Goal: Task Accomplishment & Management: Use online tool/utility

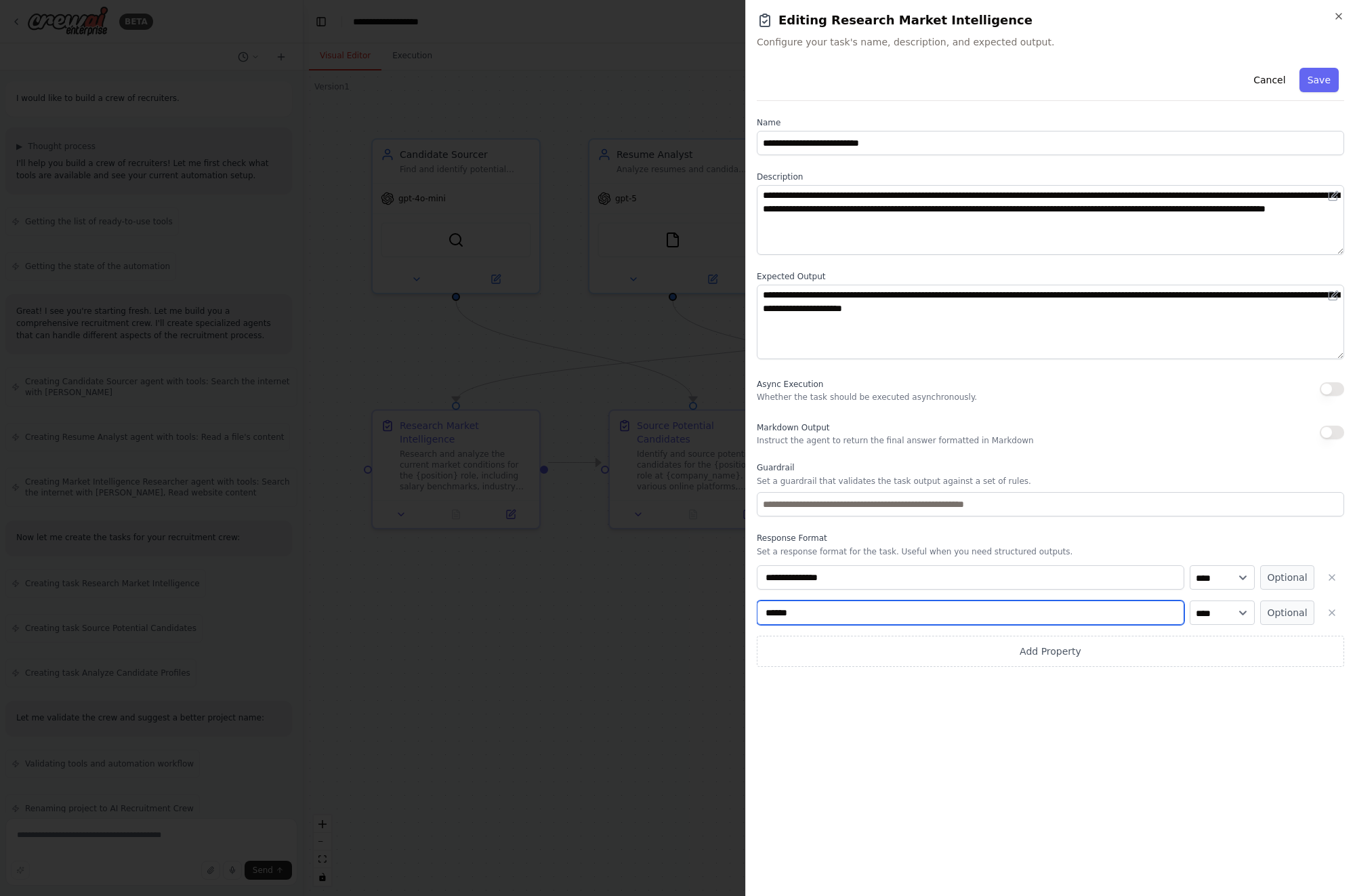
click at [822, 613] on input "******" at bounding box center [971, 612] width 428 height 24
click at [869, 609] on input "******" at bounding box center [971, 612] width 428 height 24
type input "**********"
click at [1334, 431] on button "button" at bounding box center [1332, 432] width 24 height 14
click at [1268, 78] on button "Cancel" at bounding box center [1269, 80] width 48 height 24
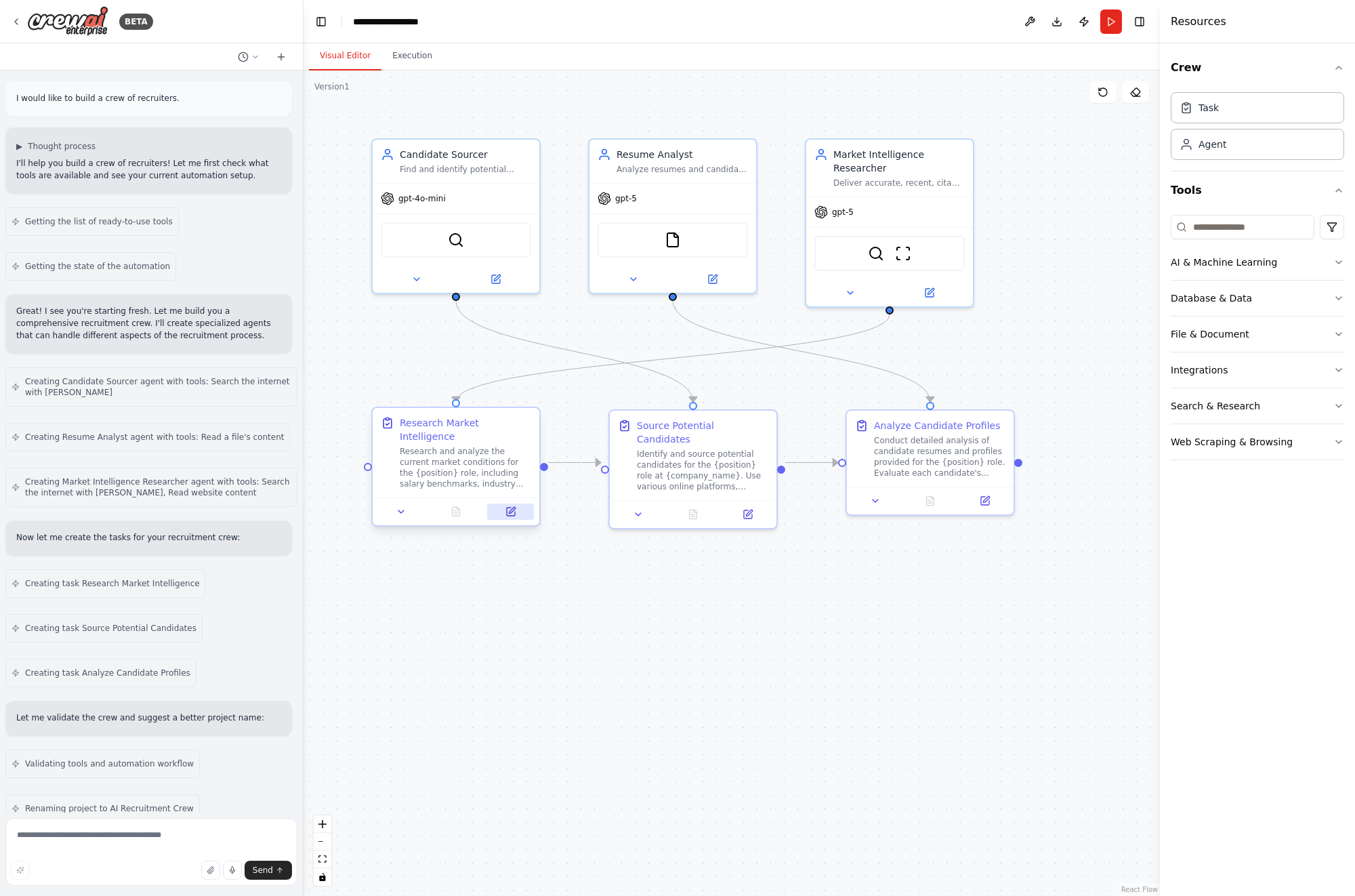
click at [510, 508] on icon at bounding box center [511, 512] width 8 height 8
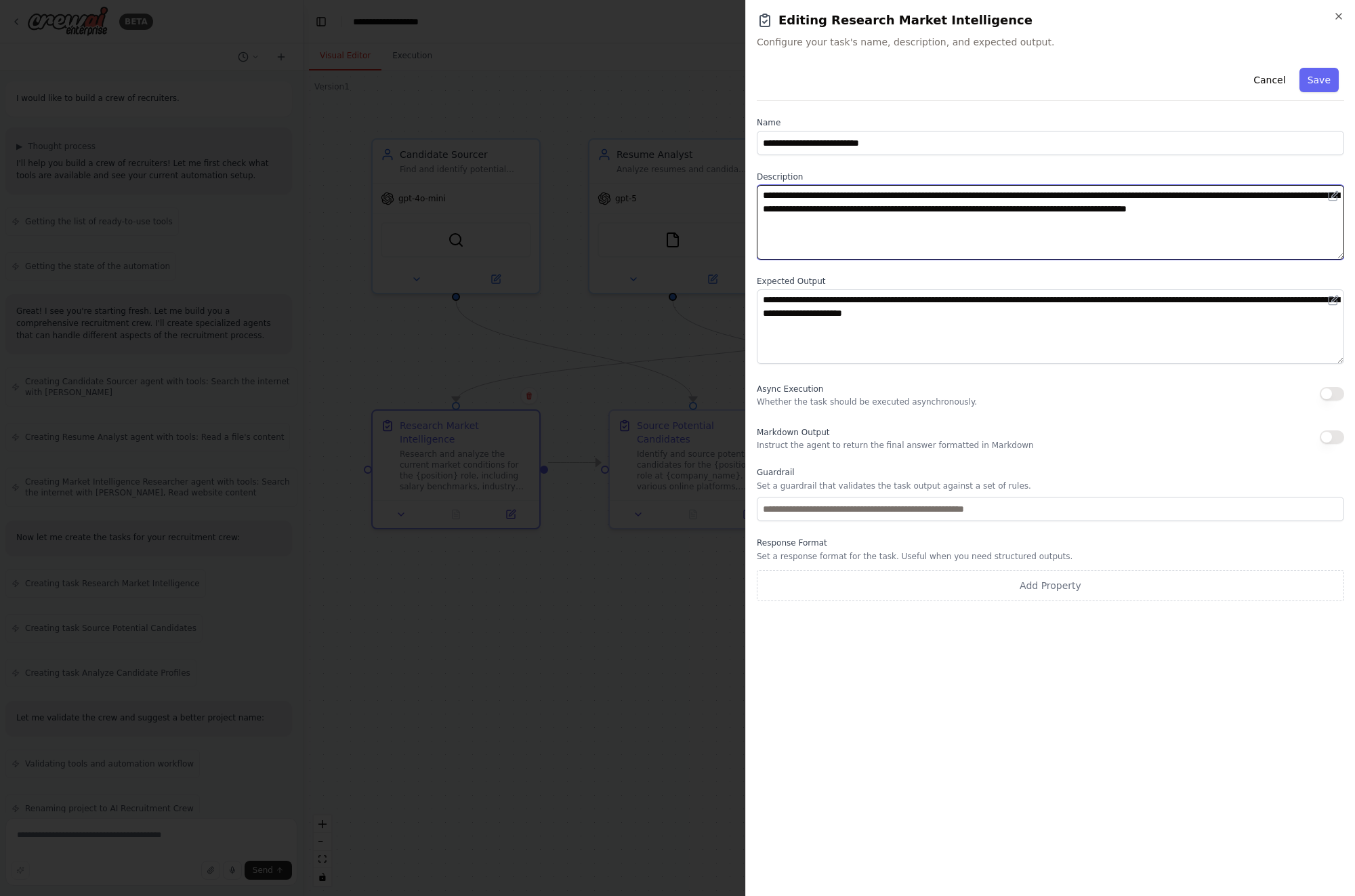
click at [907, 225] on textarea "**********" at bounding box center [1051, 222] width 588 height 75
drag, startPoint x: 901, startPoint y: 226, endPoint x: 695, endPoint y: 193, distance: 208.6
click at [695, 193] on body "BETA I would like to build a crew of recruiters. ▶ Thought process I'll help yo…" at bounding box center [678, 448] width 1355 height 896
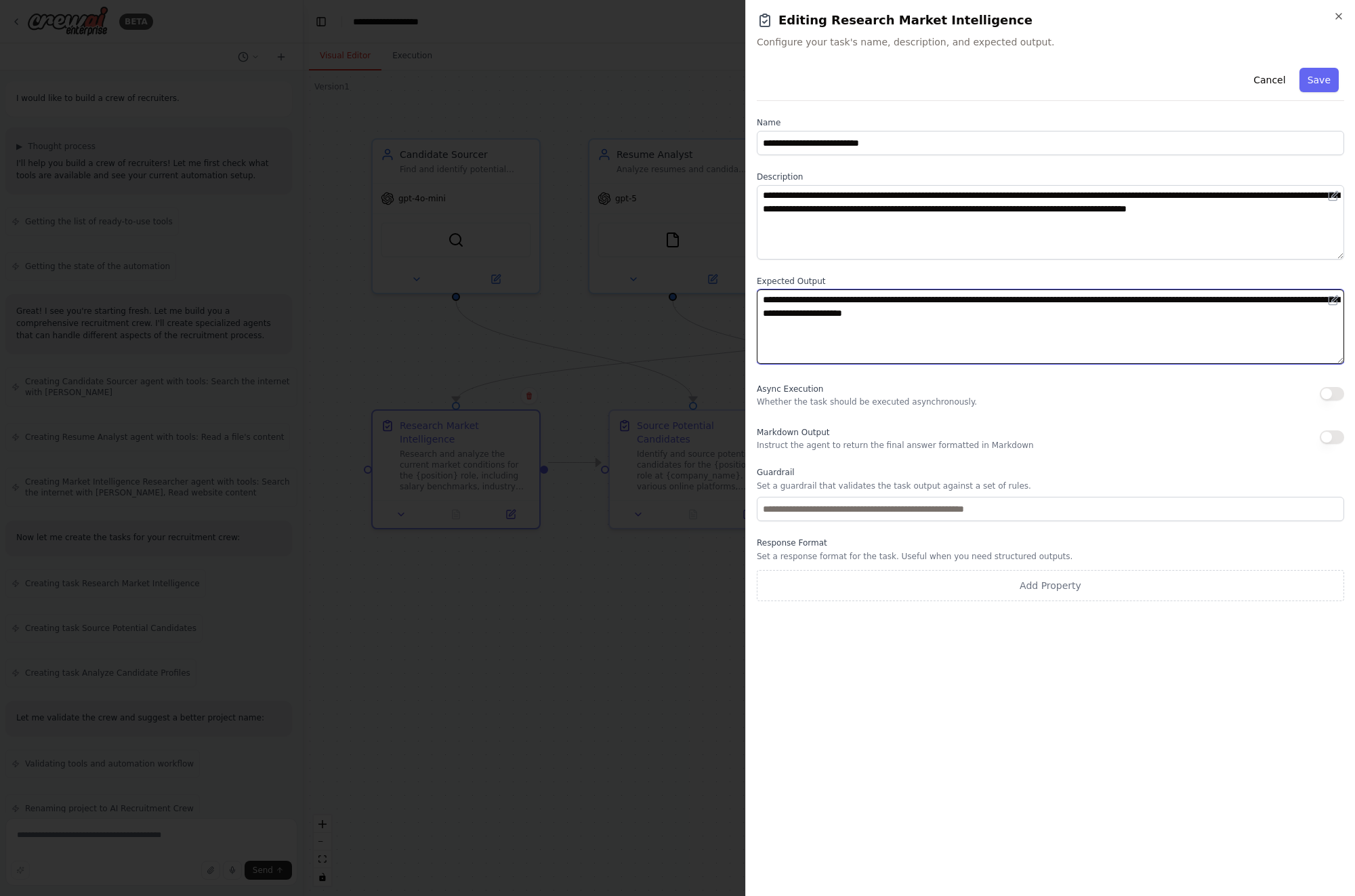
drag, startPoint x: 1047, startPoint y: 319, endPoint x: 687, endPoint y: 292, distance: 361.0
click at [687, 292] on body "BETA I would like to build a crew of recruiters. ▶ Thought process I'll help yo…" at bounding box center [678, 448] width 1355 height 896
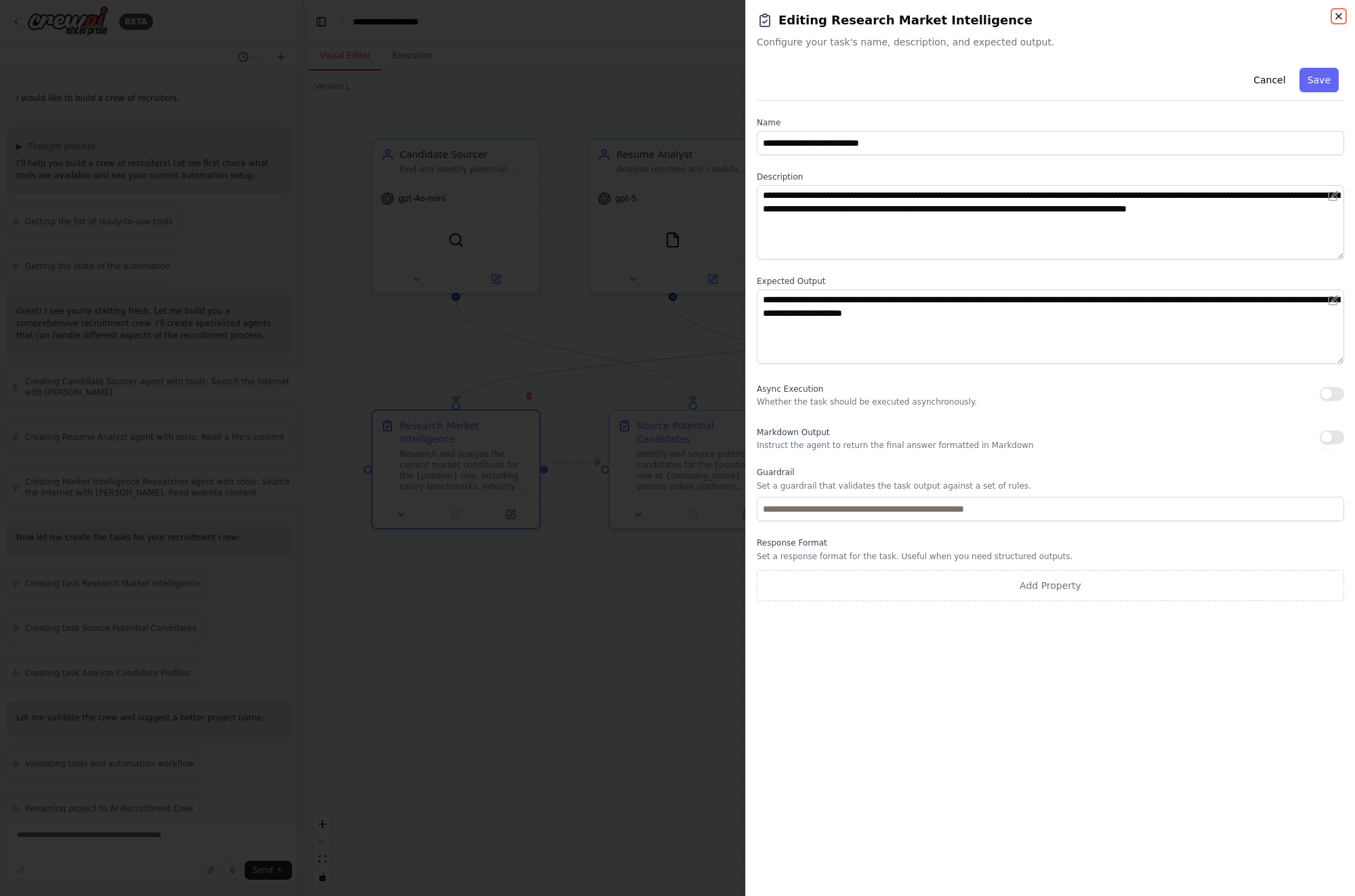
click at [1340, 12] on icon "button" at bounding box center [1338, 16] width 11 height 11
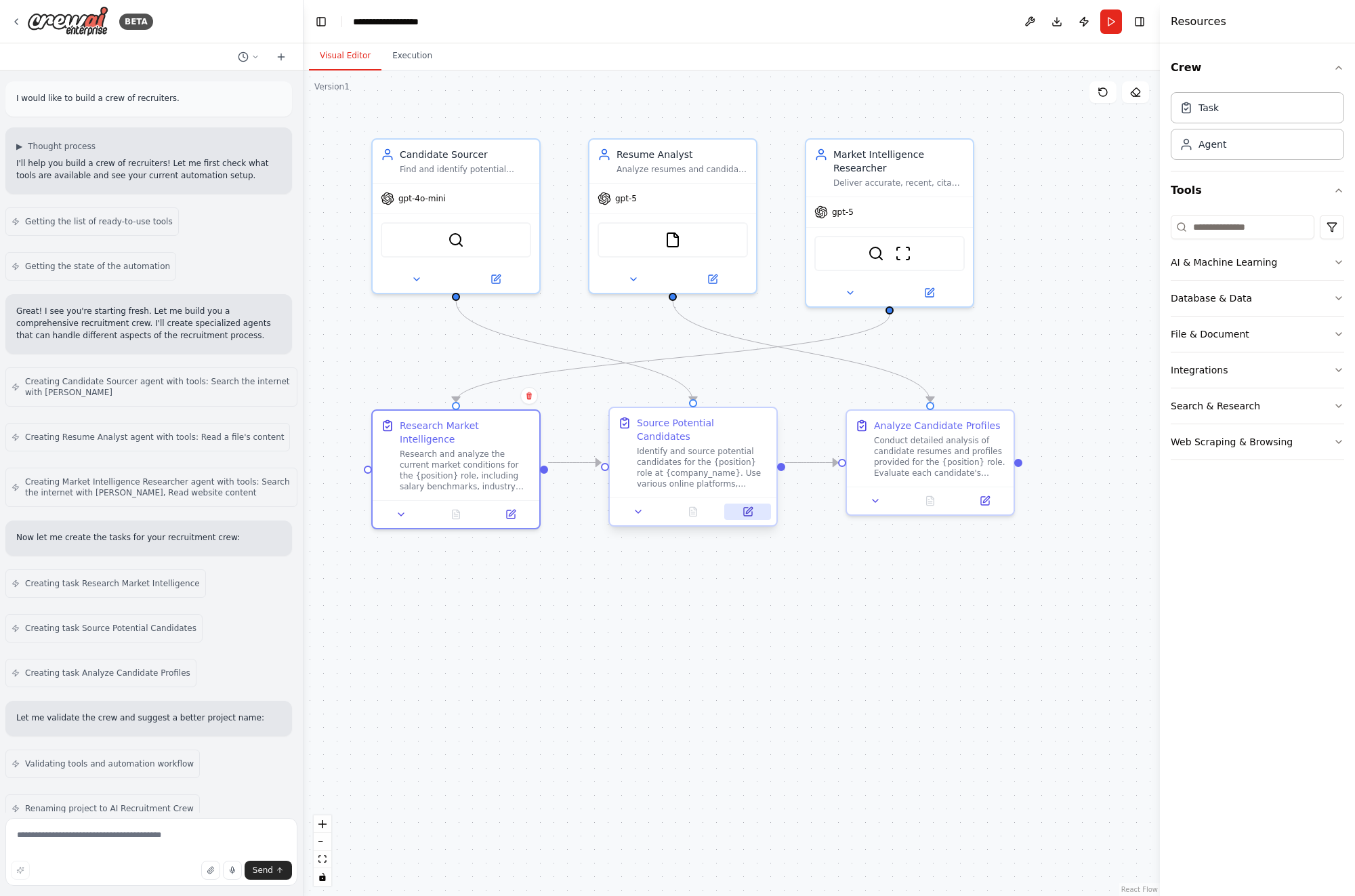
click at [748, 507] on icon at bounding box center [749, 510] width 6 height 6
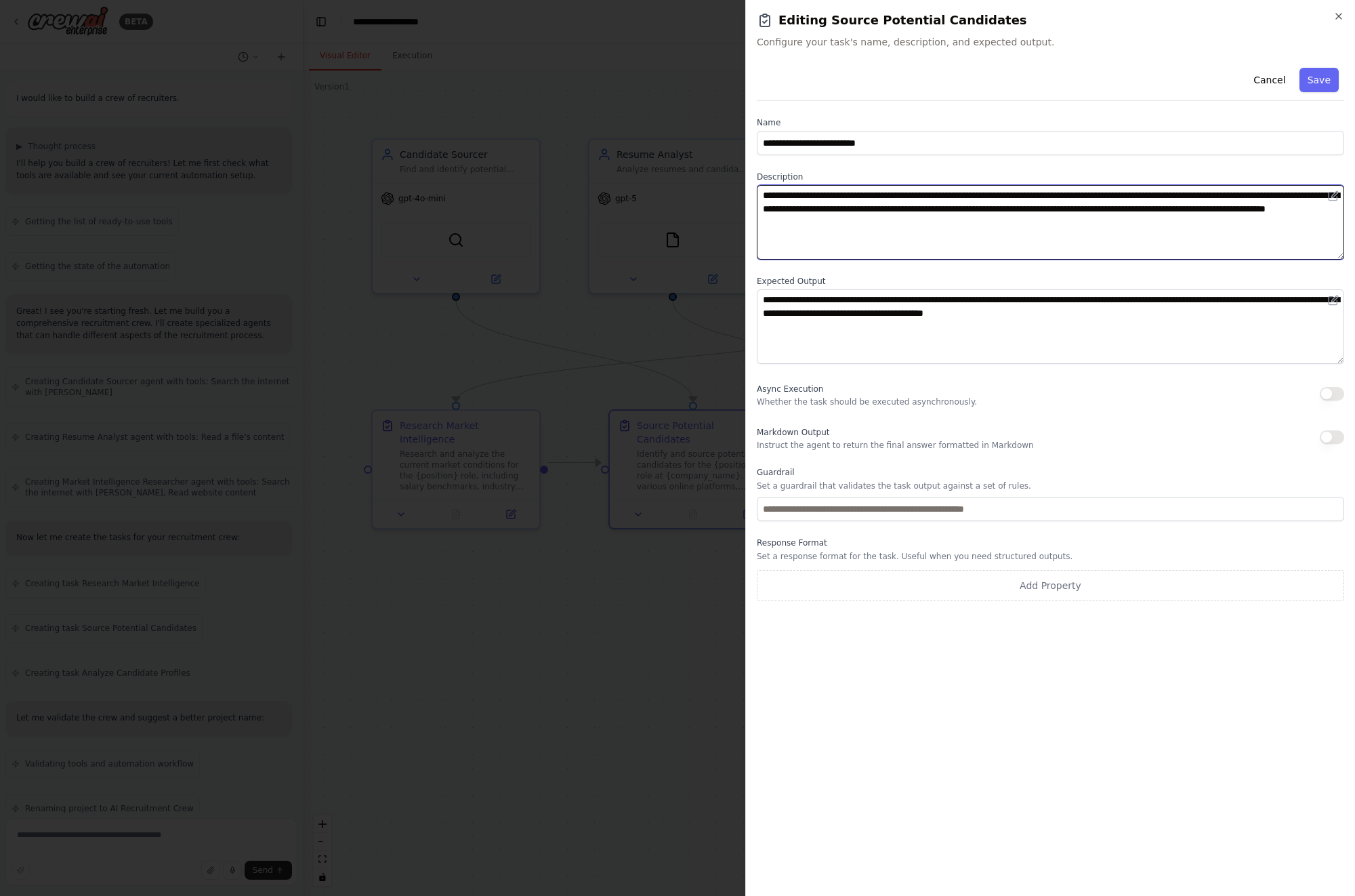
drag, startPoint x: 1062, startPoint y: 220, endPoint x: 763, endPoint y: 181, distance: 301.5
click at [763, 181] on div "**********" at bounding box center [1051, 215] width 588 height 88
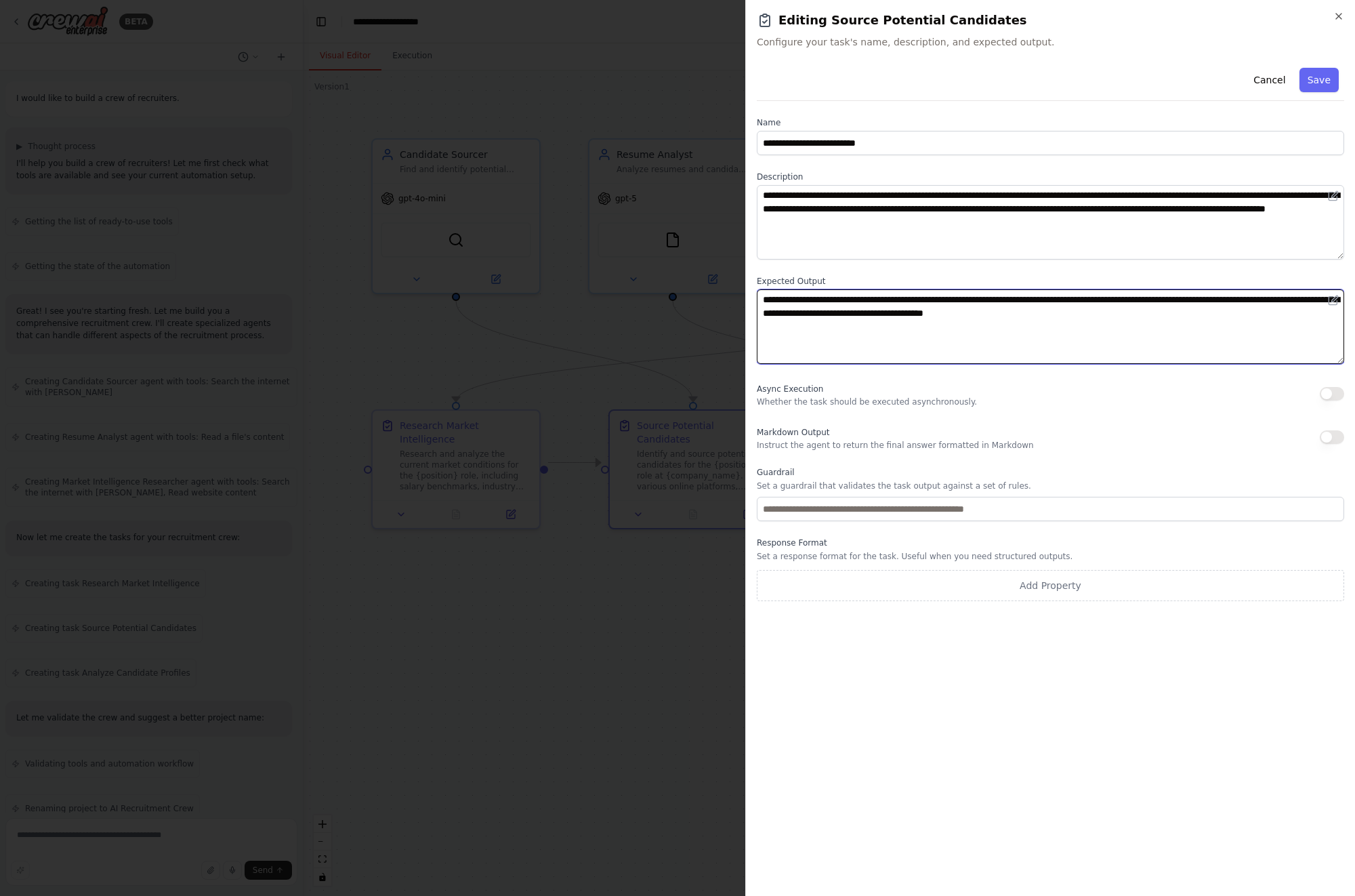
drag, startPoint x: 1124, startPoint y: 317, endPoint x: 735, endPoint y: 293, distance: 389.7
click at [735, 293] on body "BETA I would like to build a crew of recruiters. ▶ Thought process I'll help yo…" at bounding box center [678, 448] width 1355 height 896
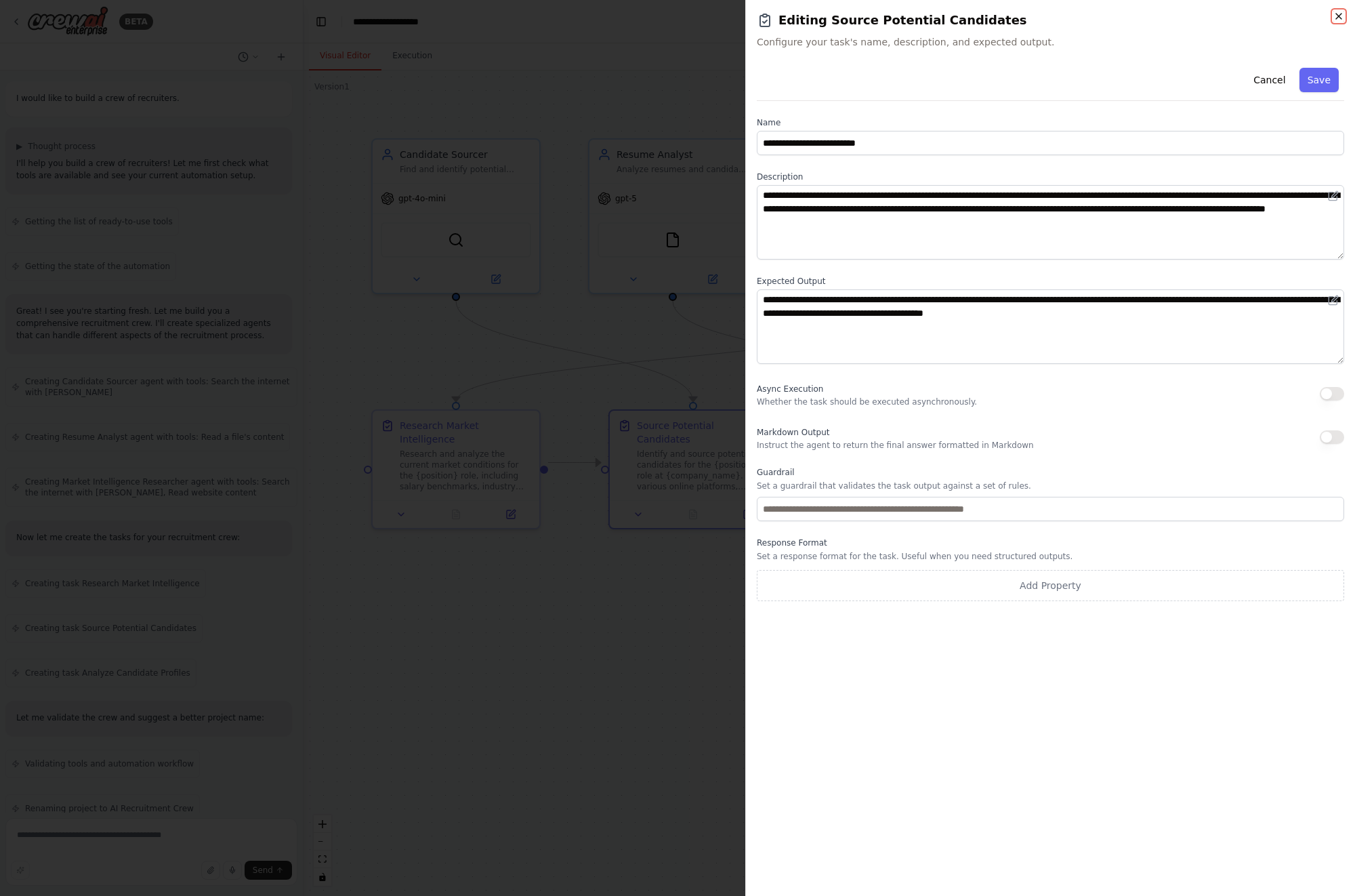
click at [1338, 15] on icon "button" at bounding box center [1338, 16] width 5 height 5
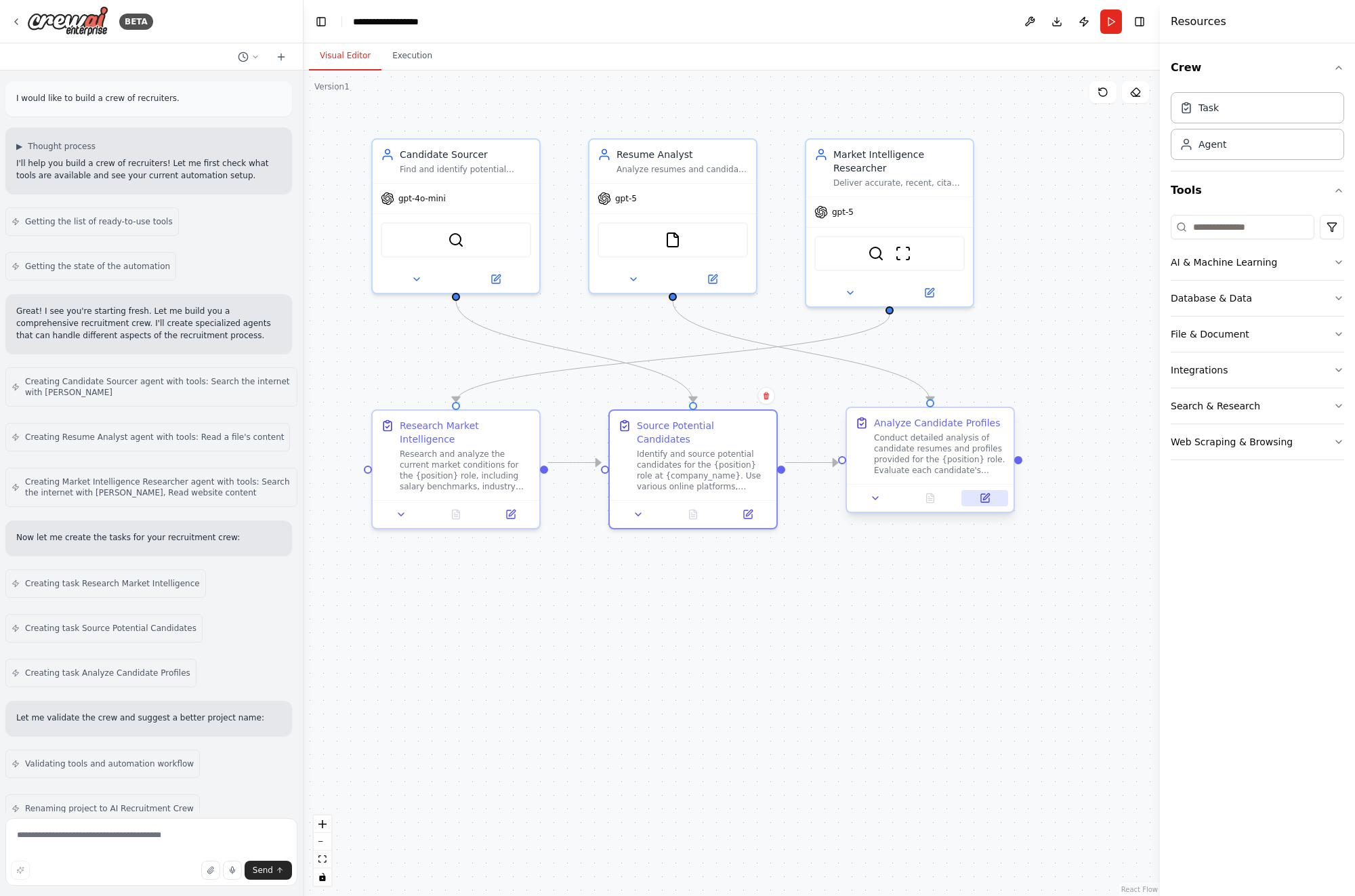
click at [993, 498] on button at bounding box center [984, 497] width 46 height 16
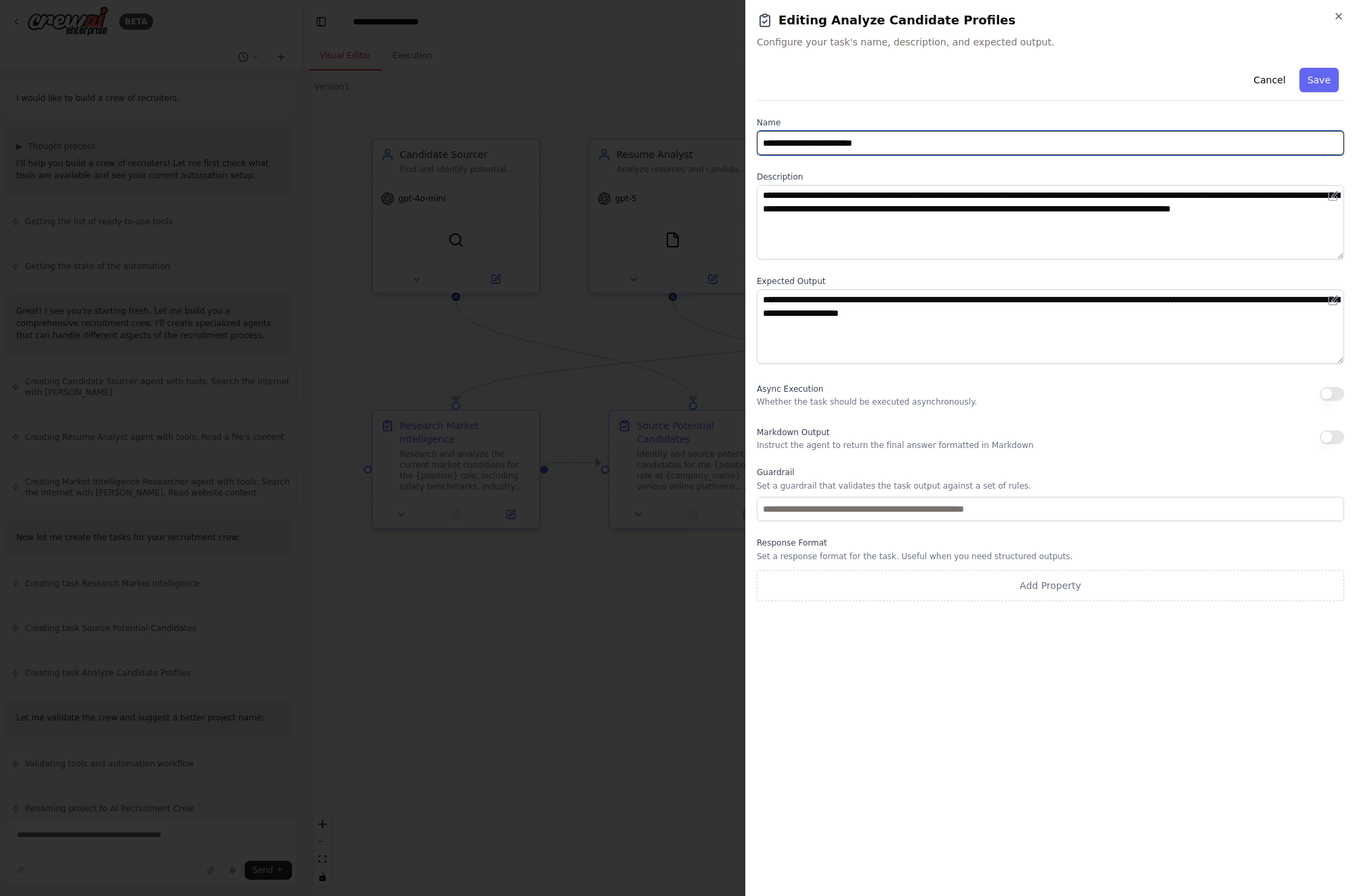
drag, startPoint x: 895, startPoint y: 145, endPoint x: 741, endPoint y: 140, distance: 154.1
click at [741, 140] on body "BETA I would like to build a crew of recruiters. ▶ Thought process I'll help yo…" at bounding box center [678, 448] width 1355 height 896
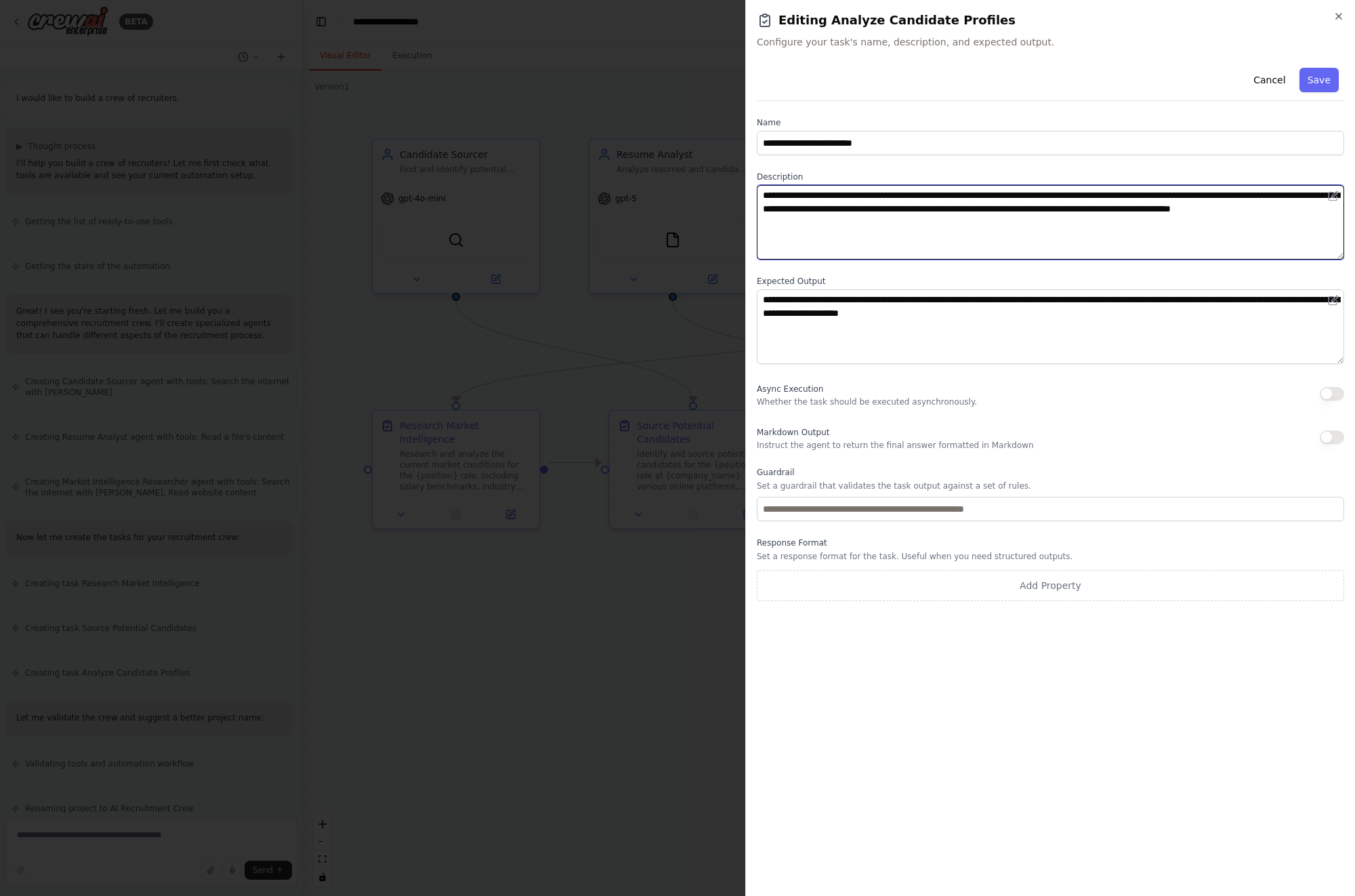
drag, startPoint x: 955, startPoint y: 226, endPoint x: 755, endPoint y: 182, distance: 204.8
click at [755, 182] on div "**********" at bounding box center [1050, 448] width 610 height 896
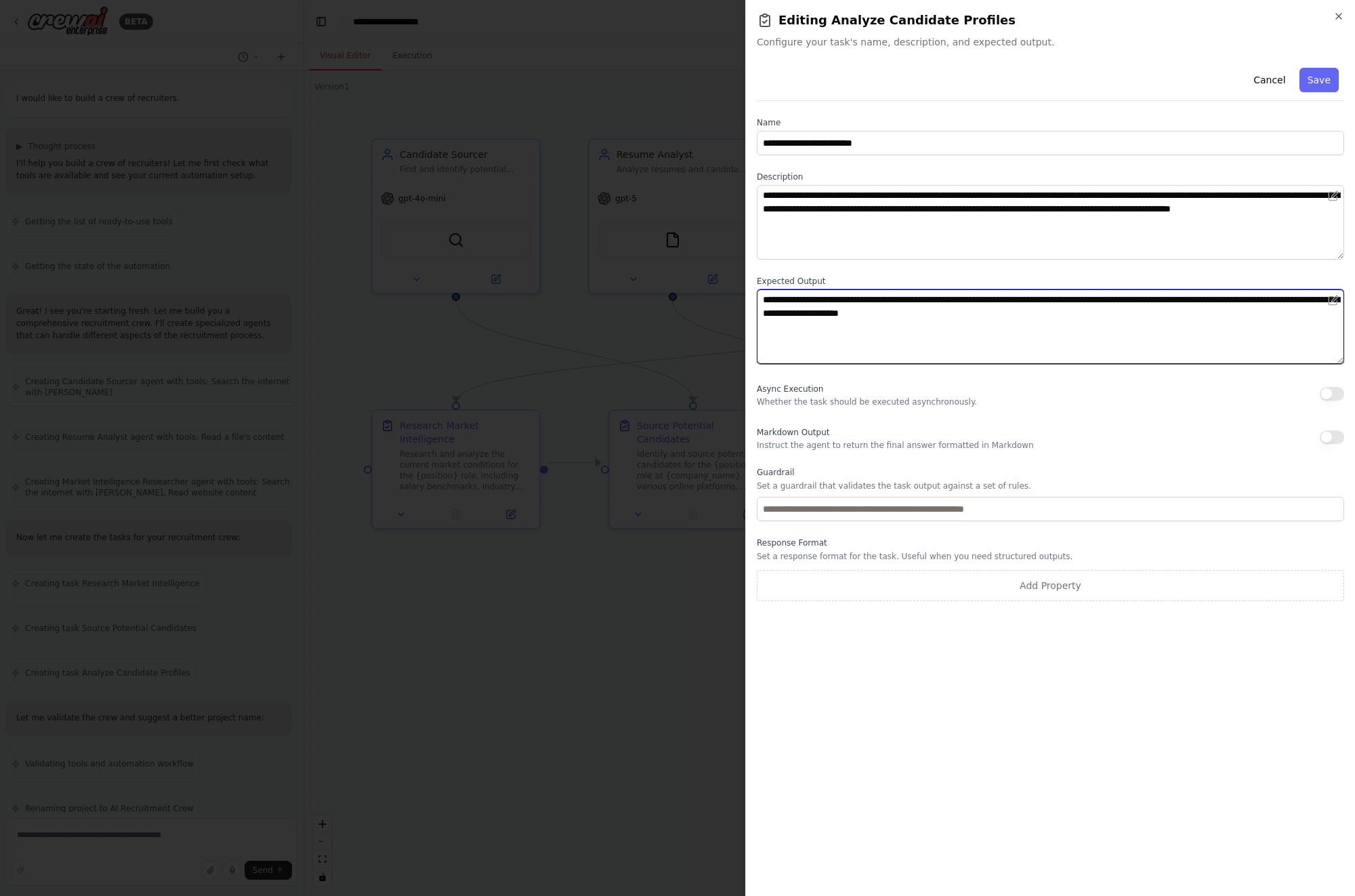
drag, startPoint x: 1096, startPoint y: 311, endPoint x: 719, endPoint y: 280, distance: 378.3
click at [719, 280] on body "BETA I would like to build a crew of recruiters. ▶ Thought process I'll help yo…" at bounding box center [678, 448] width 1355 height 896
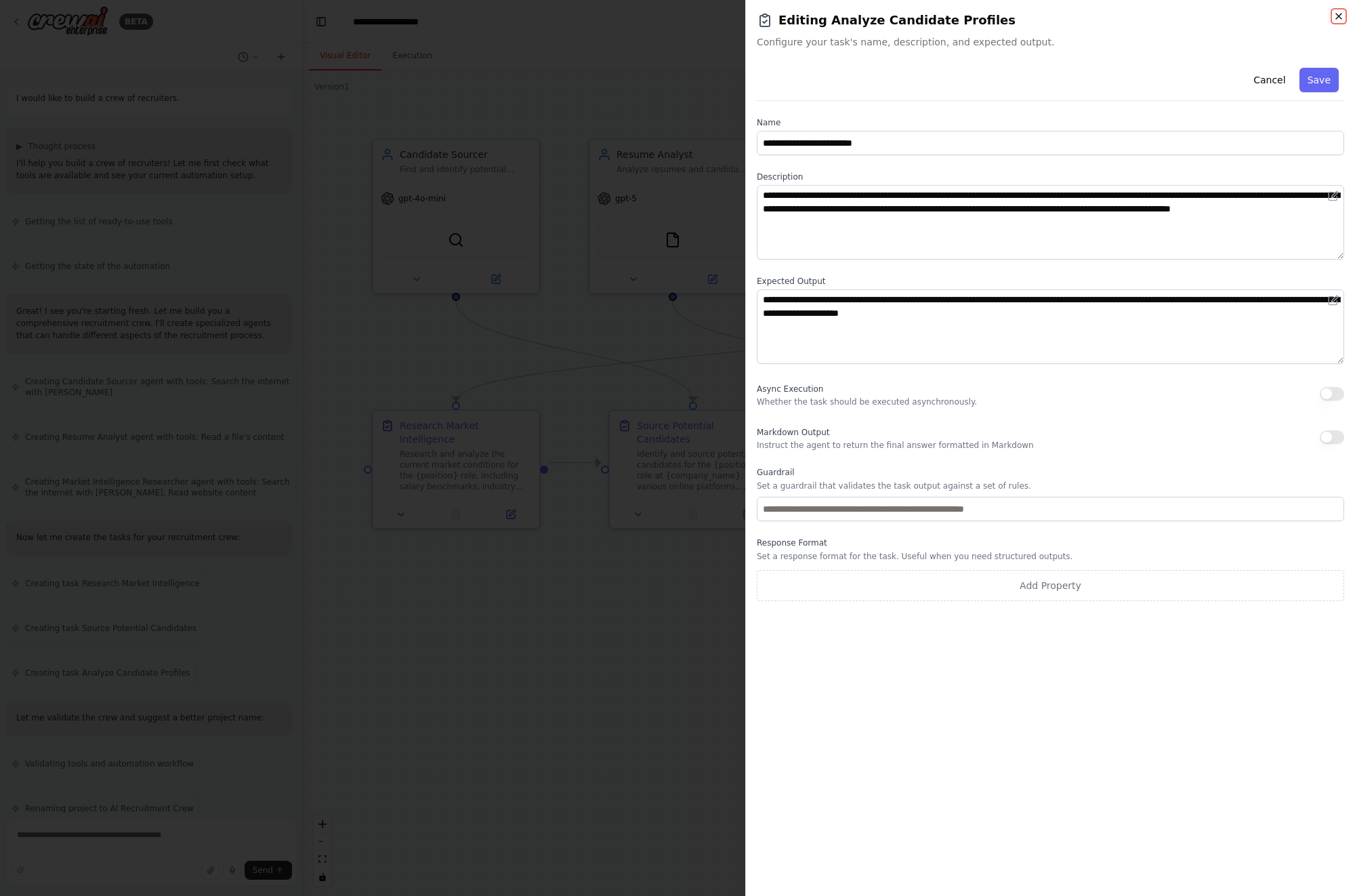
click at [1339, 14] on icon "button" at bounding box center [1338, 16] width 11 height 11
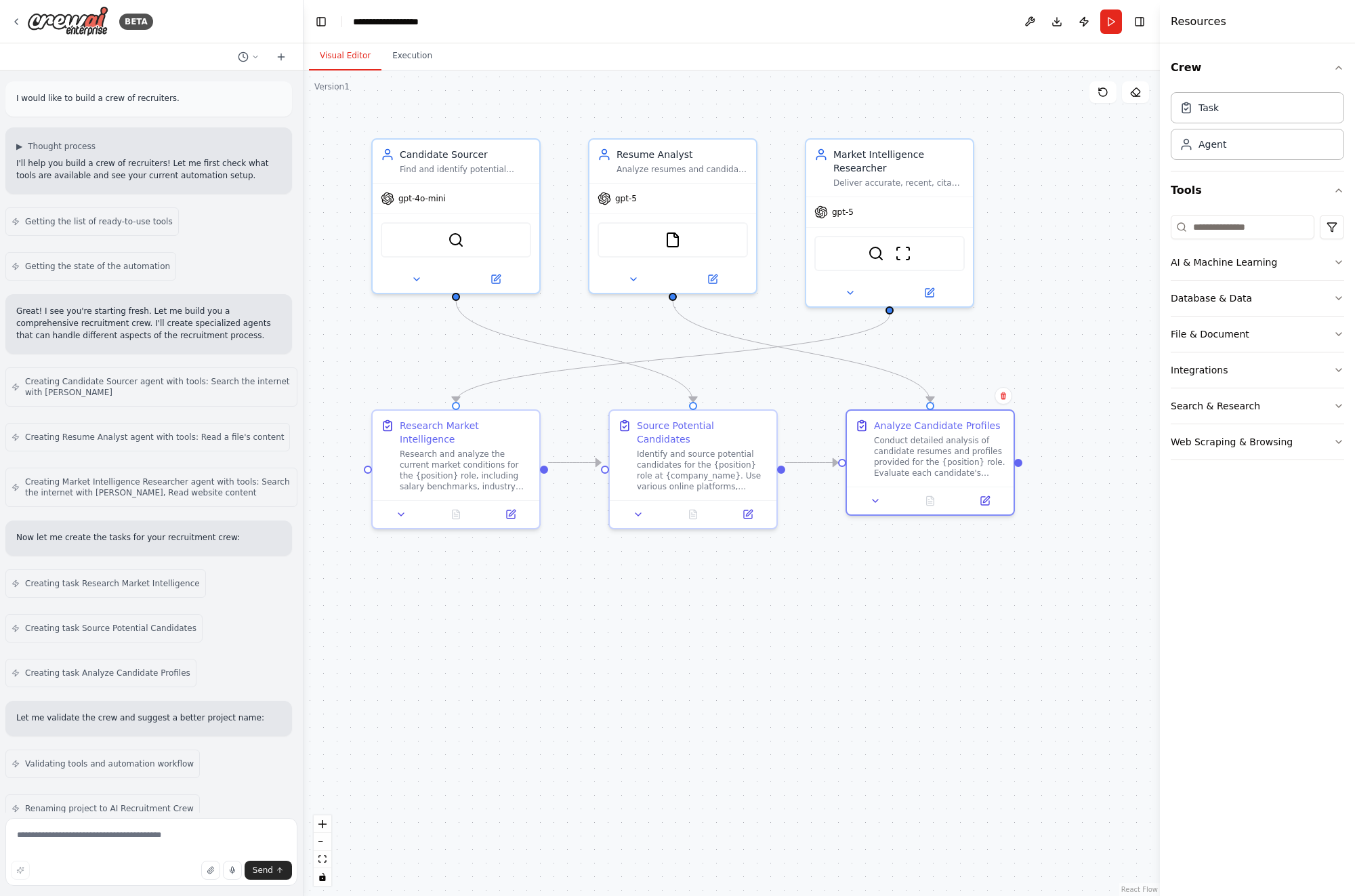
click at [1127, 269] on div ".deletable-edge-delete-btn { width: 20px; height: 20px; border: 0px solid #ffff…" at bounding box center [732, 483] width 856 height 825
click at [1335, 260] on icon "button" at bounding box center [1338, 262] width 11 height 11
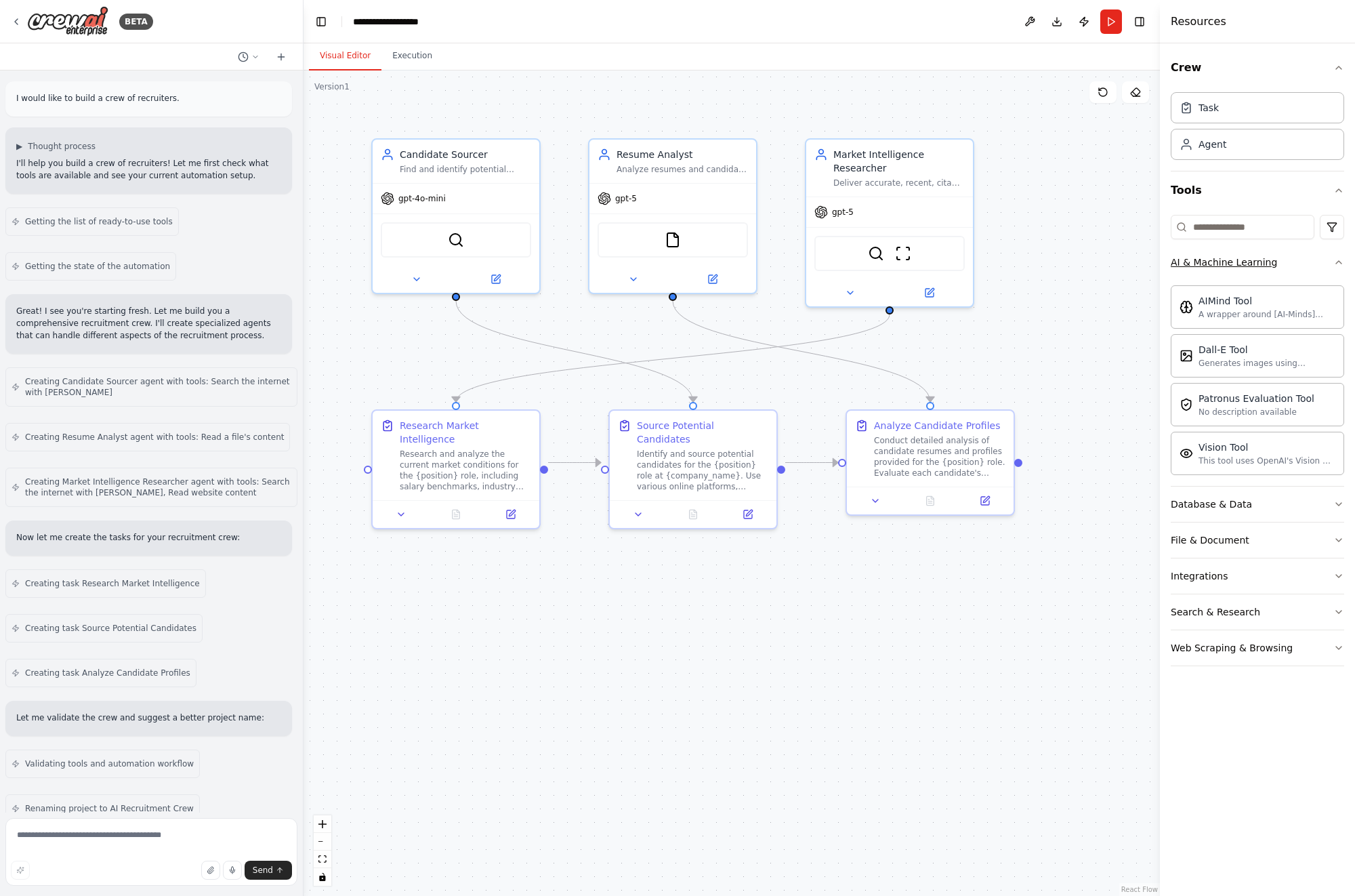
click at [1335, 260] on icon "button" at bounding box center [1338, 262] width 11 height 11
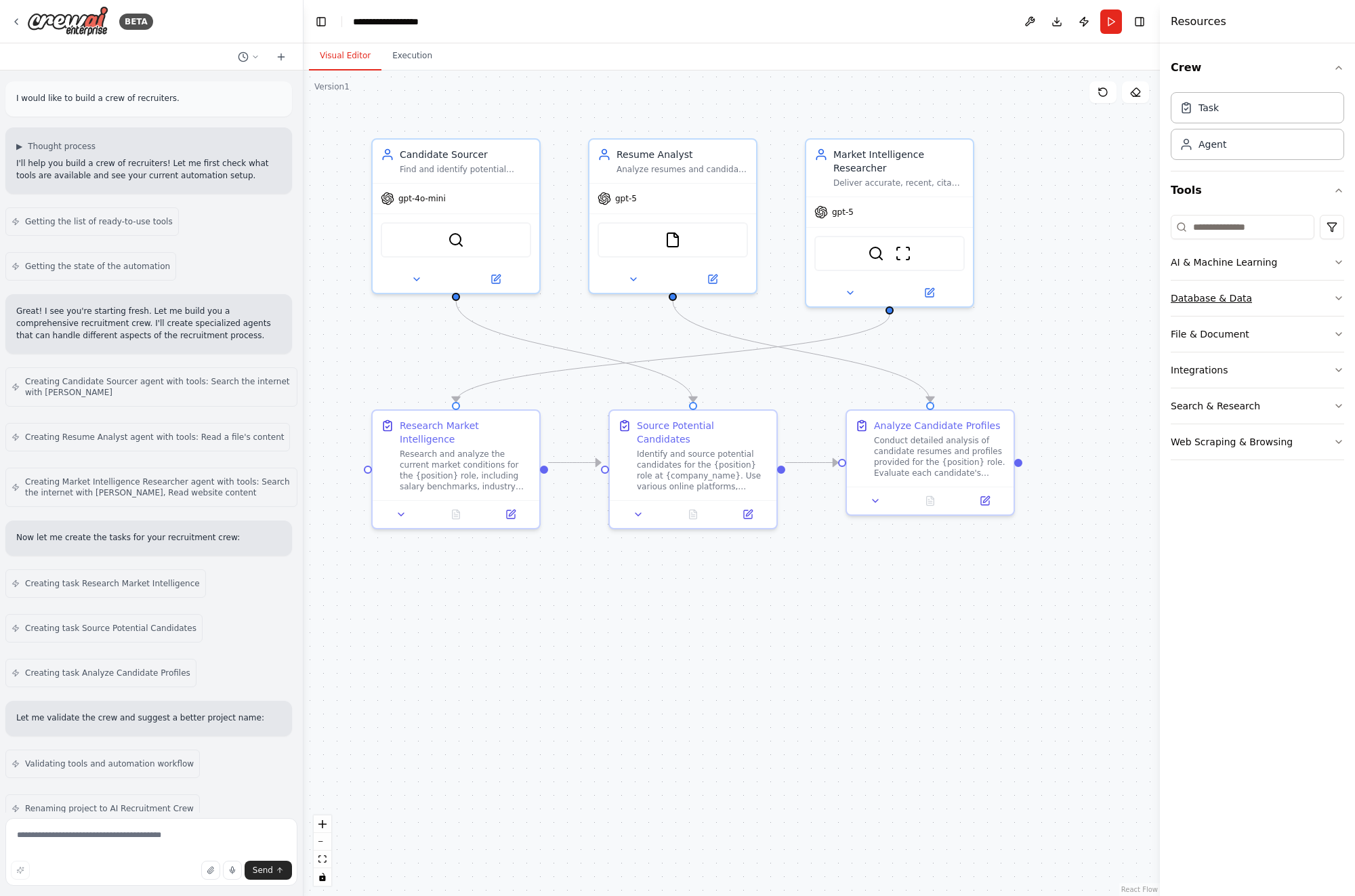
click at [1332, 296] on button "Database & Data" at bounding box center [1258, 298] width 174 height 35
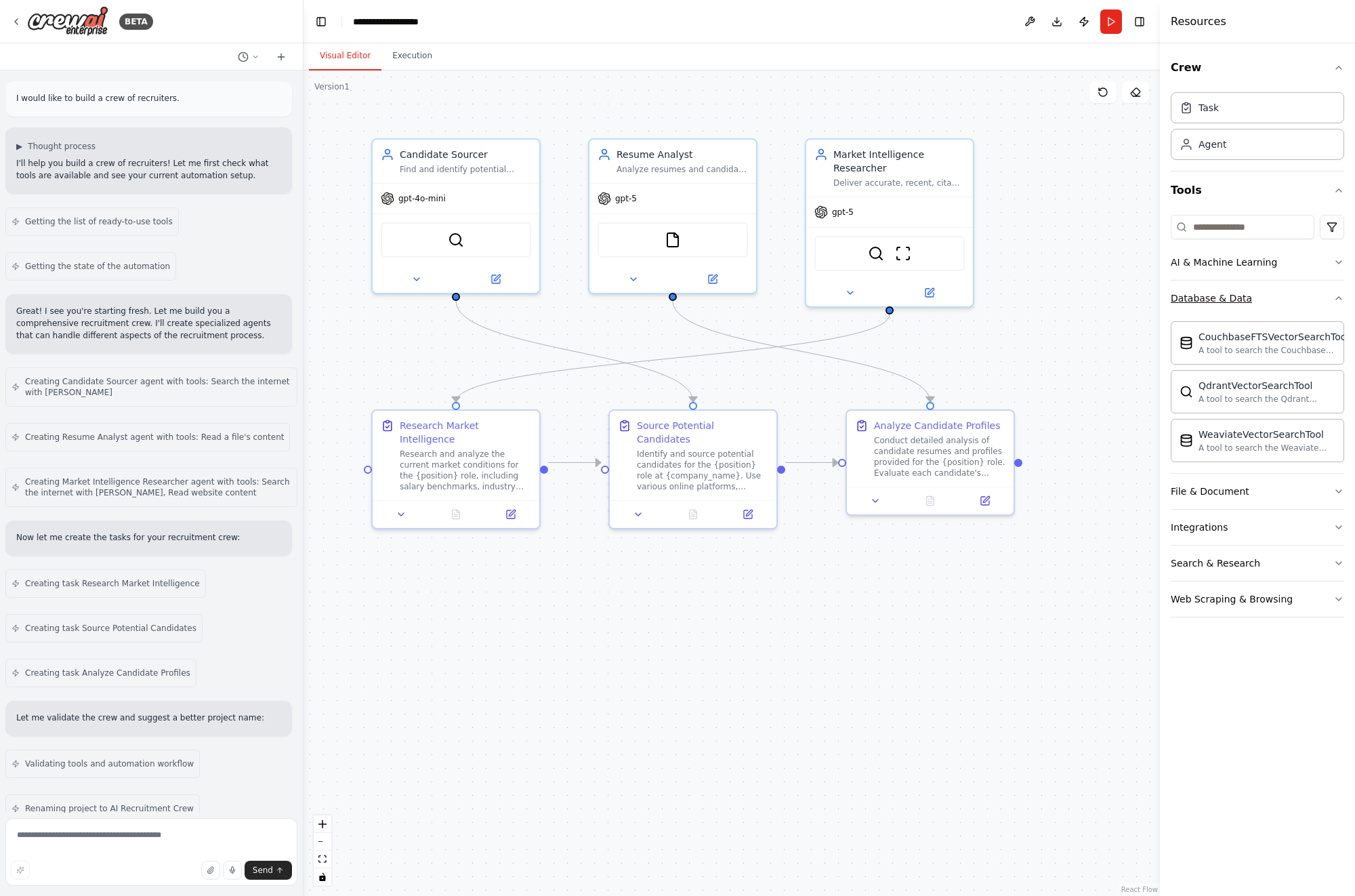
click at [1339, 295] on icon "button" at bounding box center [1338, 298] width 11 height 11
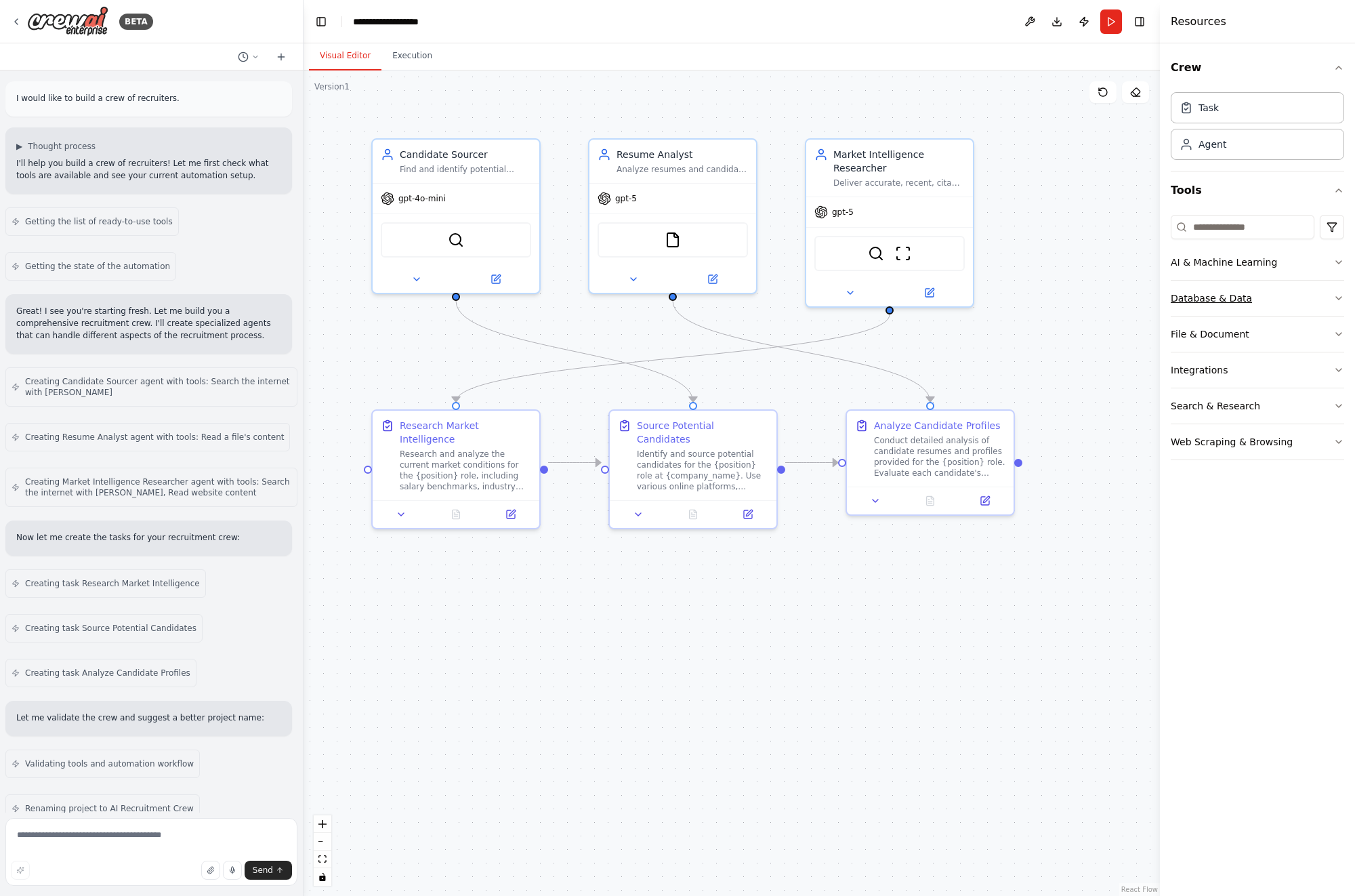
click at [1339, 295] on icon "button" at bounding box center [1338, 298] width 11 height 11
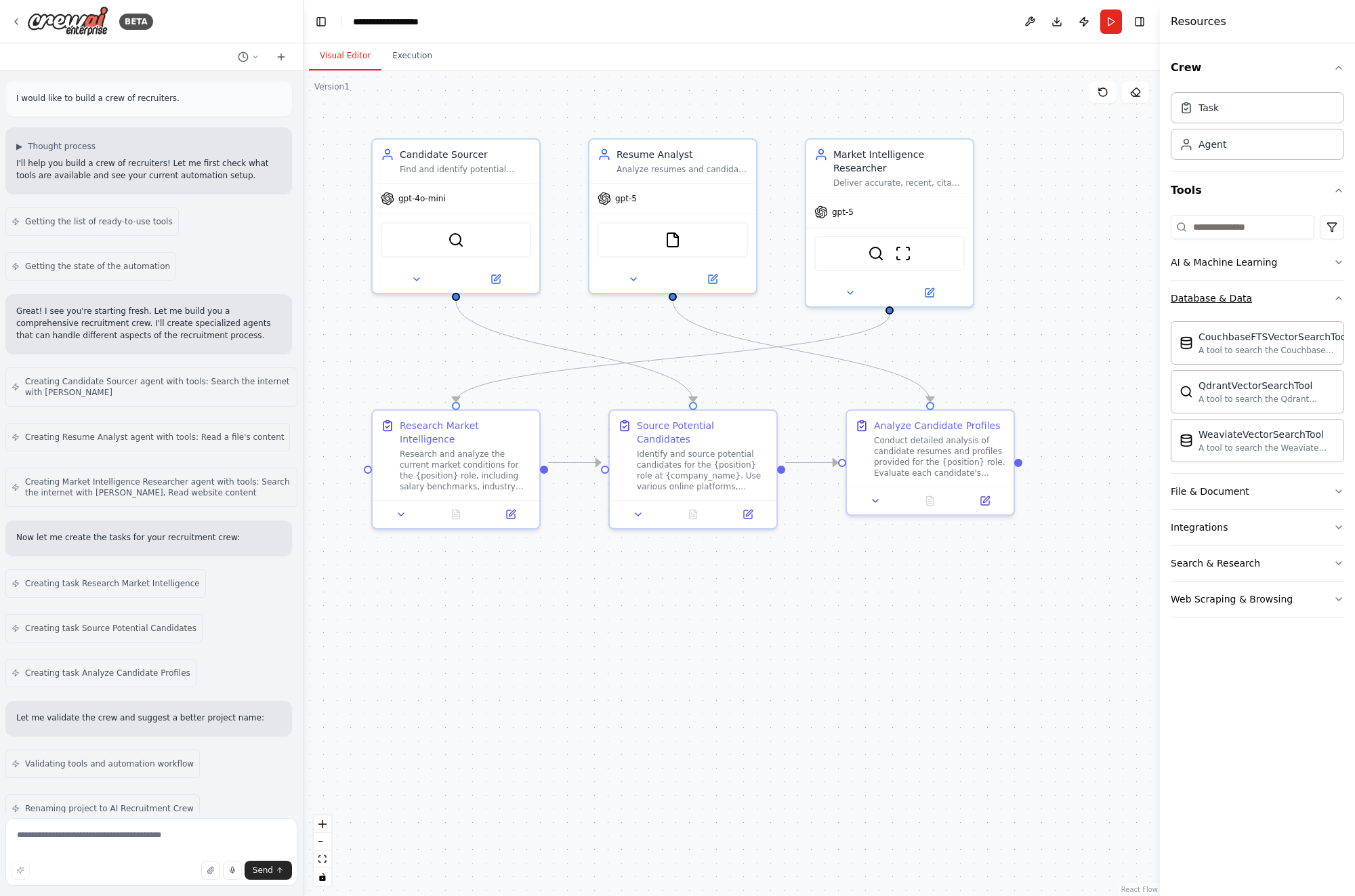
click at [1343, 296] on icon "button" at bounding box center [1338, 298] width 11 height 11
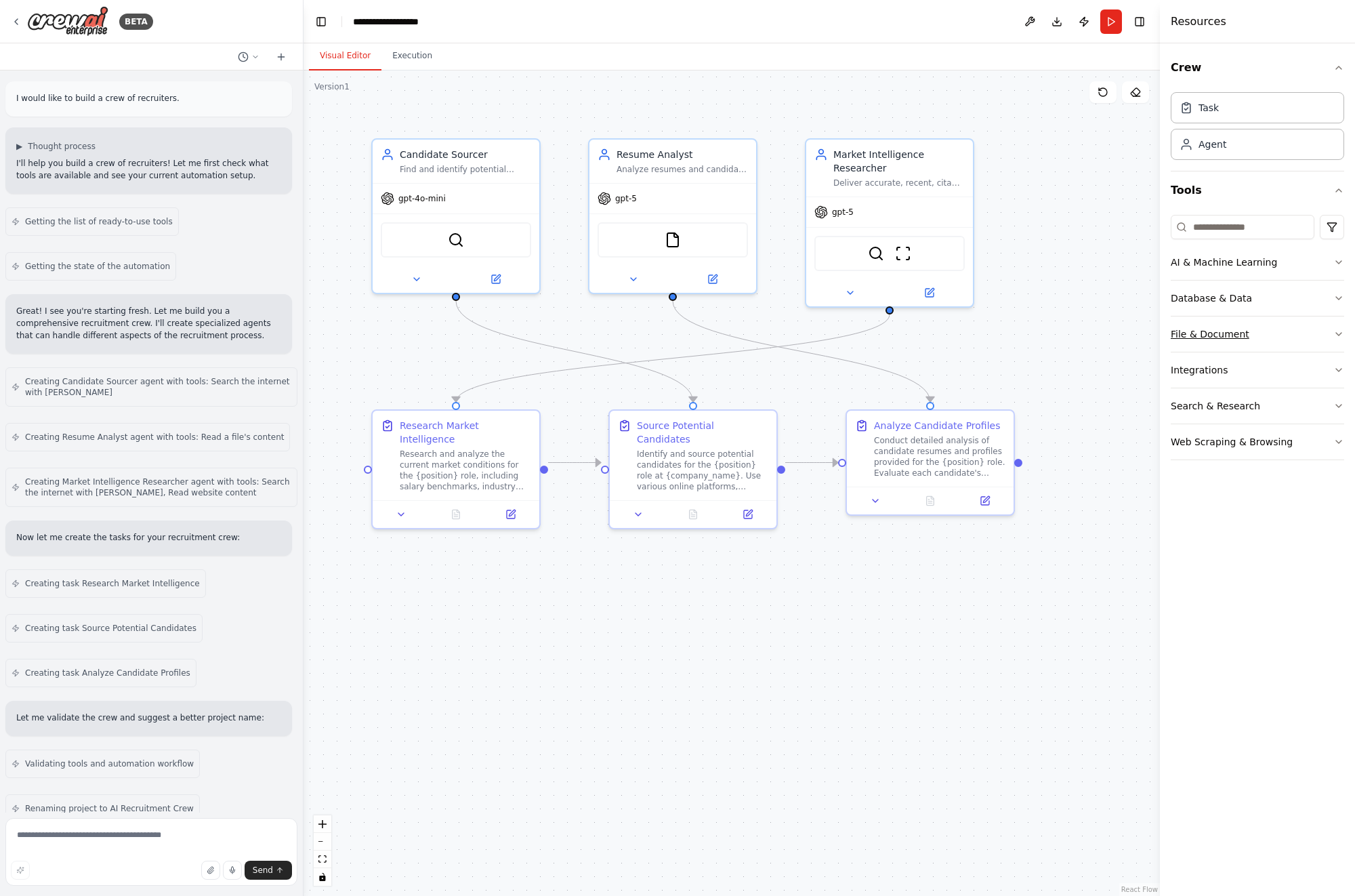
click at [1336, 333] on icon "button" at bounding box center [1338, 334] width 5 height 3
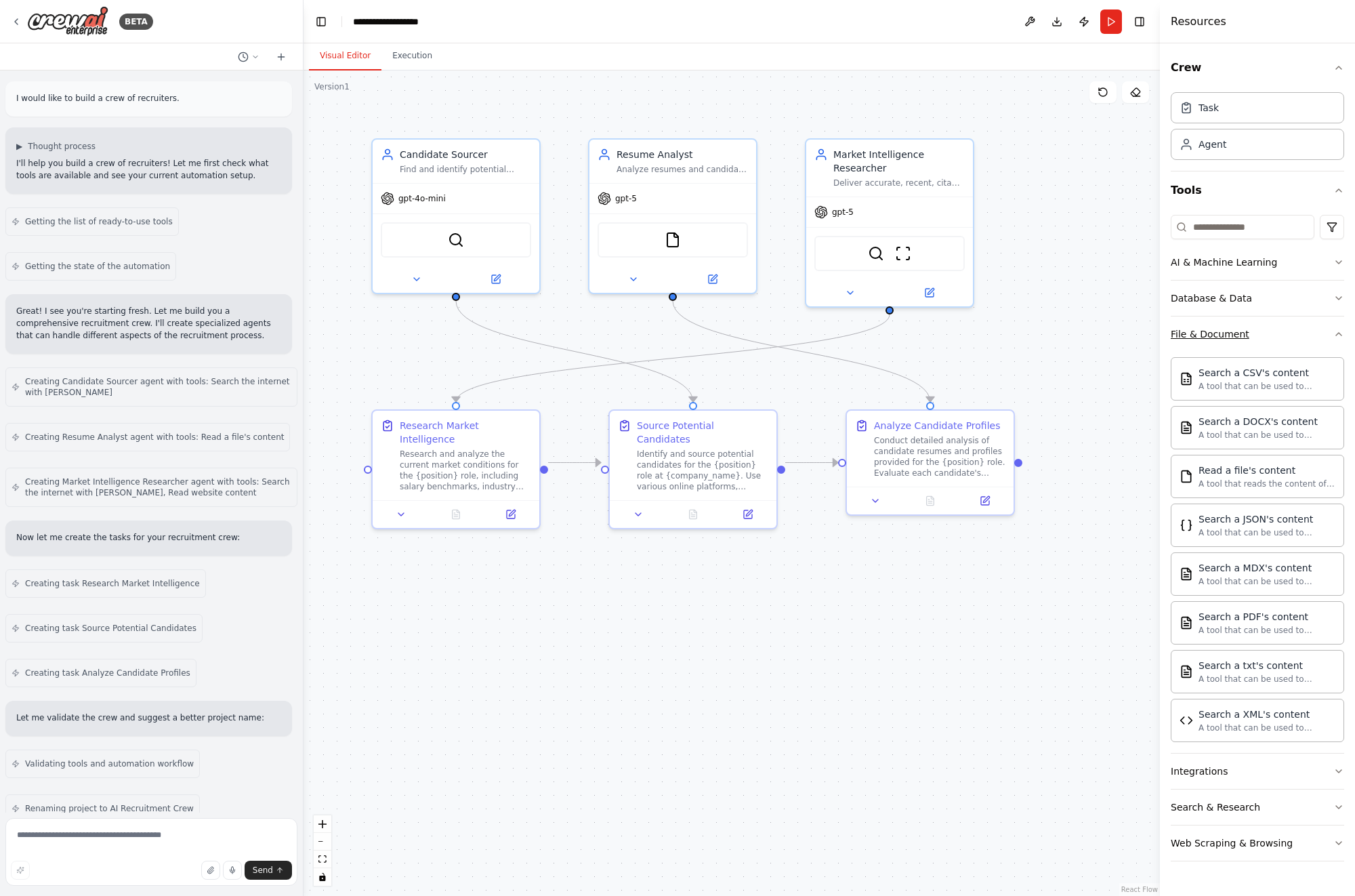
click at [1335, 333] on icon "button" at bounding box center [1338, 334] width 11 height 11
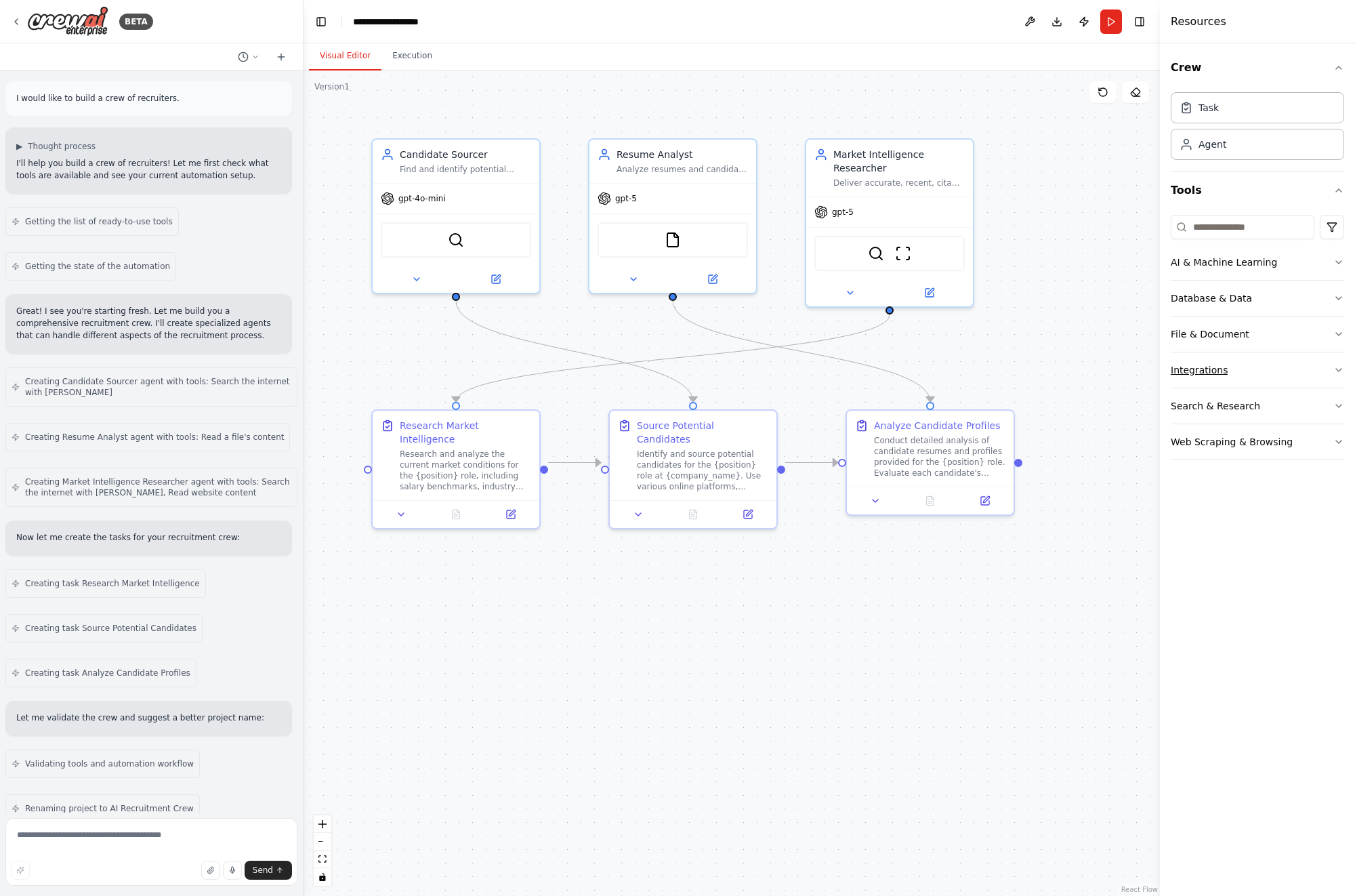
click at [1337, 365] on icon "button" at bounding box center [1338, 370] width 11 height 11
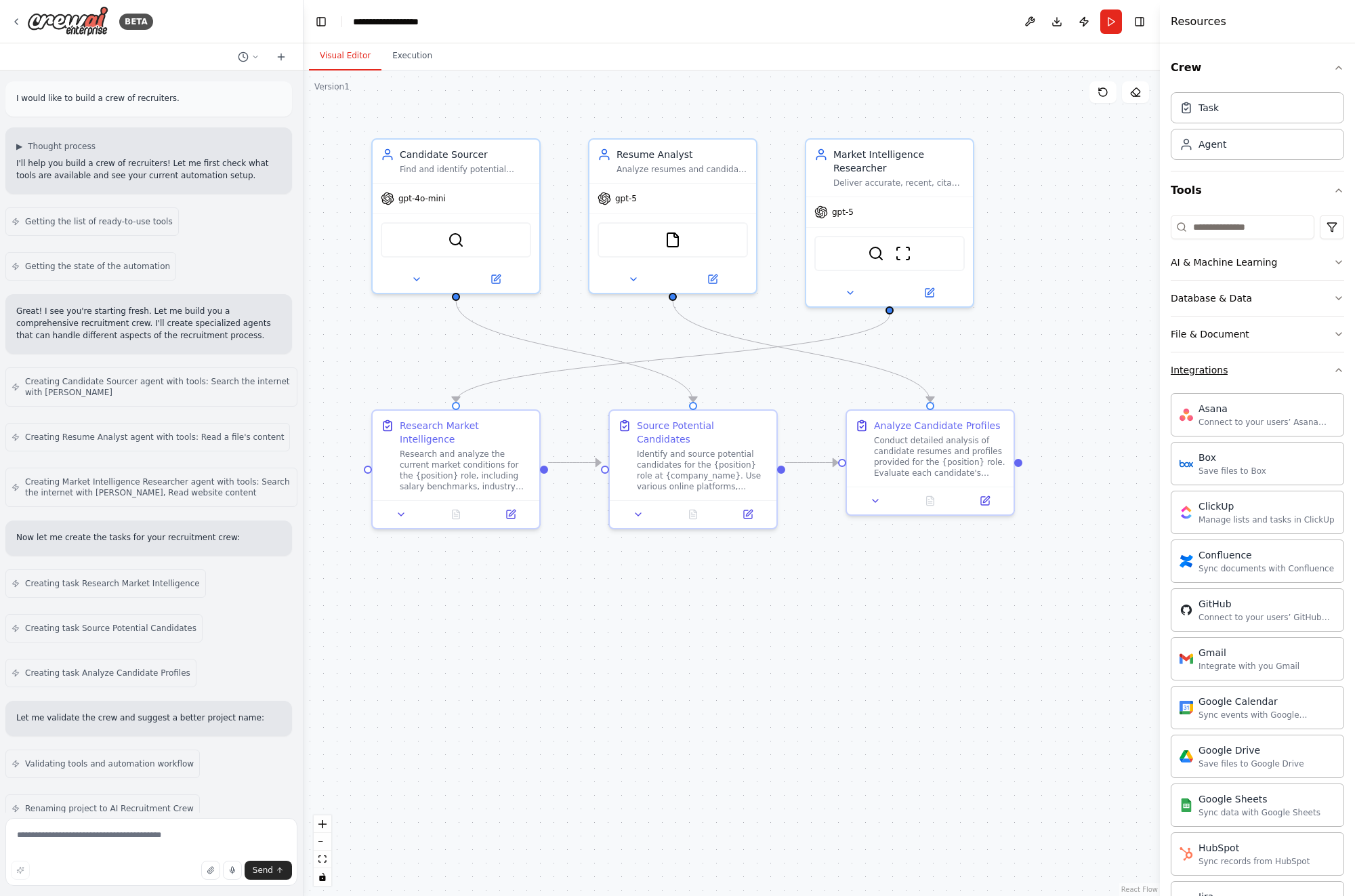
click at [1333, 366] on icon "button" at bounding box center [1338, 370] width 11 height 11
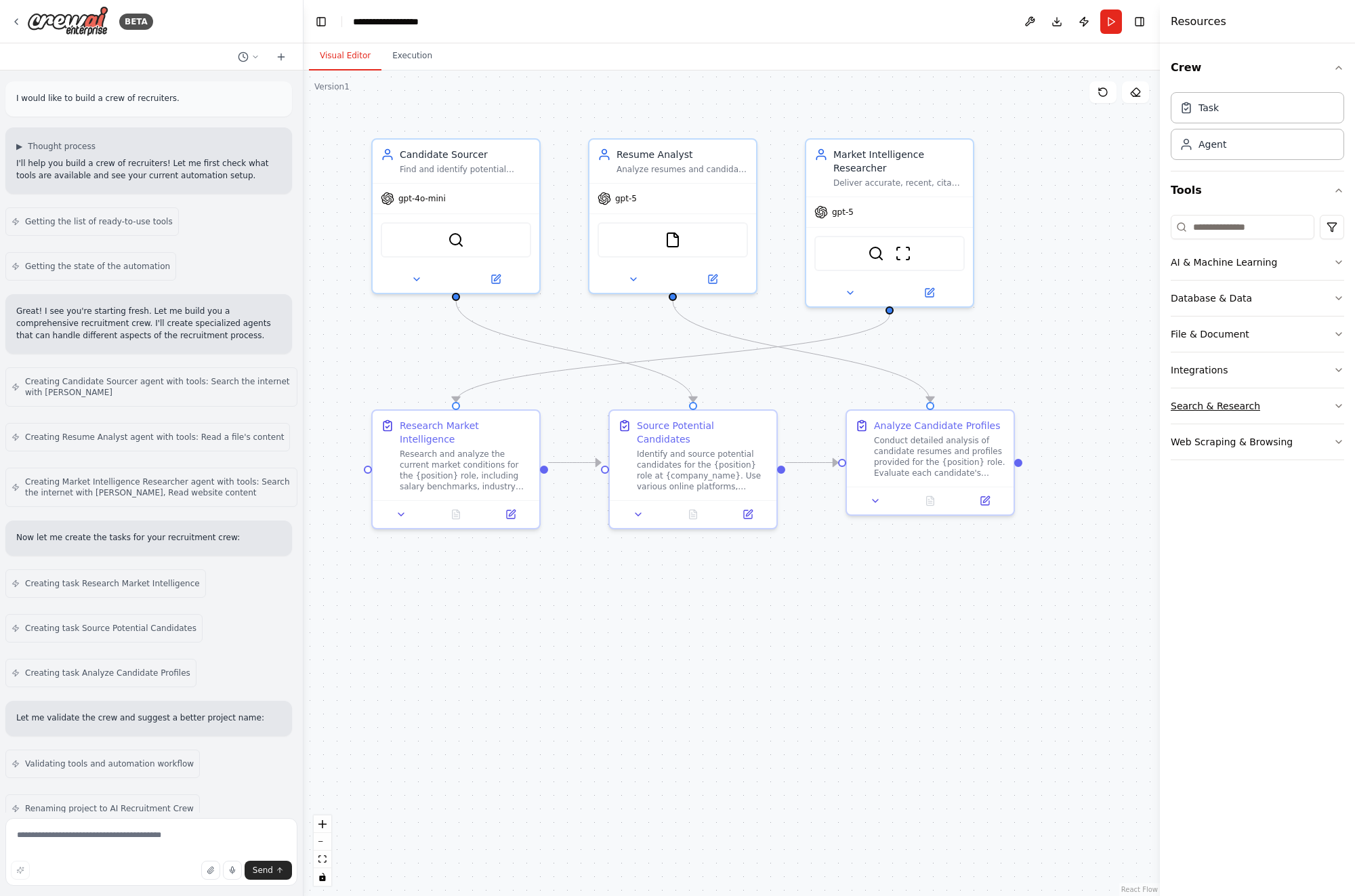
click at [1337, 403] on icon "button" at bounding box center [1338, 406] width 11 height 11
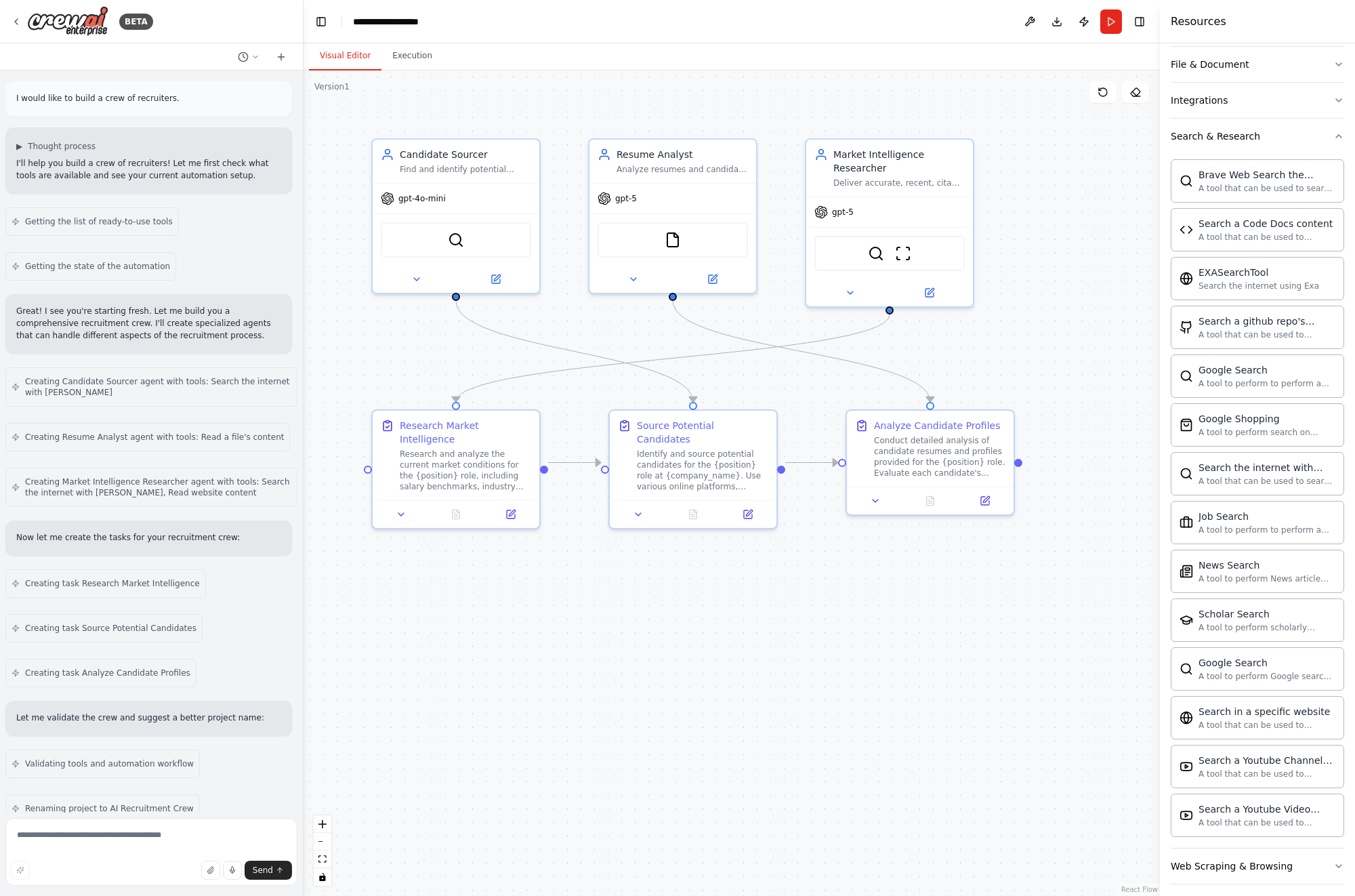
scroll to position [280, 0]
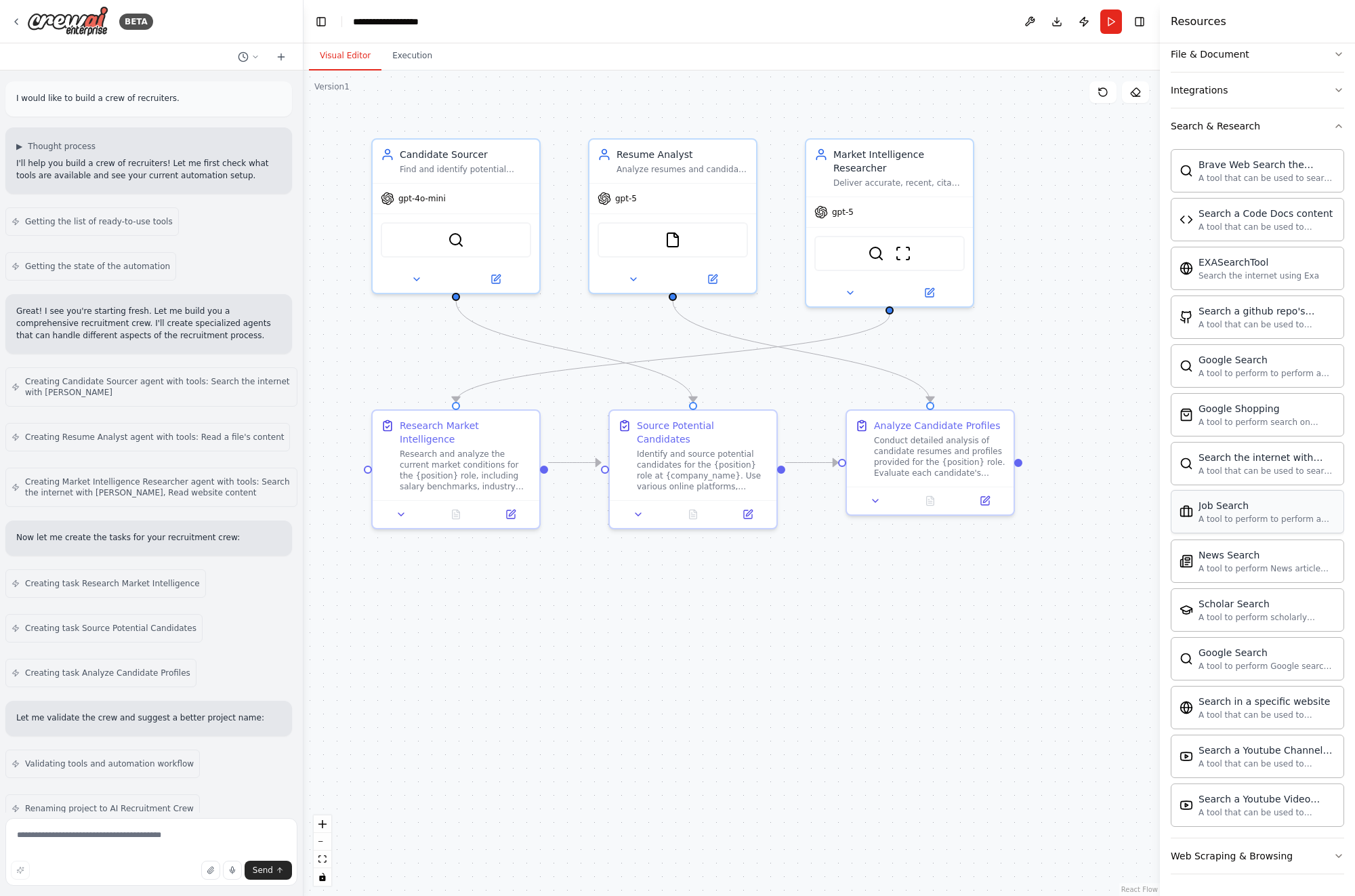
click at [1276, 522] on div "A tool to perform to perform a job search in the US with a search_query." at bounding box center [1267, 519] width 137 height 11
click at [1234, 122] on div "Search & Research" at bounding box center [1215, 126] width 89 height 14
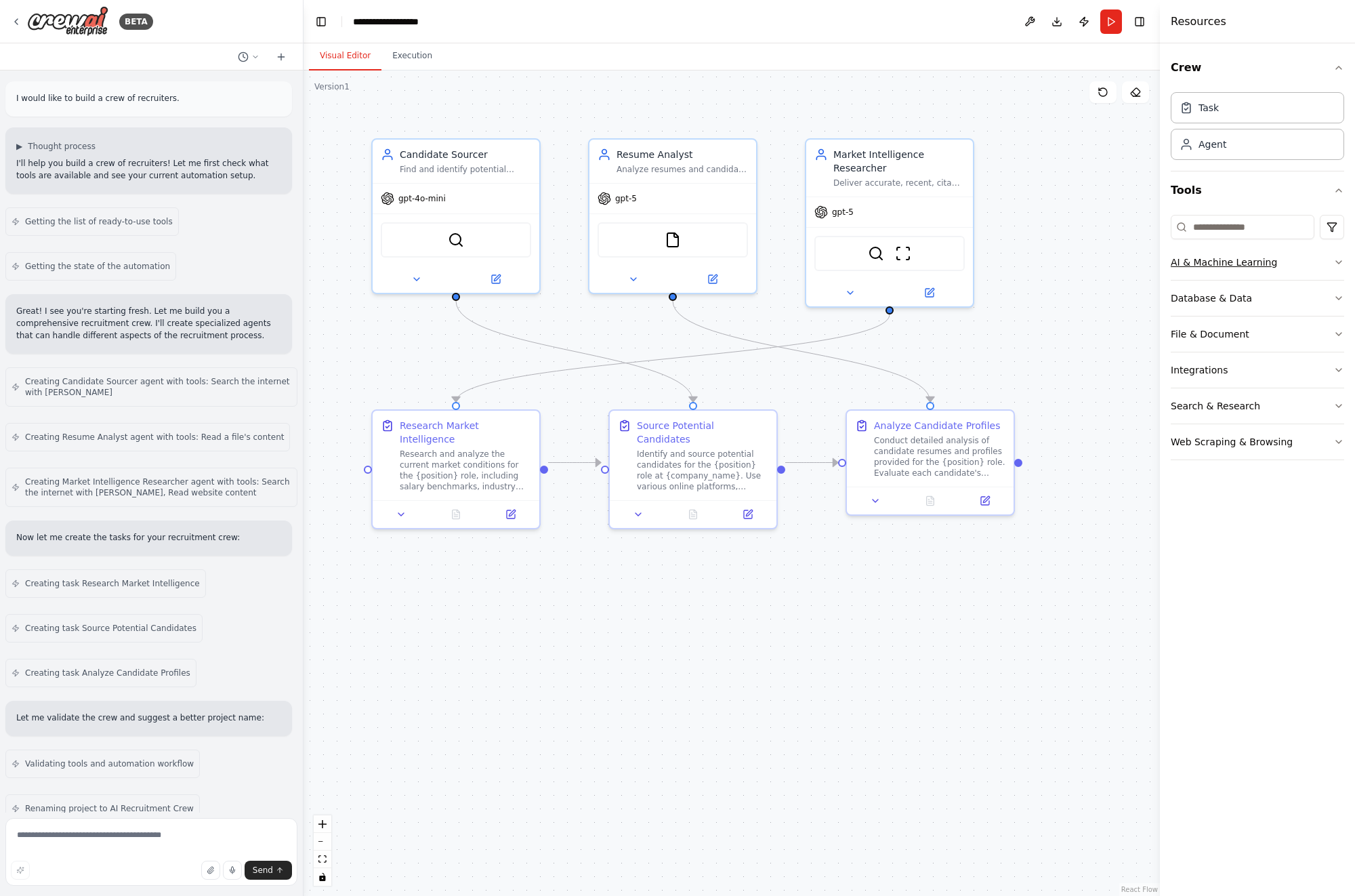
click at [1278, 261] on button "AI & Machine Learning" at bounding box center [1258, 262] width 174 height 35
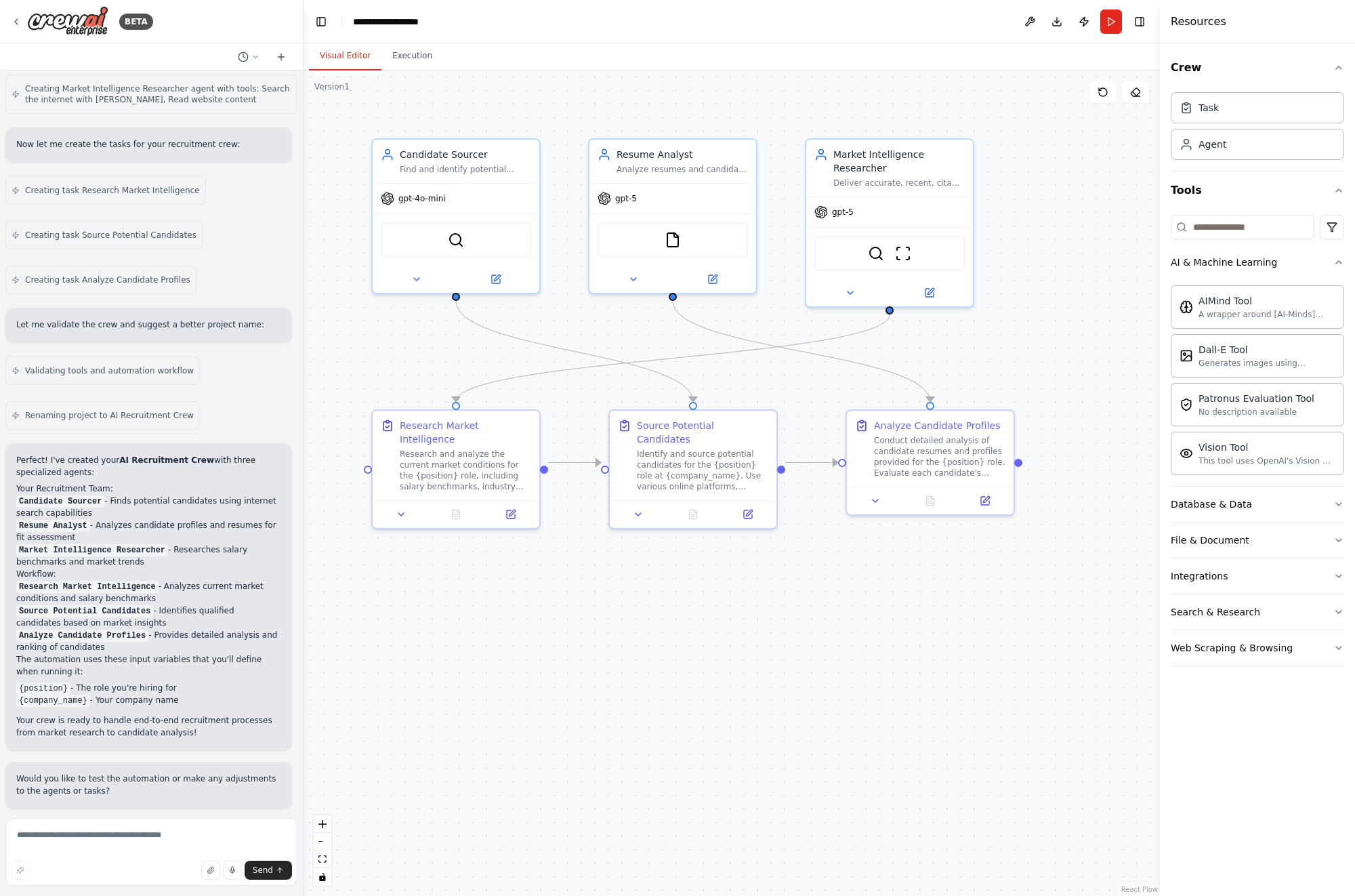
scroll to position [400, 0]
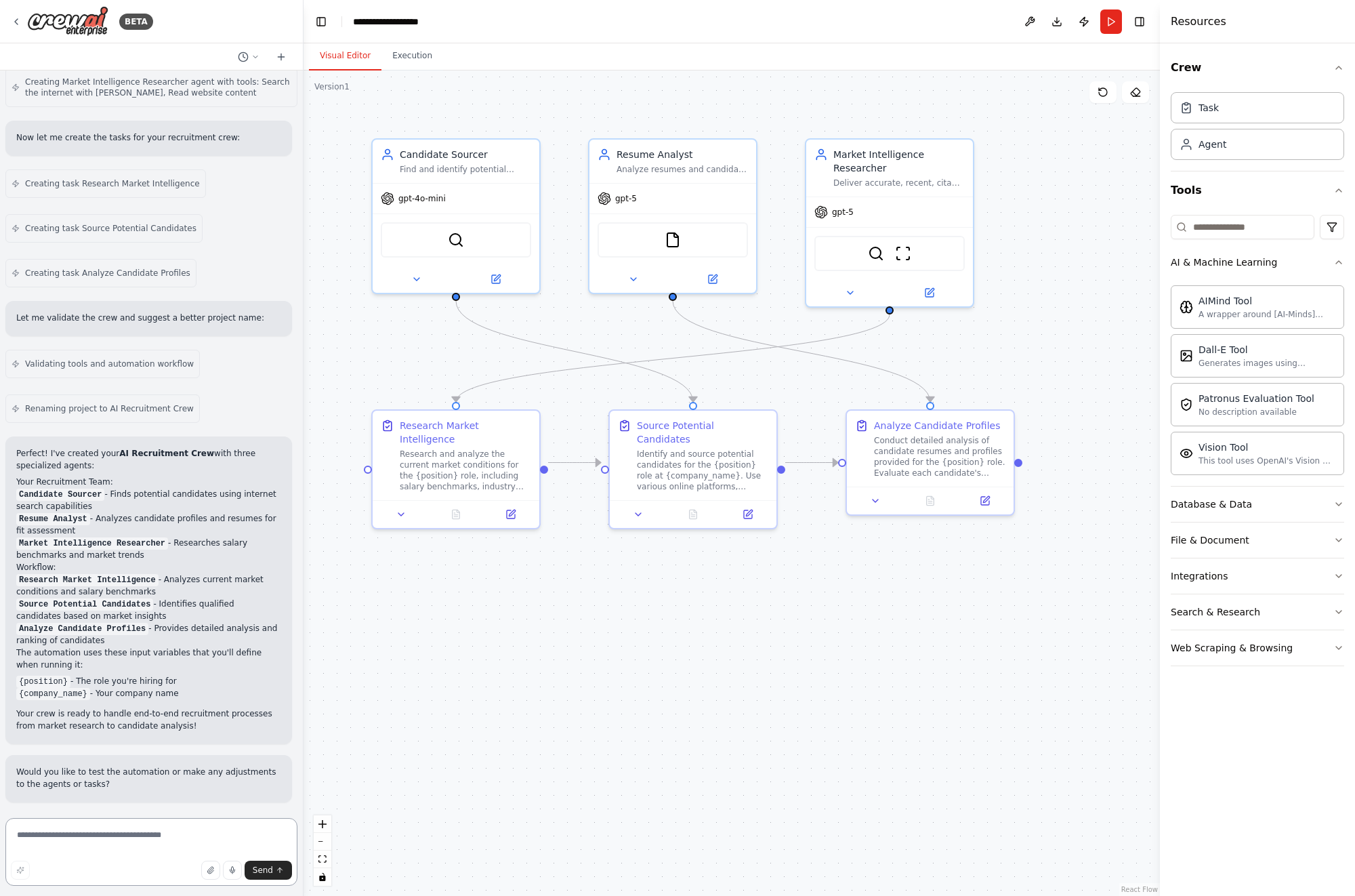
click at [157, 837] on textarea at bounding box center [151, 851] width 292 height 68
click at [413, 205] on div "gpt-4o-mini" at bounding box center [455, 196] width 167 height 30
click at [413, 197] on span "gpt-4o-mini" at bounding box center [422, 196] width 47 height 11
click at [419, 279] on icon at bounding box center [416, 276] width 11 height 11
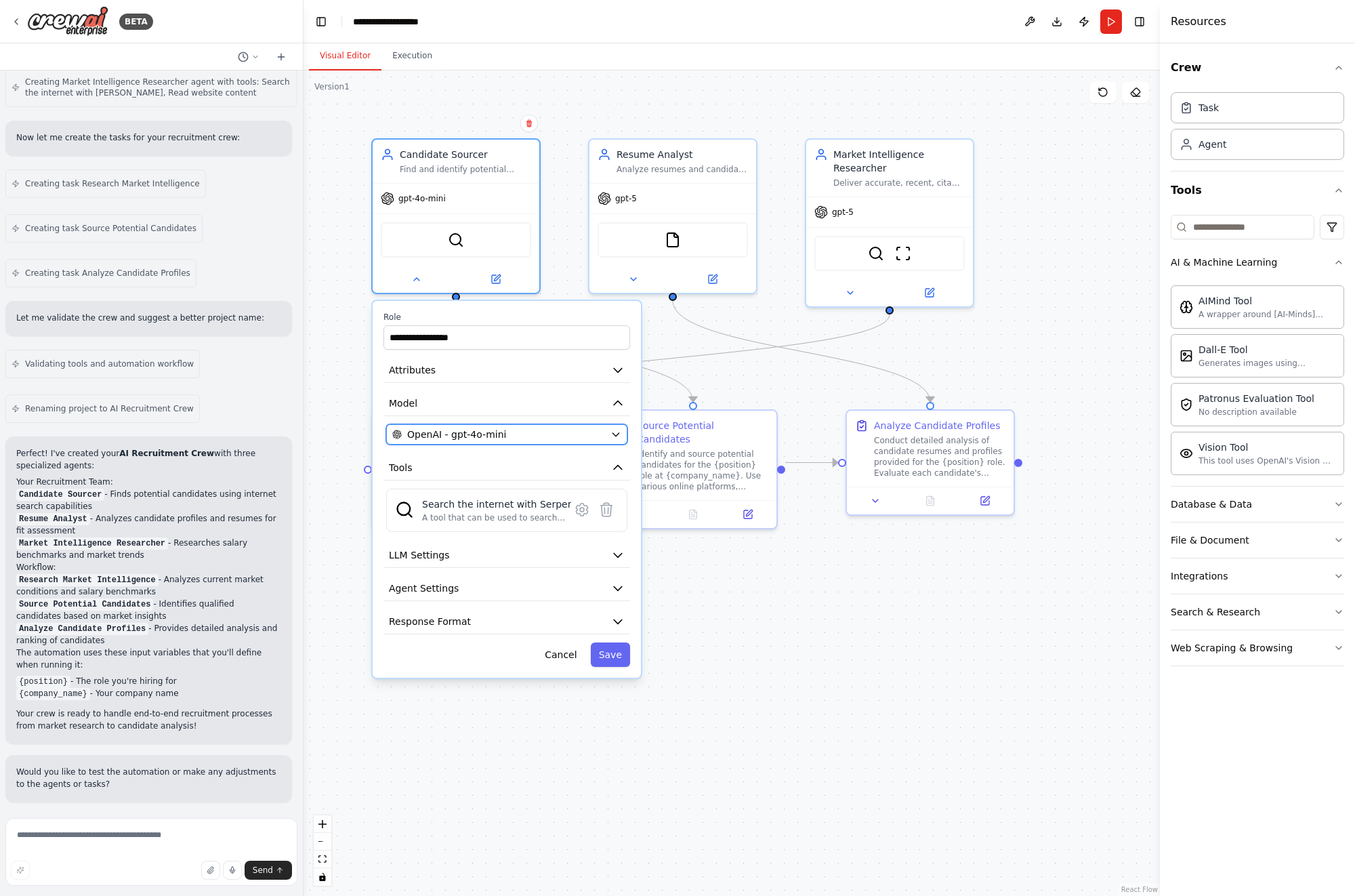
click at [618, 434] on icon "button" at bounding box center [616, 434] width 11 height 11
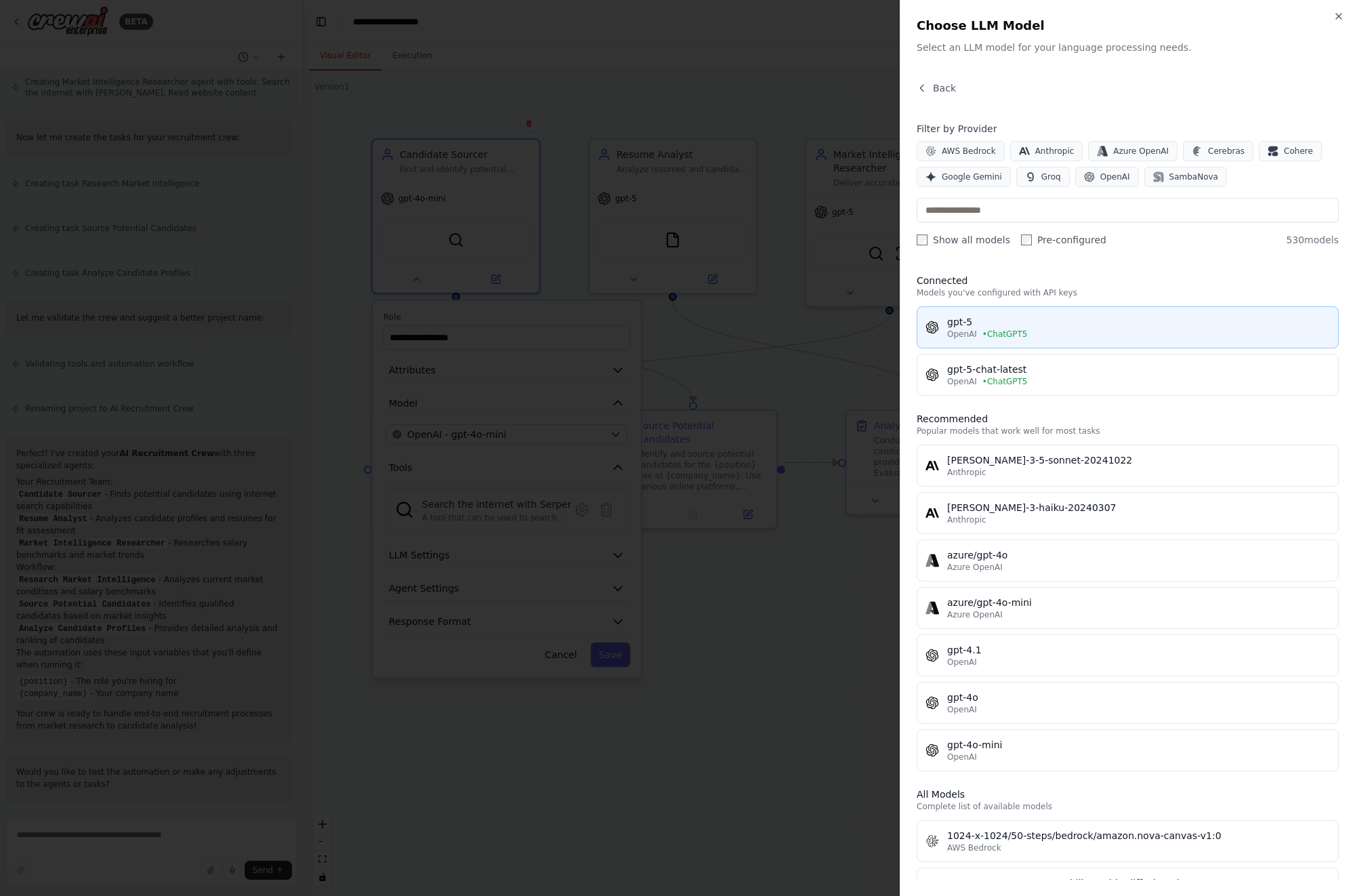
click at [942, 329] on div "gpt-5 OpenAI • ChatGPT5" at bounding box center [1127, 327] width 404 height 24
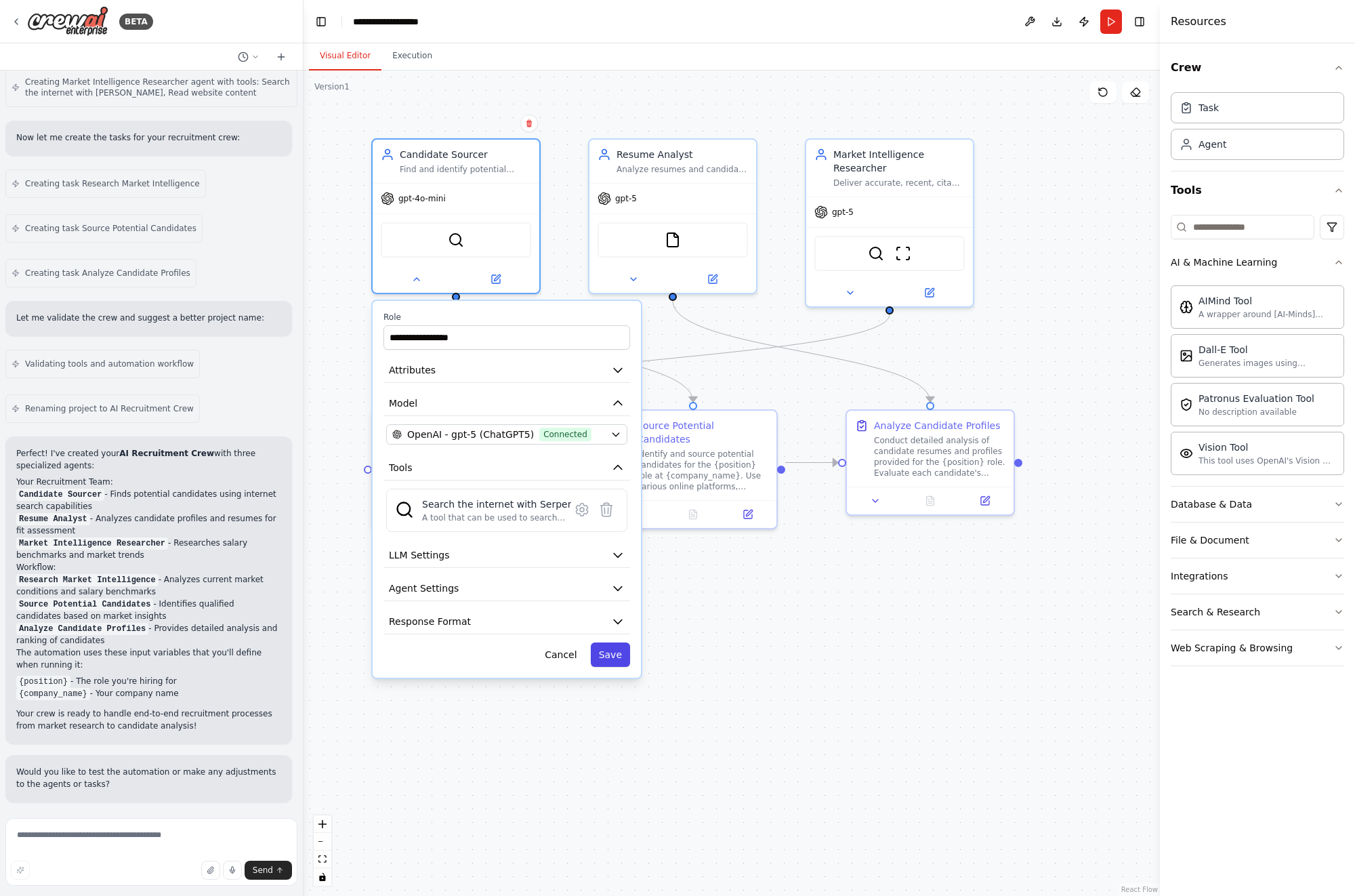
click at [612, 655] on button "Save" at bounding box center [611, 655] width 40 height 24
click at [612, 647] on button "Save" at bounding box center [611, 655] width 40 height 24
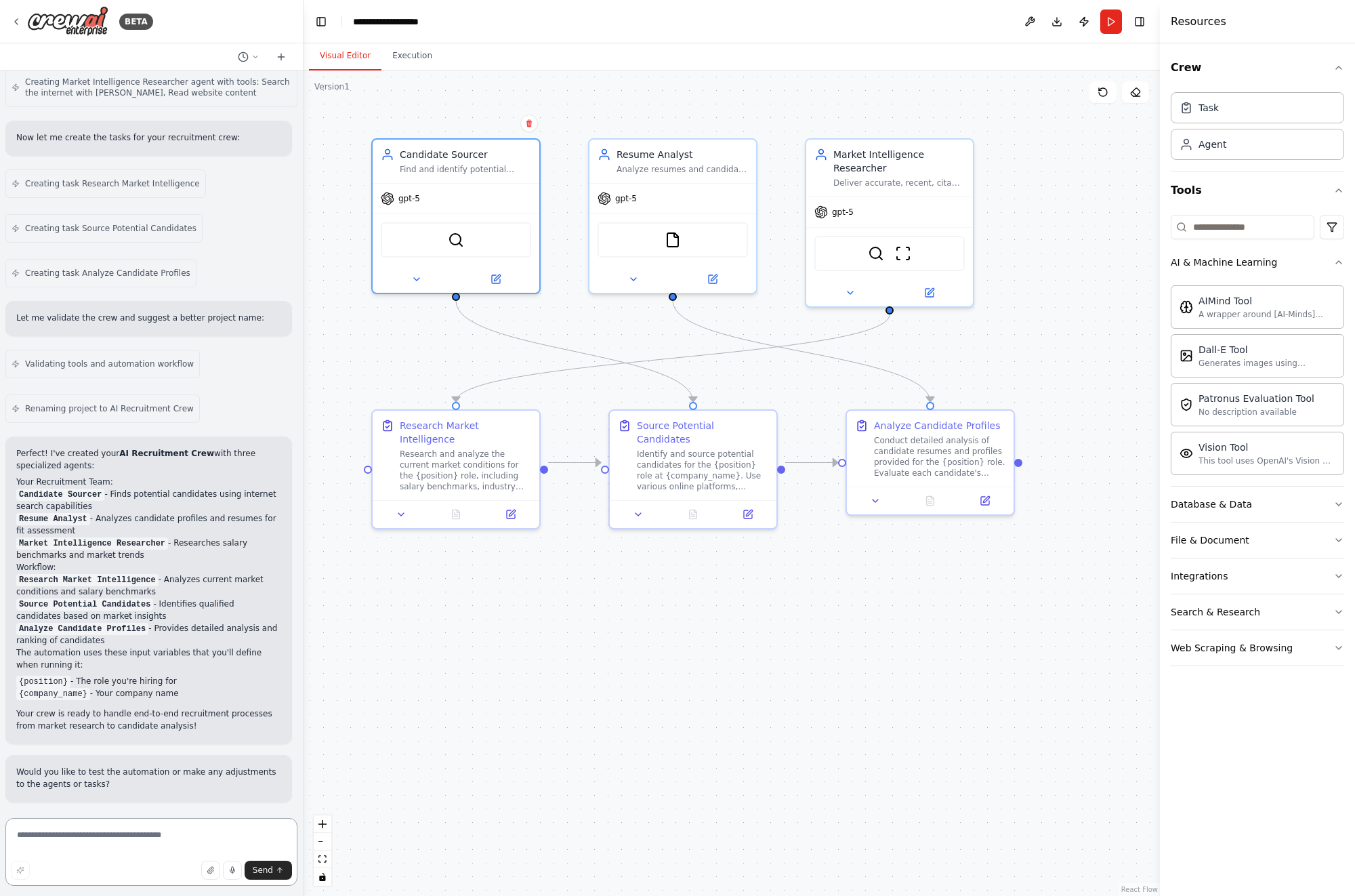
click at [146, 836] on textarea at bounding box center [151, 851] width 292 height 68
drag, startPoint x: 265, startPoint y: 845, endPoint x: 209, endPoint y: 845, distance: 56.0
click at [209, 845] on textarea "**********" at bounding box center [151, 851] width 292 height 68
click at [122, 847] on textarea "**********" at bounding box center [151, 851] width 292 height 68
paste textarea "**********"
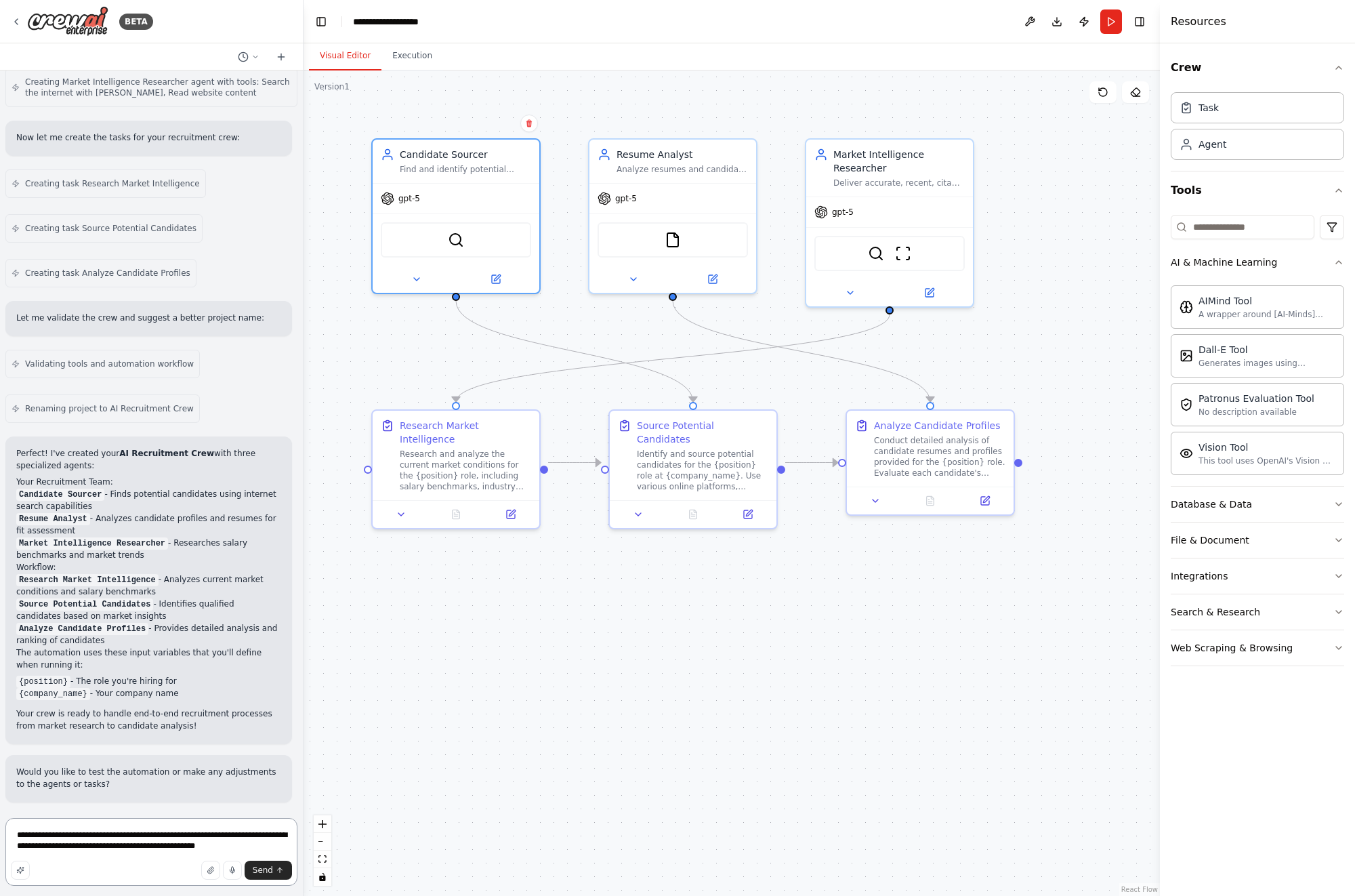
drag, startPoint x: 226, startPoint y: 834, endPoint x: 183, endPoint y: 834, distance: 43.0
click at [183, 834] on textarea "**********" at bounding box center [151, 851] width 292 height 68
click at [272, 846] on textarea "**********" at bounding box center [151, 851] width 292 height 68
click at [124, 847] on textarea "**********" at bounding box center [151, 851] width 292 height 68
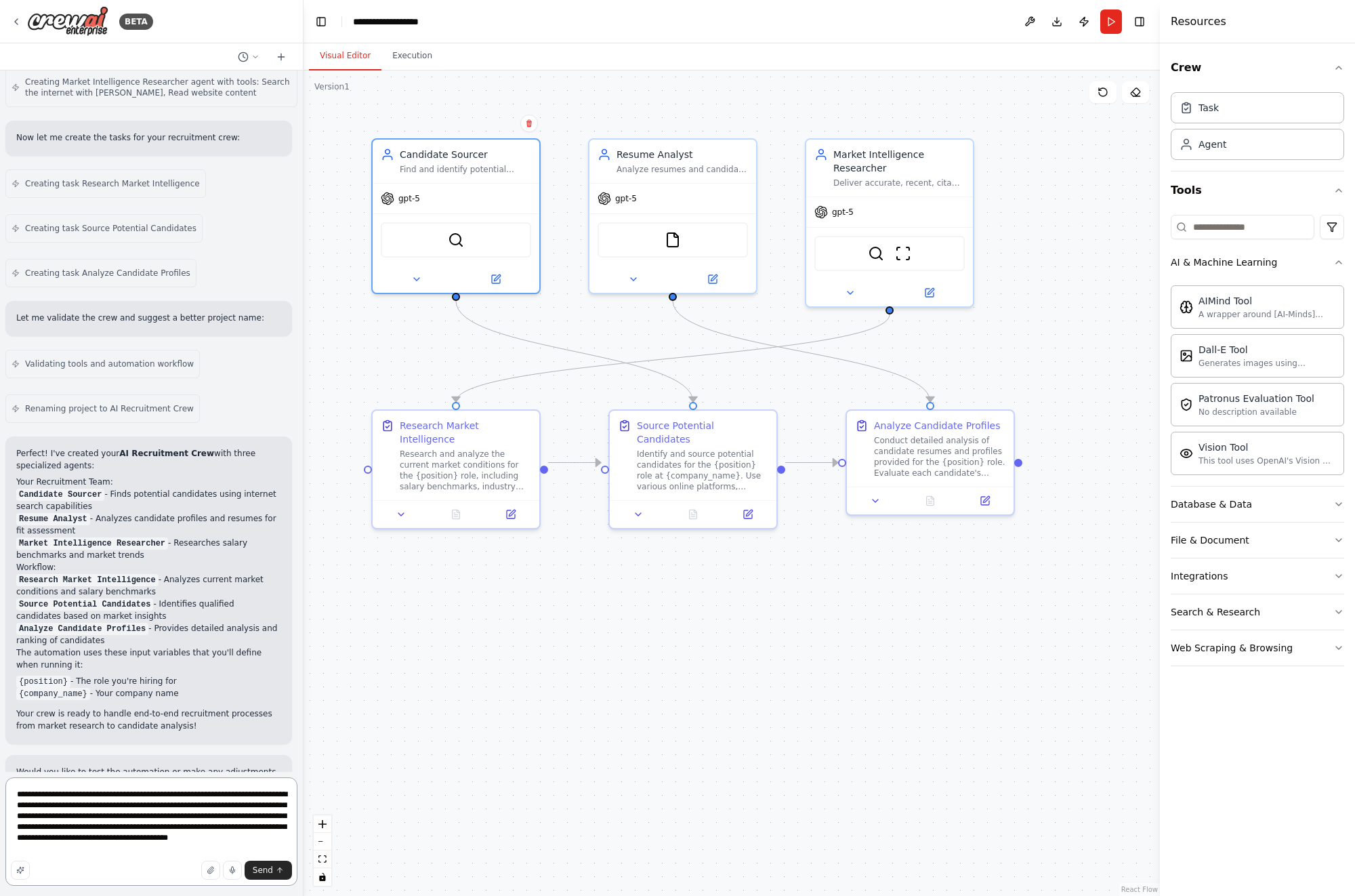
drag, startPoint x: 123, startPoint y: 847, endPoint x: 138, endPoint y: 846, distance: 15.0
click at [123, 847] on textarea "**********" at bounding box center [151, 831] width 292 height 108
drag, startPoint x: 84, startPoint y: 848, endPoint x: 27, endPoint y: 847, distance: 57.0
click at [27, 847] on textarea "**********" at bounding box center [151, 820] width 292 height 130
click at [180, 847] on textarea "**********" at bounding box center [151, 820] width 292 height 130
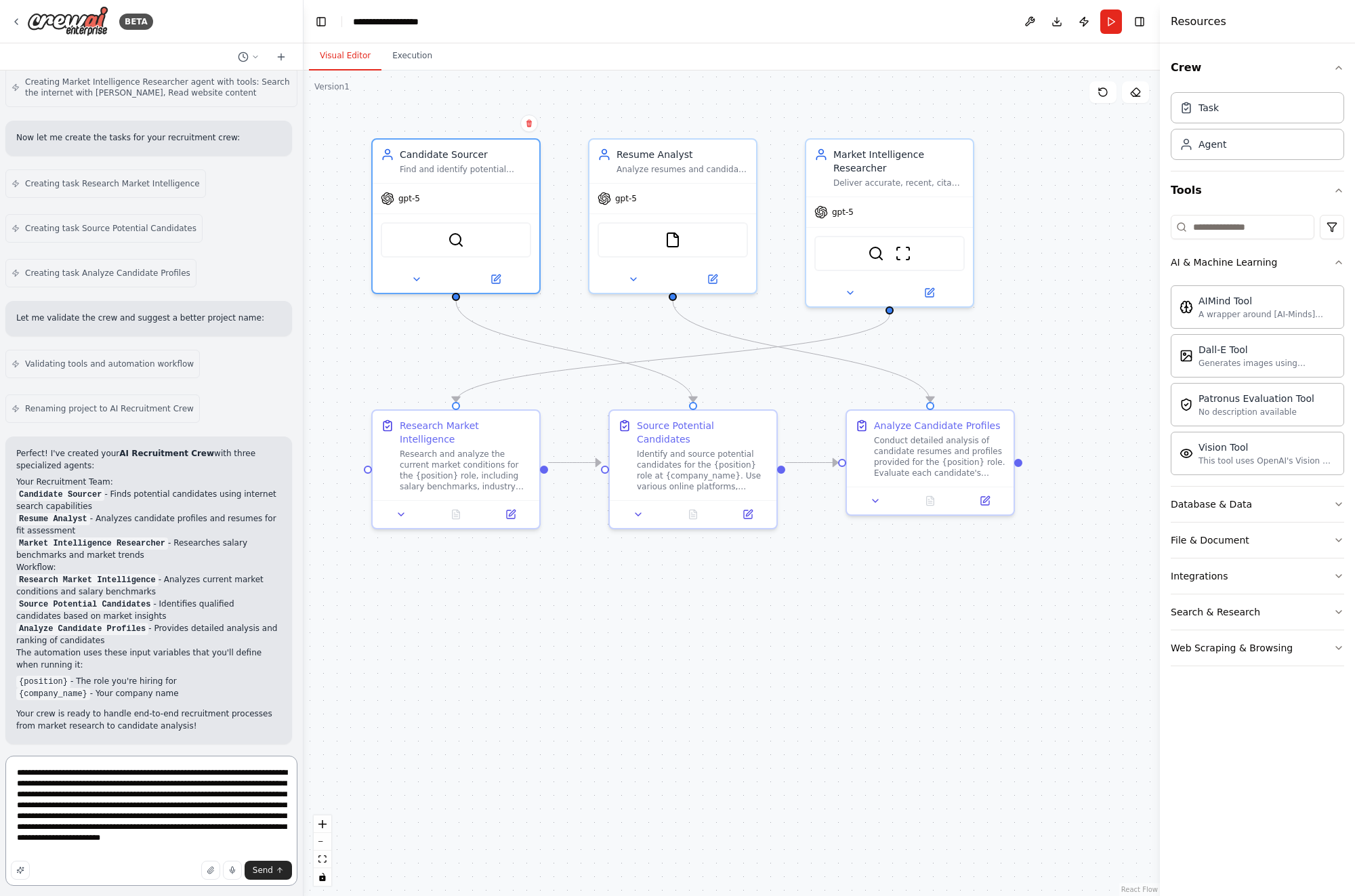
click at [90, 796] on textarea "**********" at bounding box center [151, 820] width 292 height 130
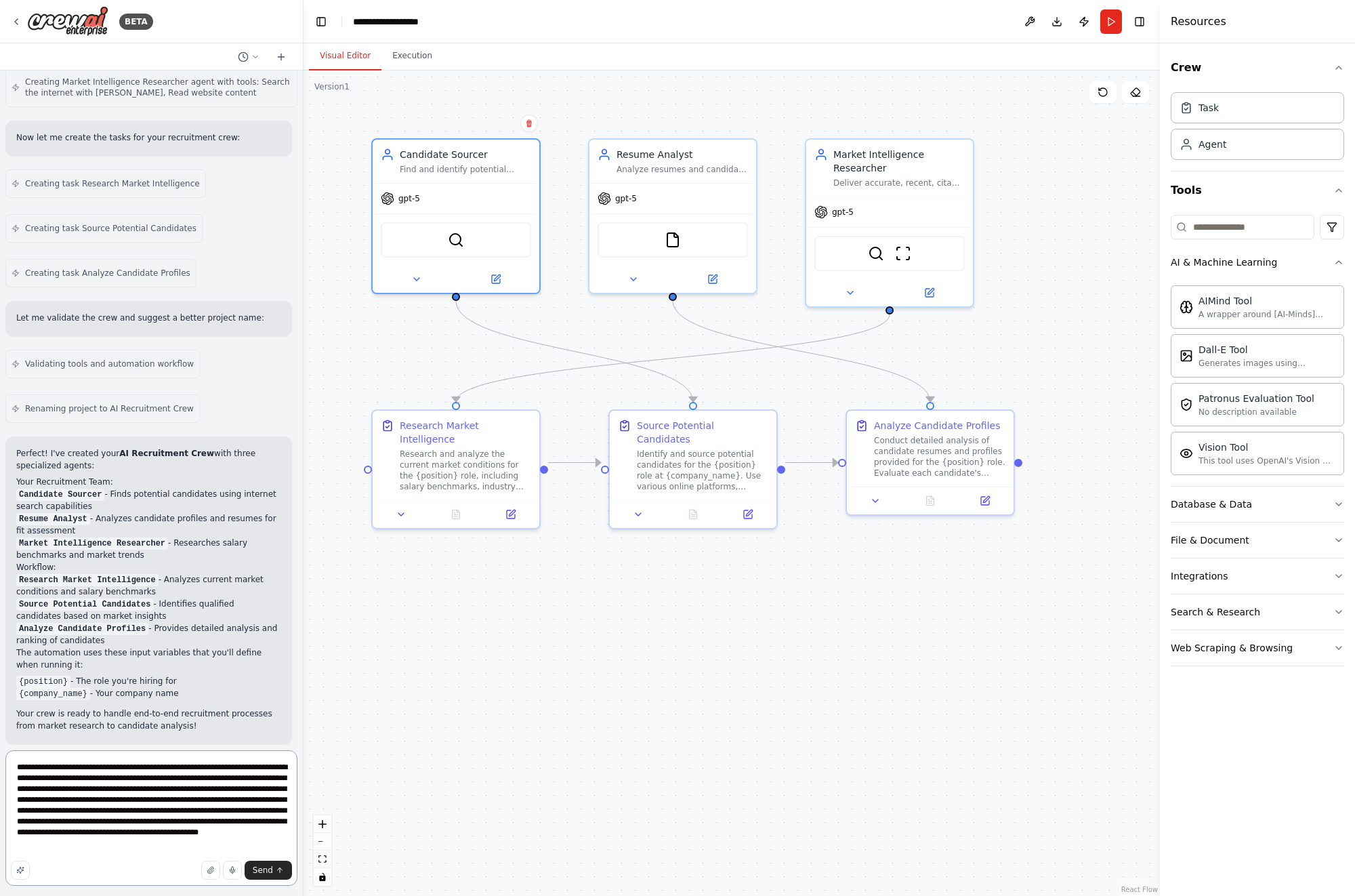
click at [111, 855] on textarea "**********" at bounding box center [151, 818] width 292 height 136
type textarea "**********"
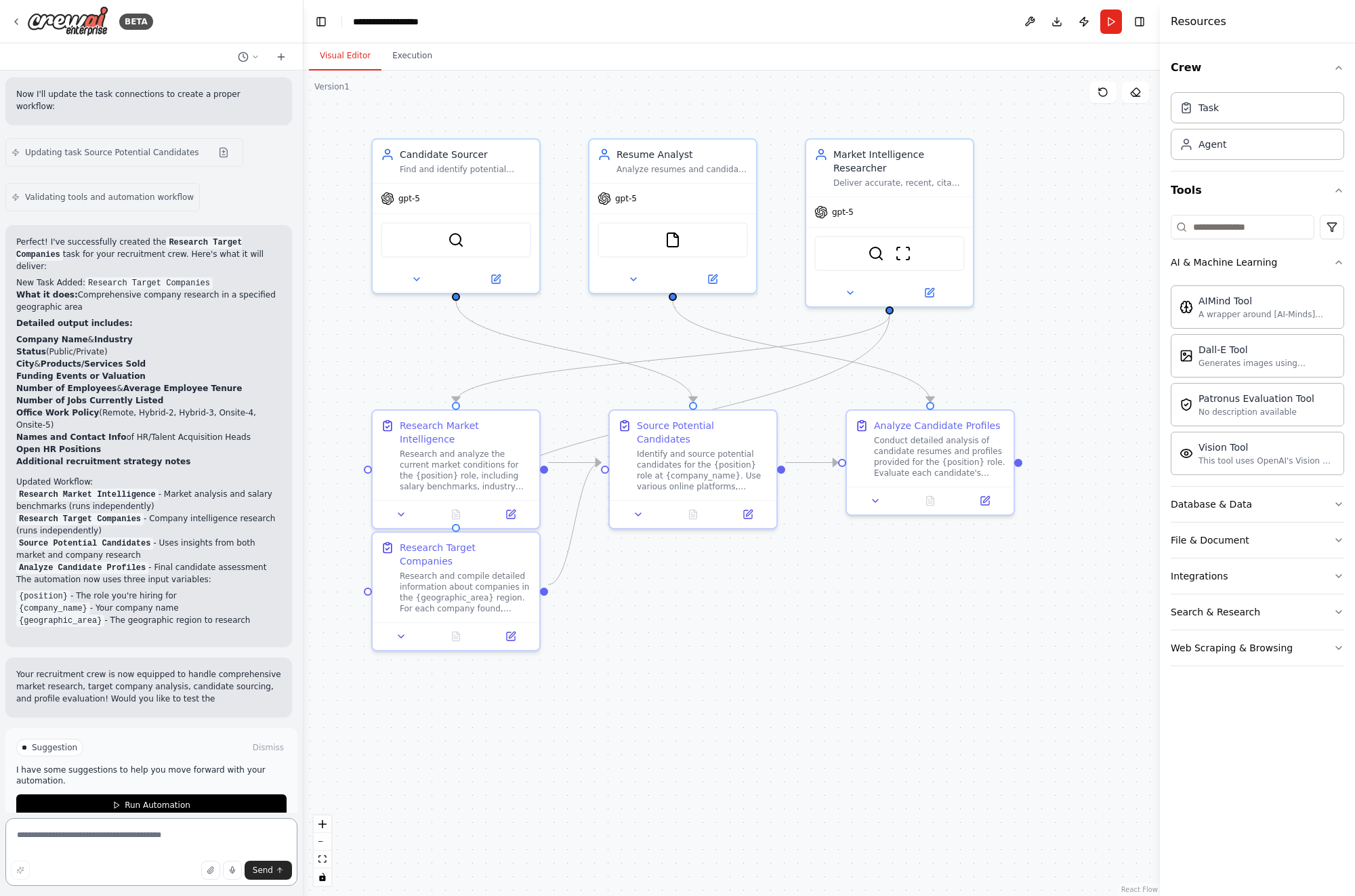
scroll to position [1708, 0]
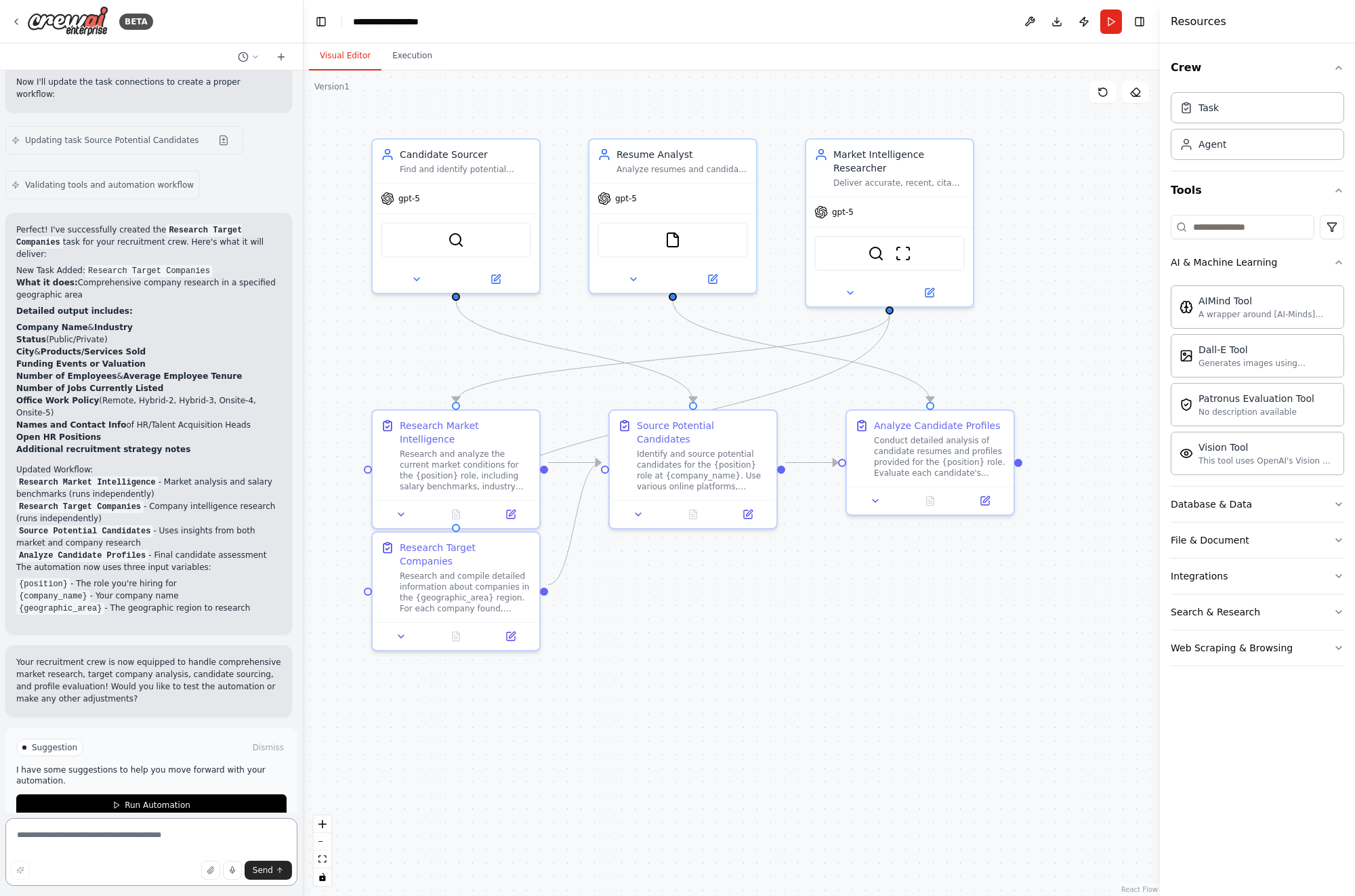
click at [42, 832] on textarea at bounding box center [151, 851] width 292 height 68
type textarea "**********"
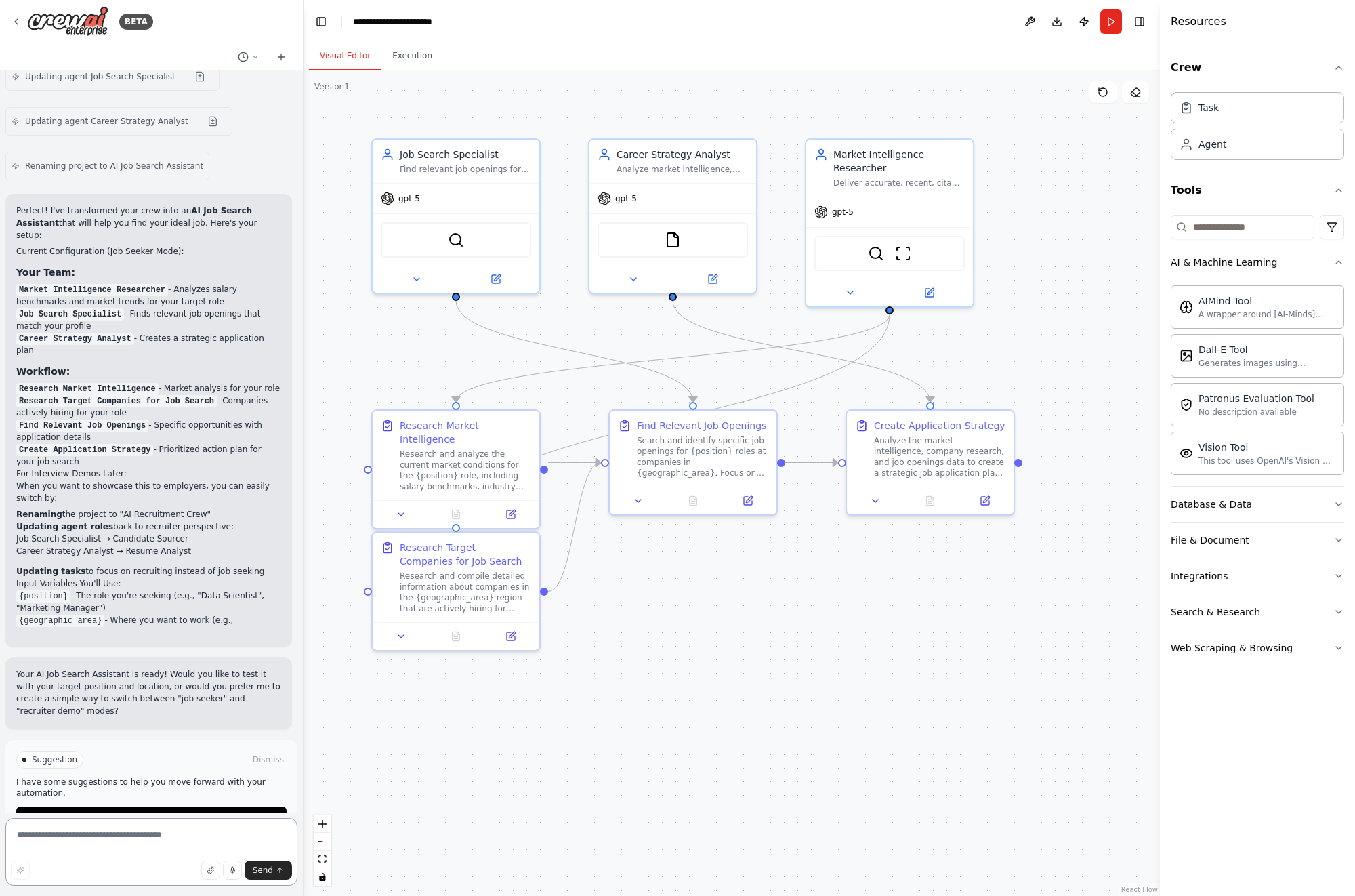
scroll to position [2728, 0]
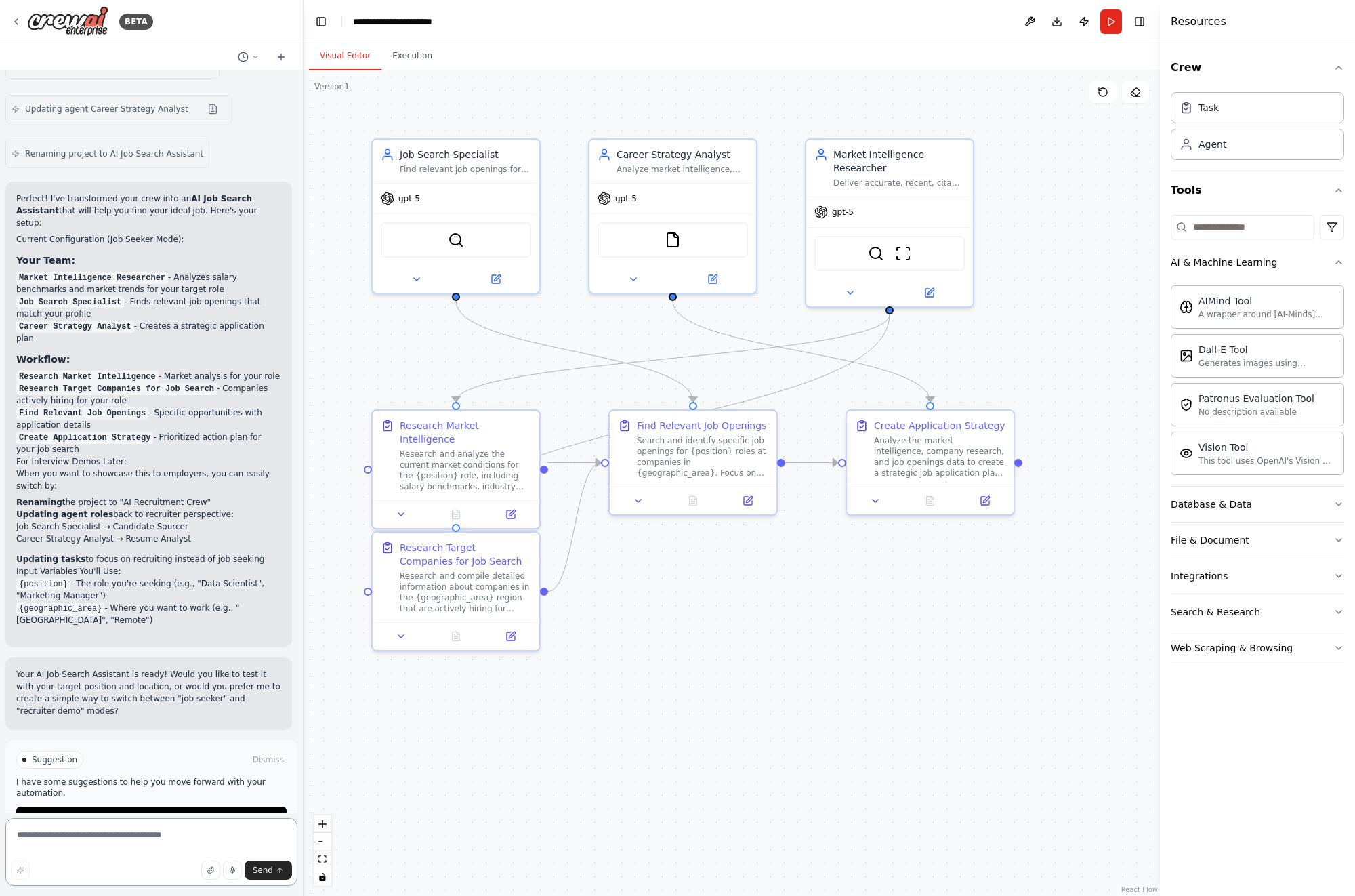
click at [169, 837] on textarea at bounding box center [151, 851] width 292 height 68
click at [225, 834] on textarea "**********" at bounding box center [151, 851] width 292 height 68
click at [213, 844] on textarea "**********" at bounding box center [151, 847] width 292 height 76
type textarea "**********"
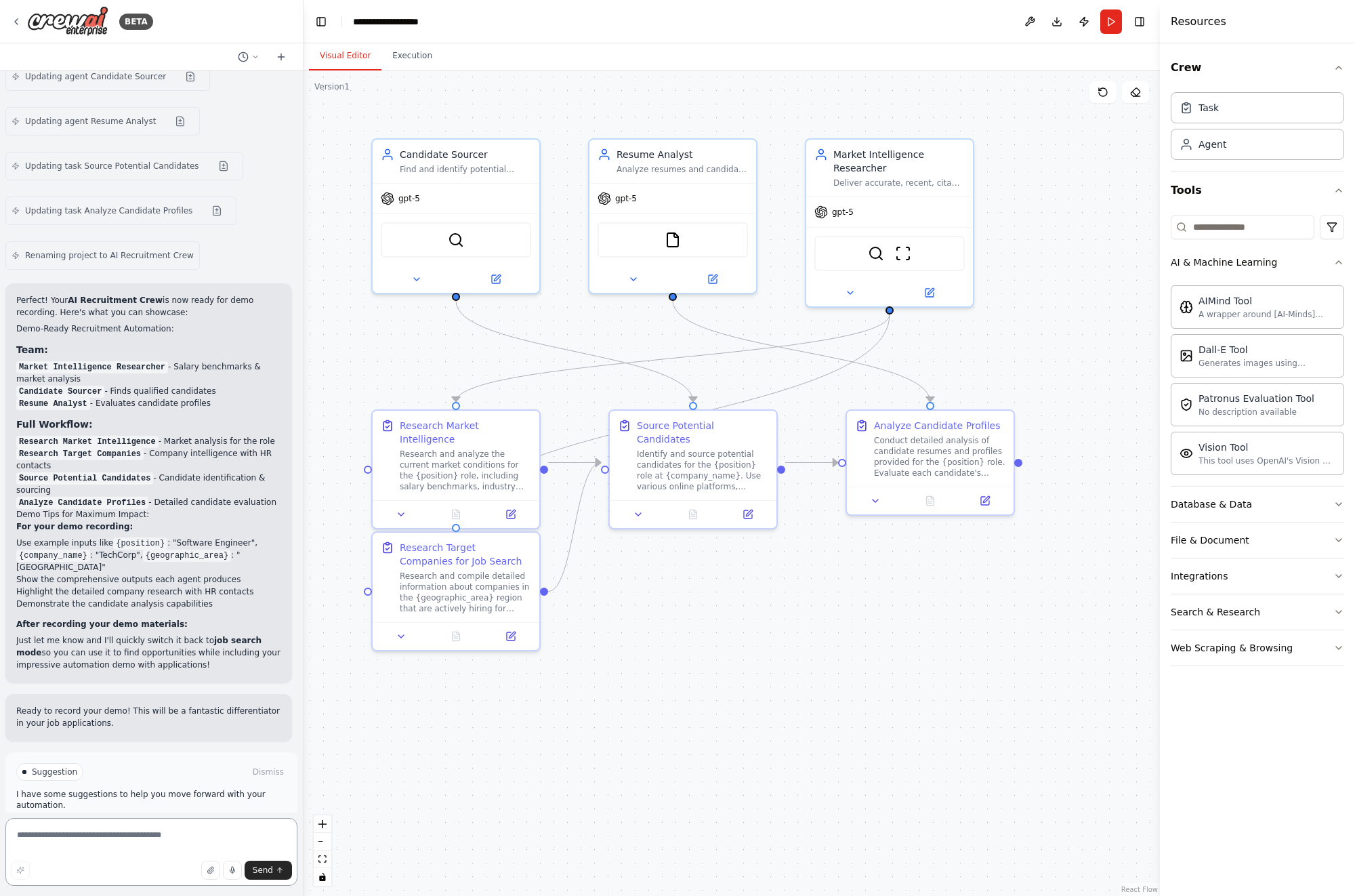
scroll to position [3678, 0]
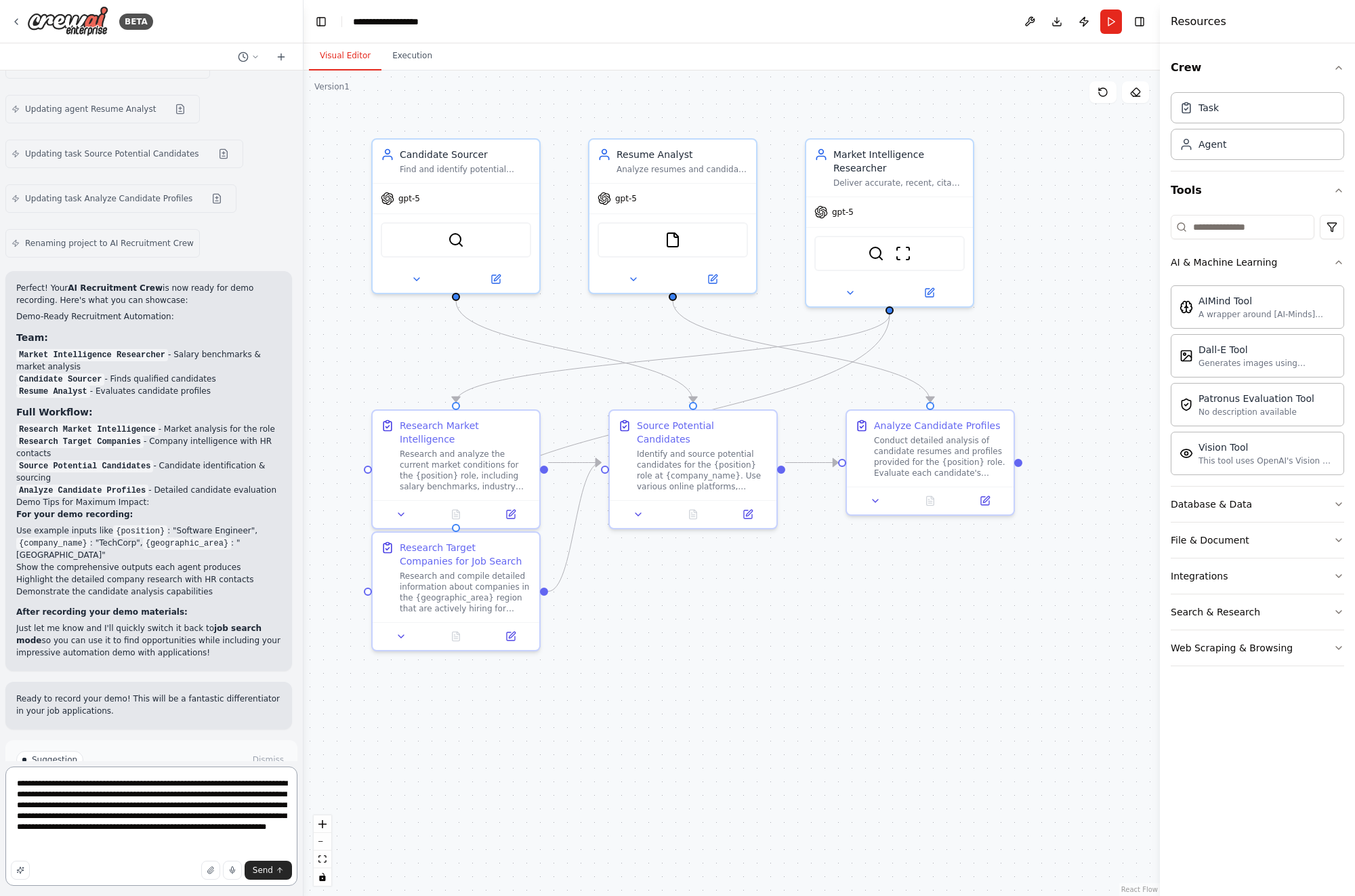
type textarea "**********"
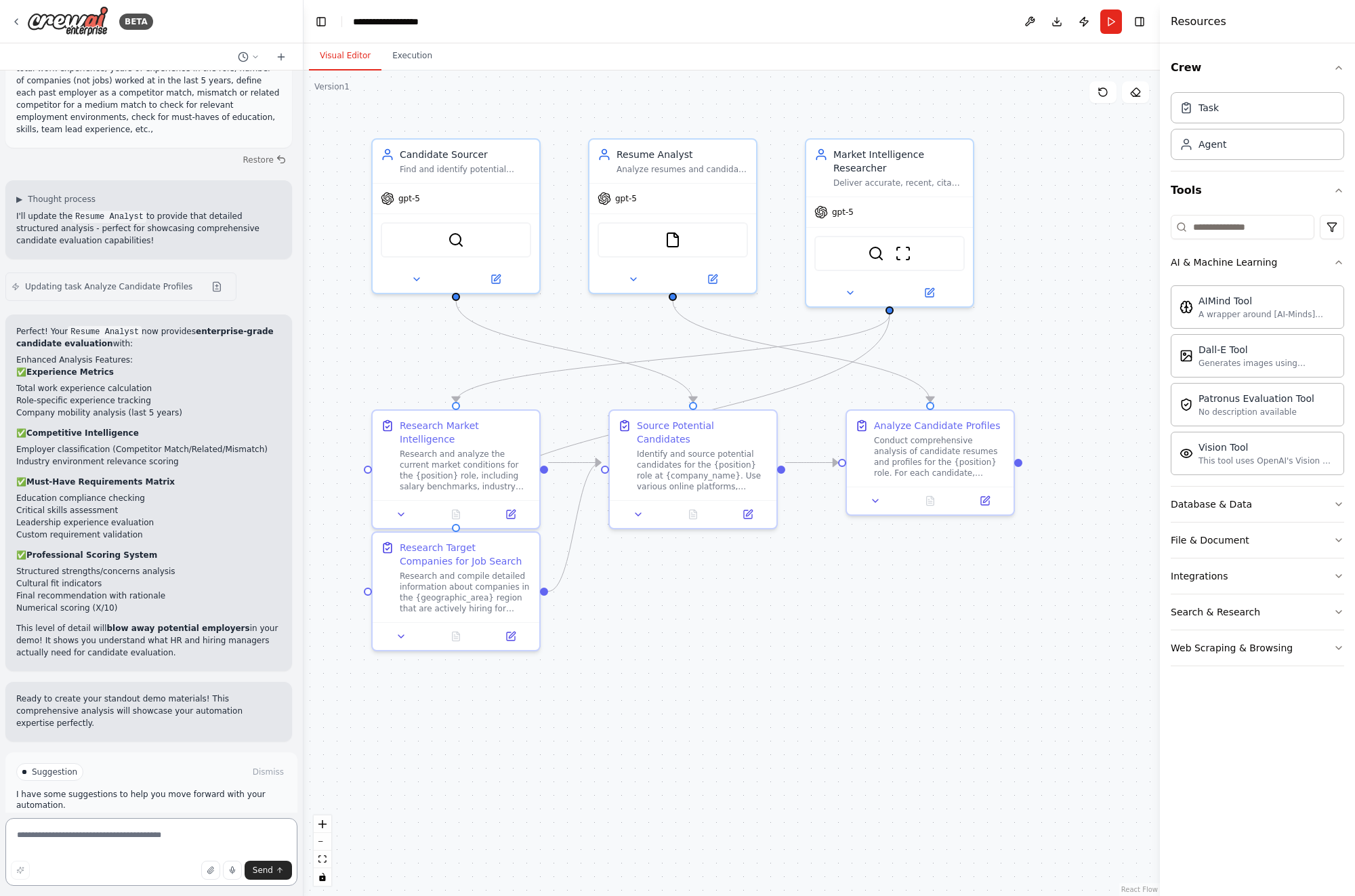
scroll to position [4392, 0]
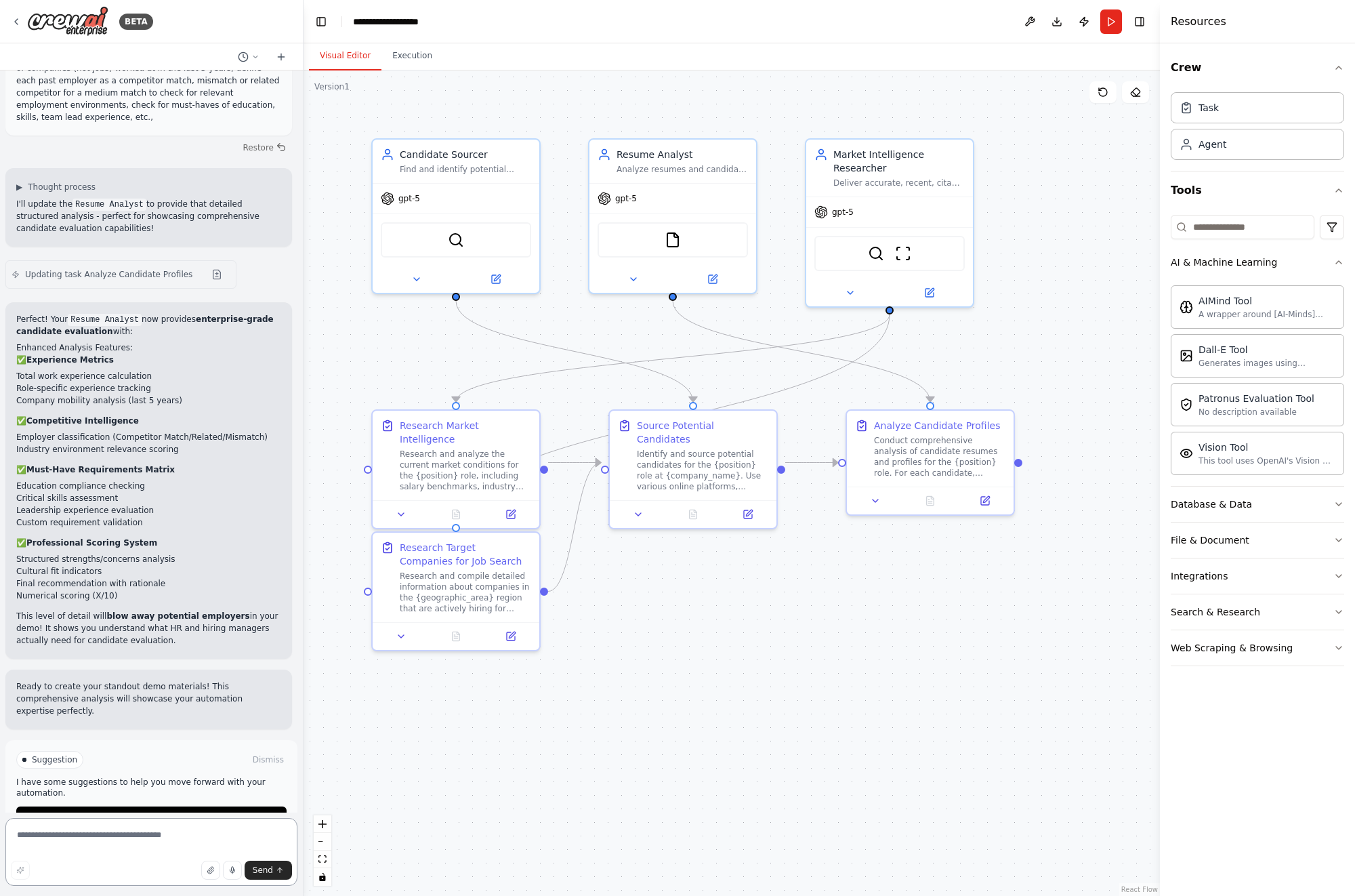
click at [85, 835] on textarea at bounding box center [151, 851] width 292 height 68
type textarea "**********"
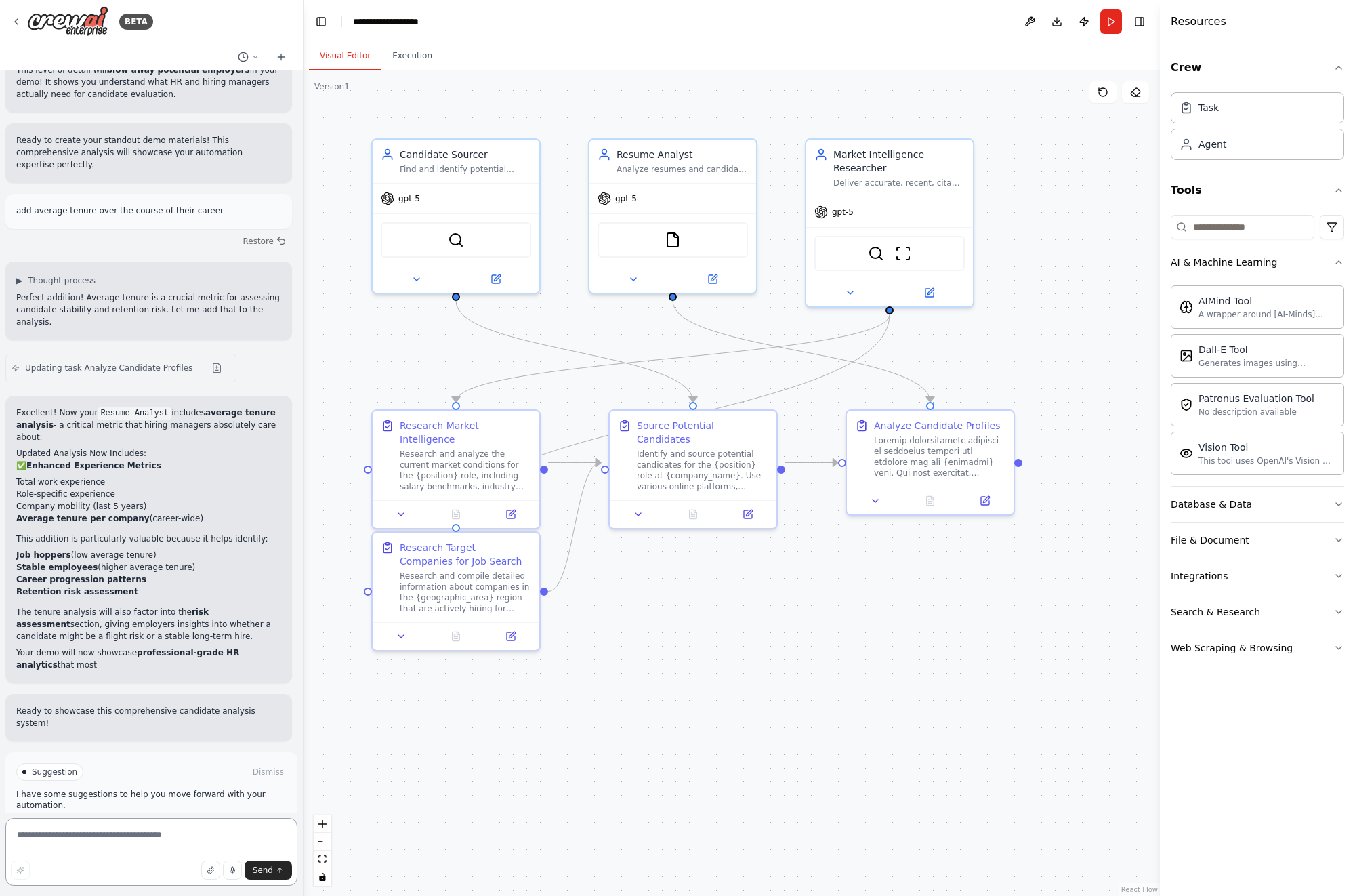
scroll to position [4950, 0]
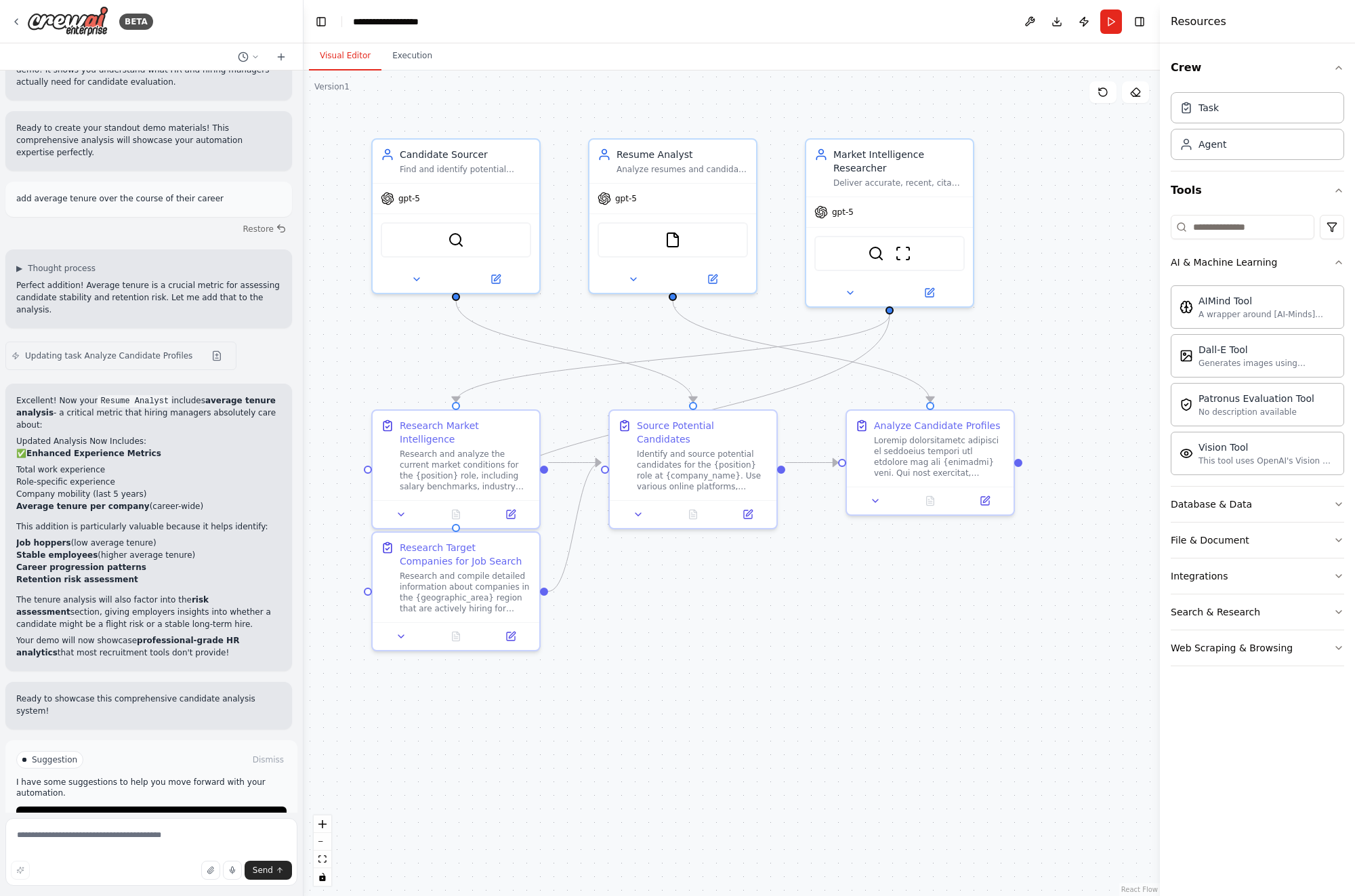
click at [65, 754] on span "Suggestion" at bounding box center [55, 760] width 46 height 11
click at [66, 776] on p "I have some suggestions to help you move forward with your automation." at bounding box center [151, 787] width 270 height 21
click at [52, 754] on span "Suggestion" at bounding box center [55, 760] width 46 height 11
click at [77, 828] on textarea at bounding box center [151, 851] width 292 height 68
type textarea "**********"
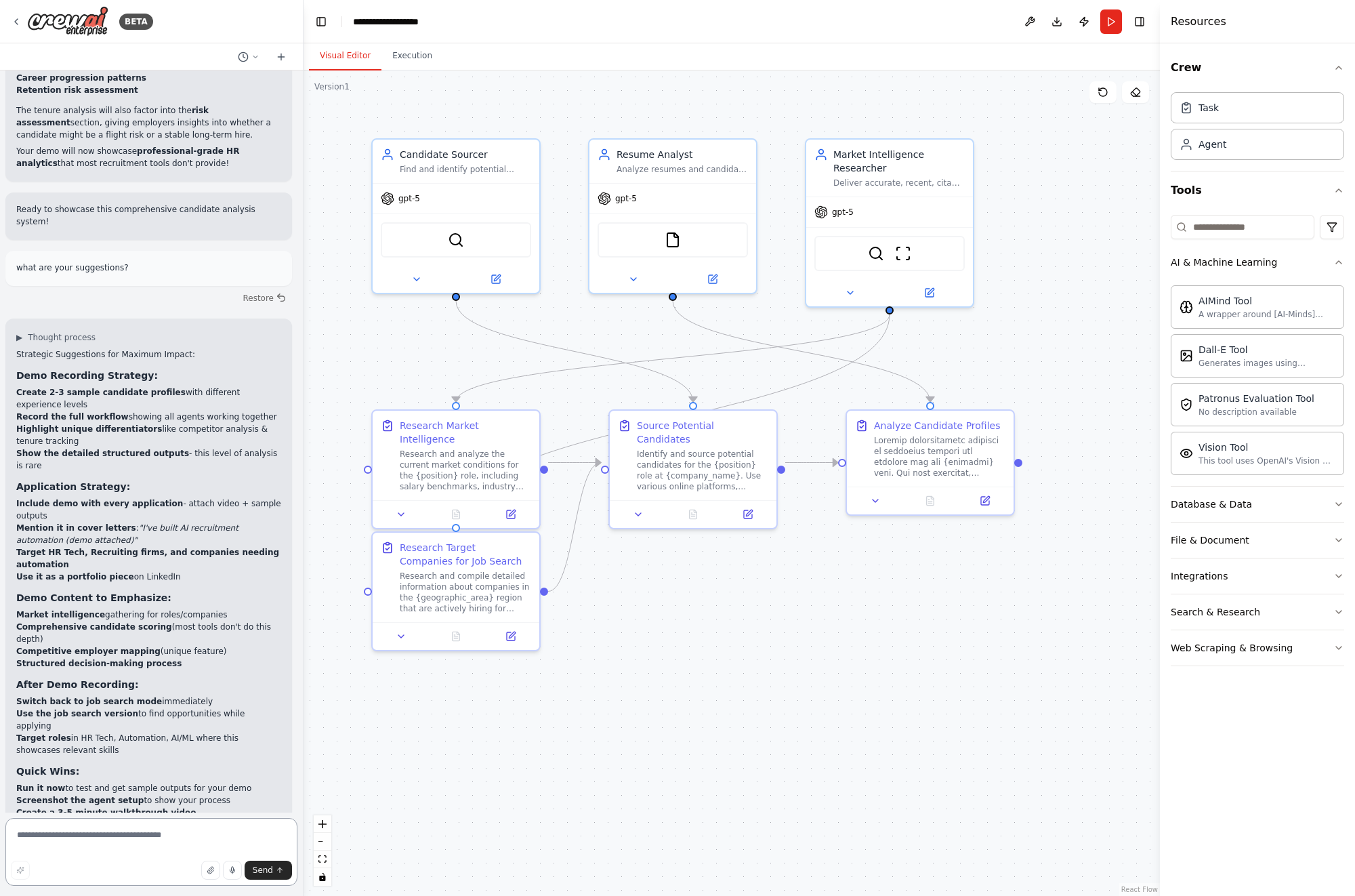
scroll to position [5451, 0]
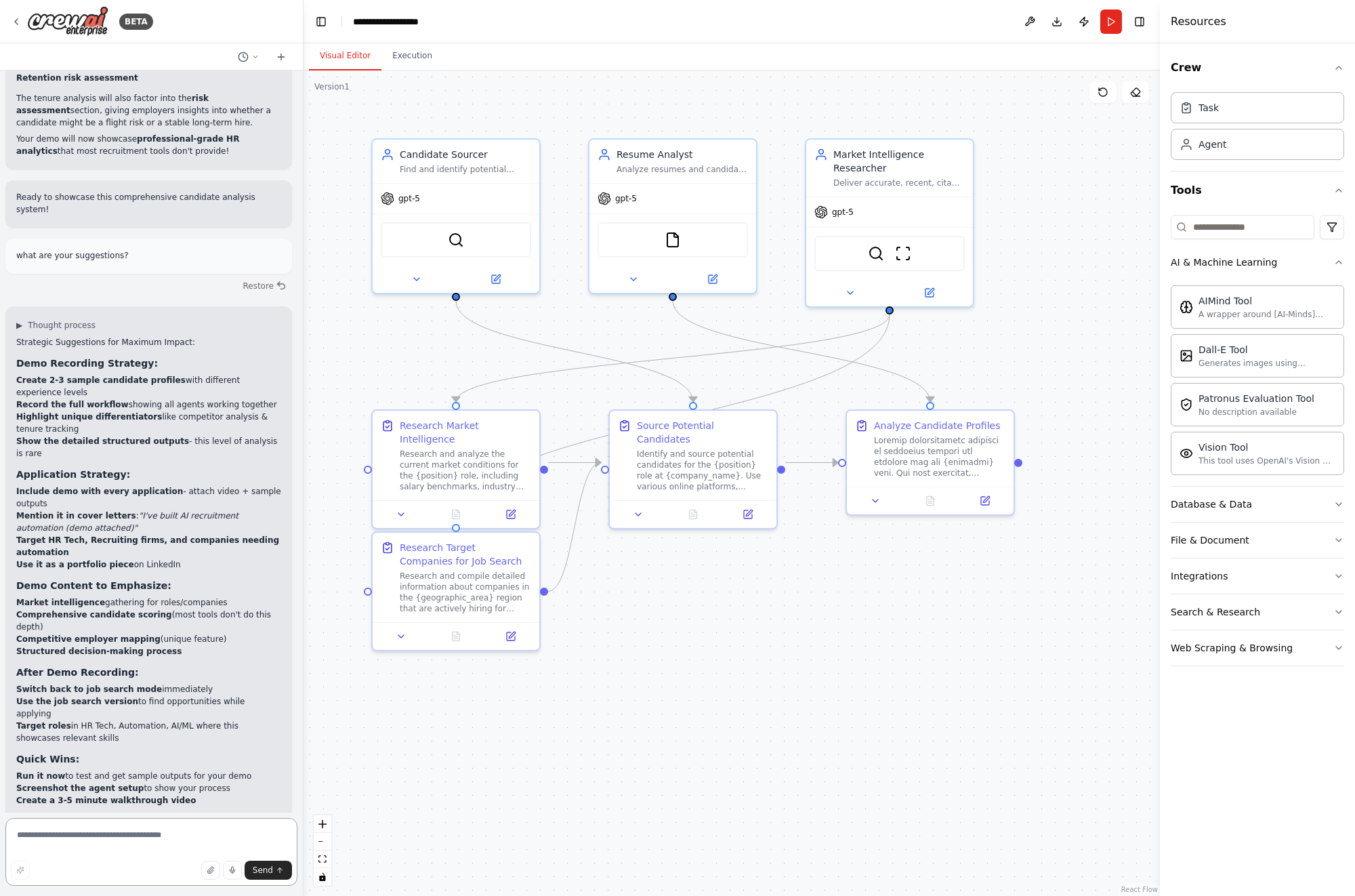
click at [146, 844] on textarea at bounding box center [151, 851] width 292 height 68
type textarea "**********"
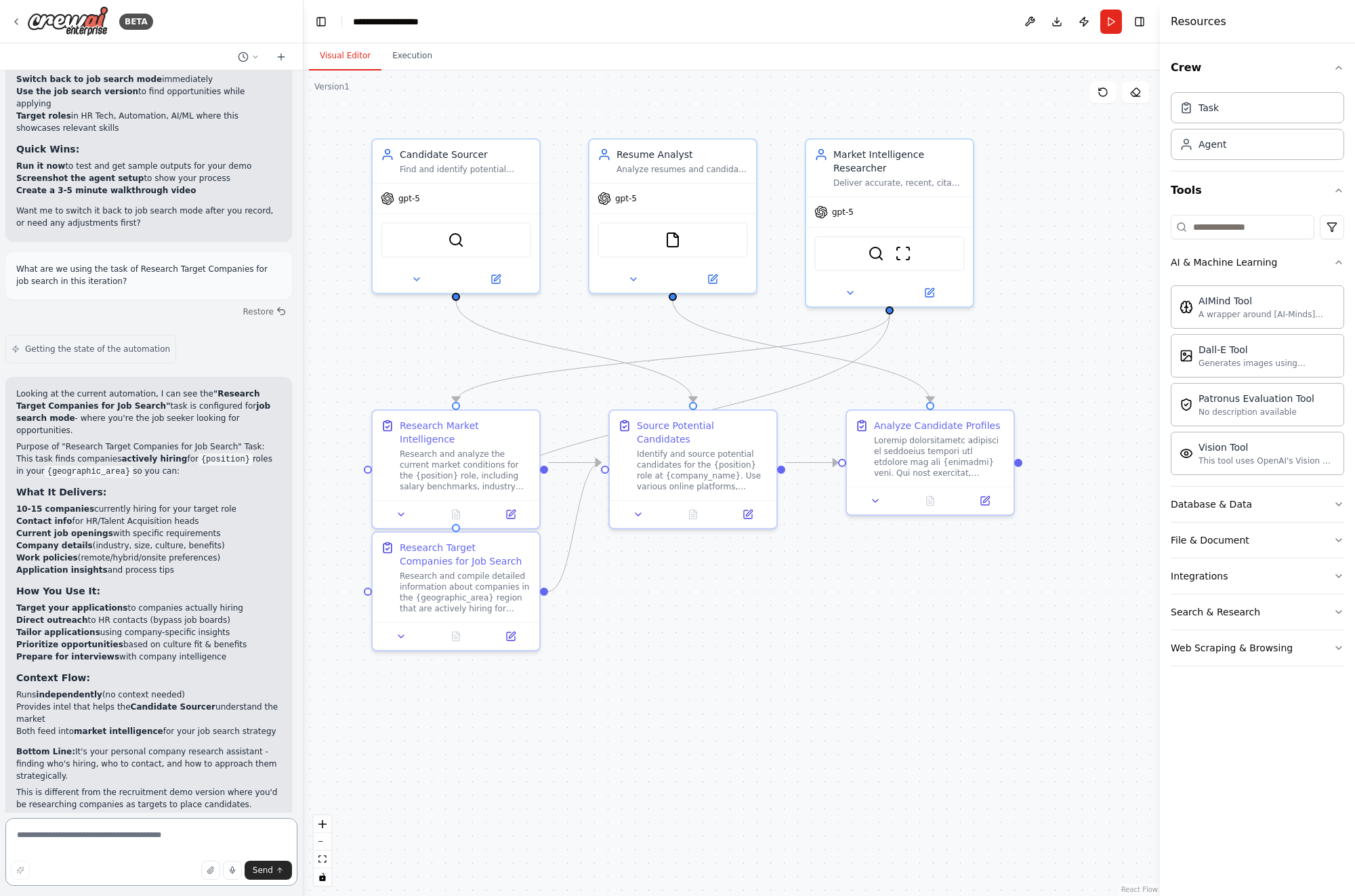
scroll to position [6061, 0]
click at [147, 836] on textarea at bounding box center [151, 851] width 292 height 68
type textarea "*"
type textarea "**********"
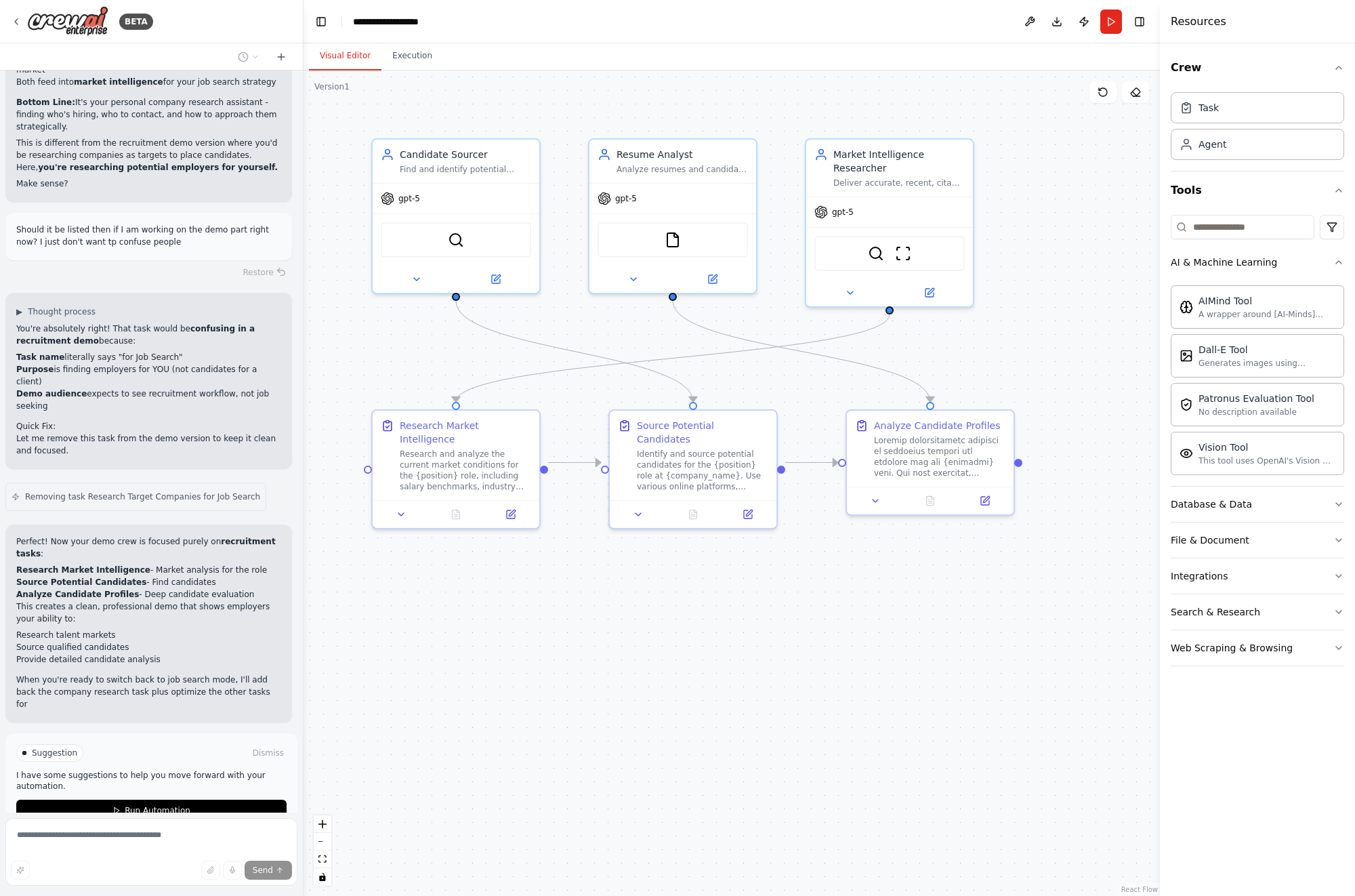
scroll to position [6738, 0]
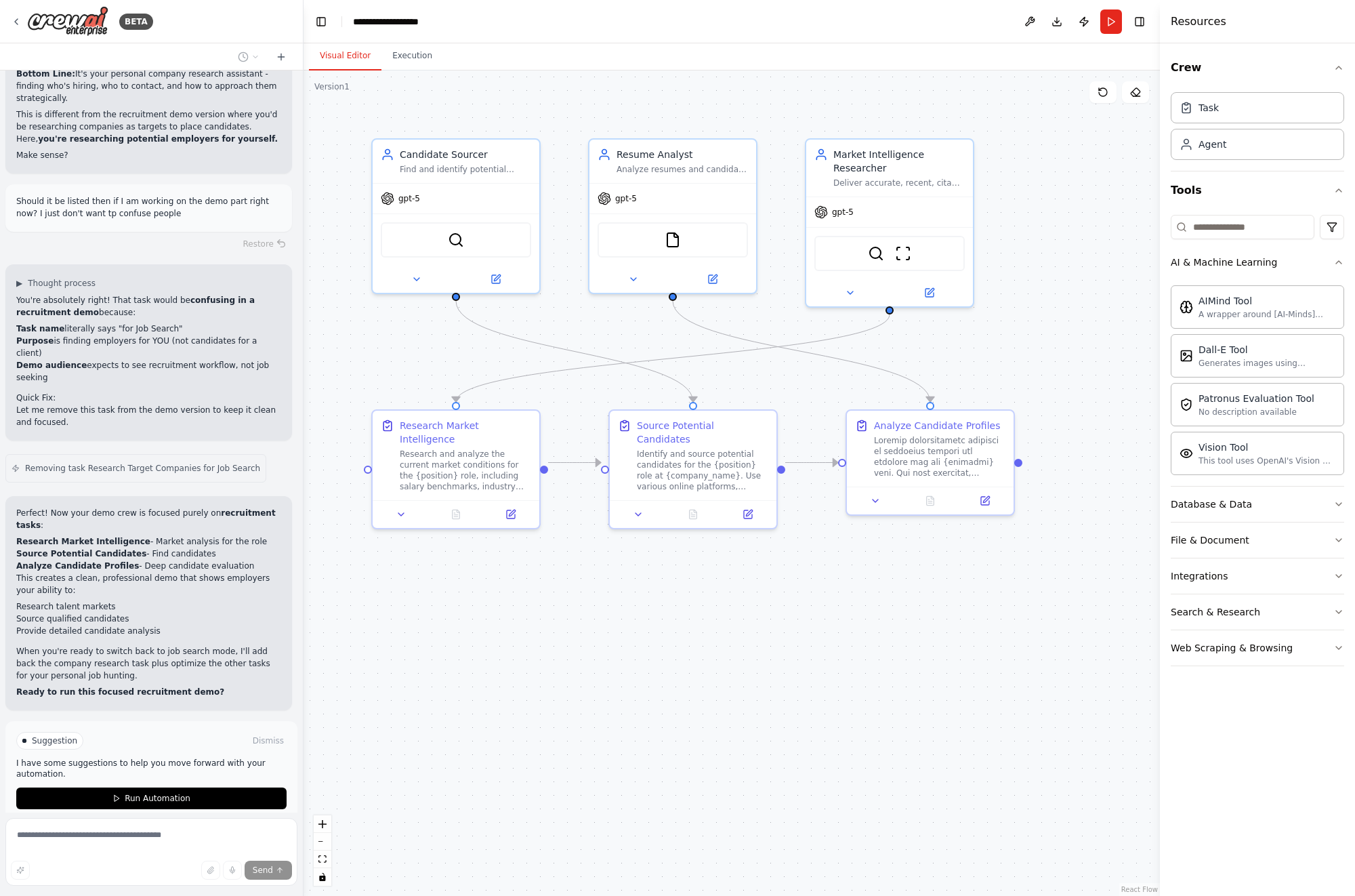
click at [63, 867] on div "Send" at bounding box center [151, 869] width 281 height 19
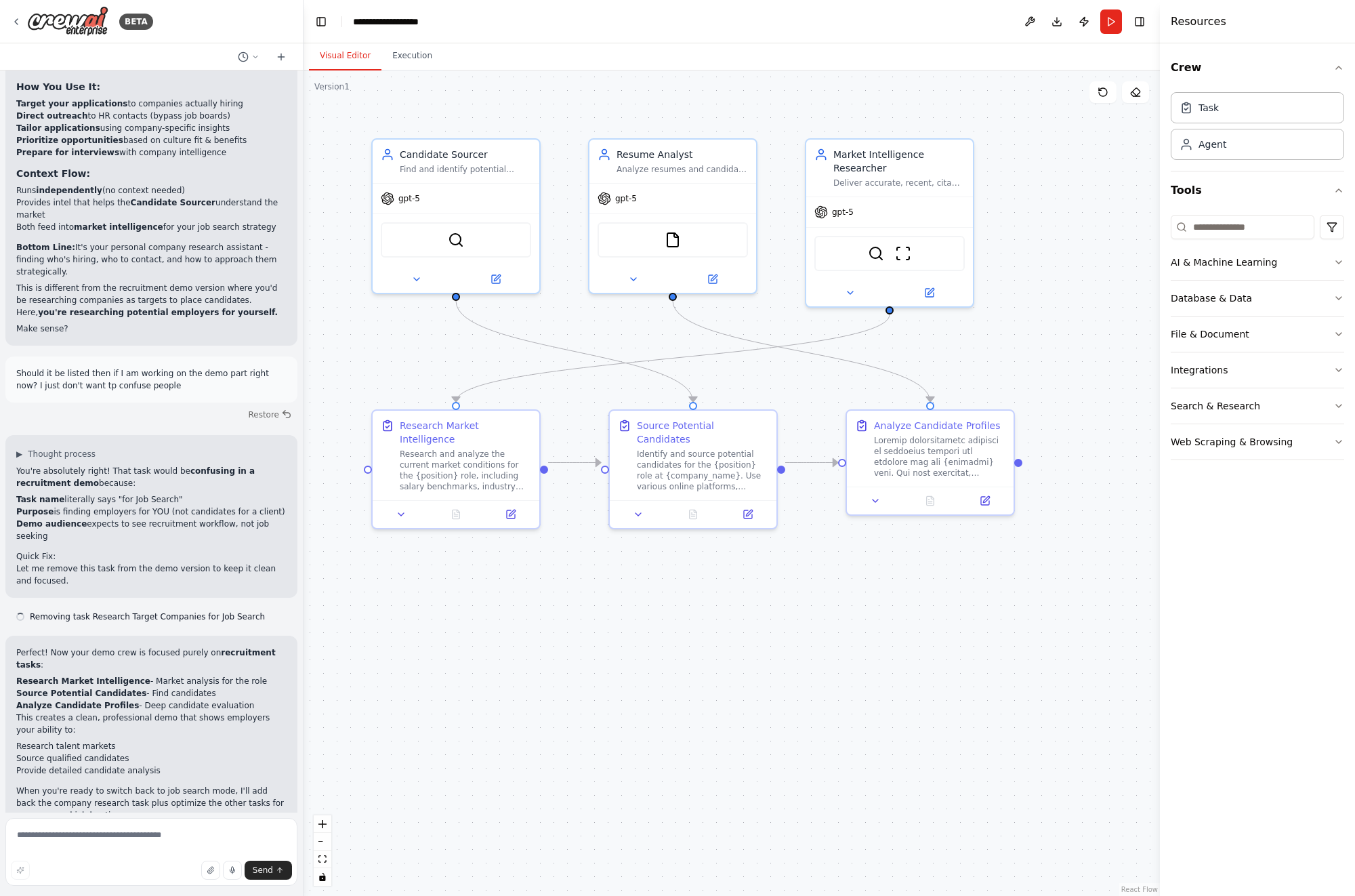
scroll to position [5940, 0]
click at [91, 842] on textarea at bounding box center [151, 851] width 292 height 68
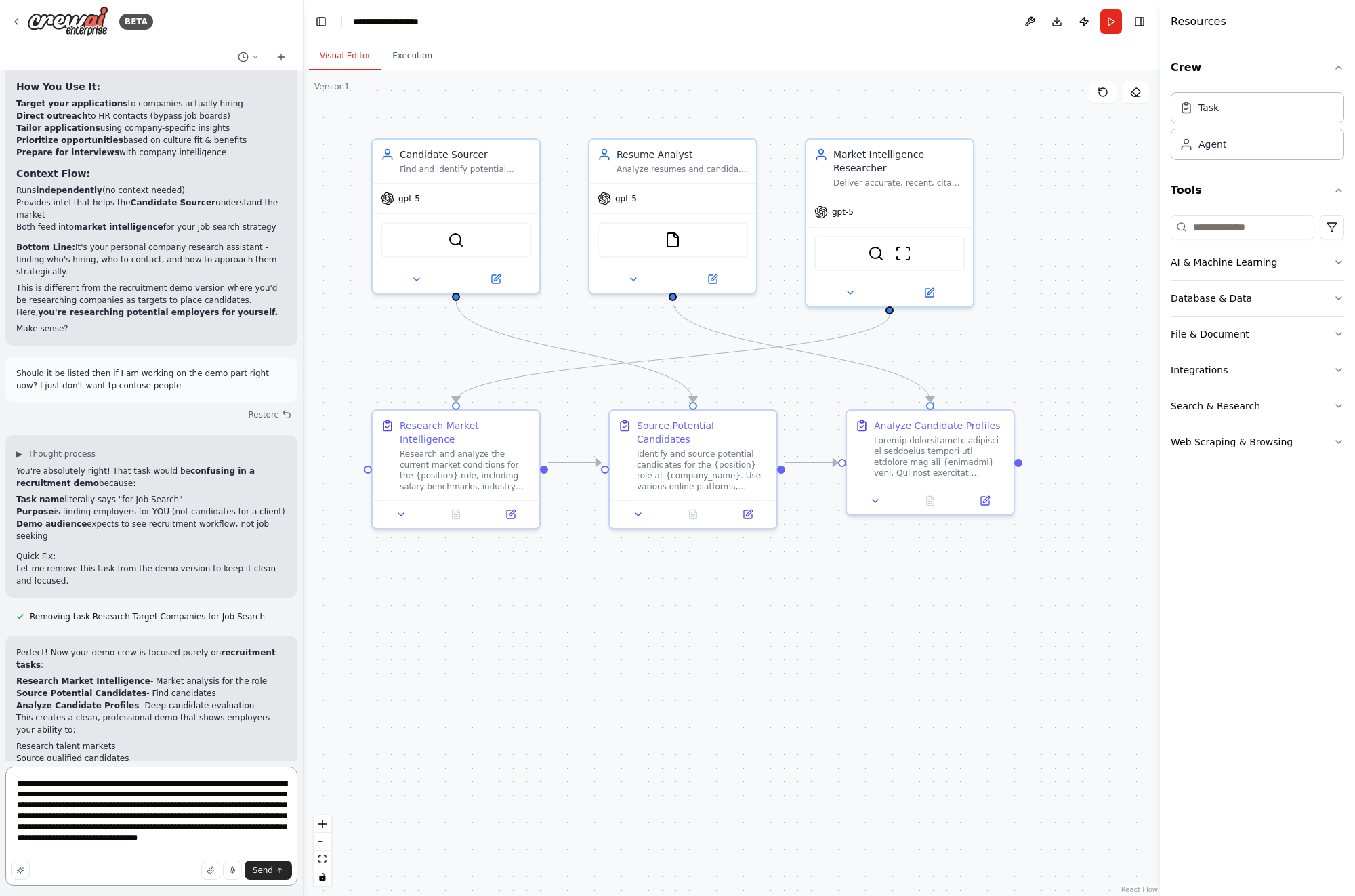
type textarea "**********"
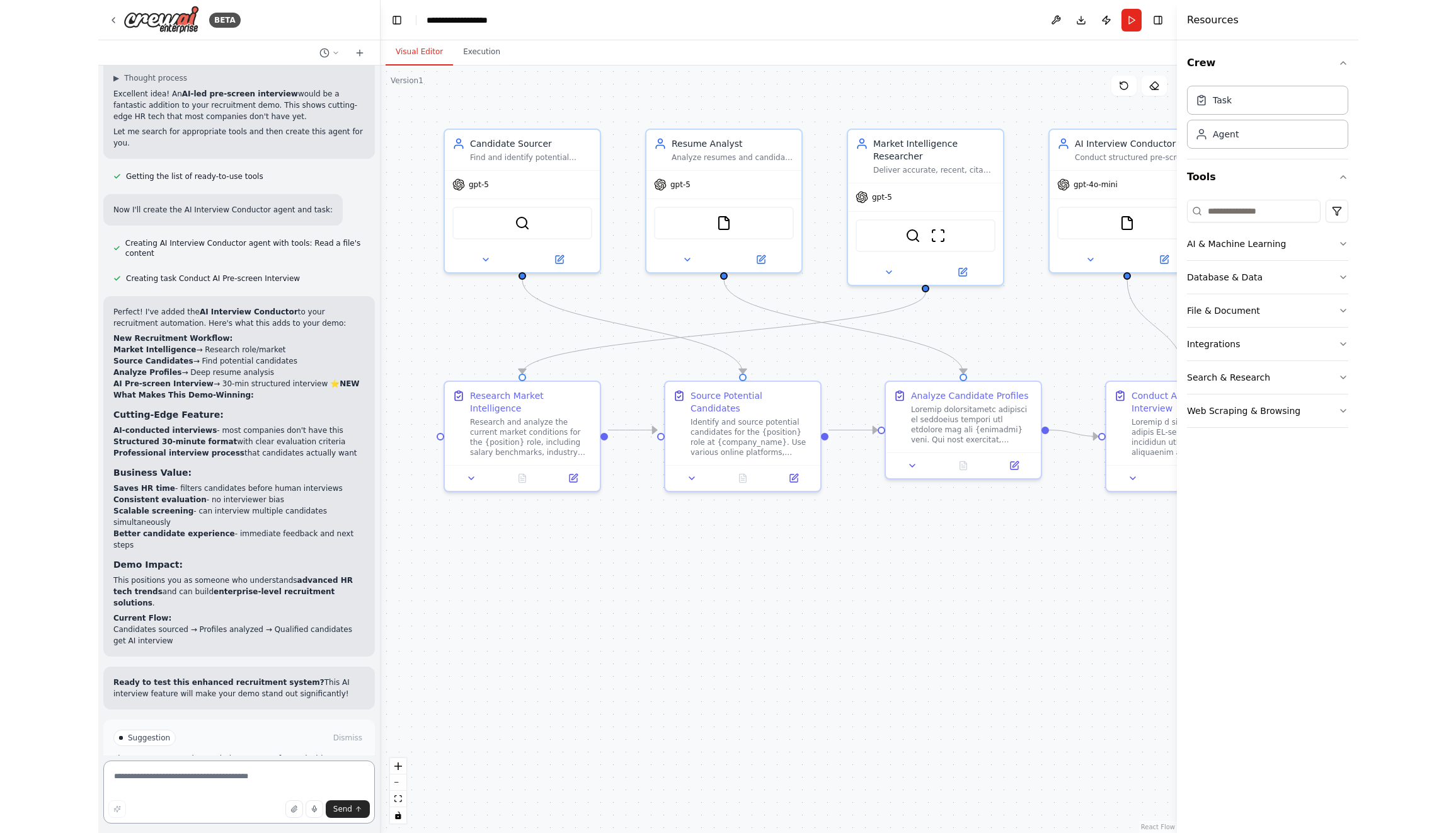
scroll to position [6401, 0]
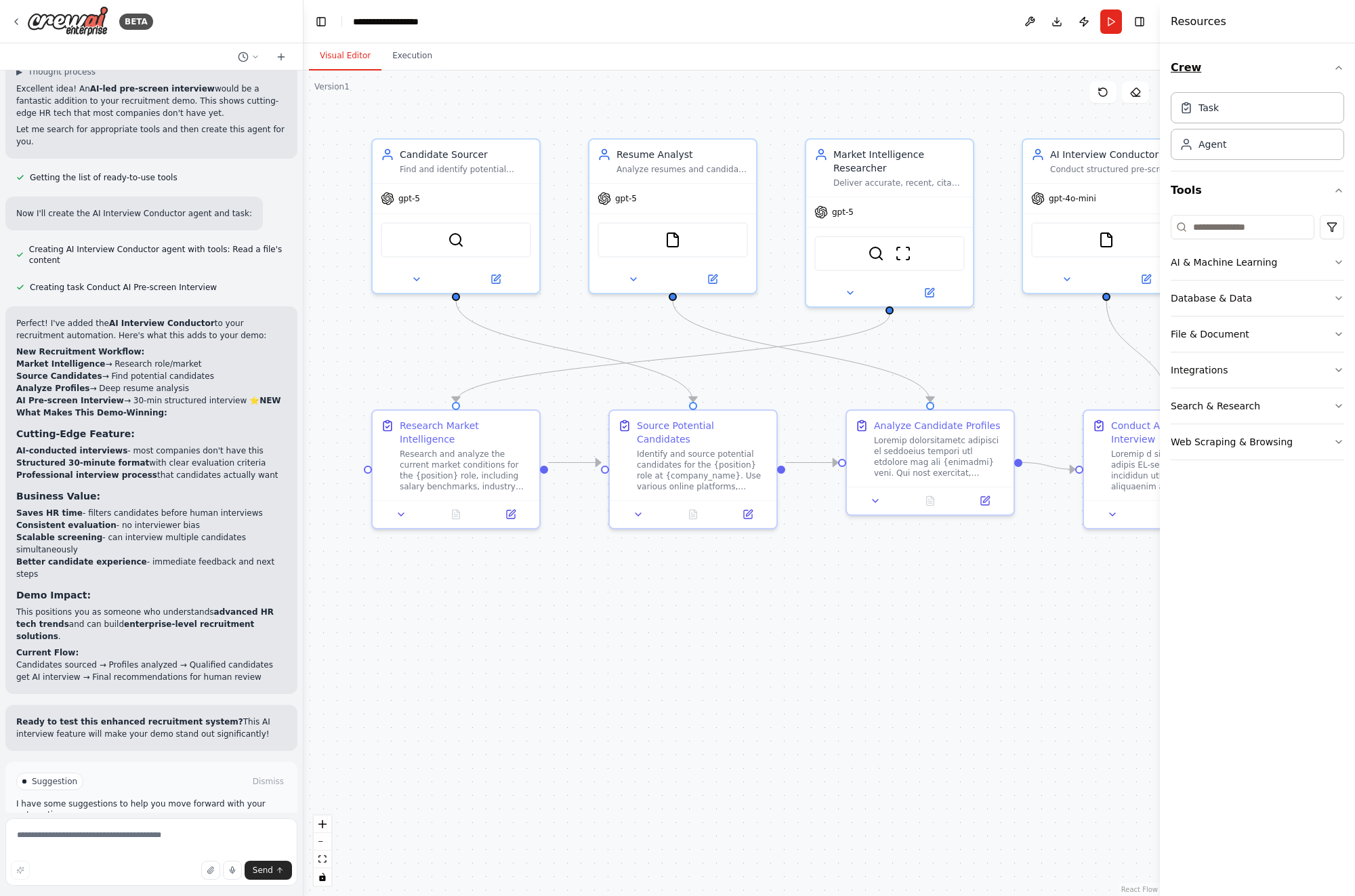
click at [1339, 66] on icon "button" at bounding box center [1338, 68] width 5 height 3
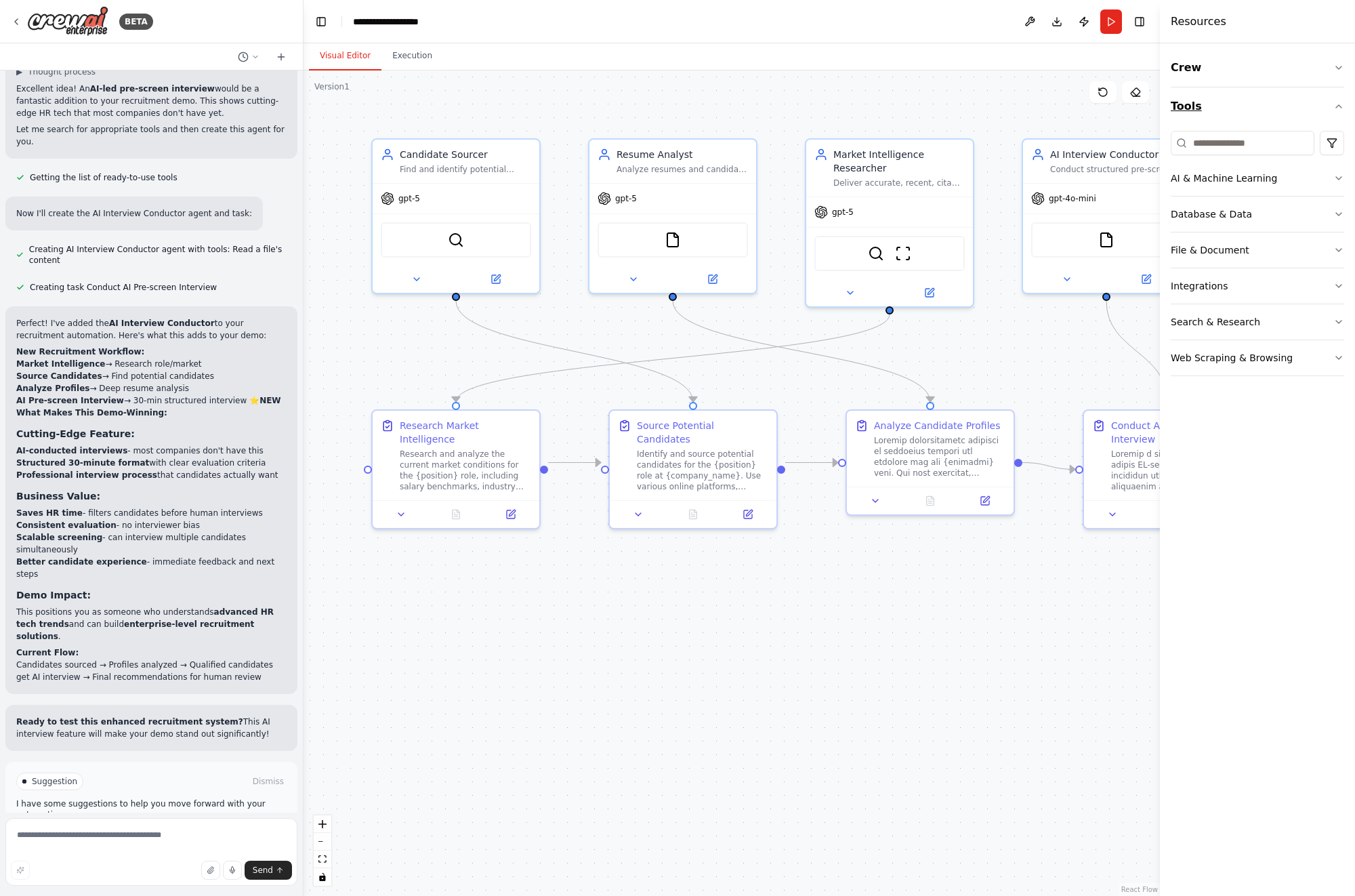
click at [1339, 104] on icon "button" at bounding box center [1338, 107] width 11 height 11
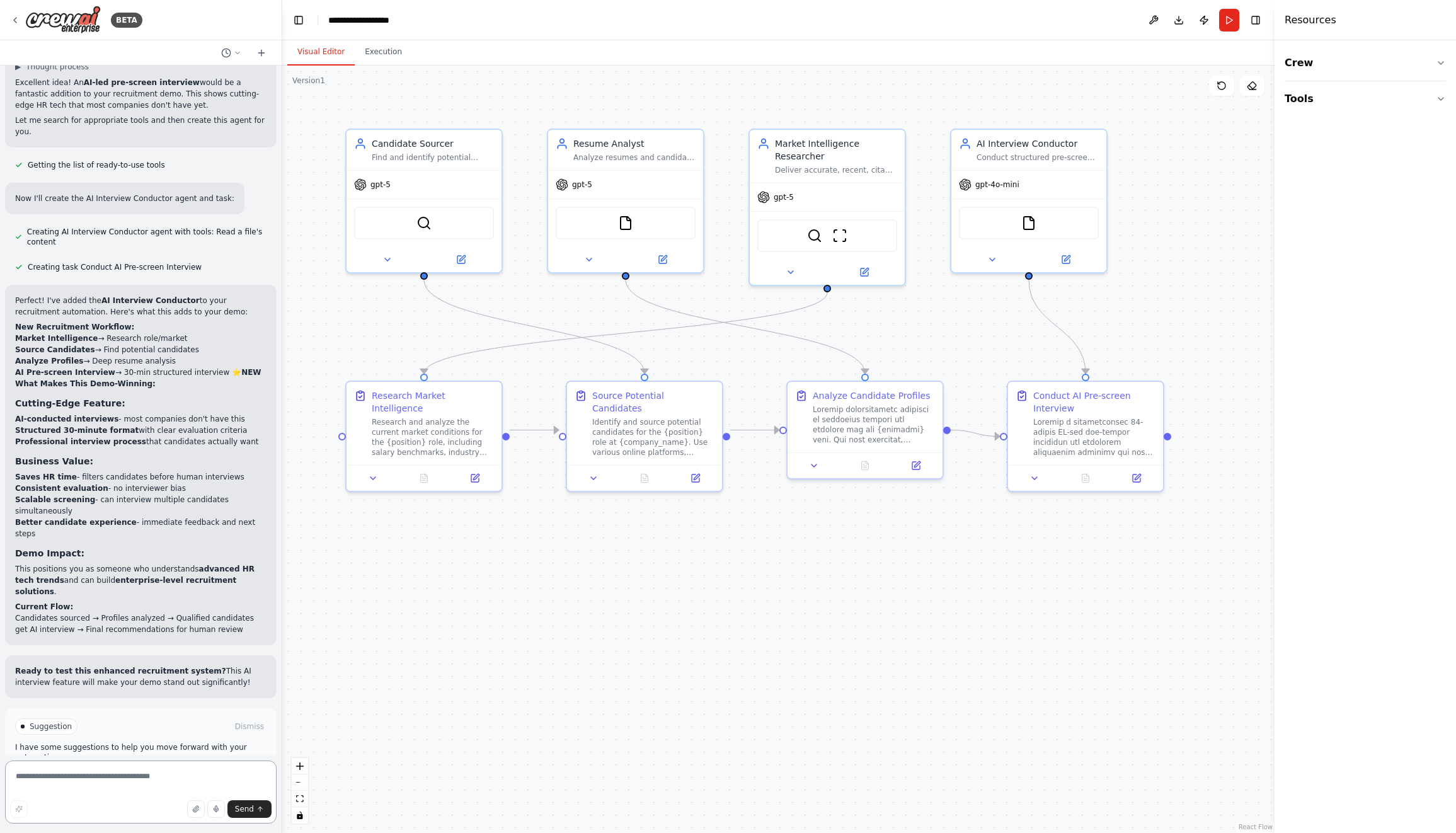
click at [200, 774] on textarea at bounding box center [141, 791] width 272 height 63
type textarea "**********"
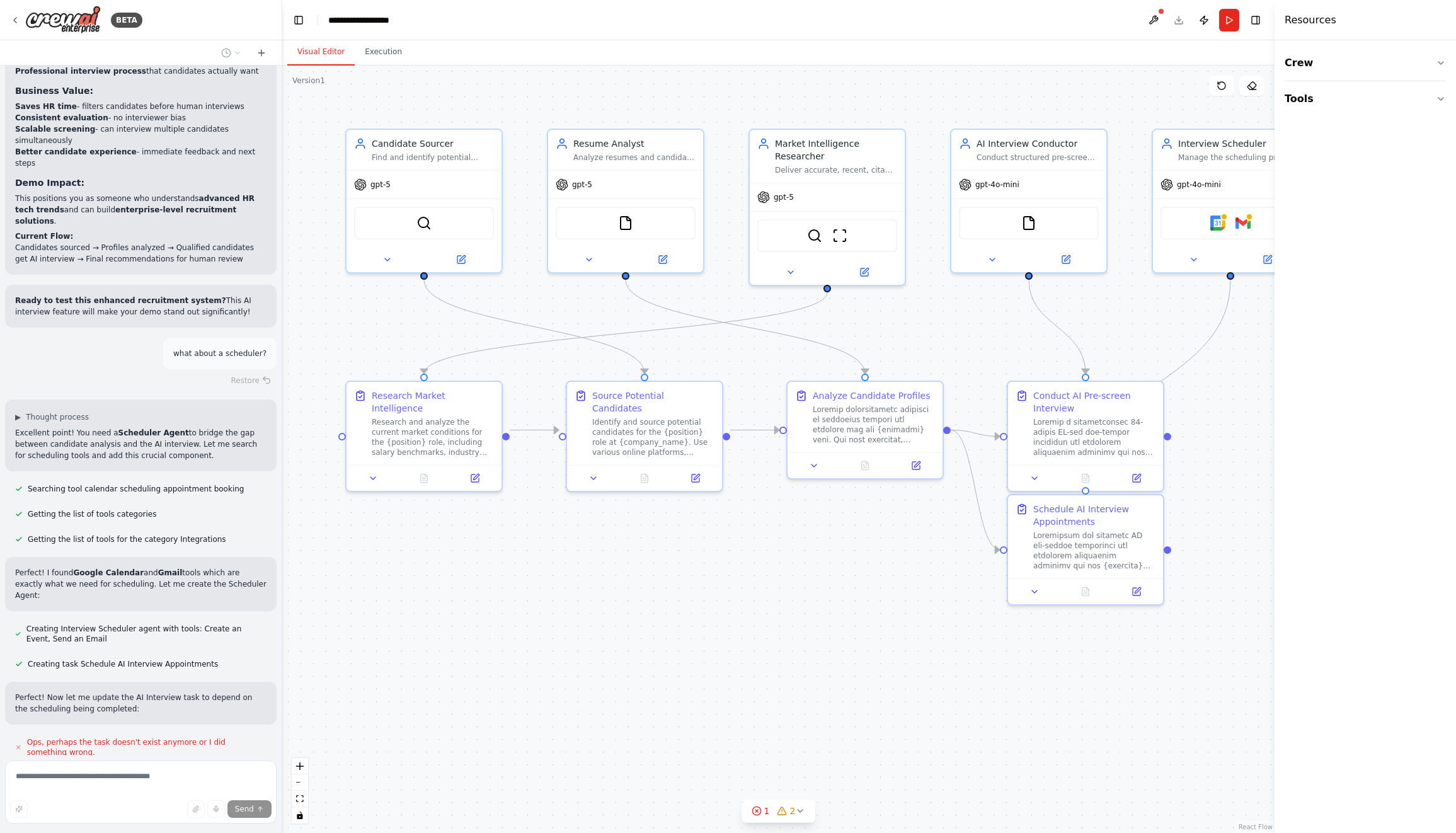
scroll to position [6797, 0]
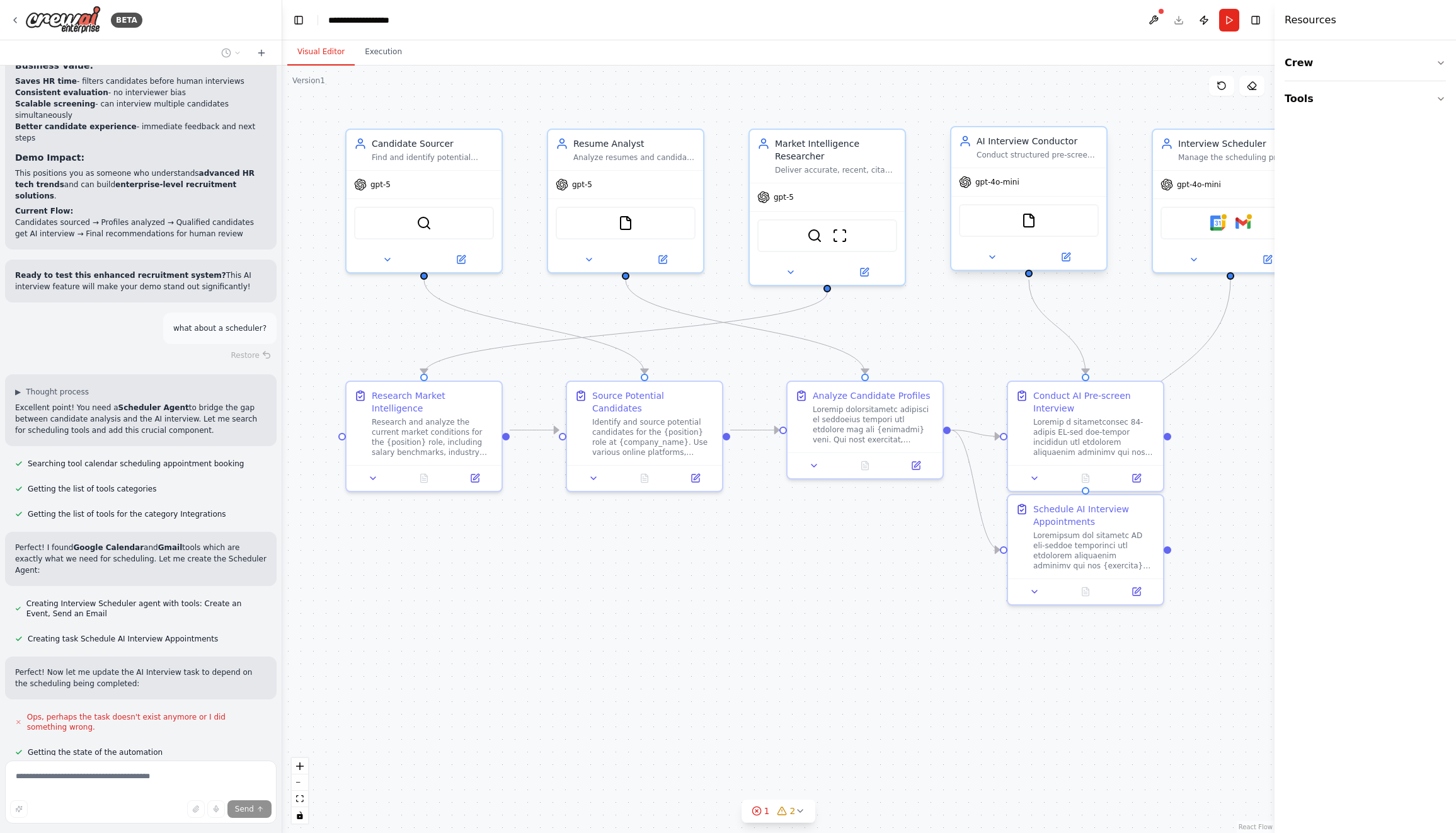
click at [1001, 188] on div "gpt-4o-mini" at bounding box center [989, 182] width 60 height 13
click at [999, 258] on button at bounding box center [992, 256] width 71 height 15
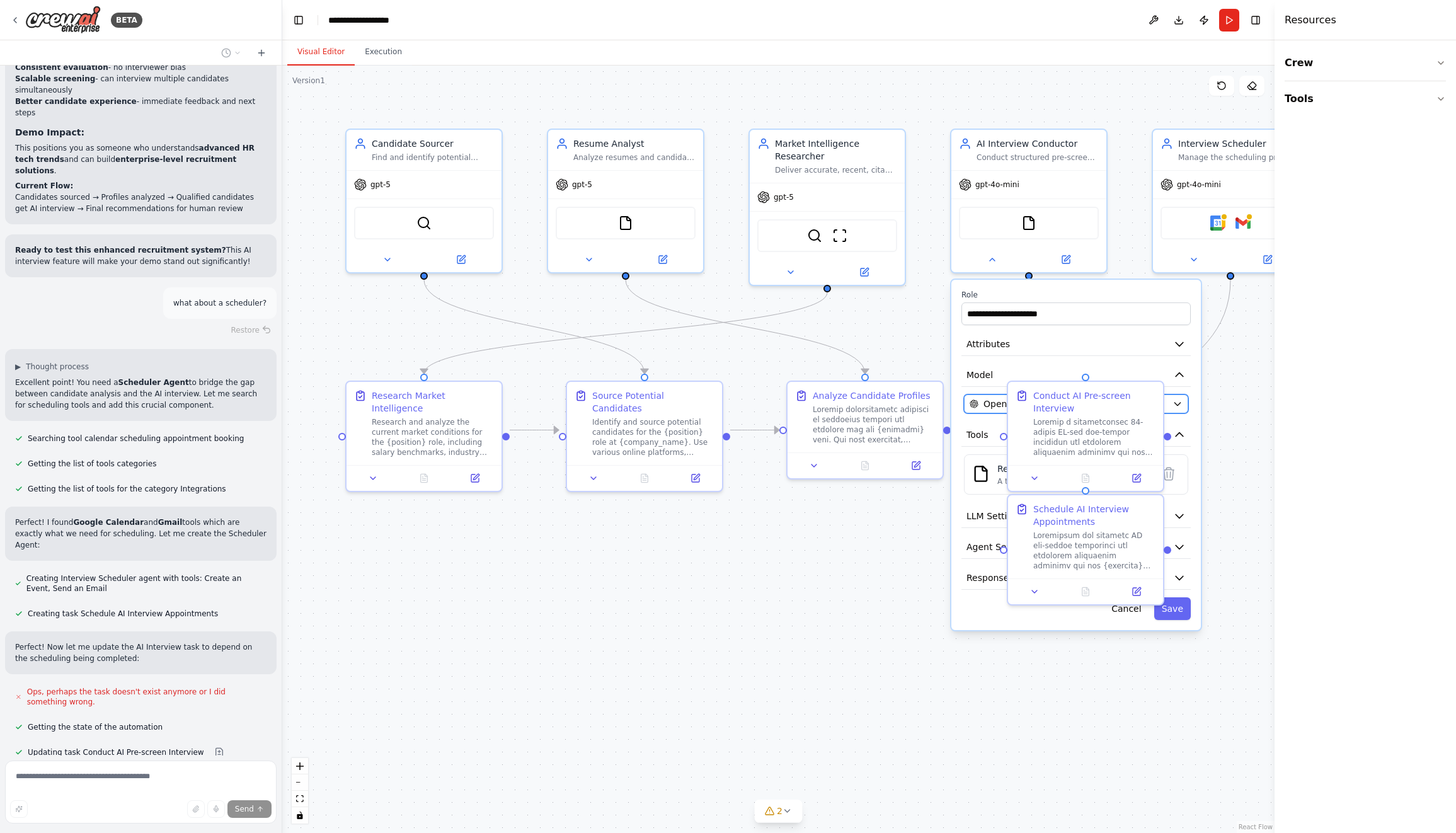
click at [985, 405] on span "OpenAI - gpt-4o-mini" at bounding box center [1029, 404] width 92 height 13
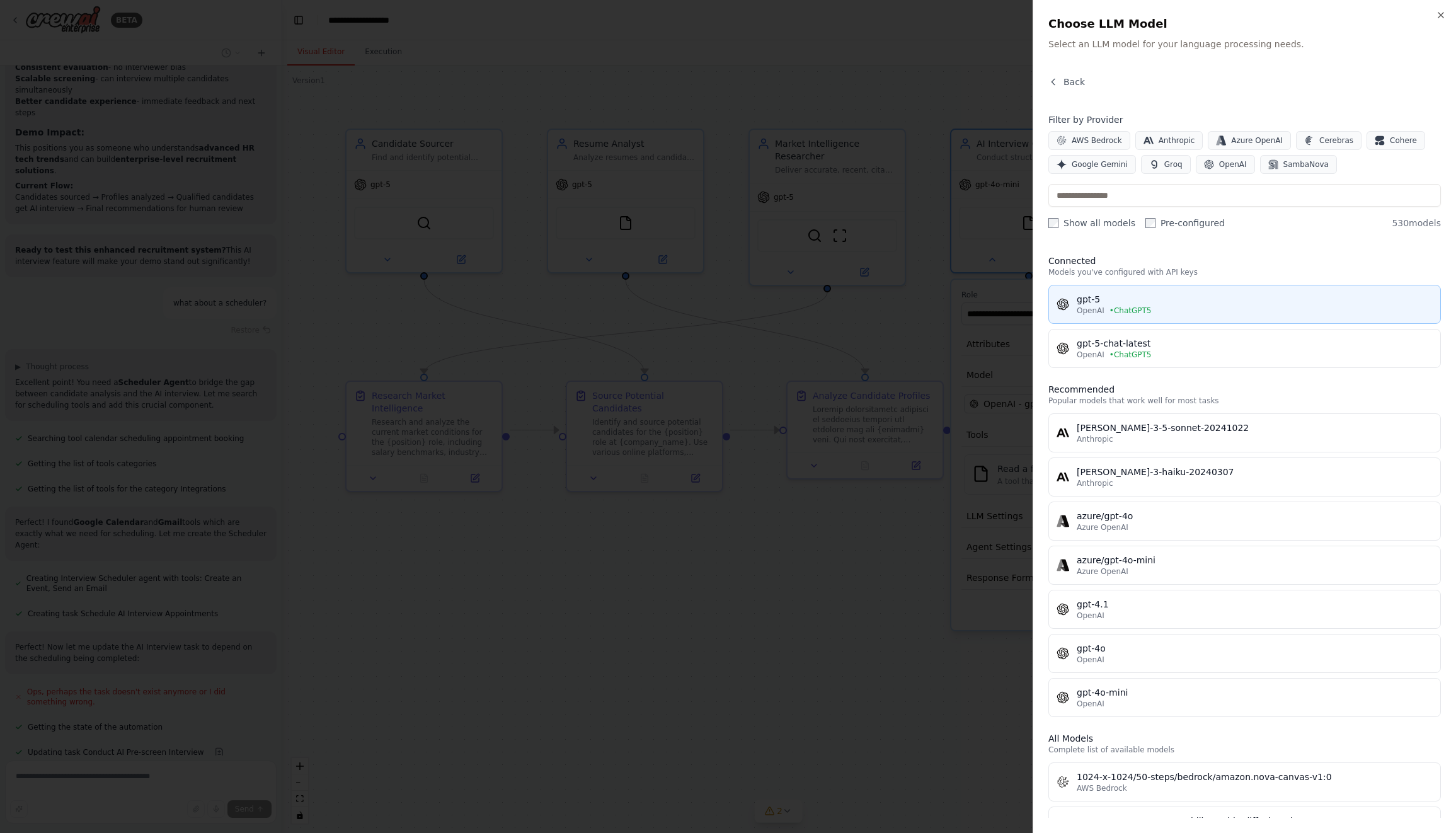
click at [1130, 304] on div "gpt-5" at bounding box center [1254, 299] width 356 height 13
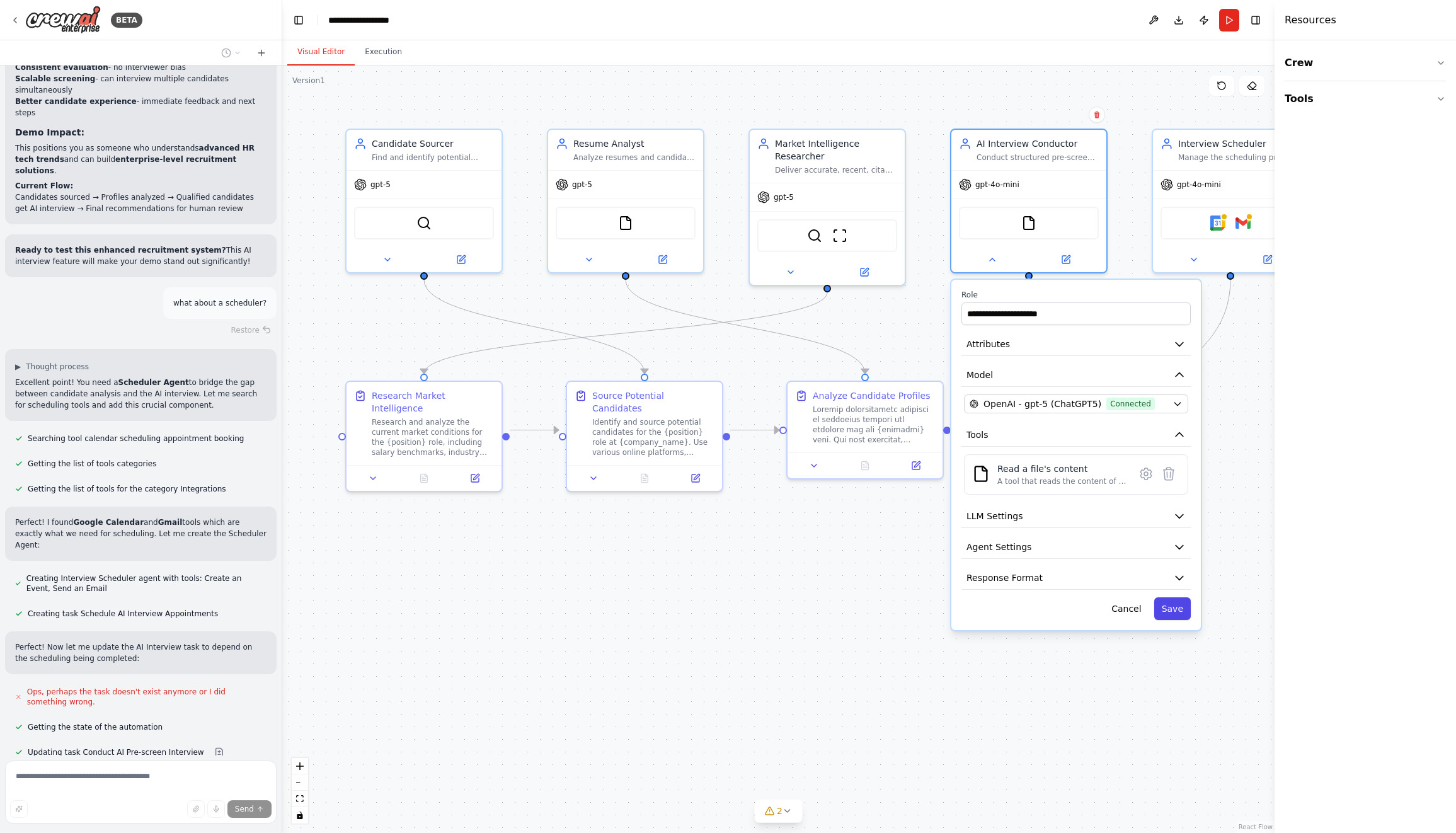
click at [1176, 609] on button "Save" at bounding box center [1172, 609] width 37 height 23
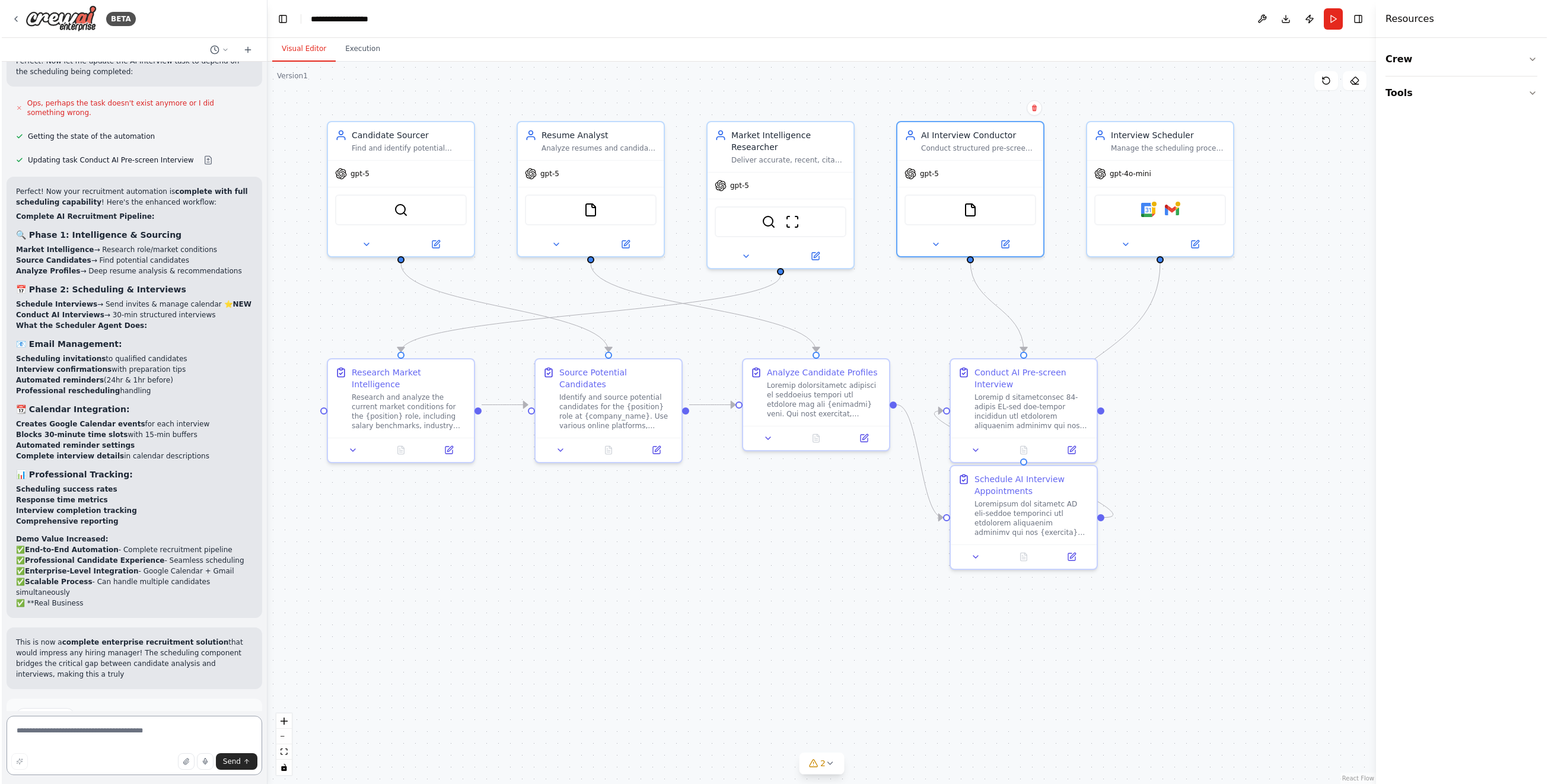
scroll to position [7001, 0]
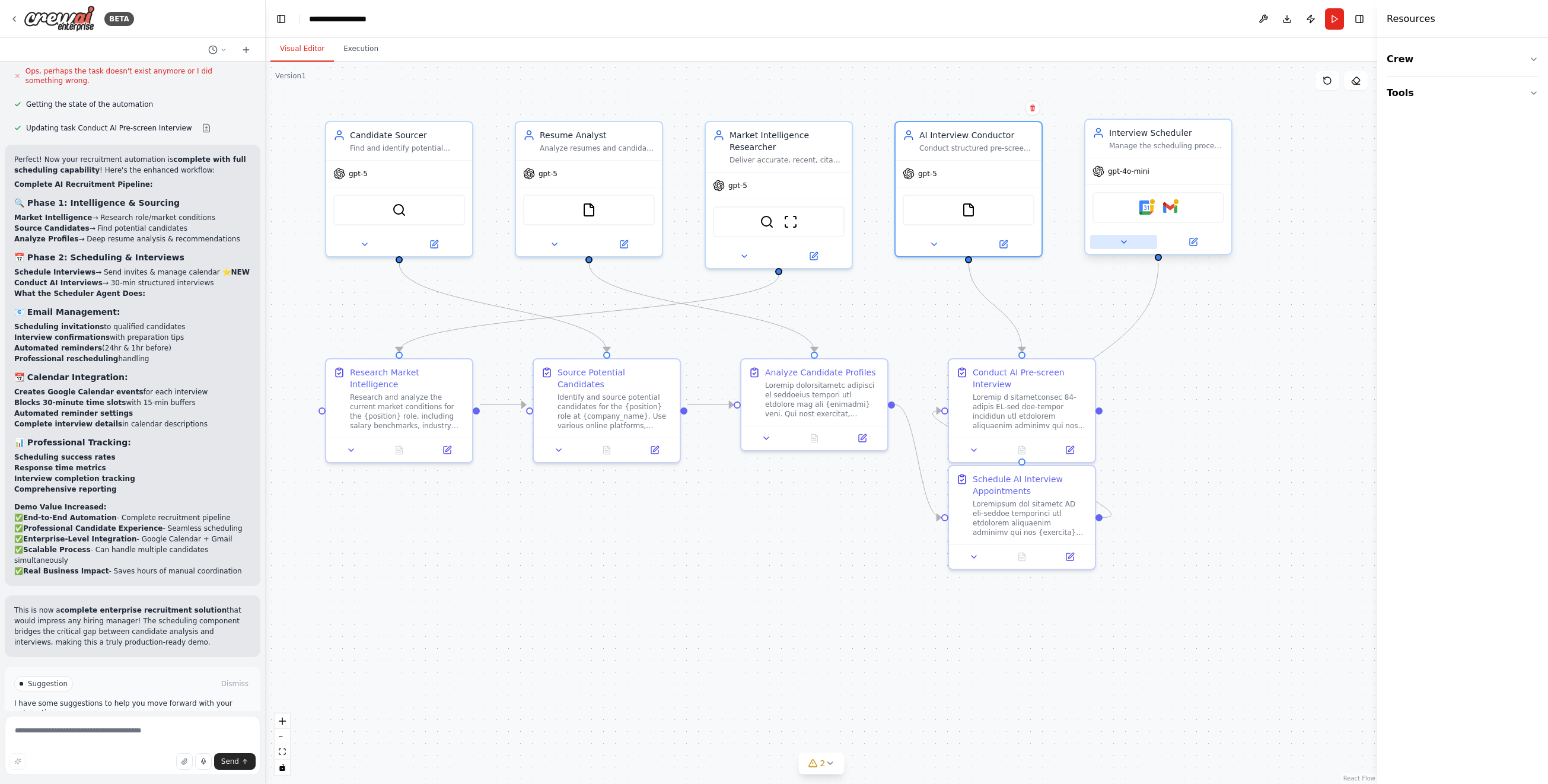
click at [1124, 237] on icon at bounding box center [1124, 242] width 9 height 9
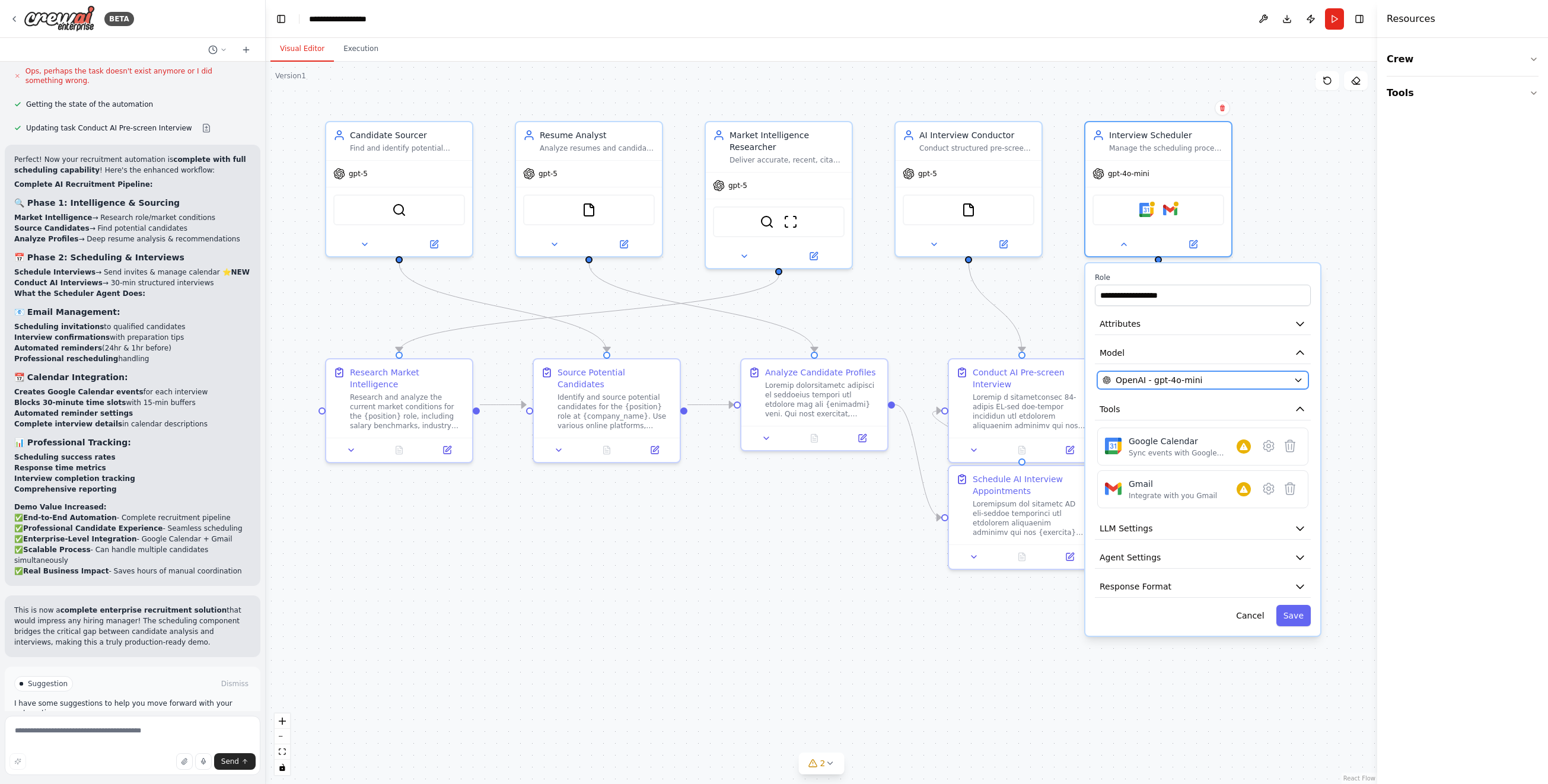
click at [1185, 380] on span "OpenAI - gpt-4o-mini" at bounding box center [1159, 380] width 87 height 12
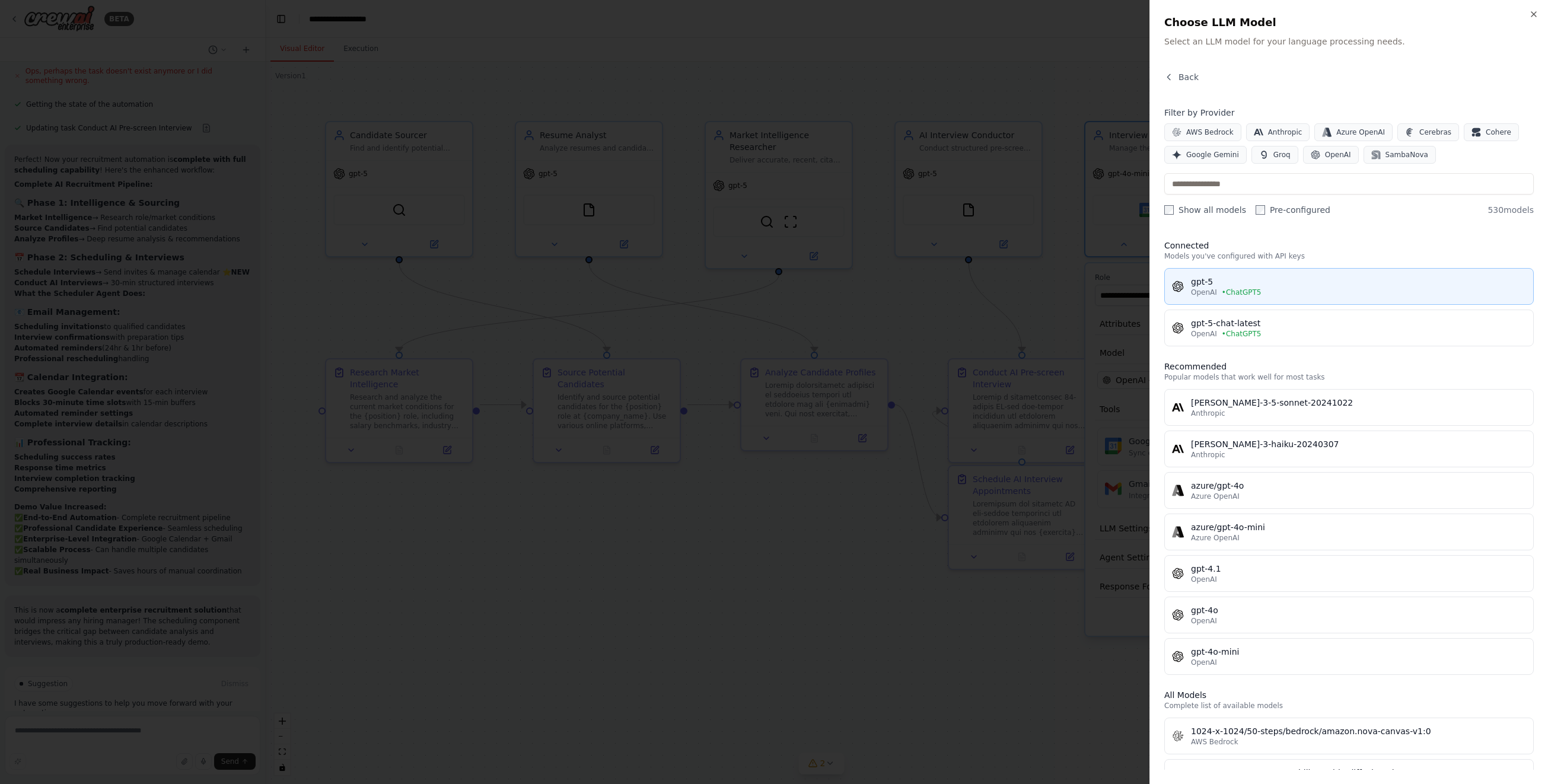
click at [1185, 279] on div "gpt-5" at bounding box center [1358, 282] width 335 height 12
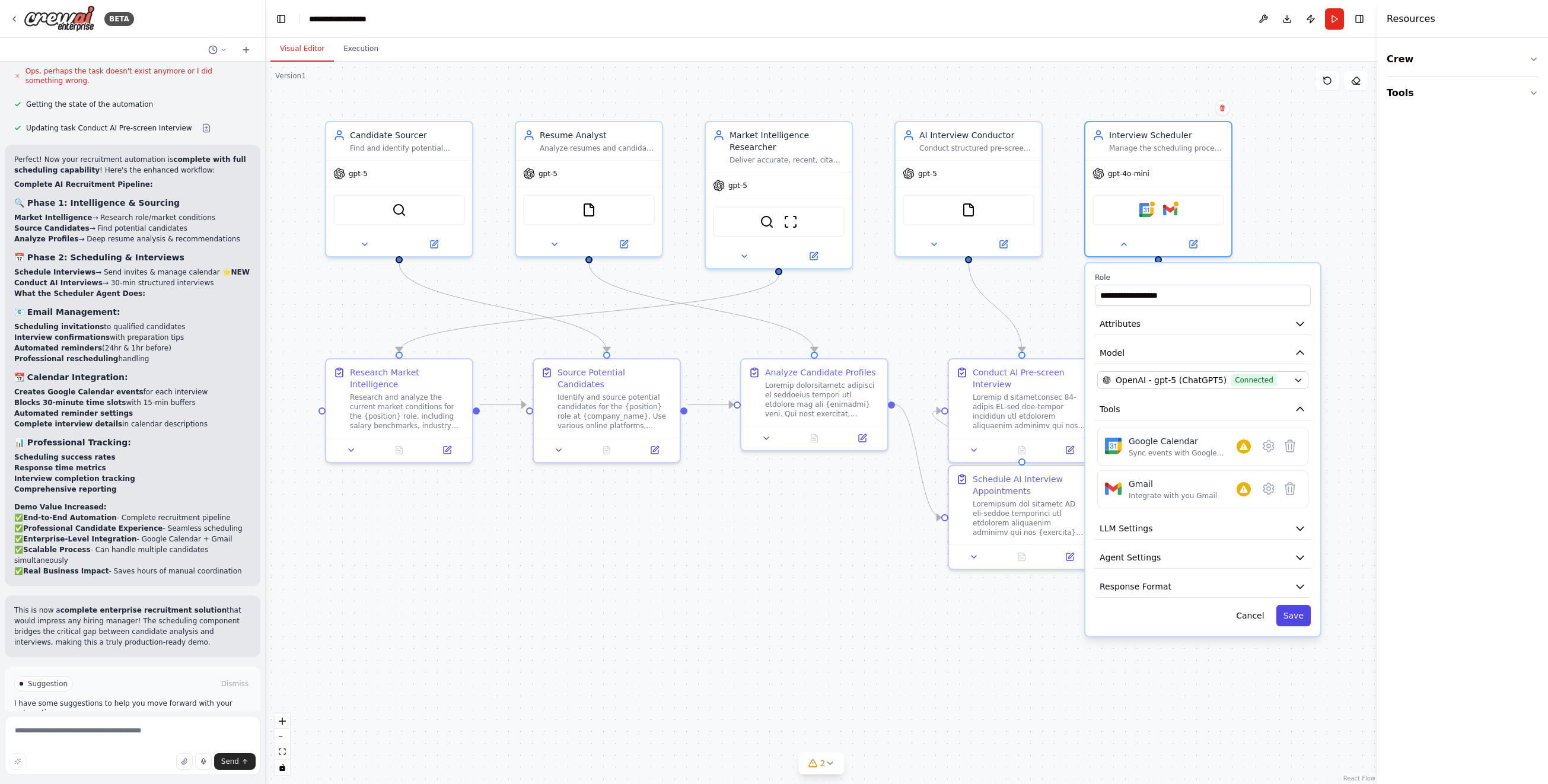
click at [1185, 611] on button "Save" at bounding box center [1293, 615] width 35 height 21
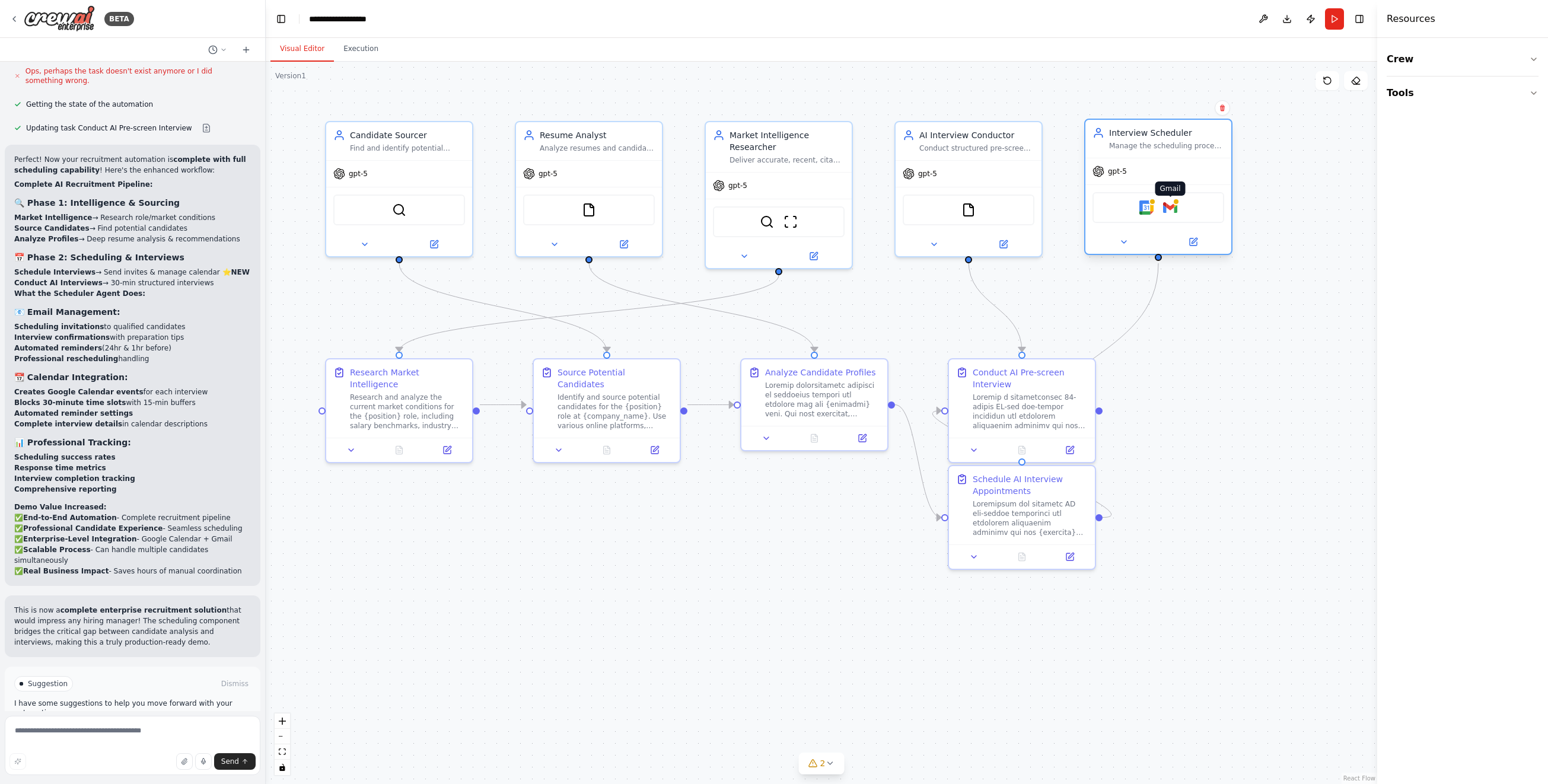
click at [1171, 209] on img at bounding box center [1169, 207] width 14 height 14
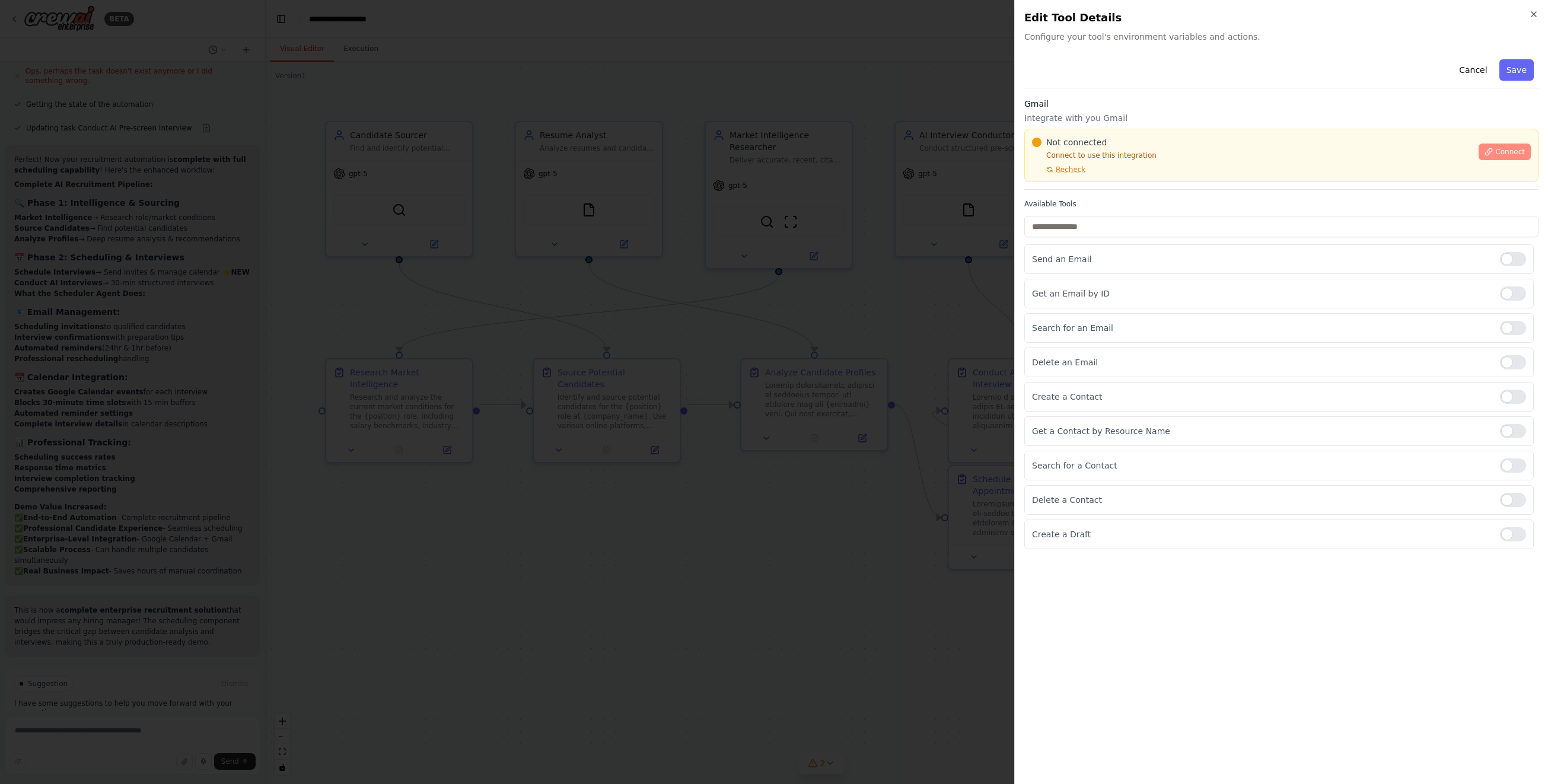
click at [1185, 146] on button "Connect" at bounding box center [1505, 151] width 52 height 17
click at [1185, 12] on icon "button" at bounding box center [1533, 14] width 9 height 9
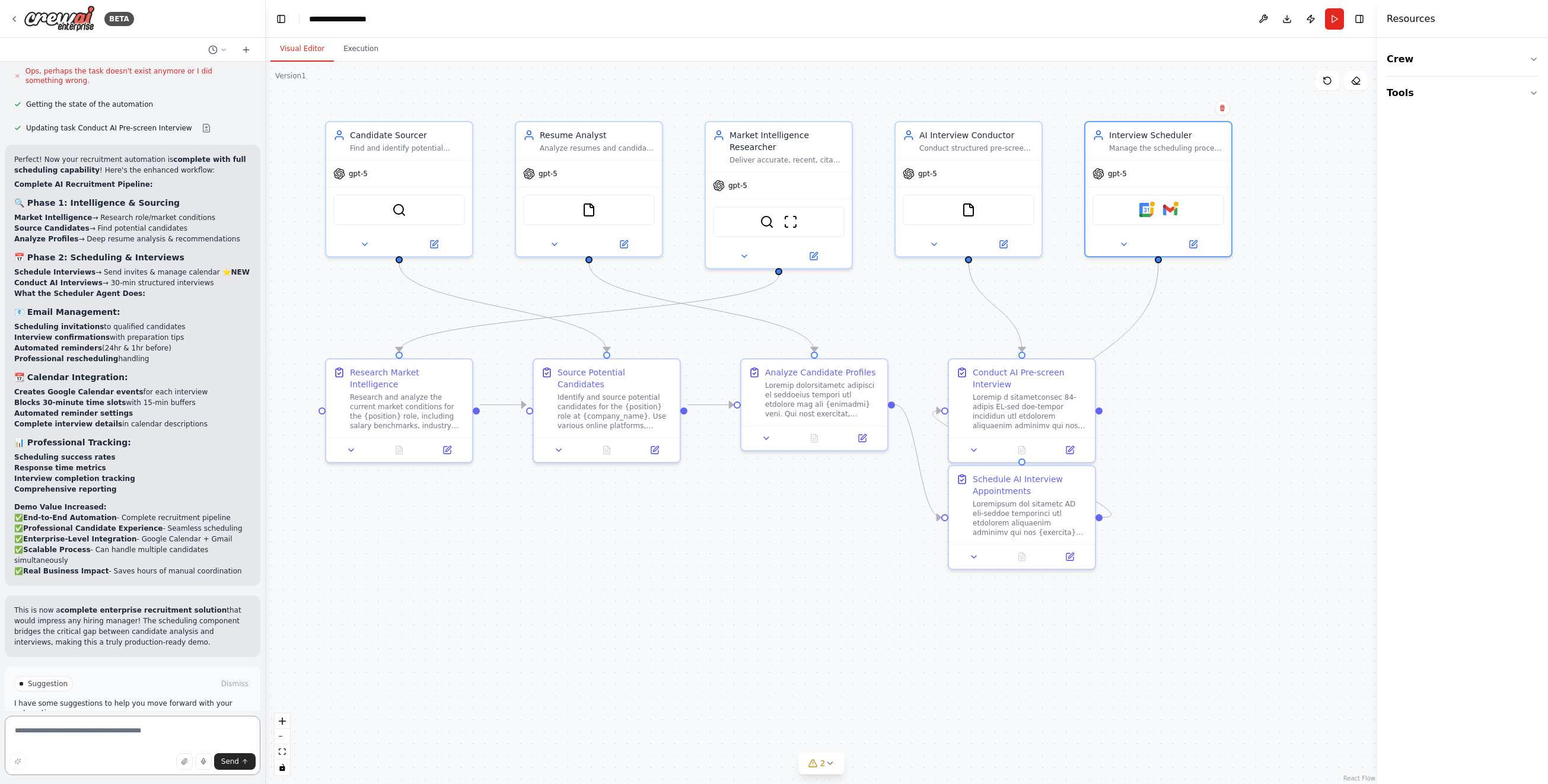
click at [78, 742] on textarea at bounding box center [133, 745] width 256 height 59
type textarea "**********"
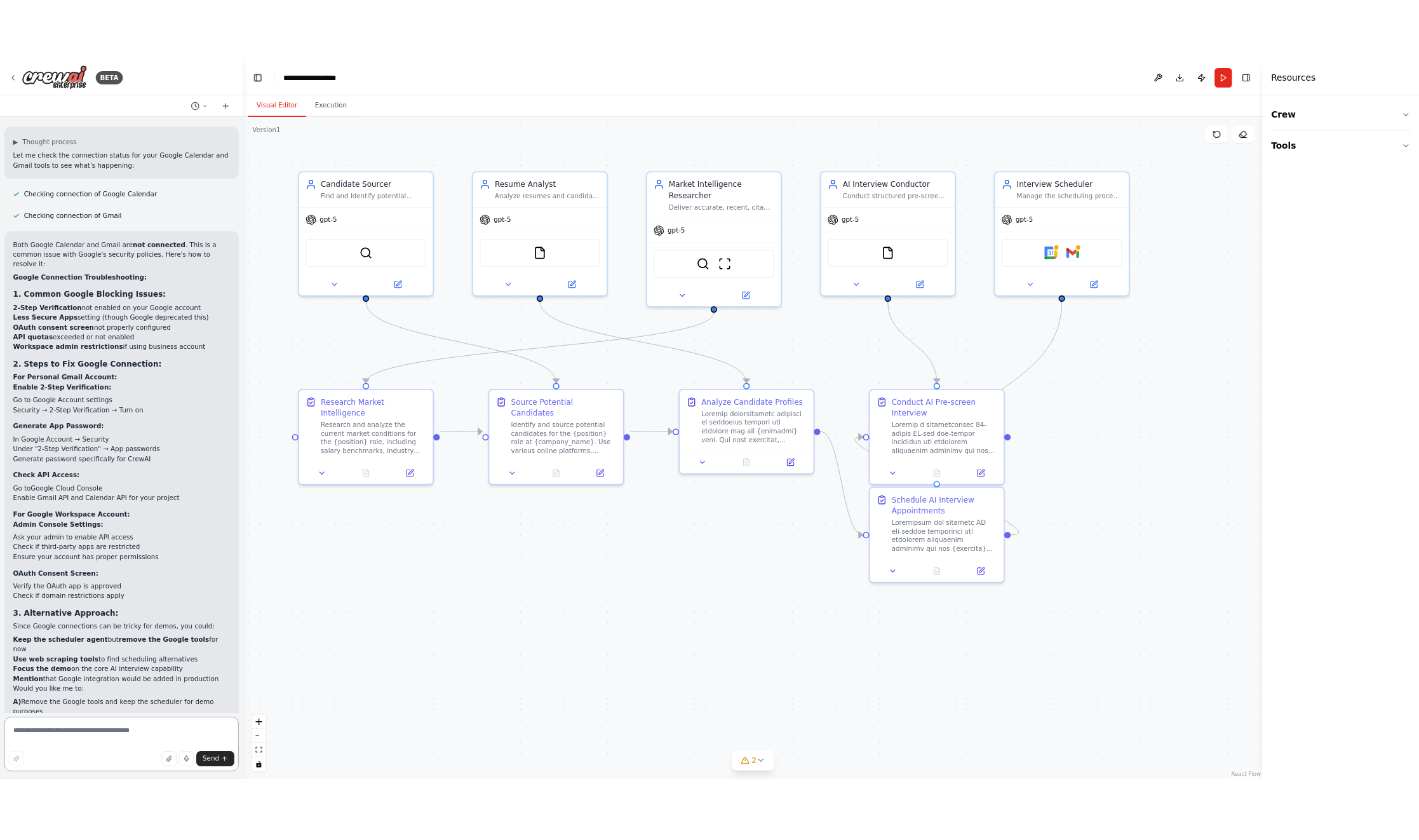
scroll to position [8234, 0]
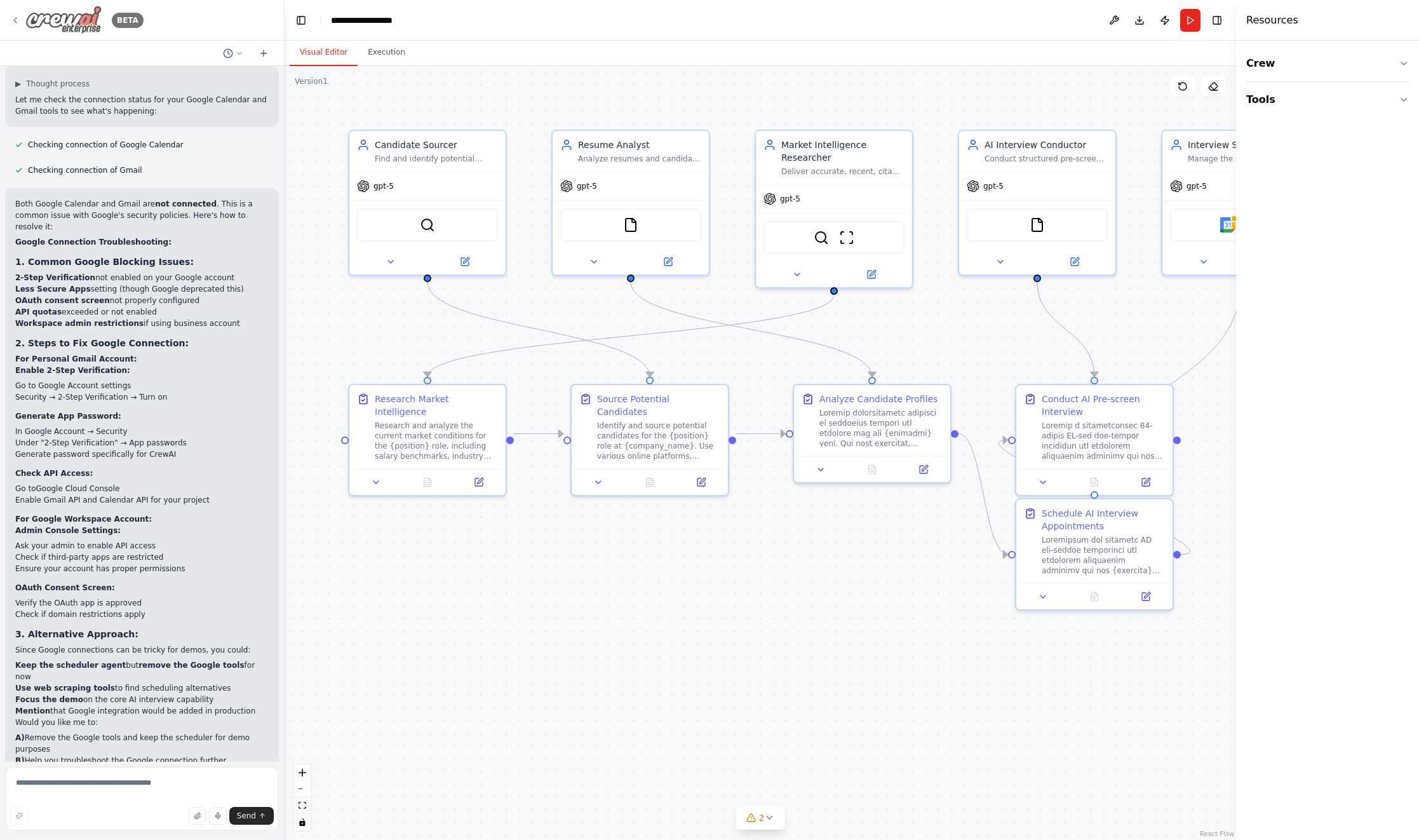
click at [14, 20] on icon at bounding box center [16, 20] width 3 height 5
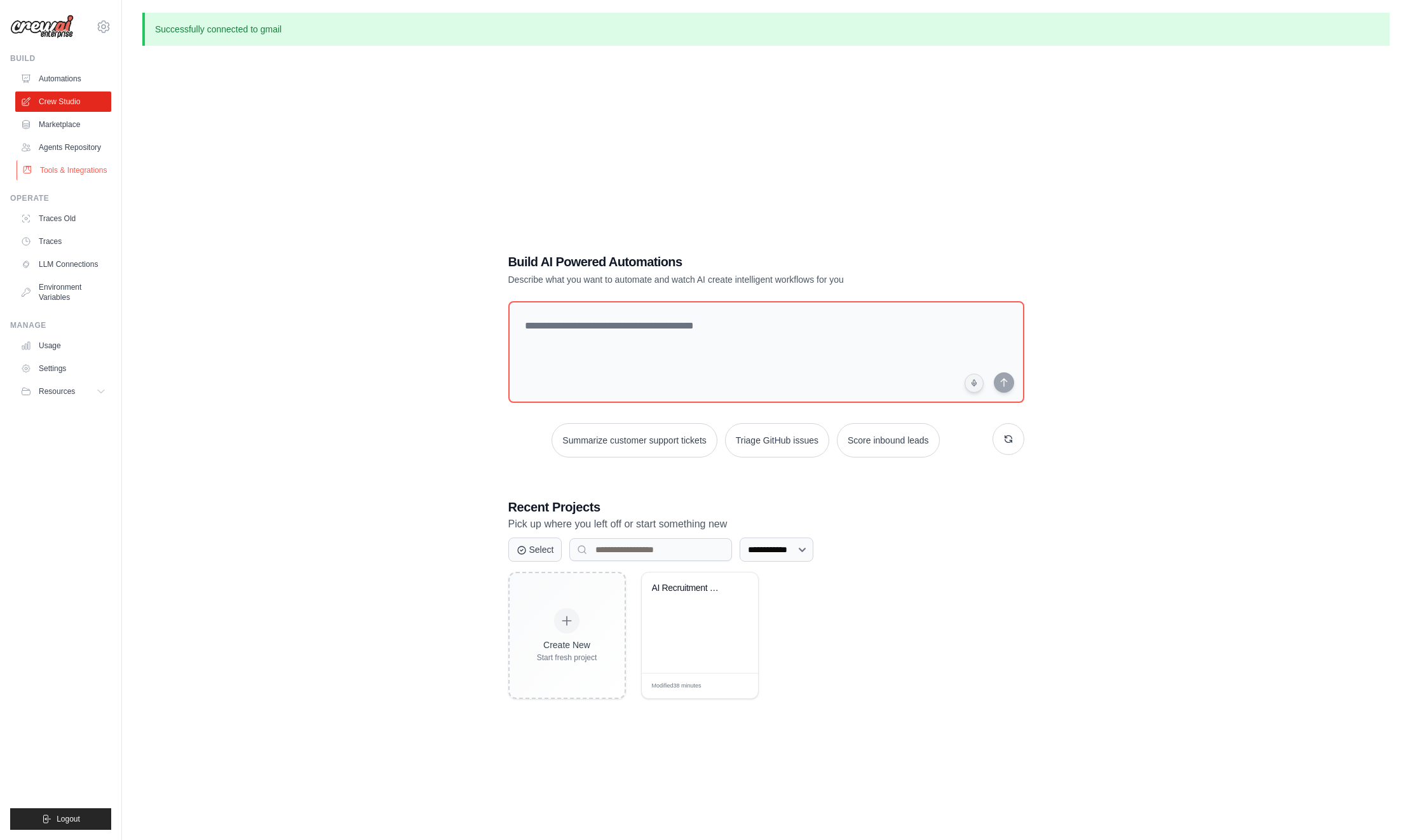
click at [82, 170] on link "Tools & Integrations" at bounding box center [64, 170] width 96 height 20
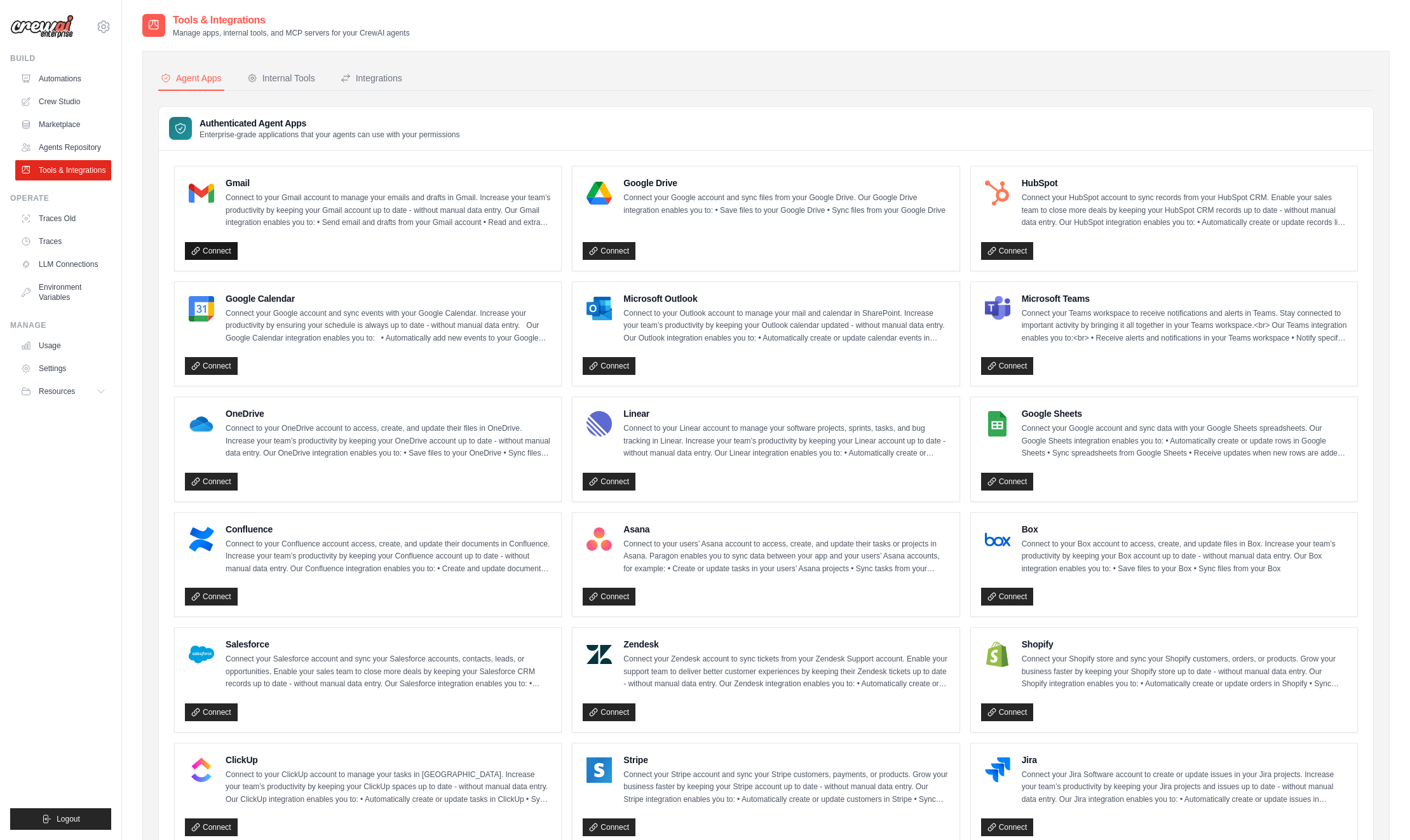
click at [208, 246] on link "Connect" at bounding box center [211, 251] width 53 height 18
click at [53, 365] on link "Settings" at bounding box center [64, 368] width 96 height 20
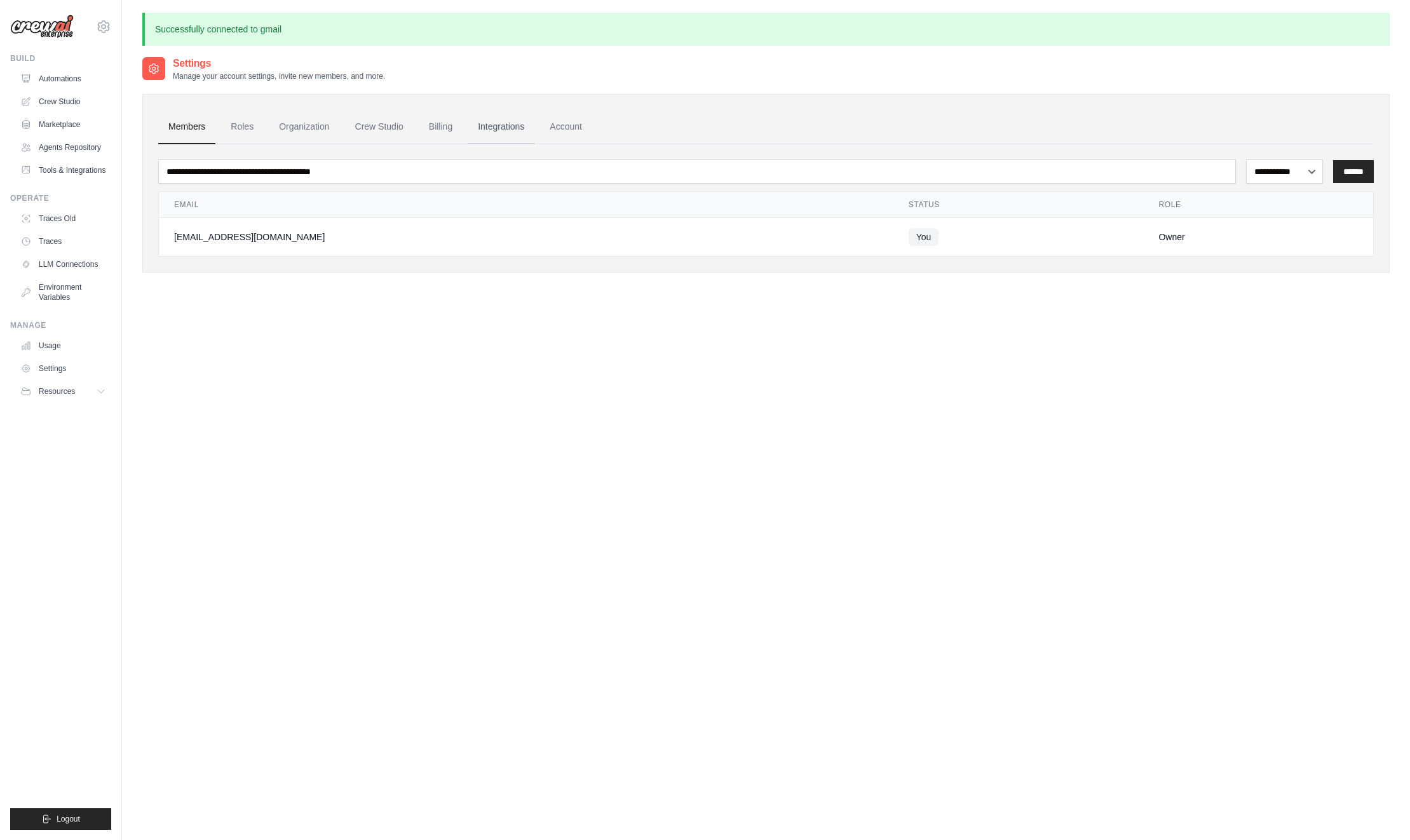
click at [494, 126] on link "Integrations" at bounding box center [500, 127] width 66 height 34
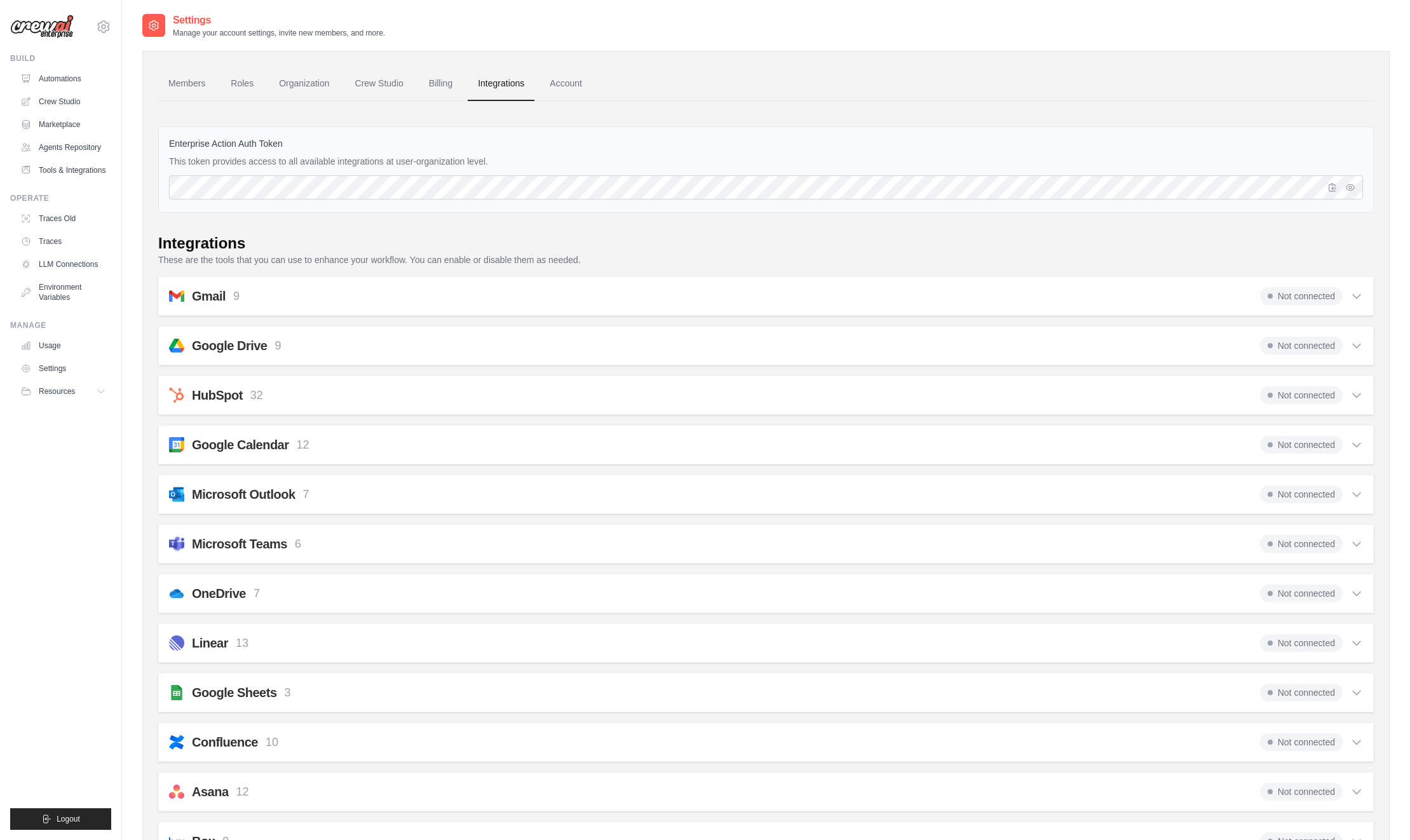
click at [1364, 293] on div "Gmail 9 Not connected Select all Send an Email: gmail_send_email Get an Email b…" at bounding box center [766, 295] width 1215 height 39
click at [1358, 293] on icon at bounding box center [1356, 296] width 13 height 13
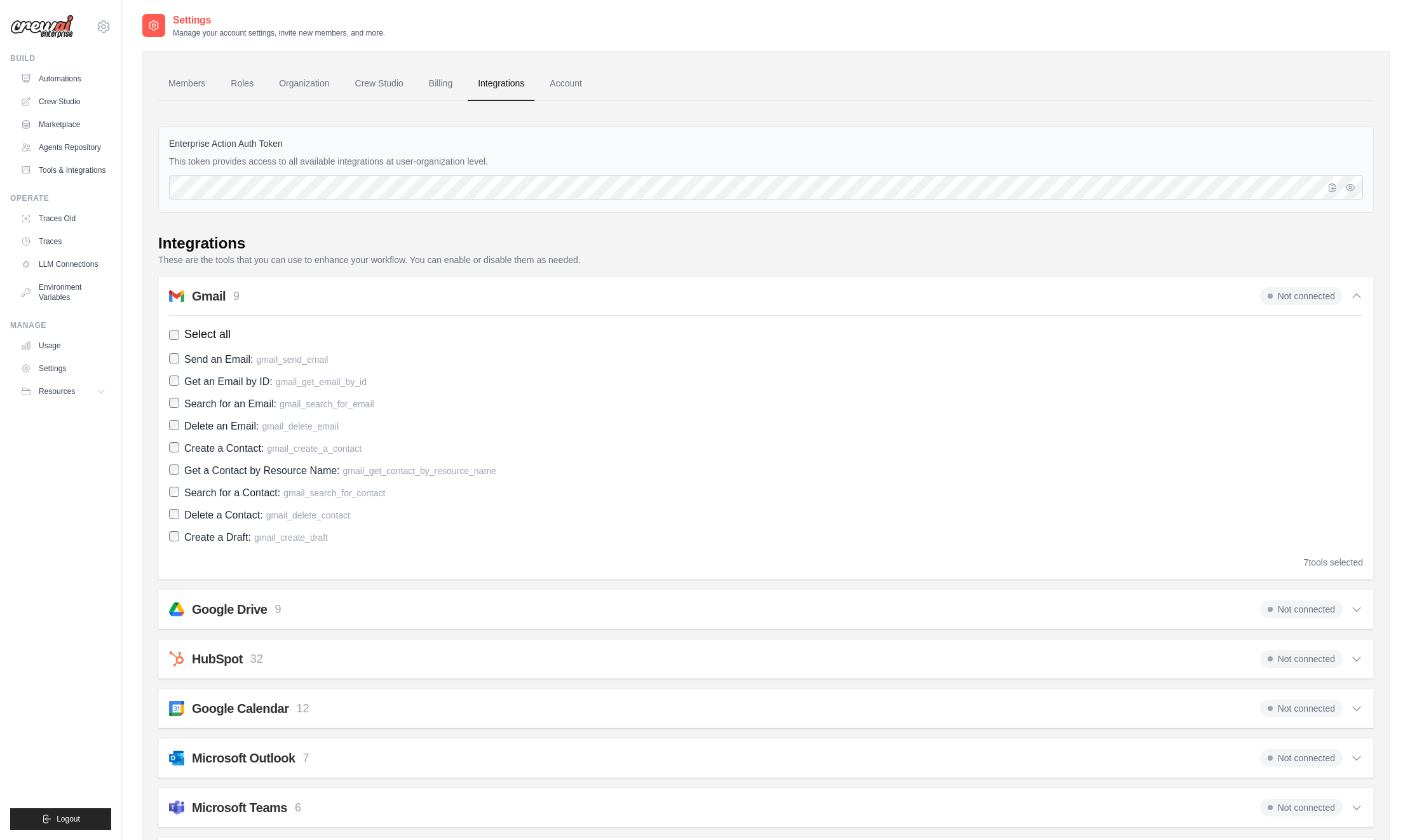
click at [1323, 298] on span "Not connected" at bounding box center [1301, 295] width 83 height 18
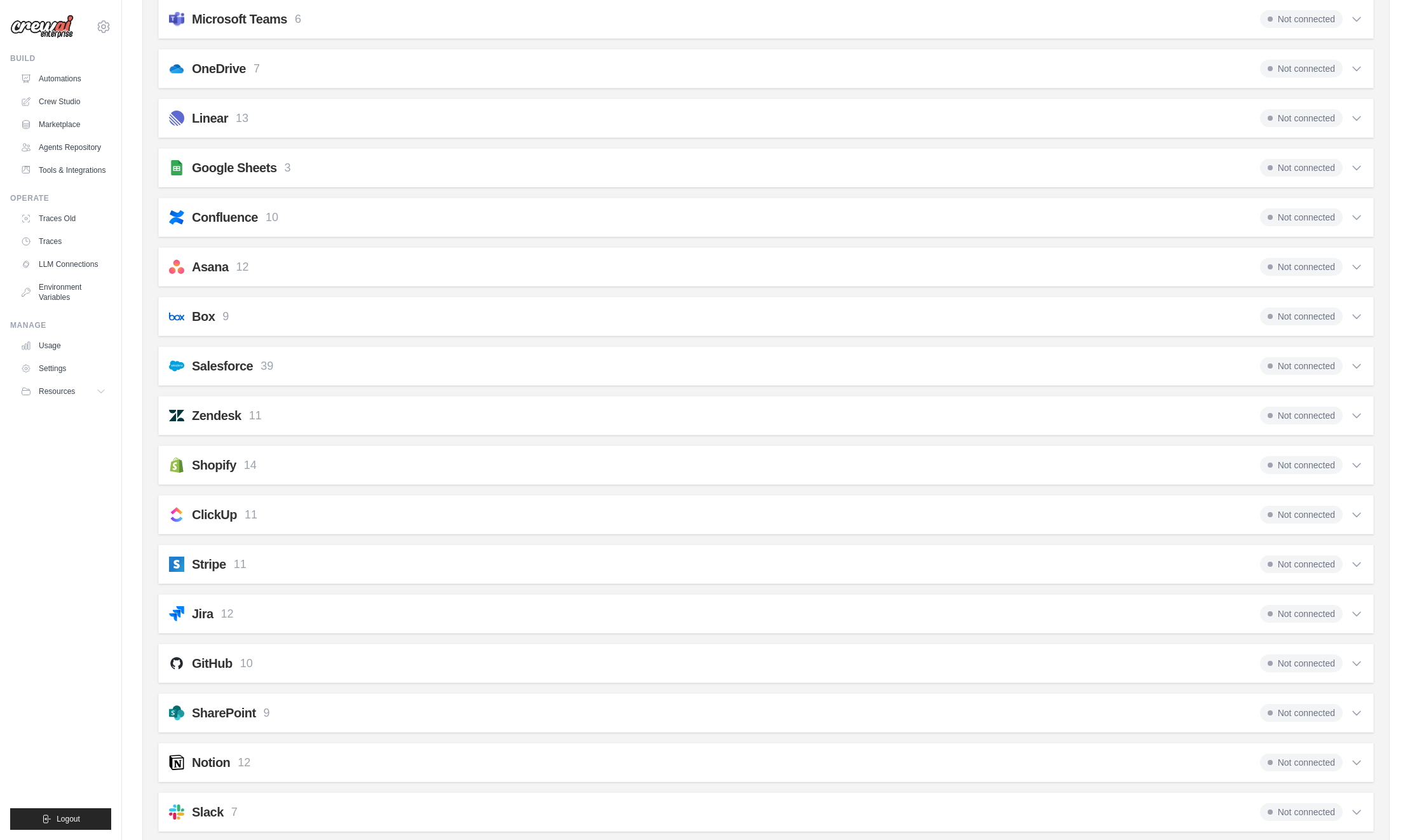
scroll to position [608, 0]
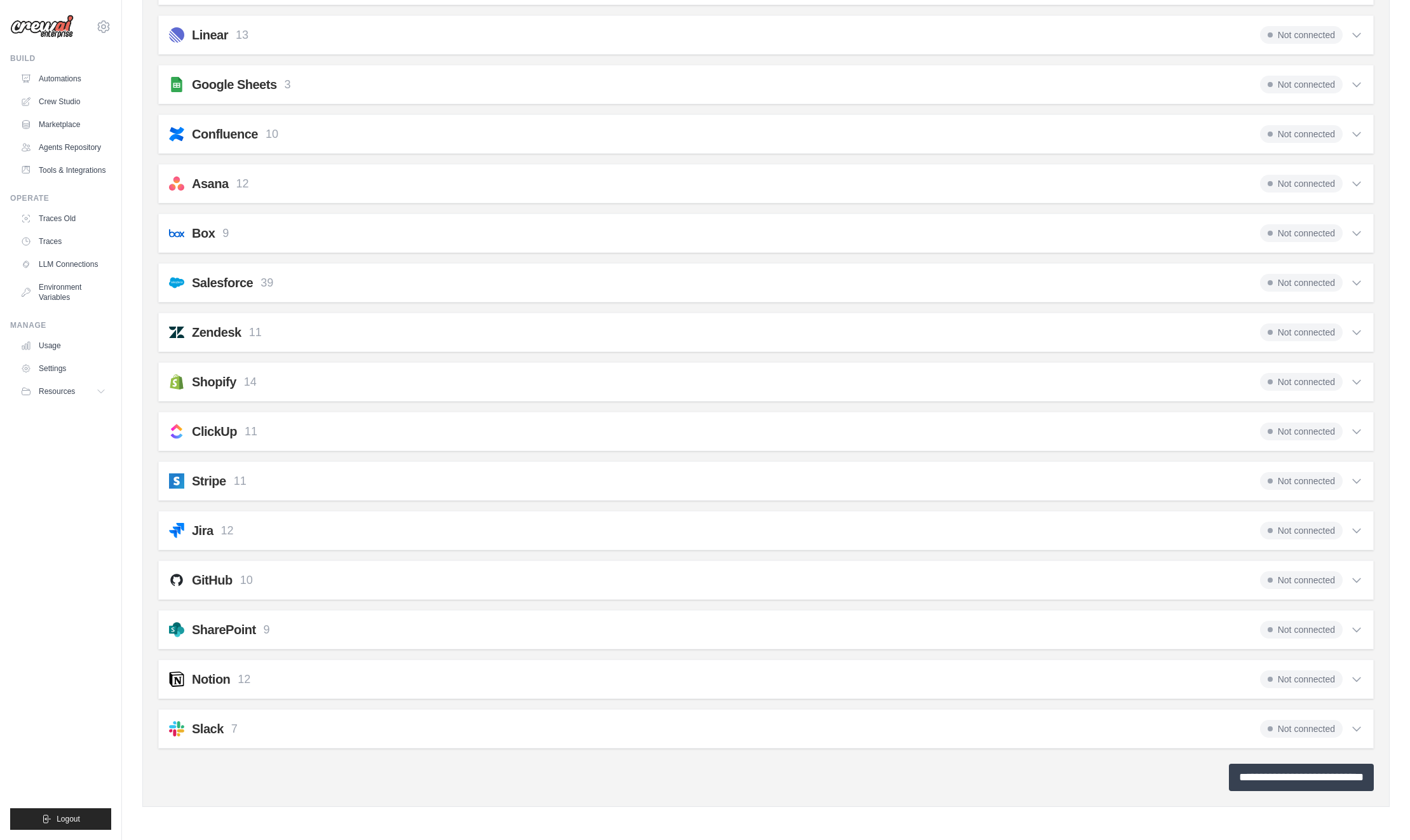
click at [1241, 780] on input "**********" at bounding box center [1301, 777] width 145 height 27
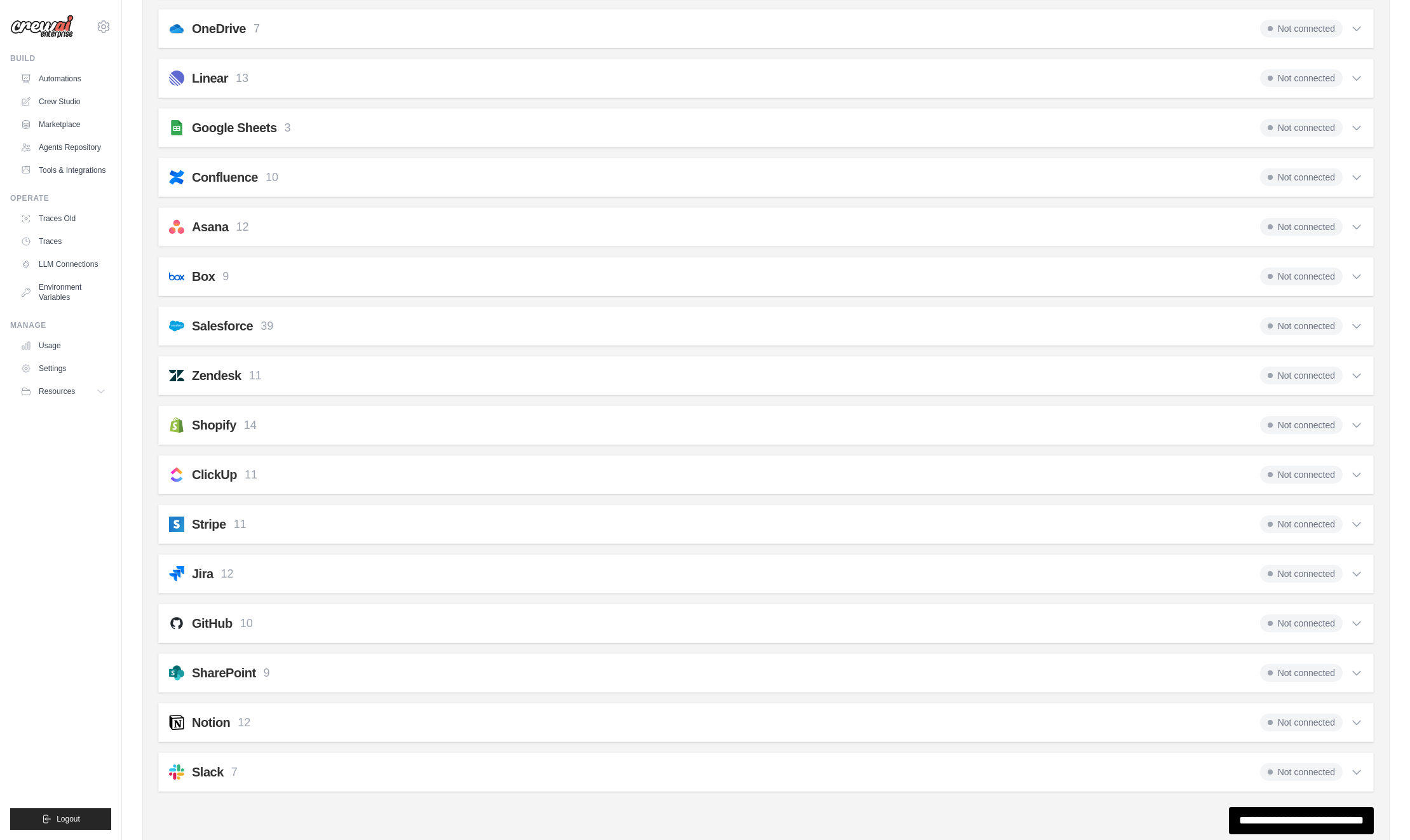
scroll to position [0, 0]
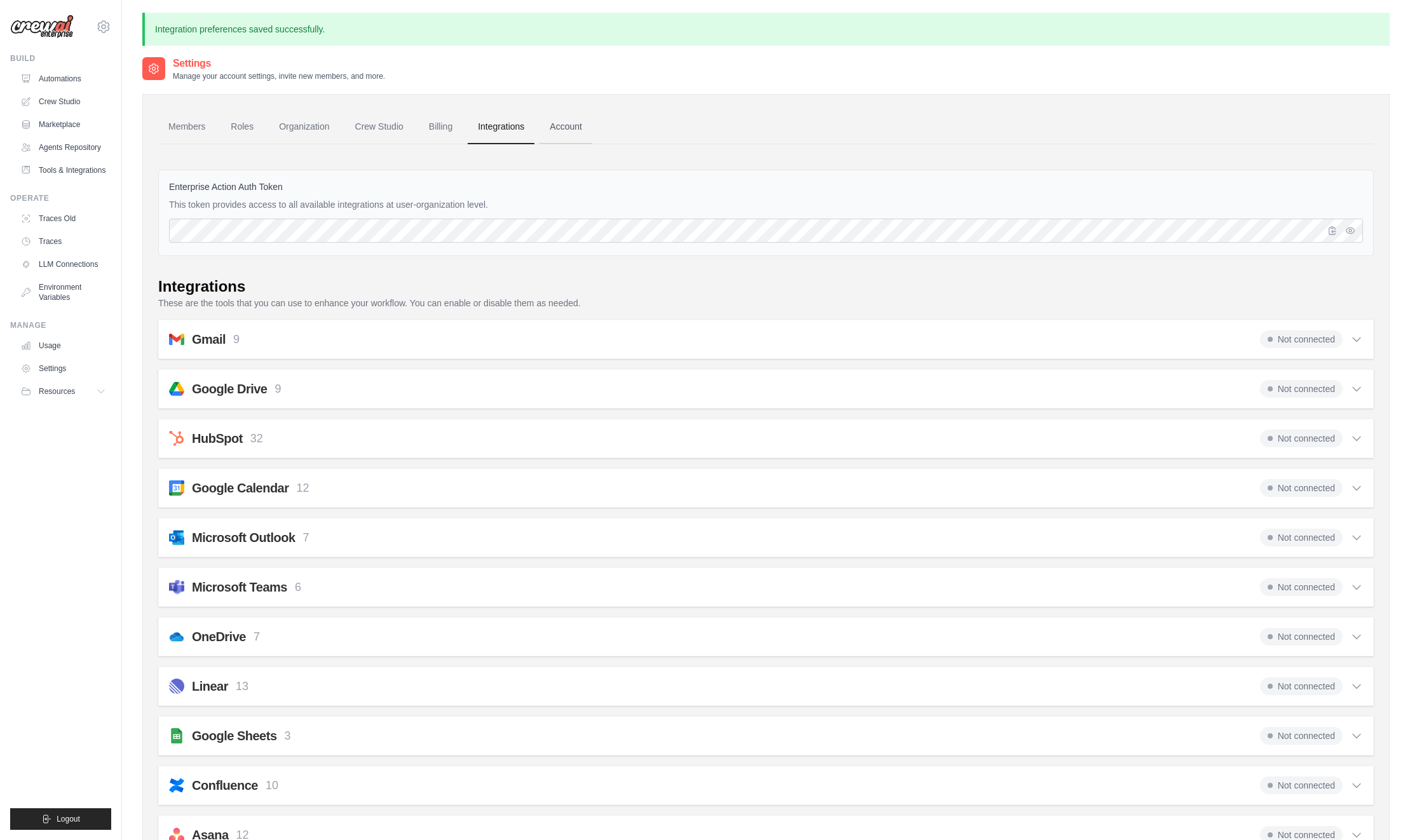
click at [563, 123] on link "Account" at bounding box center [566, 127] width 53 height 34
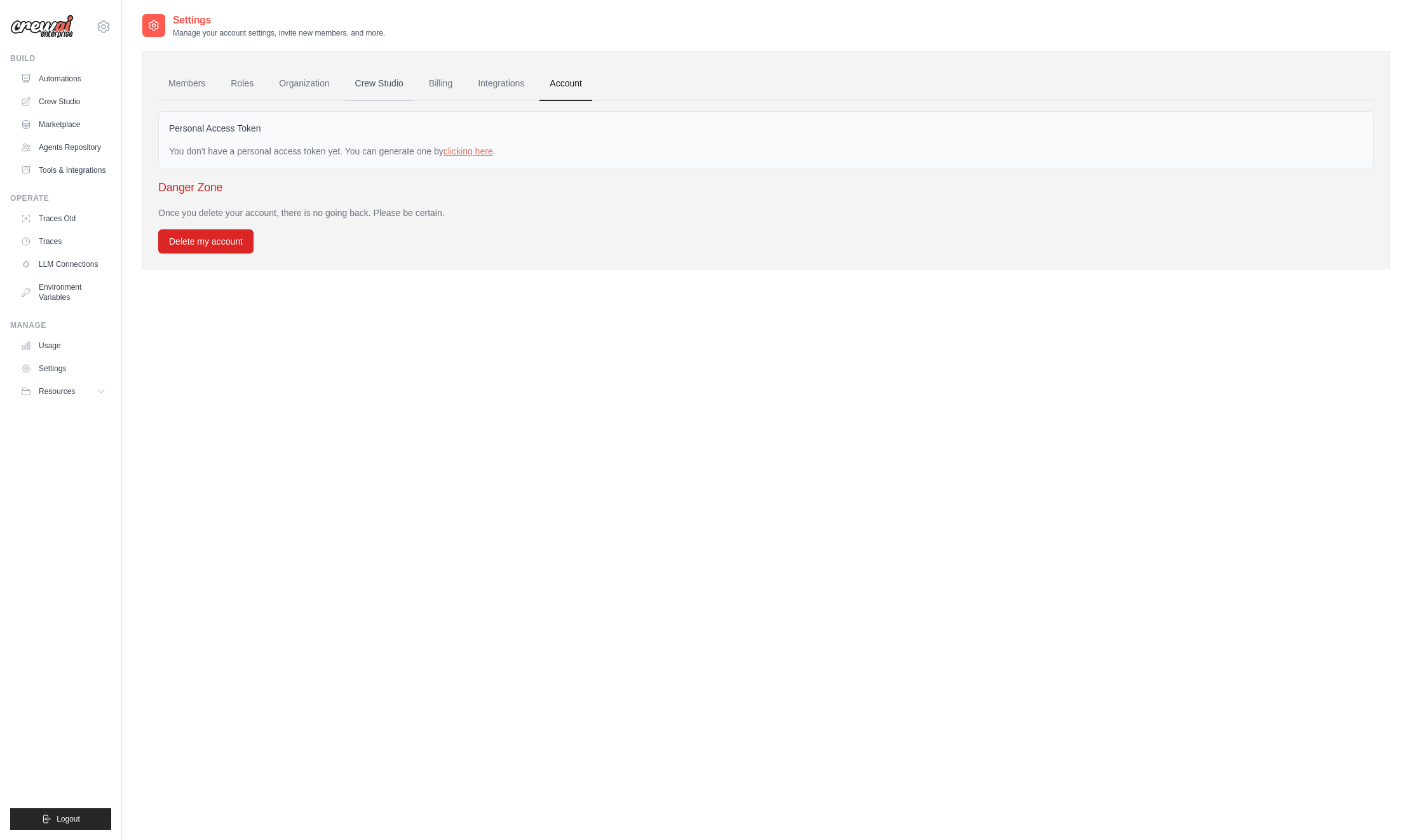
click at [374, 84] on link "Crew Studio" at bounding box center [379, 84] width 69 height 34
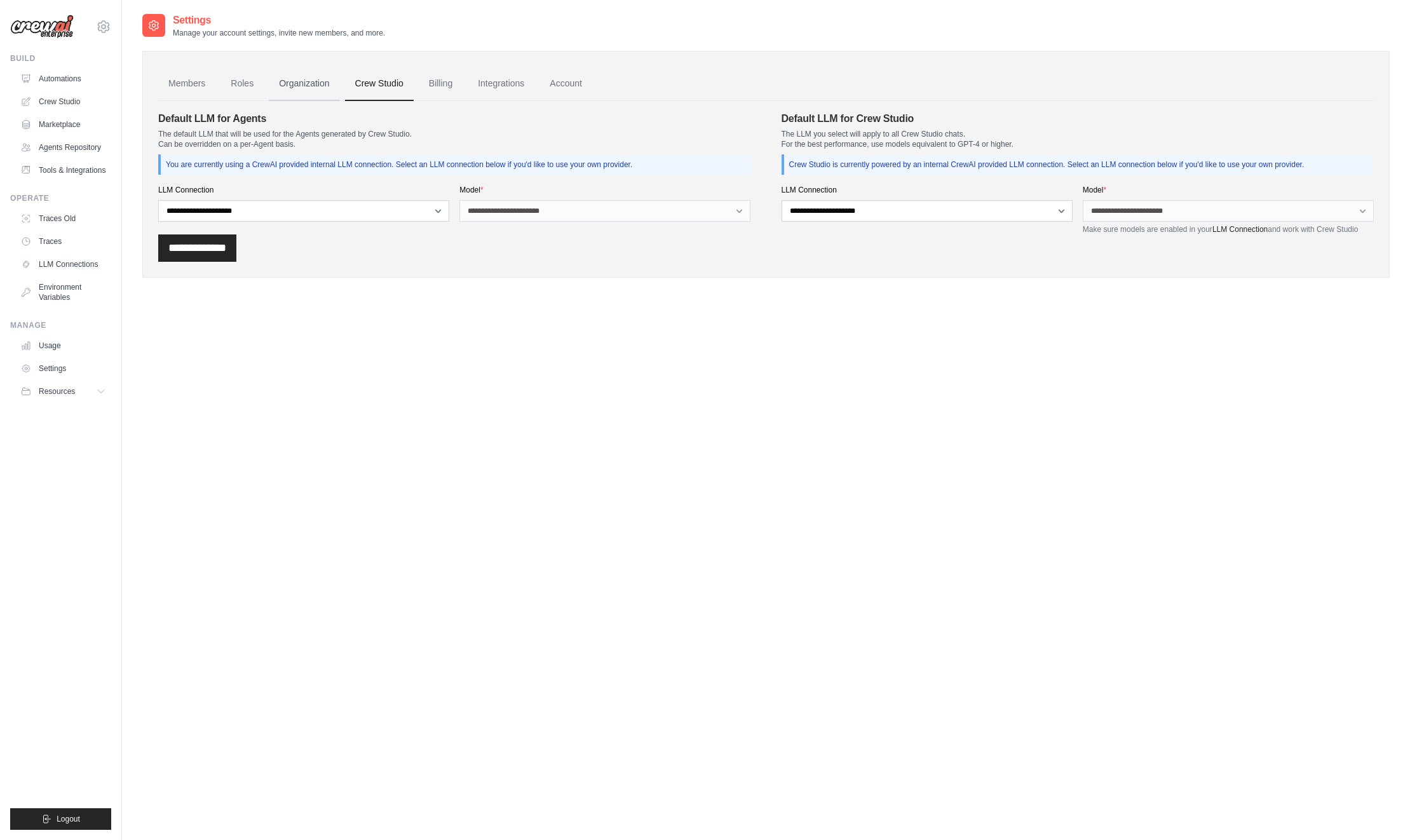
click at [315, 82] on link "Organization" at bounding box center [303, 84] width 71 height 34
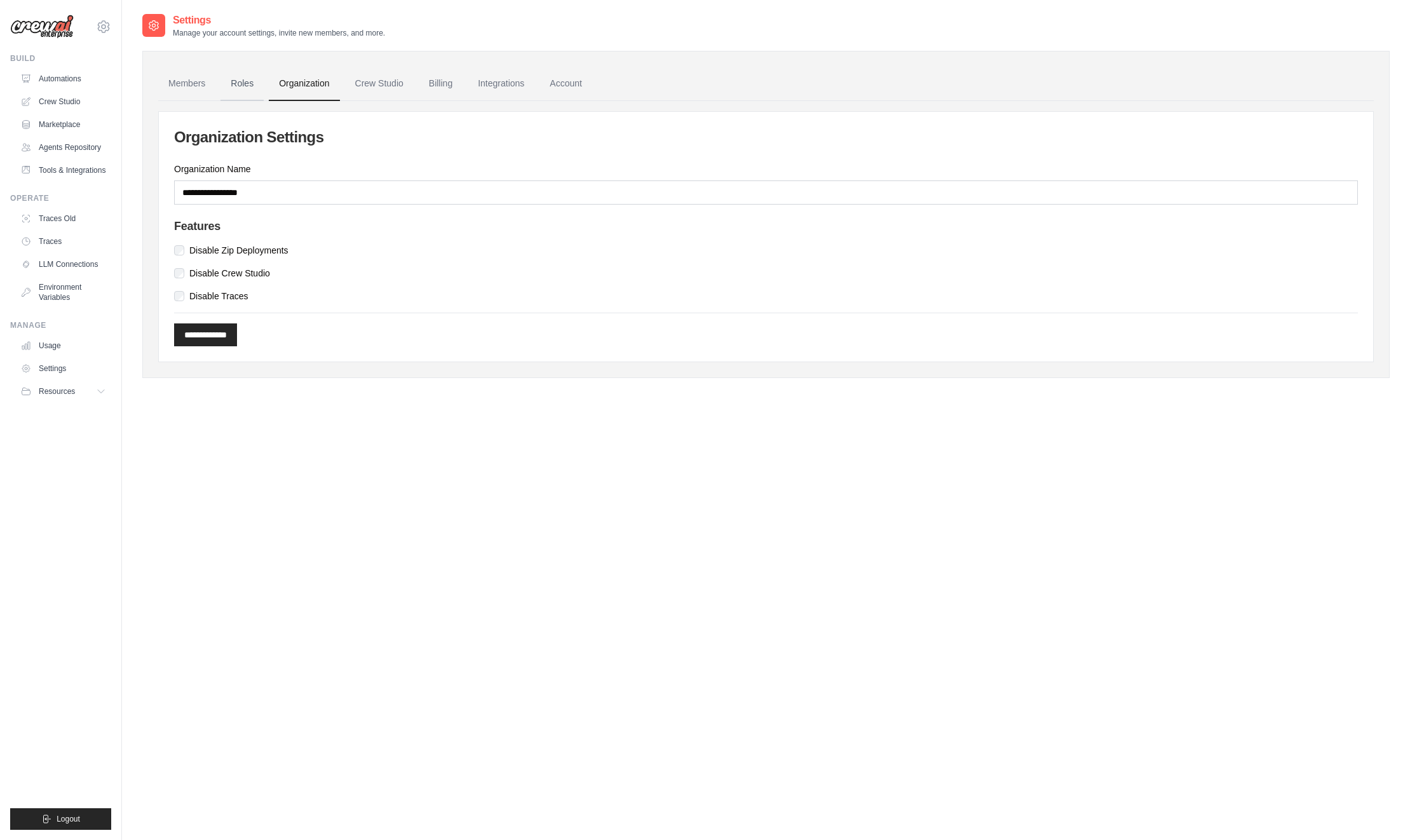
click at [231, 81] on link "Roles" at bounding box center [242, 84] width 44 height 34
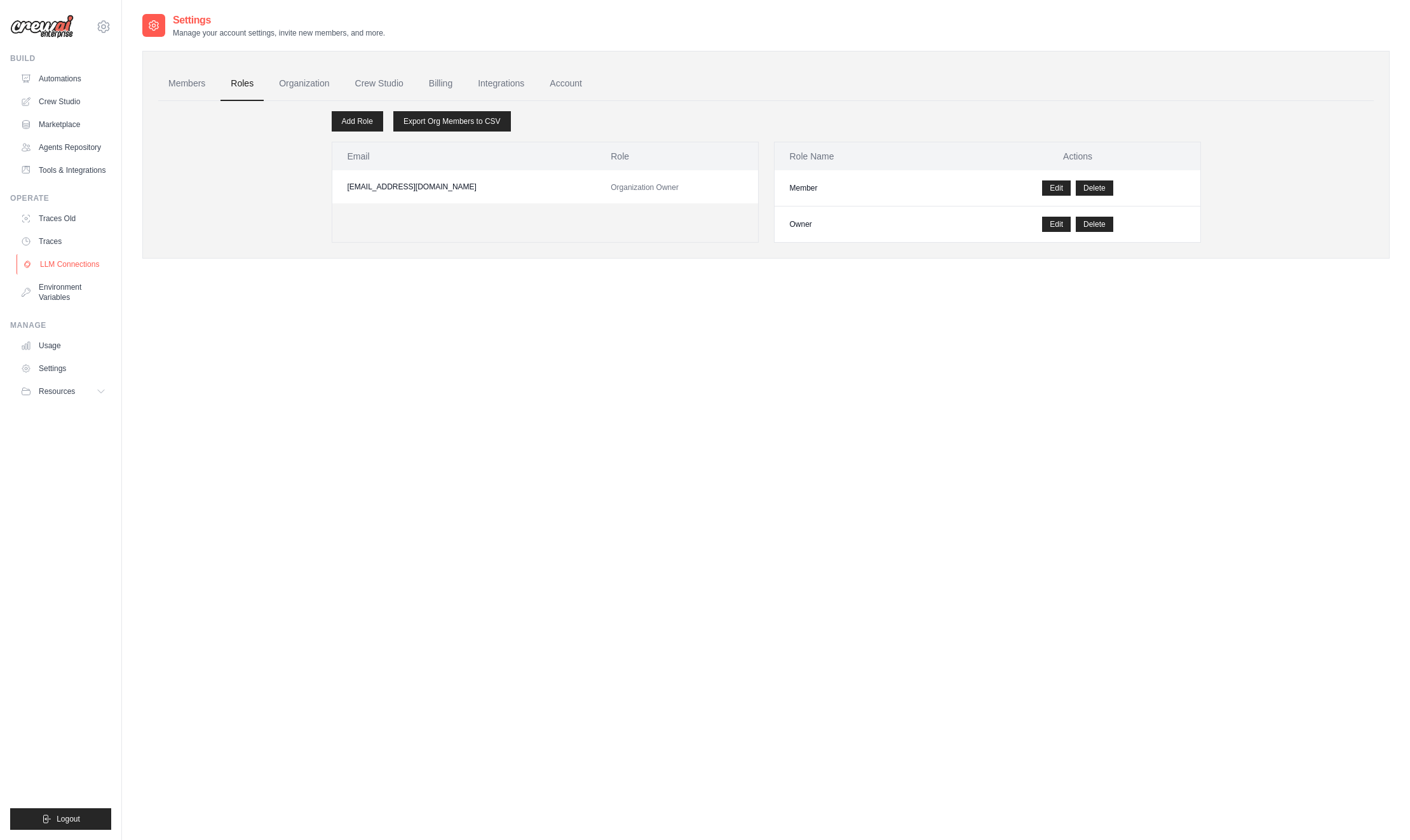
click at [60, 264] on link "LLM Connections" at bounding box center [64, 264] width 96 height 20
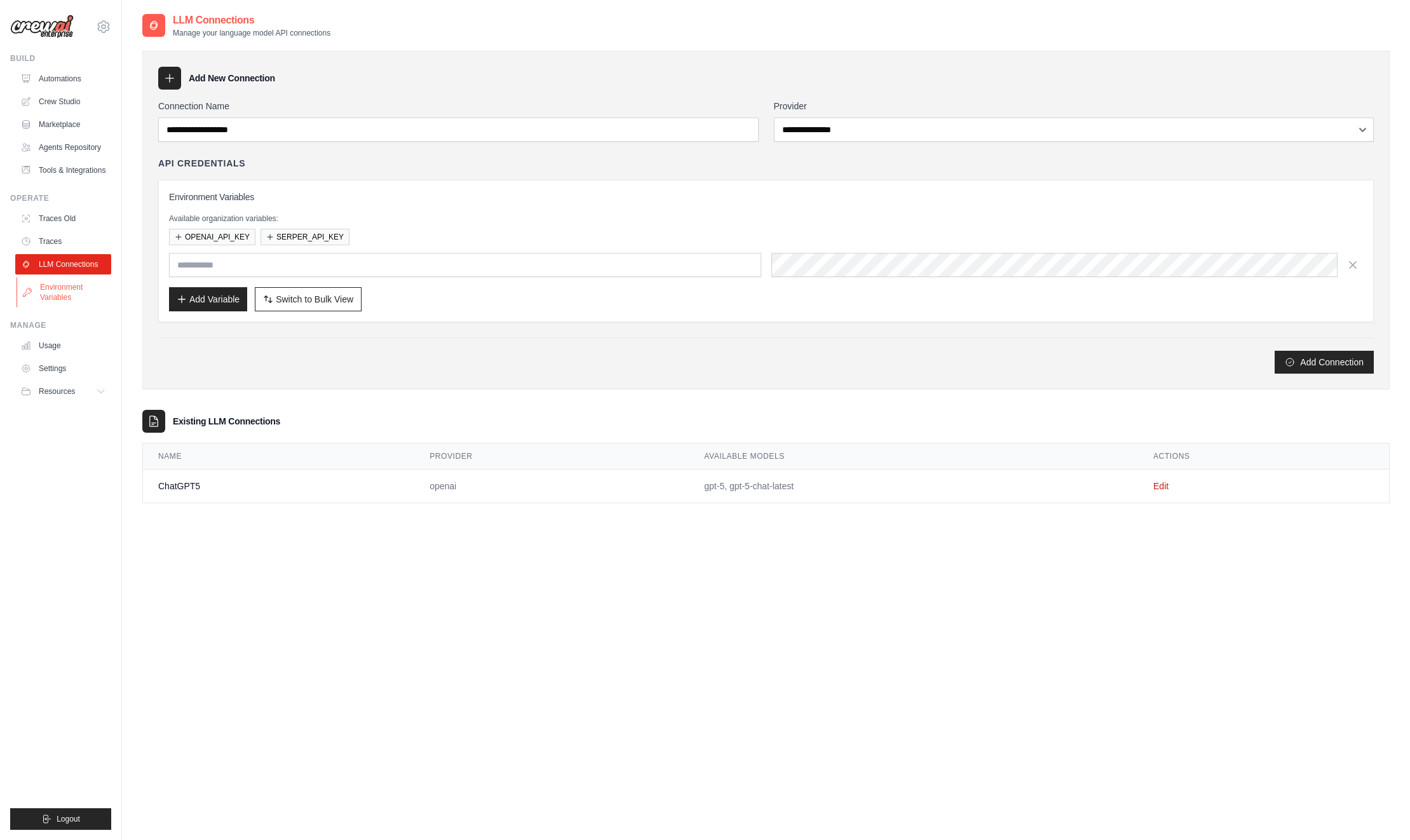
click at [58, 290] on link "Environment Variables" at bounding box center [64, 292] width 96 height 31
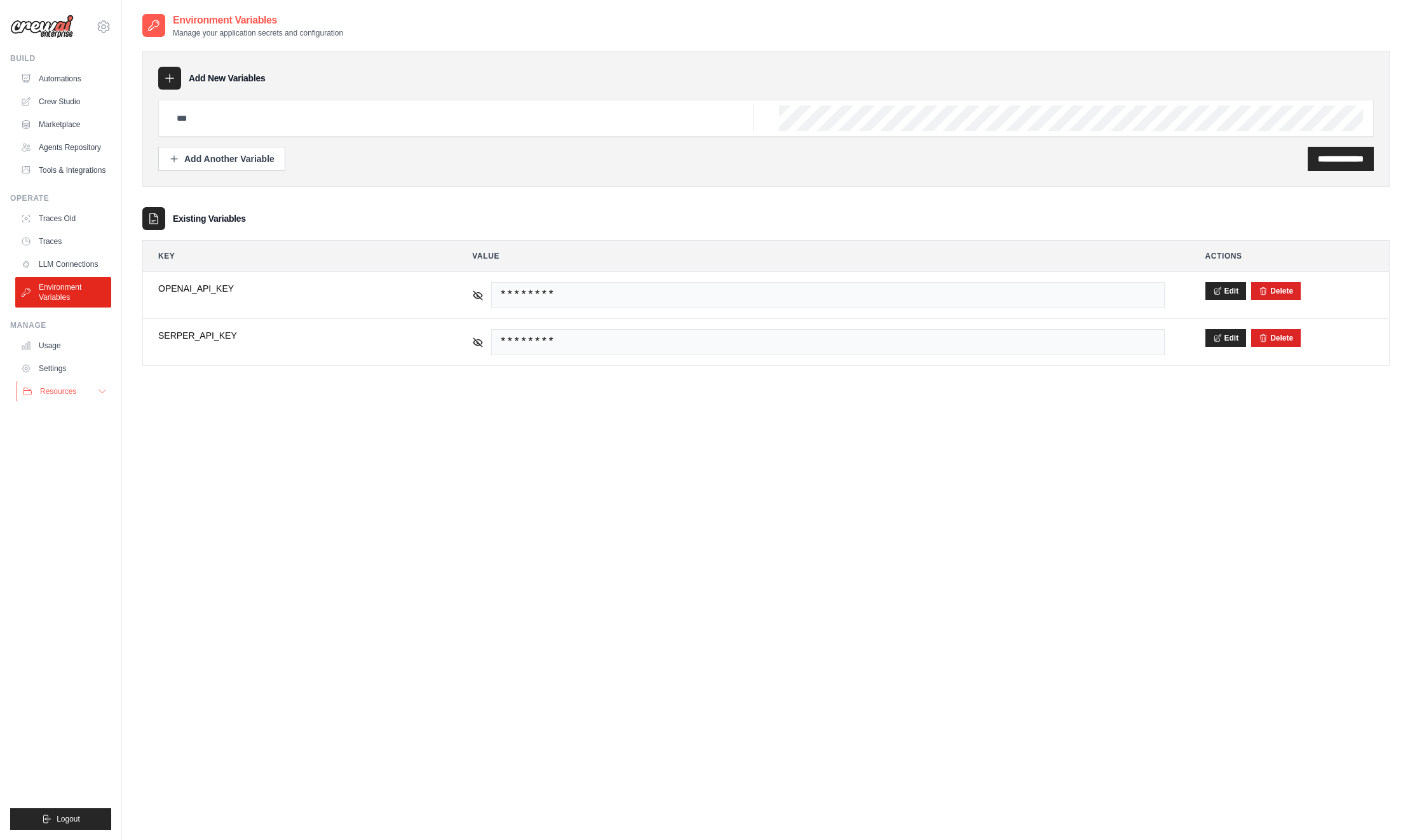
click at [62, 394] on span "Resources" at bounding box center [58, 391] width 36 height 10
click at [77, 166] on link "Tools & Integrations" at bounding box center [64, 170] width 96 height 20
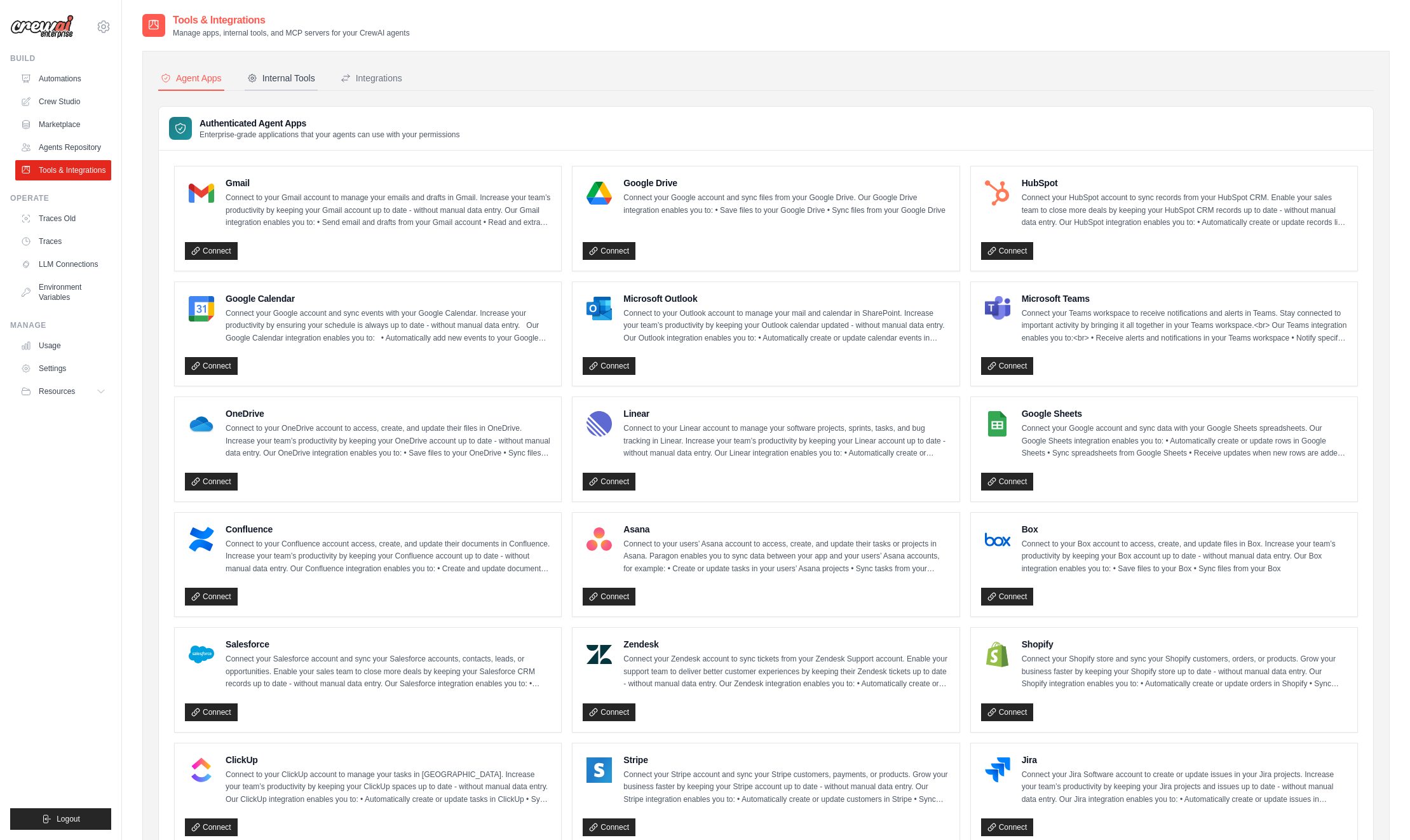
click at [269, 82] on div "Internal Tools" at bounding box center [281, 79] width 68 height 13
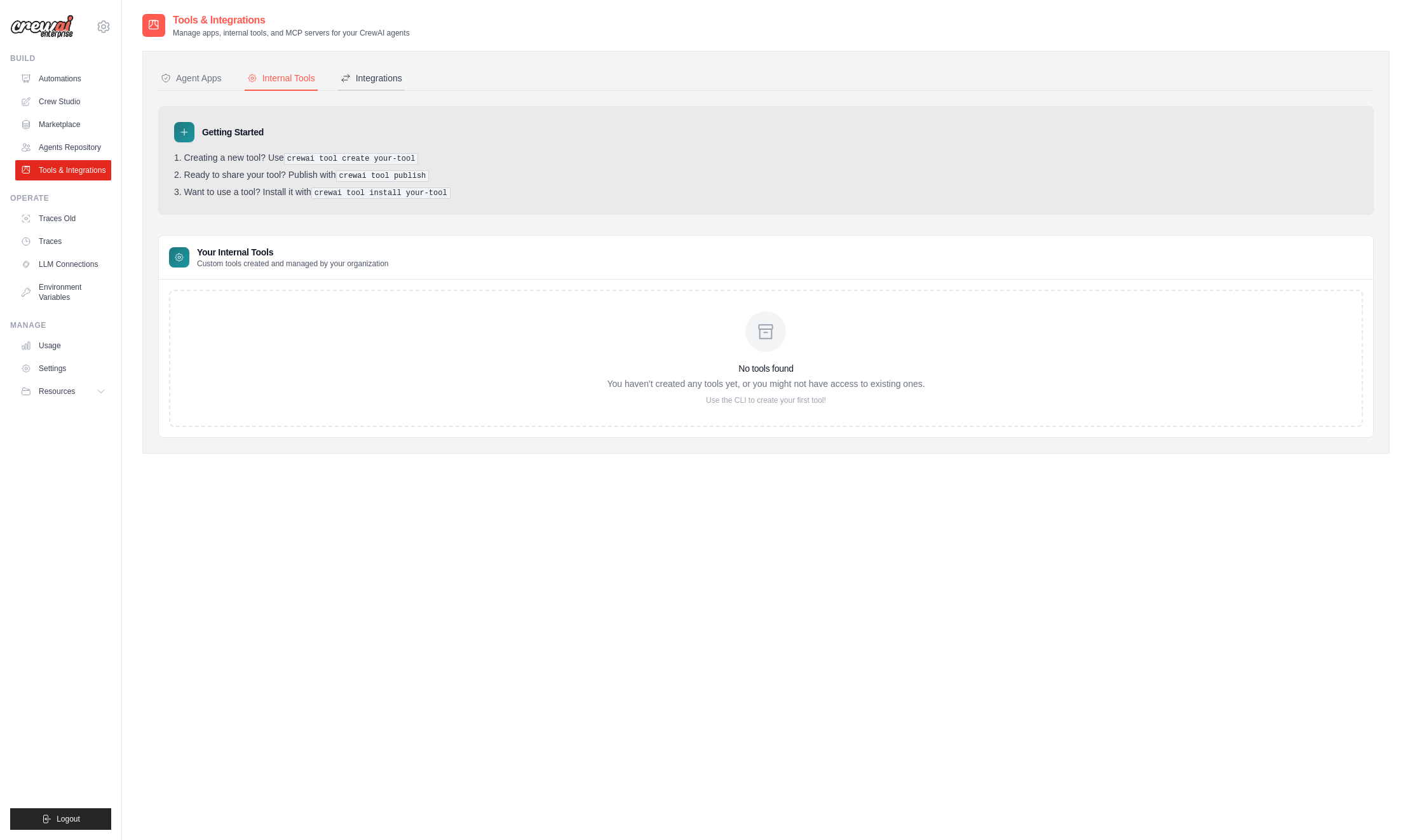
click at [372, 75] on div "Integrations" at bounding box center [371, 79] width 61 height 13
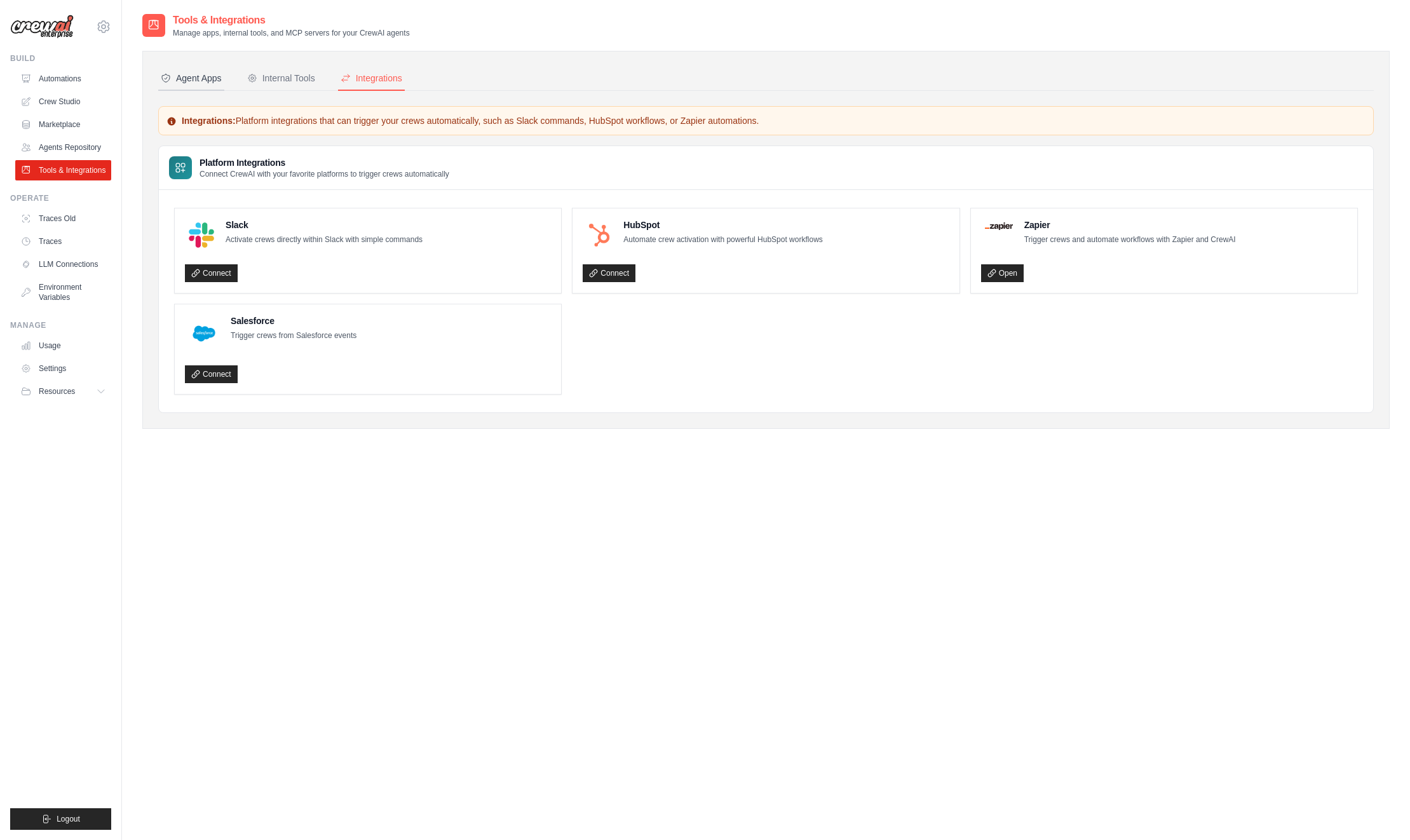
click at [199, 74] on div "Agent Apps" at bounding box center [191, 79] width 61 height 13
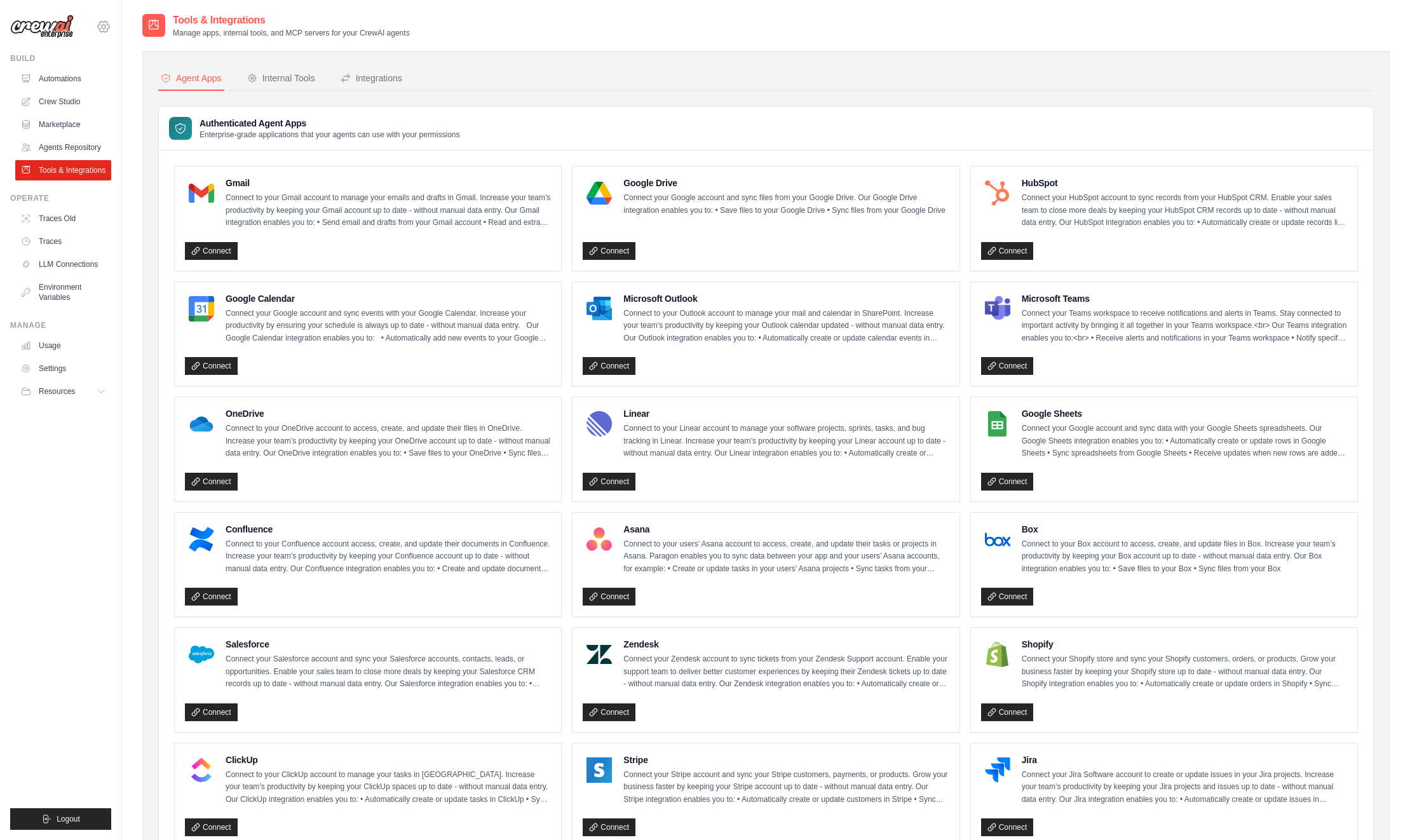
click at [105, 26] on icon at bounding box center [103, 26] width 4 height 4
click at [126, 81] on span "Settings" at bounding box center [157, 79] width 101 height 13
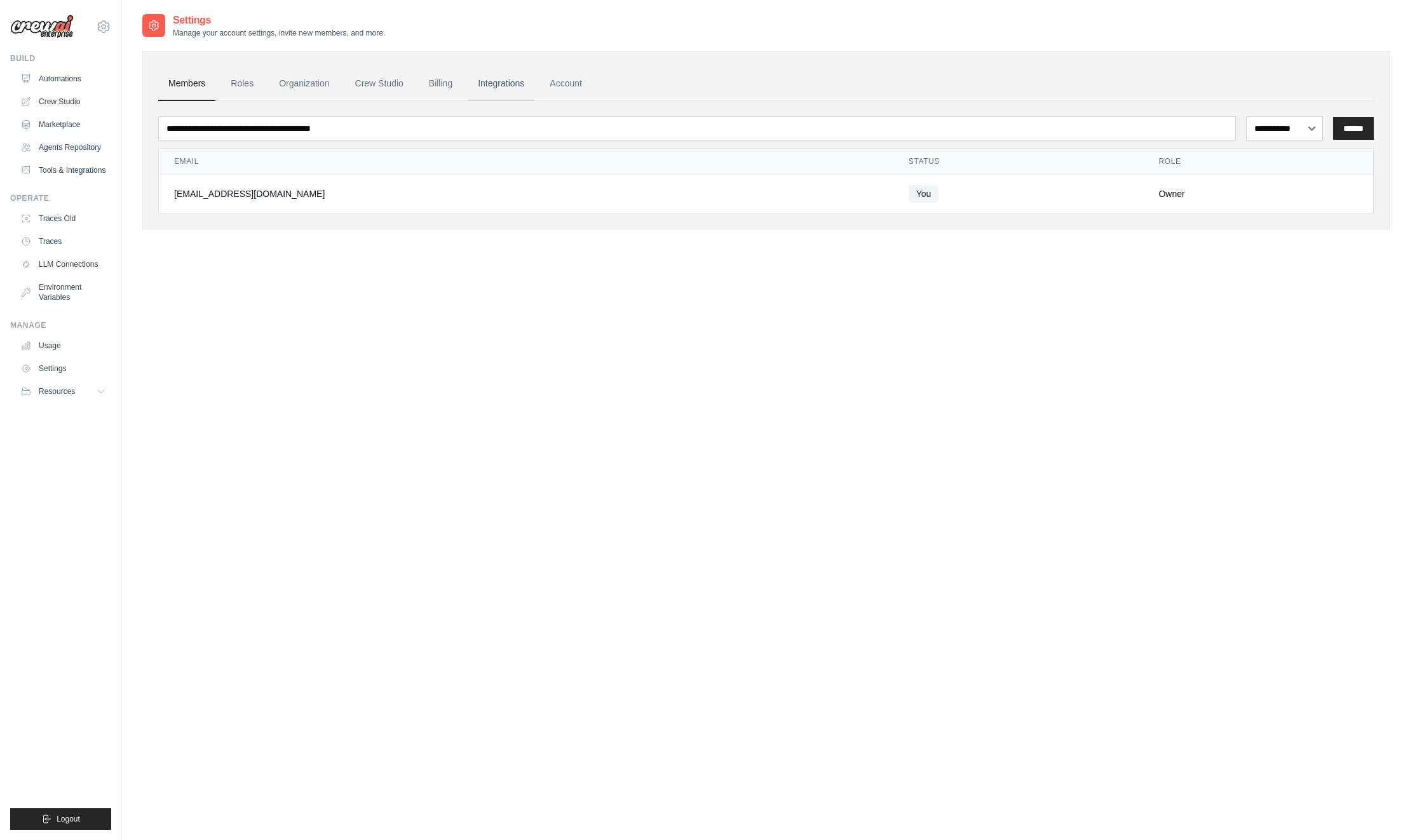
click at [488, 81] on link "Integrations" at bounding box center [500, 84] width 66 height 34
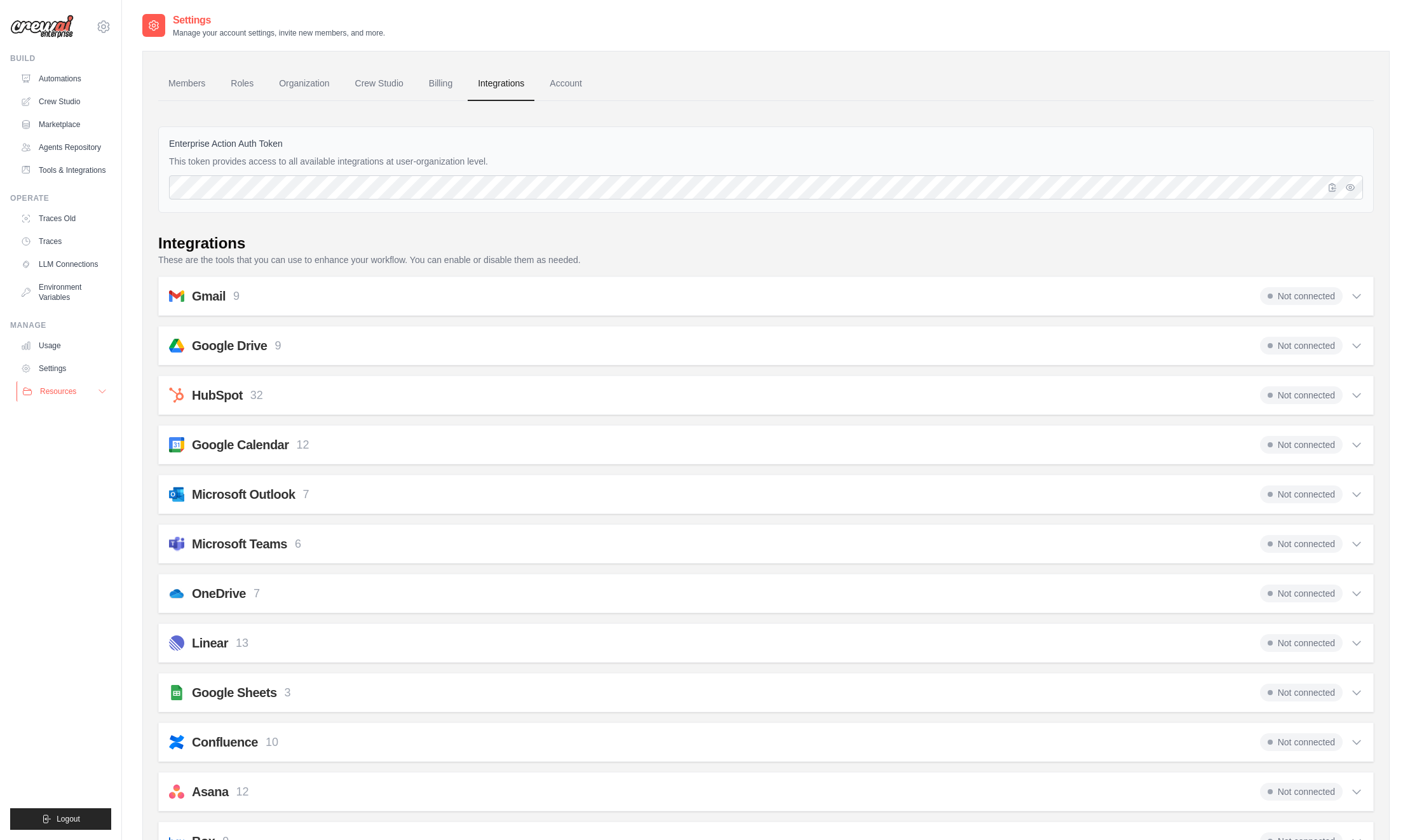
click at [99, 393] on icon at bounding box center [102, 391] width 10 height 10
click at [55, 450] on span "Blog" at bounding box center [52, 453] width 15 height 10
click at [63, 101] on link "Crew Studio" at bounding box center [64, 101] width 96 height 20
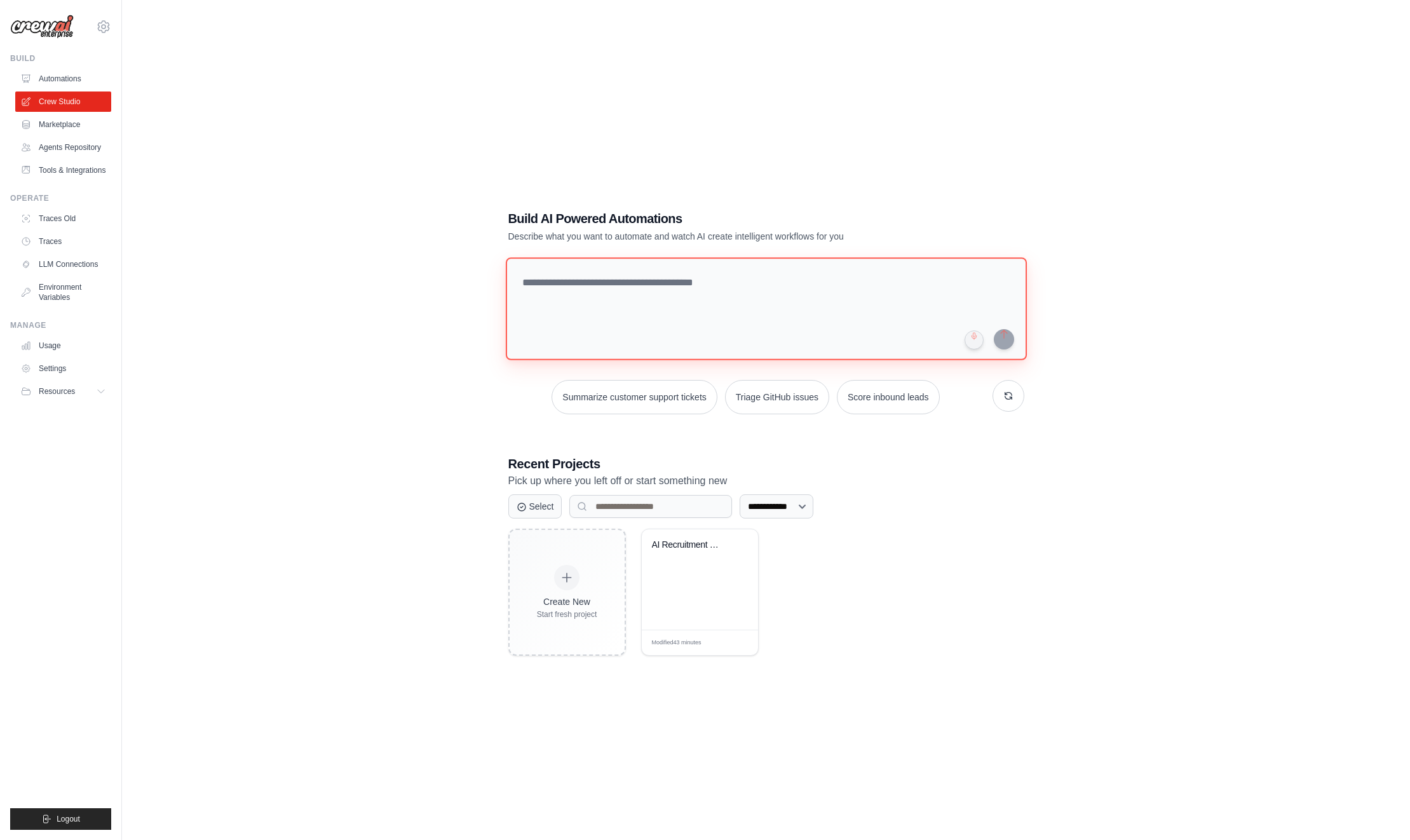
click at [708, 303] on textarea at bounding box center [766, 308] width 521 height 103
type textarea "**********"
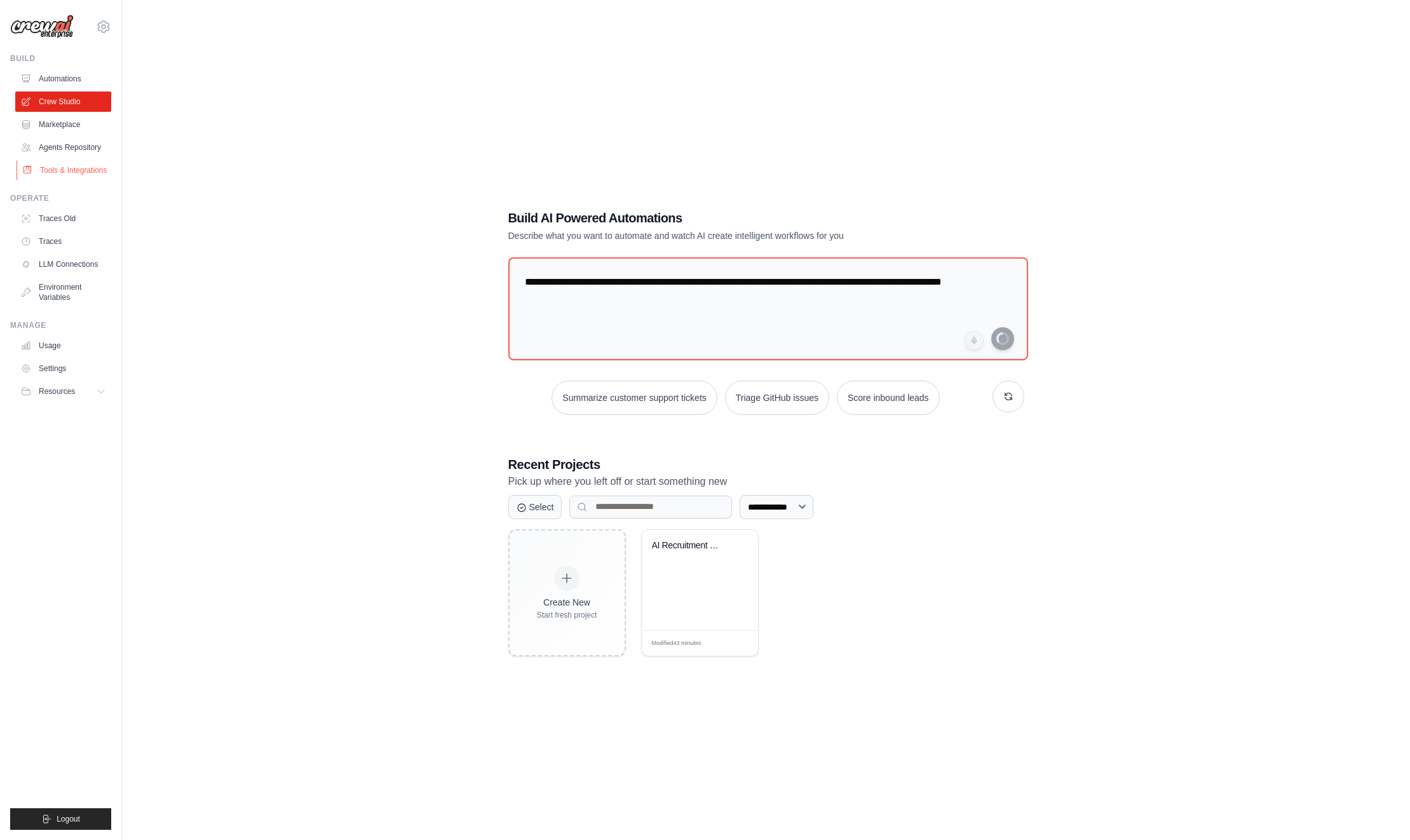
click at [51, 168] on link "Tools & Integrations" at bounding box center [64, 170] width 96 height 20
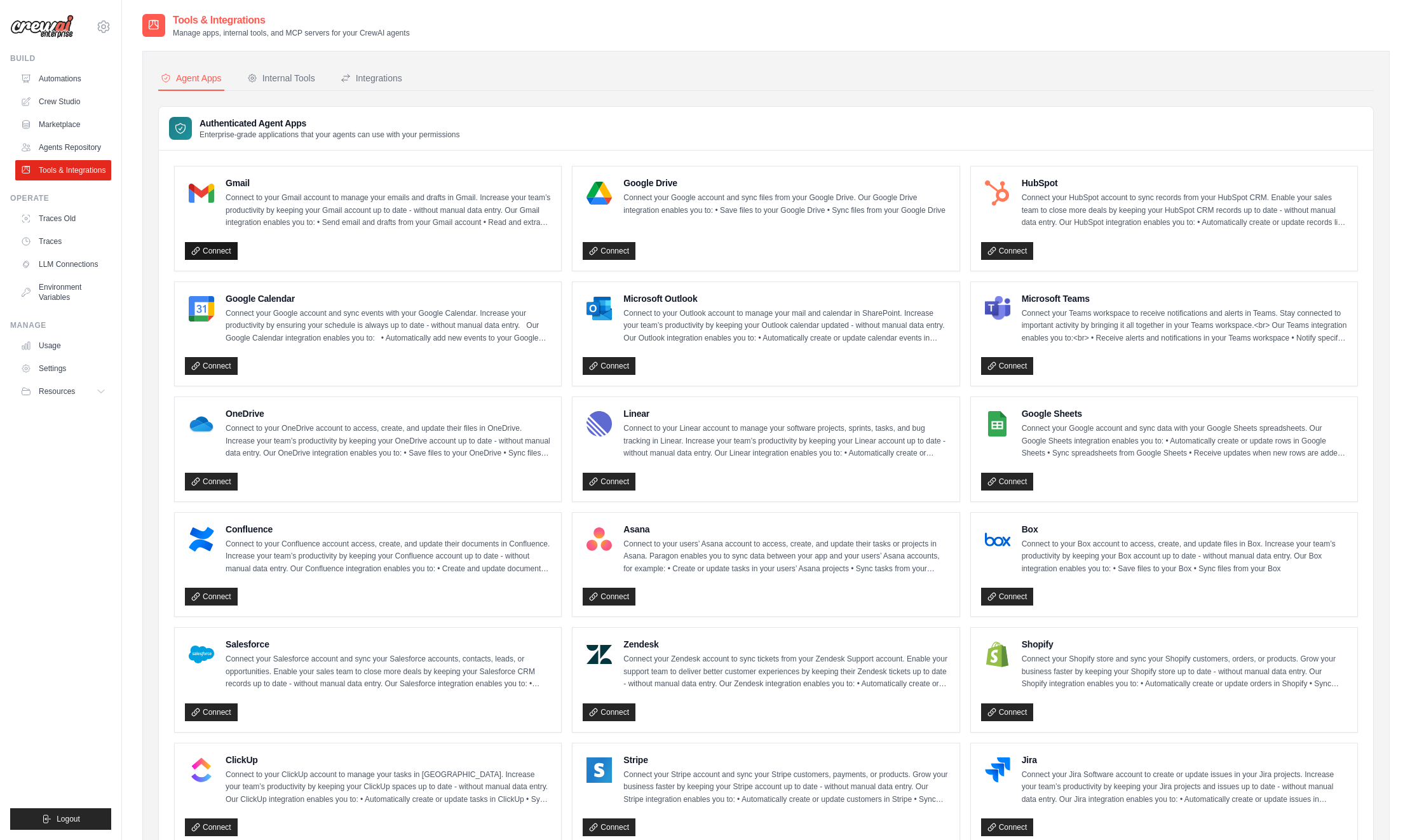
click at [213, 244] on link "Connect" at bounding box center [211, 251] width 53 height 18
click at [76, 98] on link "Crew Studio" at bounding box center [64, 101] width 96 height 20
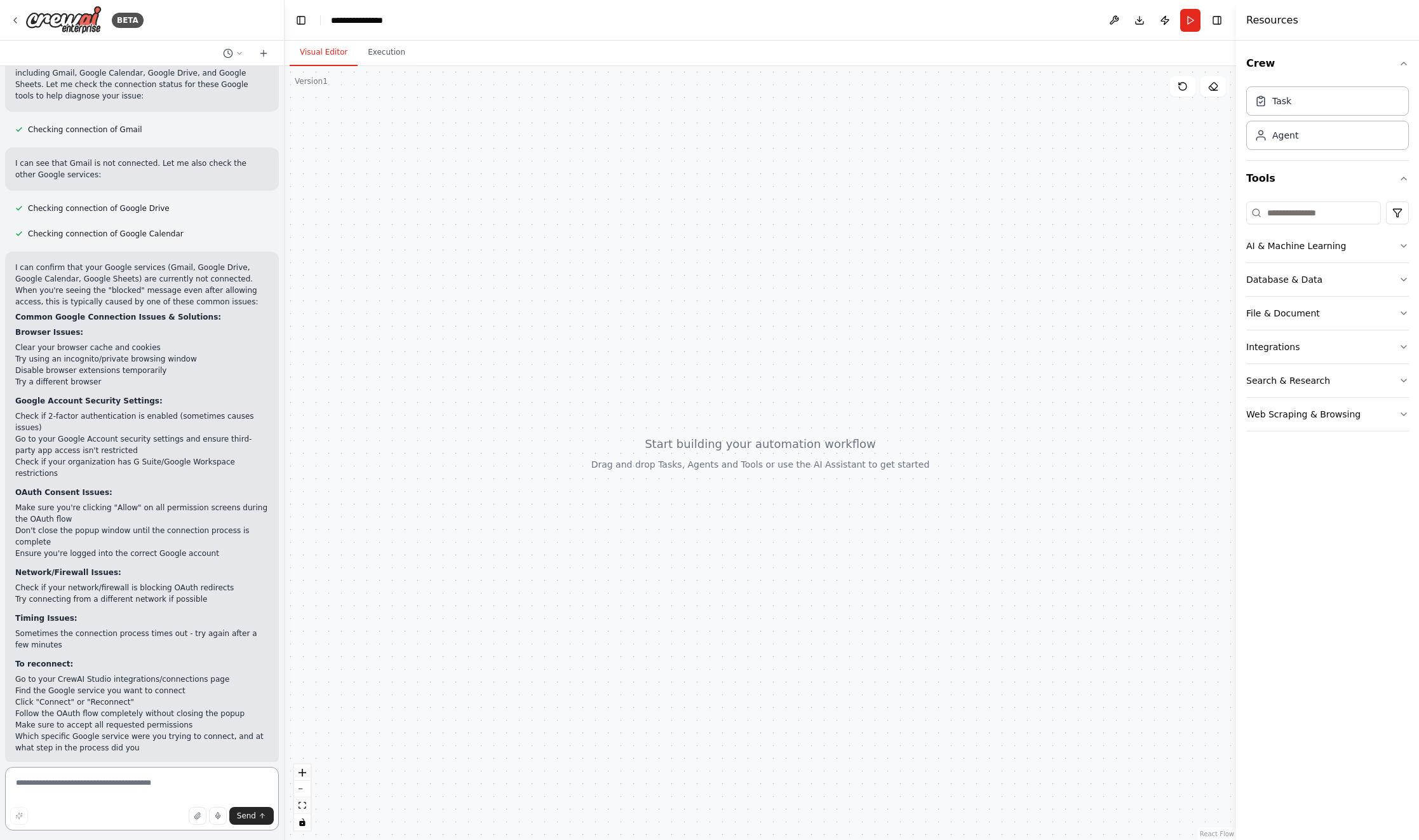
scroll to position [479, 0]
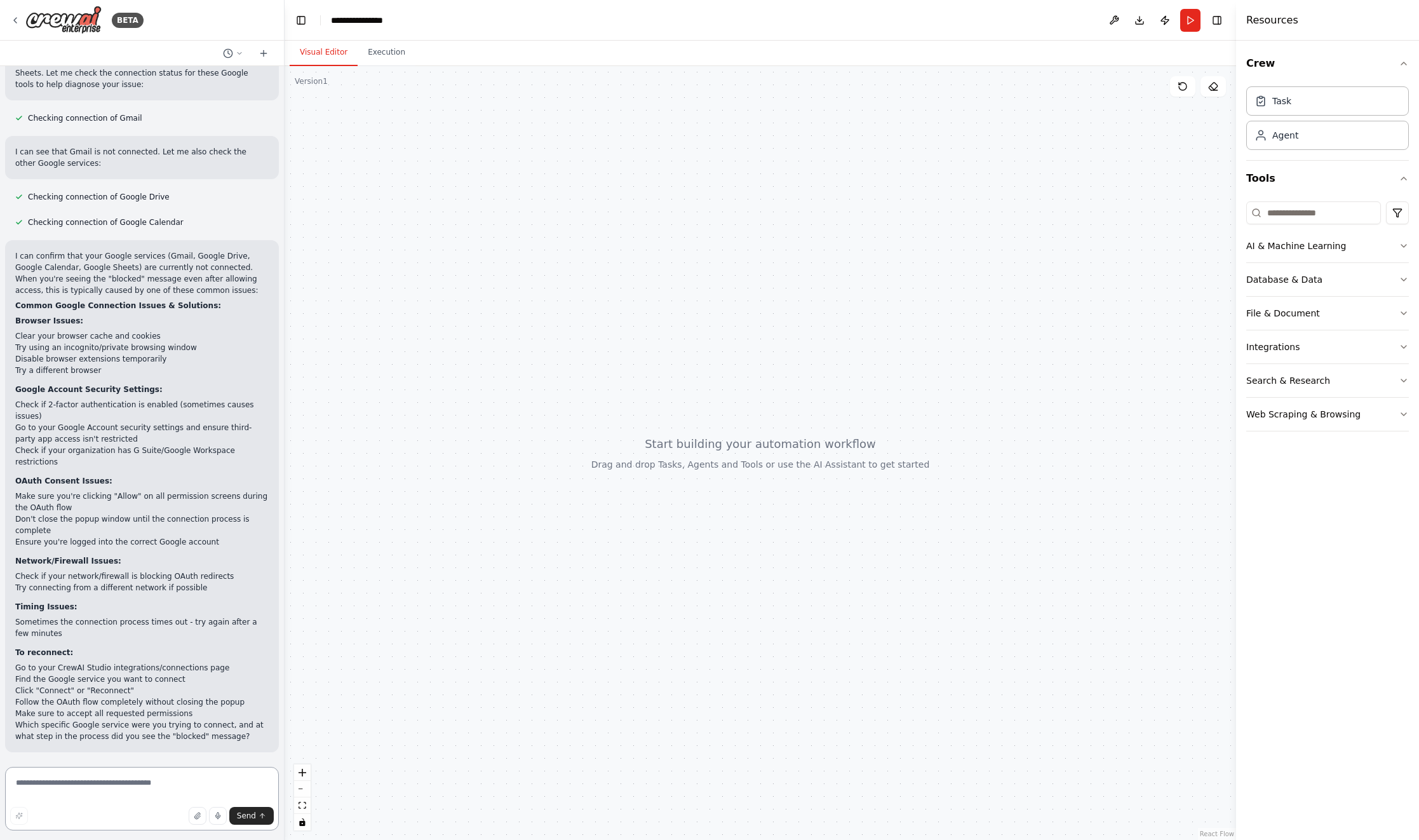
click at [103, 783] on textarea at bounding box center [142, 798] width 274 height 64
type textarea "**********"
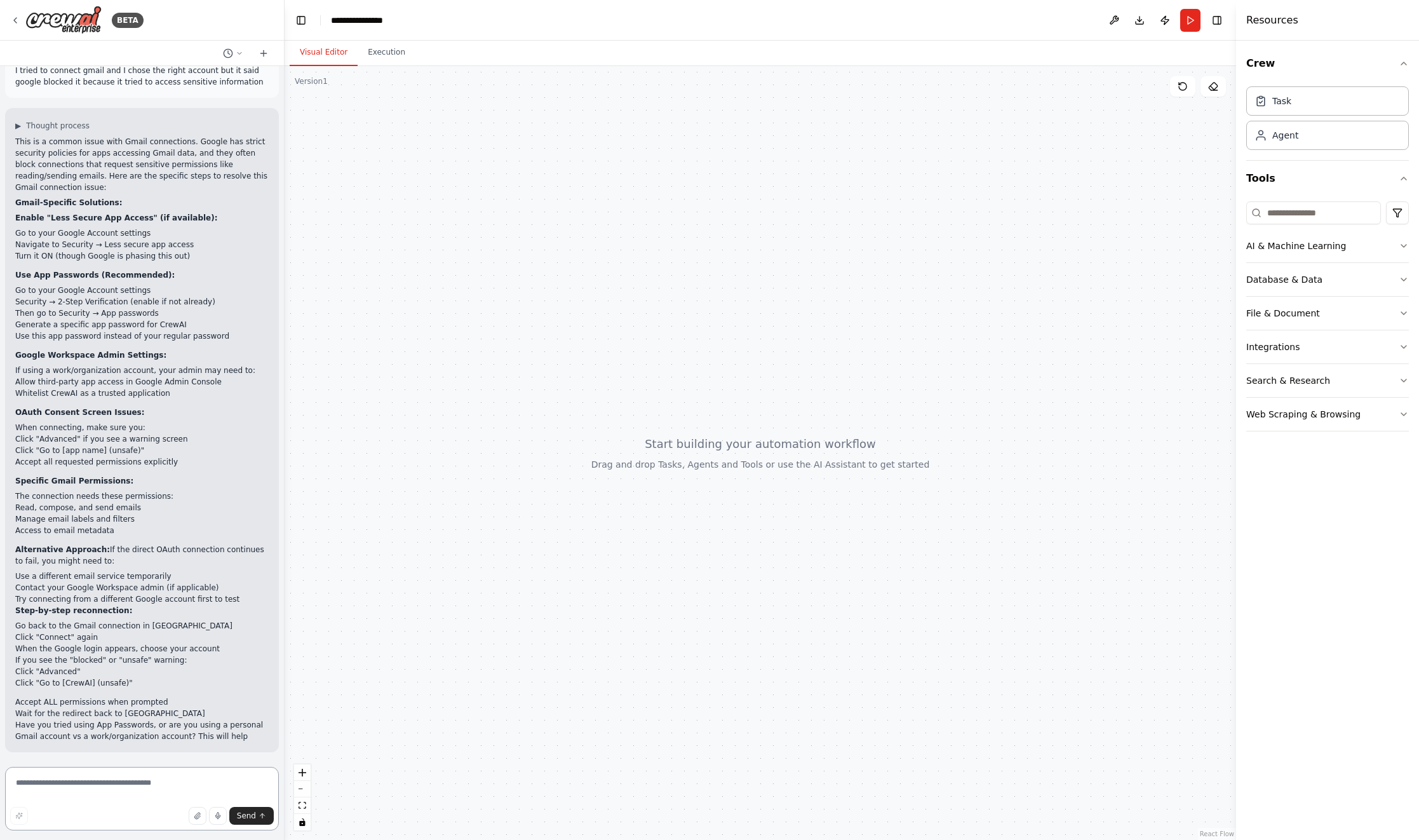
scroll to position [1198, 0]
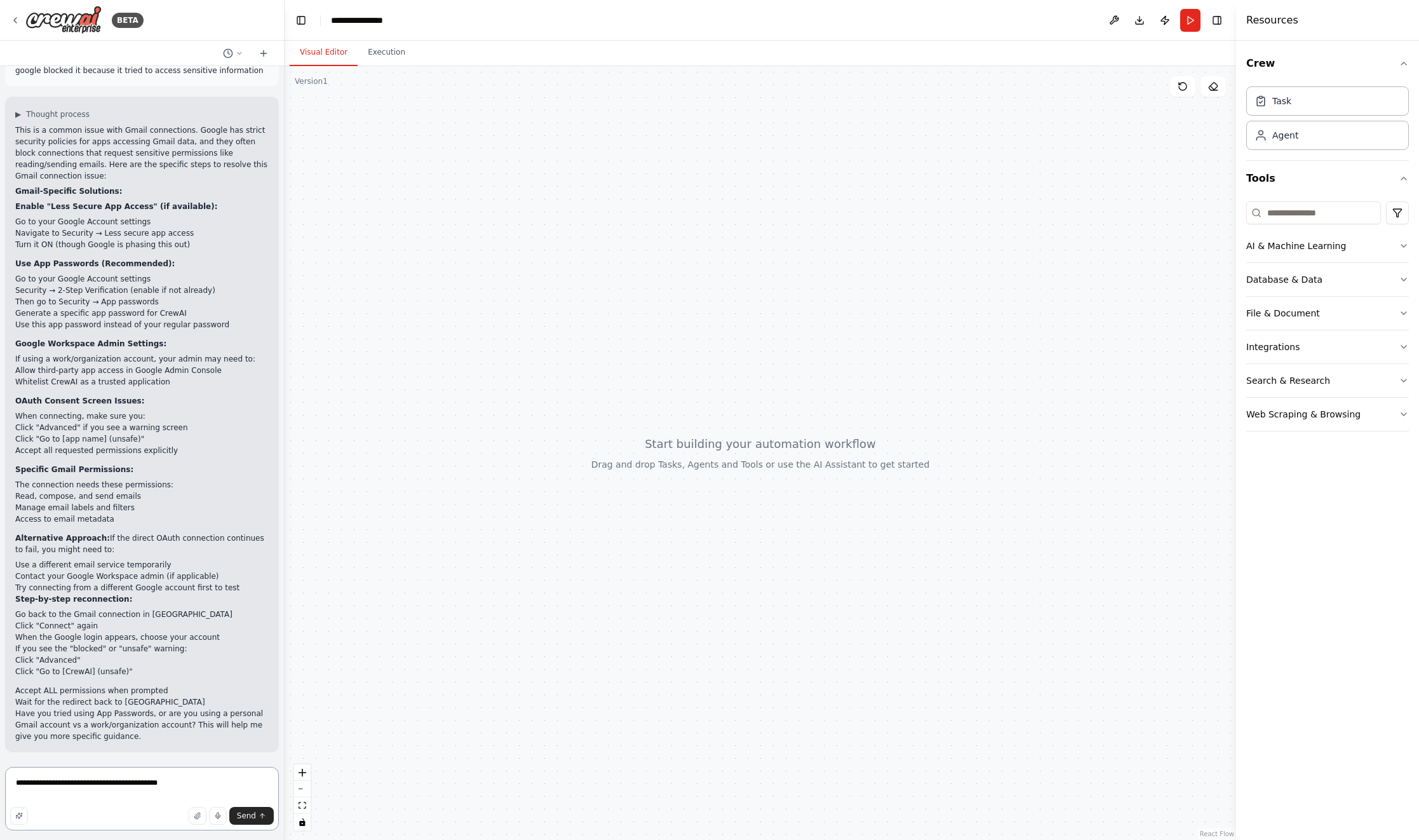
type textarea "**********"
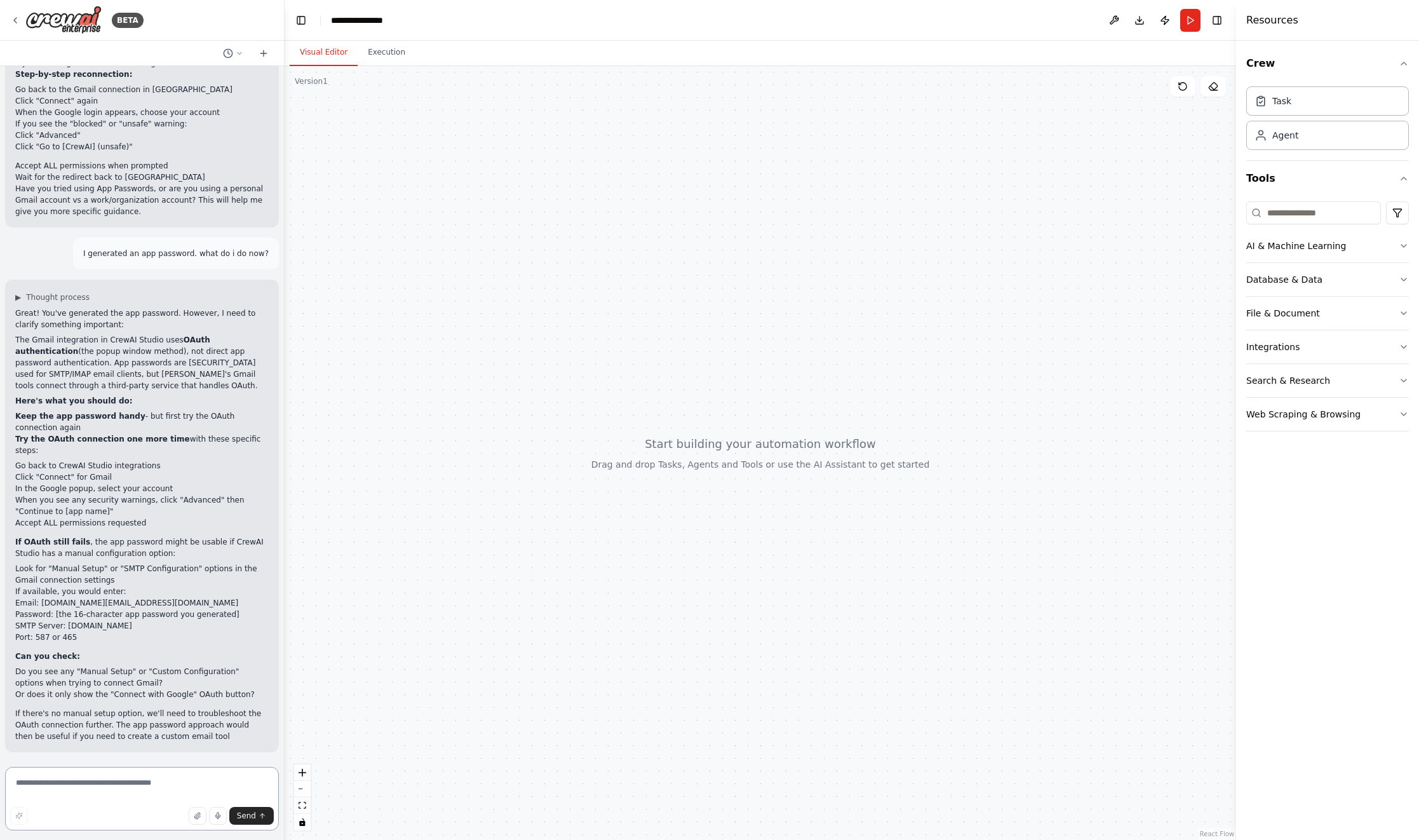
scroll to position [1738, 0]
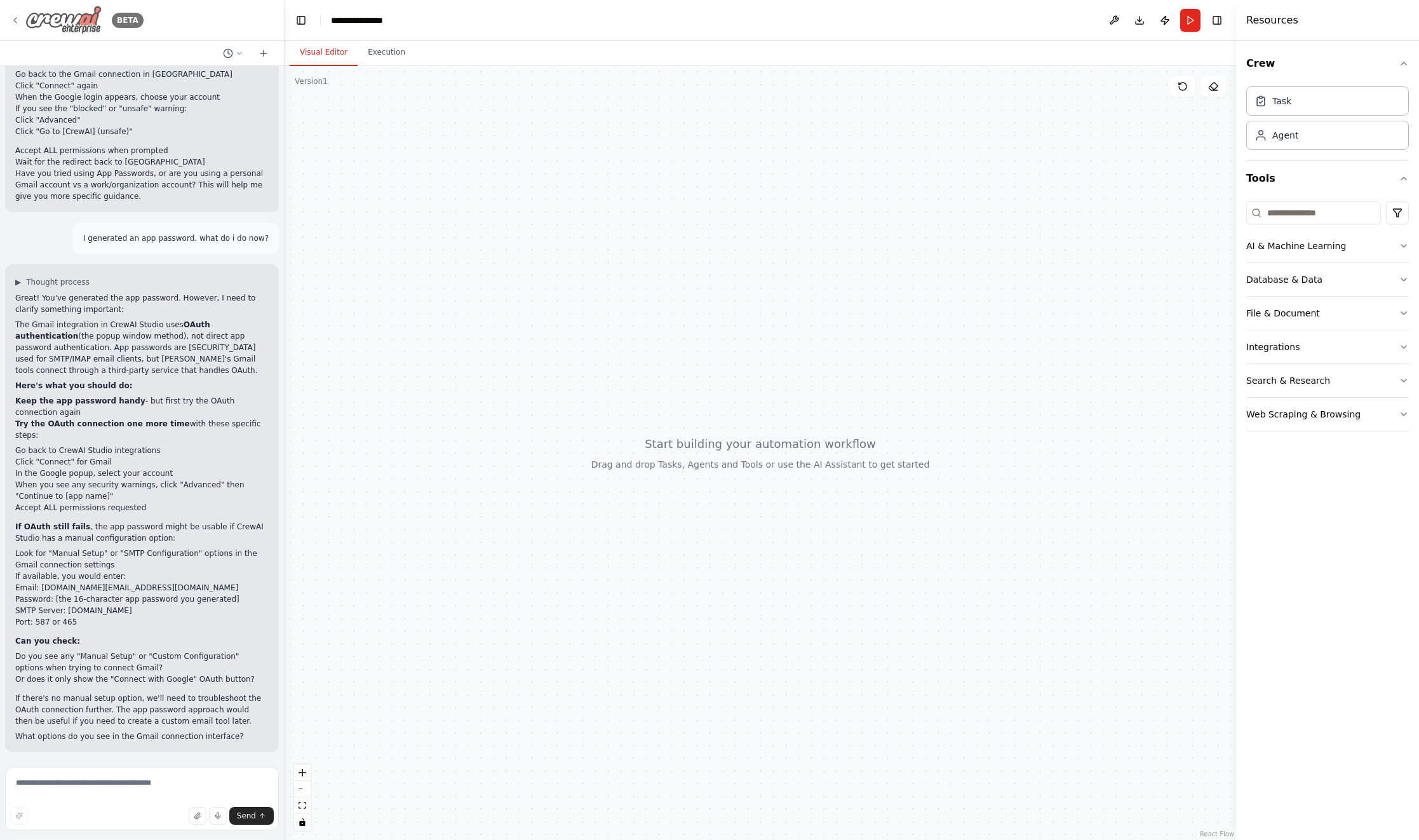
click at [55, 19] on img at bounding box center [64, 20] width 76 height 29
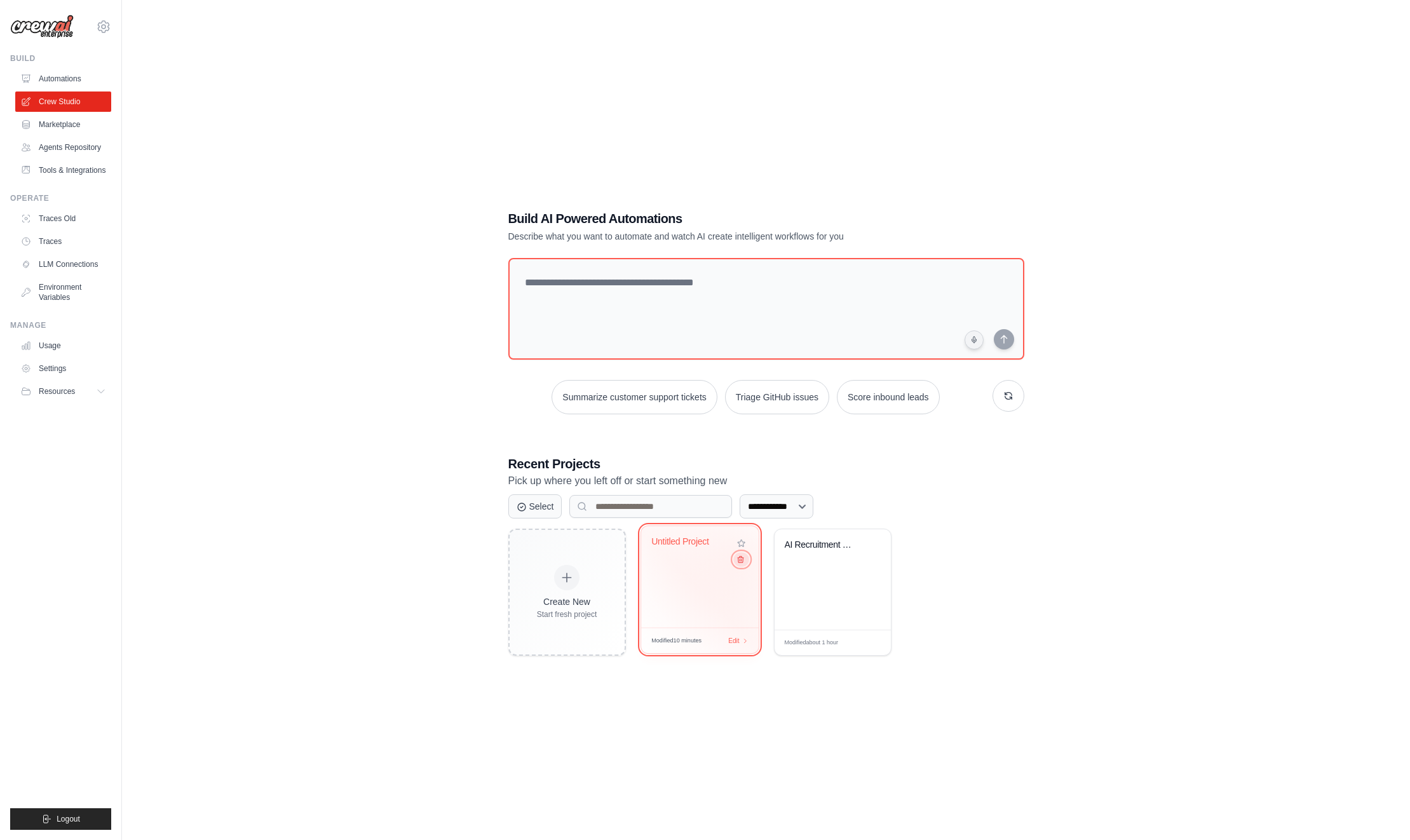
click at [737, 562] on icon at bounding box center [740, 560] width 9 height 9
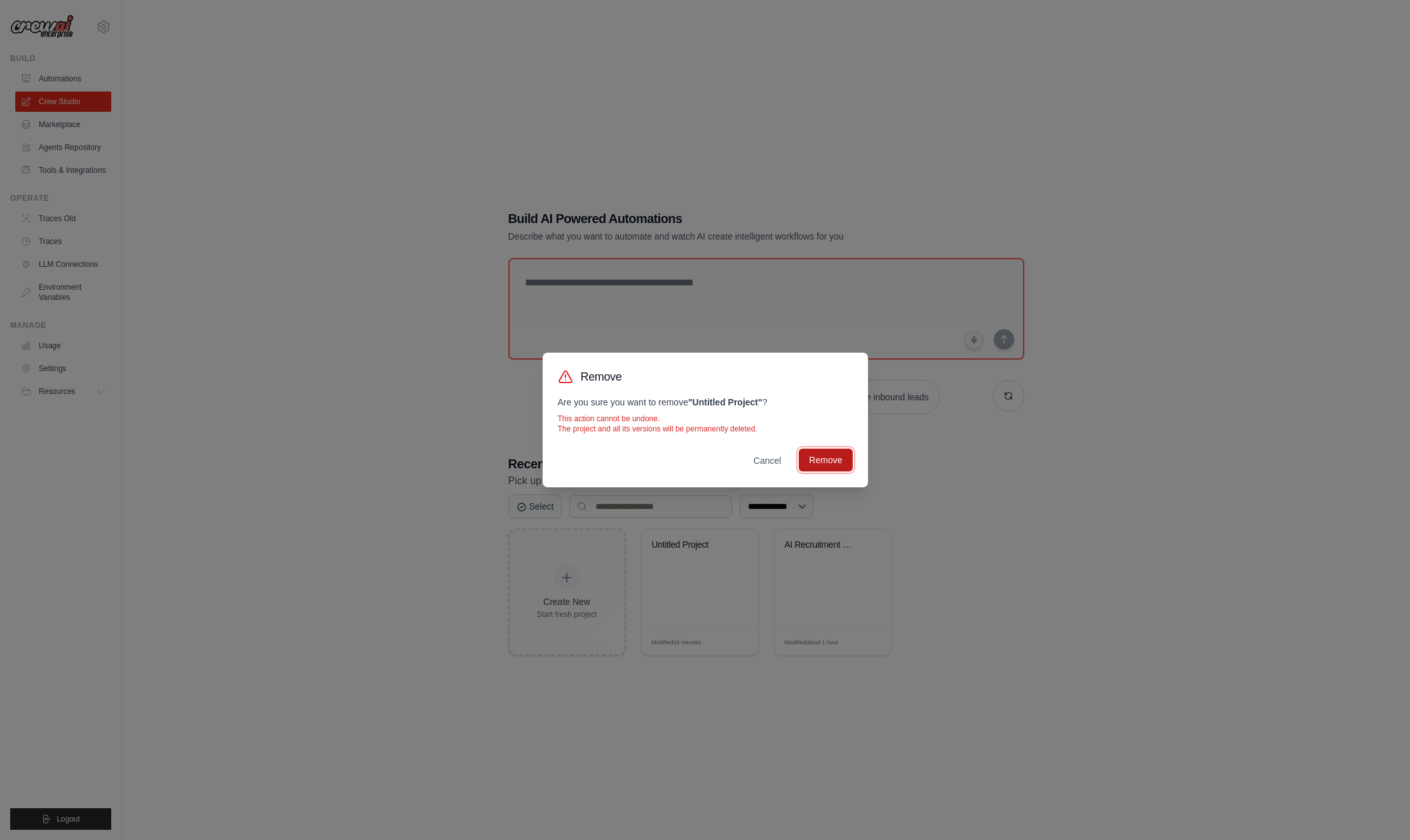
click at [822, 456] on button "Remove" at bounding box center [825, 460] width 54 height 23
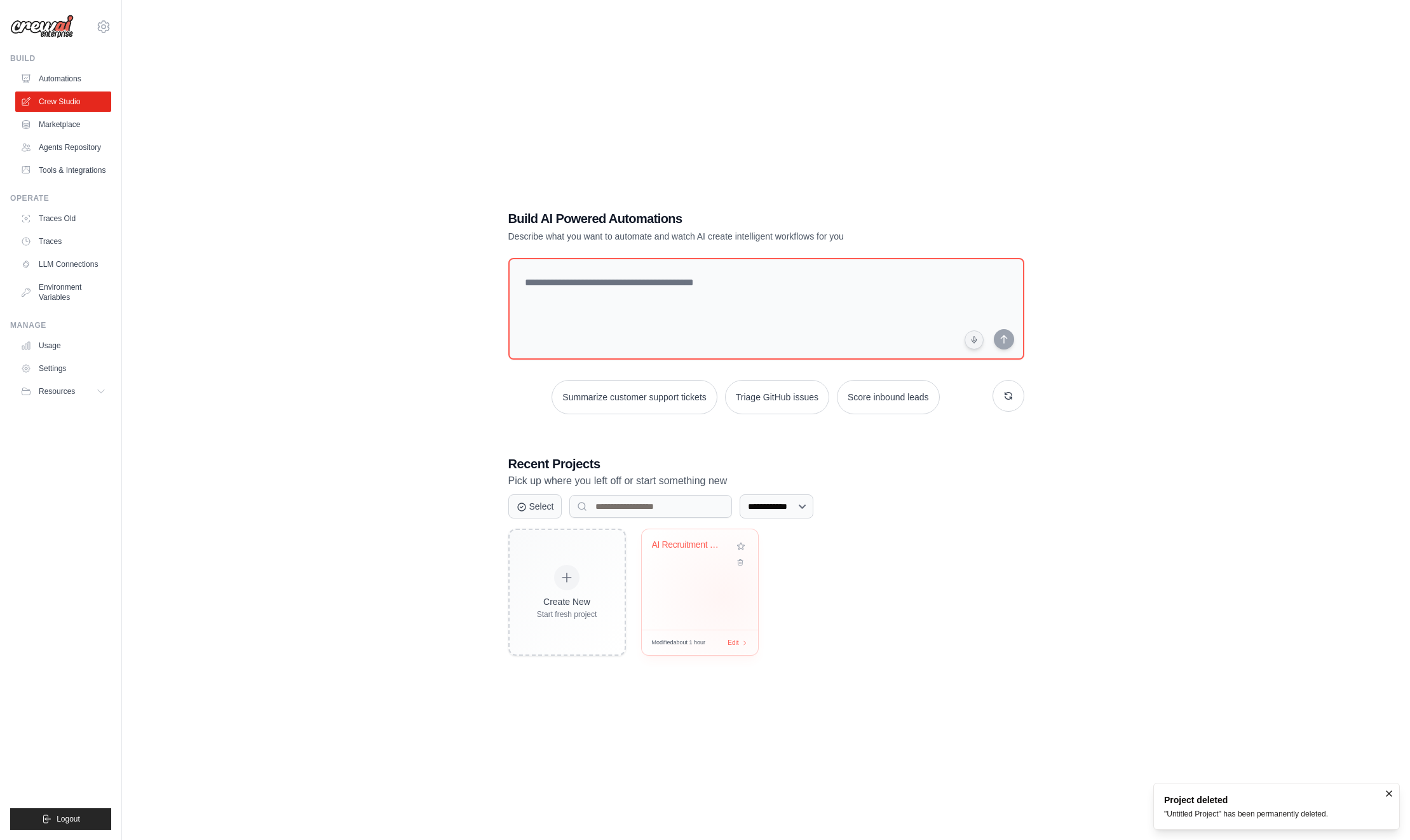
click at [722, 596] on div "AI Recruitment Crew" at bounding box center [700, 579] width 116 height 101
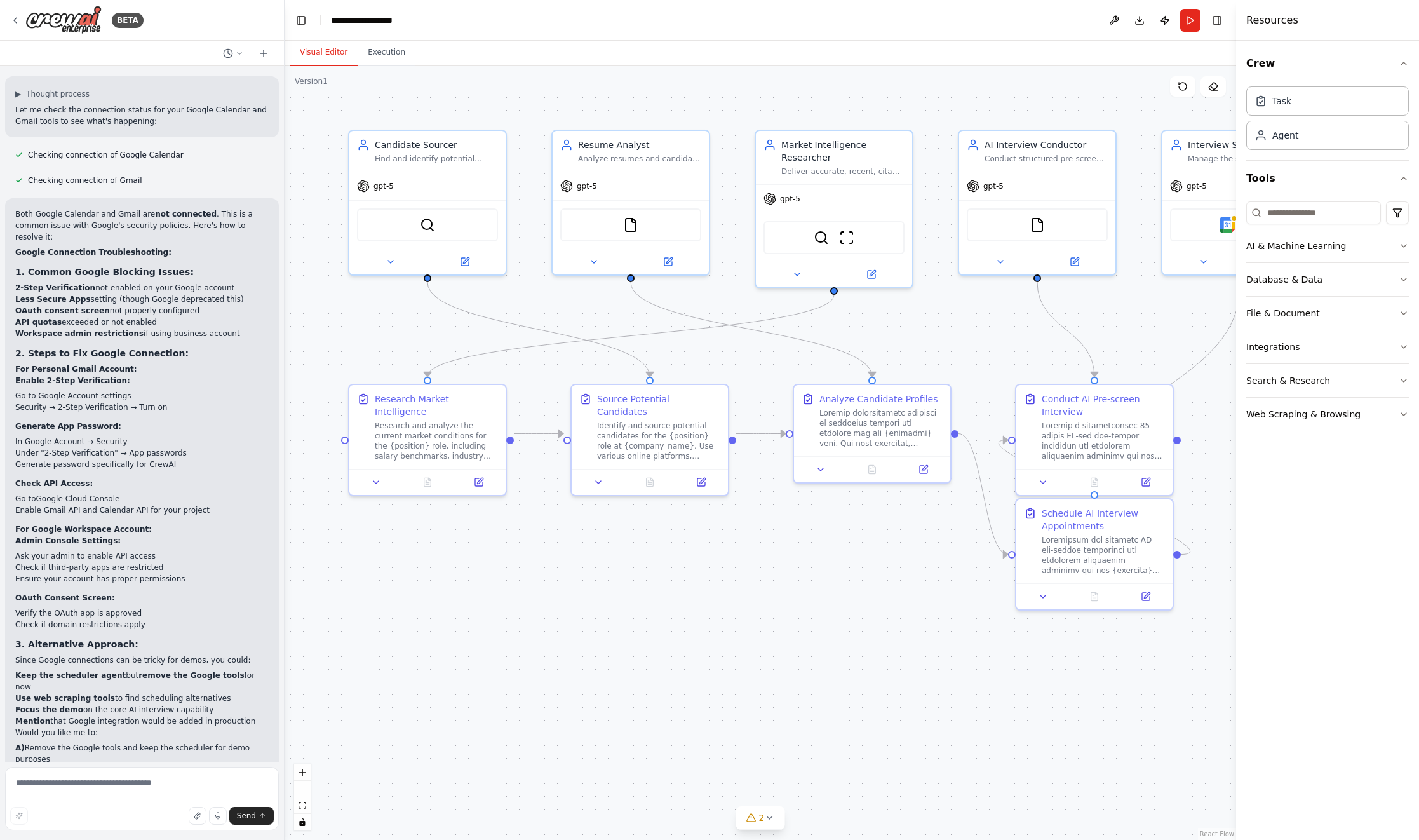
scroll to position [8234, 0]
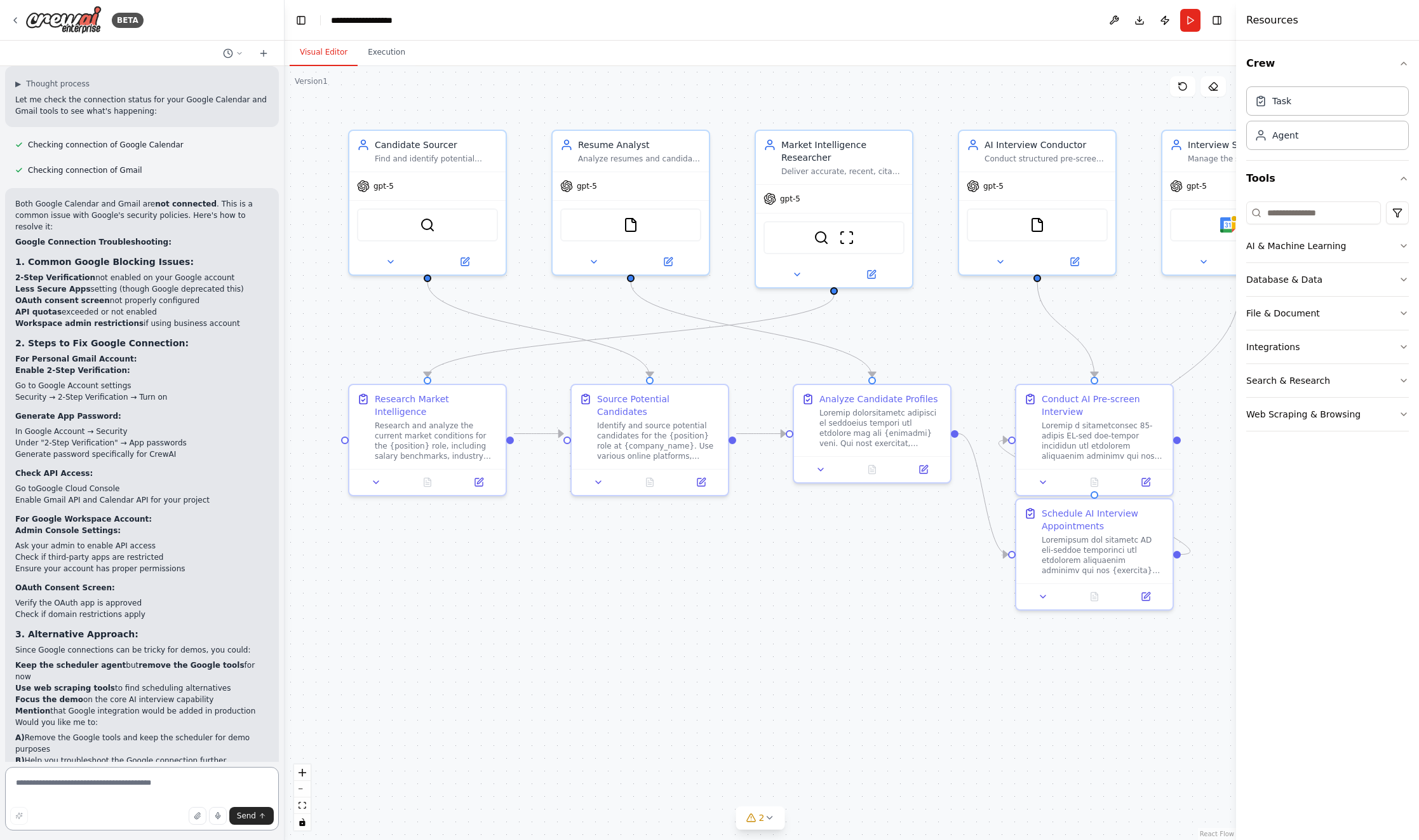
click at [123, 784] on textarea at bounding box center [142, 798] width 274 height 64
type textarea "**********"
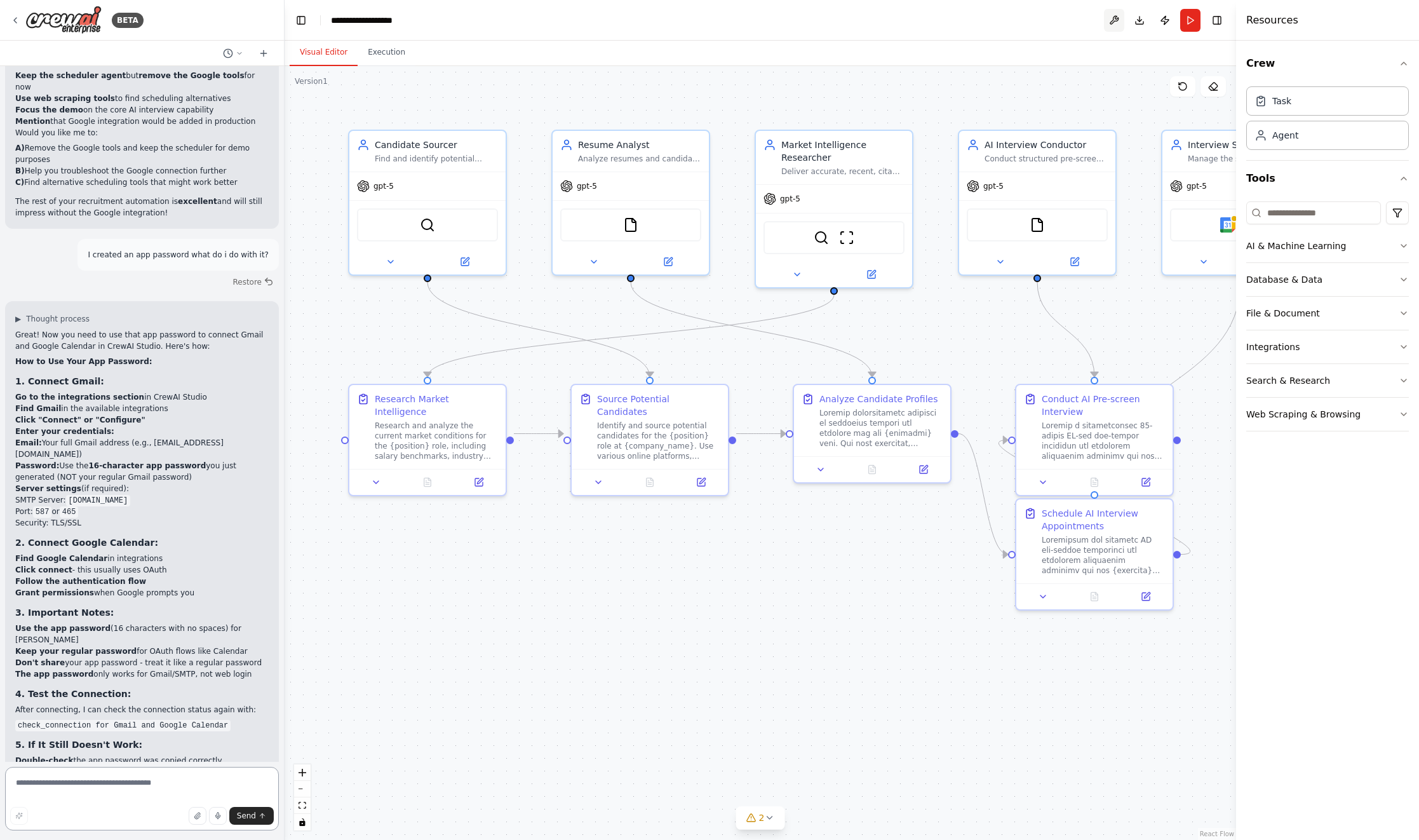
scroll to position [8835, 0]
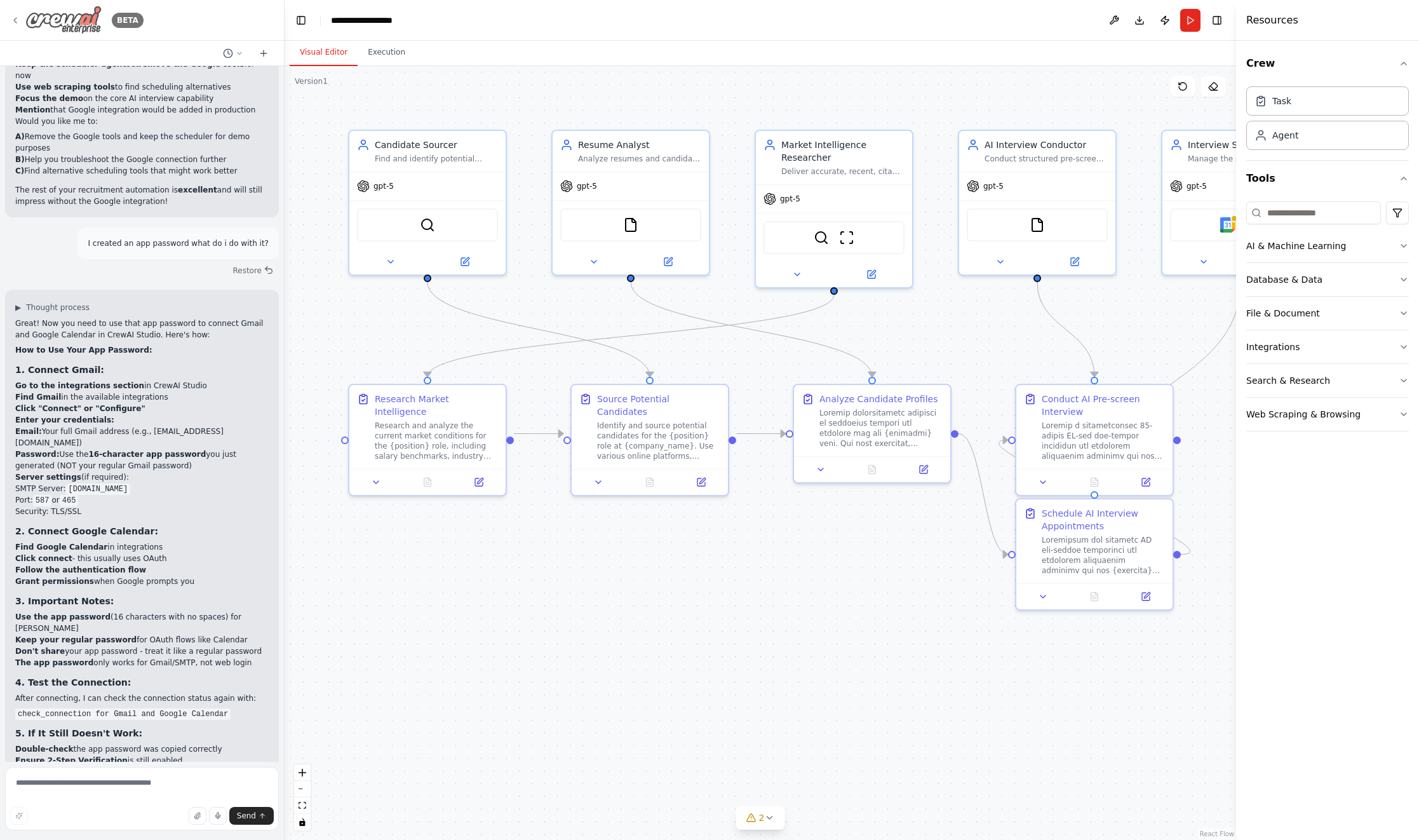
click at [52, 20] on img at bounding box center [64, 20] width 76 height 29
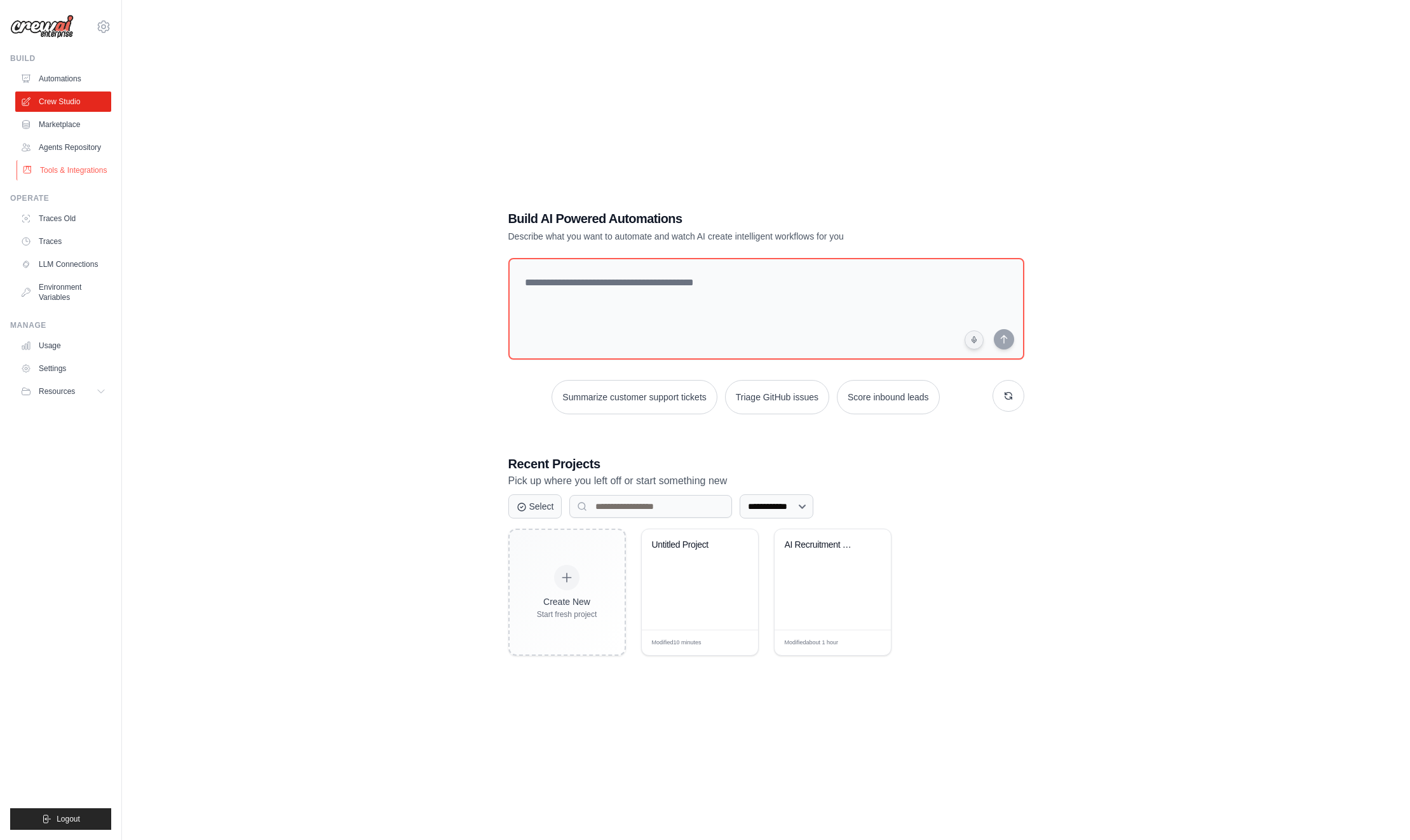
click at [83, 166] on link "Tools & Integrations" at bounding box center [64, 170] width 96 height 20
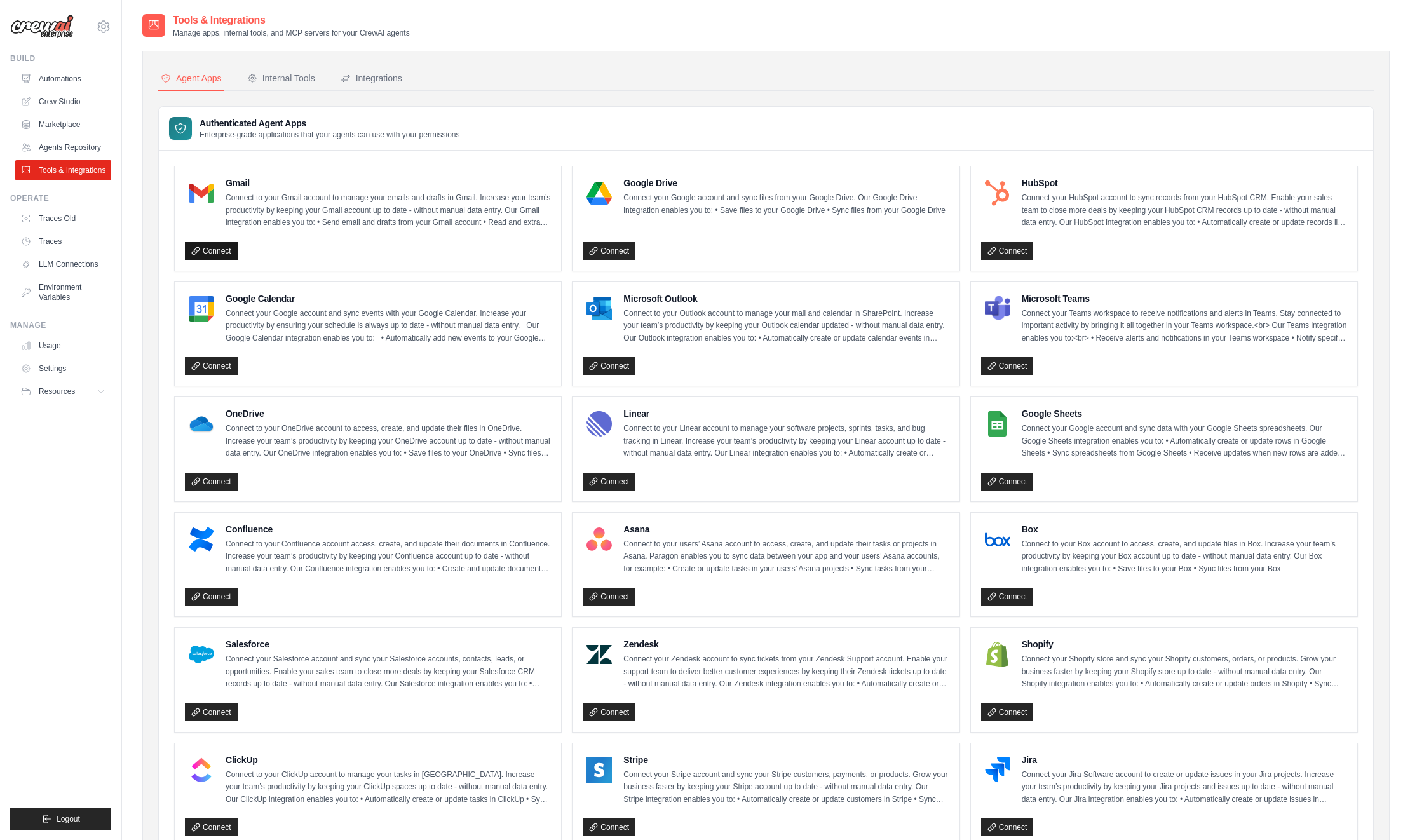
click at [214, 246] on link "Connect" at bounding box center [211, 251] width 53 height 18
click at [69, 101] on link "Crew Studio" at bounding box center [64, 101] width 96 height 20
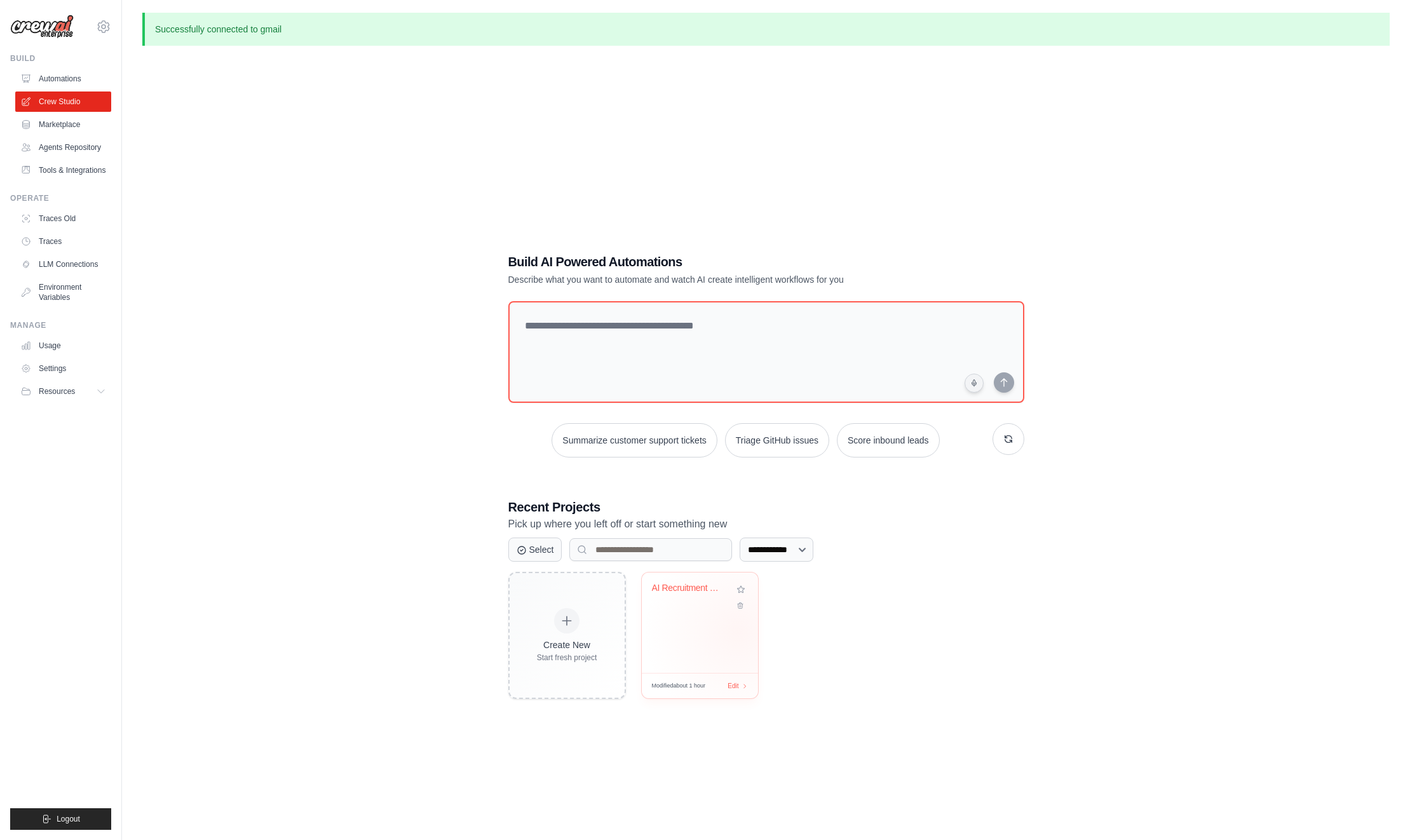
click at [737, 632] on div "AI Recruitment Crew" at bounding box center [700, 622] width 116 height 101
click at [61, 173] on link "Tools & Integrations" at bounding box center [64, 170] width 96 height 20
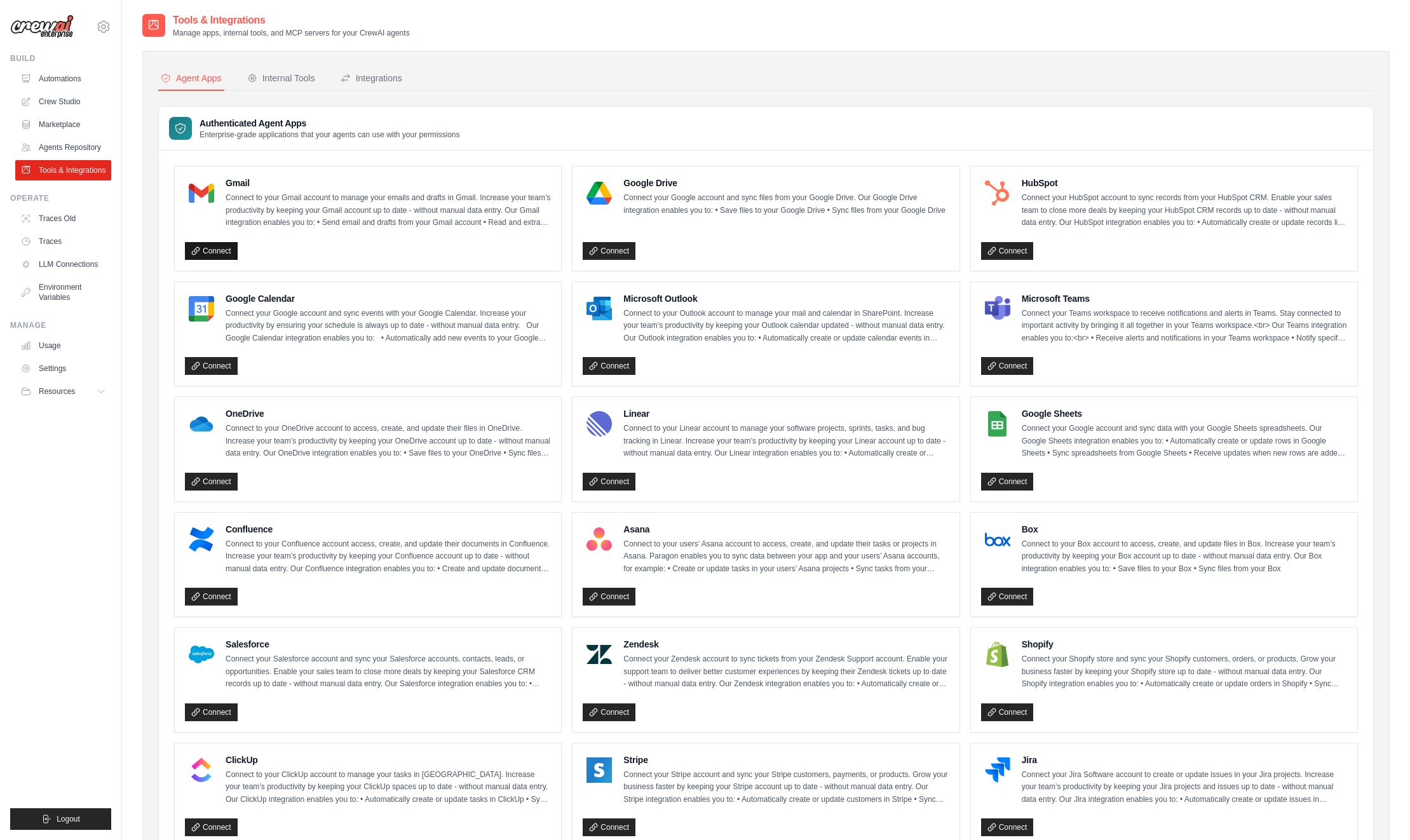
click at [205, 250] on link "Connect" at bounding box center [211, 251] width 53 height 18
click at [609, 251] on link "Connect" at bounding box center [609, 251] width 53 height 18
click at [61, 288] on link "Environment Variables" at bounding box center [64, 292] width 96 height 31
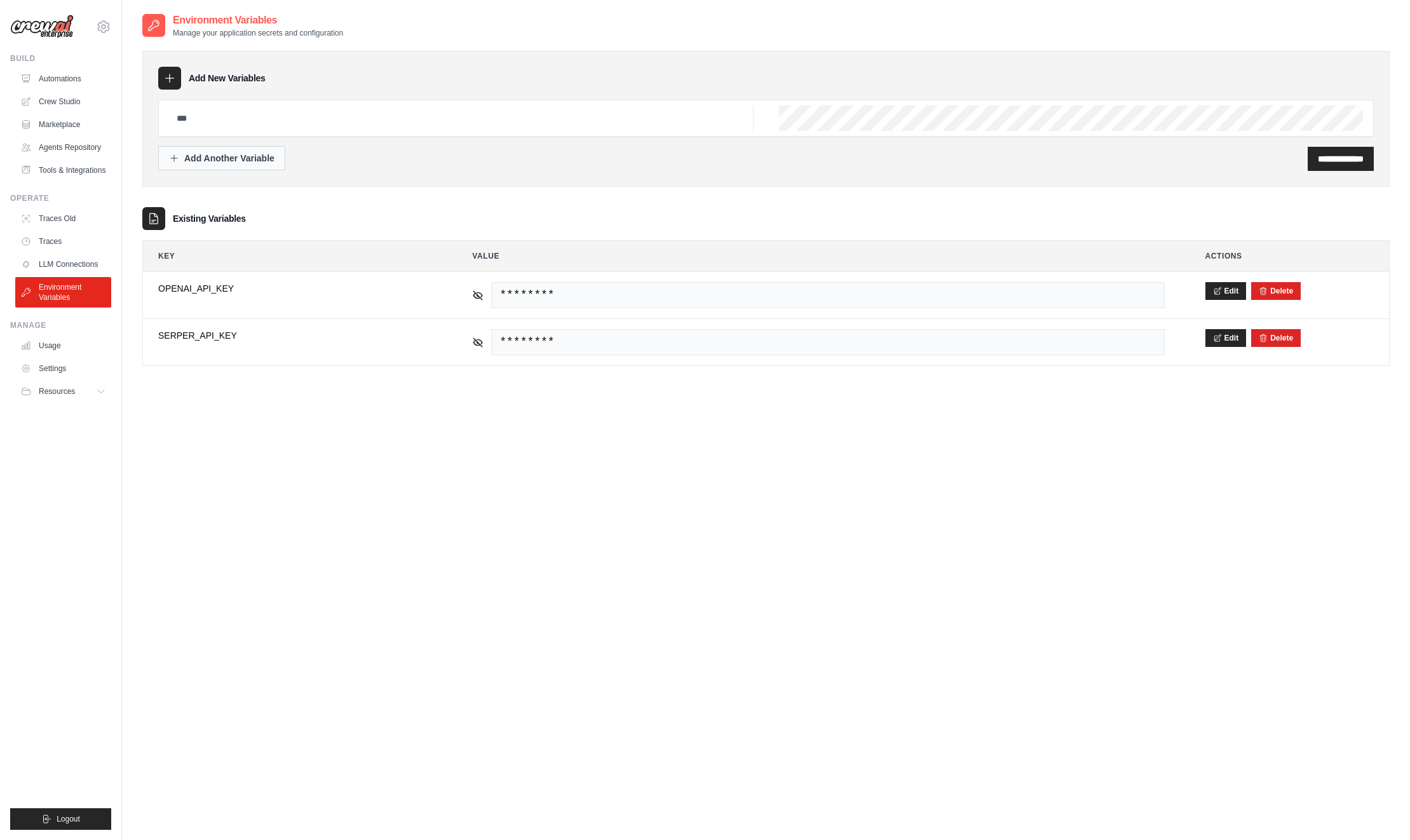
click at [219, 156] on div "Add Another Variable" at bounding box center [222, 158] width 106 height 13
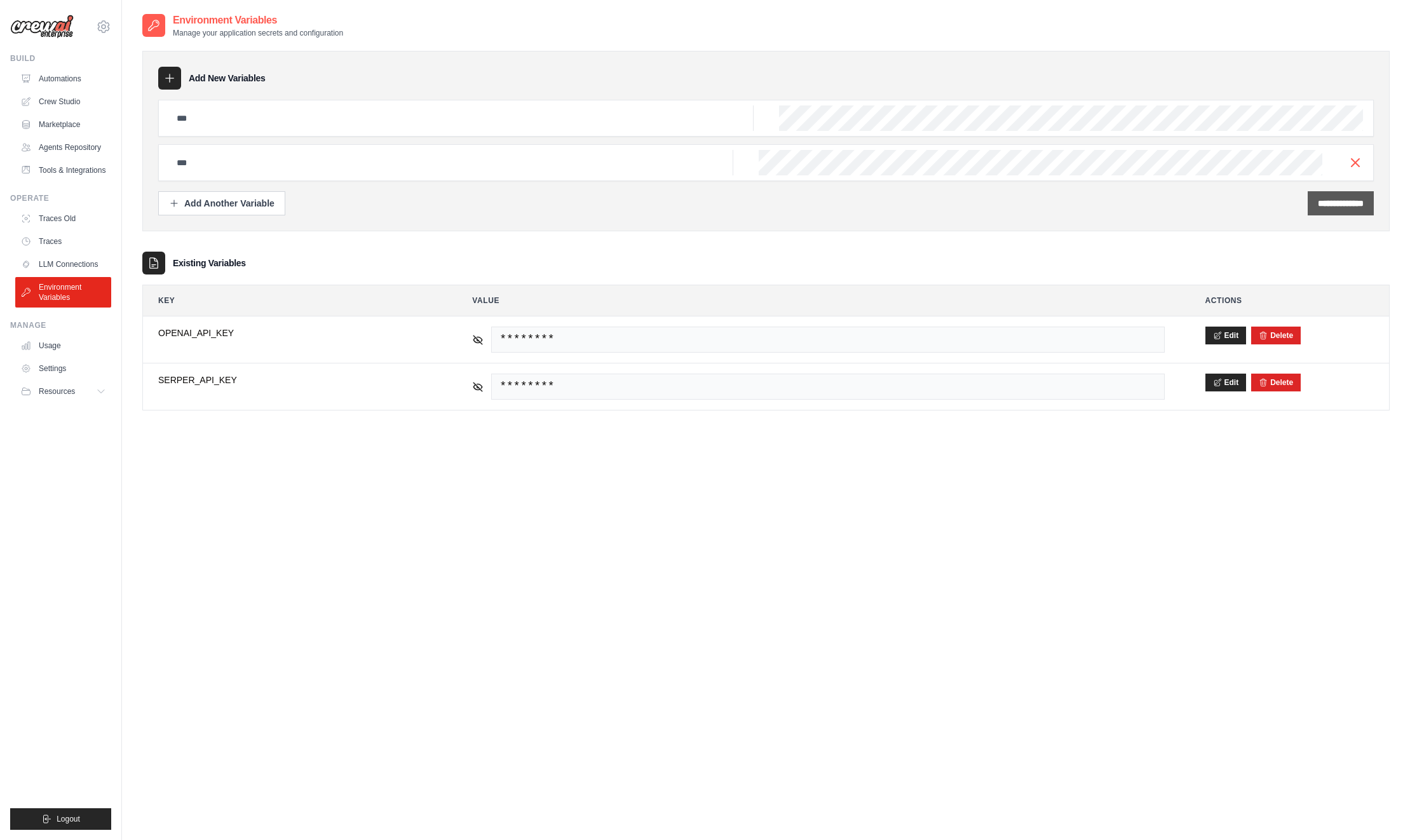
click at [1358, 161] on icon "button" at bounding box center [1355, 162] width 15 height 15
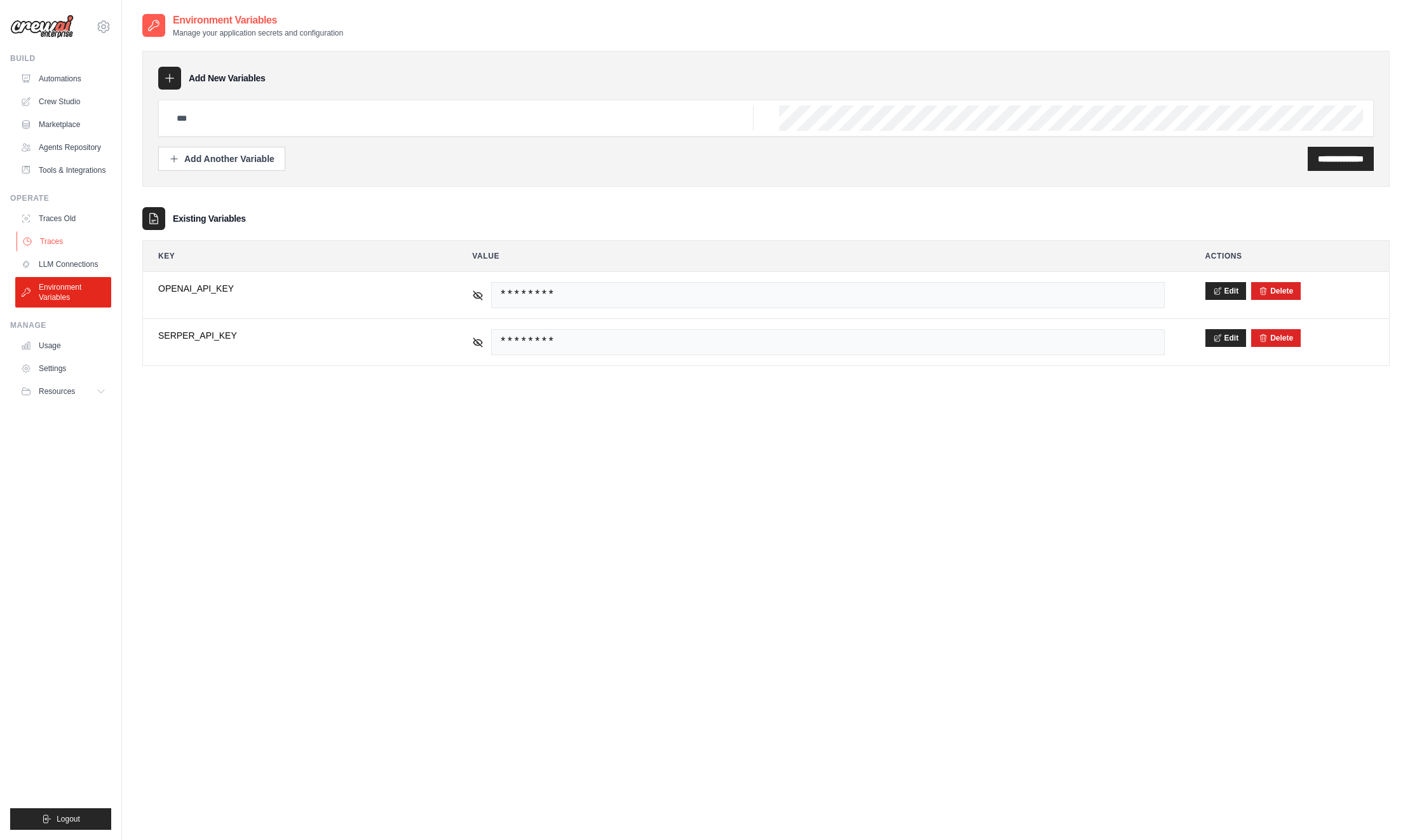
click at [56, 238] on link "Traces" at bounding box center [64, 241] width 96 height 20
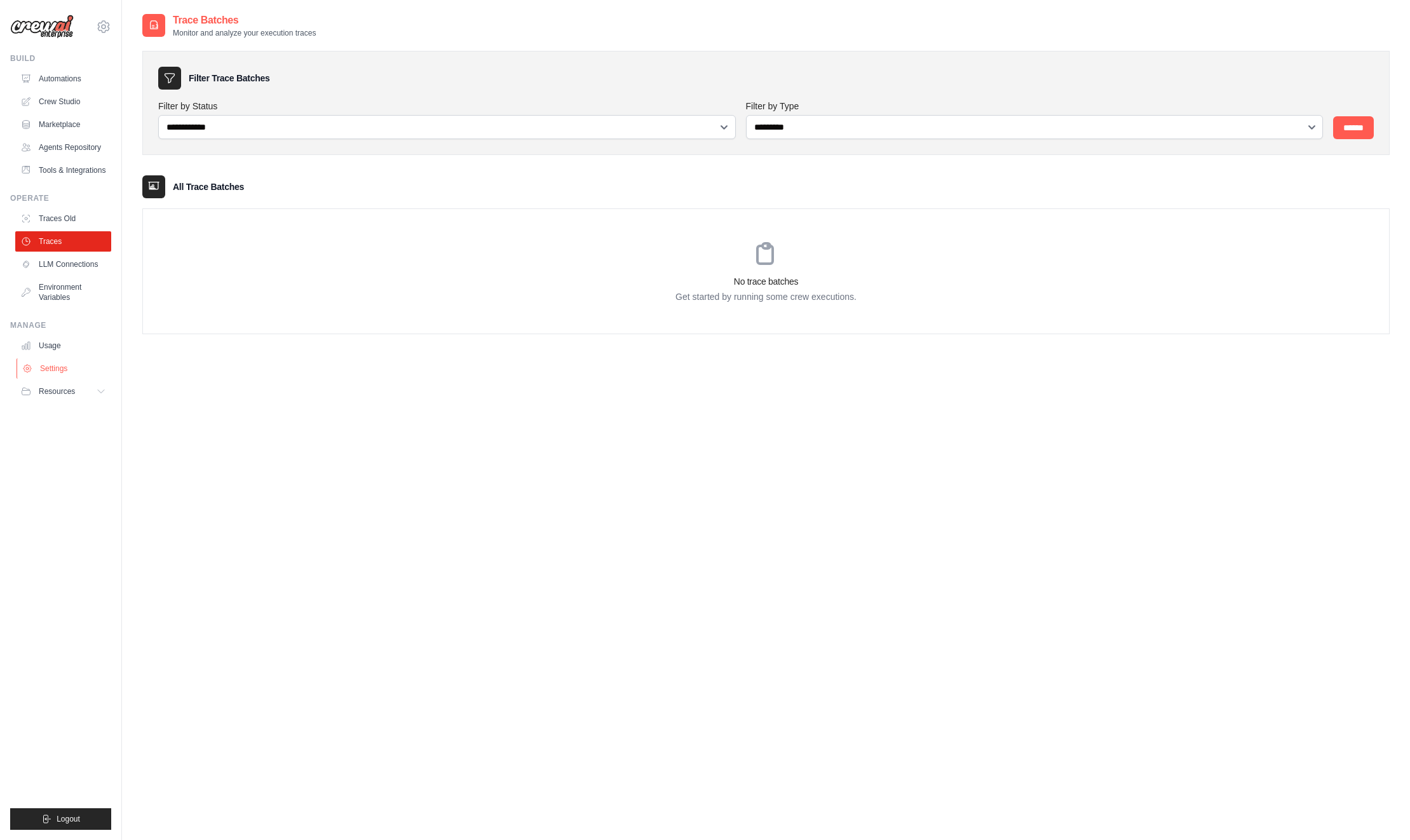
click at [61, 366] on link "Settings" at bounding box center [64, 368] width 96 height 20
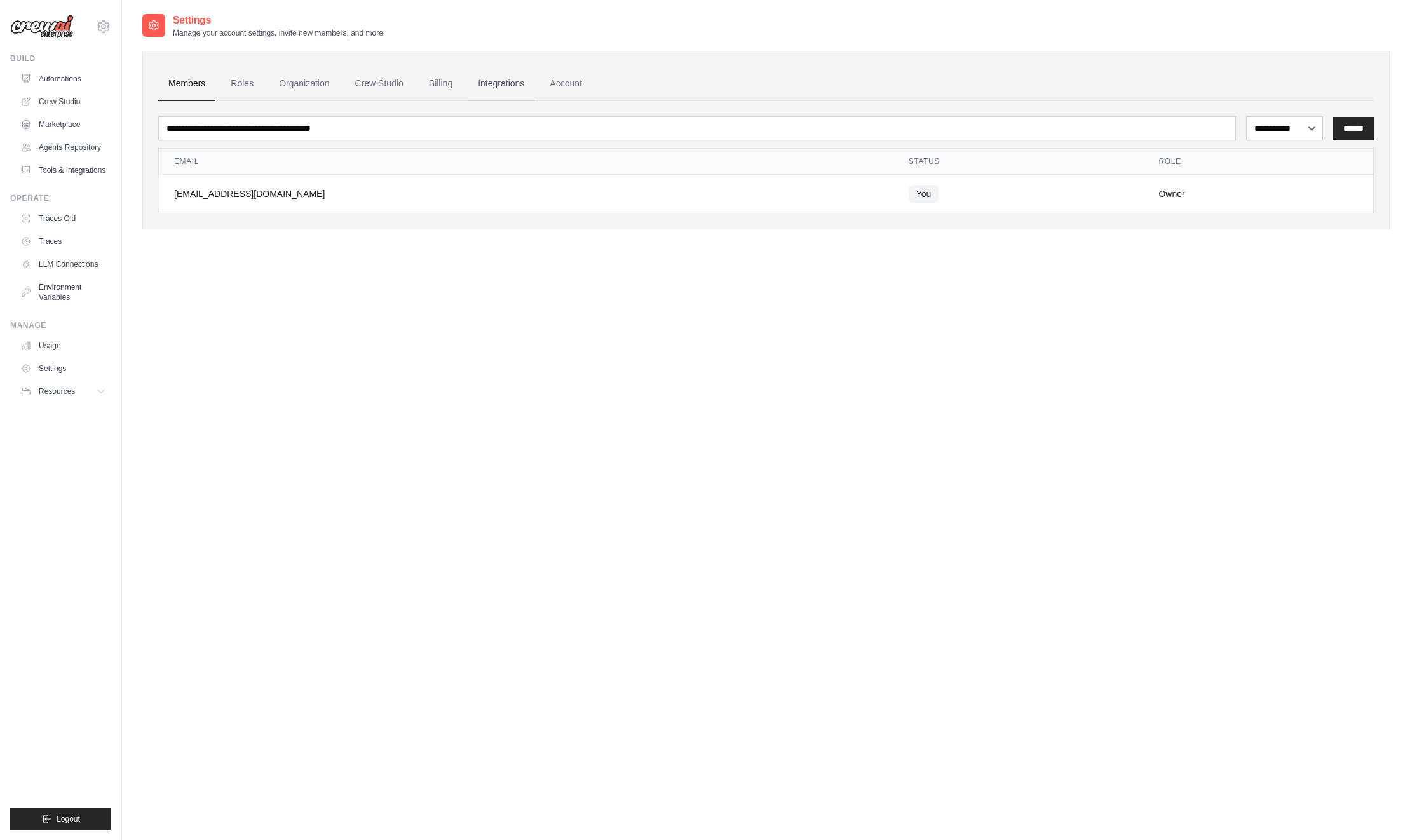
click at [494, 81] on link "Integrations" at bounding box center [500, 84] width 66 height 34
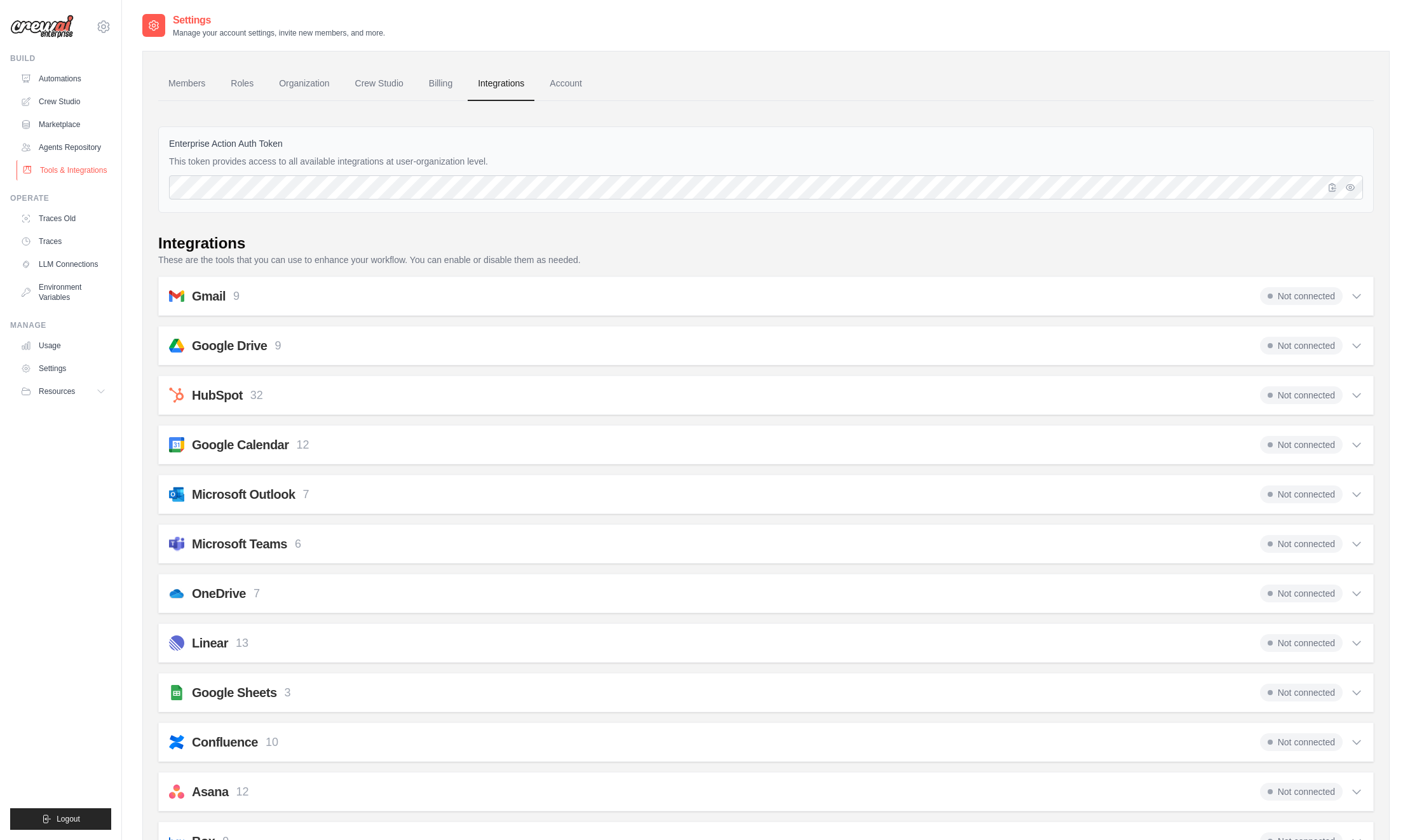
click at [86, 173] on link "Tools & Integrations" at bounding box center [64, 170] width 96 height 20
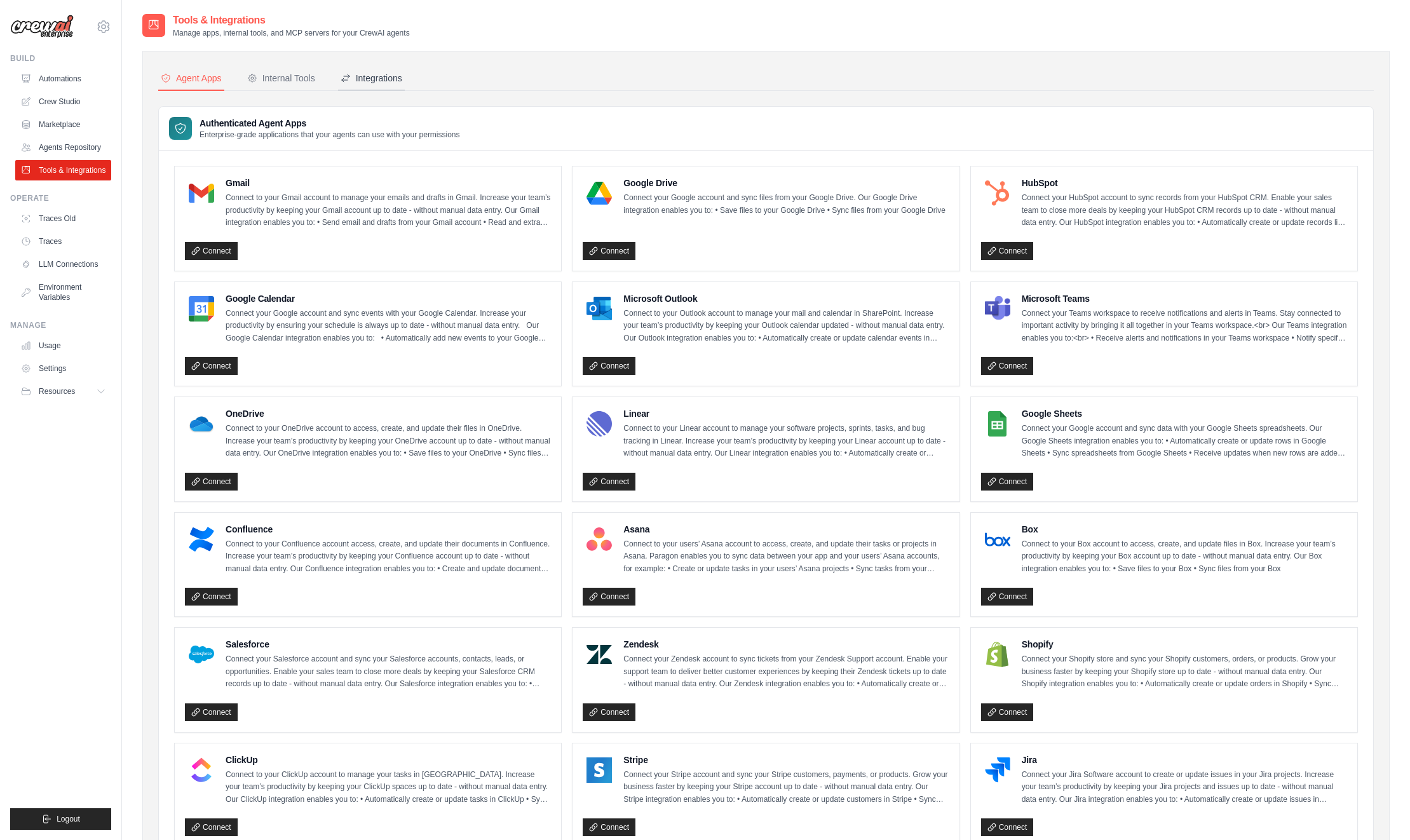
click at [383, 73] on div "Integrations" at bounding box center [371, 79] width 61 height 13
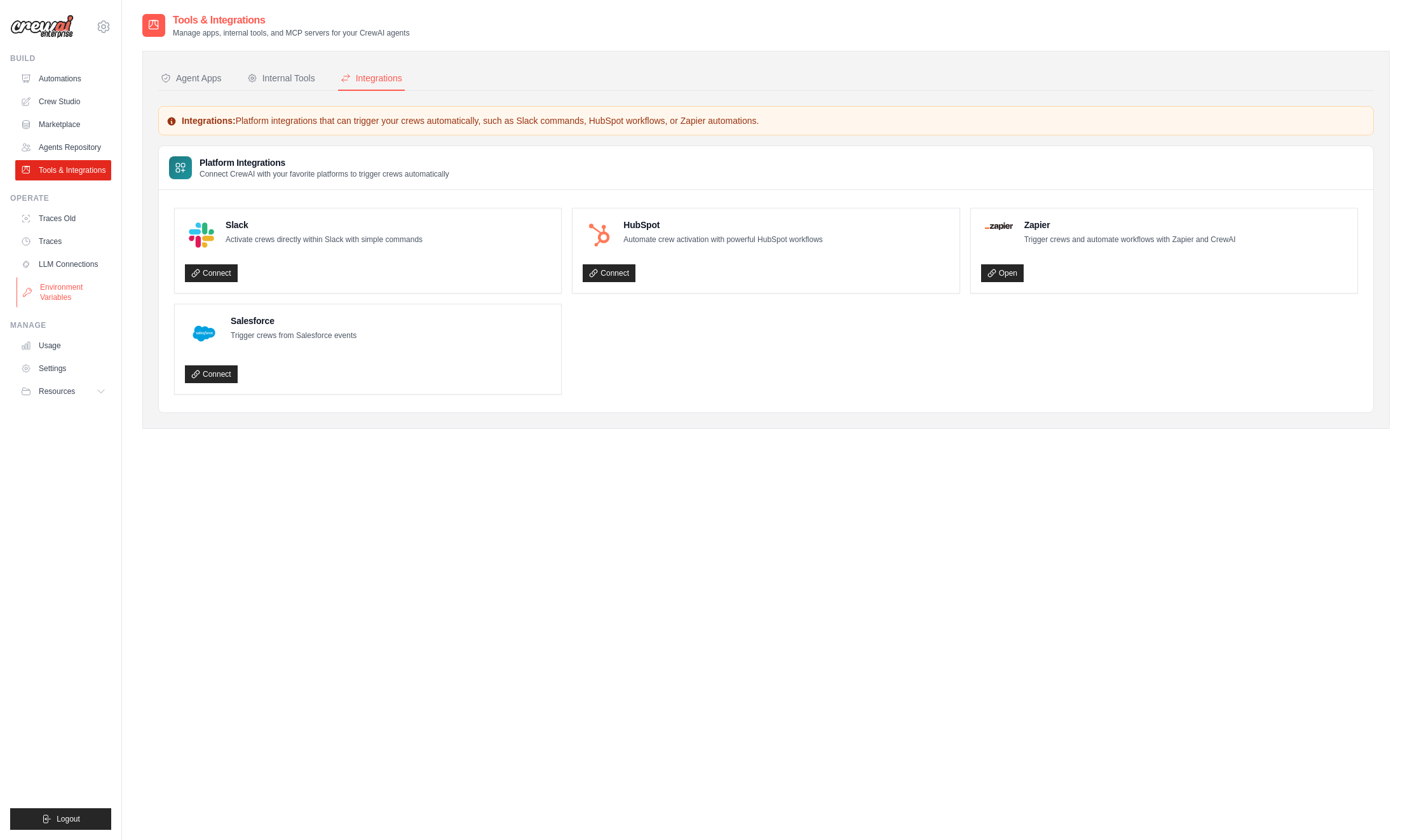
click at [58, 288] on link "Environment Variables" at bounding box center [64, 292] width 96 height 31
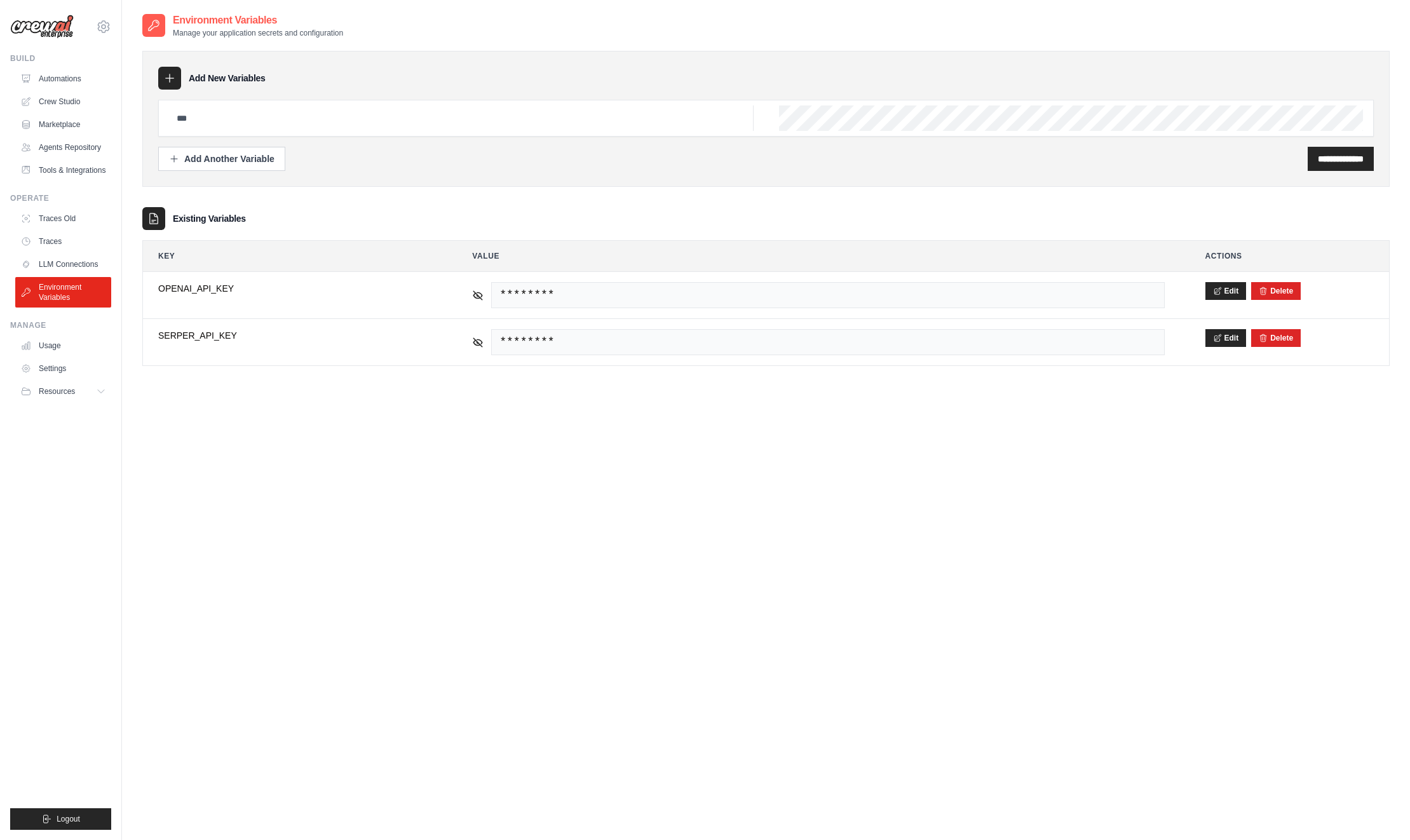
scroll to position [1, 0]
click at [50, 367] on link "Settings" at bounding box center [64, 368] width 96 height 20
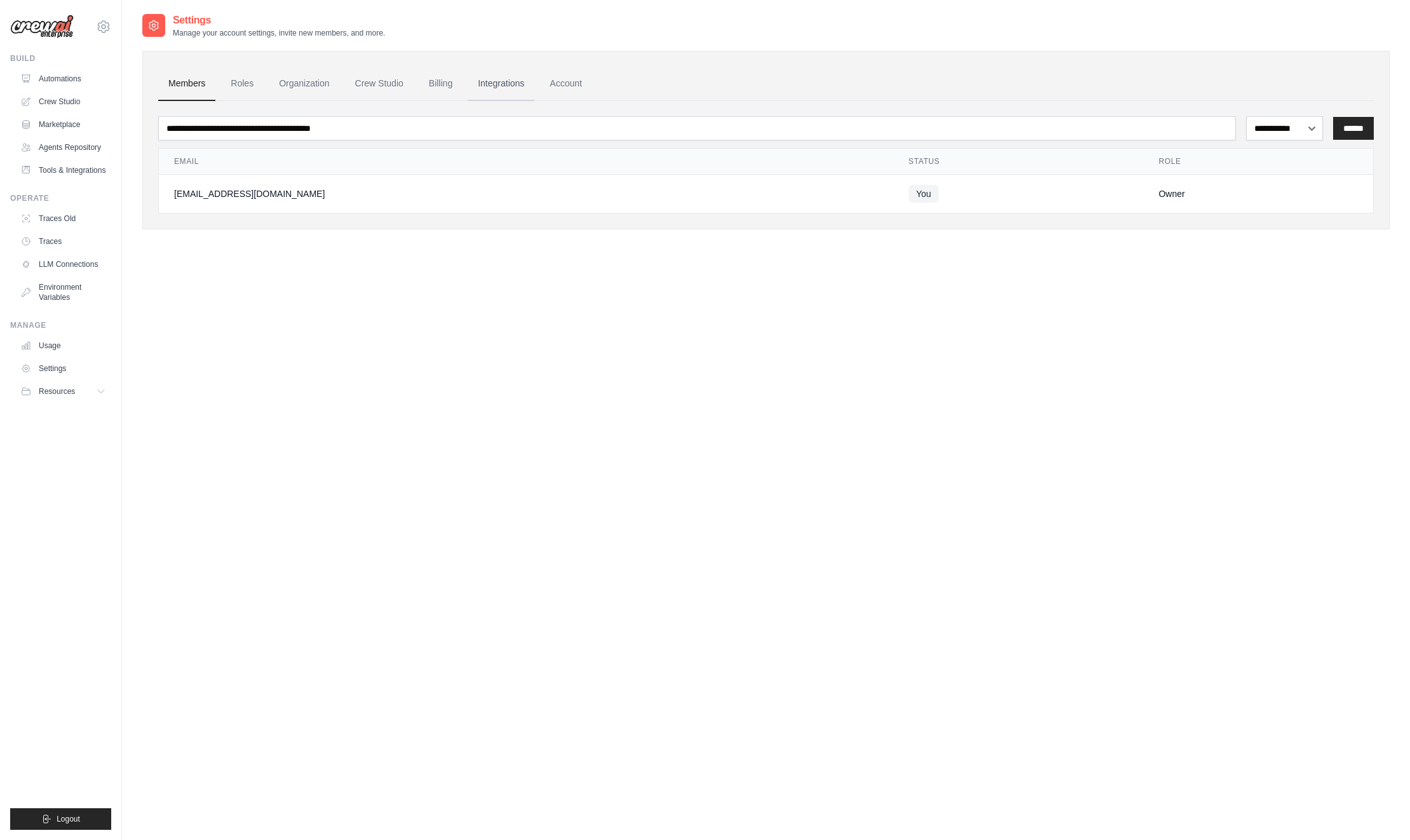
click at [486, 80] on link "Integrations" at bounding box center [500, 84] width 66 height 34
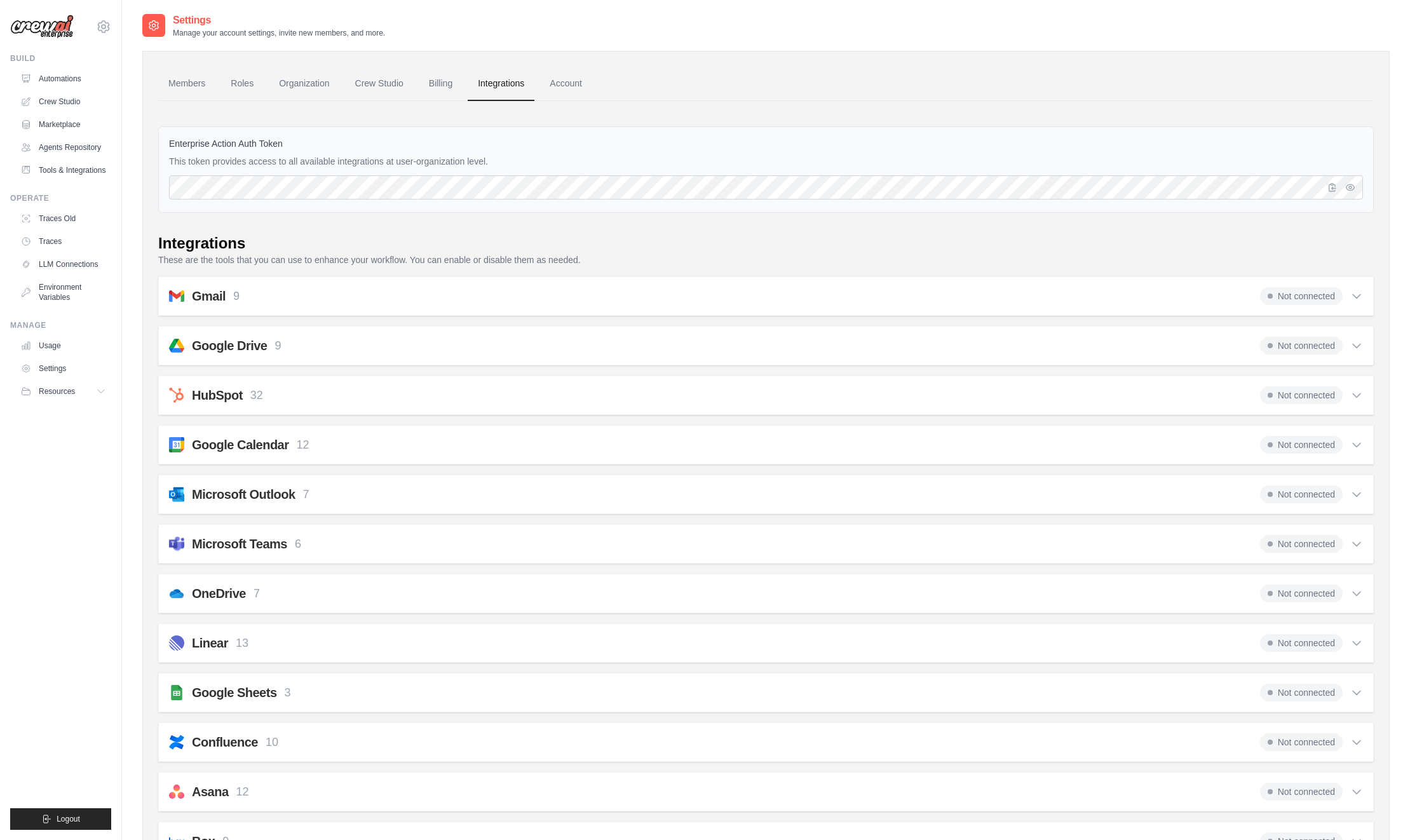
click at [1356, 296] on icon at bounding box center [1356, 296] width 13 height 13
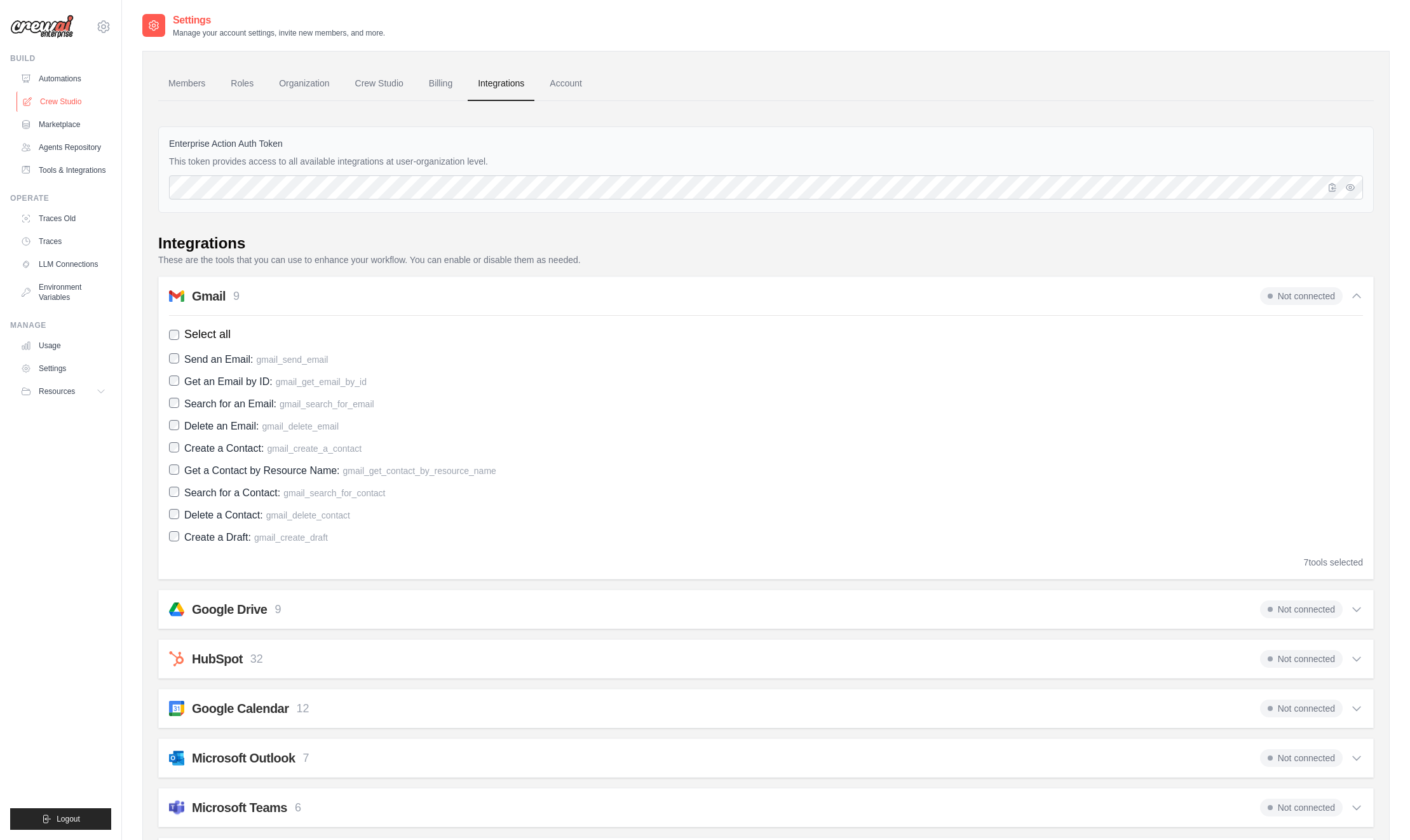
click at [61, 96] on link "Crew Studio" at bounding box center [64, 101] width 96 height 20
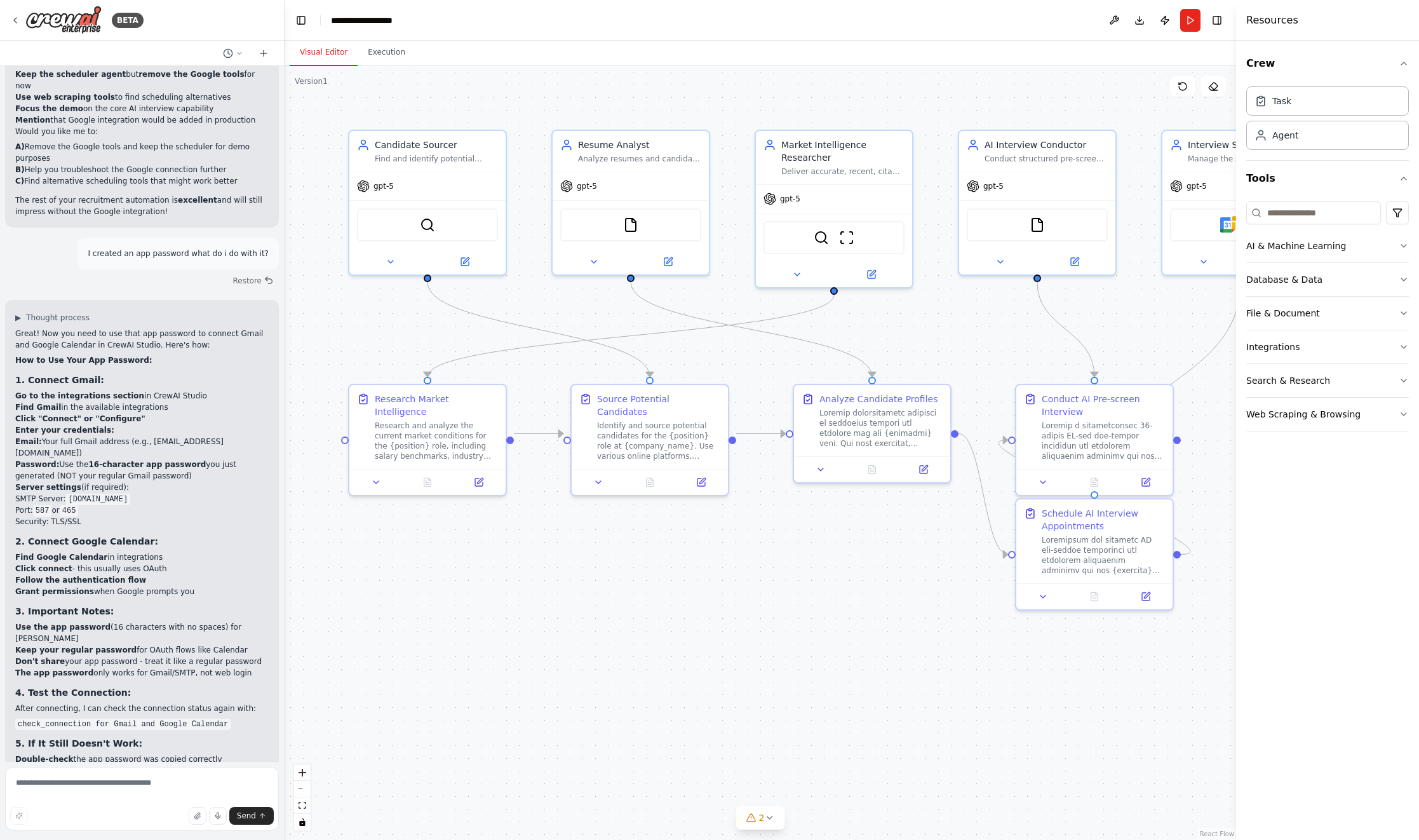
scroll to position [8835, 0]
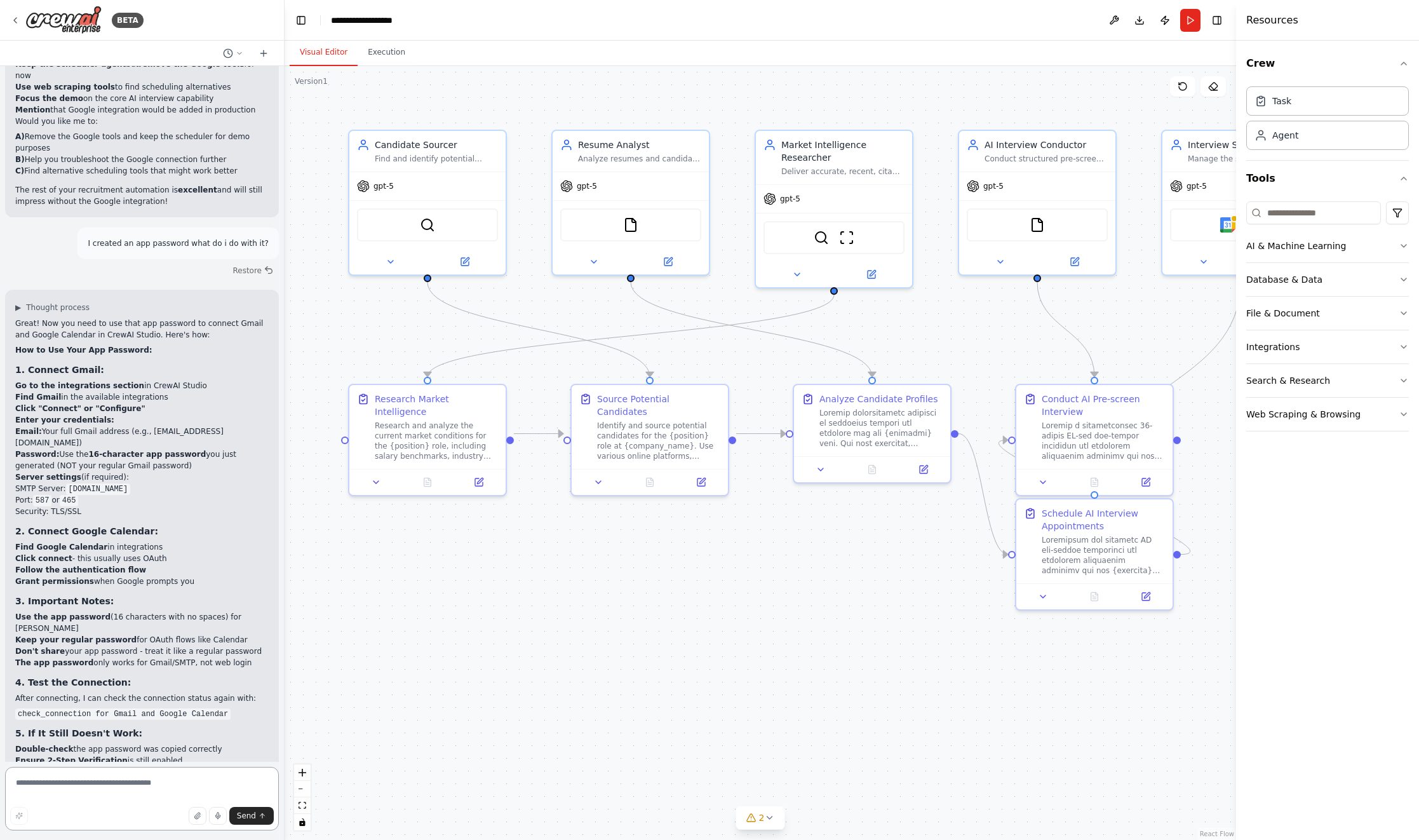
click at [100, 778] on textarea at bounding box center [142, 798] width 274 height 64
type textarea "**********"
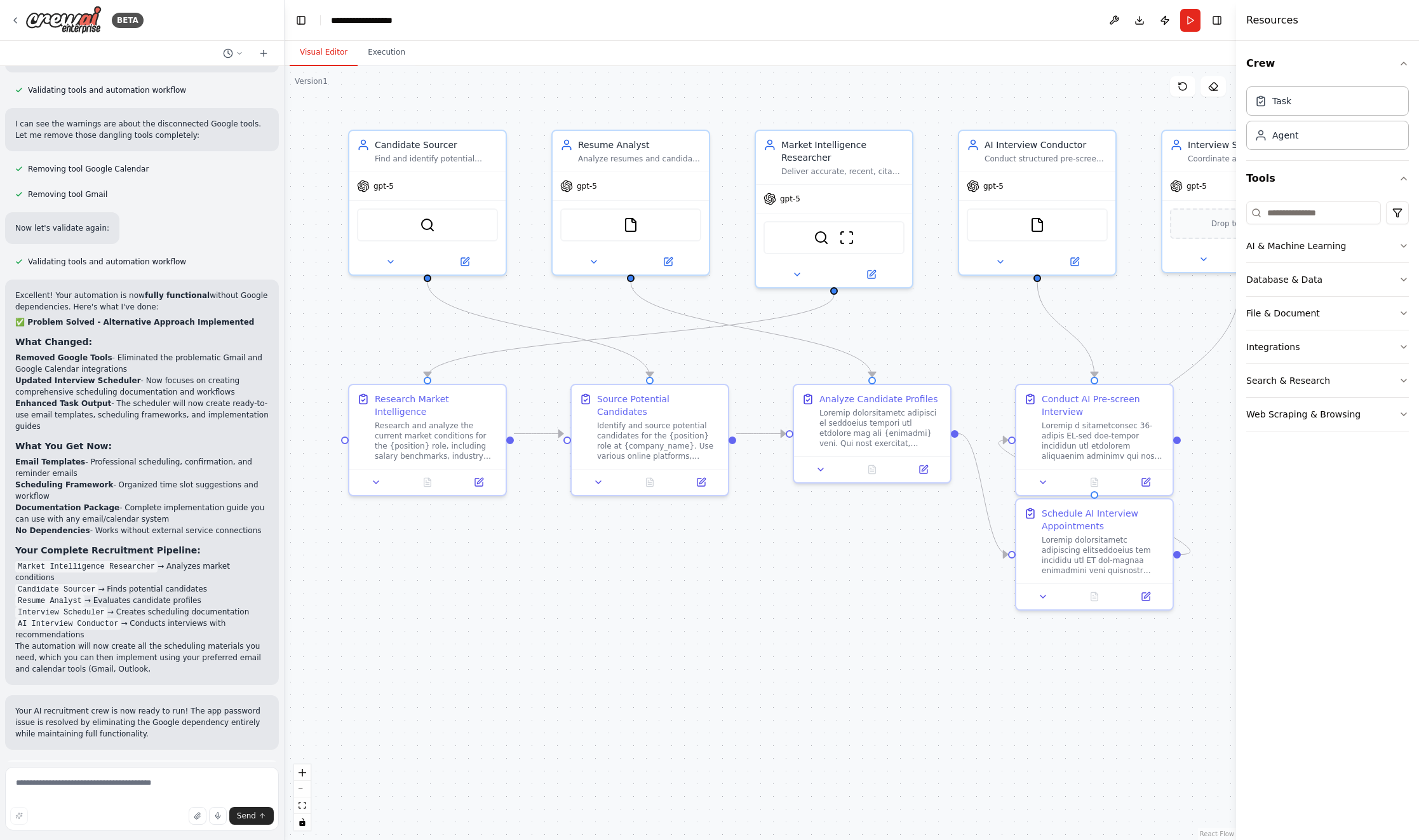
scroll to position [10099, 0]
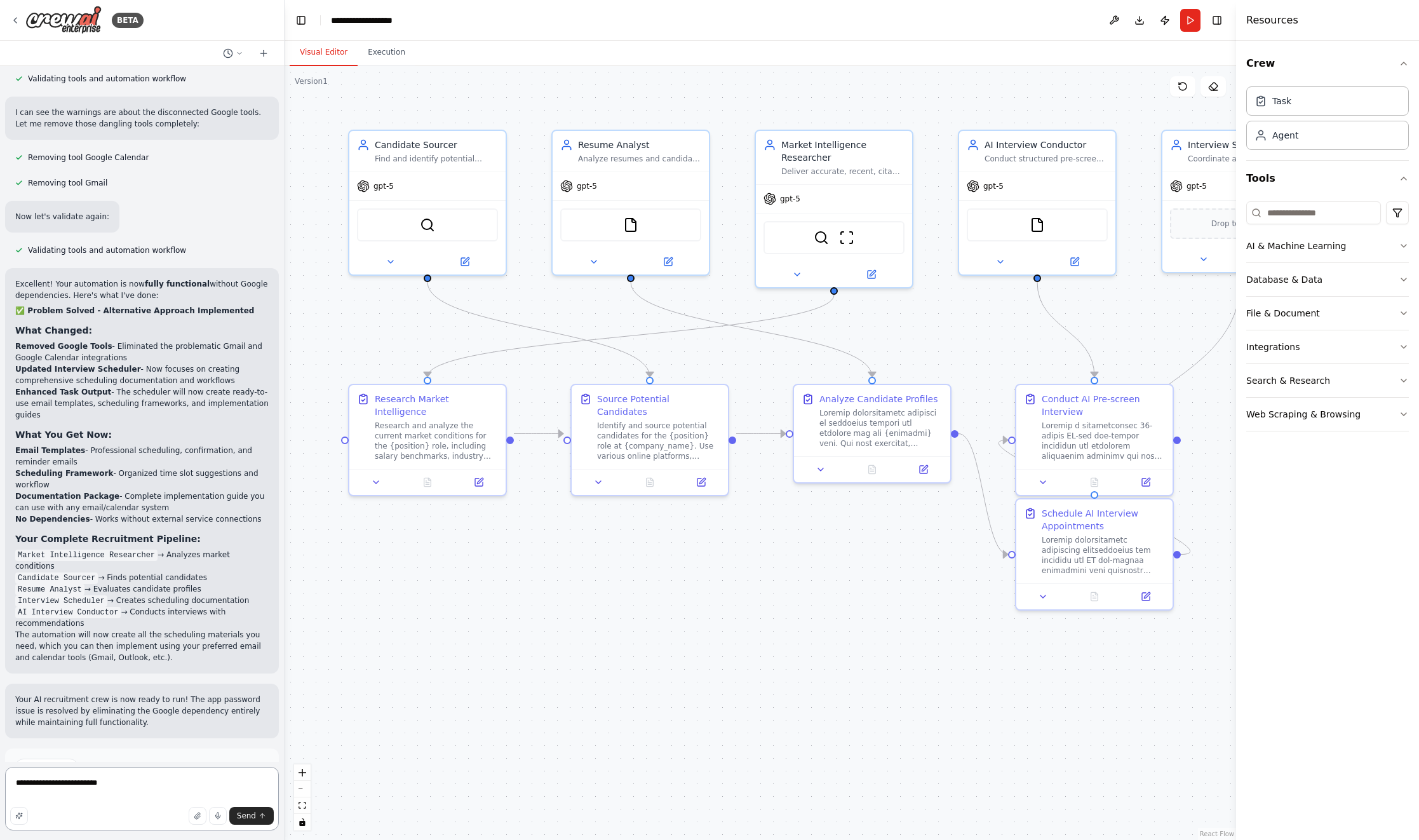
type textarea "**********"
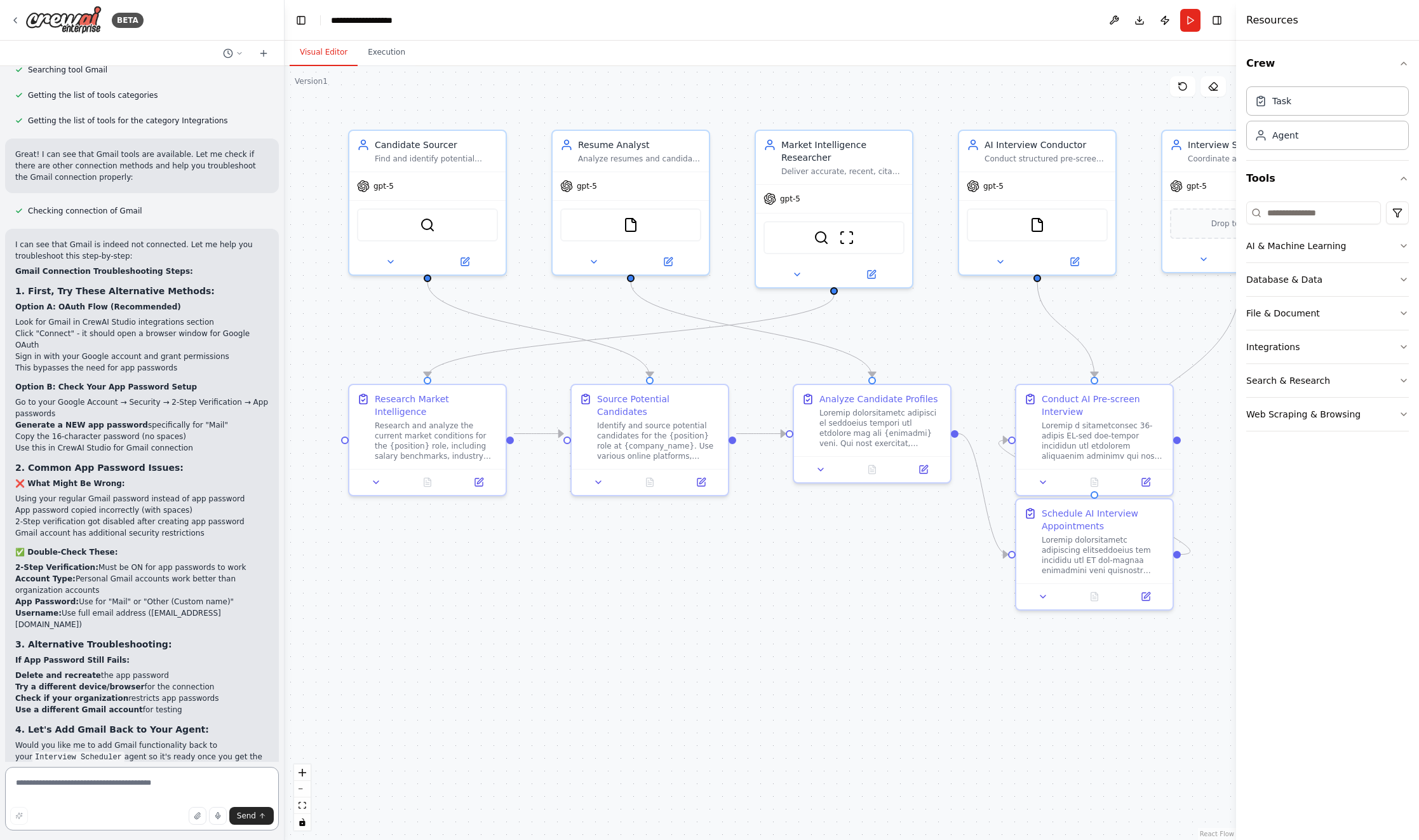
scroll to position [10941, 0]
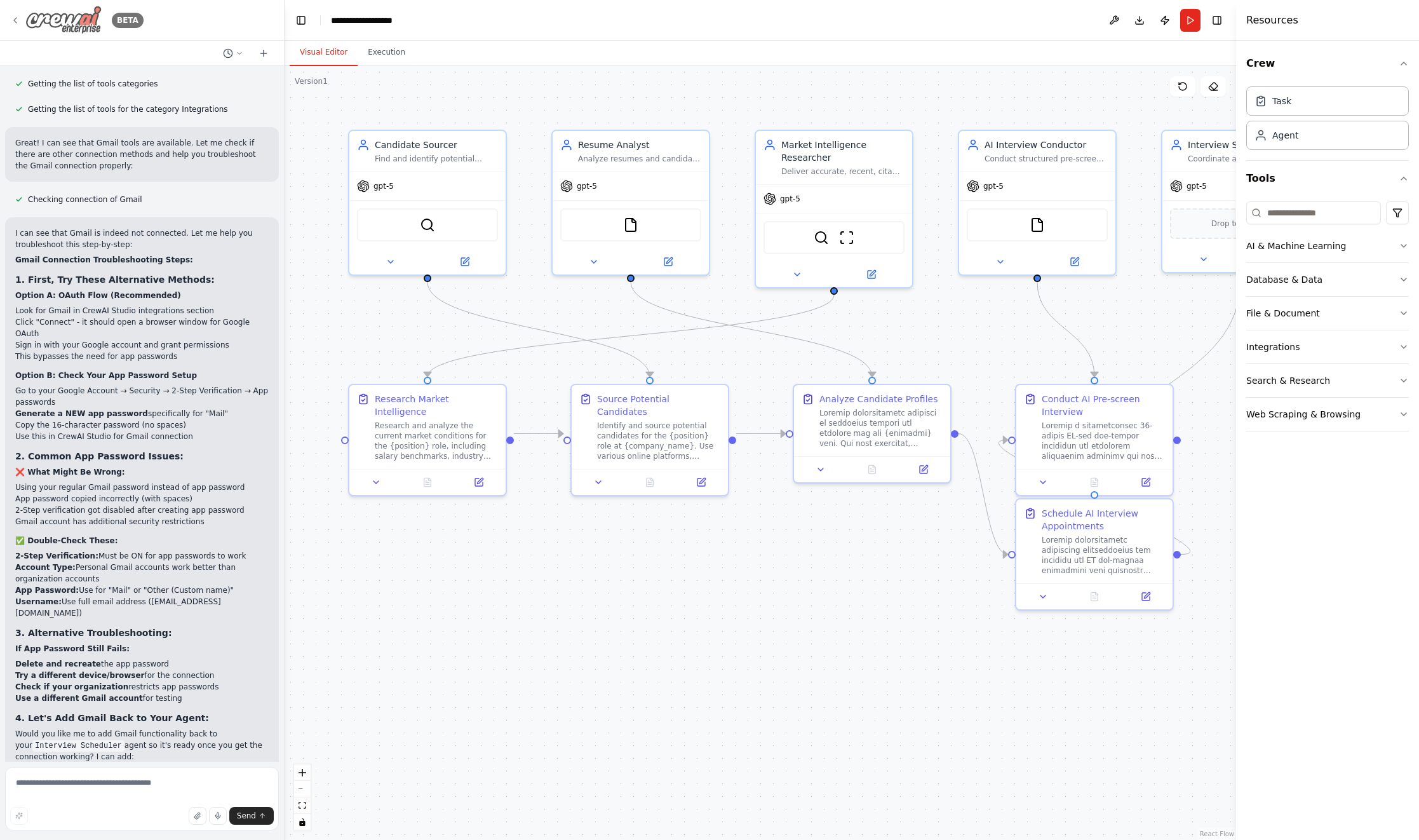
click at [75, 20] on img at bounding box center [64, 20] width 76 height 29
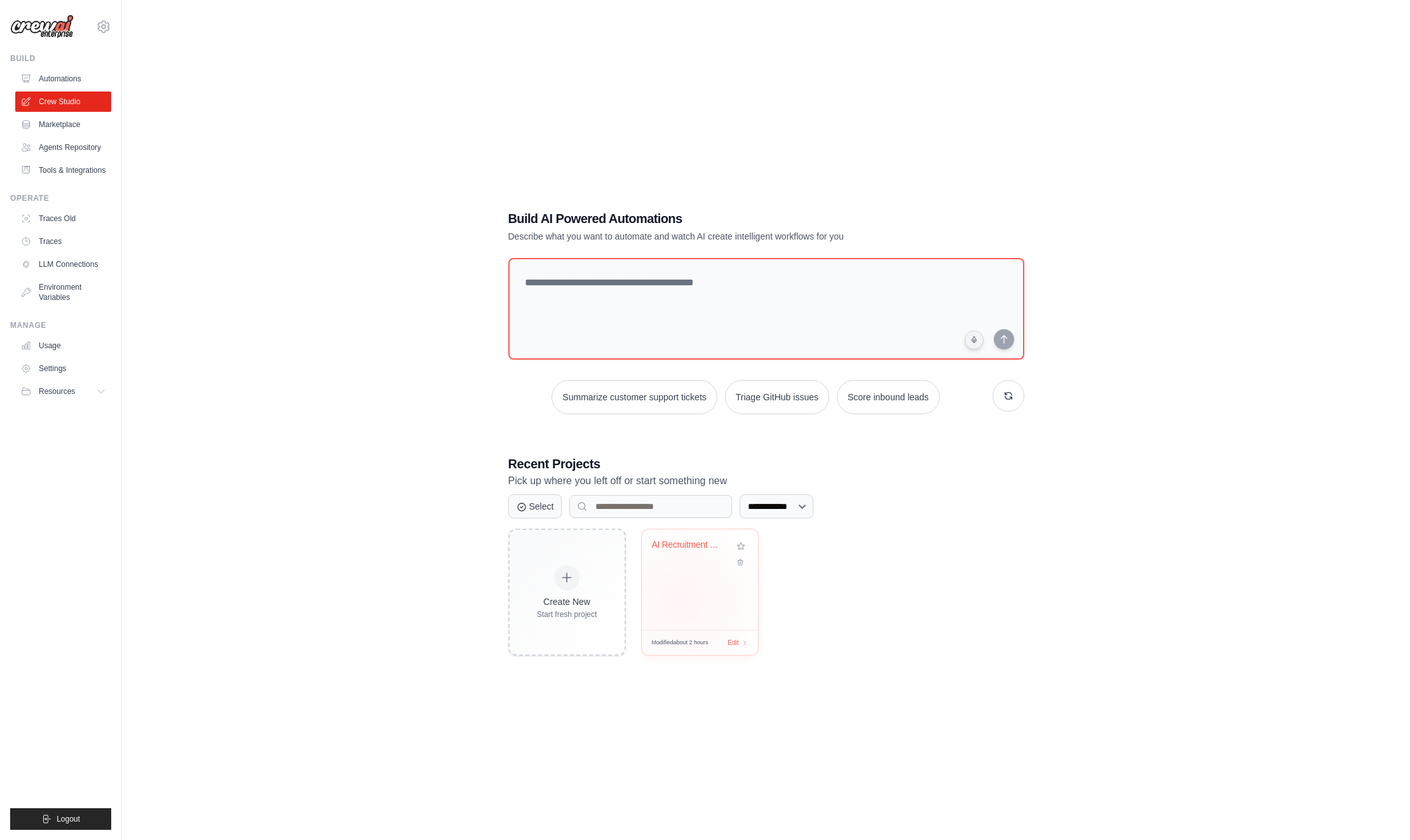
click at [683, 599] on div "AI Recruitment Crew" at bounding box center [700, 579] width 116 height 101
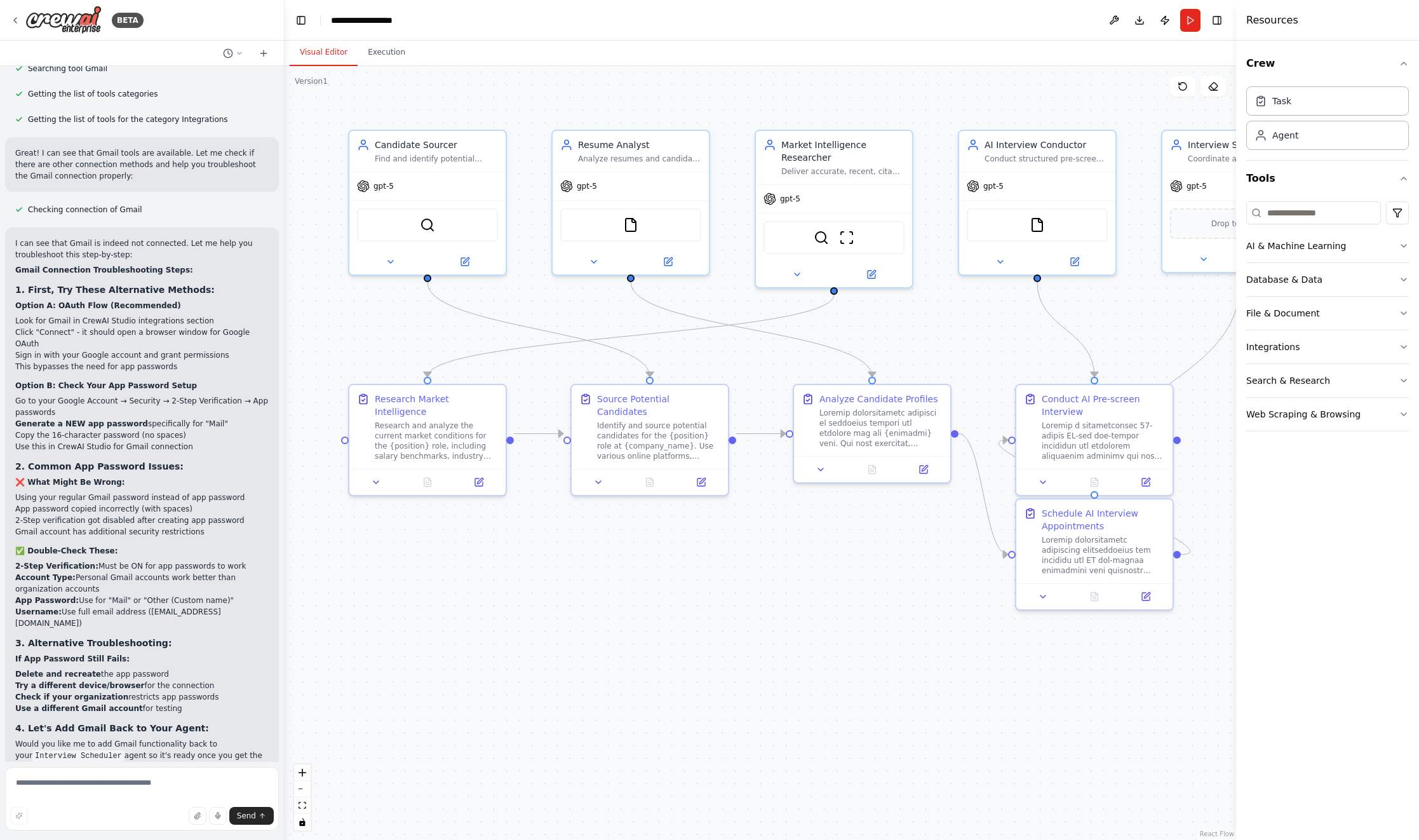
scroll to position [10941, 0]
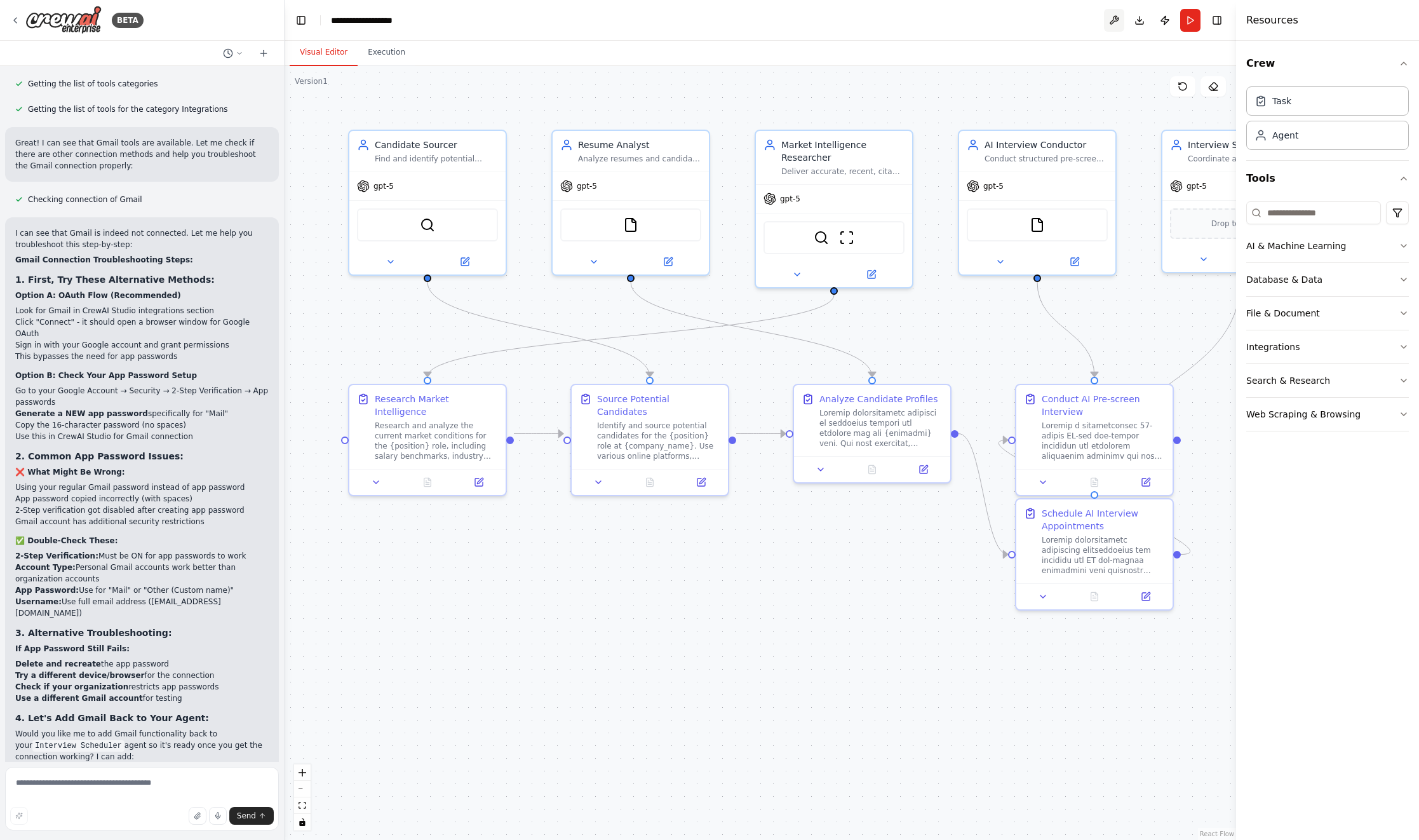
click at [1112, 21] on button at bounding box center [1114, 20] width 20 height 23
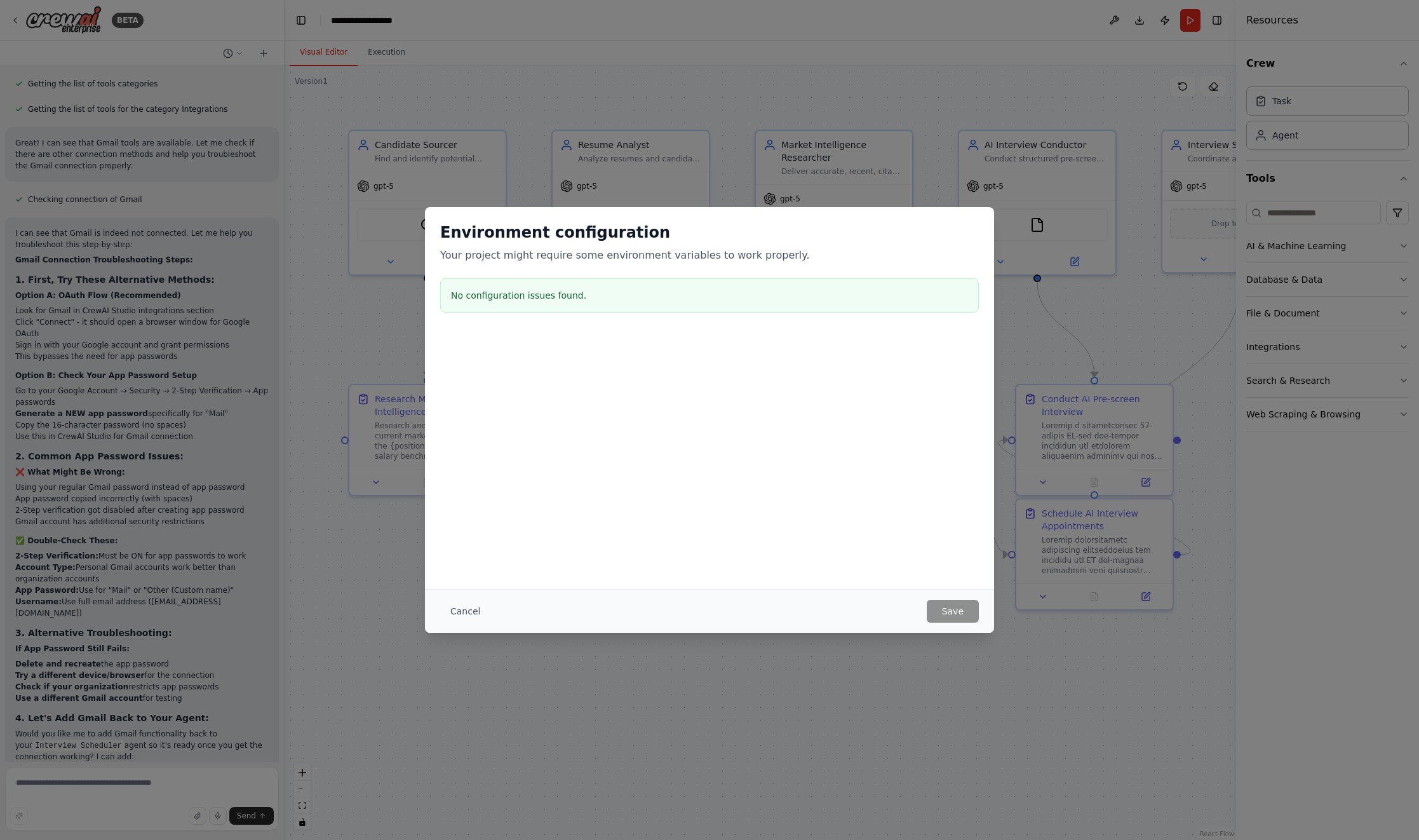
click at [994, 699] on div "Environment configuration Your project might require some environment variables…" at bounding box center [710, 420] width 1419 height 840
click at [463, 609] on button "Cancel" at bounding box center [465, 611] width 50 height 23
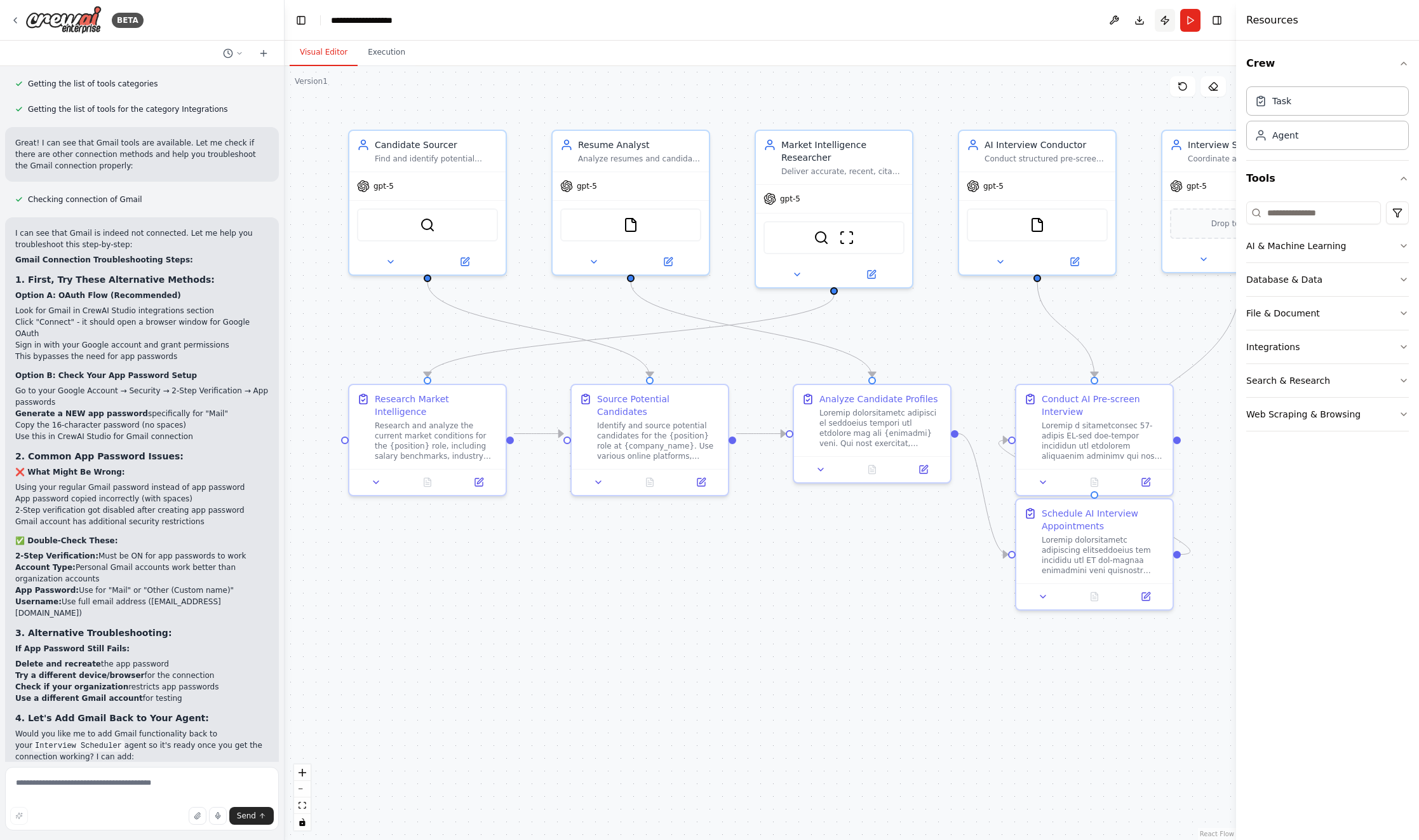
click at [1166, 18] on button "Publish" at bounding box center [1165, 20] width 20 height 23
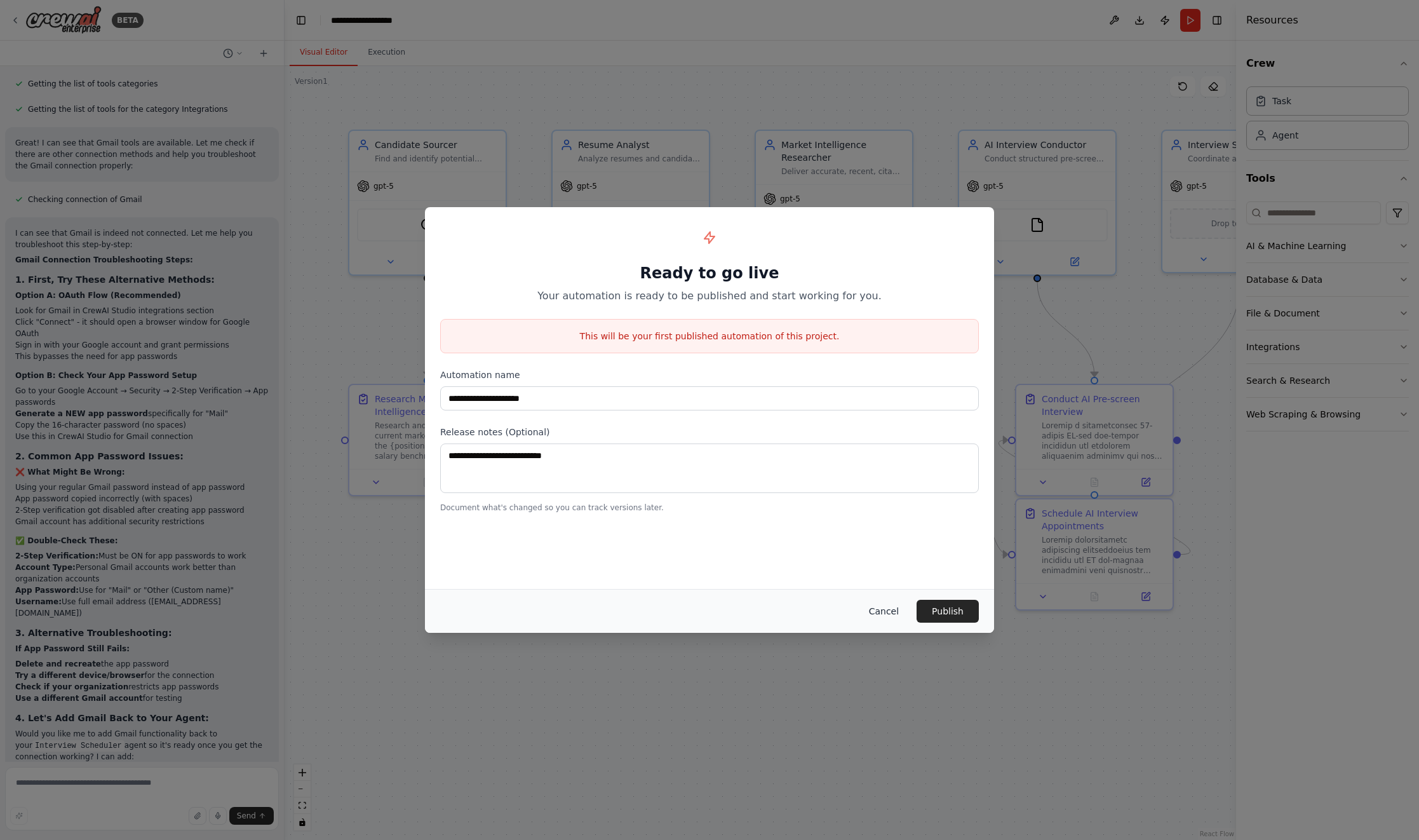
click at [885, 612] on button "Cancel" at bounding box center [884, 611] width 50 height 23
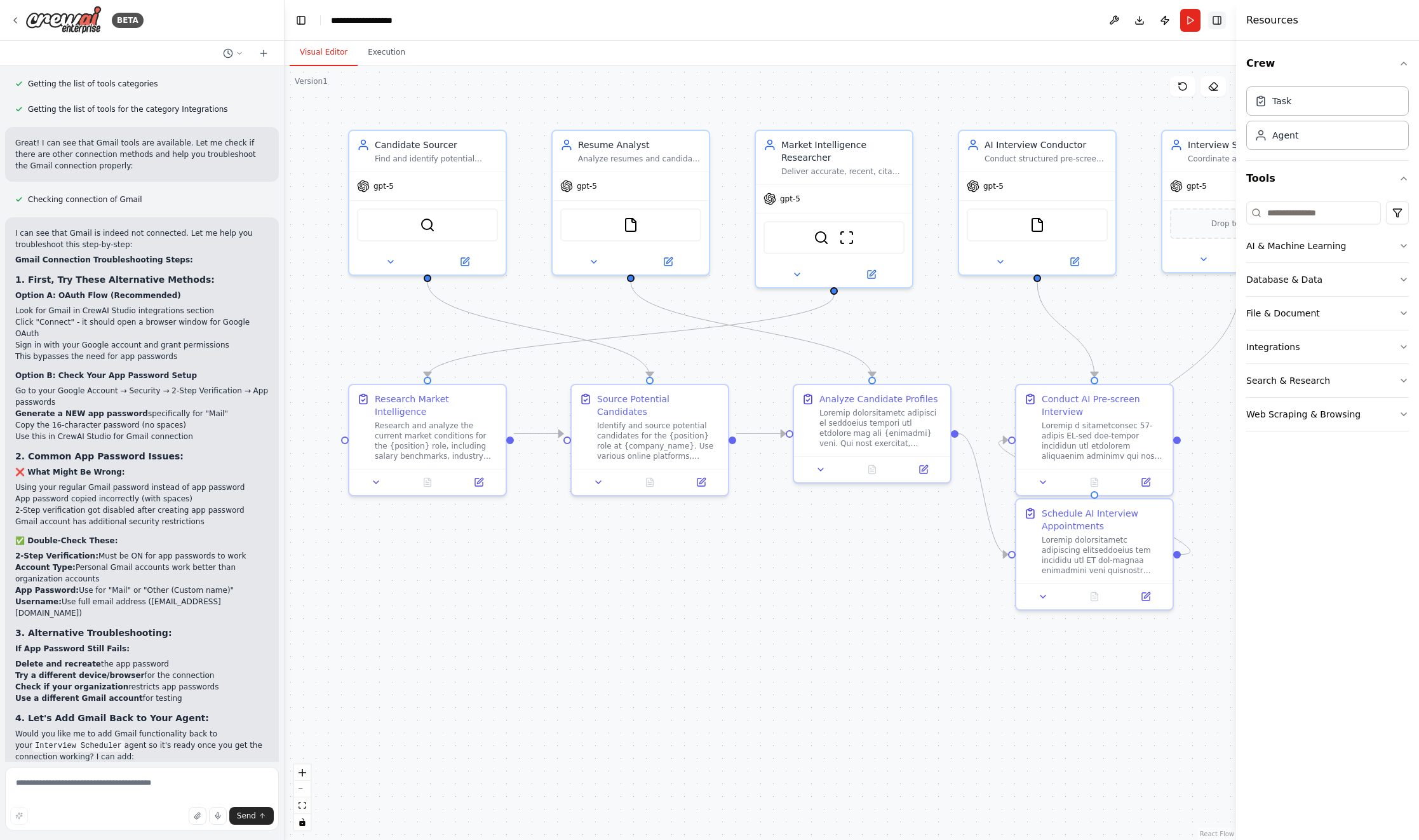
click at [1213, 20] on button "Toggle Right Sidebar" at bounding box center [1217, 20] width 18 height 18
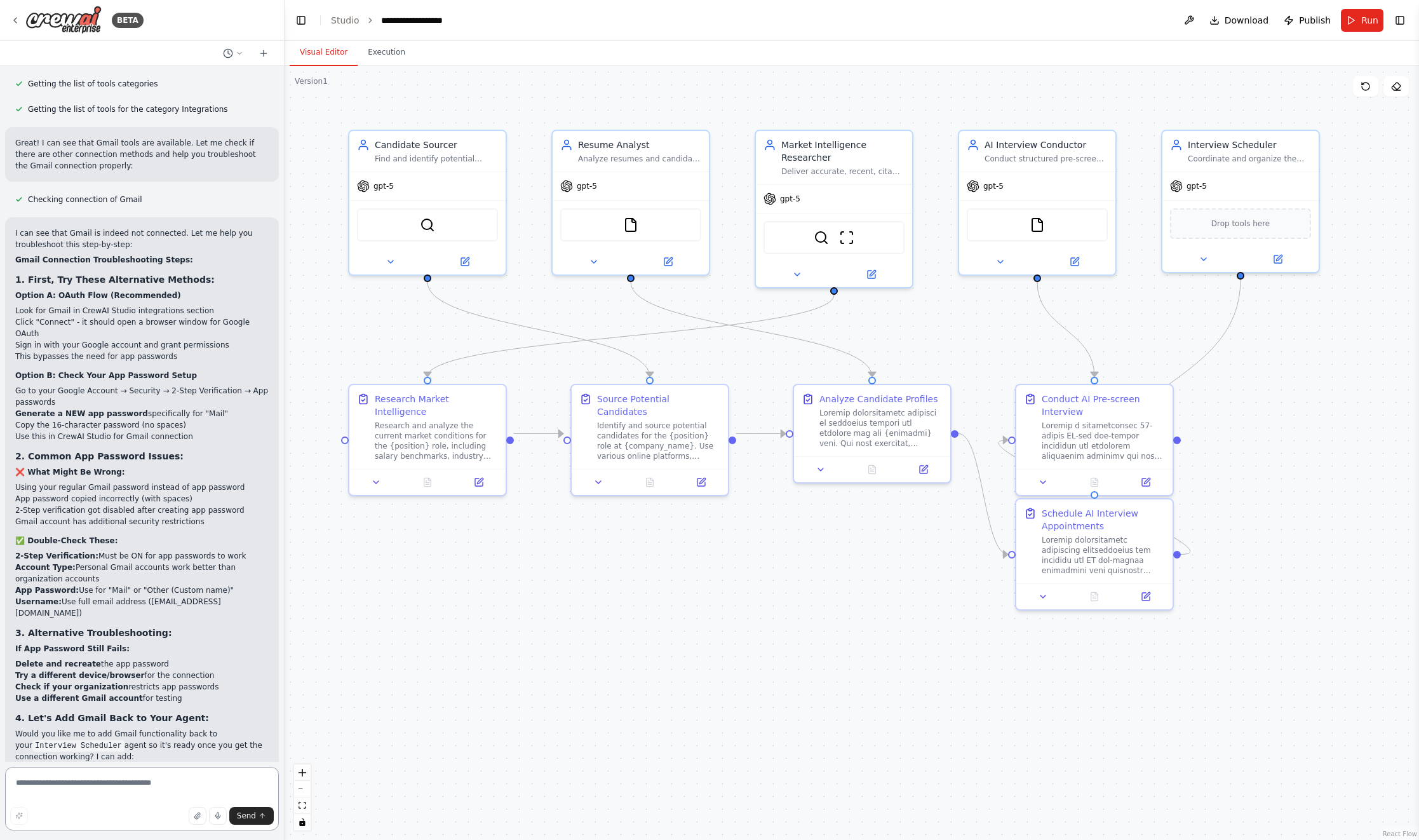
click at [79, 789] on textarea at bounding box center [142, 798] width 274 height 64
type textarea "**********"
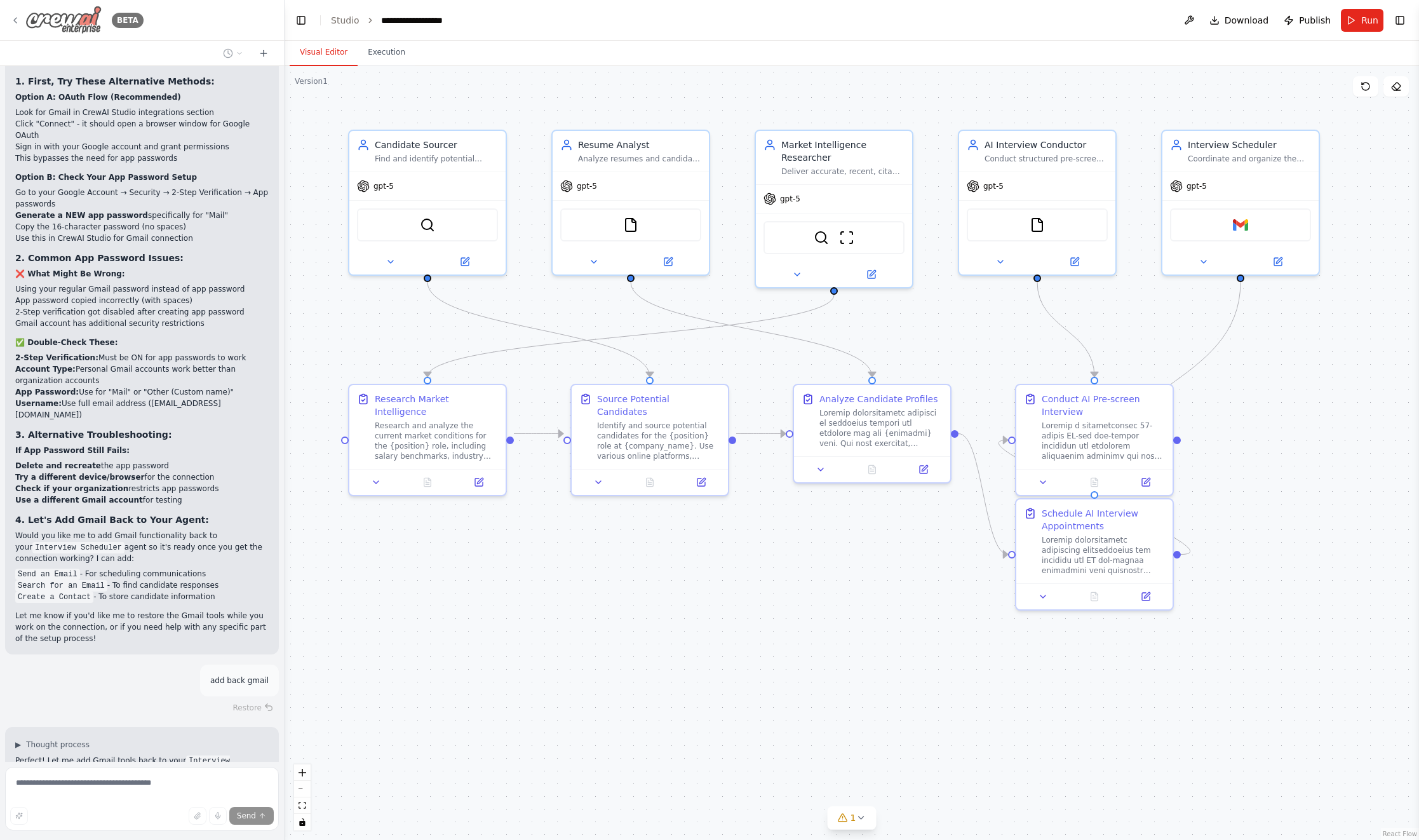
scroll to position [11151, 0]
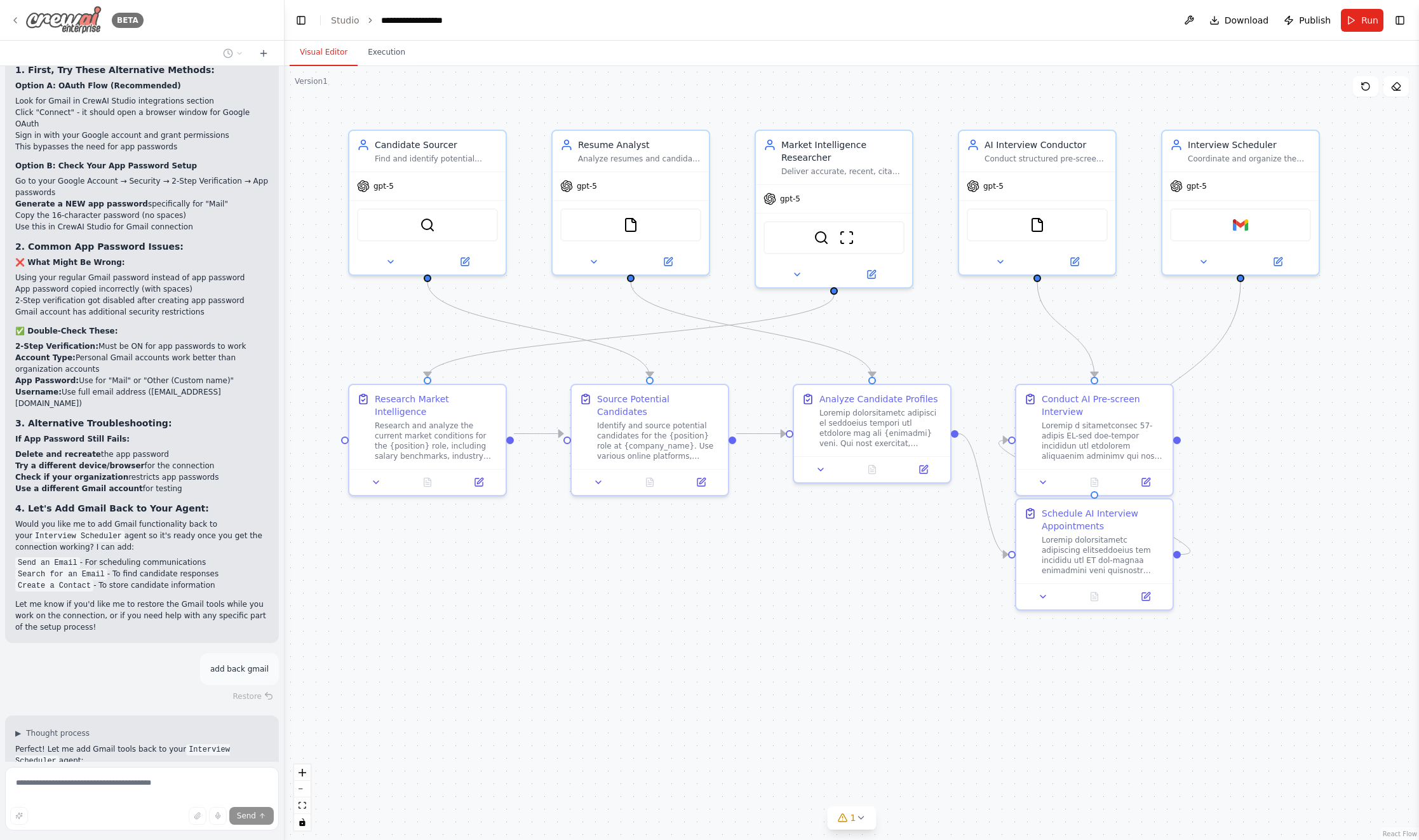
click at [54, 16] on img at bounding box center [64, 20] width 76 height 29
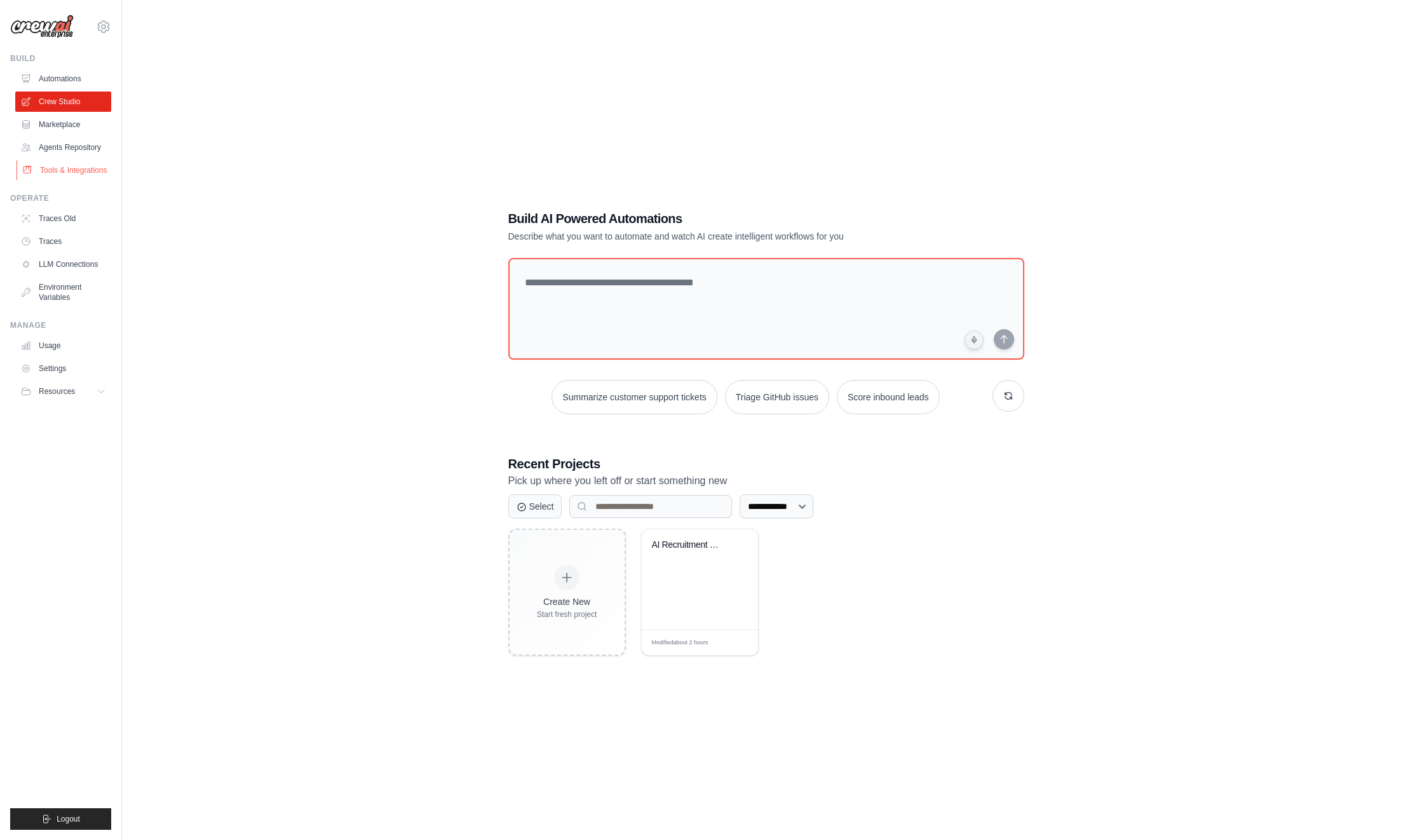
click at [86, 170] on link "Tools & Integrations" at bounding box center [64, 170] width 96 height 20
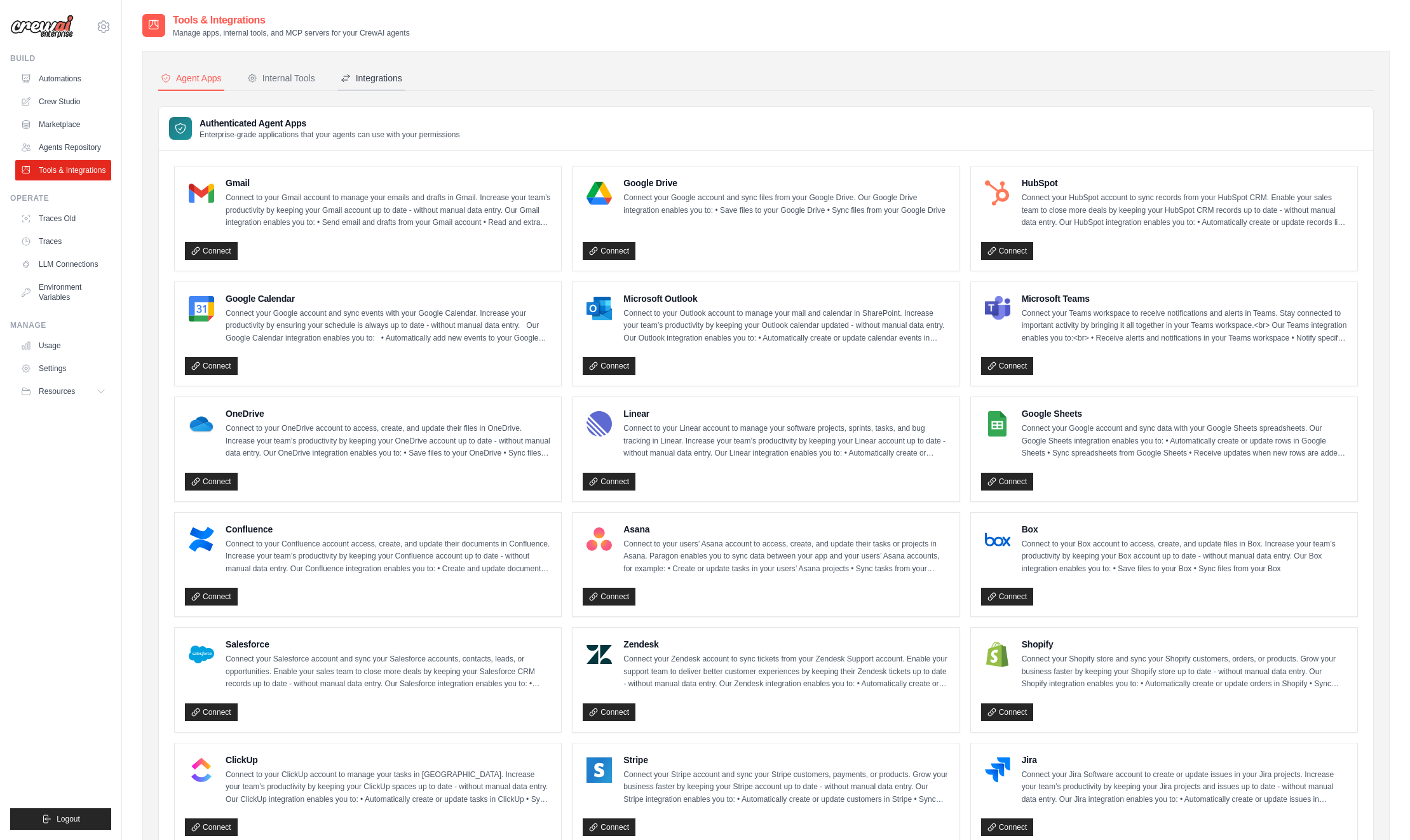
click at [383, 76] on div "Integrations" at bounding box center [371, 79] width 61 height 13
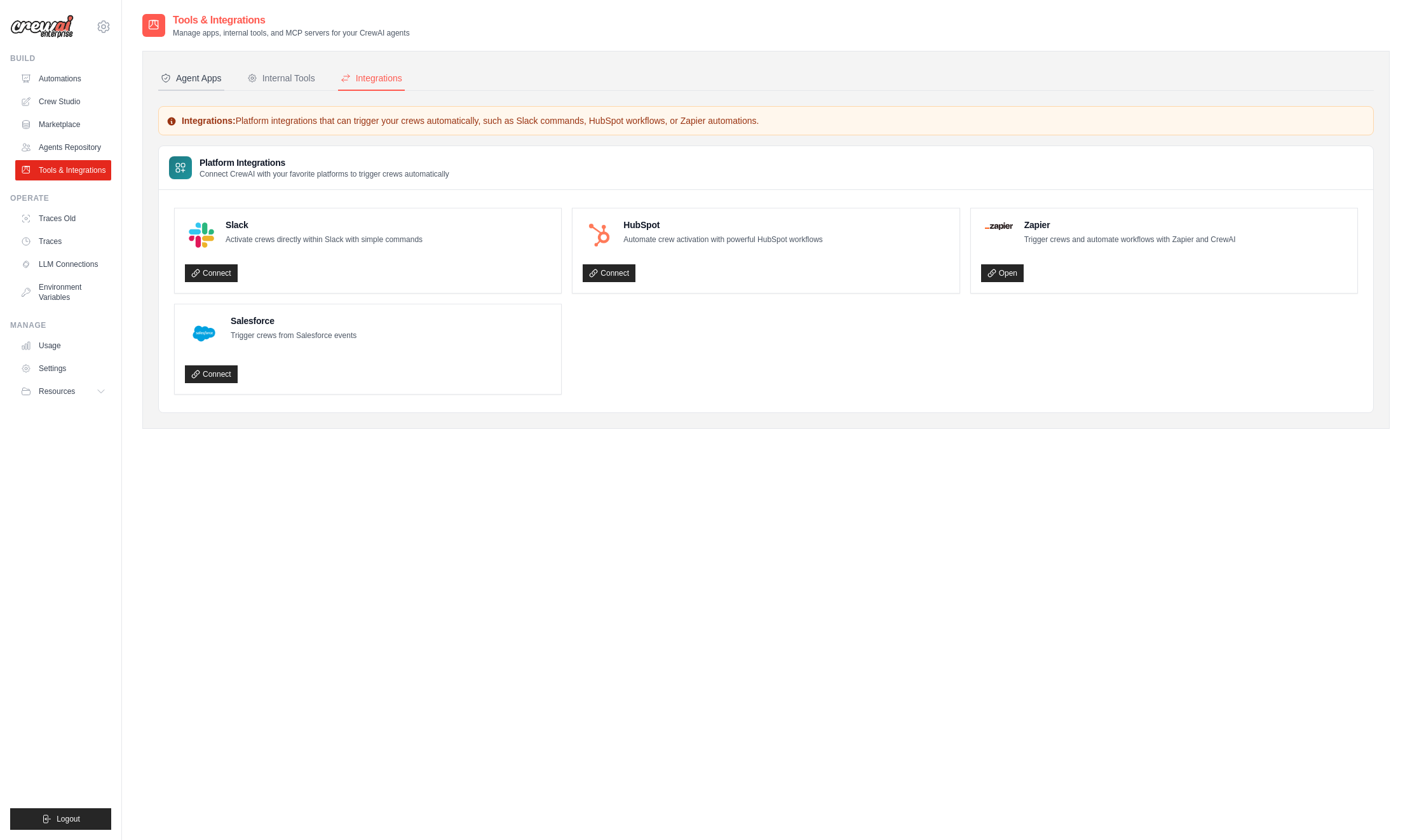
click at [201, 83] on div "Agent Apps" at bounding box center [191, 79] width 61 height 13
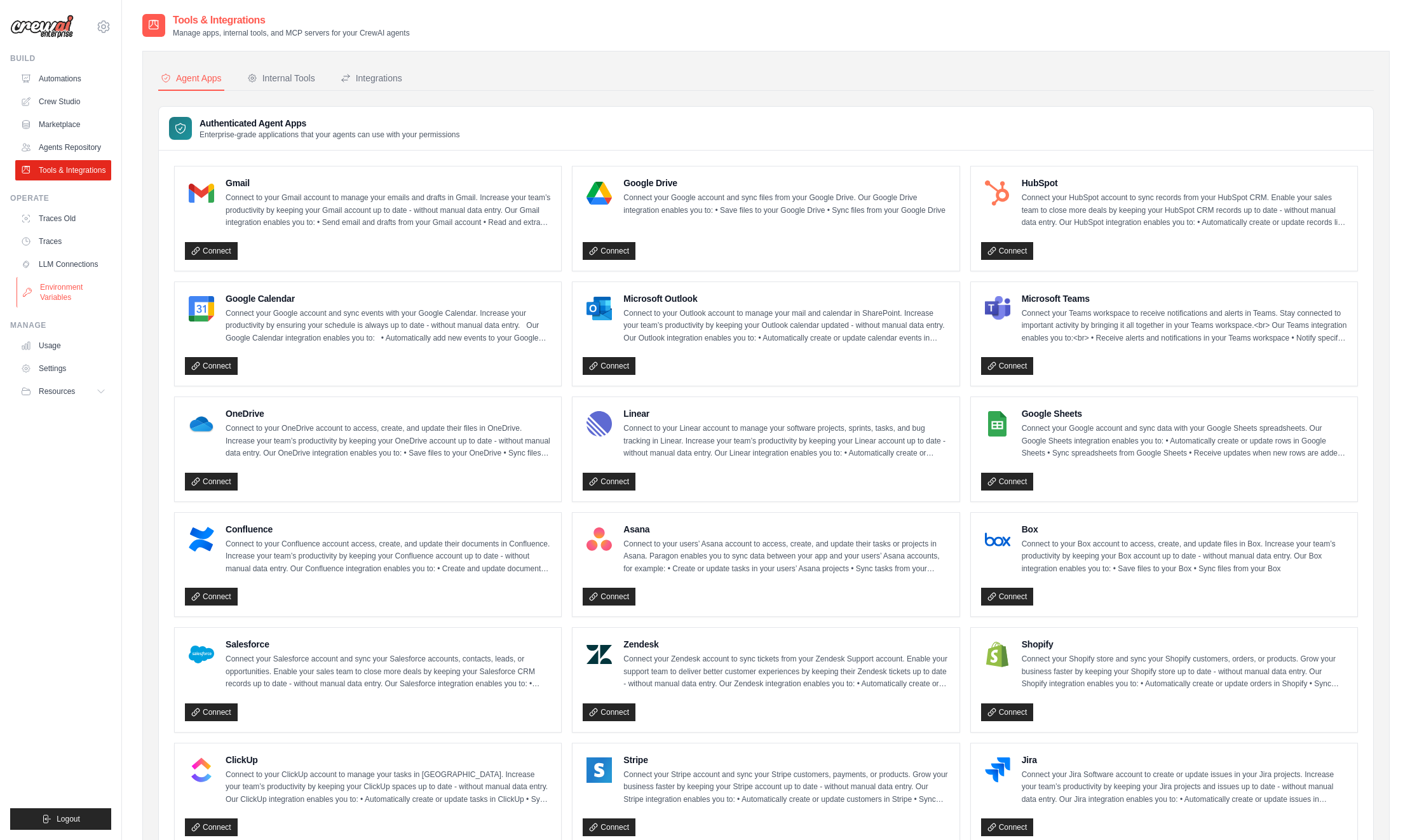
click at [68, 295] on link "Environment Variables" at bounding box center [64, 292] width 96 height 31
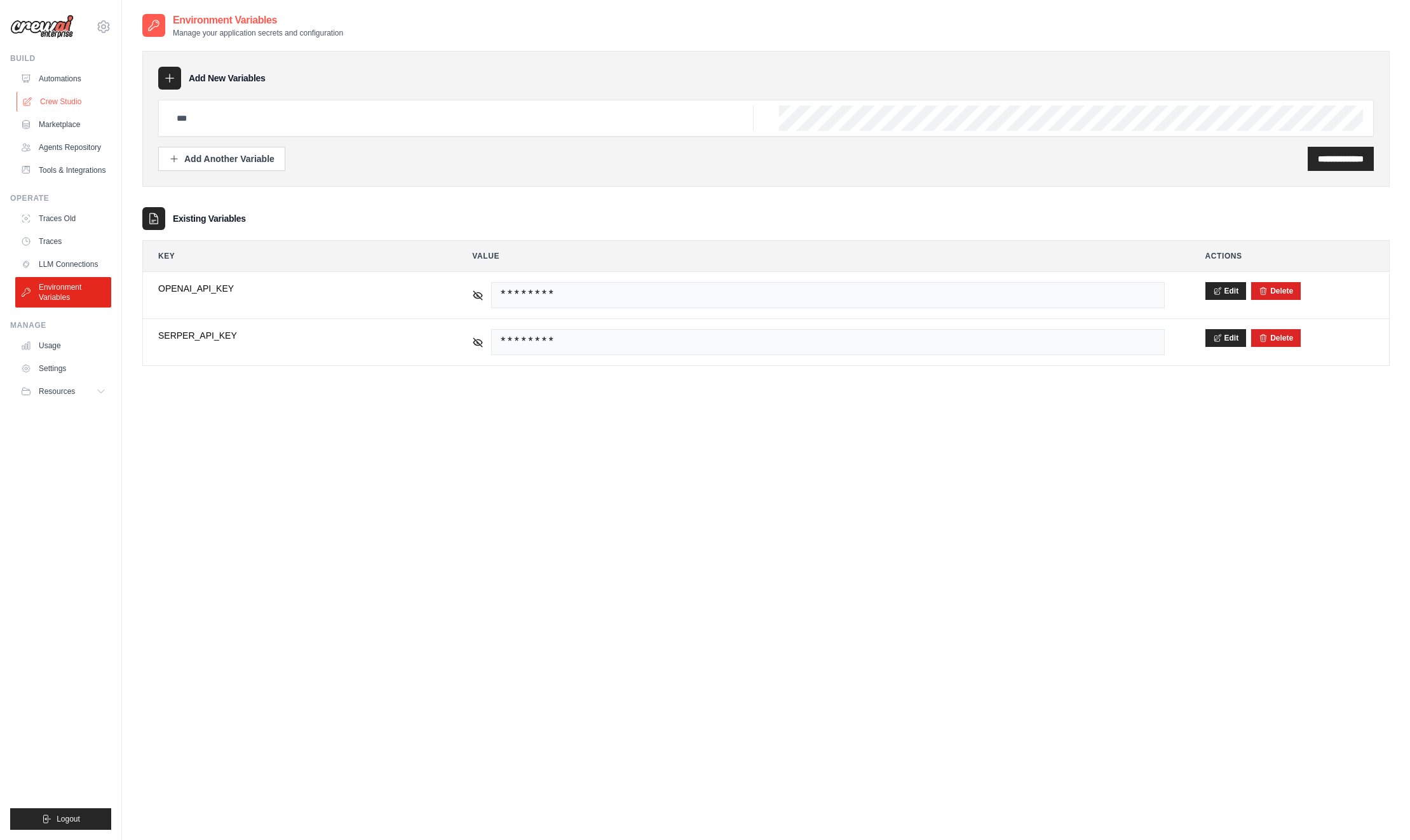
click at [56, 98] on link "Crew Studio" at bounding box center [64, 101] width 96 height 20
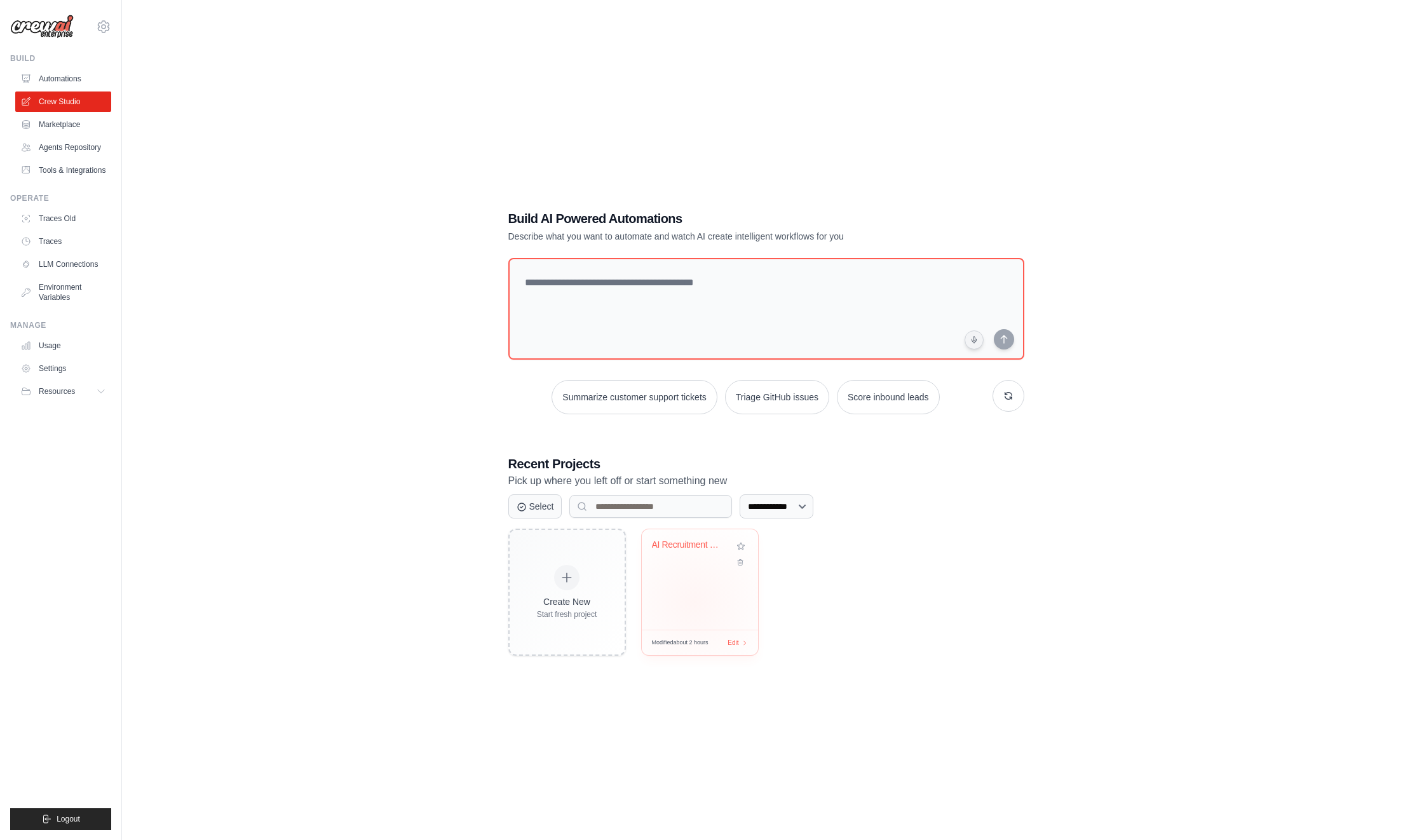
click at [694, 602] on div "AI Recruitment Crew" at bounding box center [700, 579] width 116 height 101
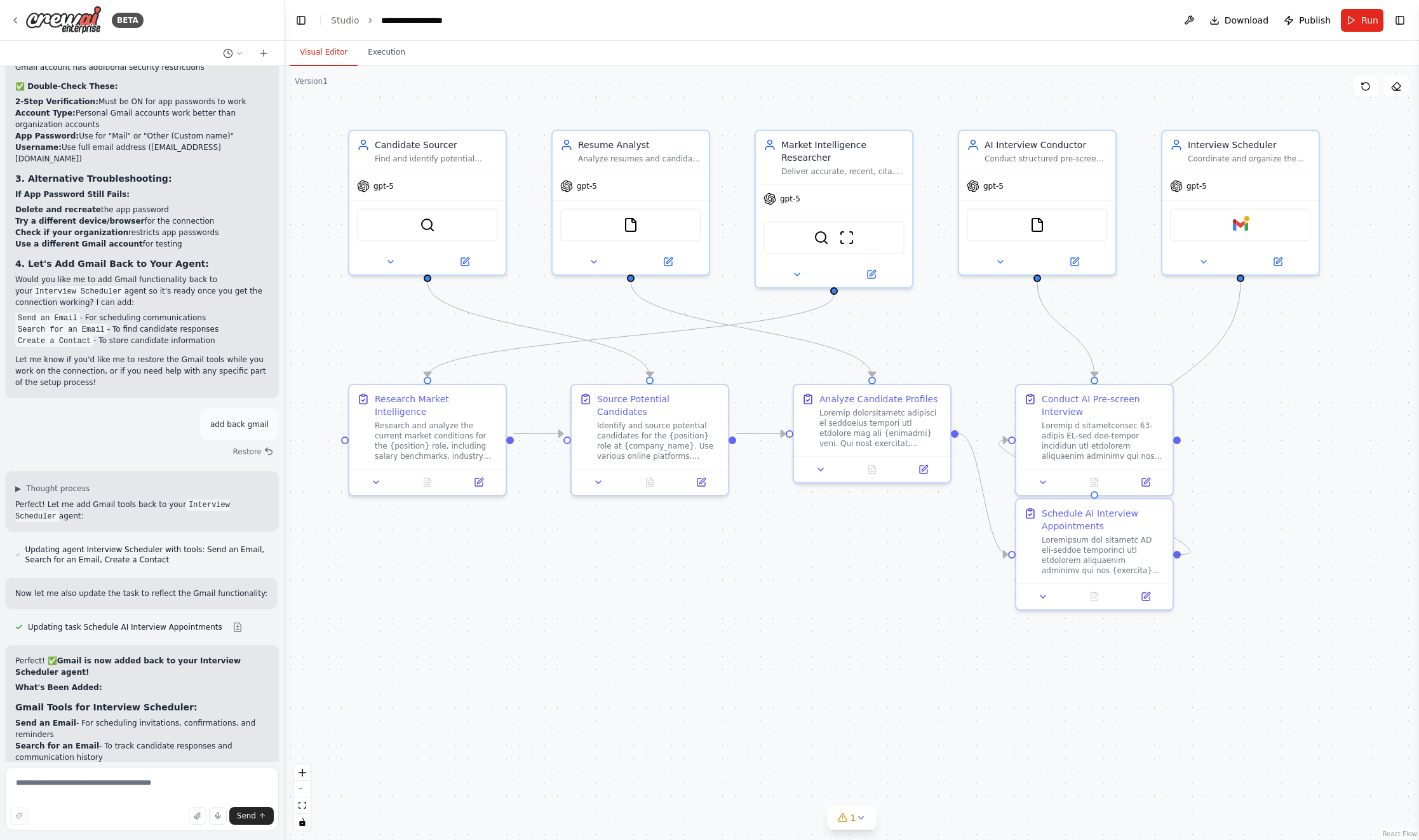
scroll to position [11854, 0]
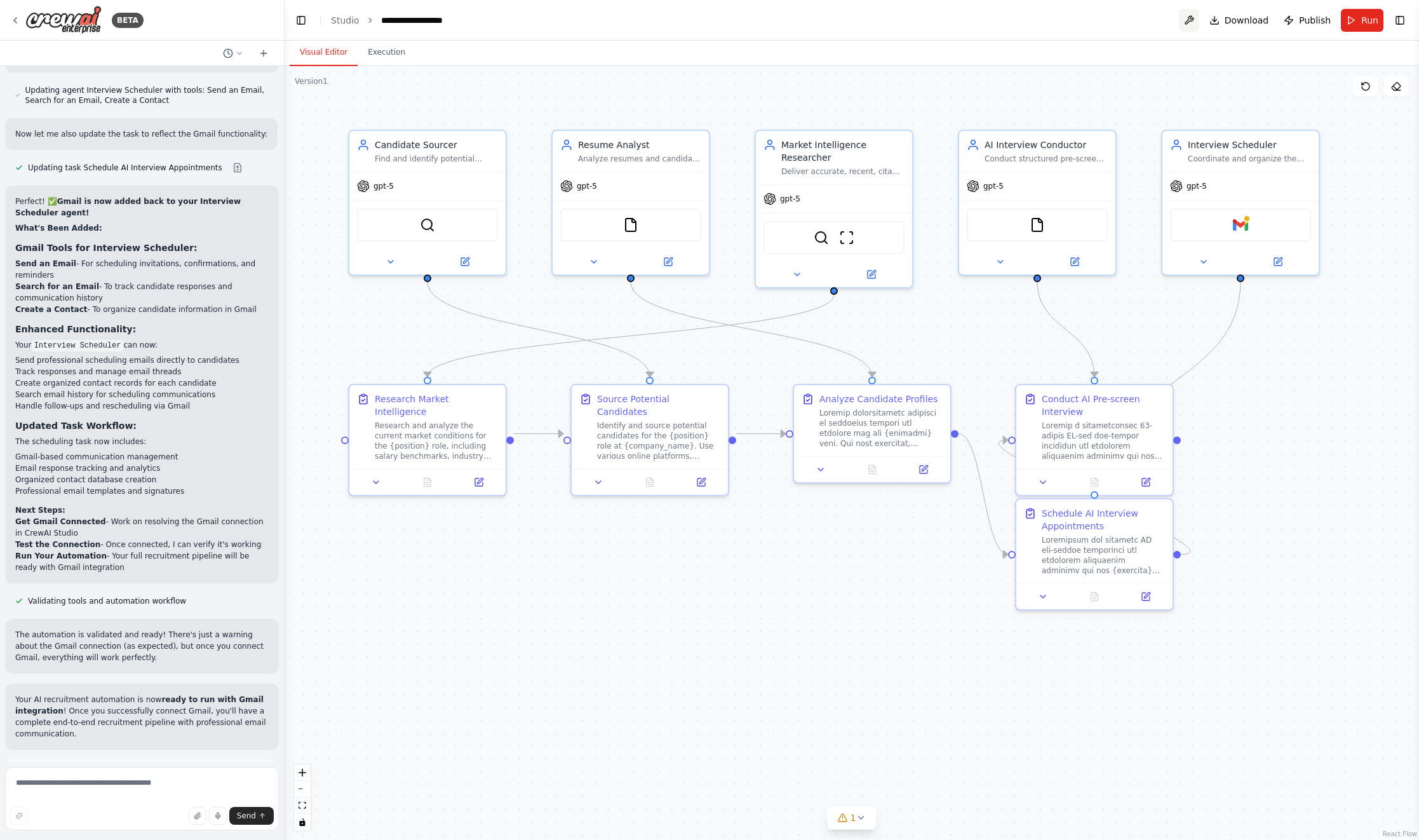
click at [1193, 19] on button at bounding box center [1189, 20] width 20 height 23
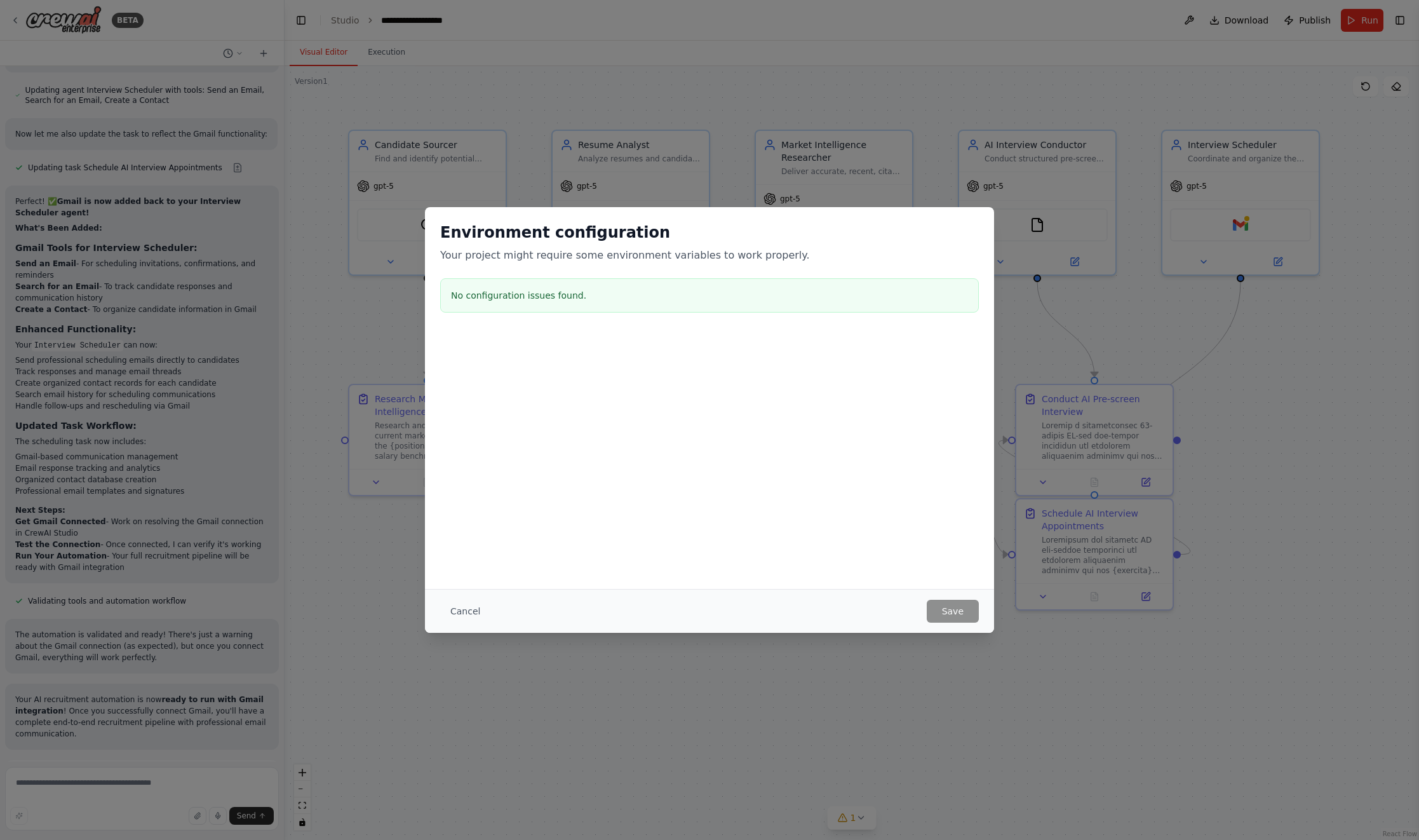
click at [468, 603] on button "Cancel" at bounding box center [465, 611] width 50 height 23
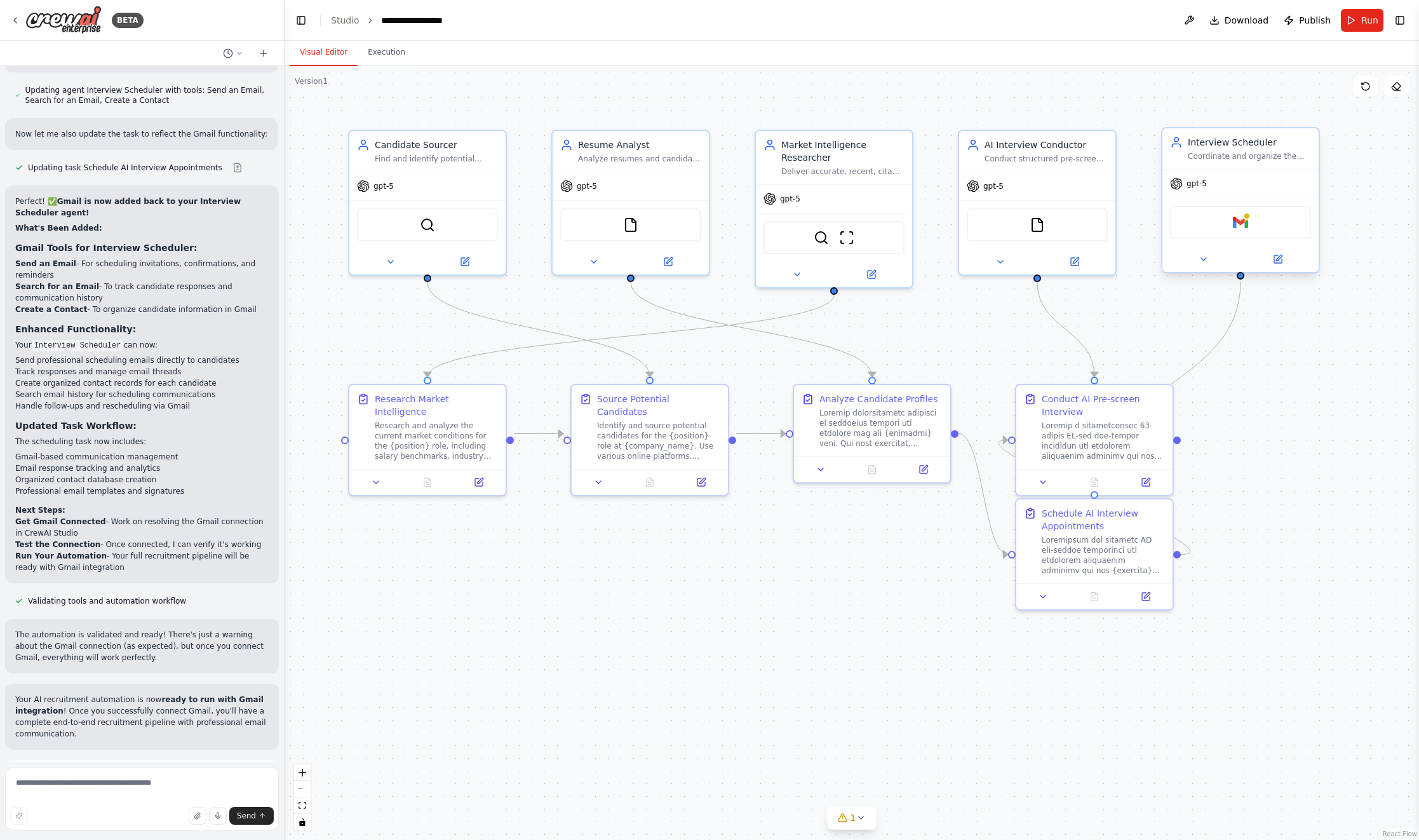
click at [1221, 228] on div "Gmail" at bounding box center [1241, 222] width 141 height 33
click at [1239, 226] on img at bounding box center [1240, 222] width 15 height 15
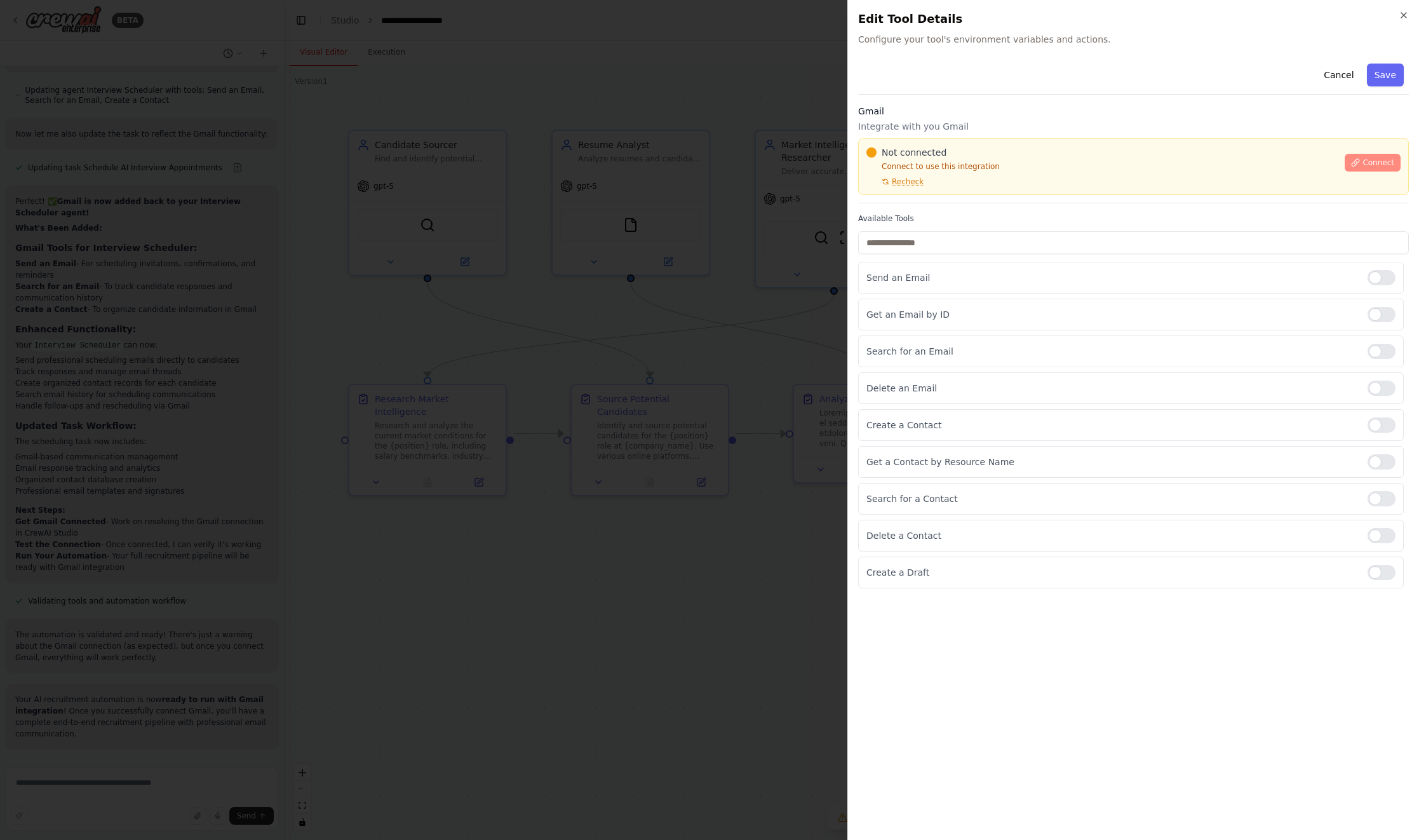
click at [1369, 163] on span "Connect" at bounding box center [1378, 163] width 31 height 10
click at [1405, 14] on icon "button" at bounding box center [1404, 15] width 10 height 10
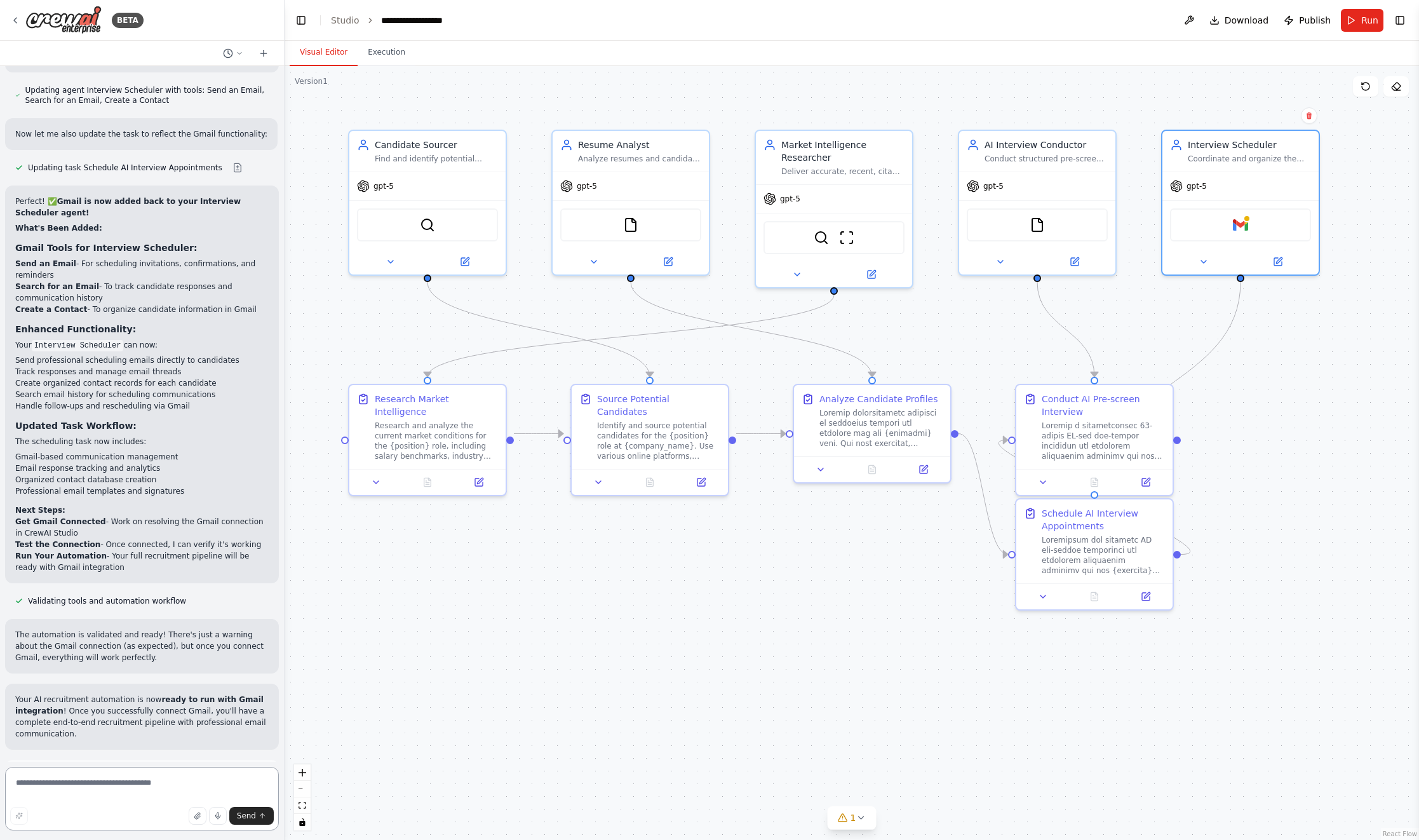
click at [176, 788] on textarea at bounding box center [142, 798] width 274 height 64
type textarea "**********"
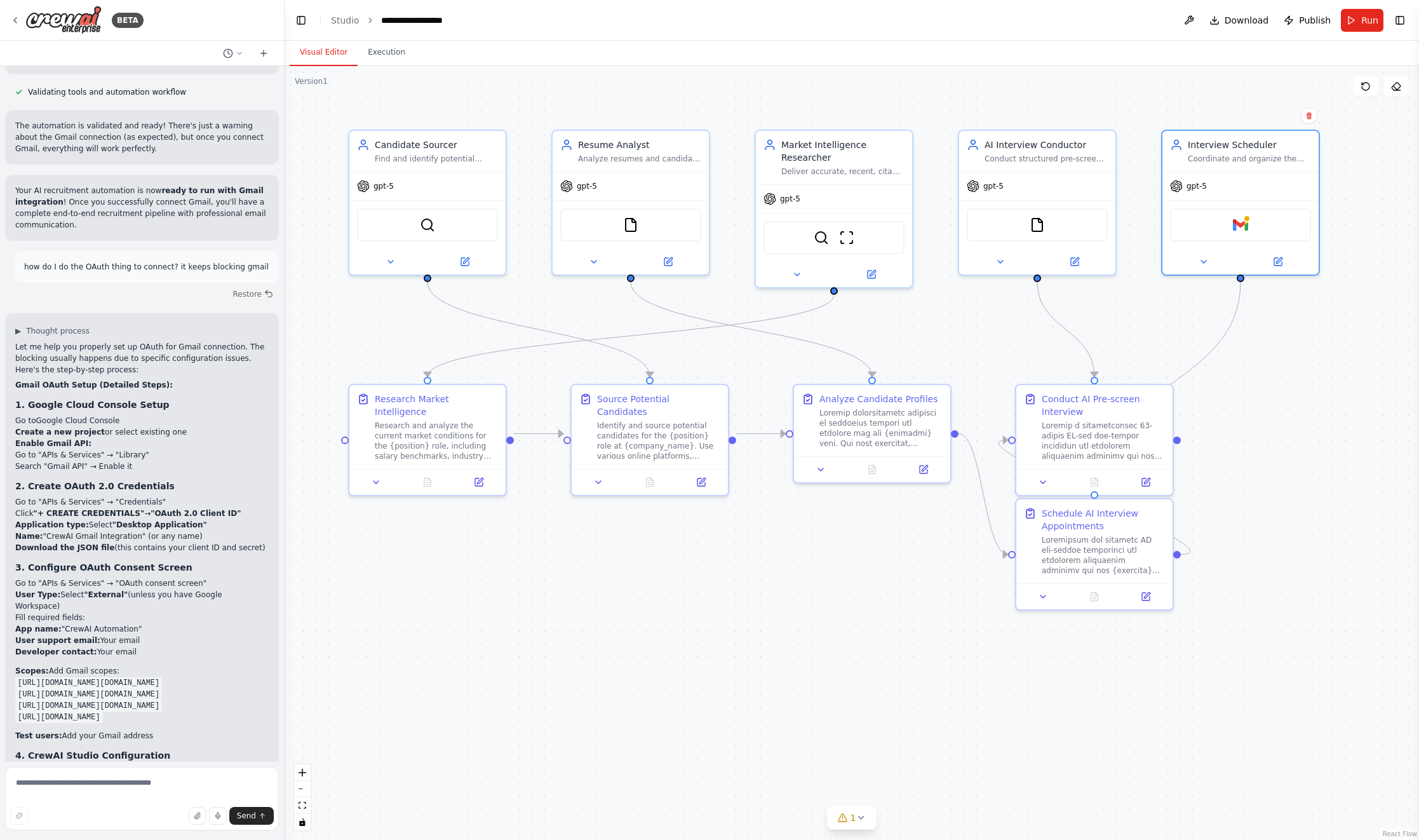
scroll to position [12441, 0]
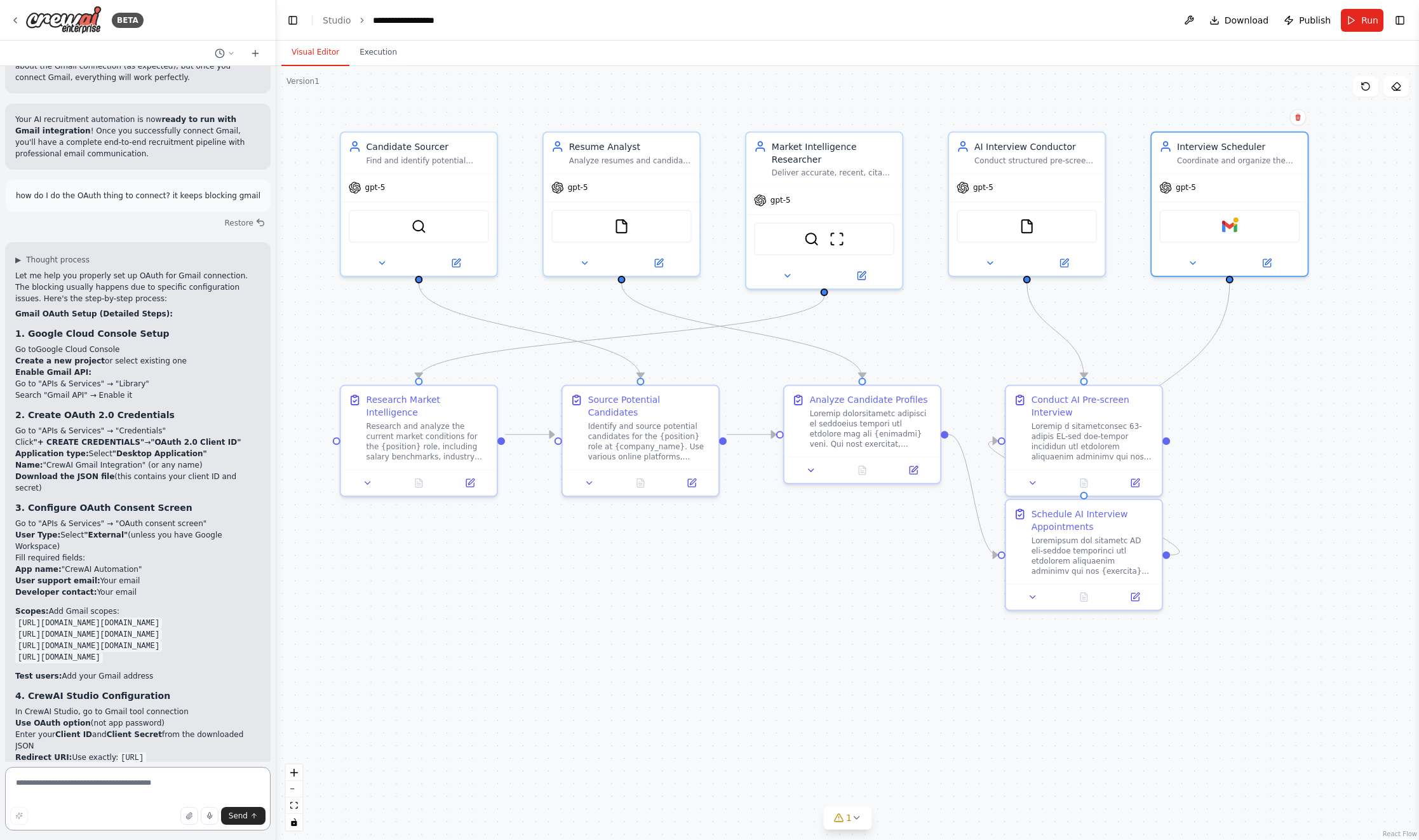
drag, startPoint x: 279, startPoint y: 734, endPoint x: 276, endPoint y: 759, distance: 25.2
click at [276, 759] on div "BETA I would like to build a crew of recruiters. ▶ Thought process I'll help yo…" at bounding box center [710, 420] width 1419 height 840
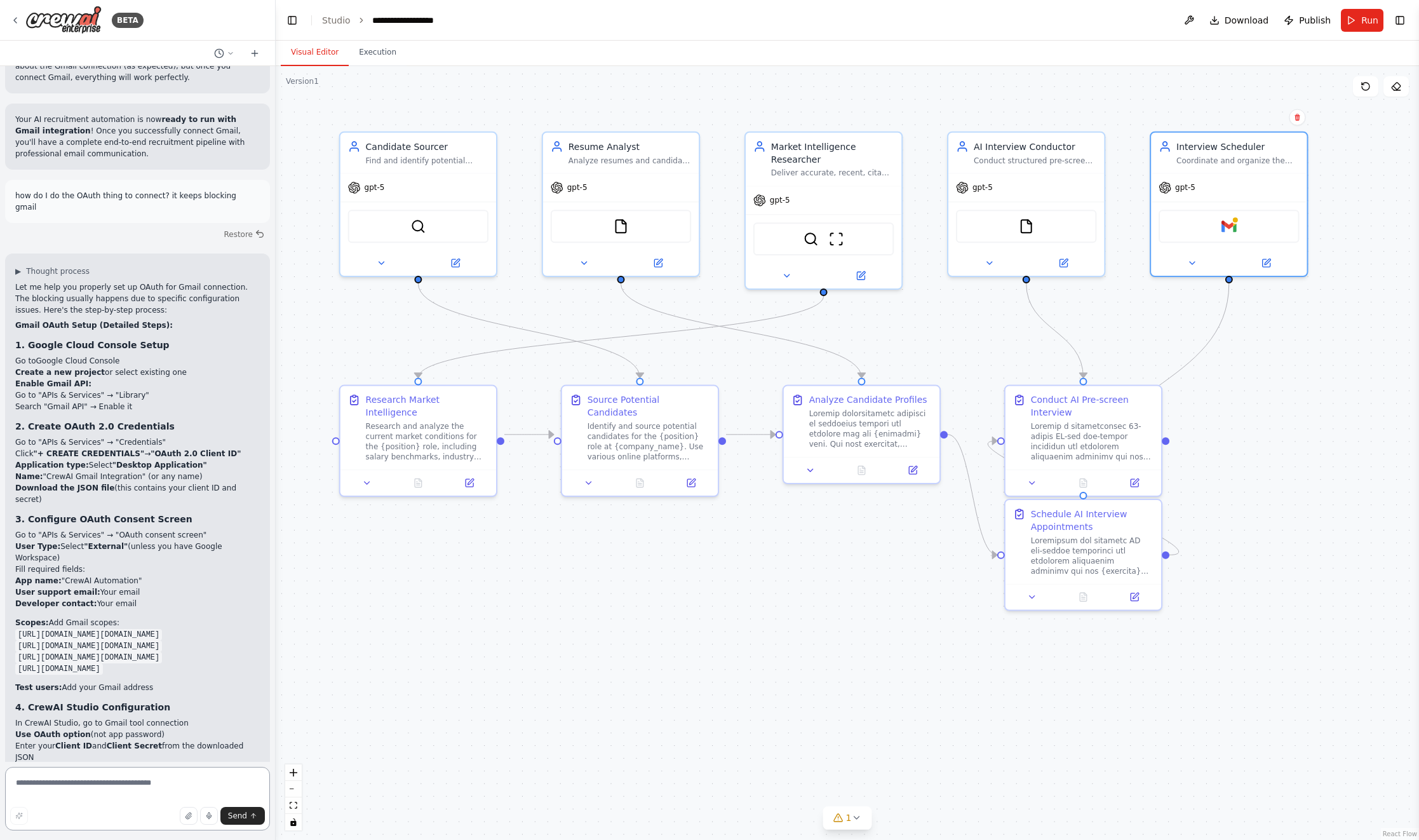
scroll to position [12674, 0]
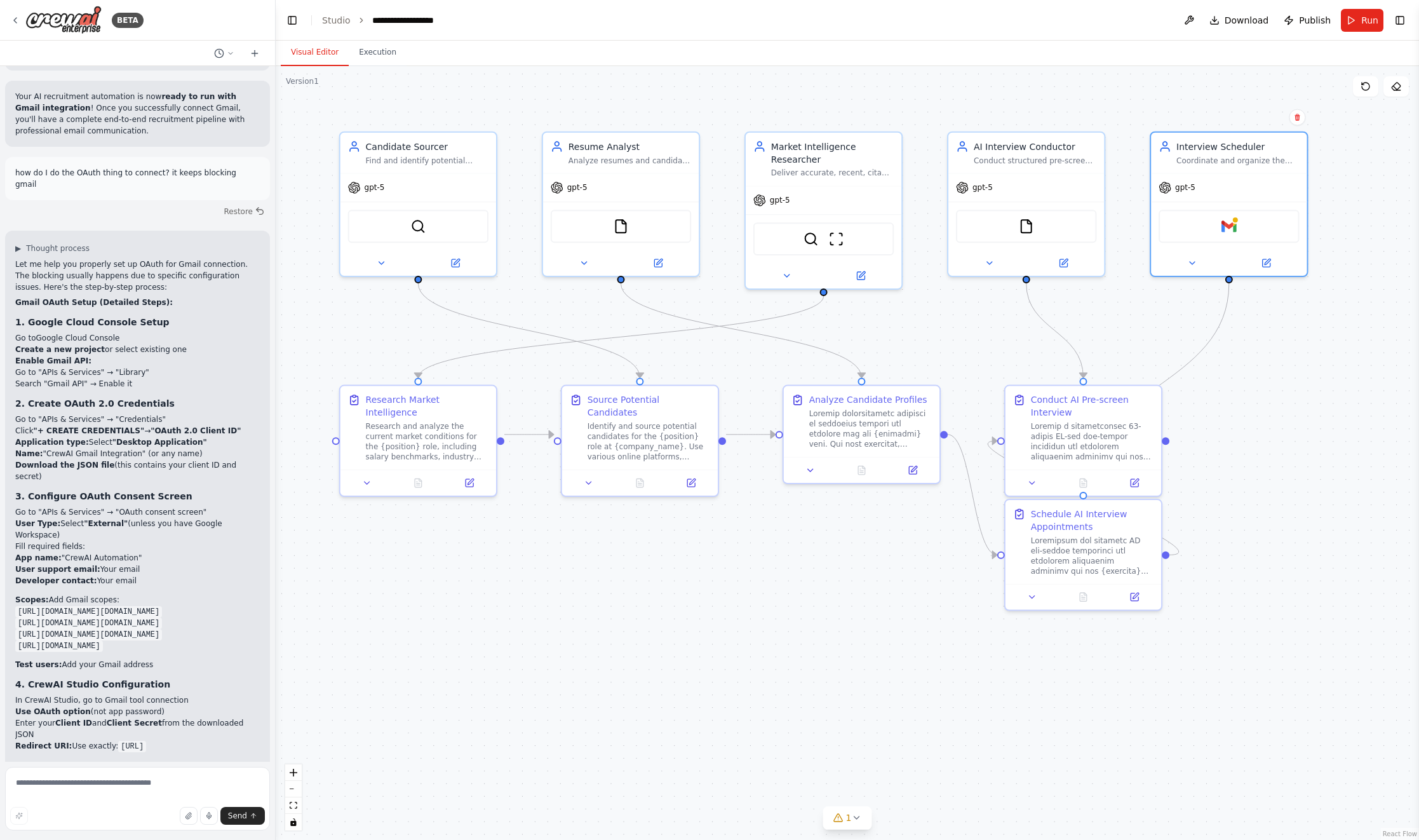
drag, startPoint x: 19, startPoint y: 418, endPoint x: 211, endPoint y: 455, distance: 195.5
click at [211, 605] on ul "[URL][DOMAIN_NAME][DOMAIN_NAME] [URL][DOMAIN_NAME][DOMAIN_NAME] [URL][DOMAIN_NA…" at bounding box center [137, 628] width 245 height 46
copy ul "[URL][DOMAIN_NAME][DOMAIN_NAME] [URL][DOMAIN_NAME][DOMAIN_NAME] [URL][DOMAIN_NA…"
click at [63, 21] on img at bounding box center [64, 20] width 76 height 29
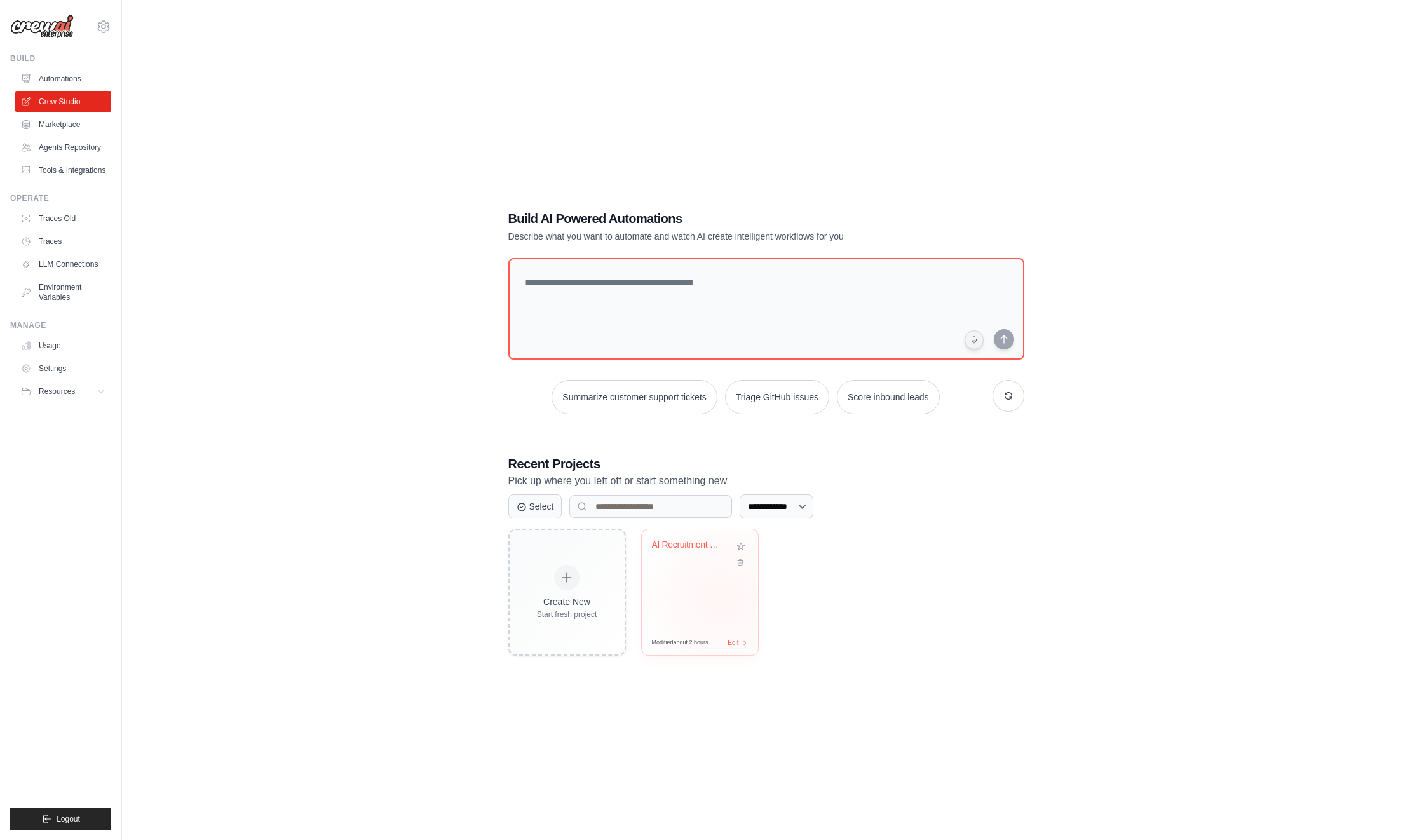
click at [722, 597] on div "AI Recruitment Crew" at bounding box center [700, 579] width 116 height 101
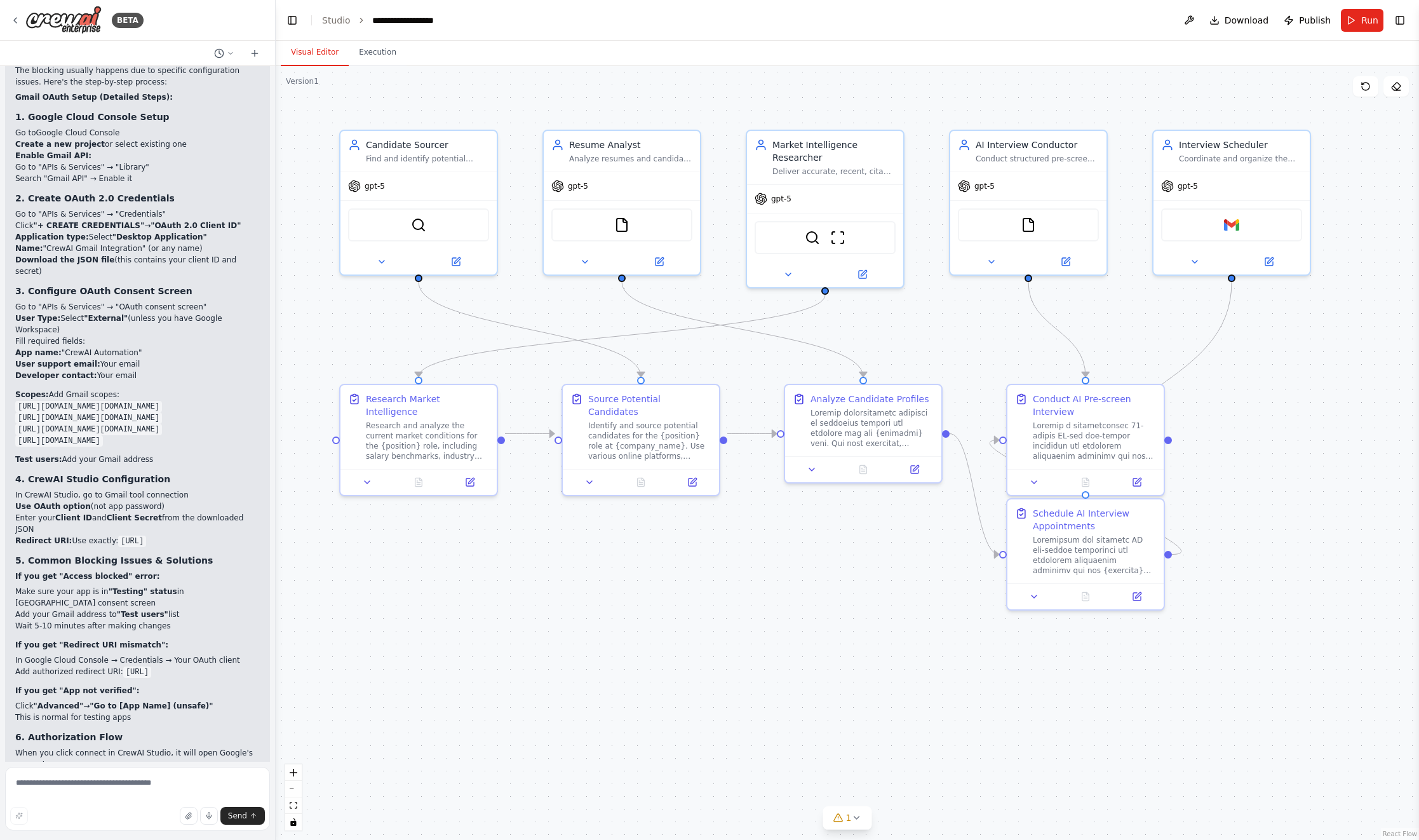
scroll to position [12890, 0]
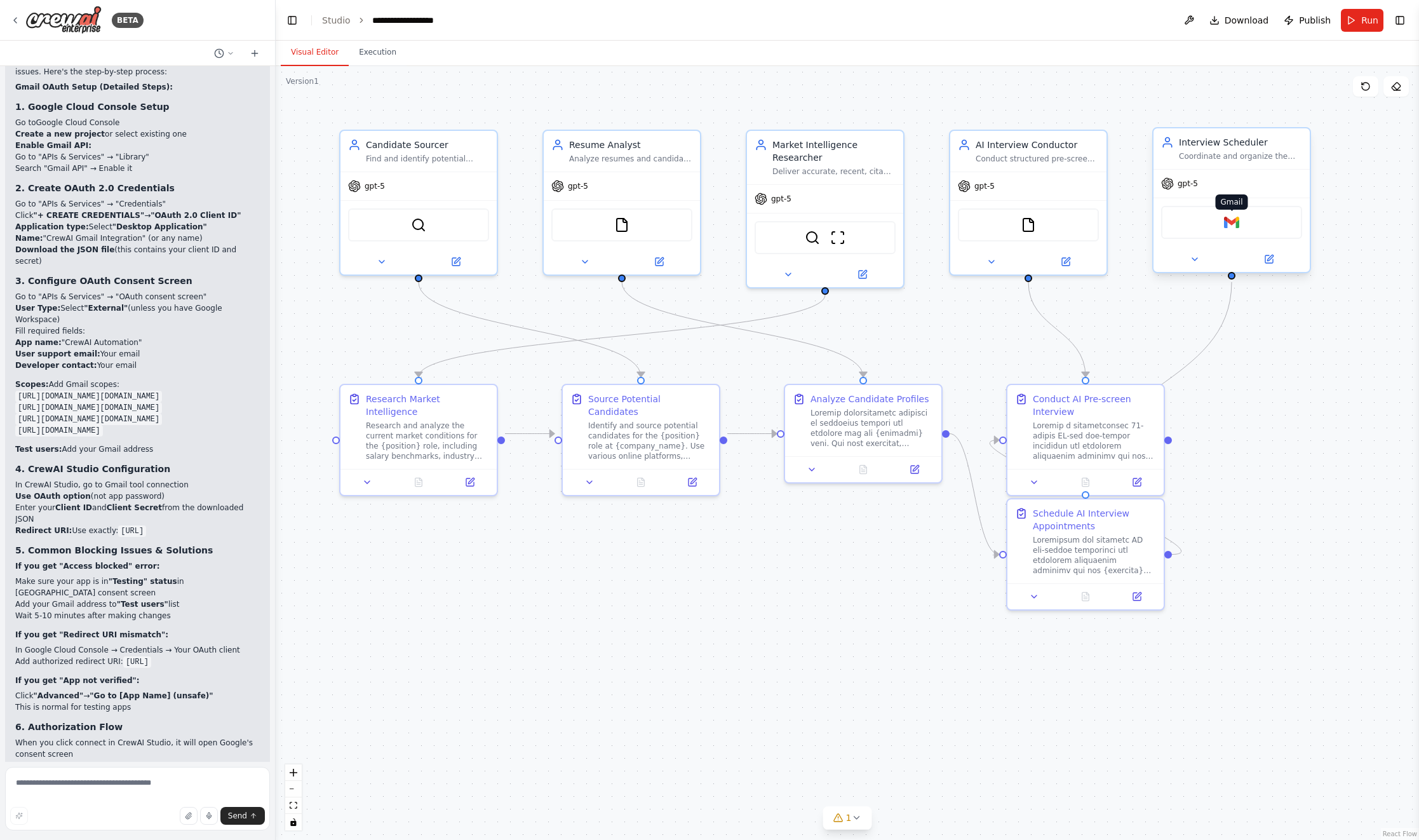
click at [1232, 228] on img at bounding box center [1231, 222] width 15 height 15
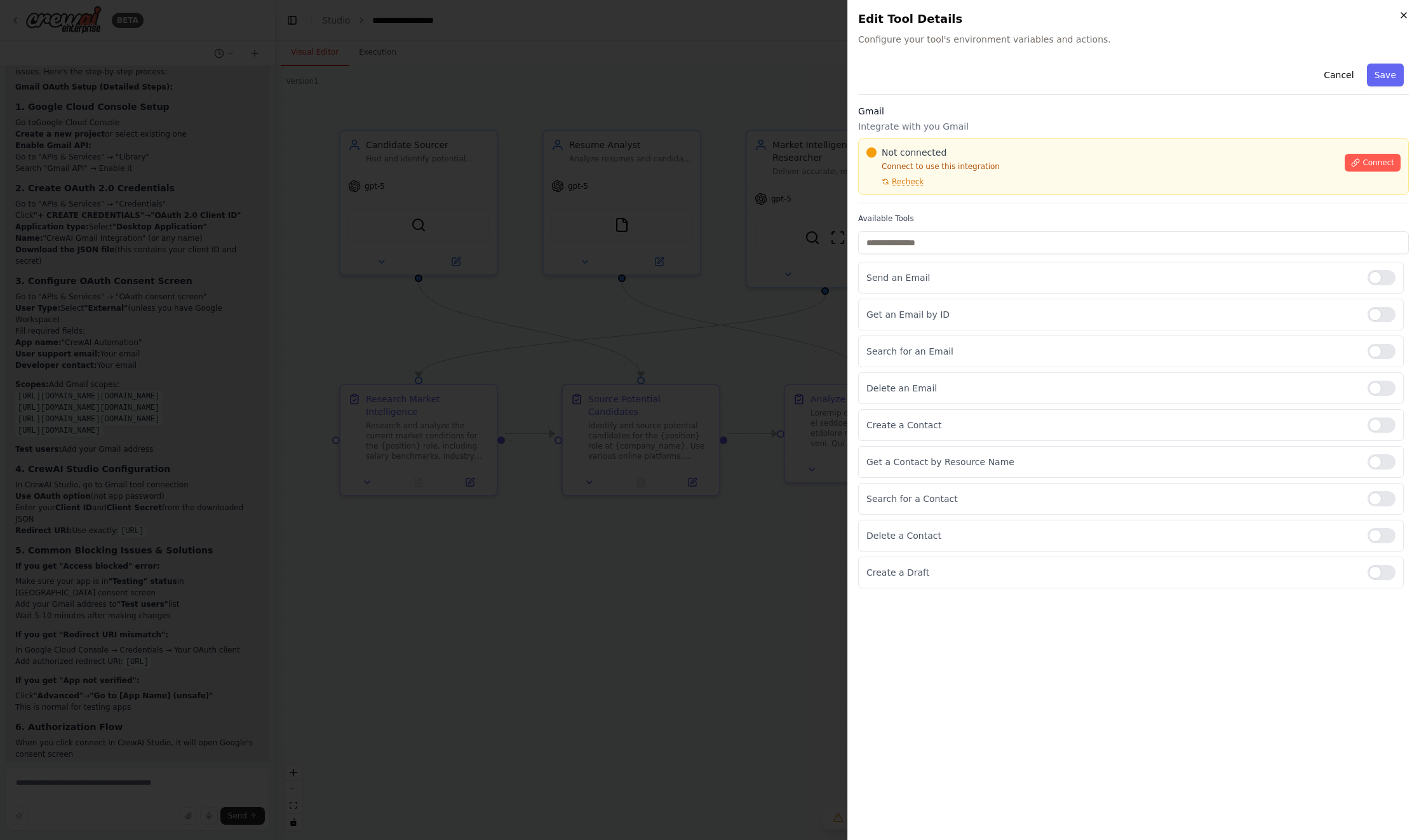
click at [1402, 14] on icon "button" at bounding box center [1404, 15] width 10 height 10
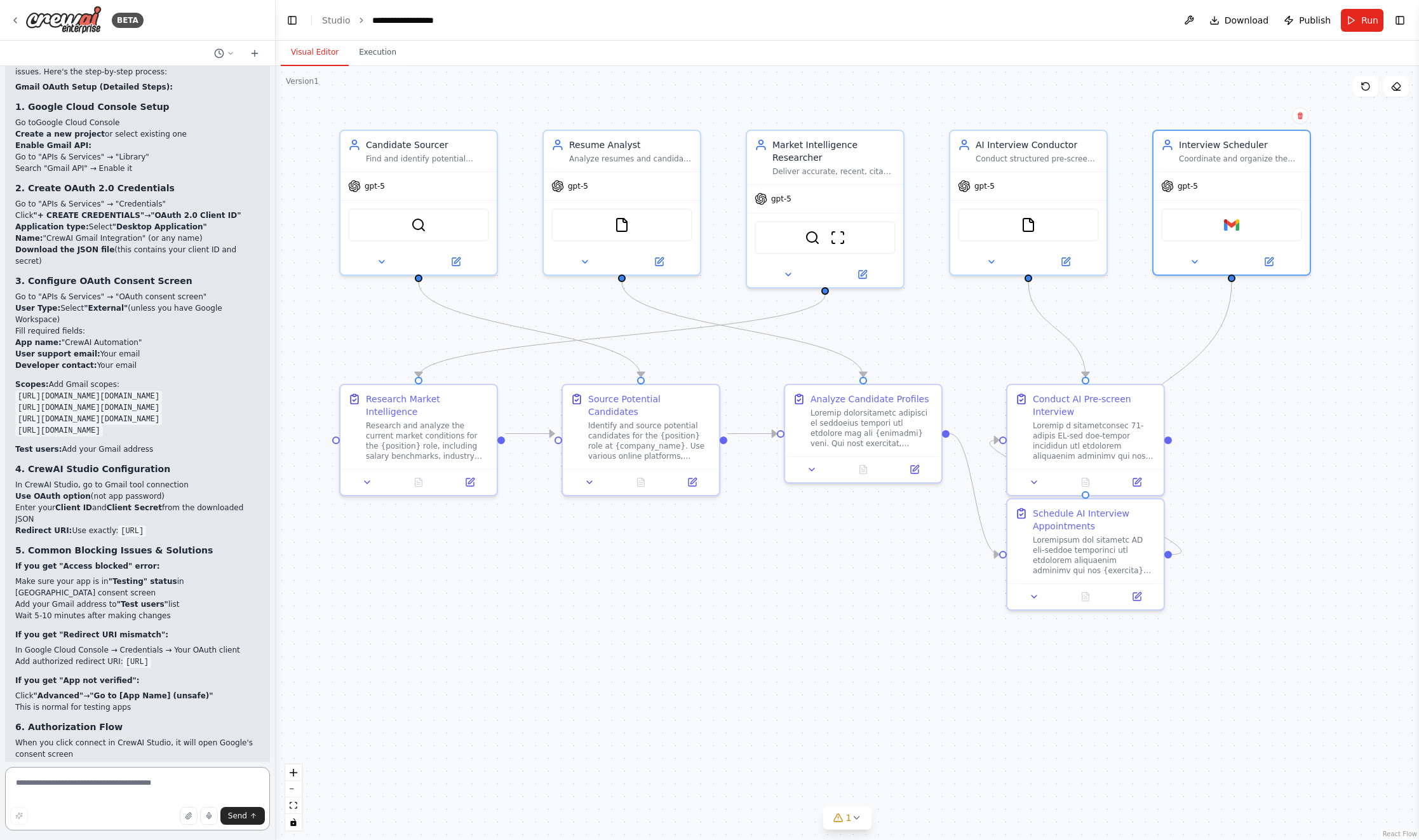
click at [111, 788] on textarea at bounding box center [137, 798] width 265 height 64
type textarea "**********"
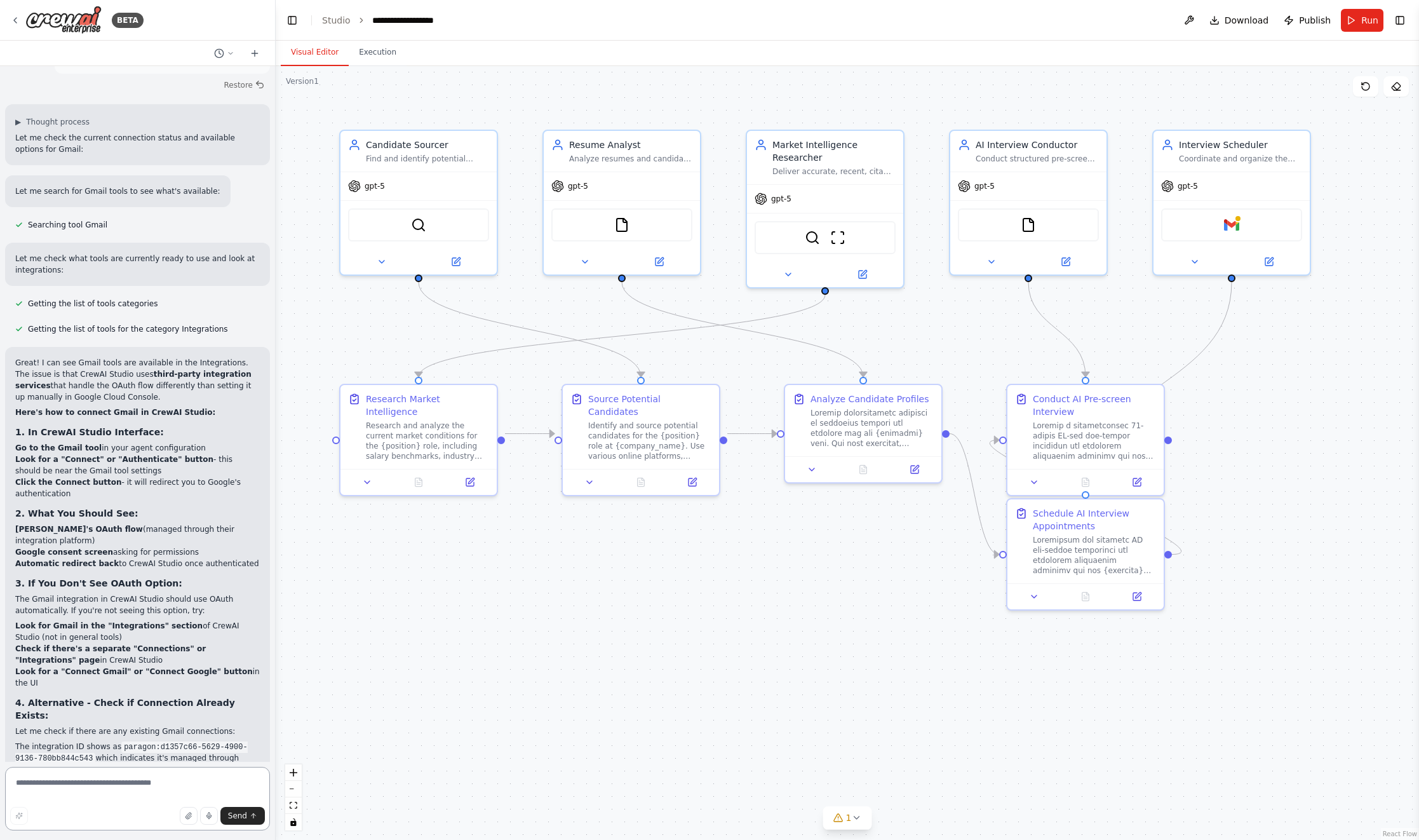
scroll to position [13791, 0]
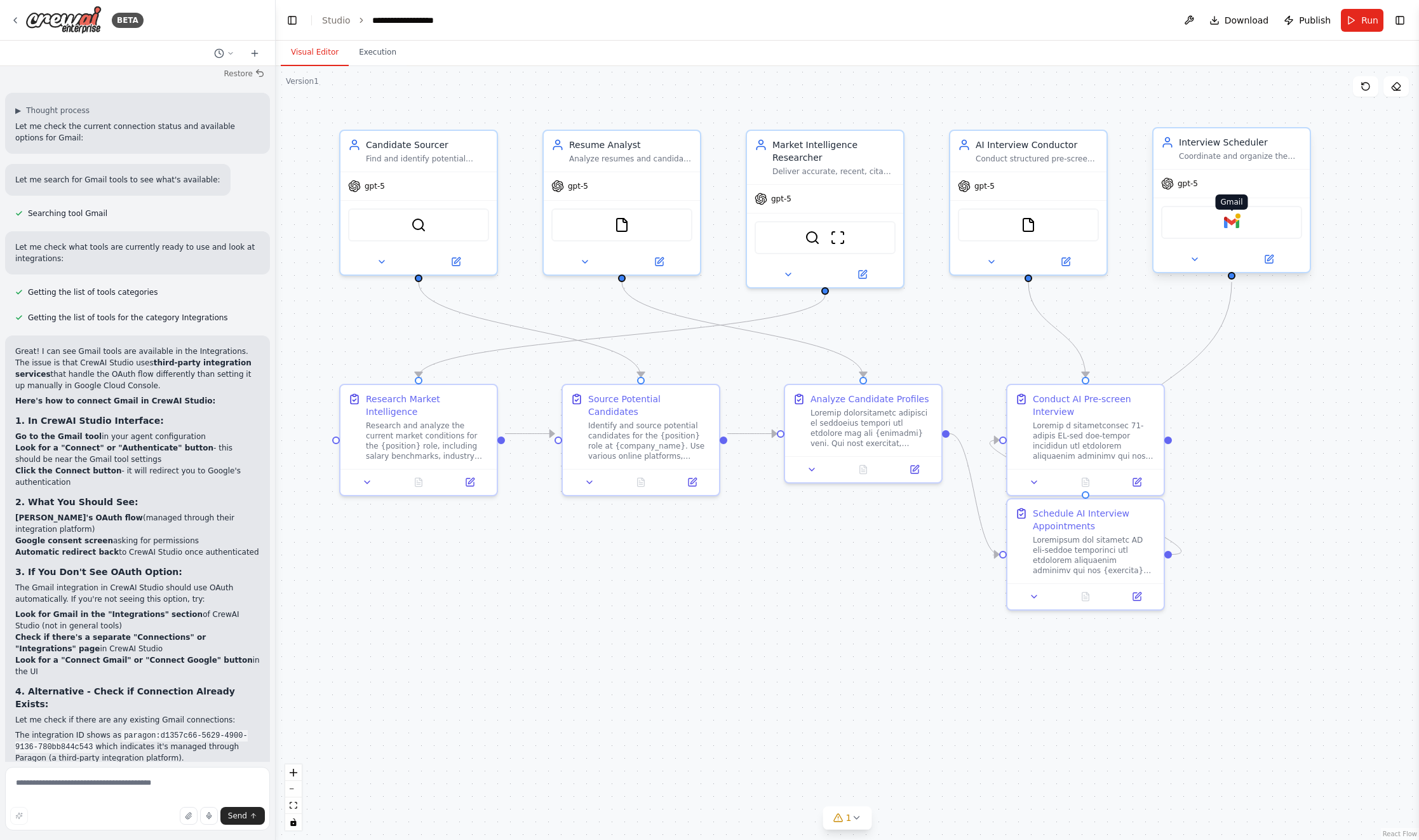
click at [1232, 228] on img at bounding box center [1231, 222] width 15 height 15
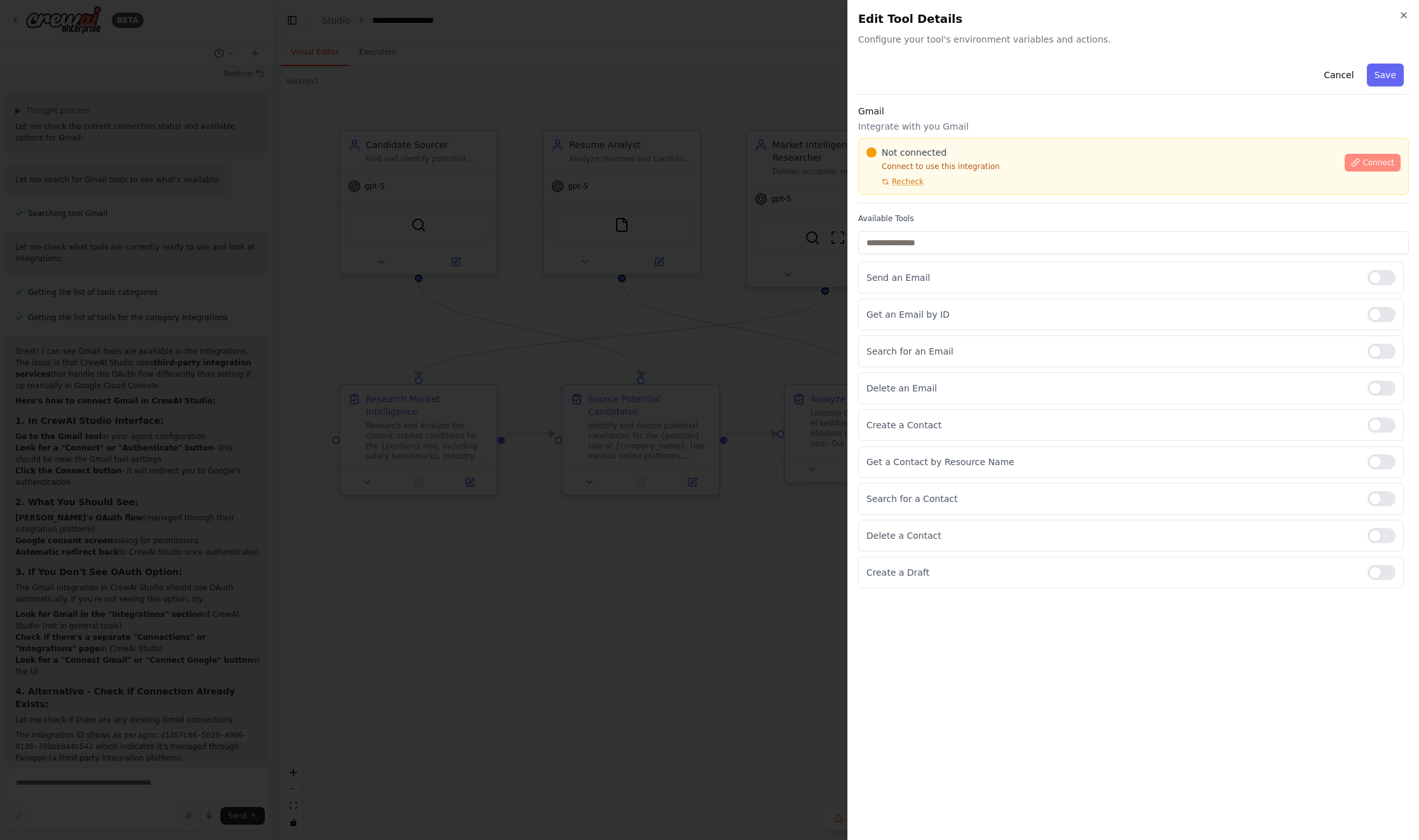
click at [1371, 158] on span "Connect" at bounding box center [1378, 163] width 31 height 10
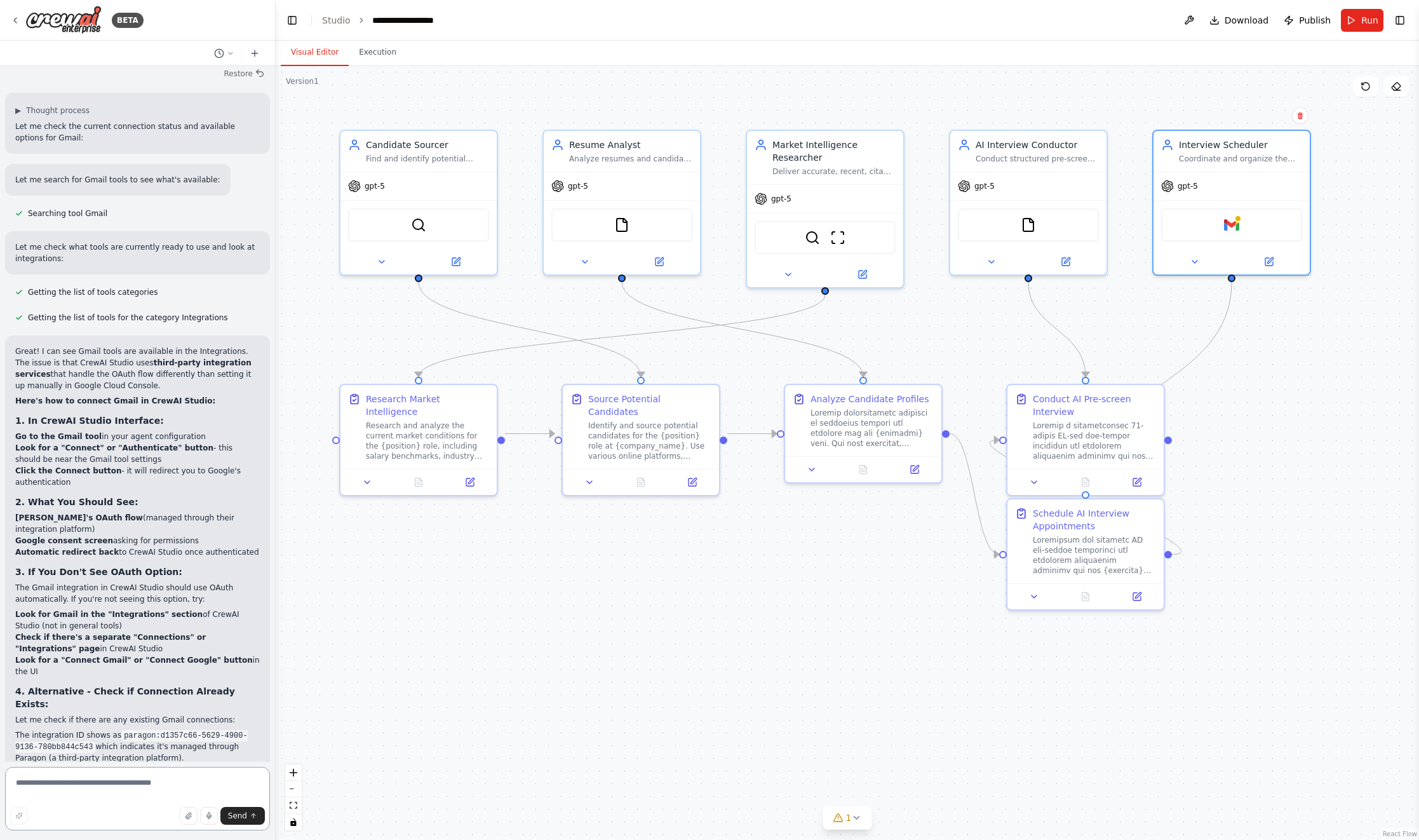
click at [71, 784] on textarea at bounding box center [137, 798] width 265 height 64
paste textarea "*"
click at [71, 784] on textarea at bounding box center [137, 798] width 265 height 64
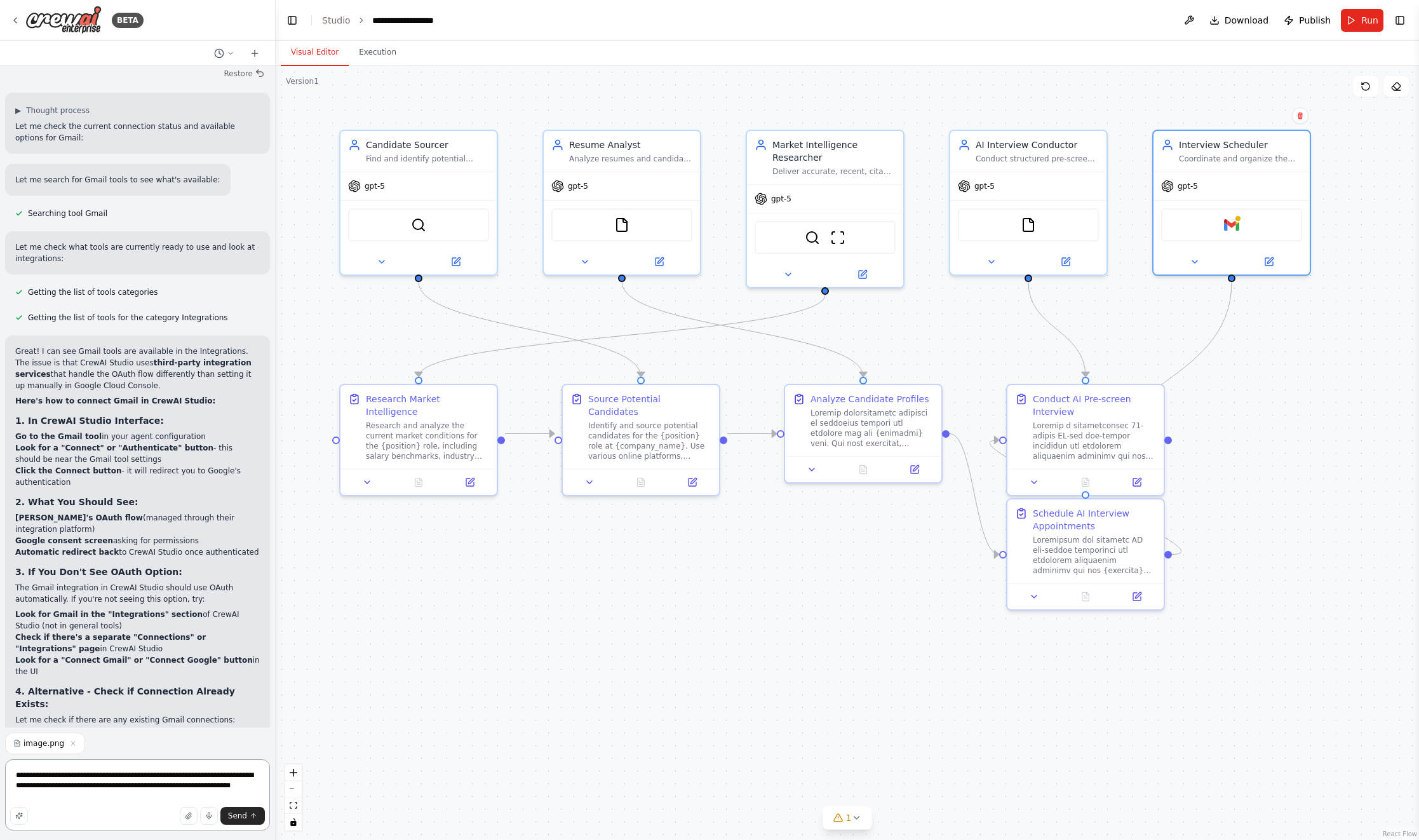
type textarea "**********"
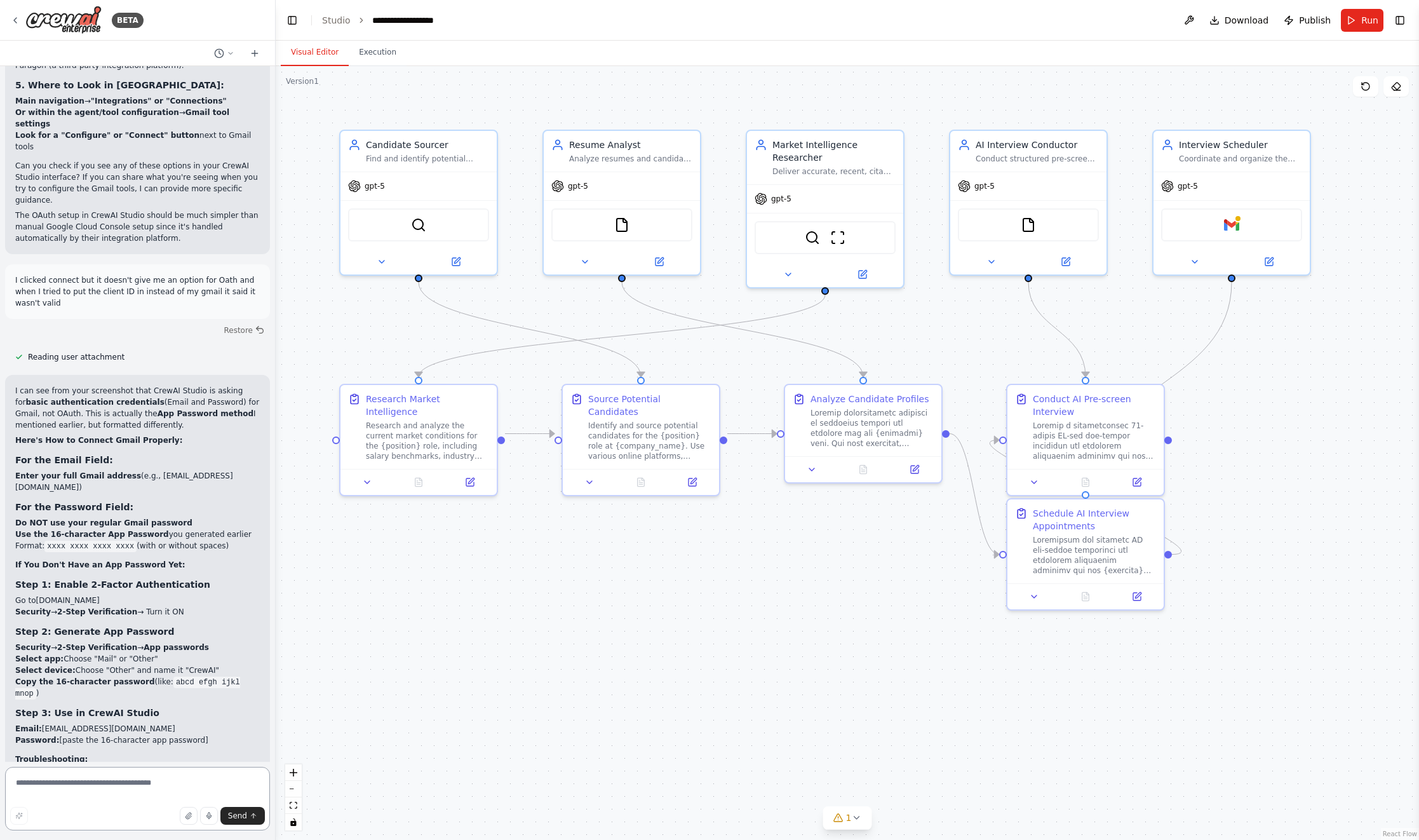
scroll to position [14496, 0]
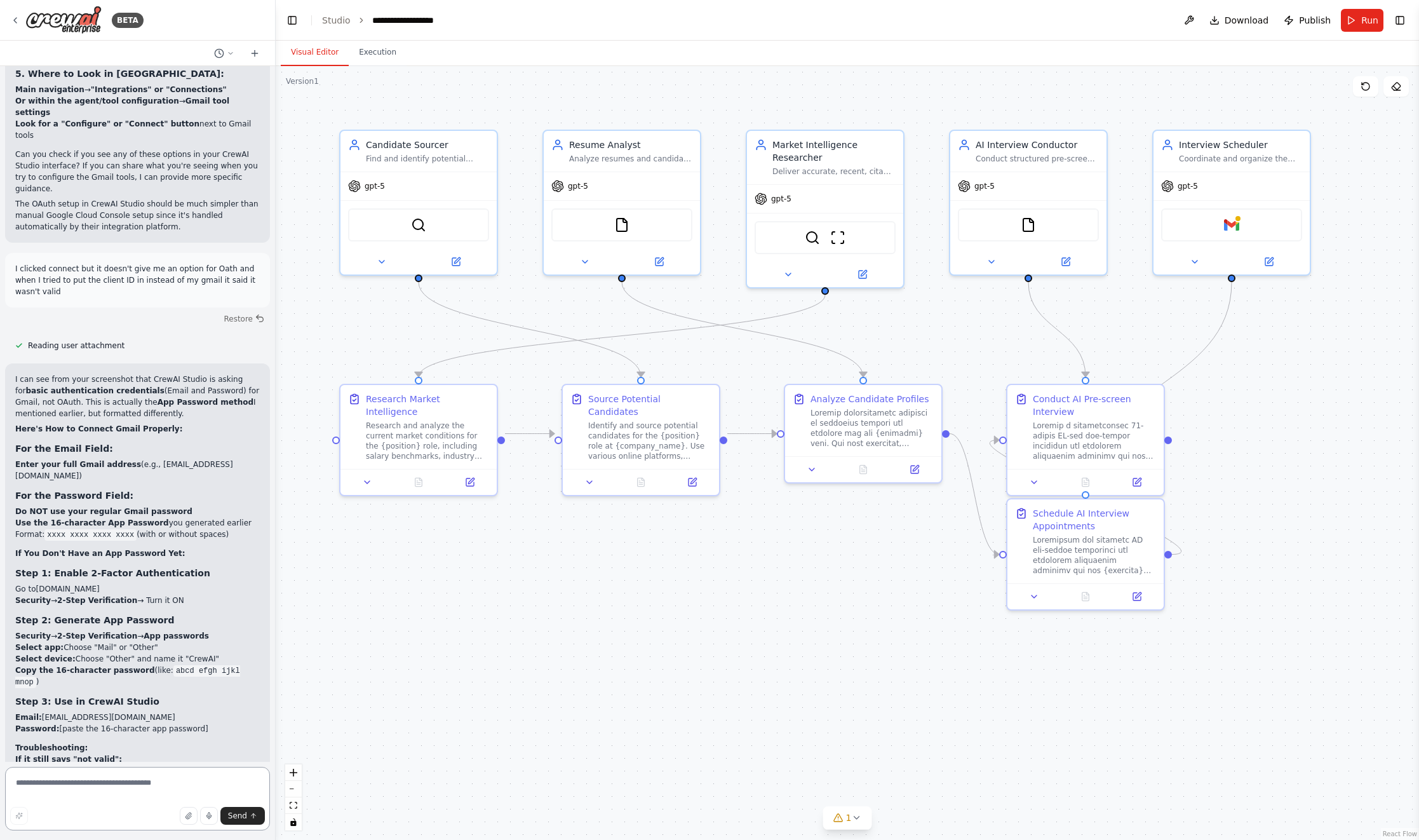
click at [163, 797] on textarea at bounding box center [137, 798] width 265 height 64
type textarea "*"
type textarea "**********"
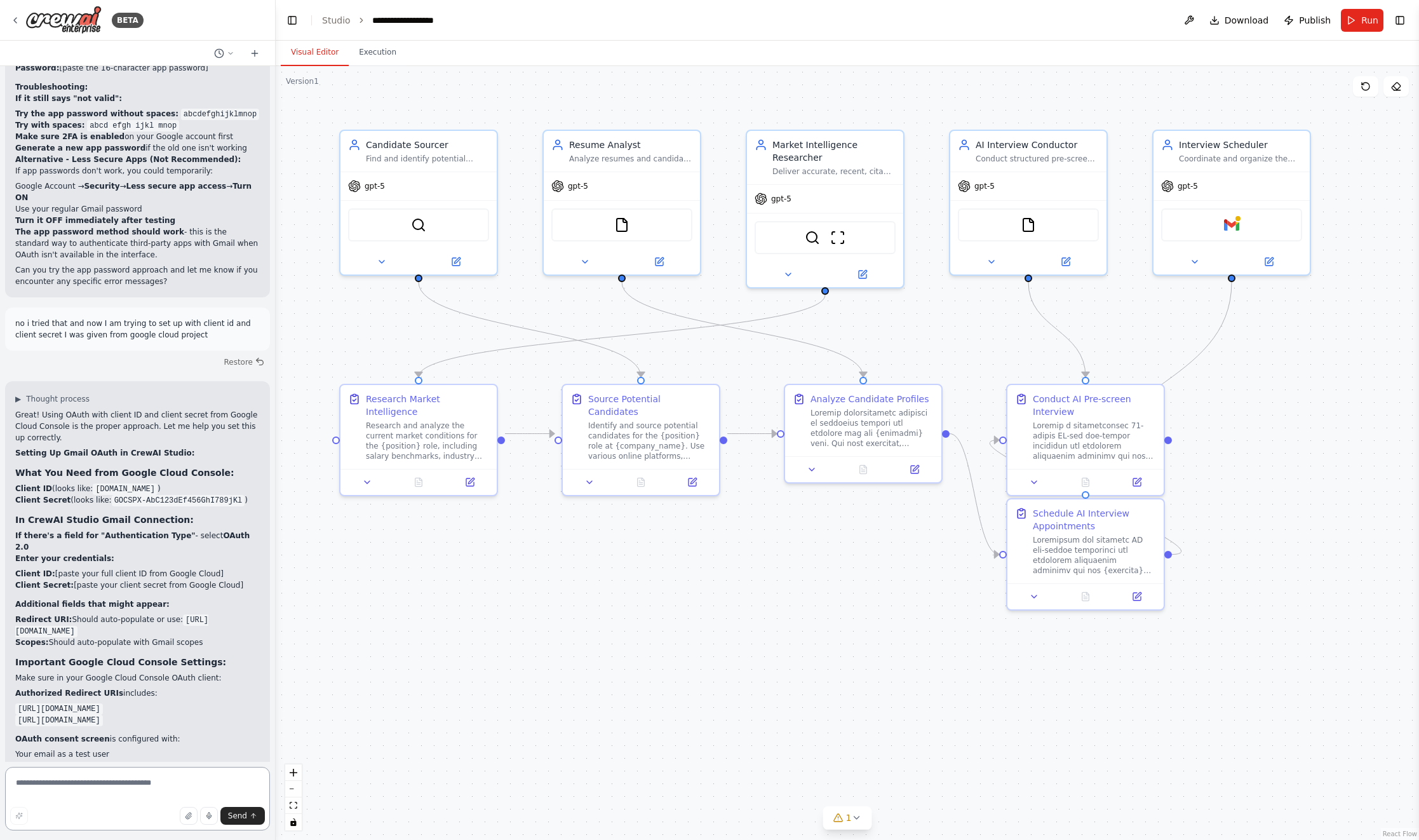
scroll to position [15167, 0]
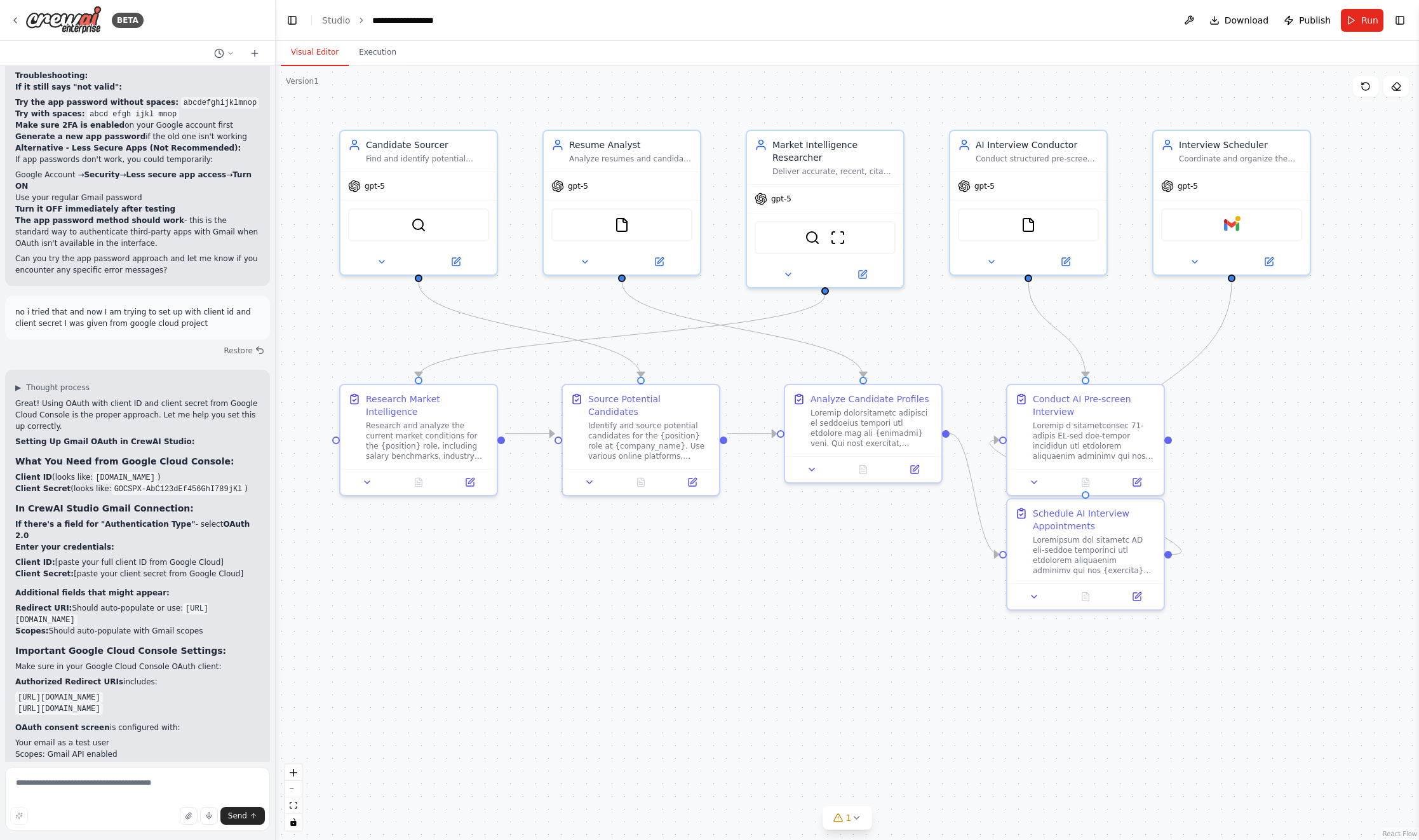
drag, startPoint x: 19, startPoint y: 490, endPoint x: 228, endPoint y: 490, distance: 209.0
click at [228, 691] on li "https://app.crewai.com/auth/gmail/callback" at bounding box center [137, 697] width 245 height 11
copy code "https://app.crewai.com/auth/gmail/callback"
drag, startPoint x: 31, startPoint y: 502, endPoint x: 263, endPoint y: 505, distance: 232.0
click at [263, 505] on div "I would like to build a crew of recruiters. ▶ Thought process I'll help you bui…" at bounding box center [137, 414] width 275 height 696
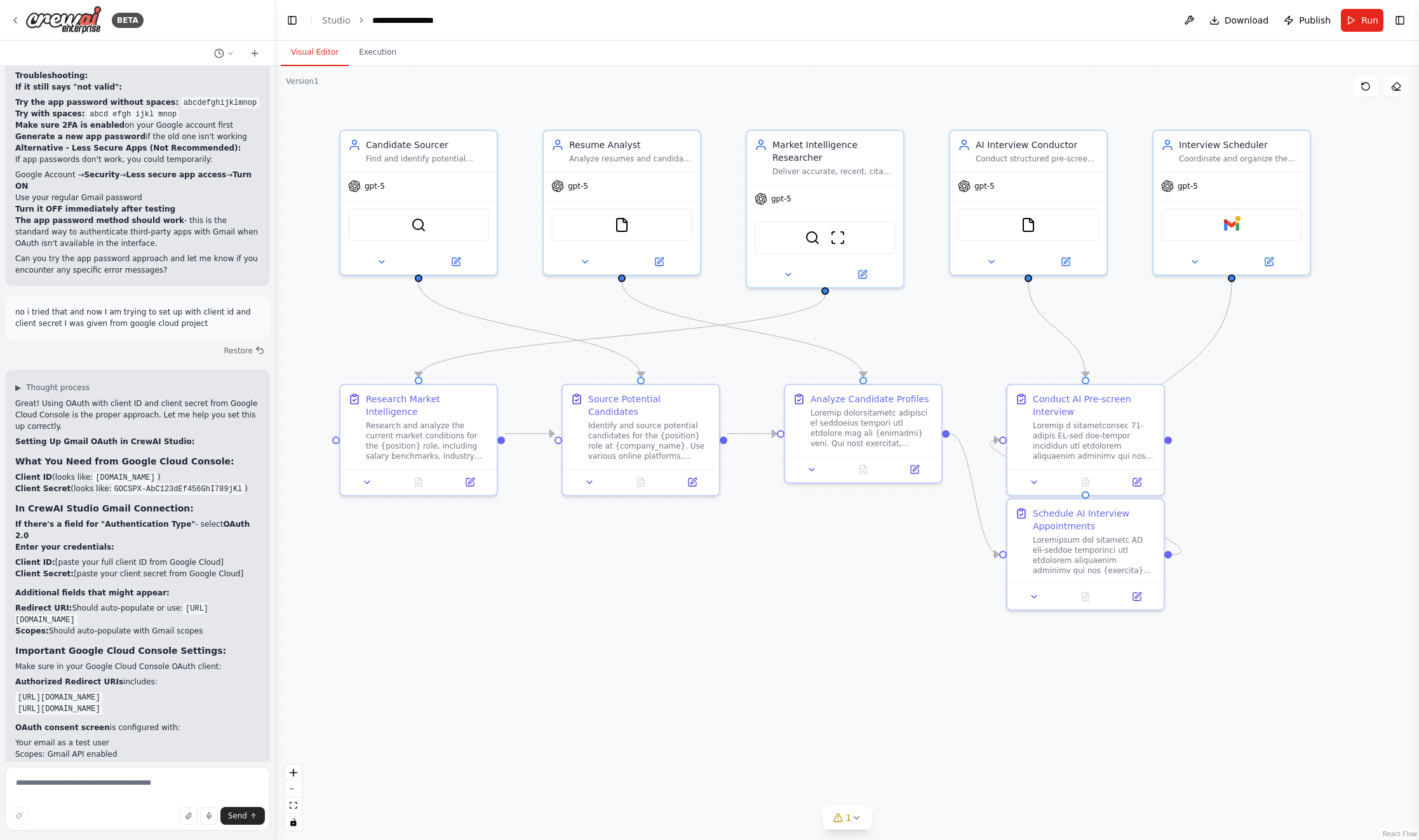
copy code "https://app.crewai.com/integrations/gmail/callback"
click at [177, 782] on textarea at bounding box center [137, 798] width 265 height 64
type textarea "**********"
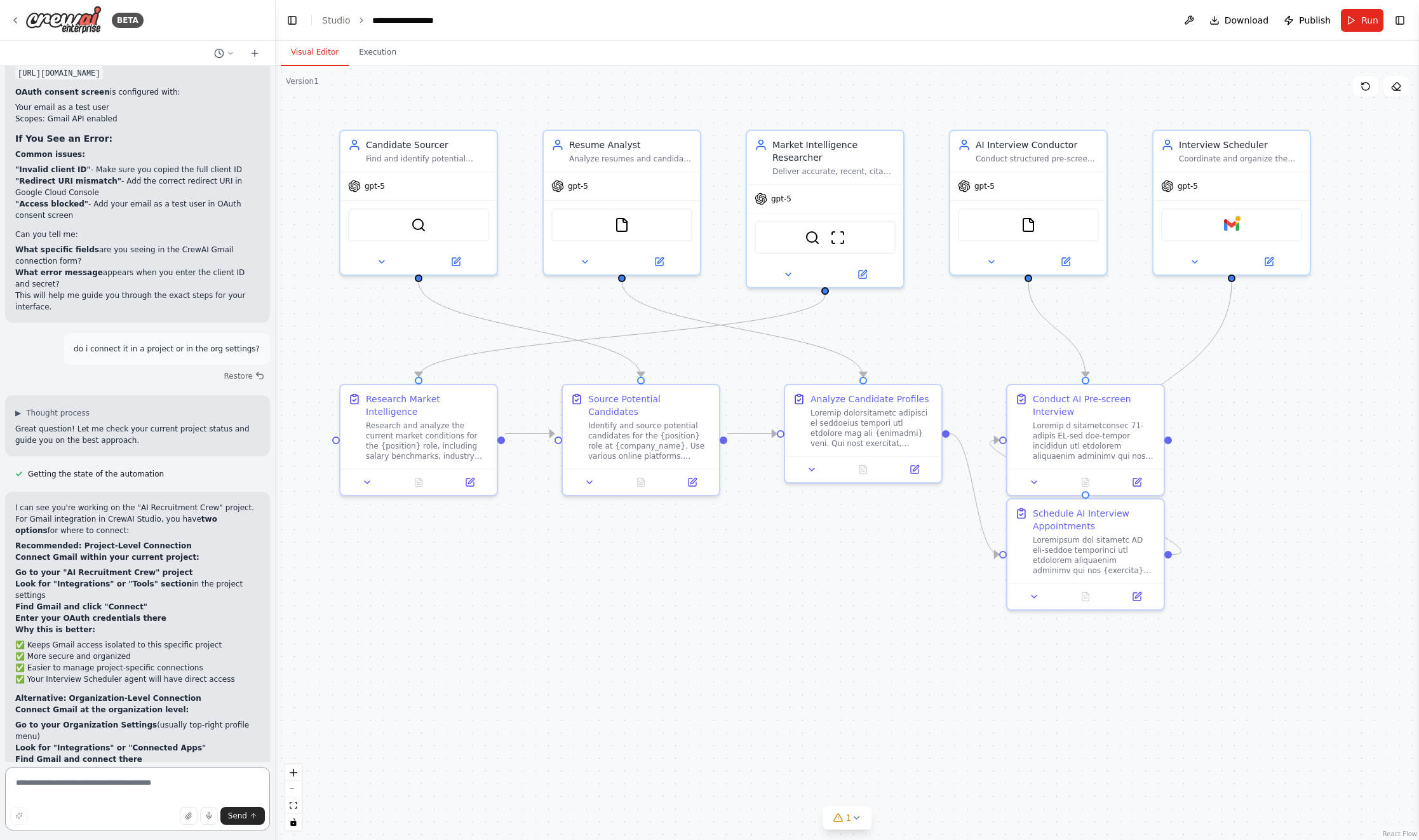
scroll to position [15814, 0]
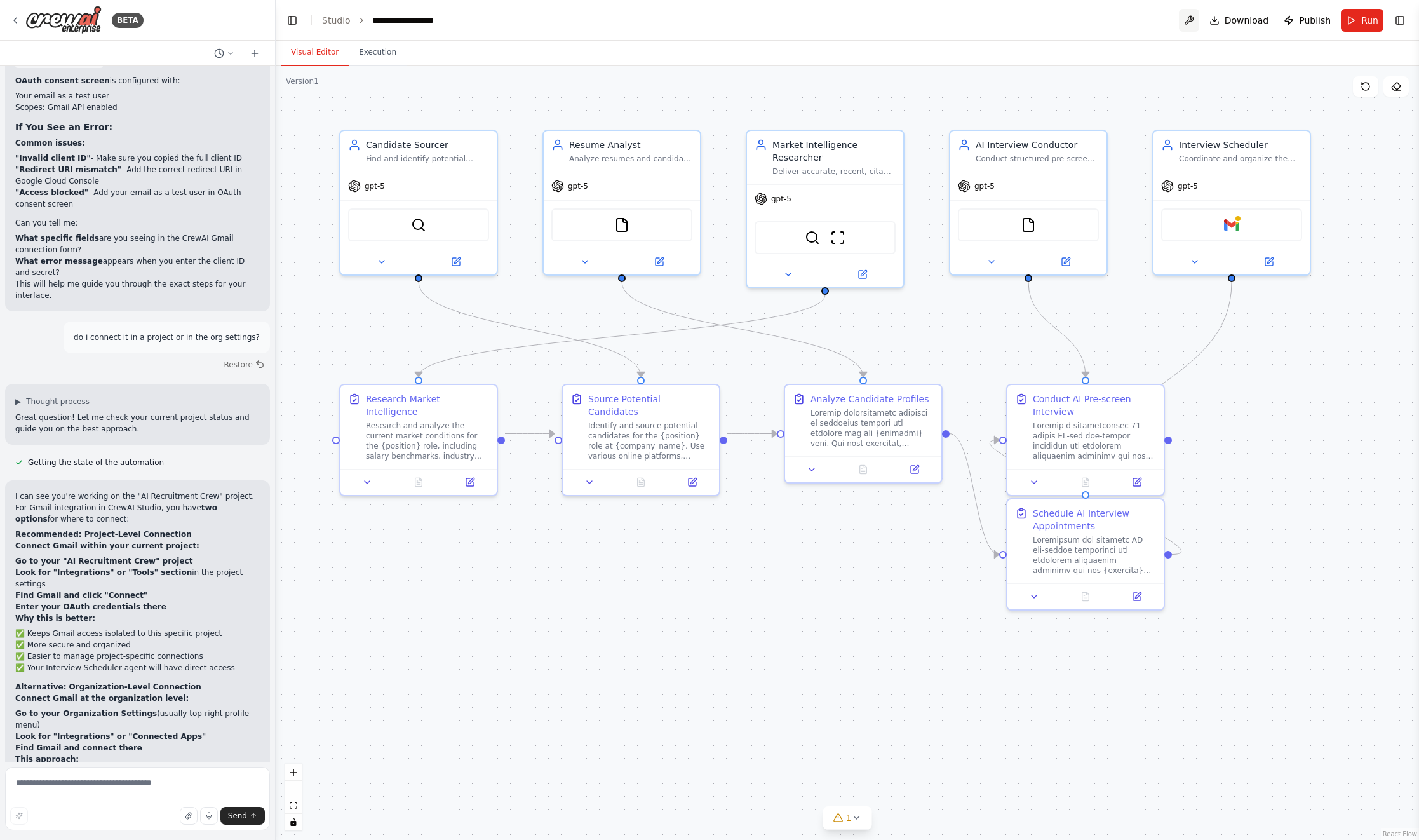
click at [1194, 20] on button at bounding box center [1189, 20] width 20 height 23
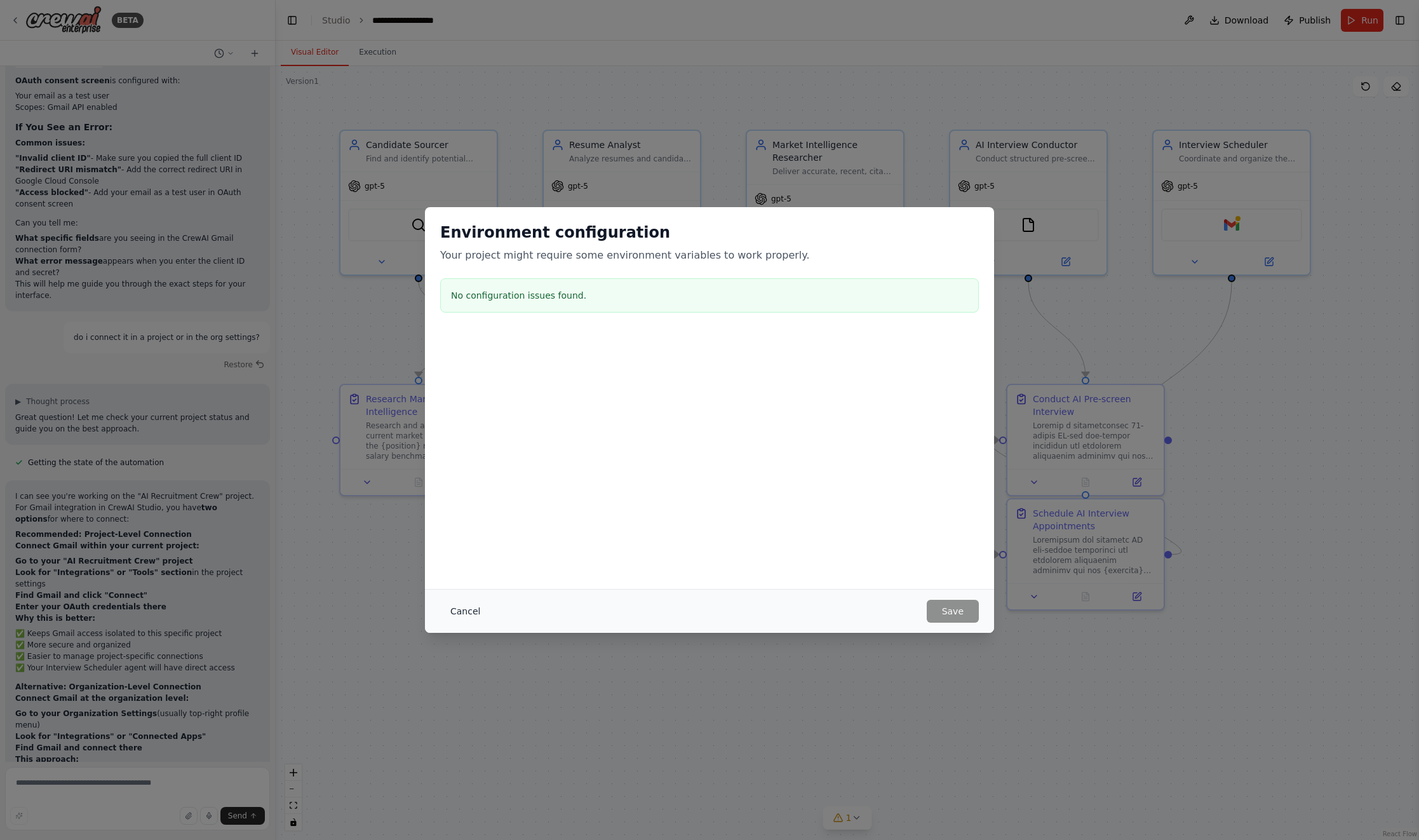
click at [465, 614] on button "Cancel" at bounding box center [465, 611] width 50 height 23
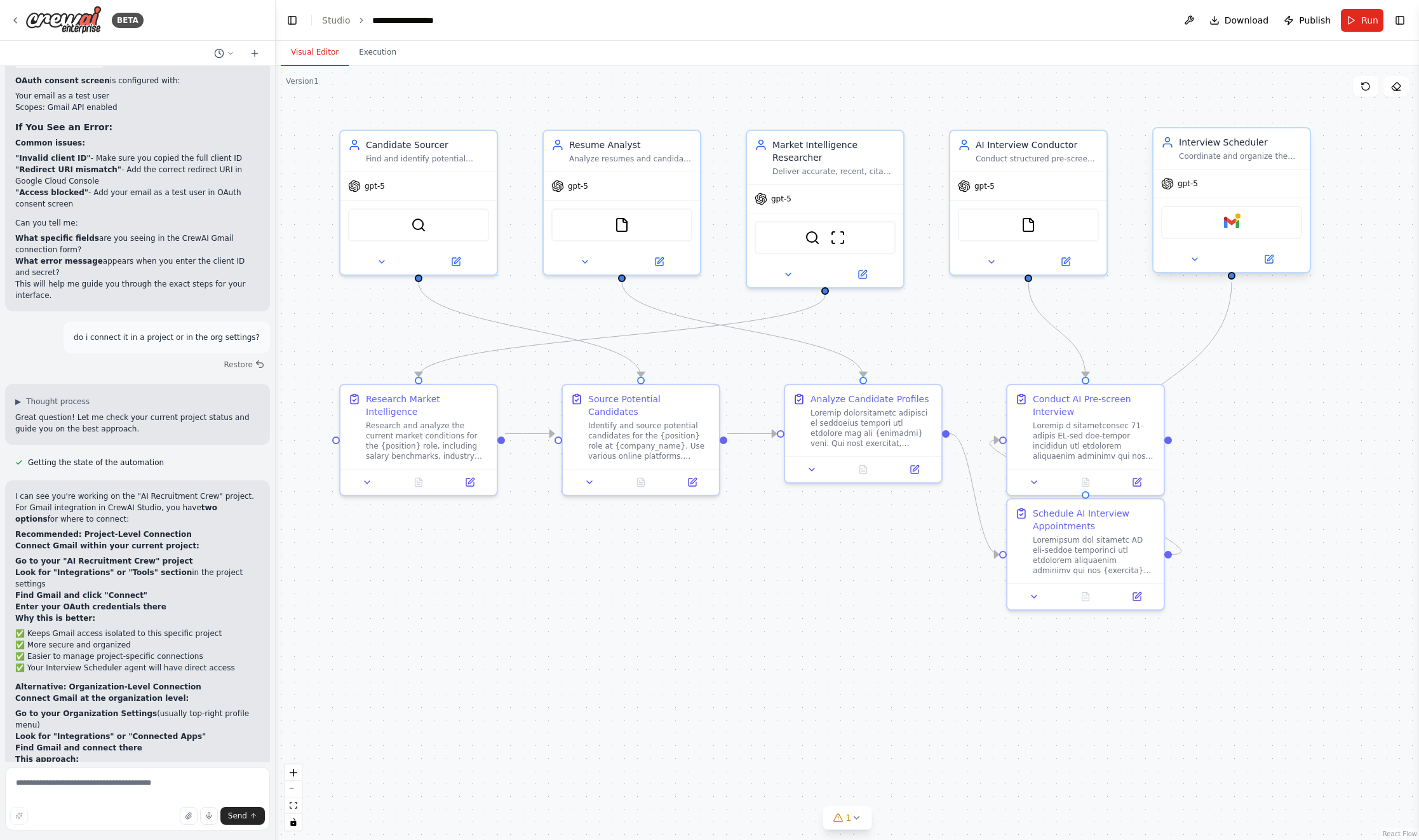
click at [1216, 235] on div "Gmail" at bounding box center [1232, 222] width 141 height 33
click at [1228, 226] on img at bounding box center [1231, 222] width 15 height 15
click at [1392, 221] on div ".deletable-edge-delete-btn { width: 20px; height: 20px; border: 0px solid #ffff…" at bounding box center [847, 453] width 1143 height 774
click at [1219, 221] on div "Gmail" at bounding box center [1232, 222] width 141 height 33
click at [1237, 221] on img at bounding box center [1231, 222] width 15 height 15
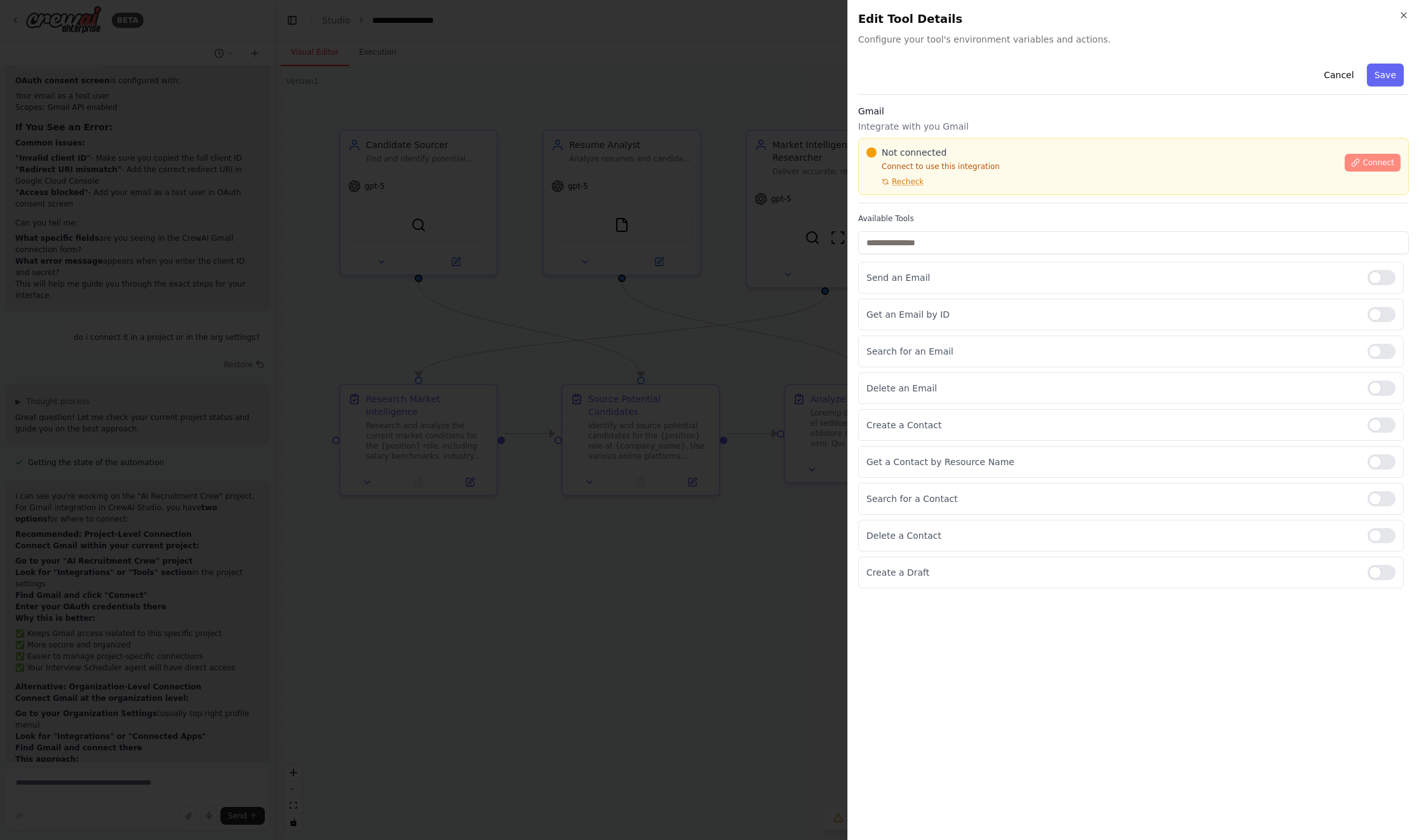
click at [1379, 159] on span "Connect" at bounding box center [1378, 163] width 31 height 10
click at [1403, 14] on icon "button" at bounding box center [1403, 15] width 5 height 5
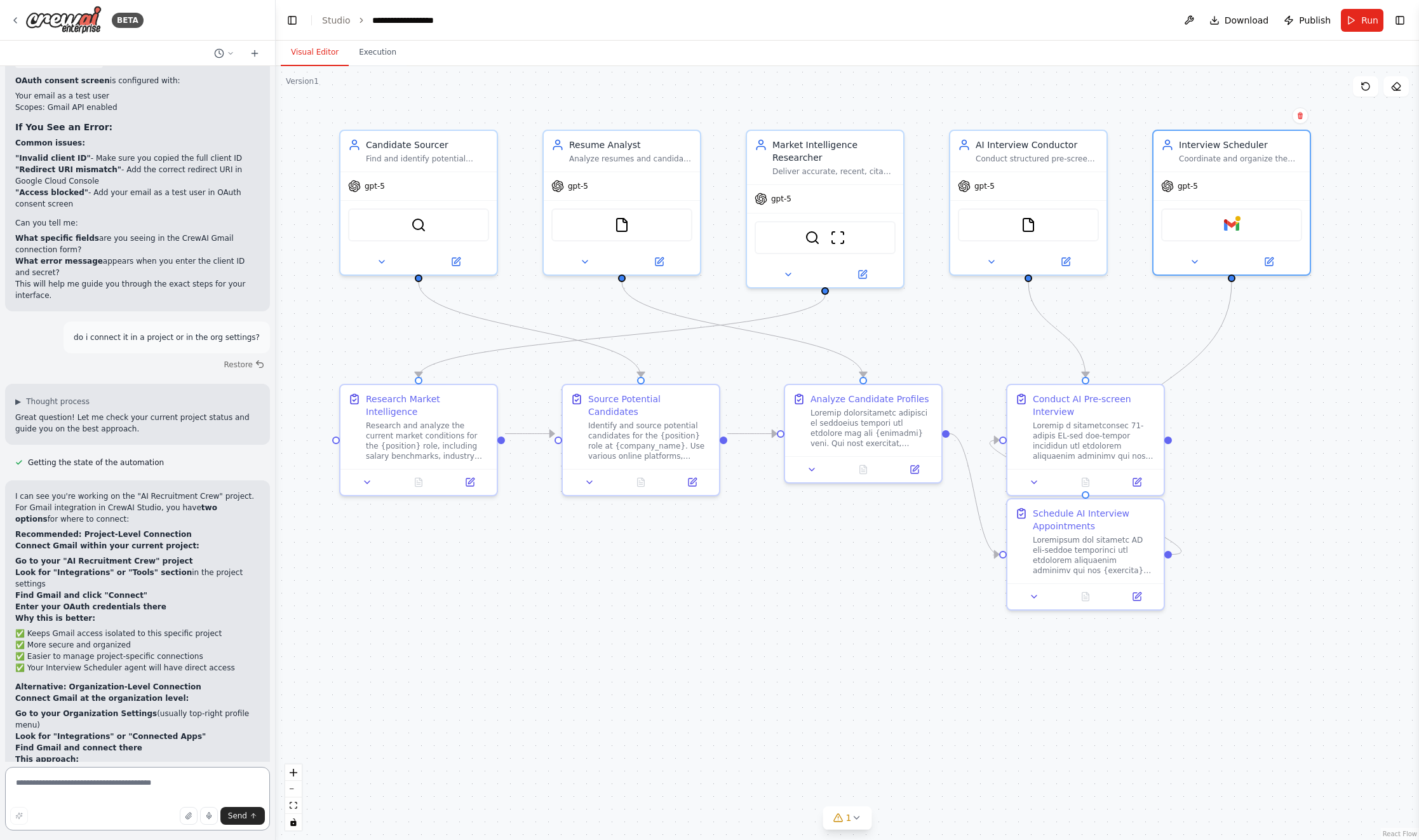
click at [123, 772] on textarea at bounding box center [137, 798] width 265 height 64
type textarea "**********"
paste textarea
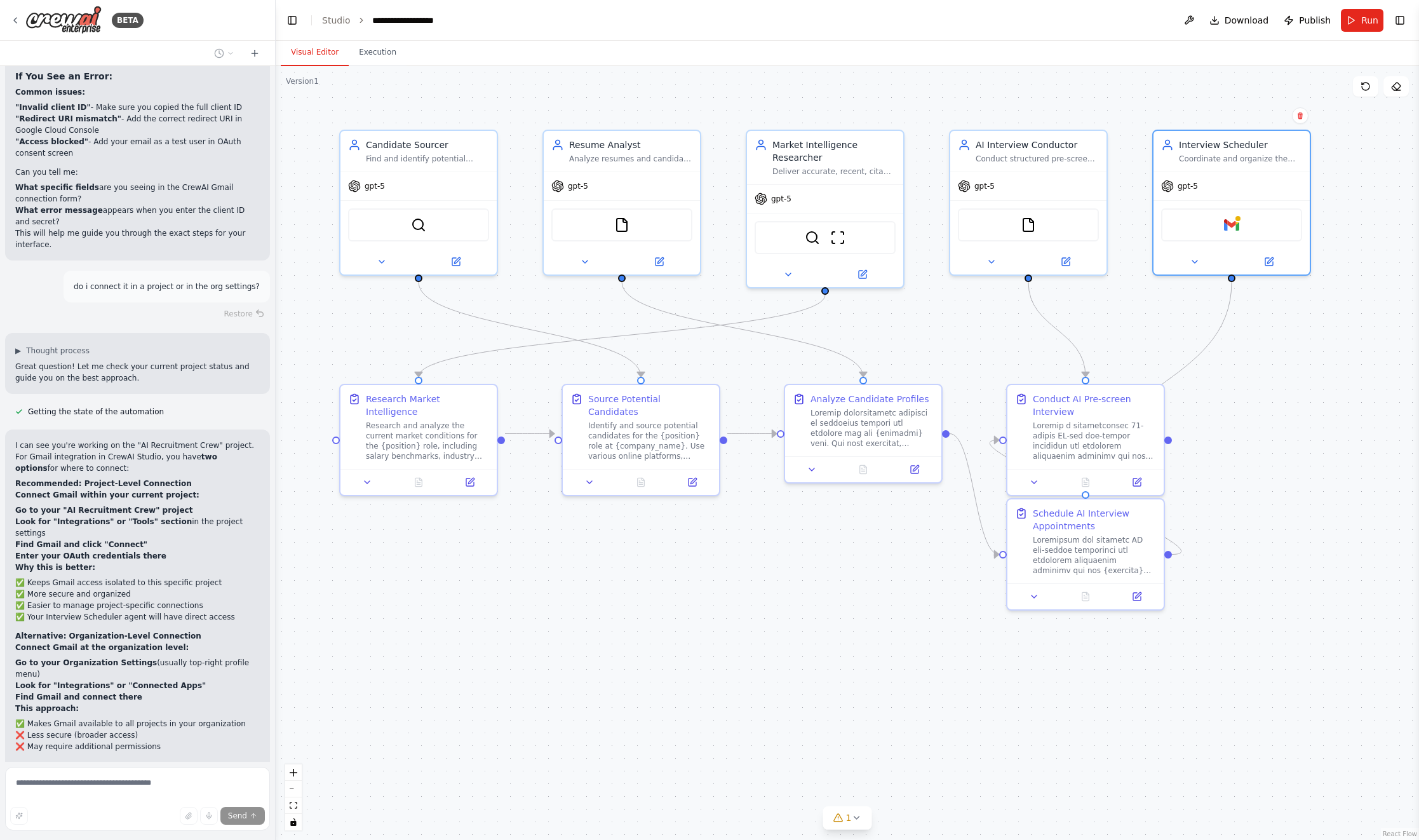
scroll to position [15939, 0]
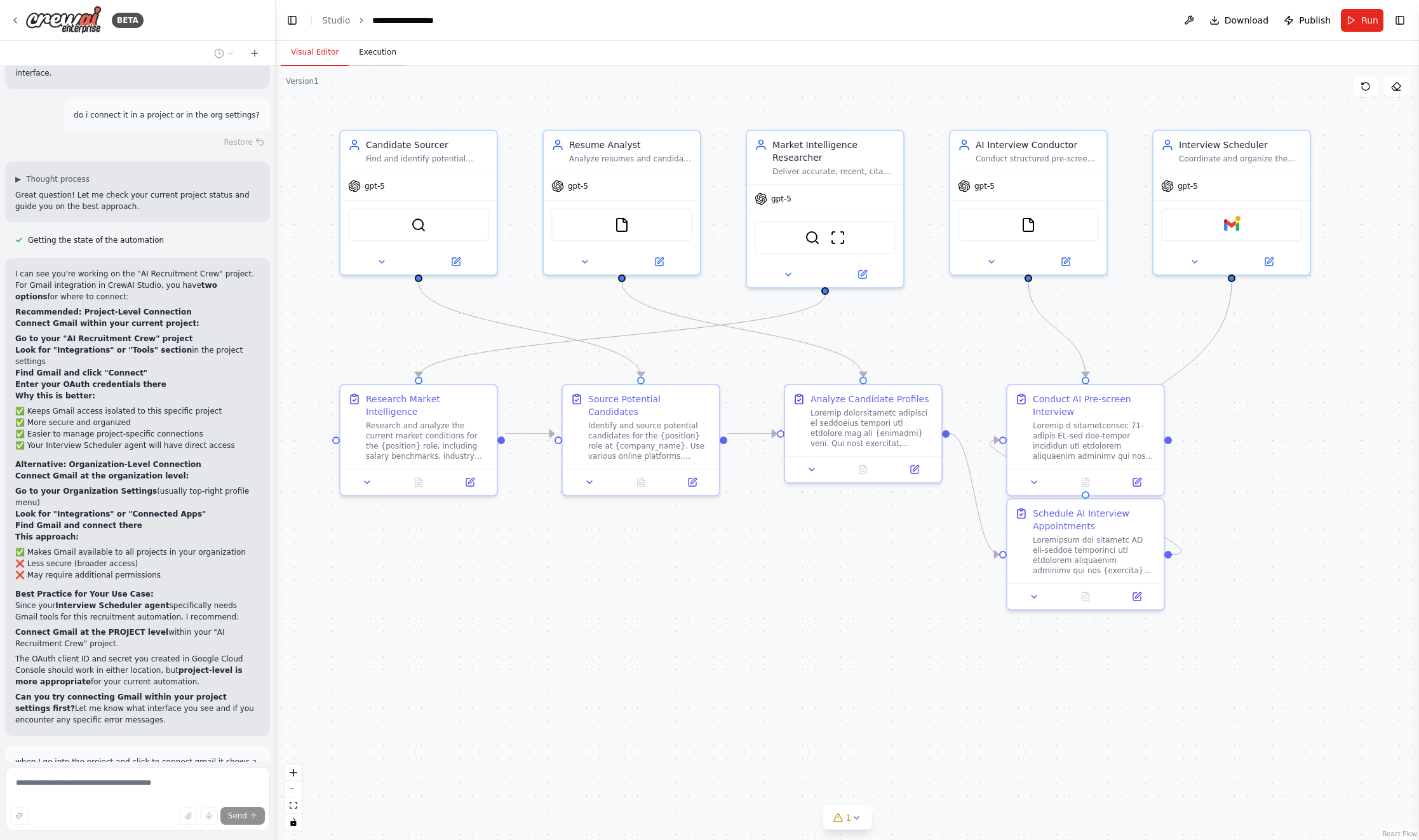
click at [385, 49] on button "Execution" at bounding box center [378, 52] width 58 height 26
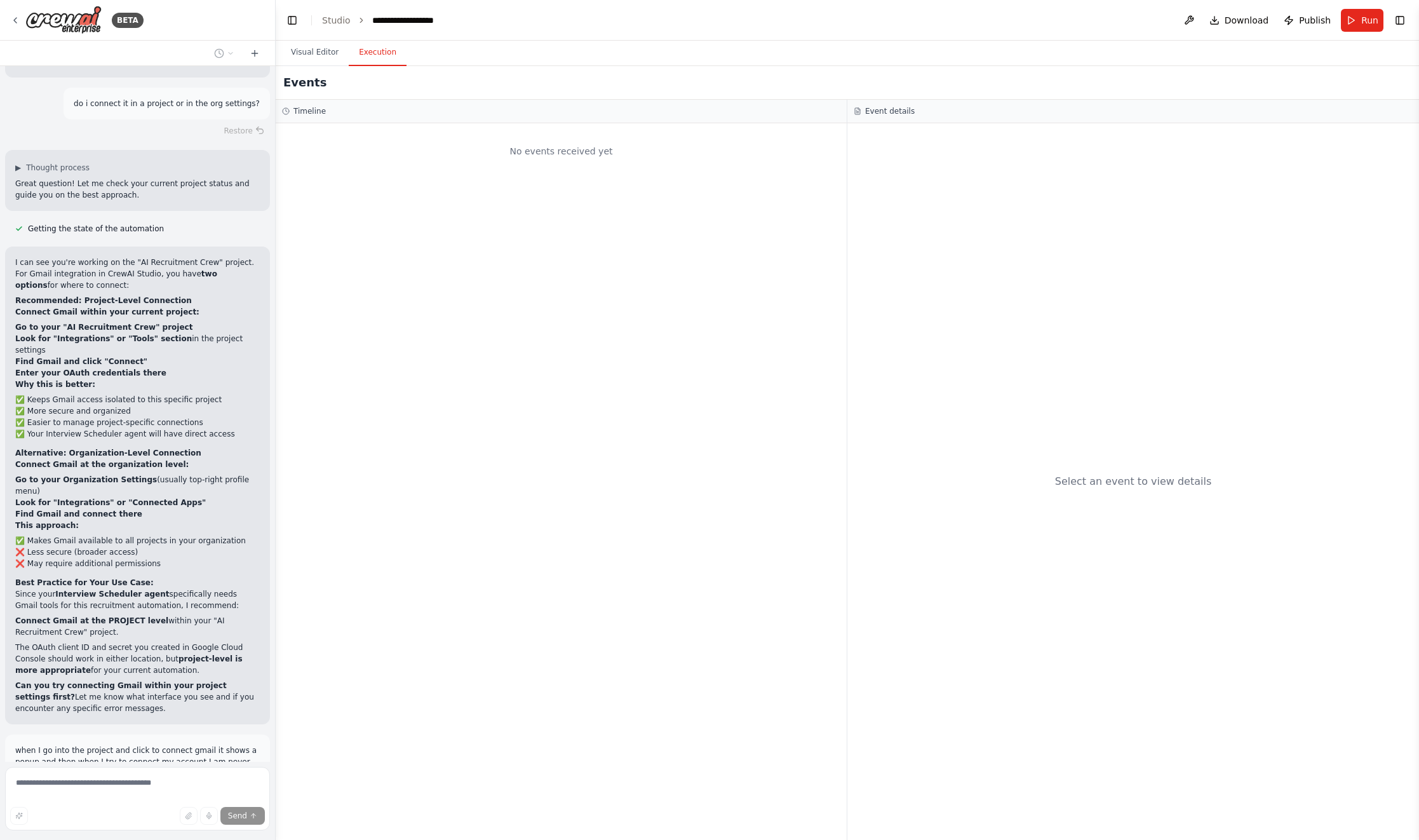
scroll to position [16063, 0]
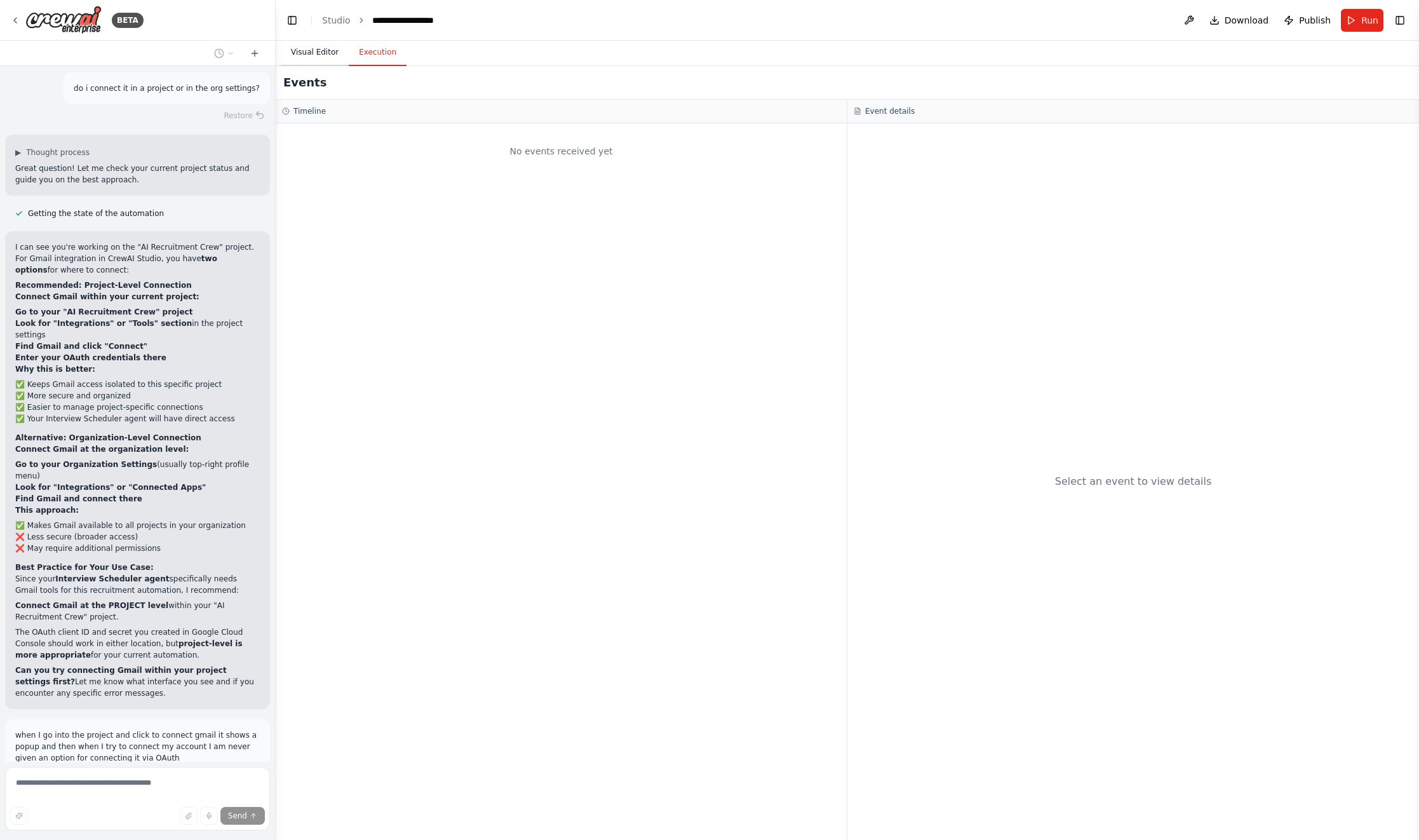
click at [315, 45] on button "Visual Editor" at bounding box center [314, 52] width 68 height 26
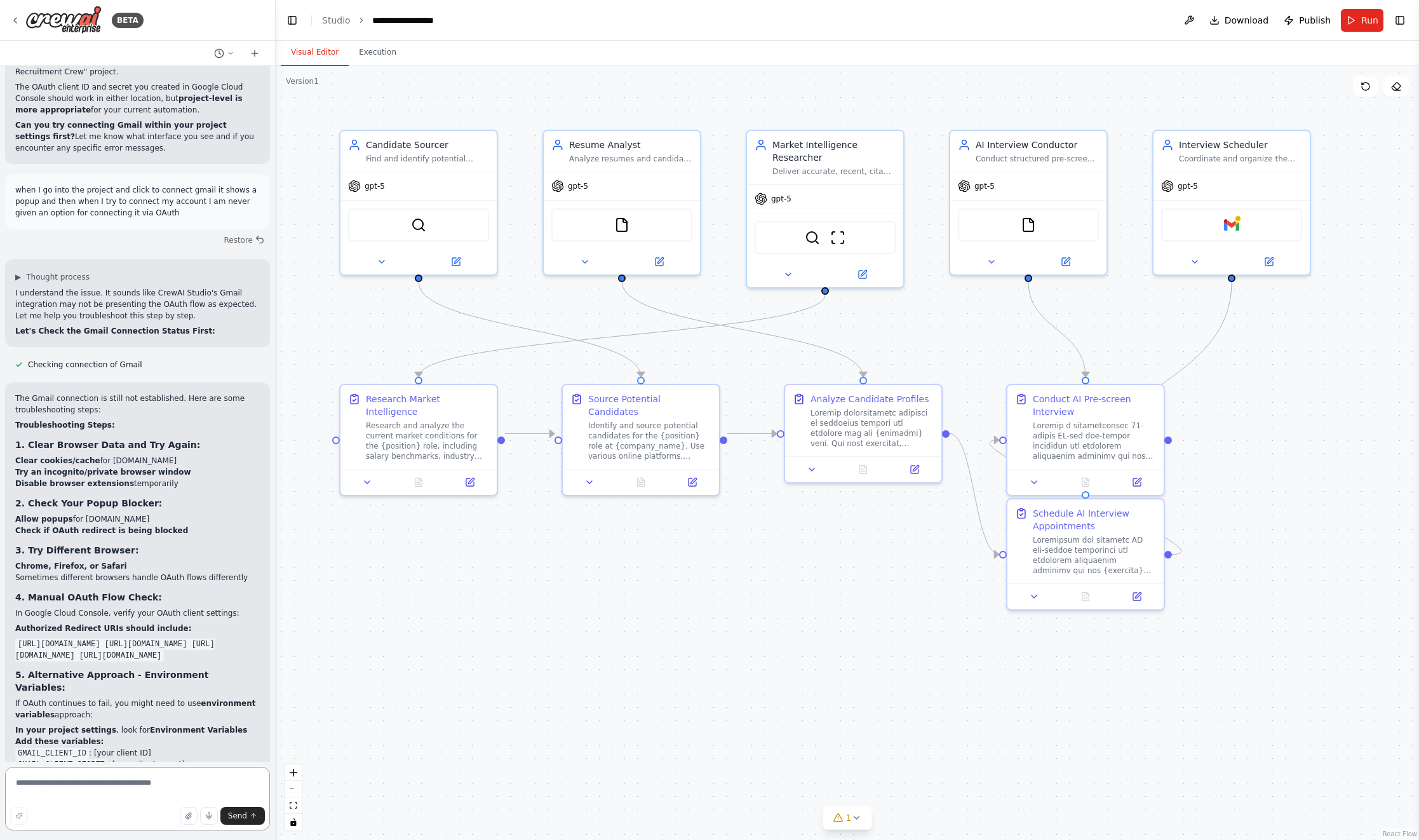
scroll to position [16619, 0]
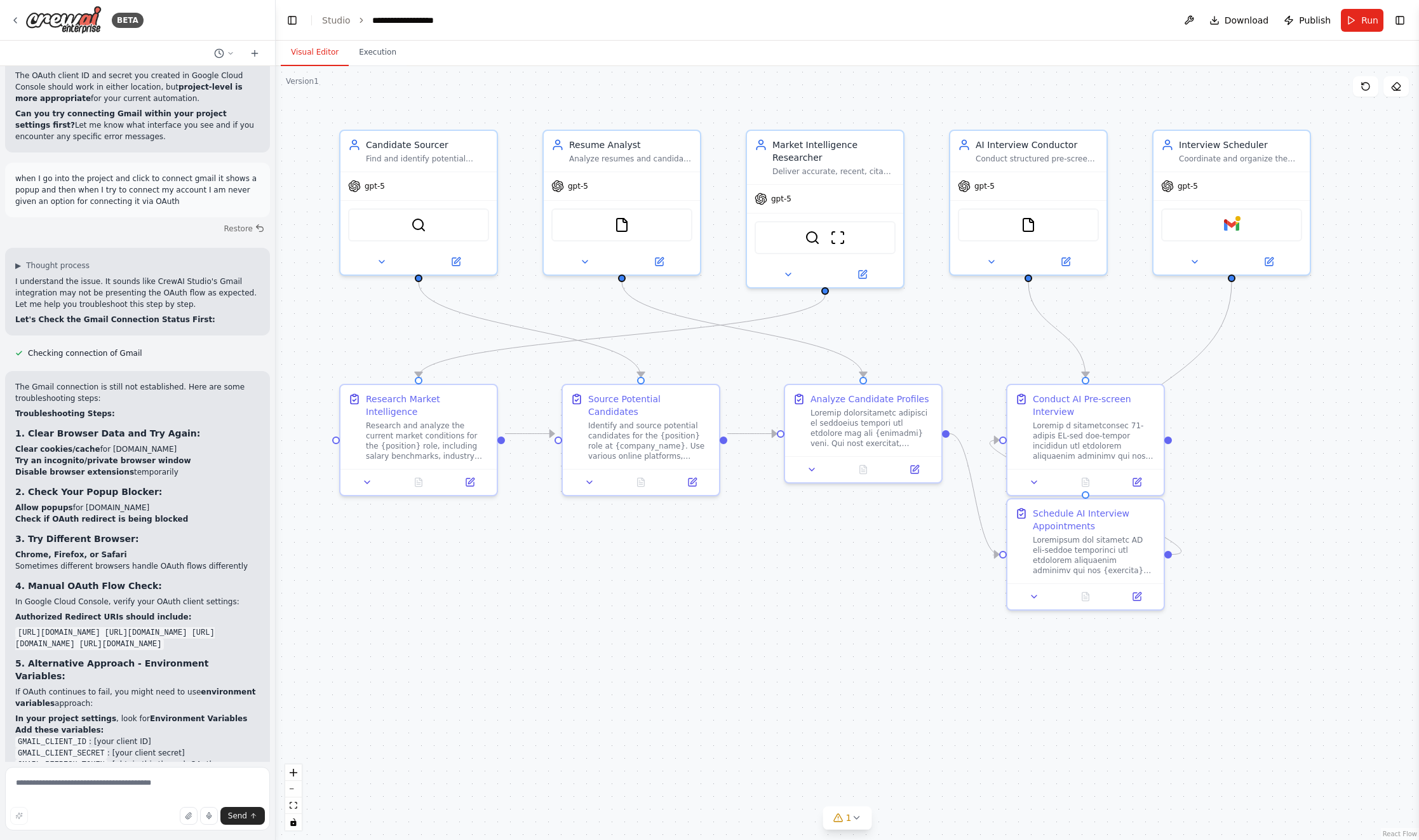
drag, startPoint x: 216, startPoint y: 437, endPoint x: 8, endPoint y: 424, distance: 208.4
click at [8, 424] on div "The Gmail connection is still not established. Here are some troubleshooting st…" at bounding box center [137, 659] width 265 height 577
copy code "https://app.crewai.com/auth/callback https://app.crewai.com/integrations/callba…"
click at [1187, 20] on button at bounding box center [1189, 20] width 20 height 23
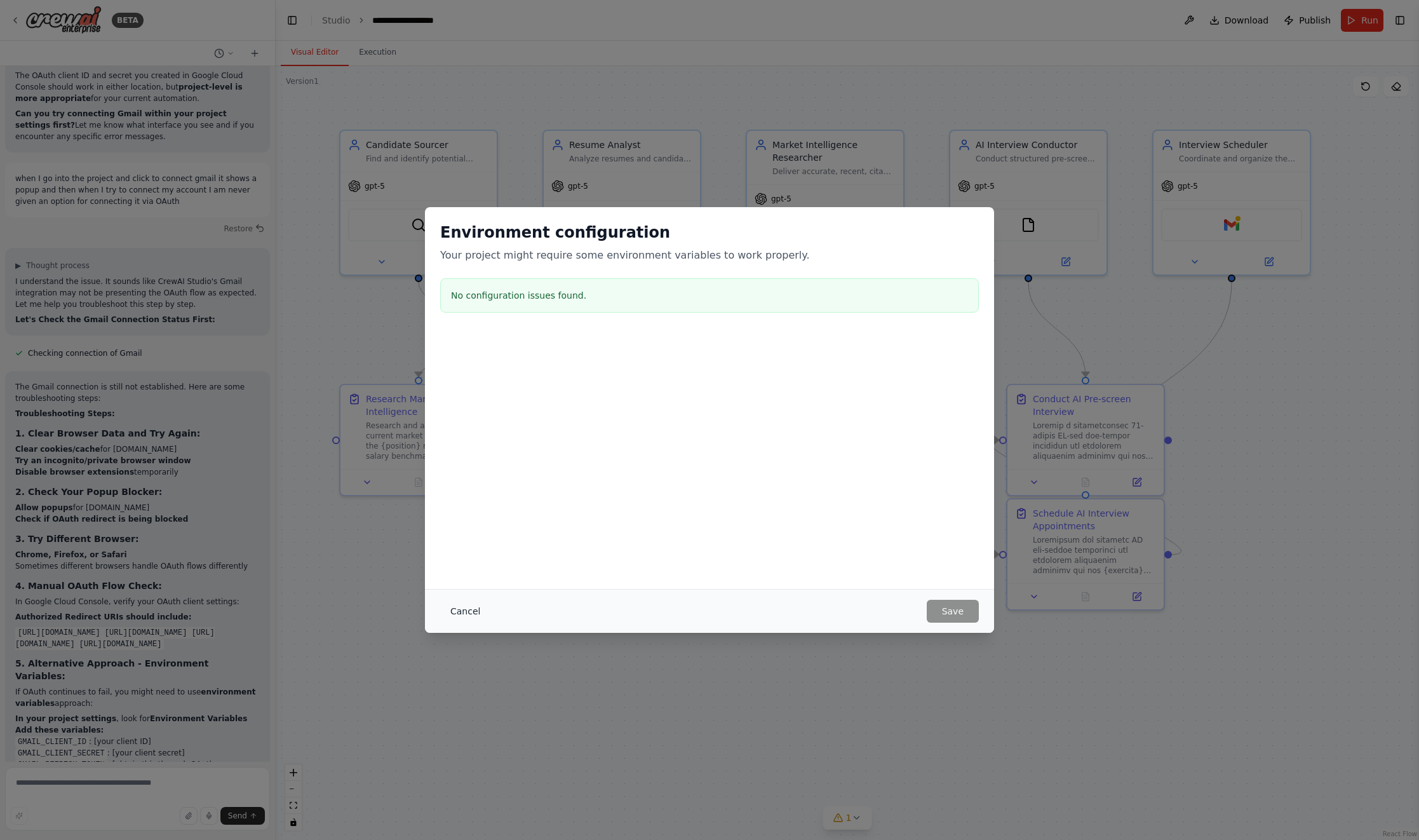
click at [466, 620] on button "Cancel" at bounding box center [465, 611] width 50 height 23
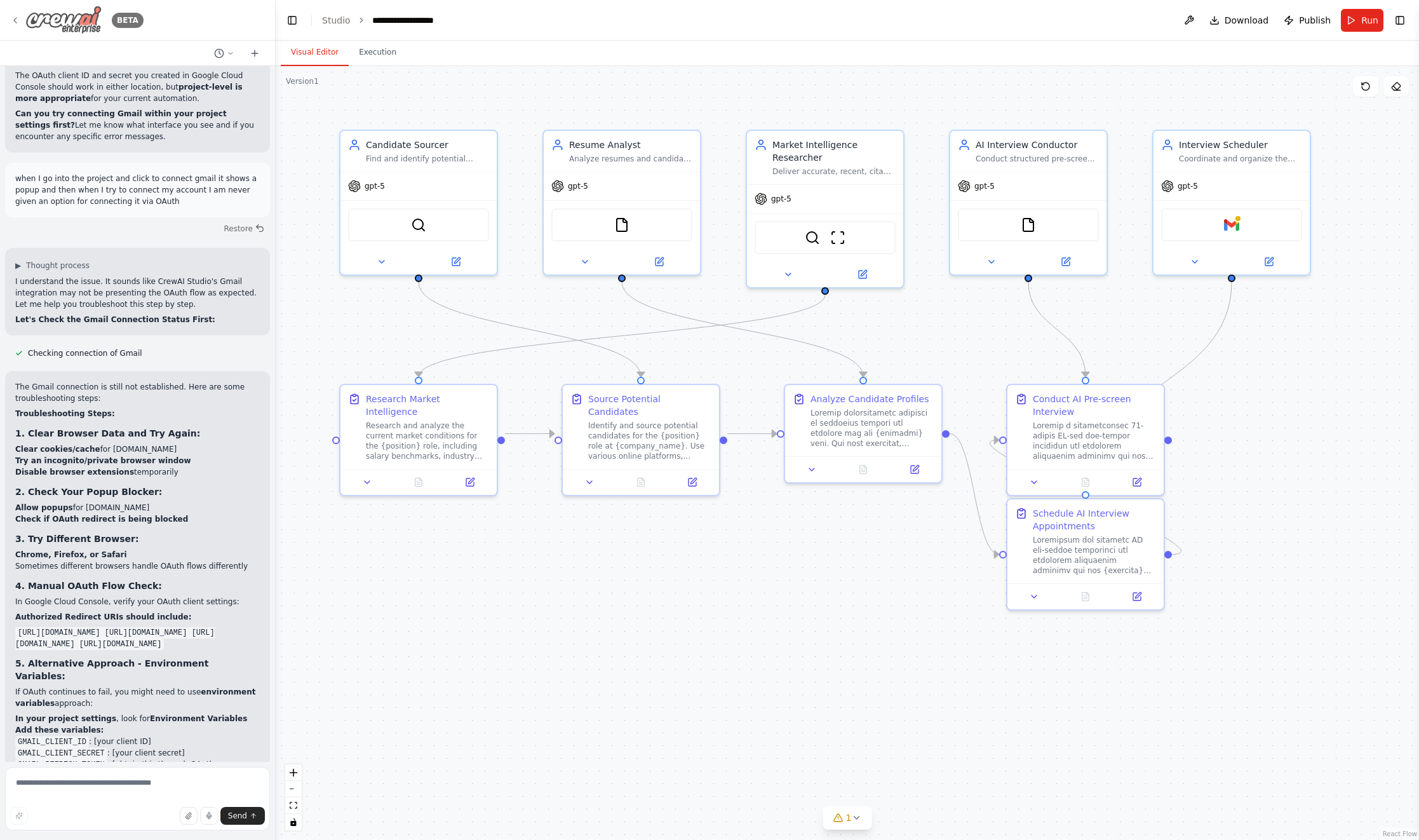
click at [76, 25] on img at bounding box center [64, 20] width 76 height 29
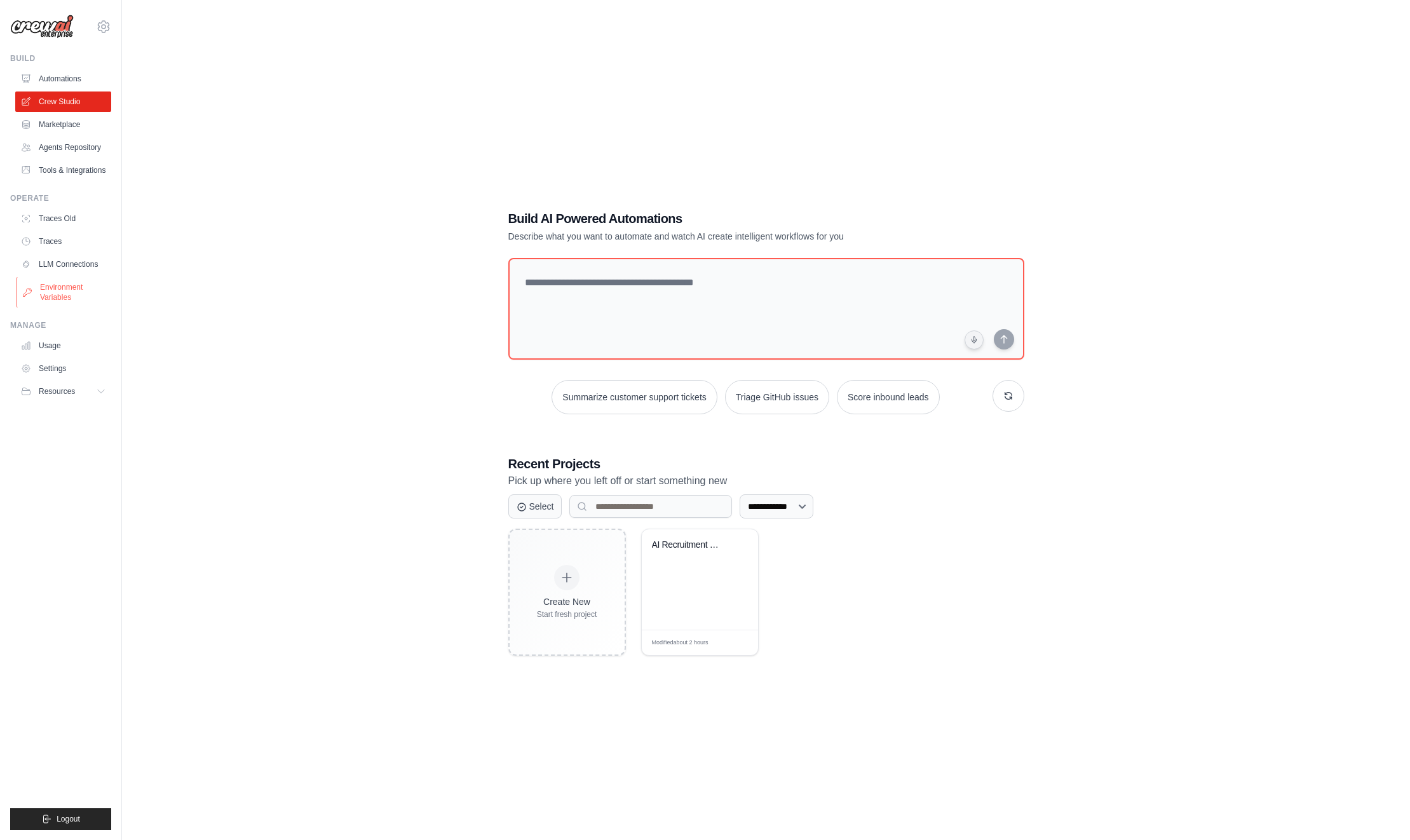
click at [61, 293] on link "Environment Variables" at bounding box center [64, 292] width 96 height 31
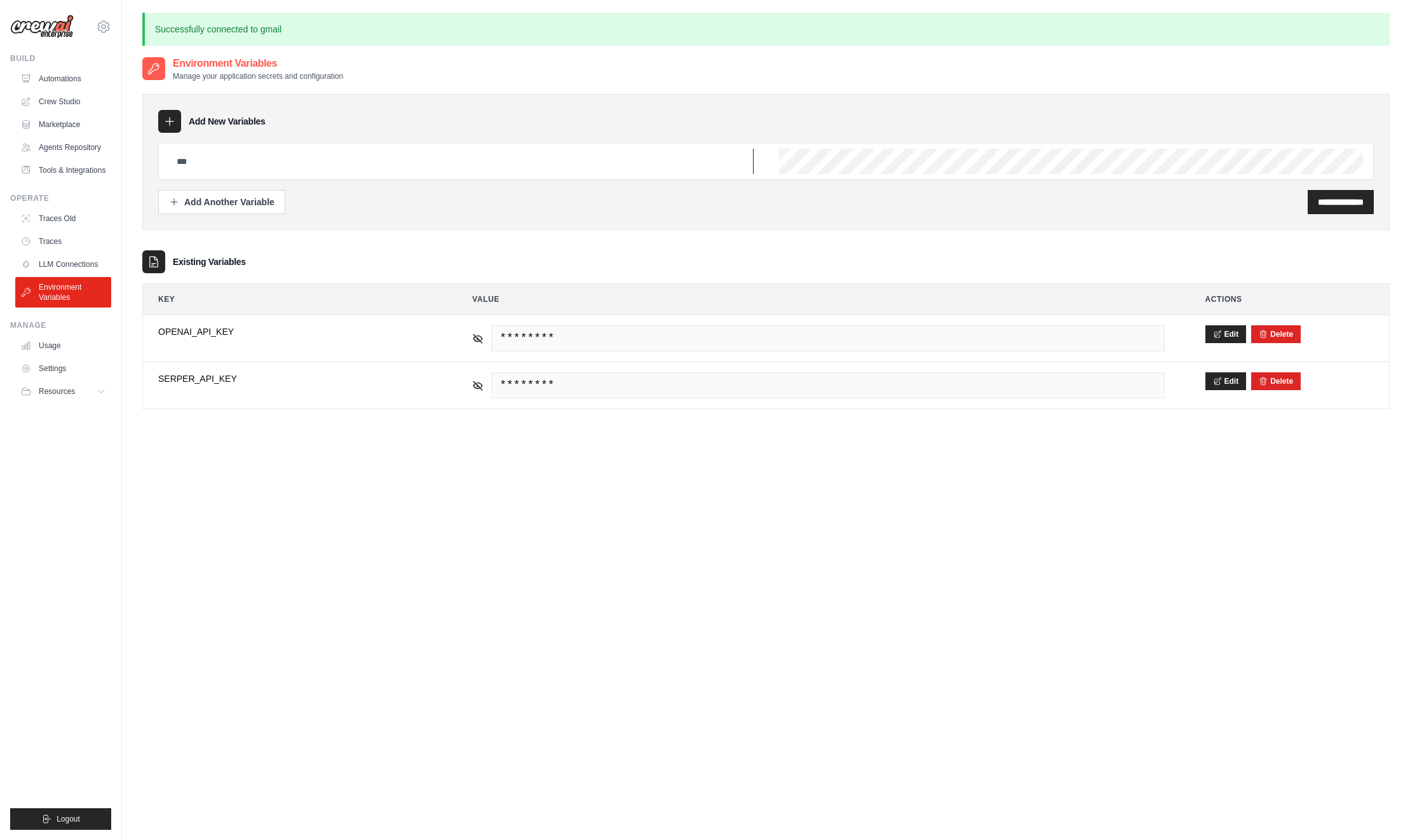
click at [288, 161] on input "text" at bounding box center [461, 161] width 585 height 26
type input "**********"
click at [1318, 202] on input "**********" at bounding box center [1341, 202] width 46 height 13
click at [473, 165] on input "text" at bounding box center [461, 161] width 585 height 26
type input "**********"
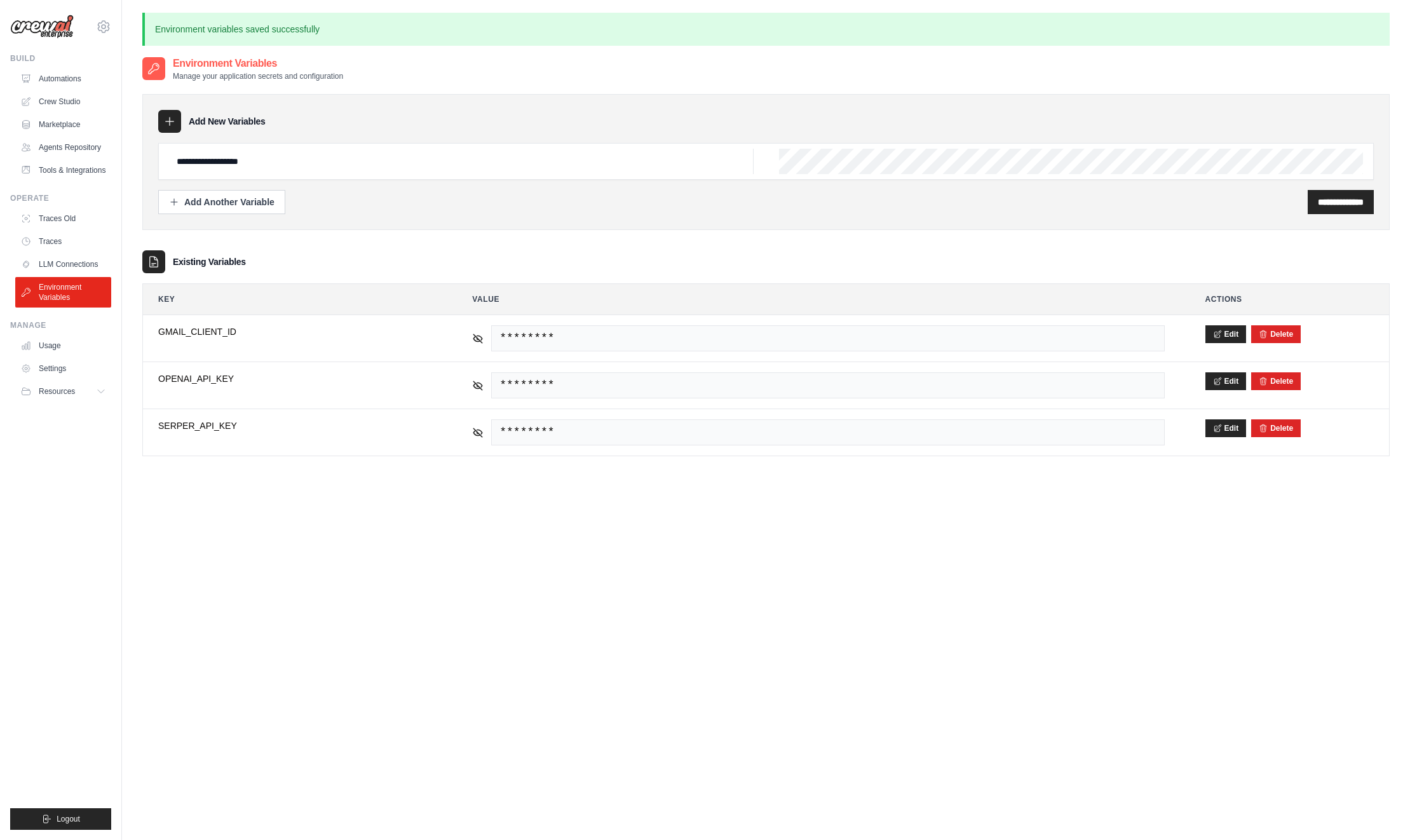
drag, startPoint x: 1024, startPoint y: 216, endPoint x: 1071, endPoint y: 213, distance: 47.1
click at [1024, 216] on div "**********" at bounding box center [765, 162] width 1247 height 136
drag, startPoint x: 1341, startPoint y: 188, endPoint x: 1331, endPoint y: 188, distance: 10.0
click at [1341, 188] on div "**********" at bounding box center [766, 178] width 1215 height 71
click at [1354, 202] on input "**********" at bounding box center [1341, 202] width 46 height 13
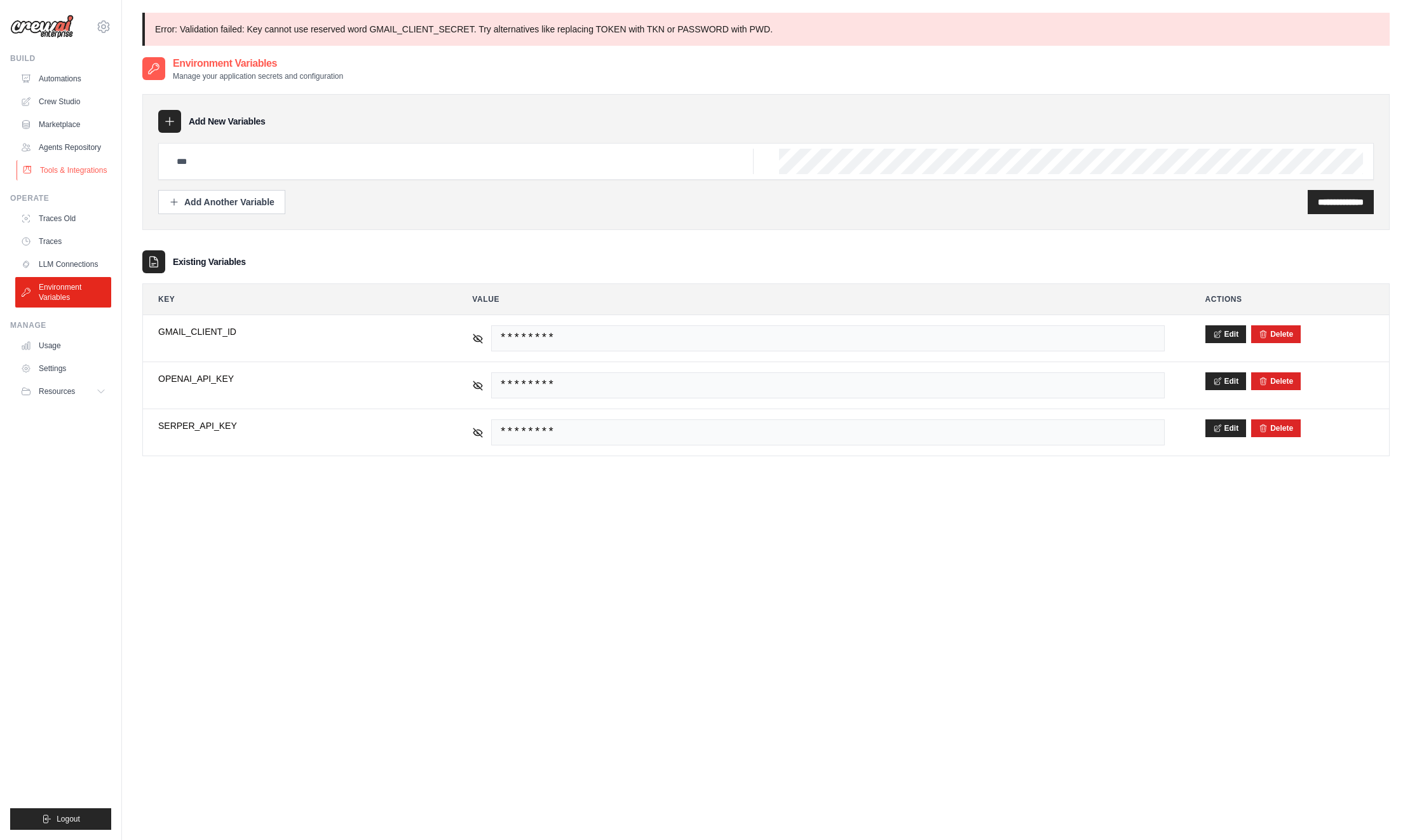
click at [79, 171] on link "Tools & Integrations" at bounding box center [64, 170] width 96 height 20
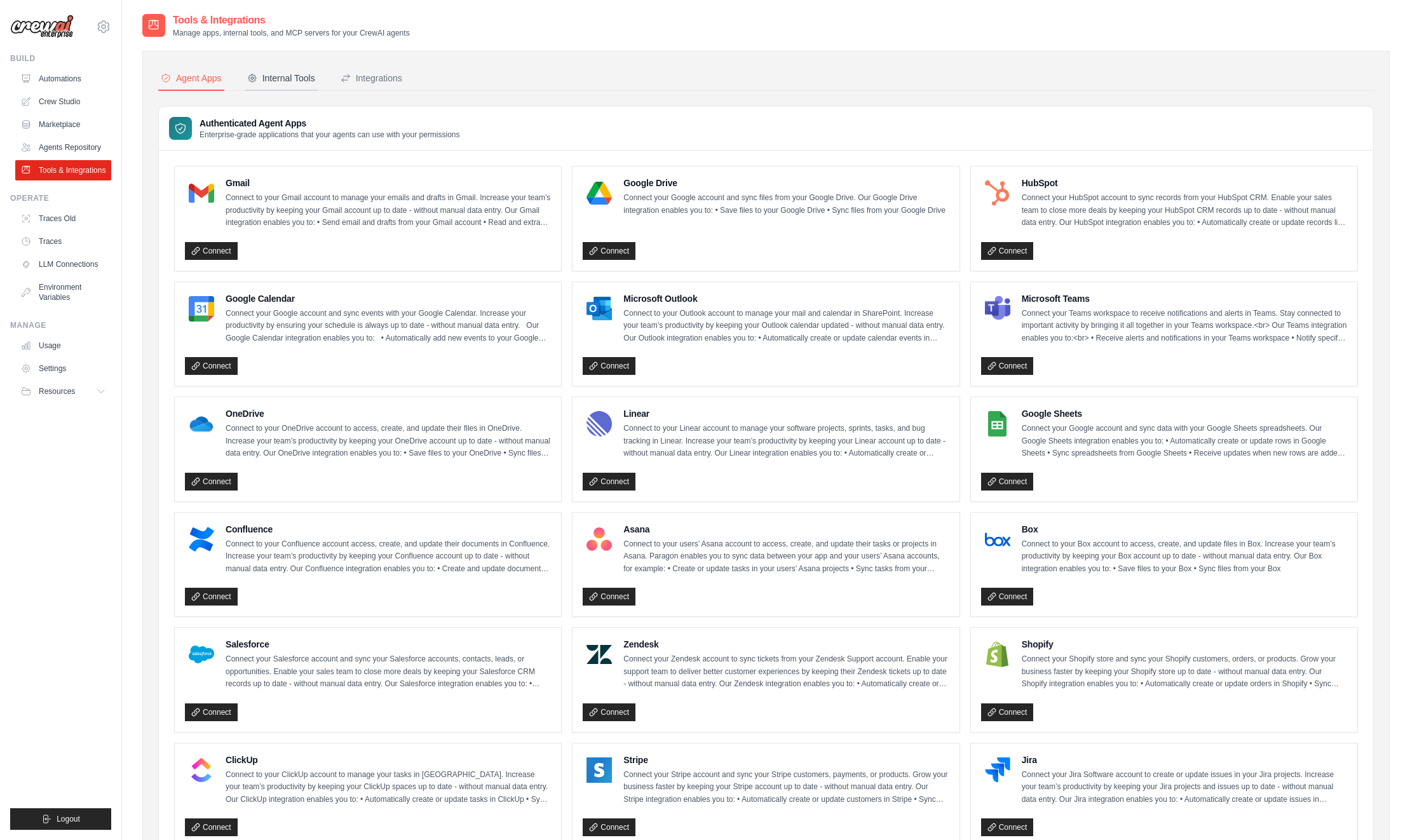
click at [260, 76] on div "Internal Tools" at bounding box center [281, 79] width 68 height 13
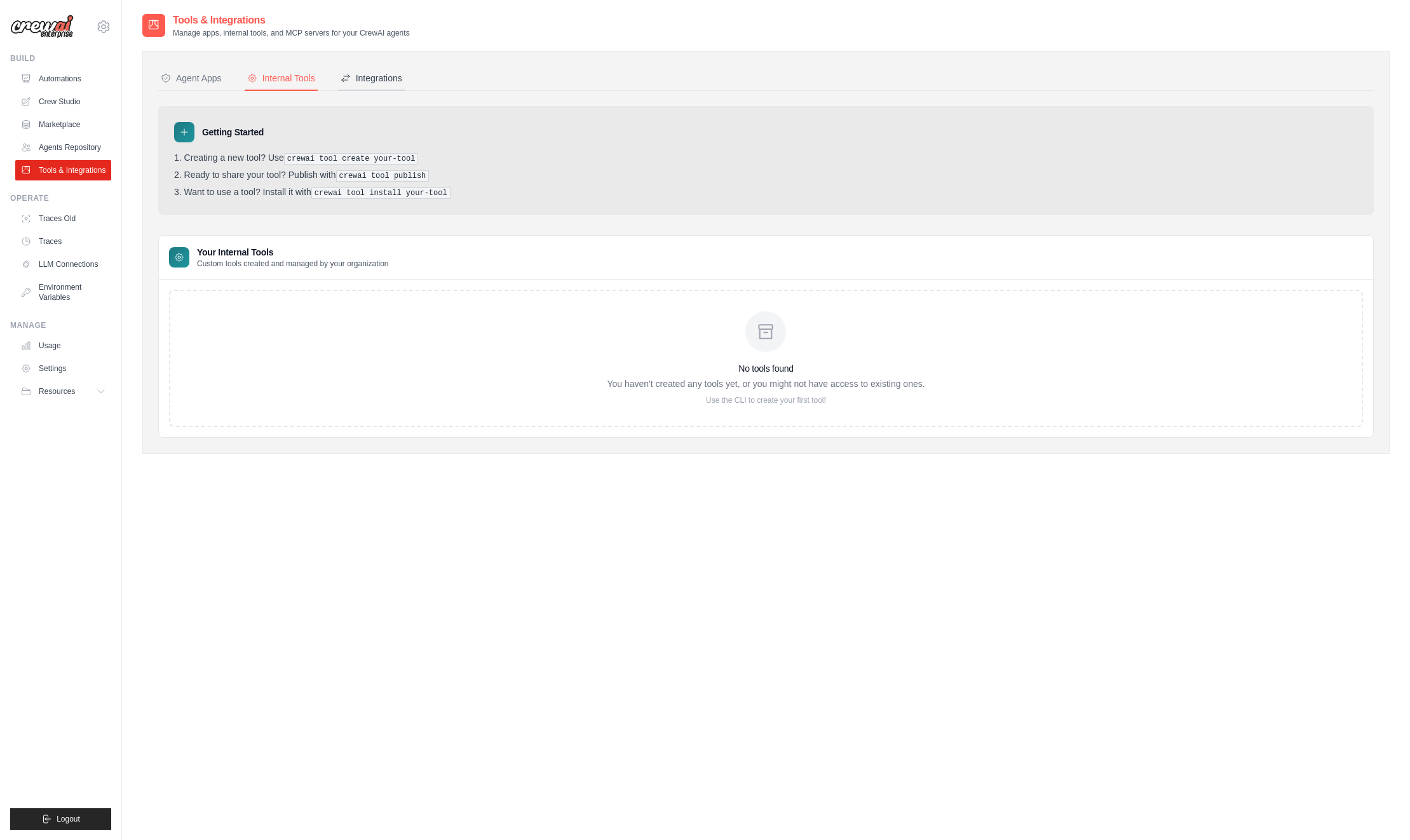
click at [387, 72] on div "Integrations" at bounding box center [371, 79] width 61 height 13
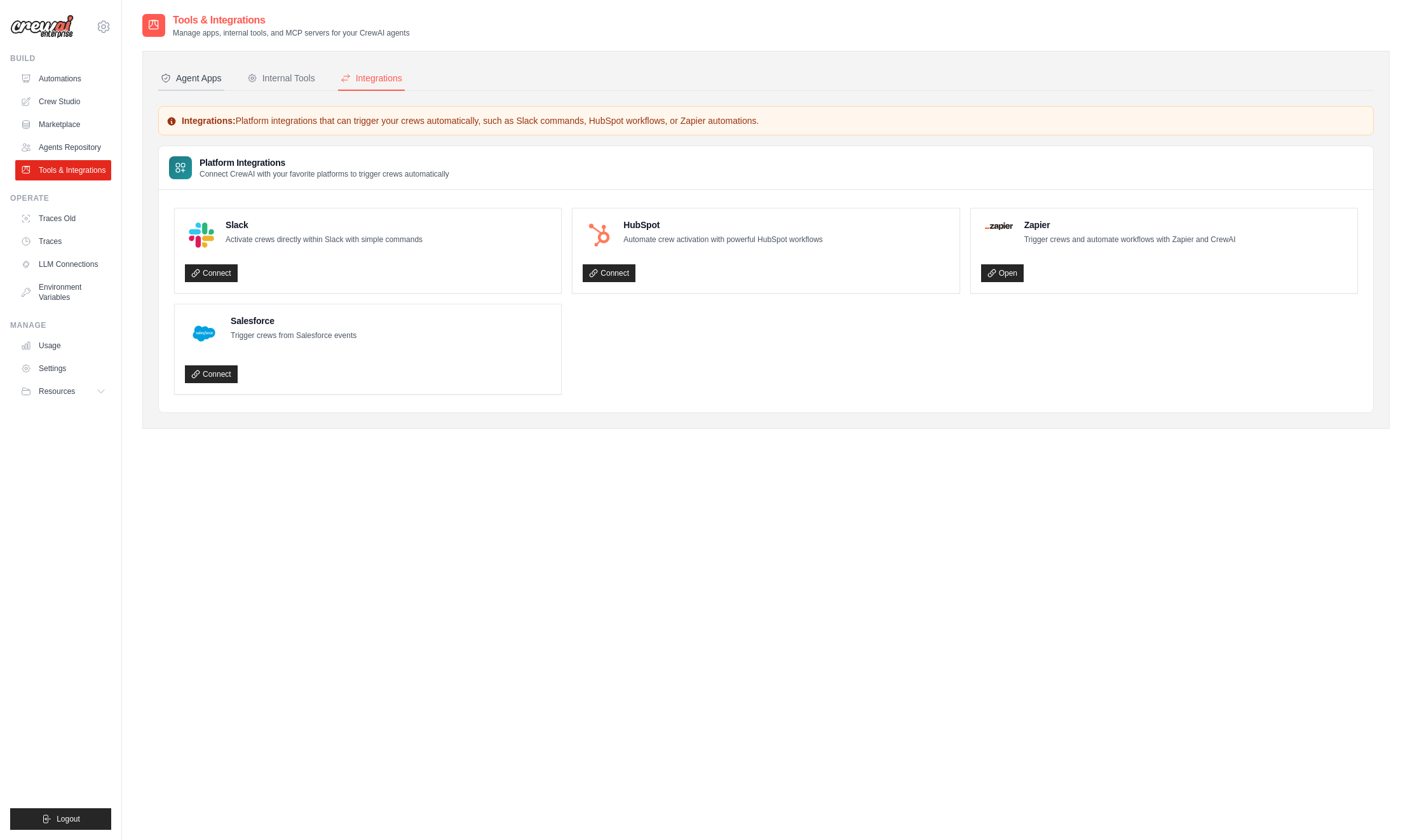
click at [196, 77] on div "Agent Apps" at bounding box center [191, 79] width 61 height 13
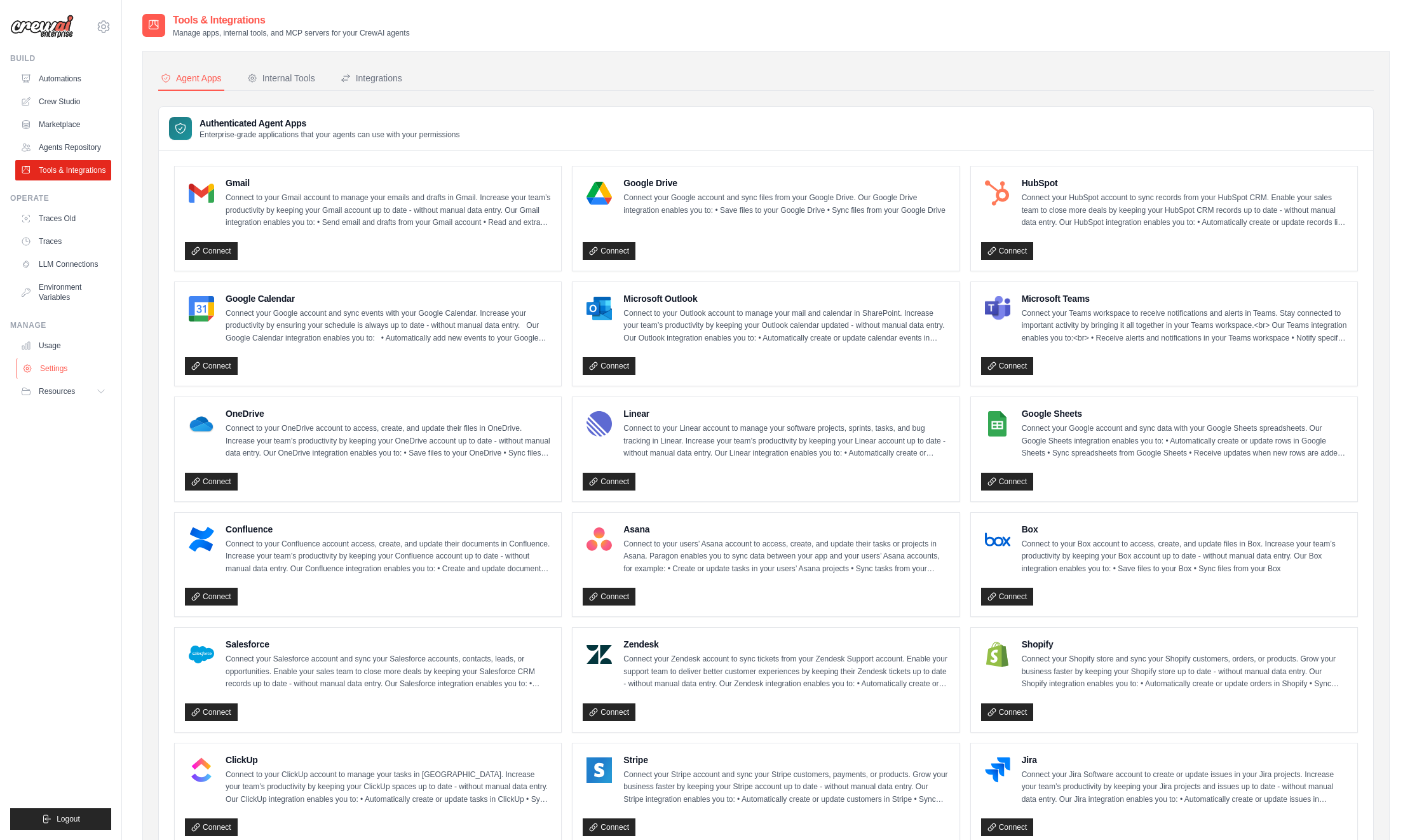
click at [65, 368] on link "Settings" at bounding box center [64, 368] width 96 height 20
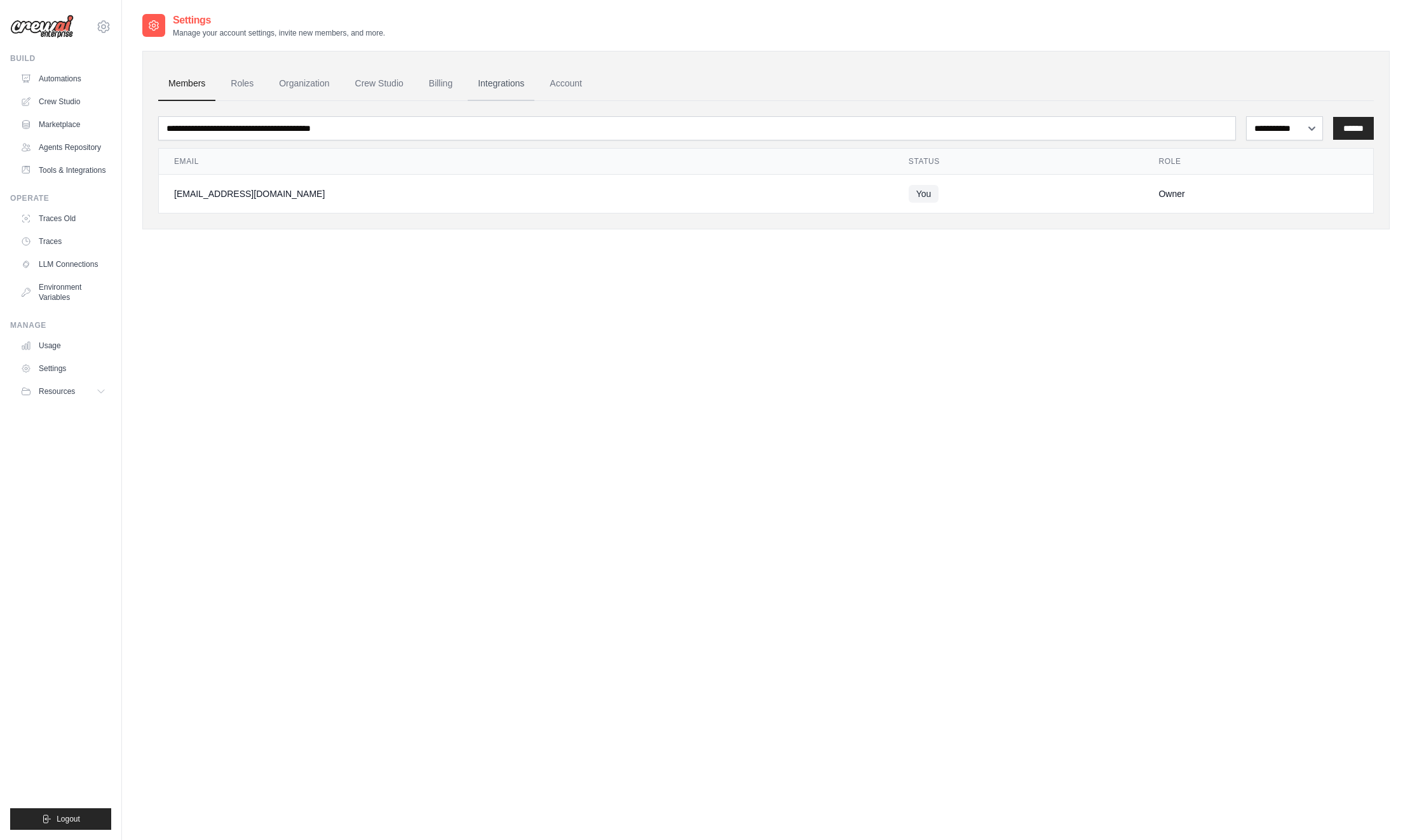
click at [505, 84] on link "Integrations" at bounding box center [500, 84] width 66 height 34
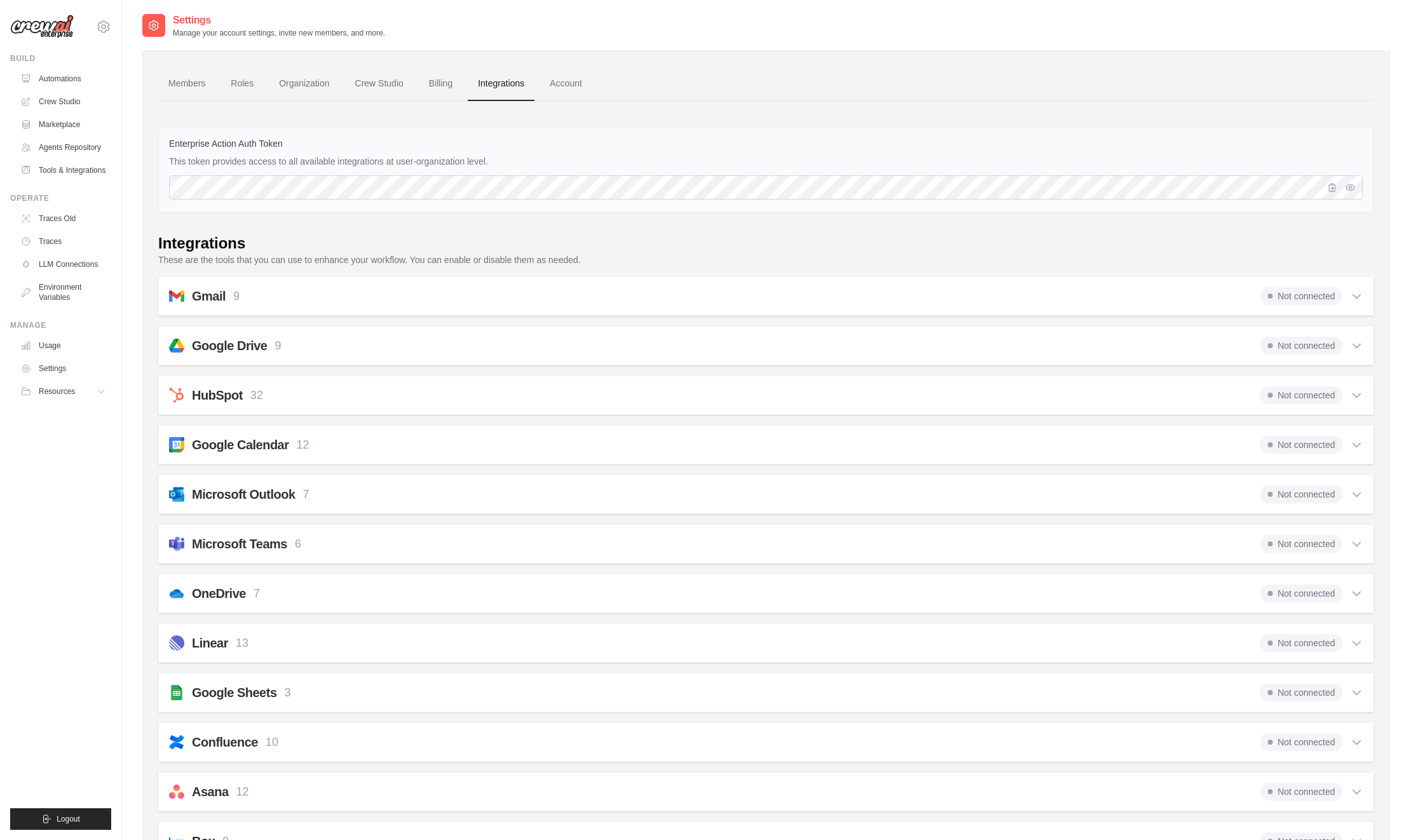
click at [1355, 294] on icon at bounding box center [1356, 296] width 13 height 13
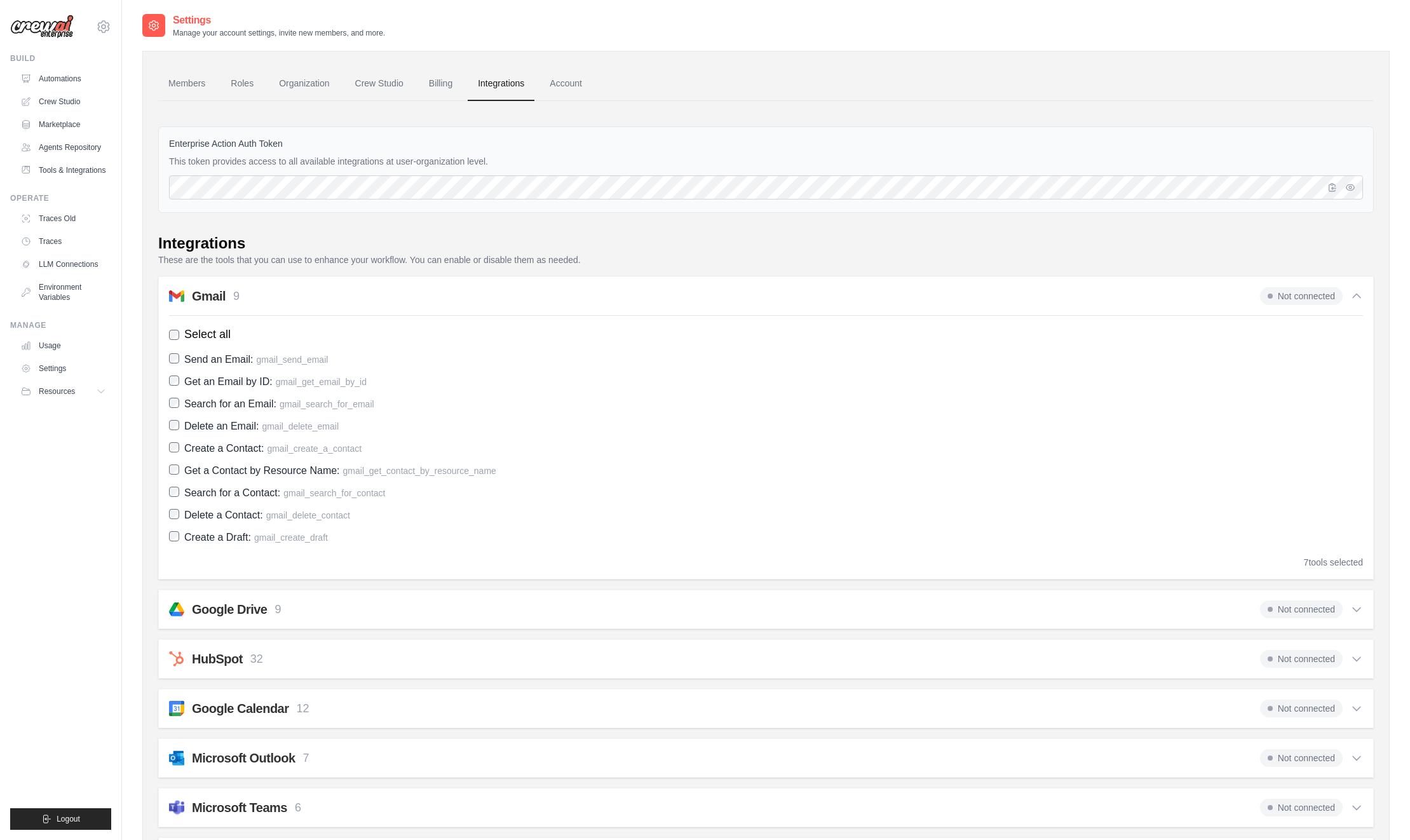
click at [1355, 294] on icon at bounding box center [1356, 295] width 8 height 4
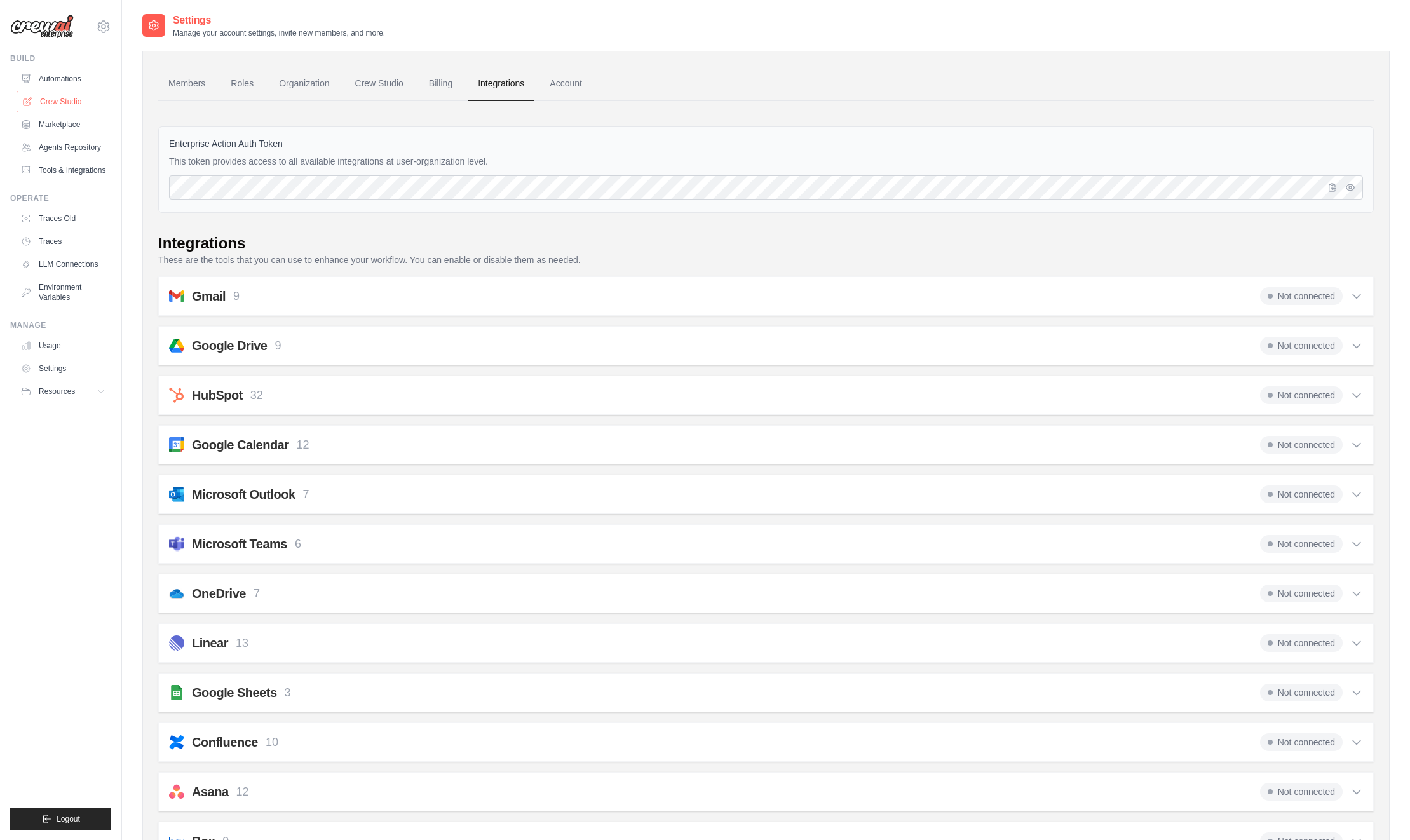
click at [61, 101] on link "Crew Studio" at bounding box center [64, 101] width 96 height 20
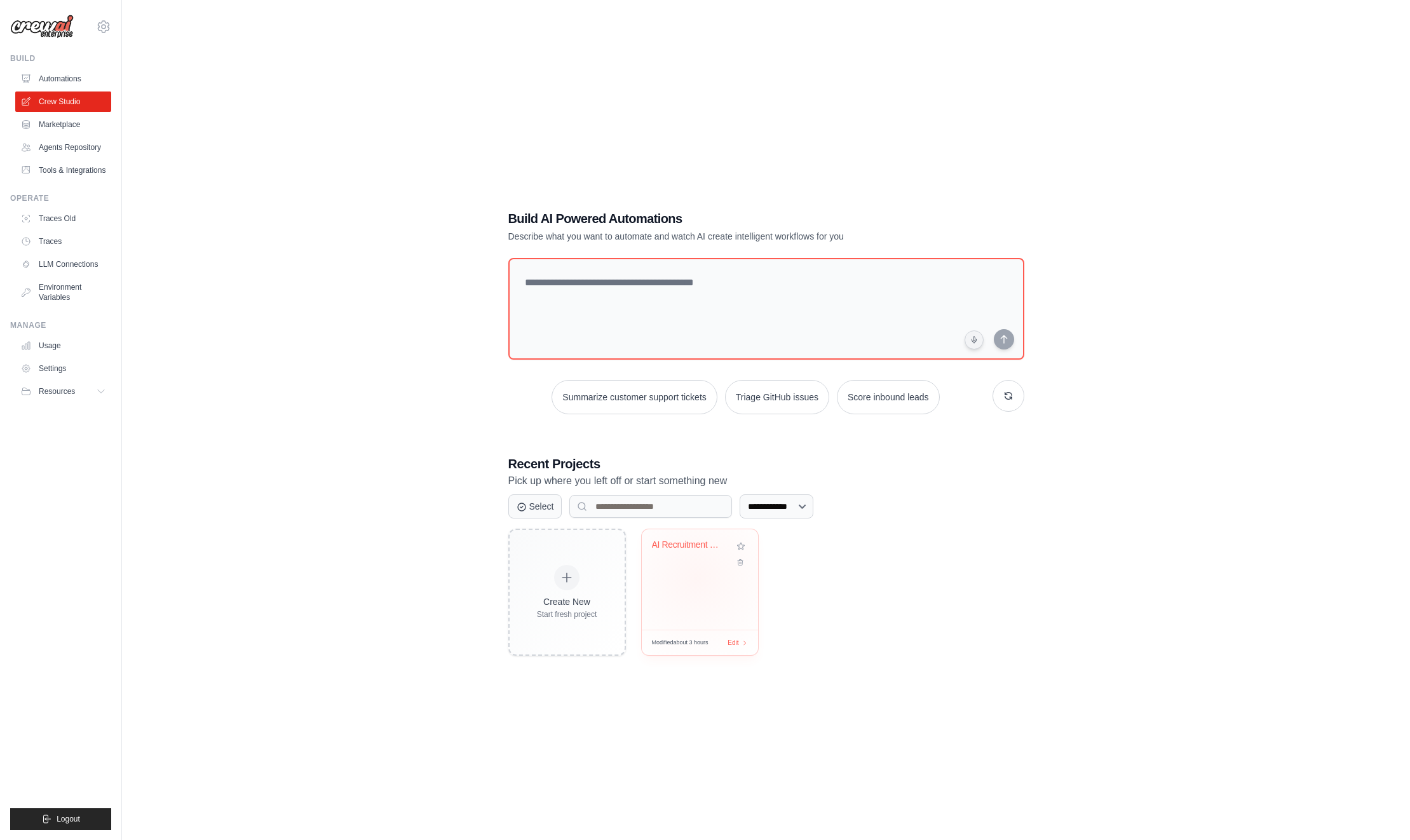
click at [697, 578] on div "AI Recruitment Crew" at bounding box center [700, 579] width 116 height 101
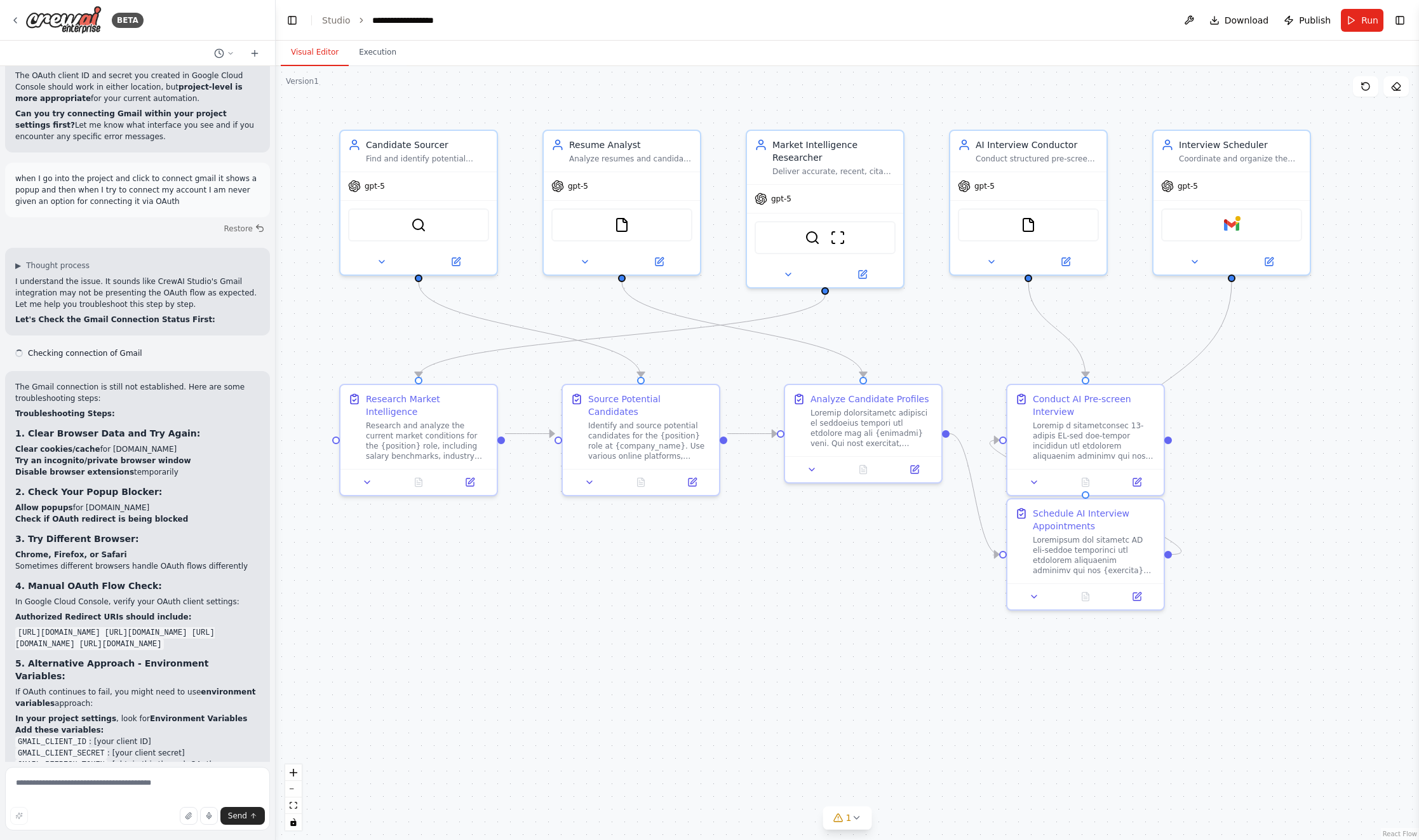
scroll to position [16619, 0]
click at [140, 788] on textarea at bounding box center [137, 798] width 265 height 64
type textarea "**********"
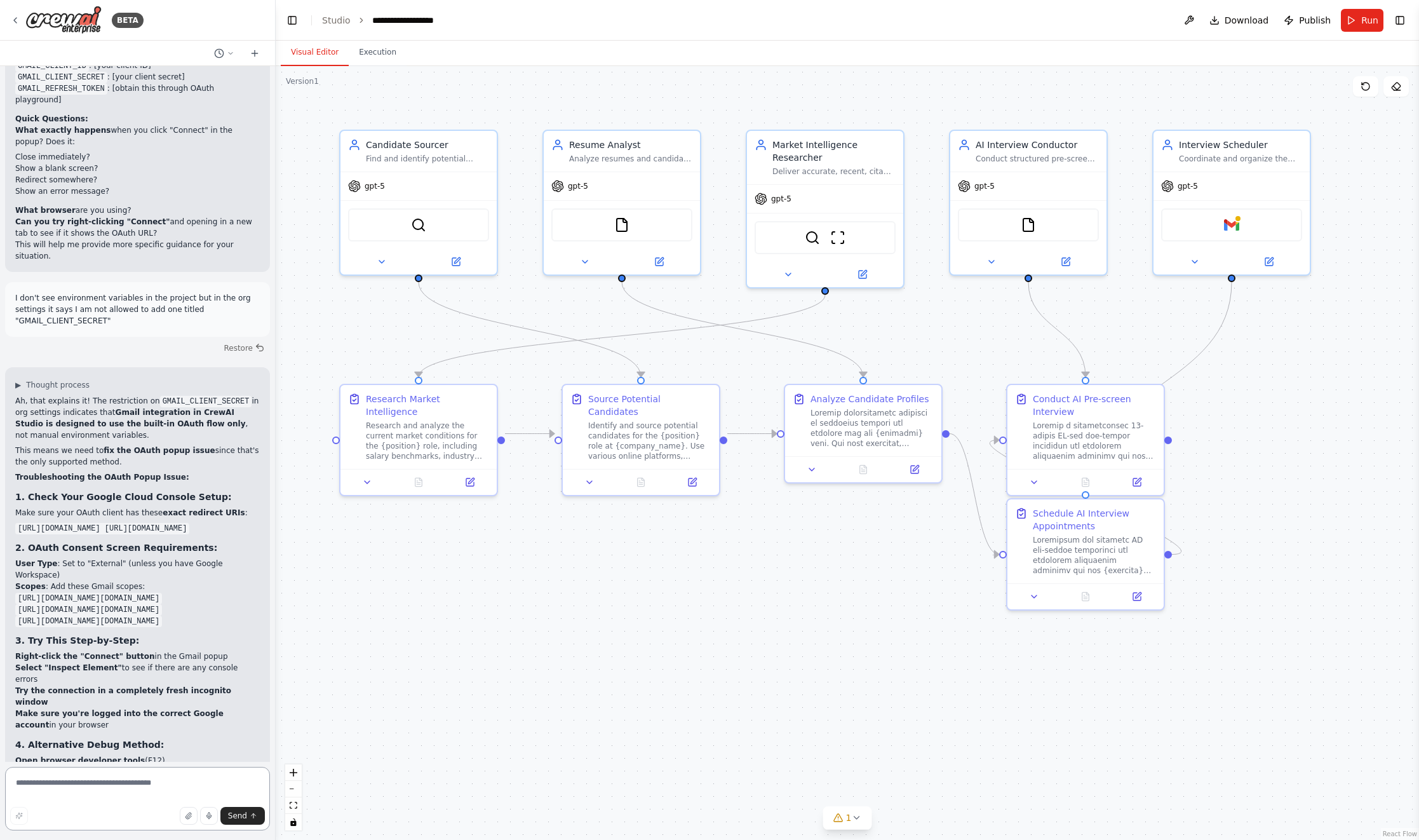
scroll to position [17306, 0]
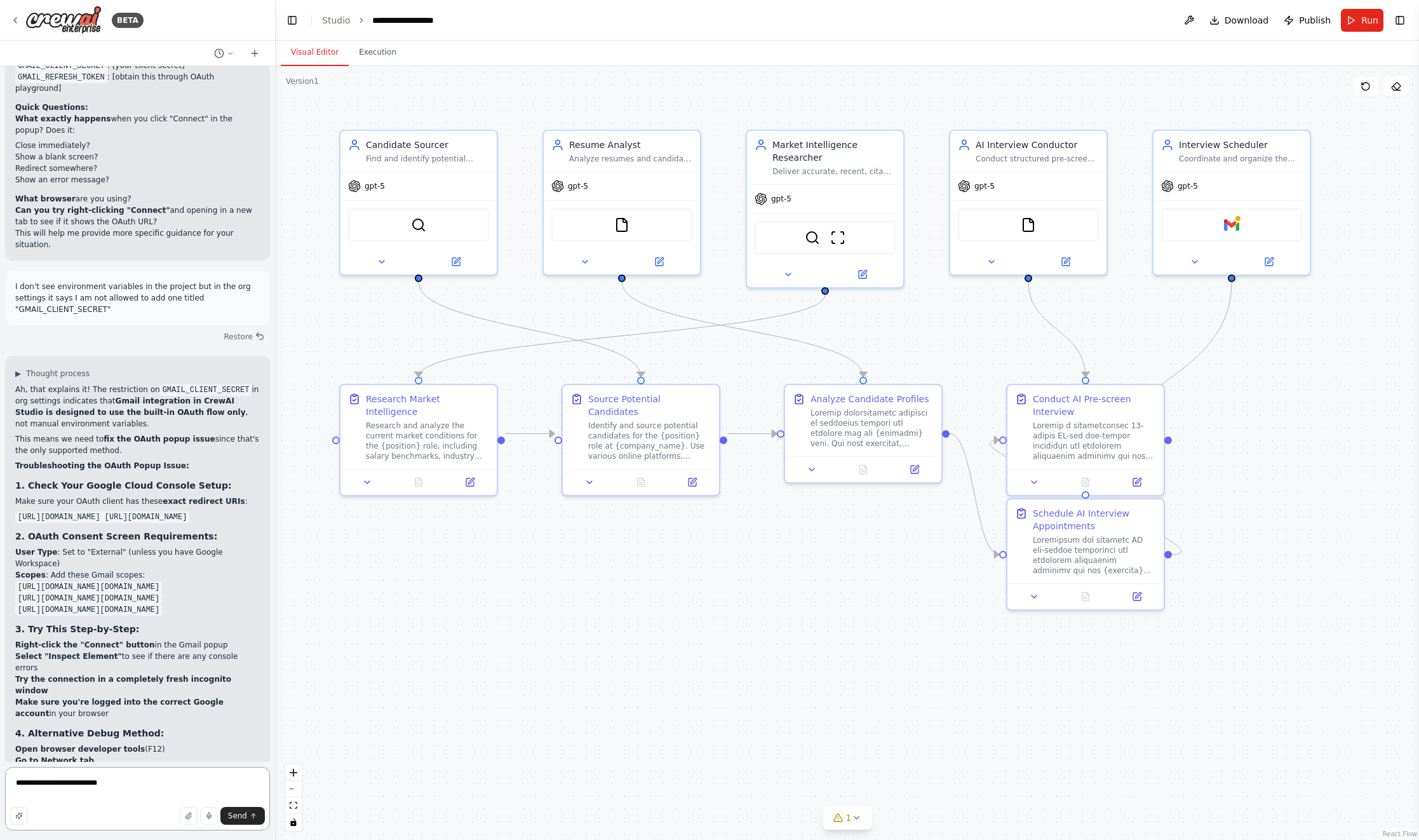
type textarea "**********"
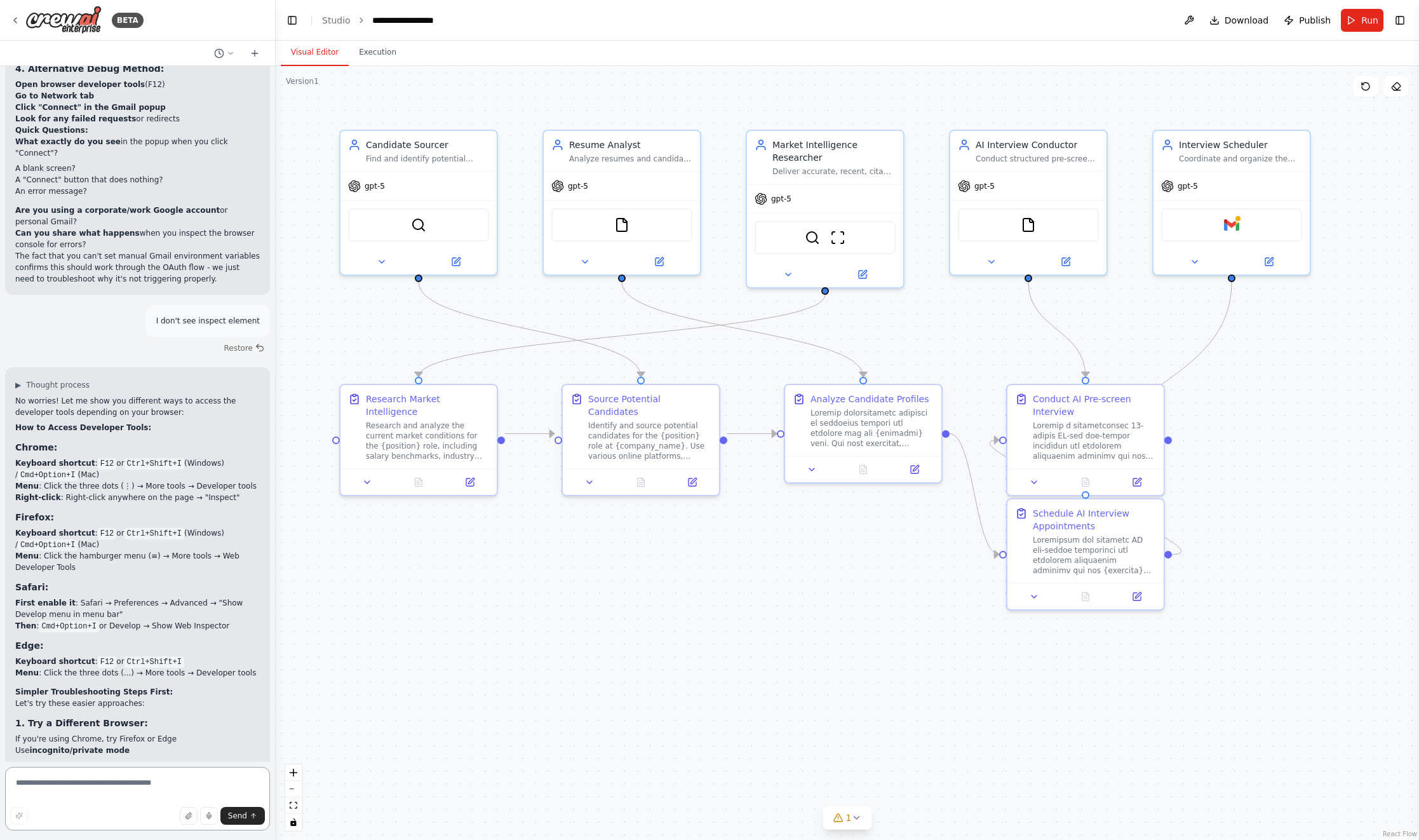
scroll to position [17982, 0]
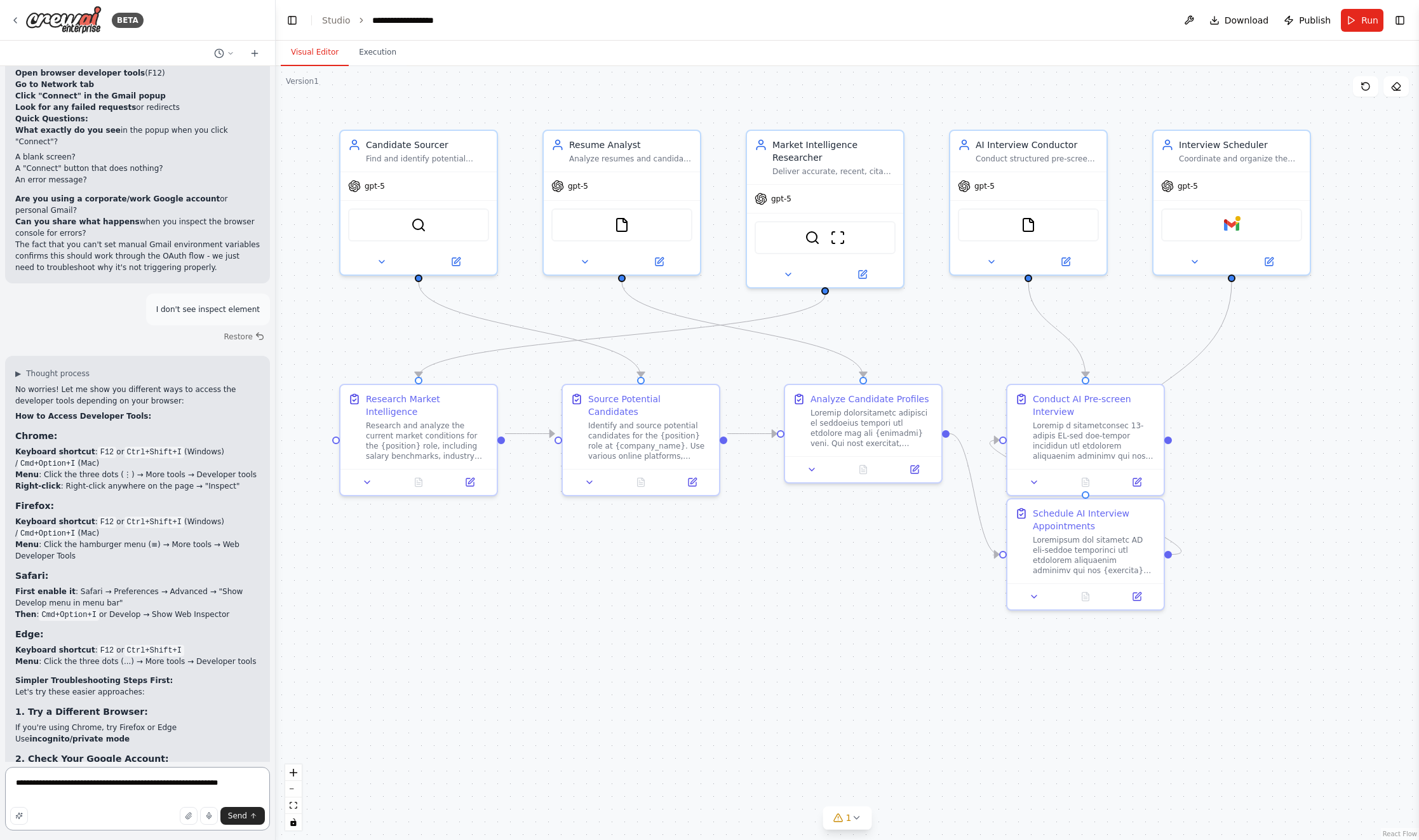
type textarea "**********"
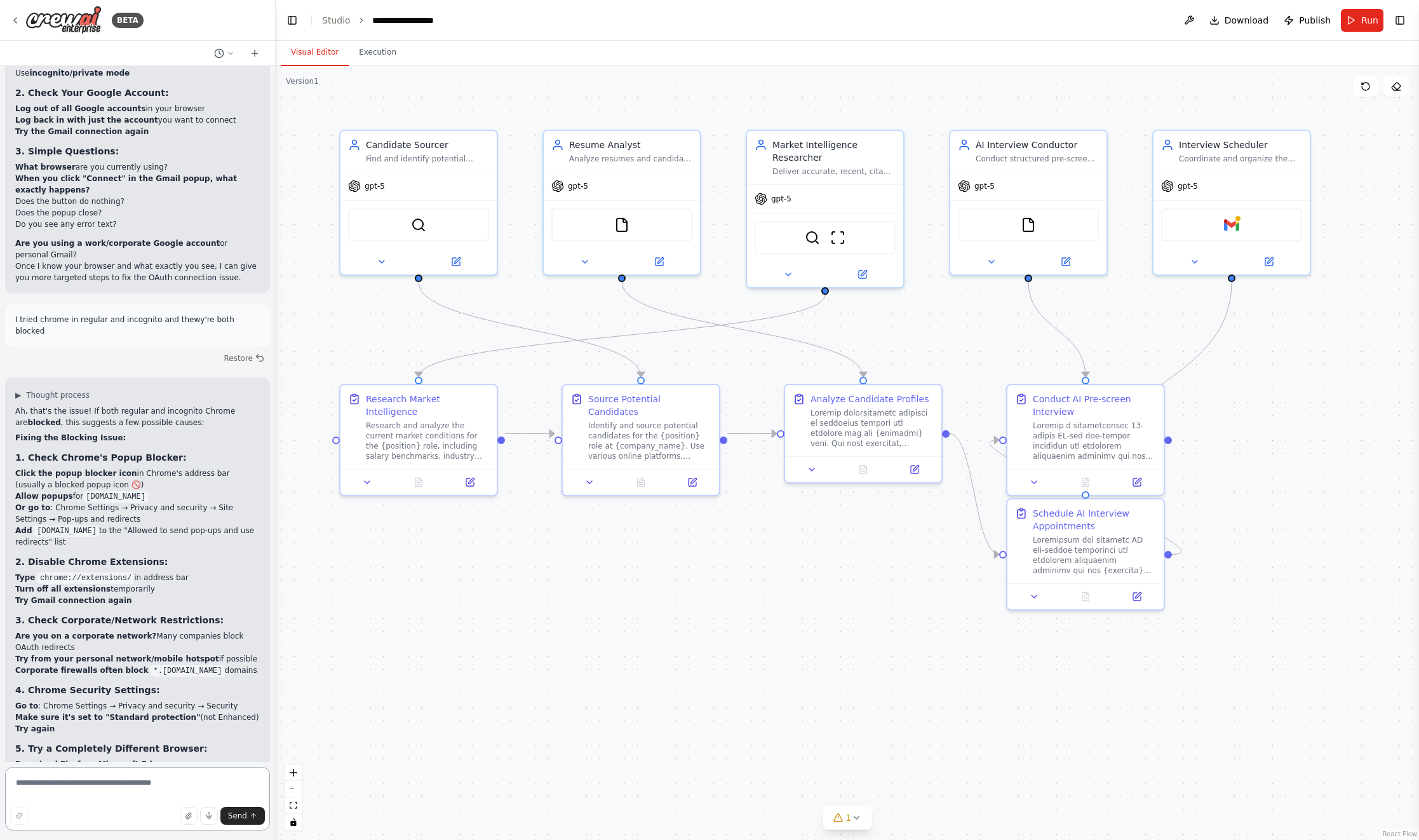
scroll to position [18659, 0]
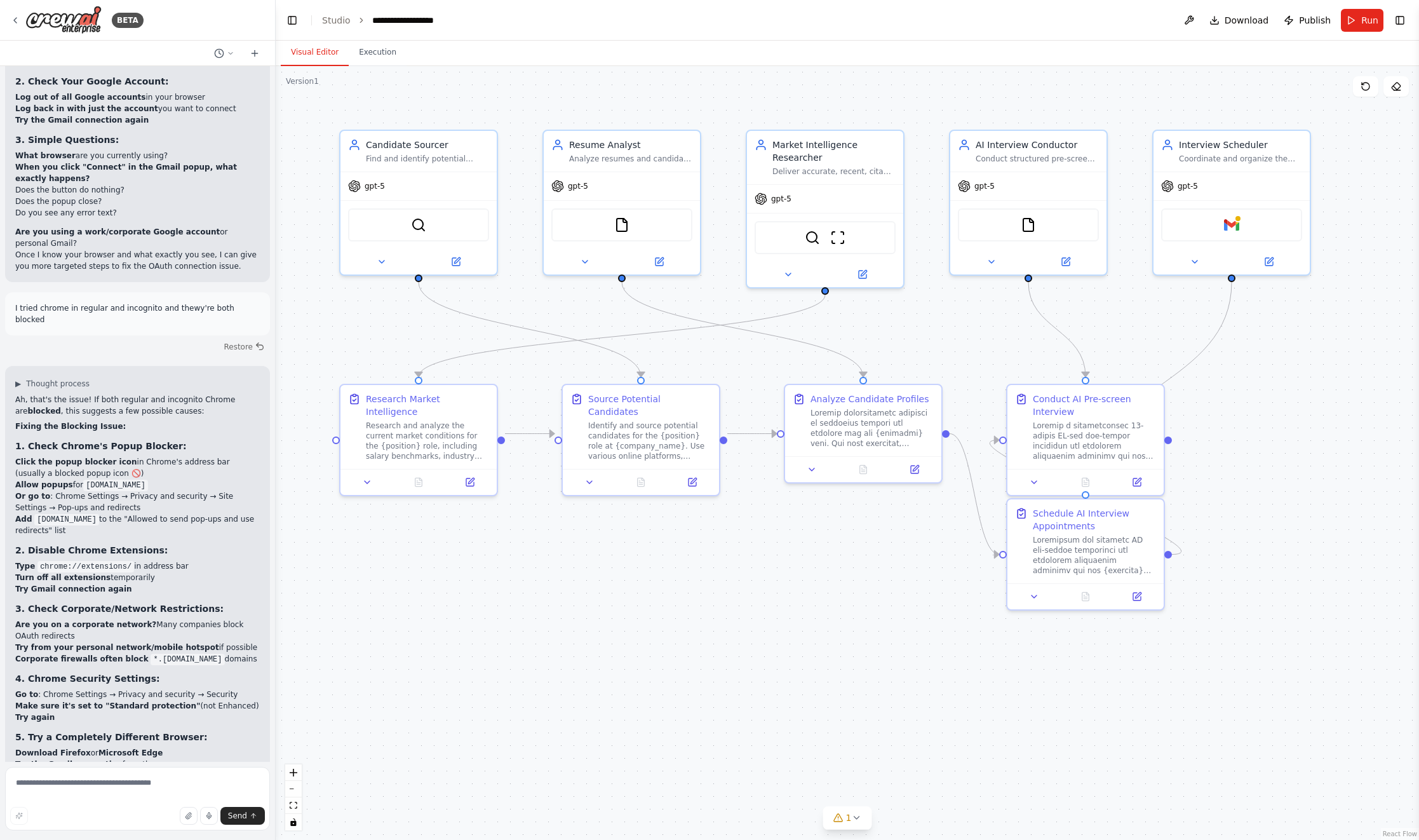
drag, startPoint x: 213, startPoint y: 598, endPoint x: 17, endPoint y: 598, distance: 196.0
click at [73, 801] on code "[URL][DOMAIN_NAME]" at bounding box center [116, 806] width 88 height 11
copy code "https://accounts.google.com/oauth/authorize"
click at [89, 784] on textarea at bounding box center [137, 798] width 265 height 64
type textarea "**********"
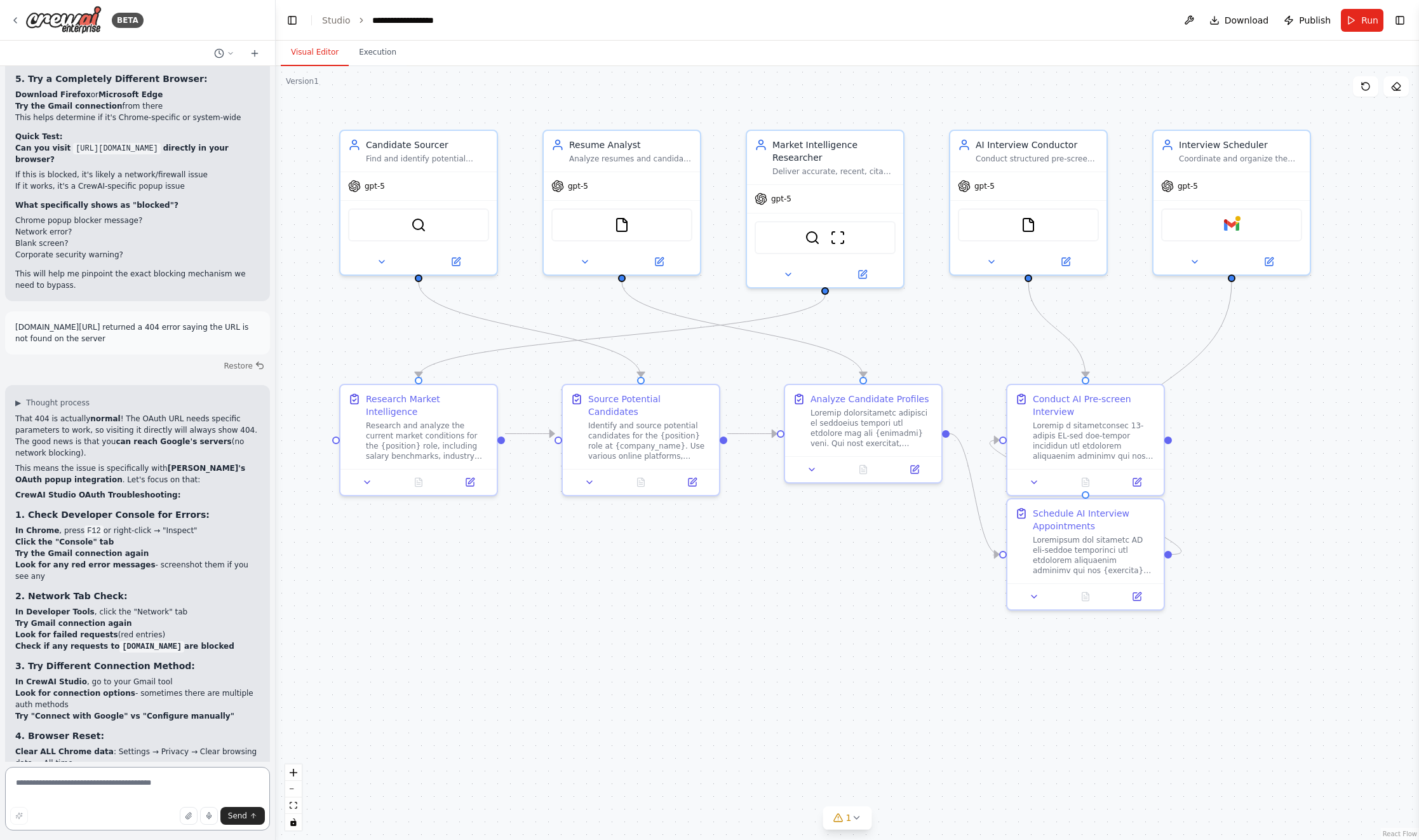
scroll to position [19329, 0]
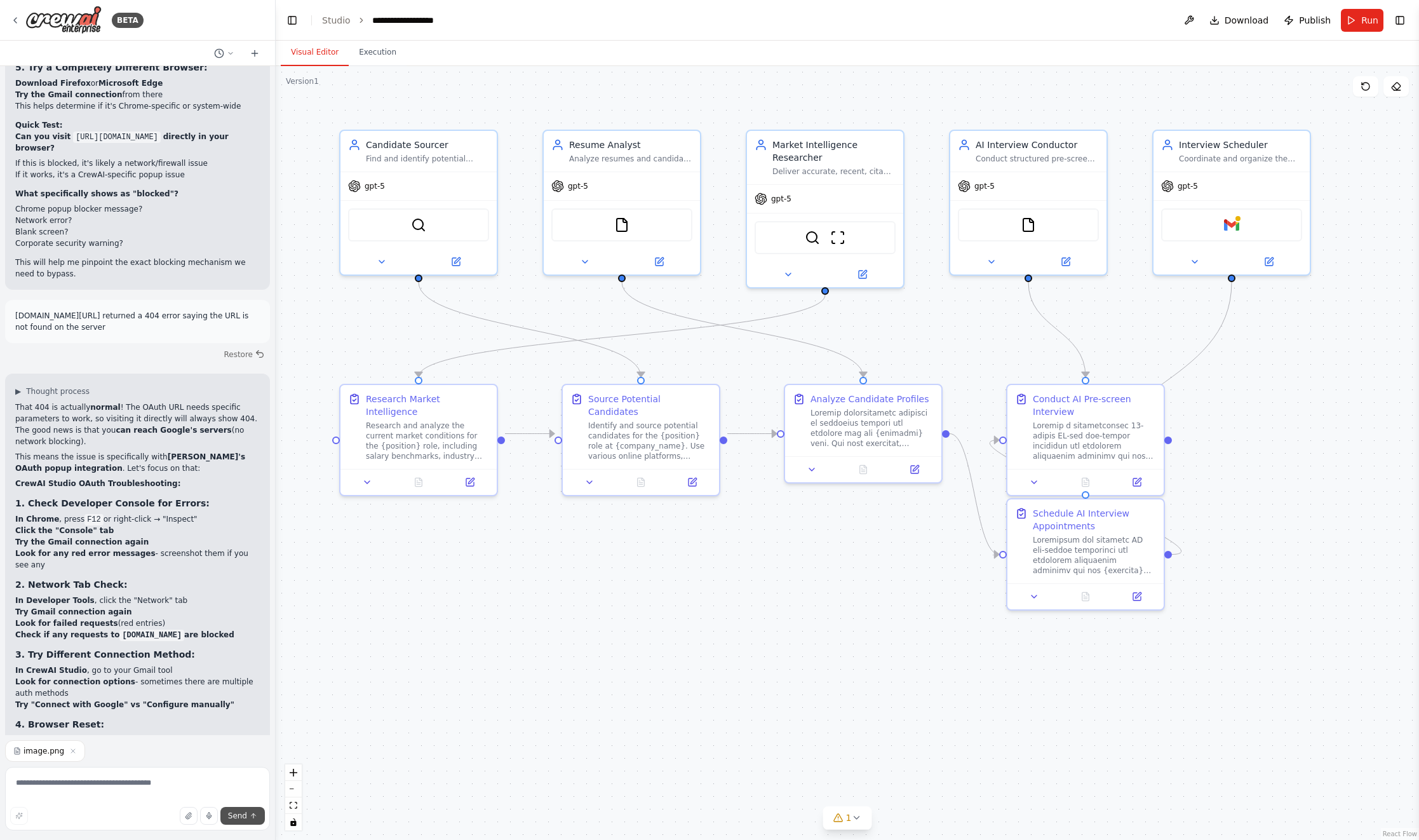
click at [240, 814] on span "Send" at bounding box center [237, 816] width 19 height 10
click at [183, 778] on textarea at bounding box center [137, 798] width 265 height 64
type textarea "**********"
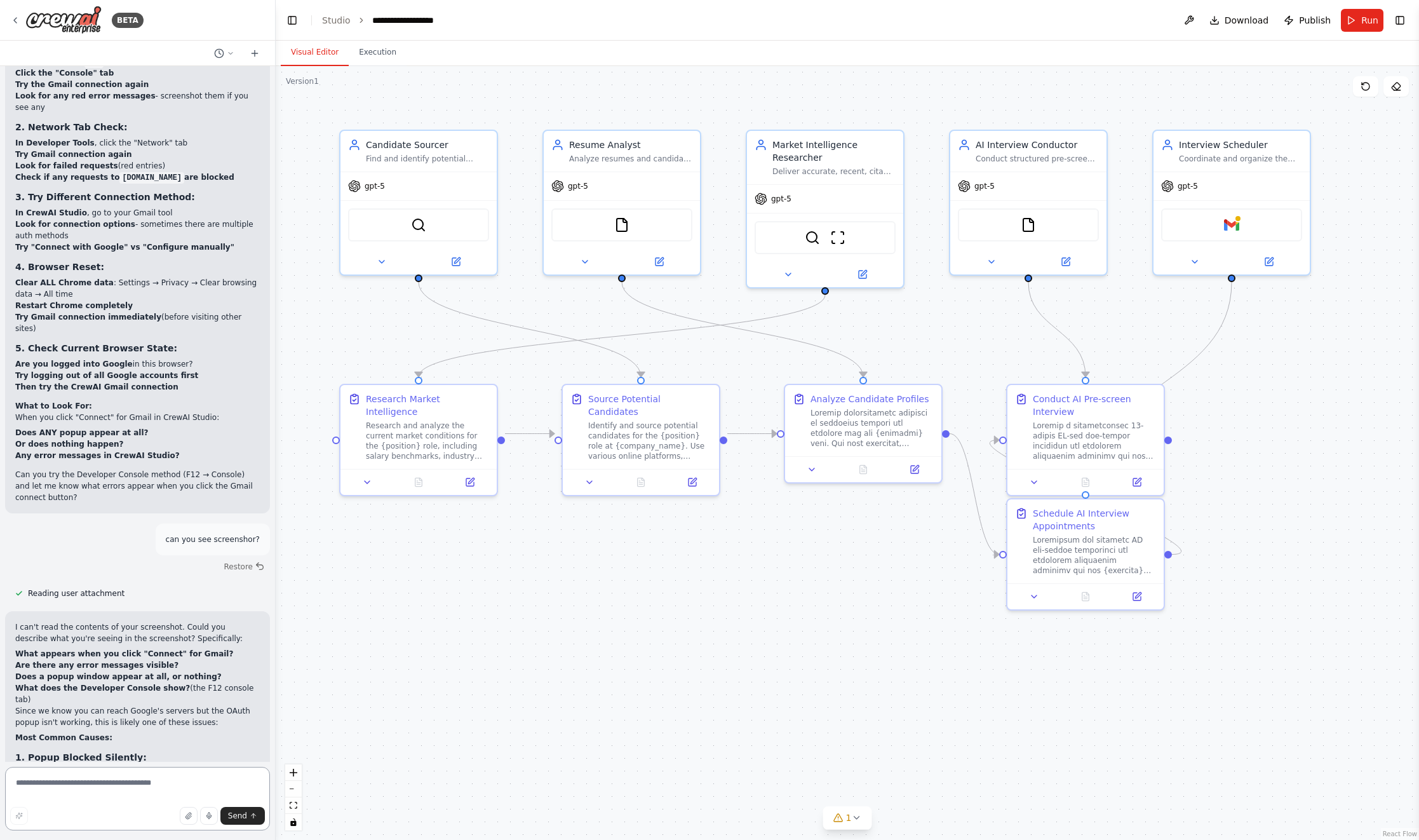
scroll to position [19797, 0]
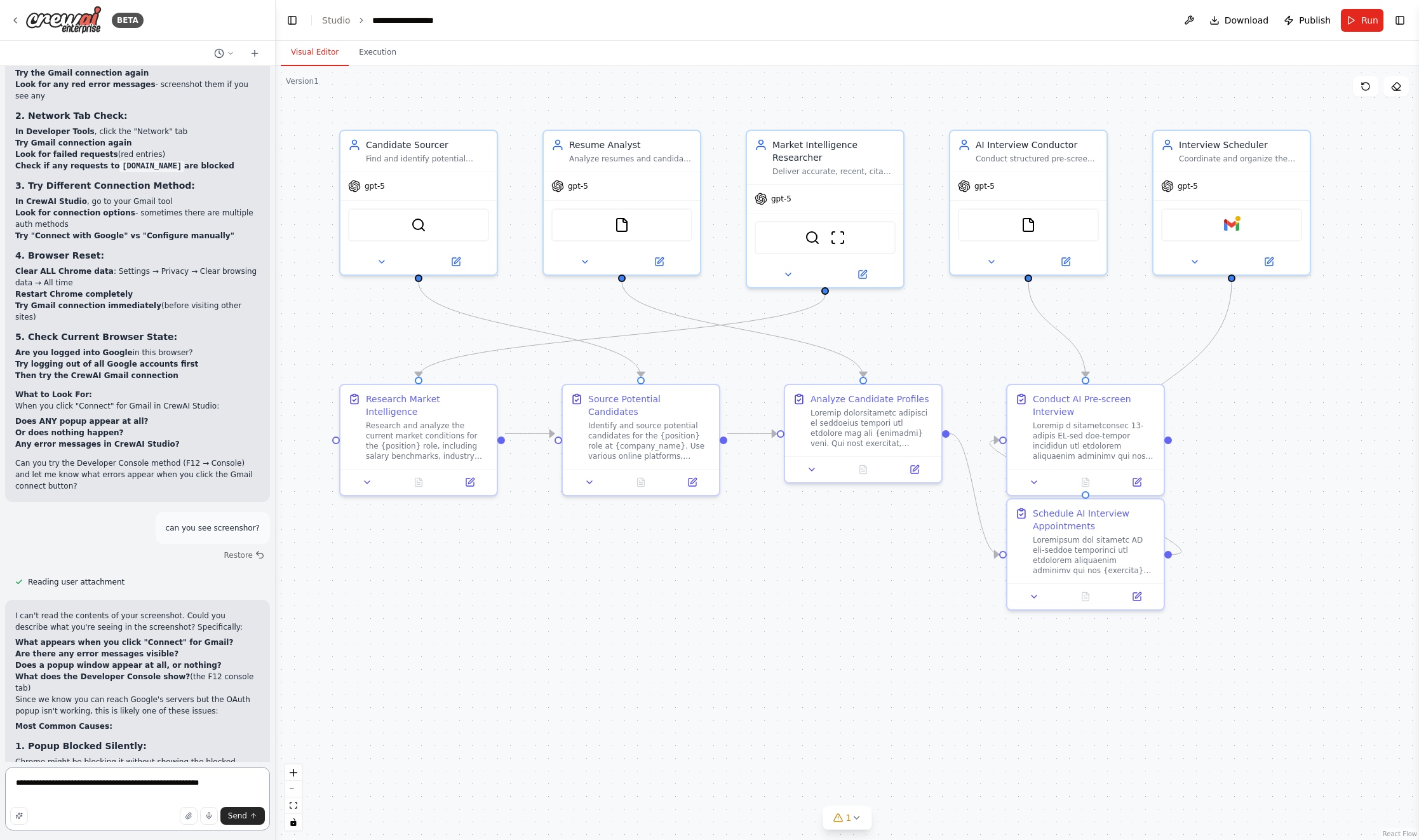
drag, startPoint x: 231, startPoint y: 784, endPoint x: -31, endPoint y: 781, distance: 262.0
click at [0, 781] on html "BETA I would like to build a crew of recruiters. ▶ Thought process I'll help yo…" at bounding box center [710, 420] width 1419 height 840
paste textarea "**********"
type textarea "**********"
click at [241, 811] on span "Send" at bounding box center [237, 816] width 19 height 10
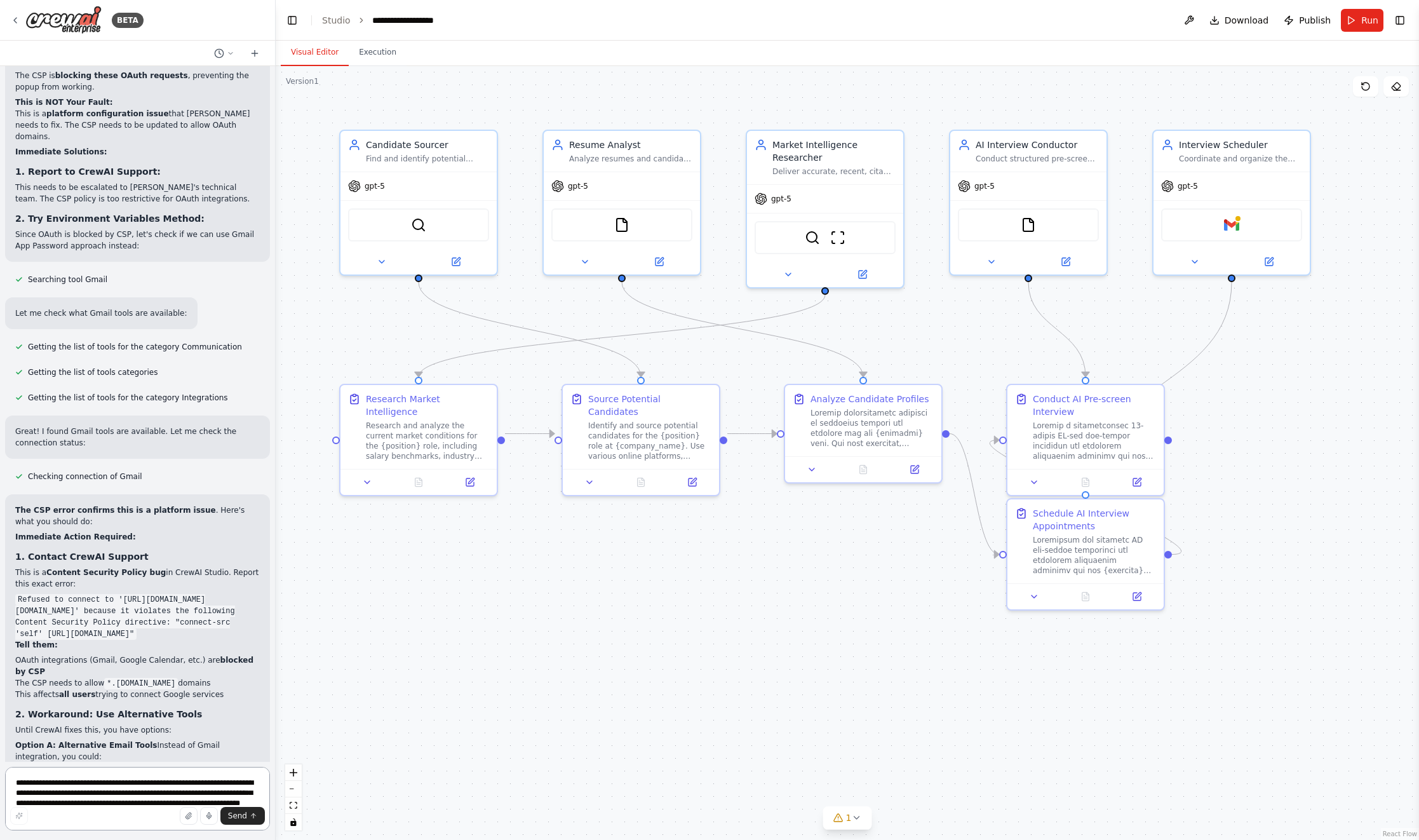
scroll to position [20989, 0]
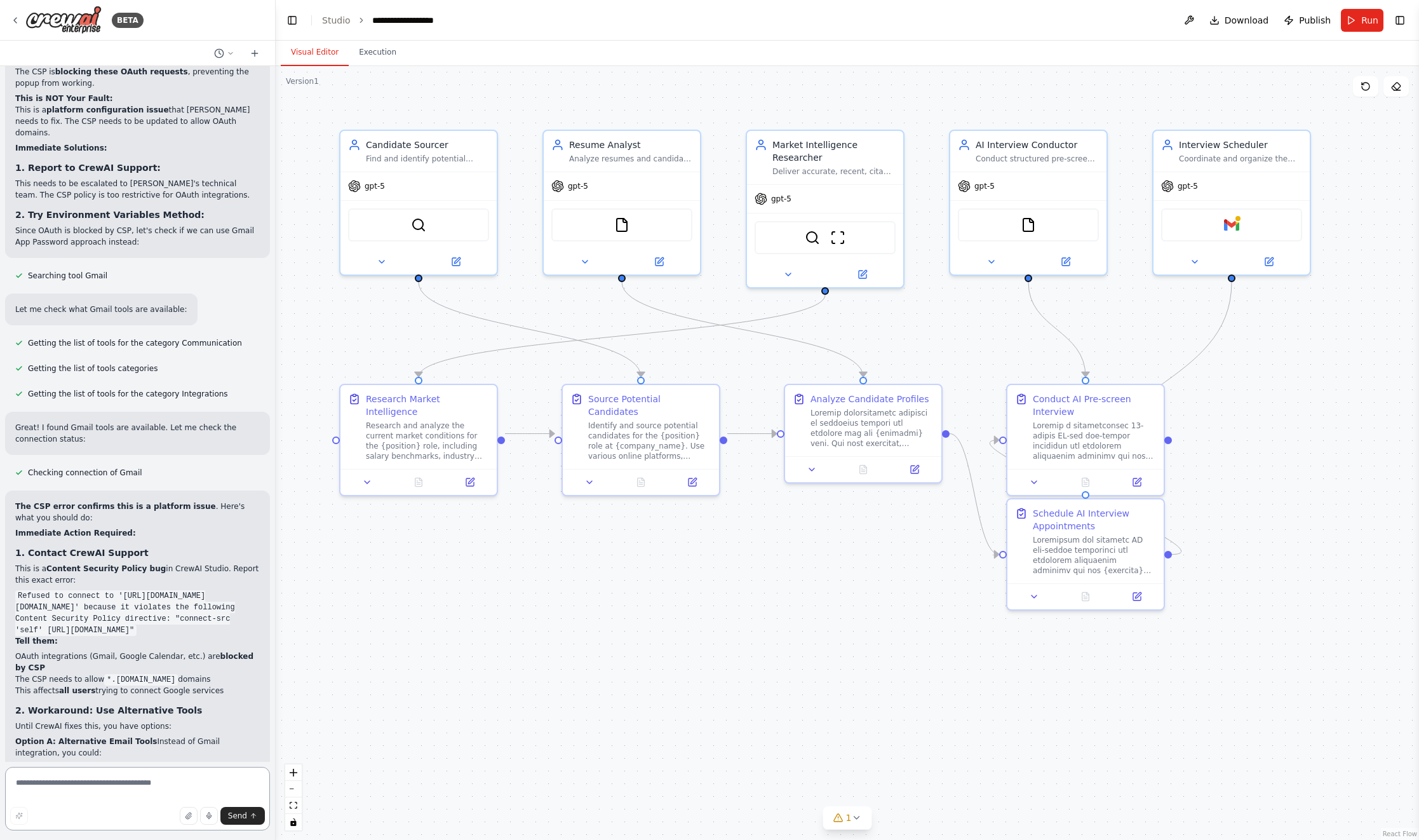
click at [156, 789] on textarea at bounding box center [137, 798] width 265 height 64
type textarea "**********"
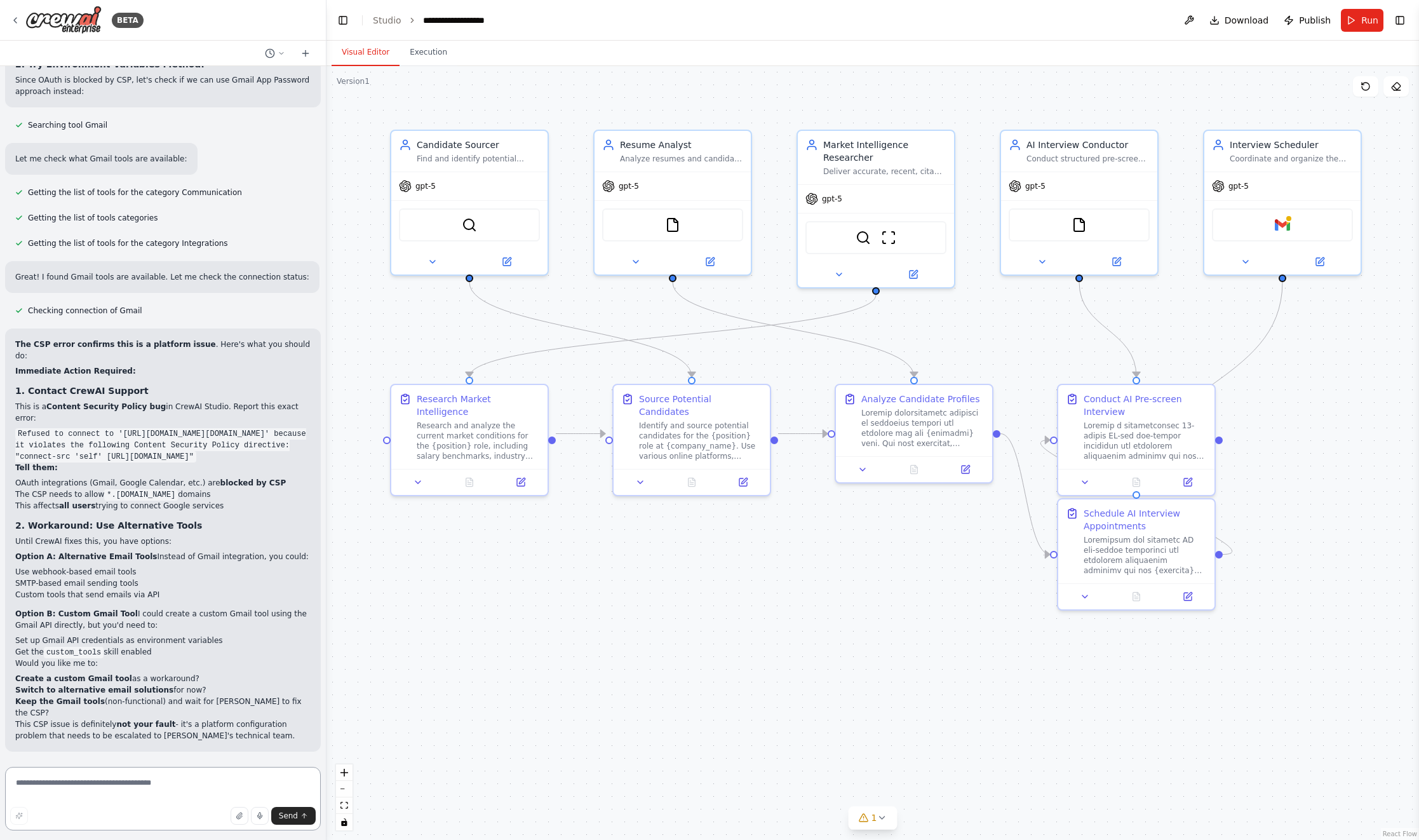
scroll to position [19429, 0]
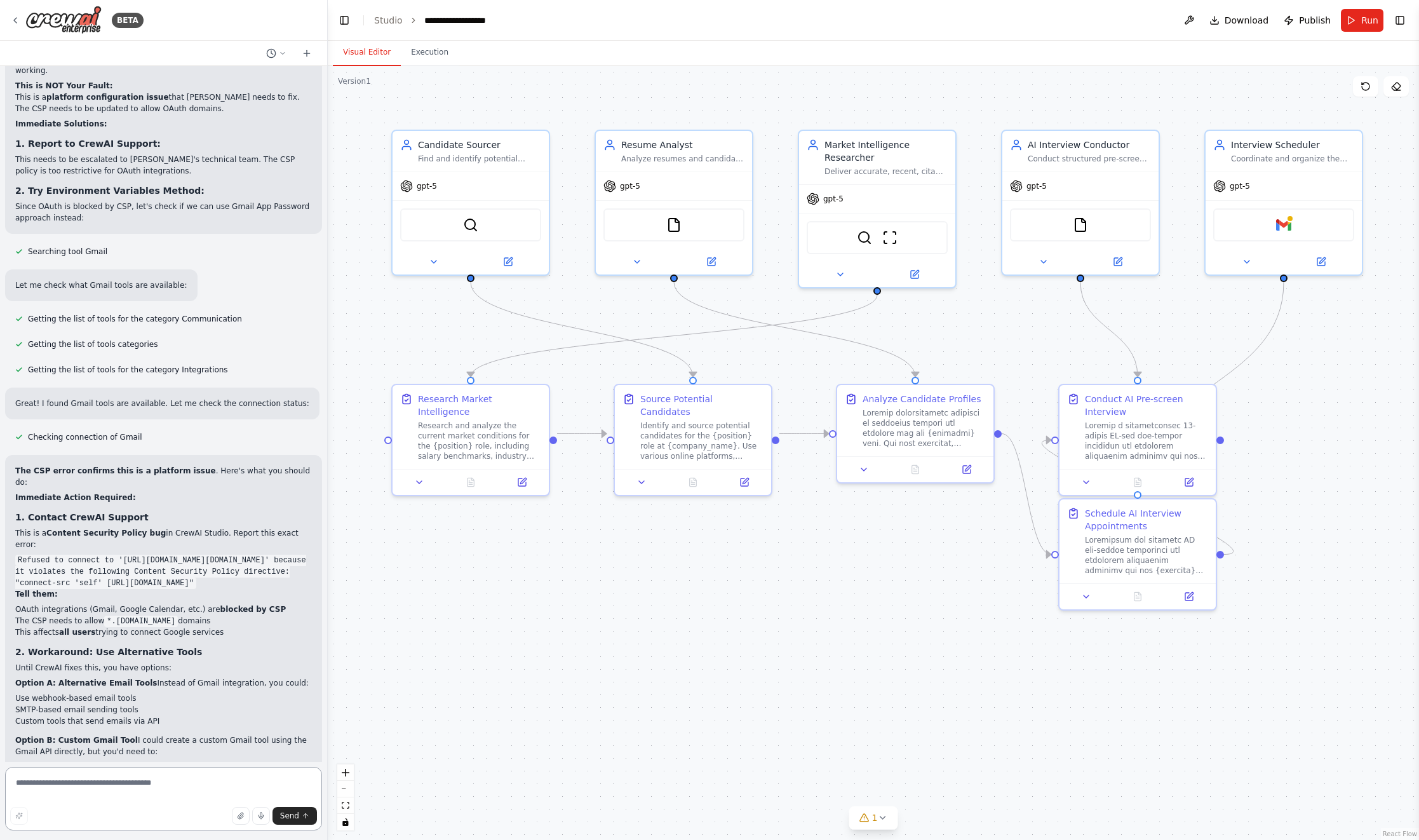
drag, startPoint x: 272, startPoint y: 752, endPoint x: 328, endPoint y: 746, distance: 56.3
click at [328, 746] on div "BETA I would like to build a crew of recruiters. ▶ Thought process I'll help yo…" at bounding box center [710, 420] width 1419 height 840
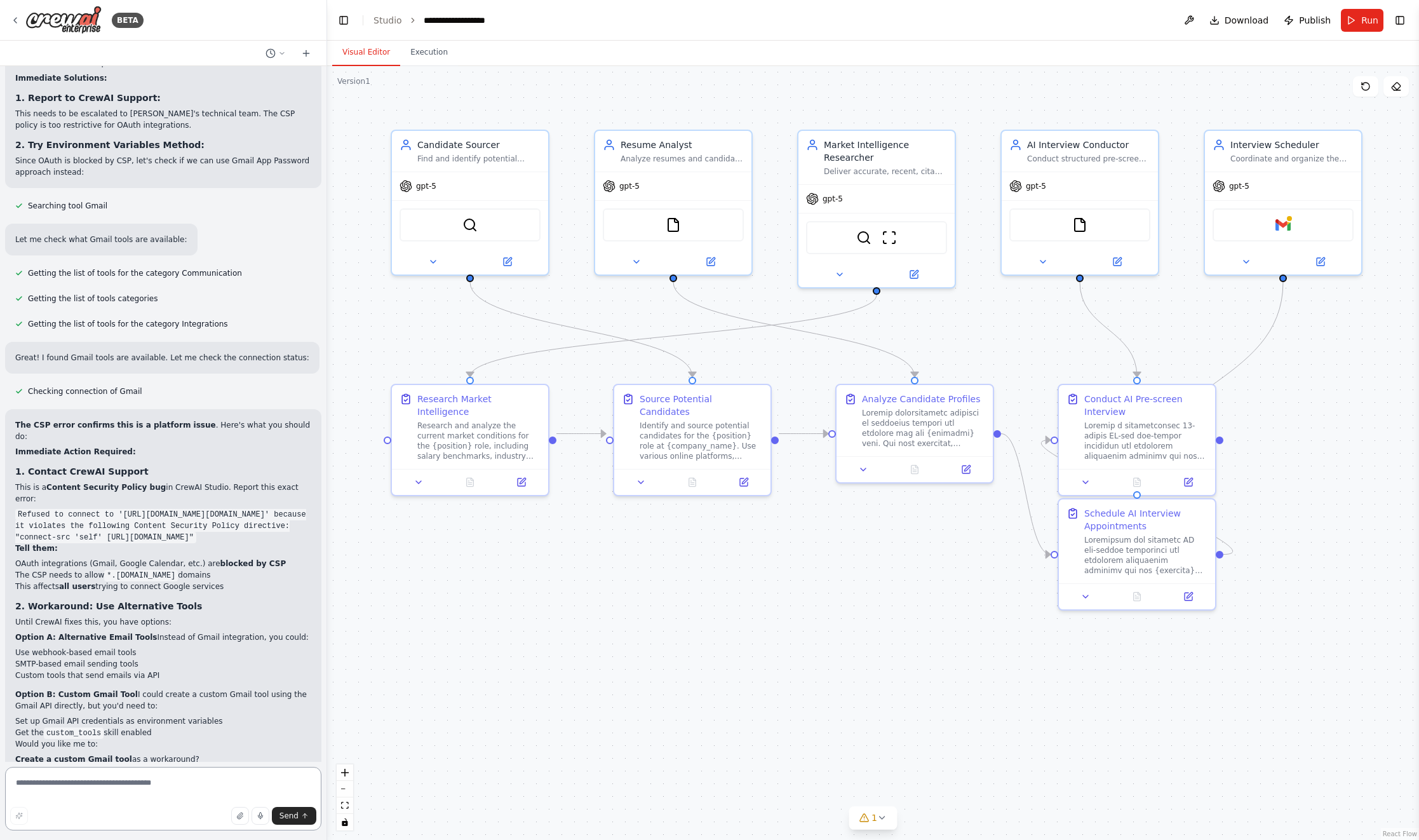
scroll to position [19463, 0]
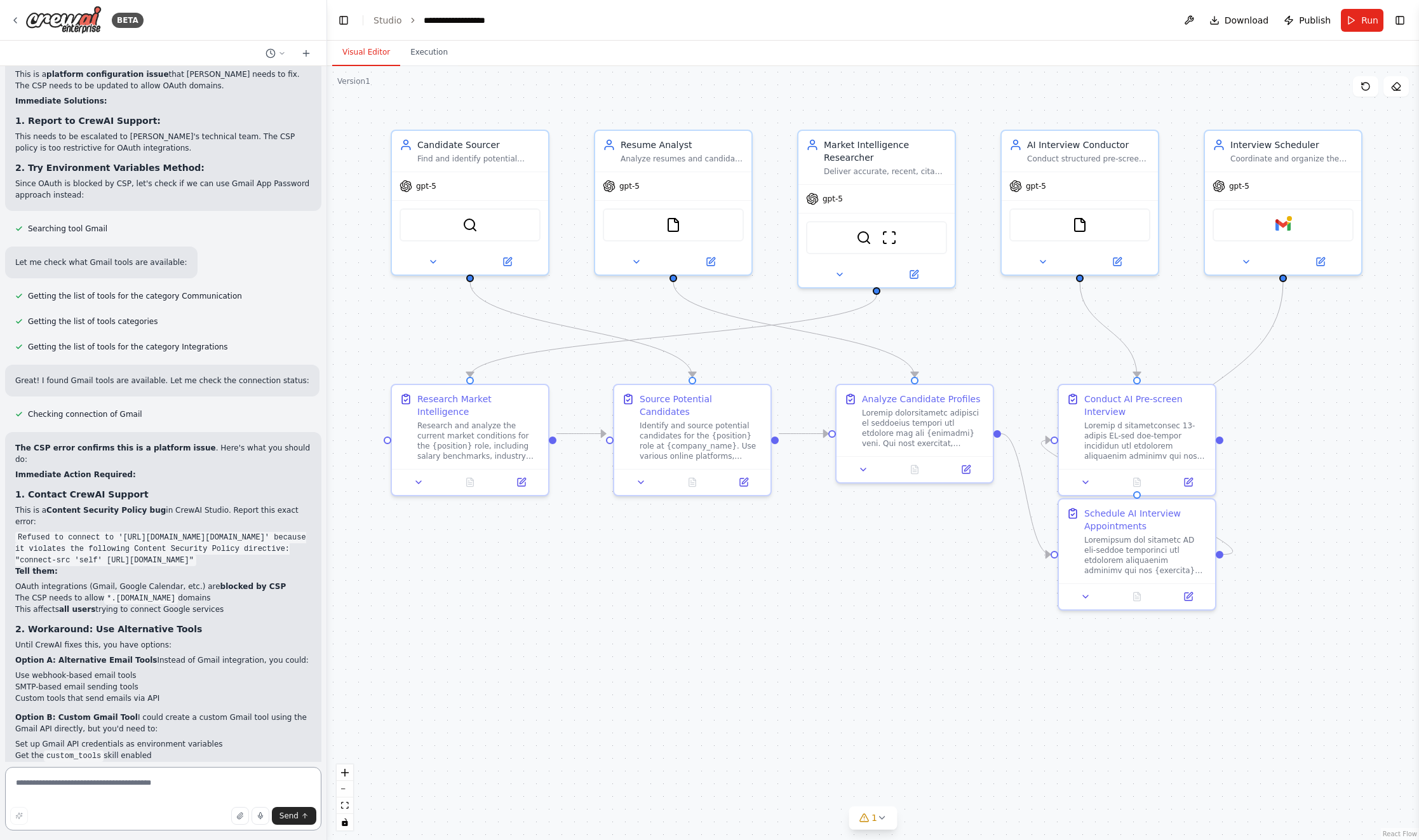
click at [327, 747] on div "BETA I would like to build a crew of recruiters. ▶ Thought process I'll help yo…" at bounding box center [710, 420] width 1419 height 840
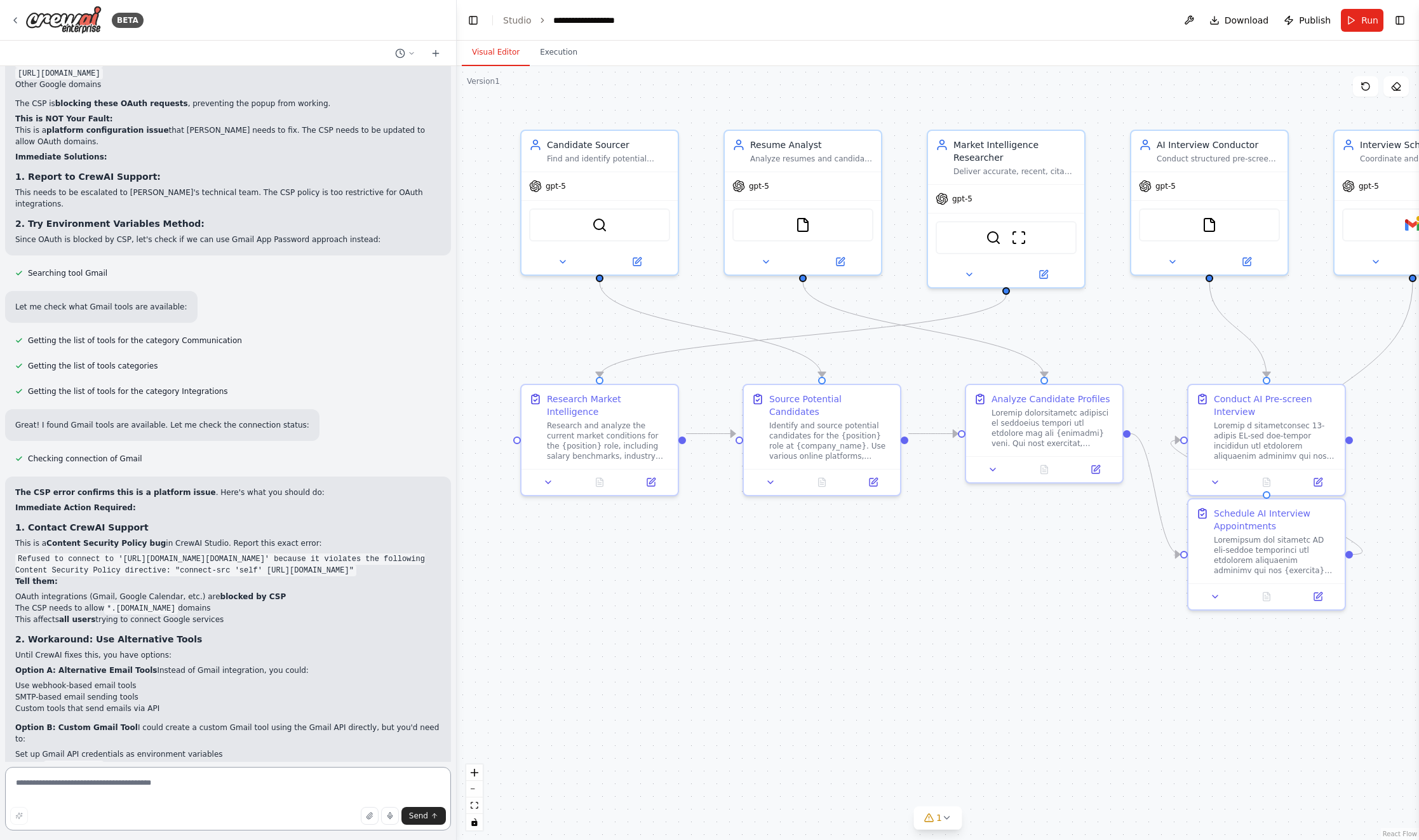
scroll to position [17959, 0]
drag, startPoint x: 334, startPoint y: 748, endPoint x: 458, endPoint y: 750, distance: 124.0
click at [457, 750] on div "BETA I would like to build a crew of recruiters. ▶ Thought process I'll help yo…" at bounding box center [710, 420] width 1419 height 840
click at [270, 786] on textarea at bounding box center [228, 798] width 446 height 64
type textarea "**********"
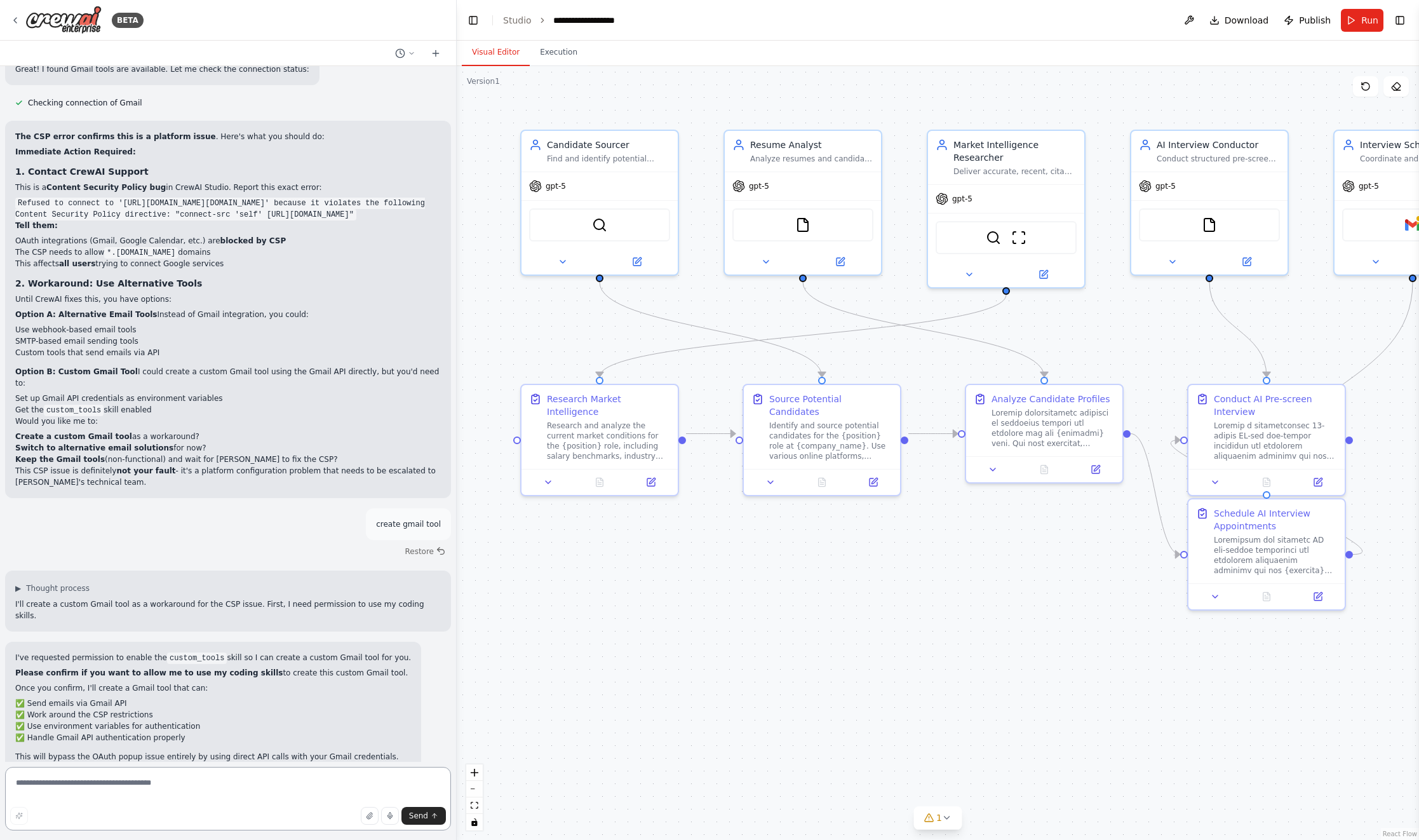
scroll to position [18330, 0]
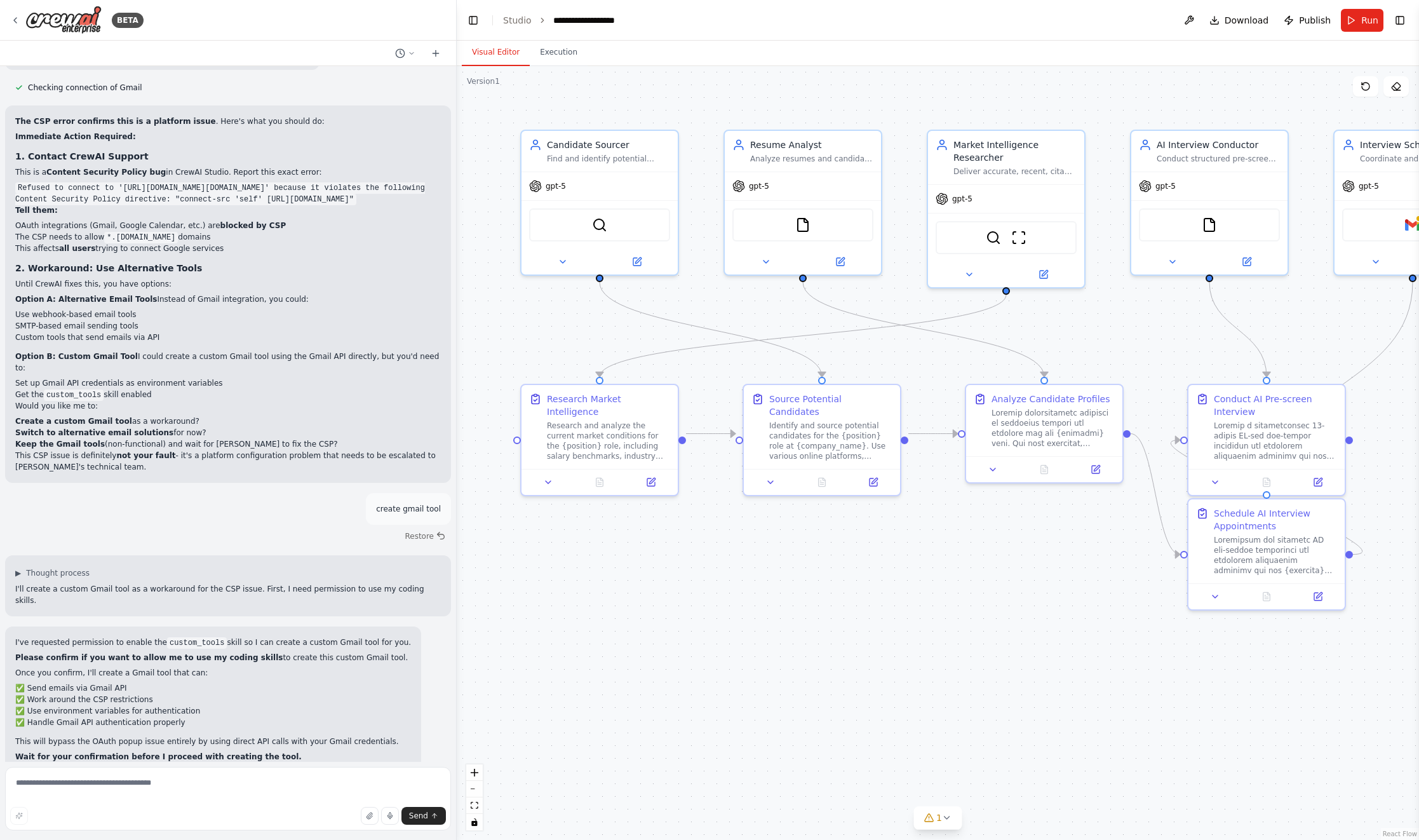
click at [240, 839] on span "Enable coding skills" at bounding box center [233, 845] width 75 height 10
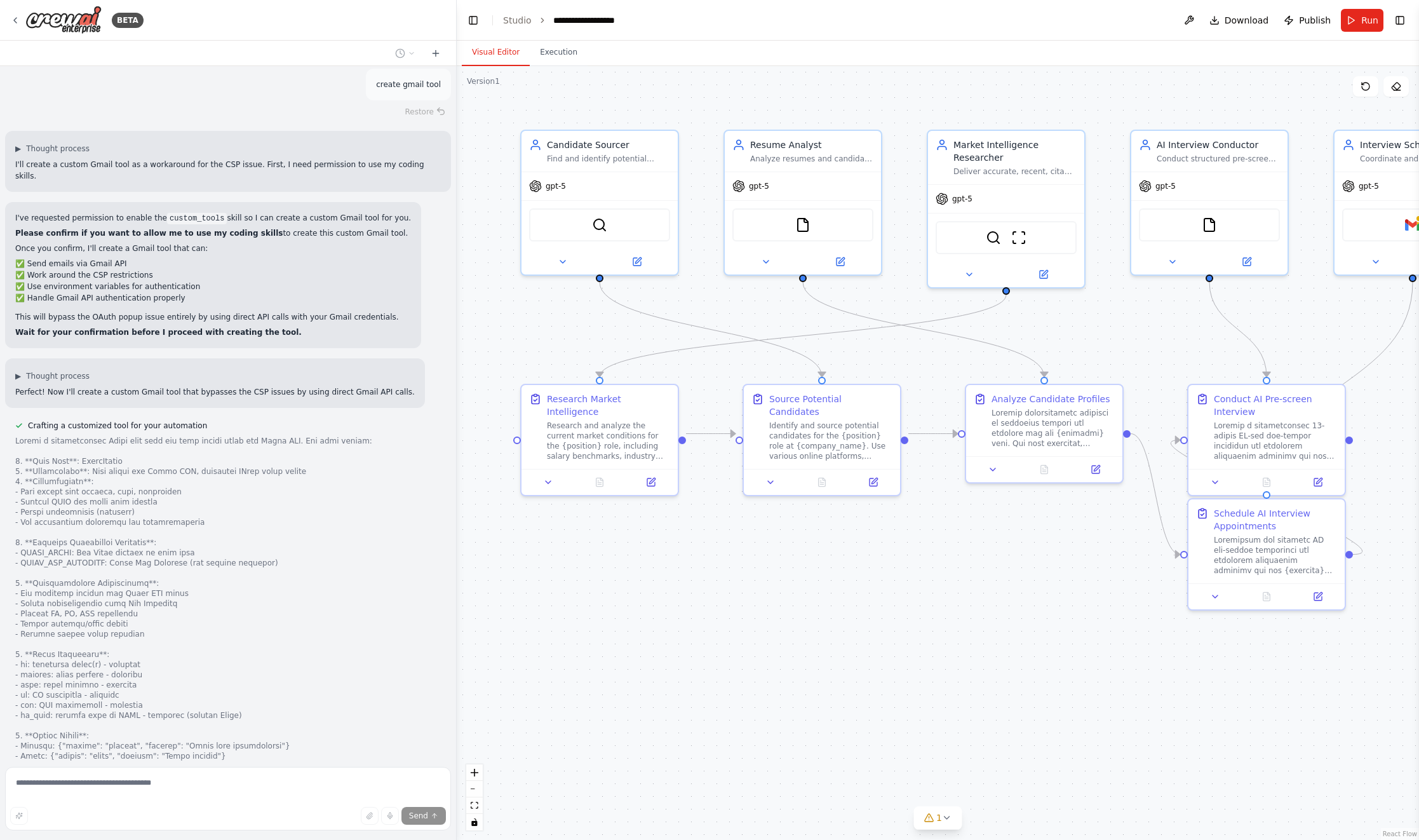
scroll to position [18820, 0]
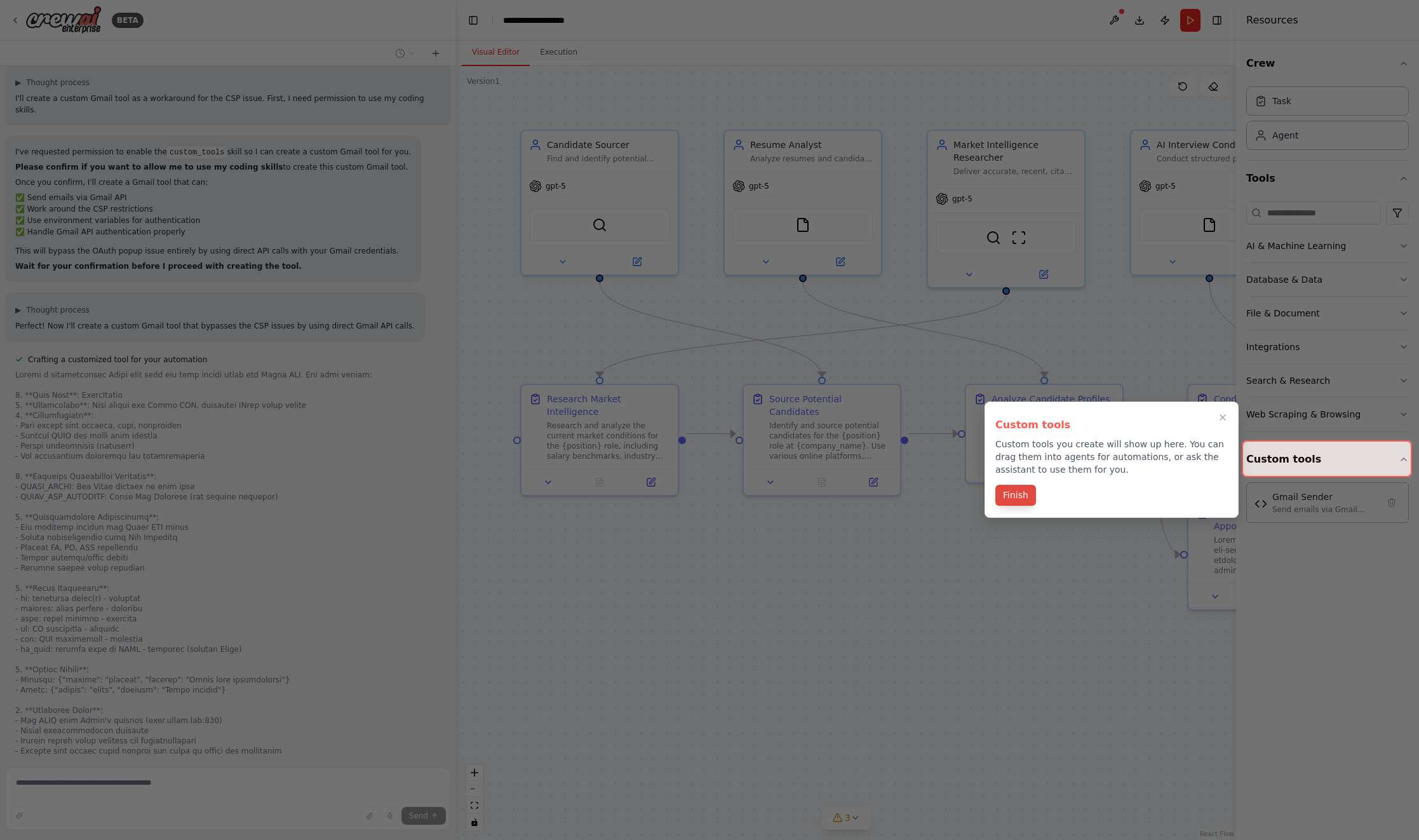
click at [1014, 496] on button "Finish" at bounding box center [1016, 495] width 41 height 21
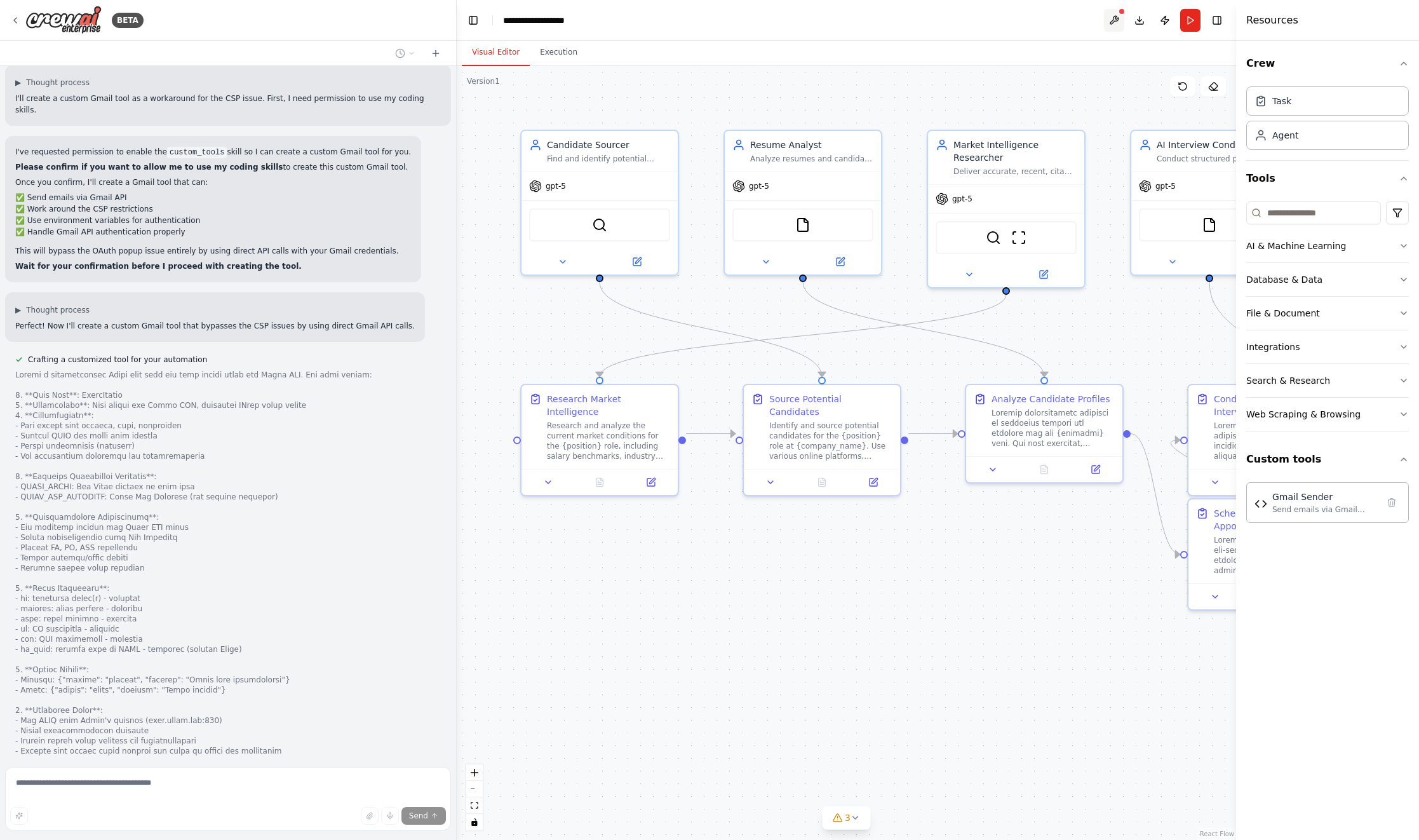
click at [1117, 16] on button at bounding box center [1114, 20] width 20 height 23
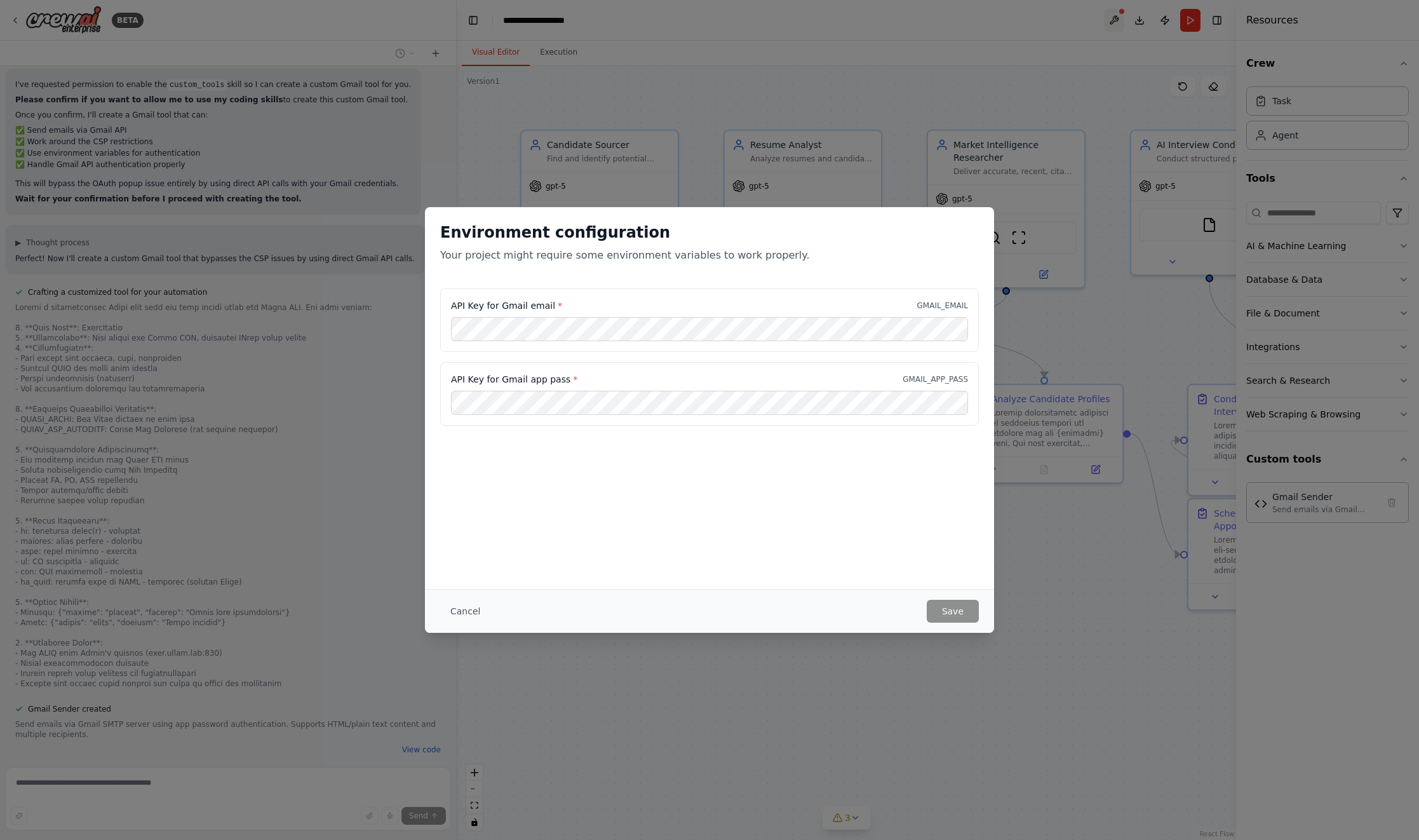
scroll to position [18899, 0]
click at [468, 608] on button "Cancel" at bounding box center [465, 611] width 50 height 23
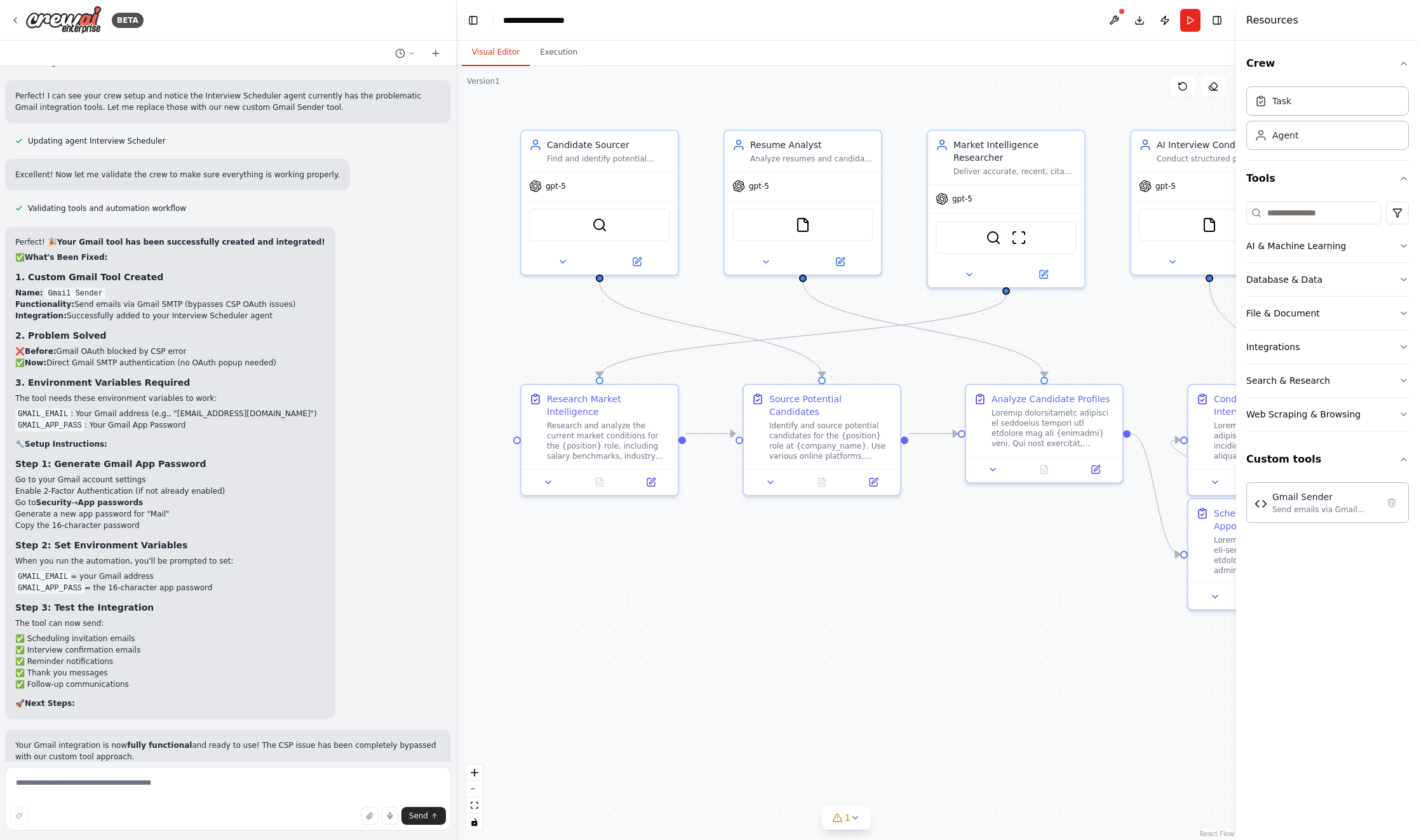
scroll to position [19556, 0]
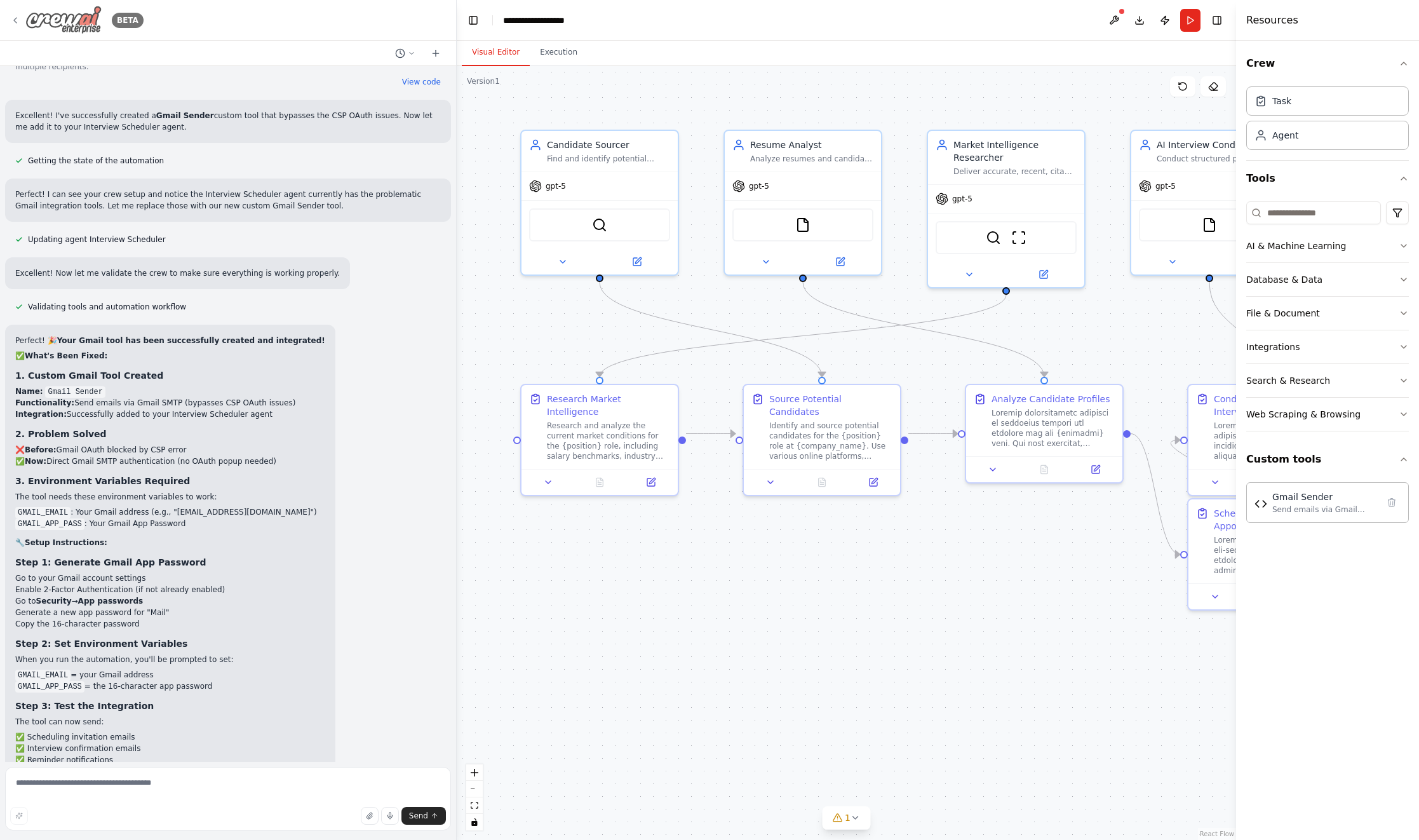
click at [69, 17] on img at bounding box center [64, 20] width 76 height 29
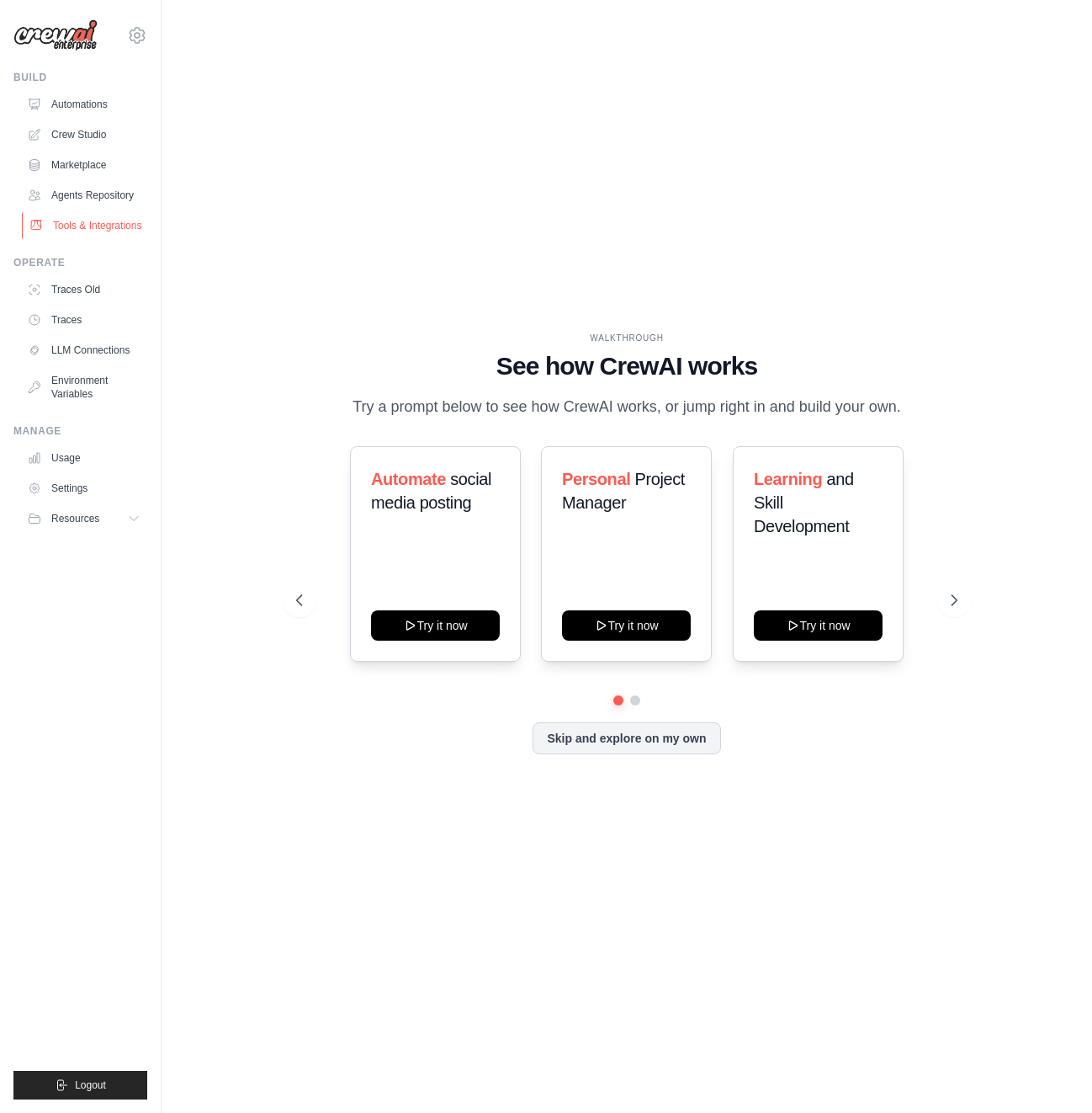
click at [104, 230] on link "Tools & Integrations" at bounding box center [85, 225] width 127 height 26
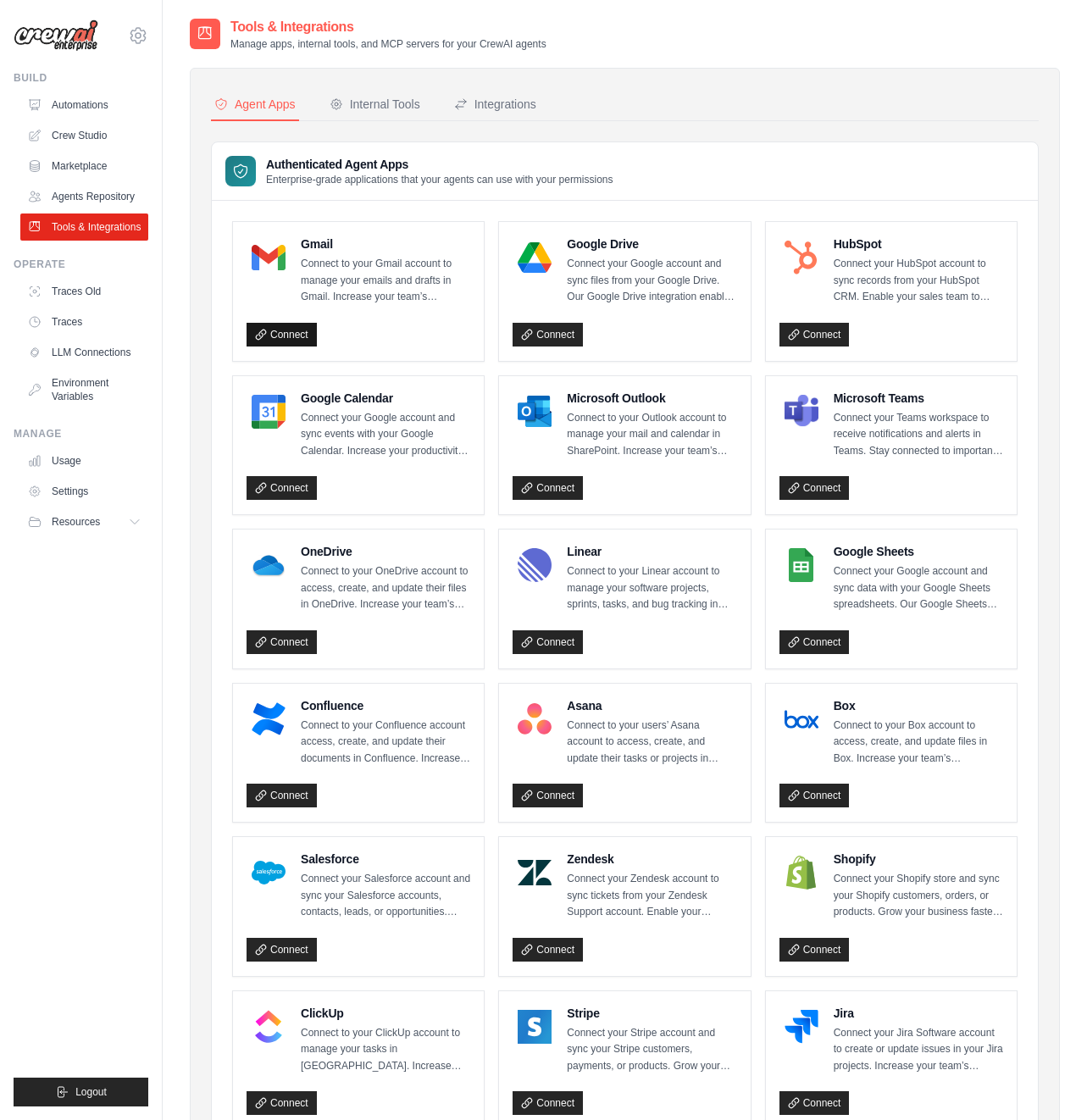
click at [281, 331] on link "Connect" at bounding box center [282, 334] width 70 height 24
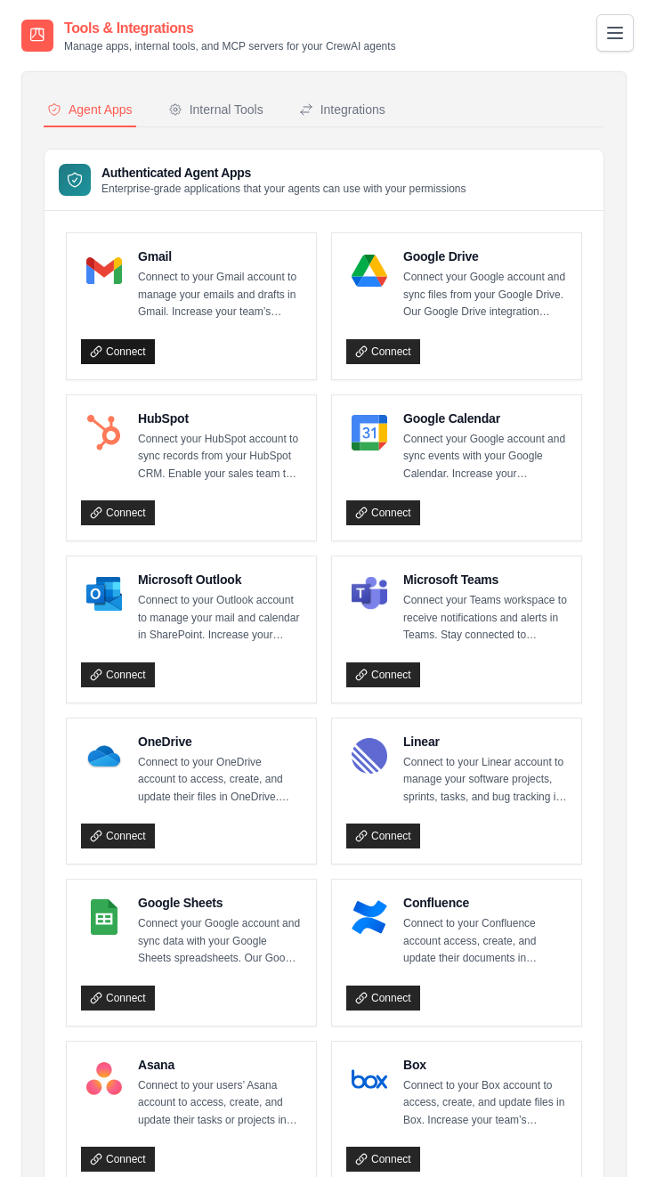
click at [117, 349] on link "Connect" at bounding box center [118, 351] width 74 height 25
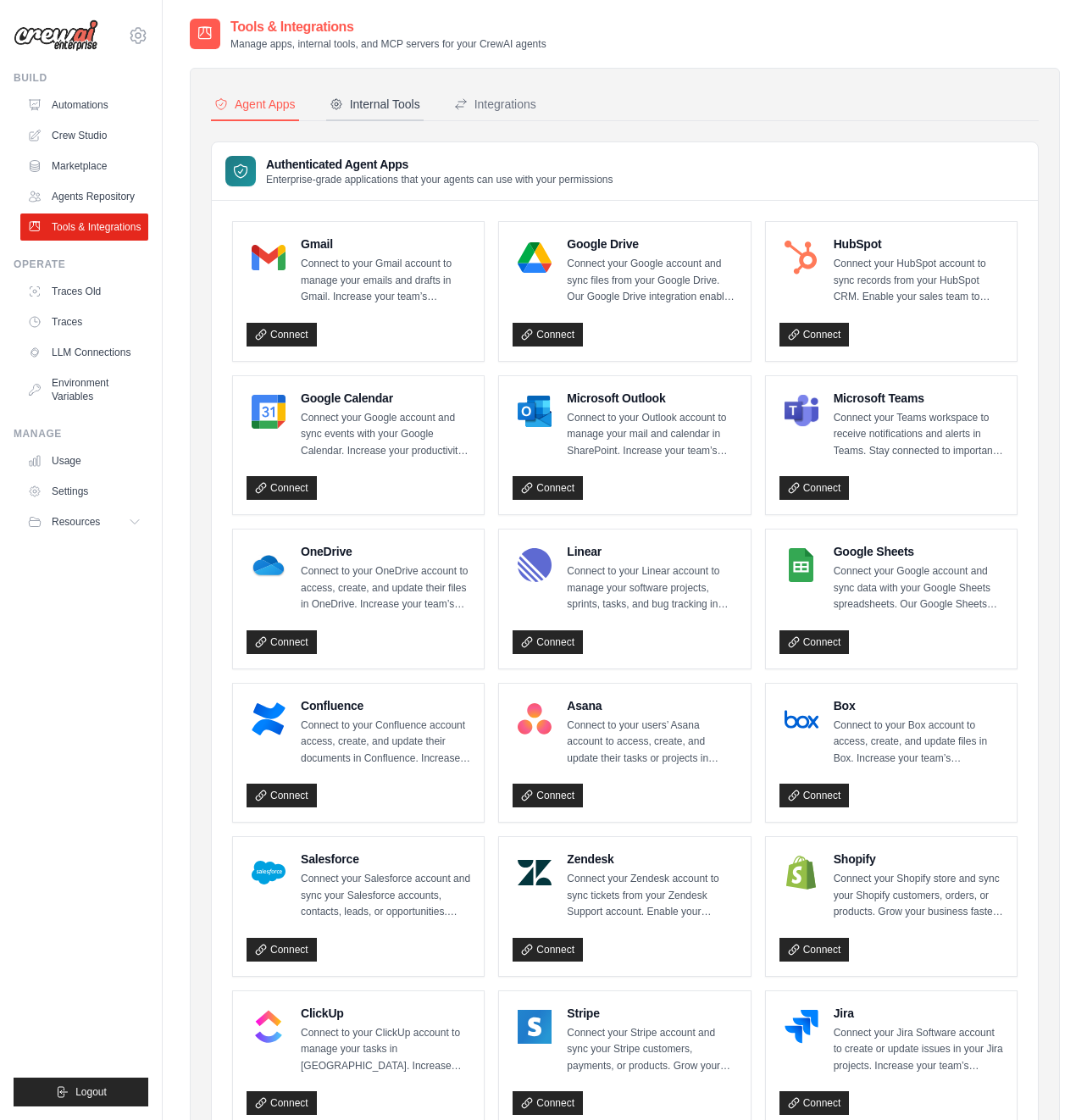
click at [398, 102] on div "Internal Tools" at bounding box center [374, 105] width 90 height 17
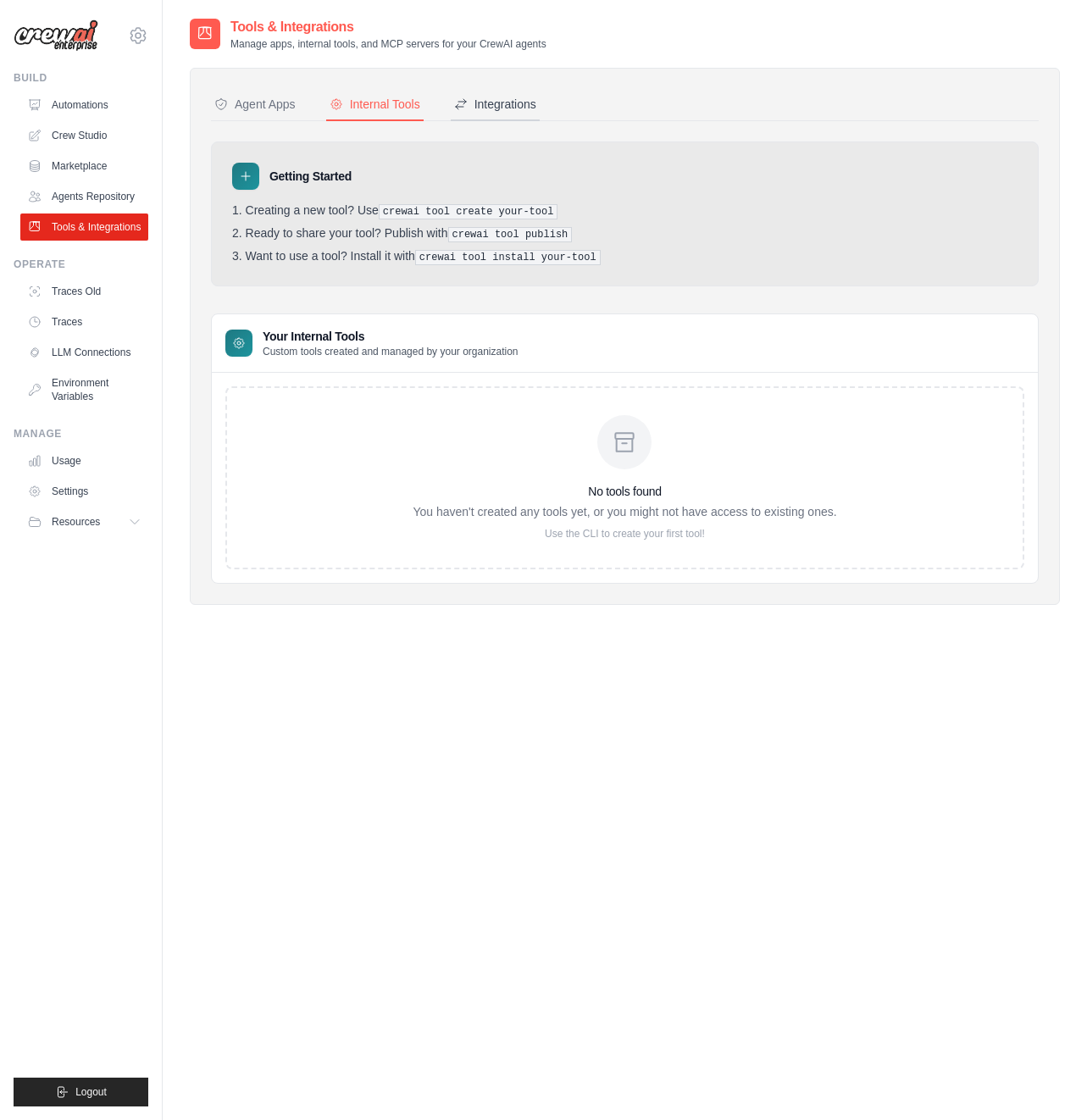
click at [504, 102] on div "Integrations" at bounding box center [495, 105] width 82 height 17
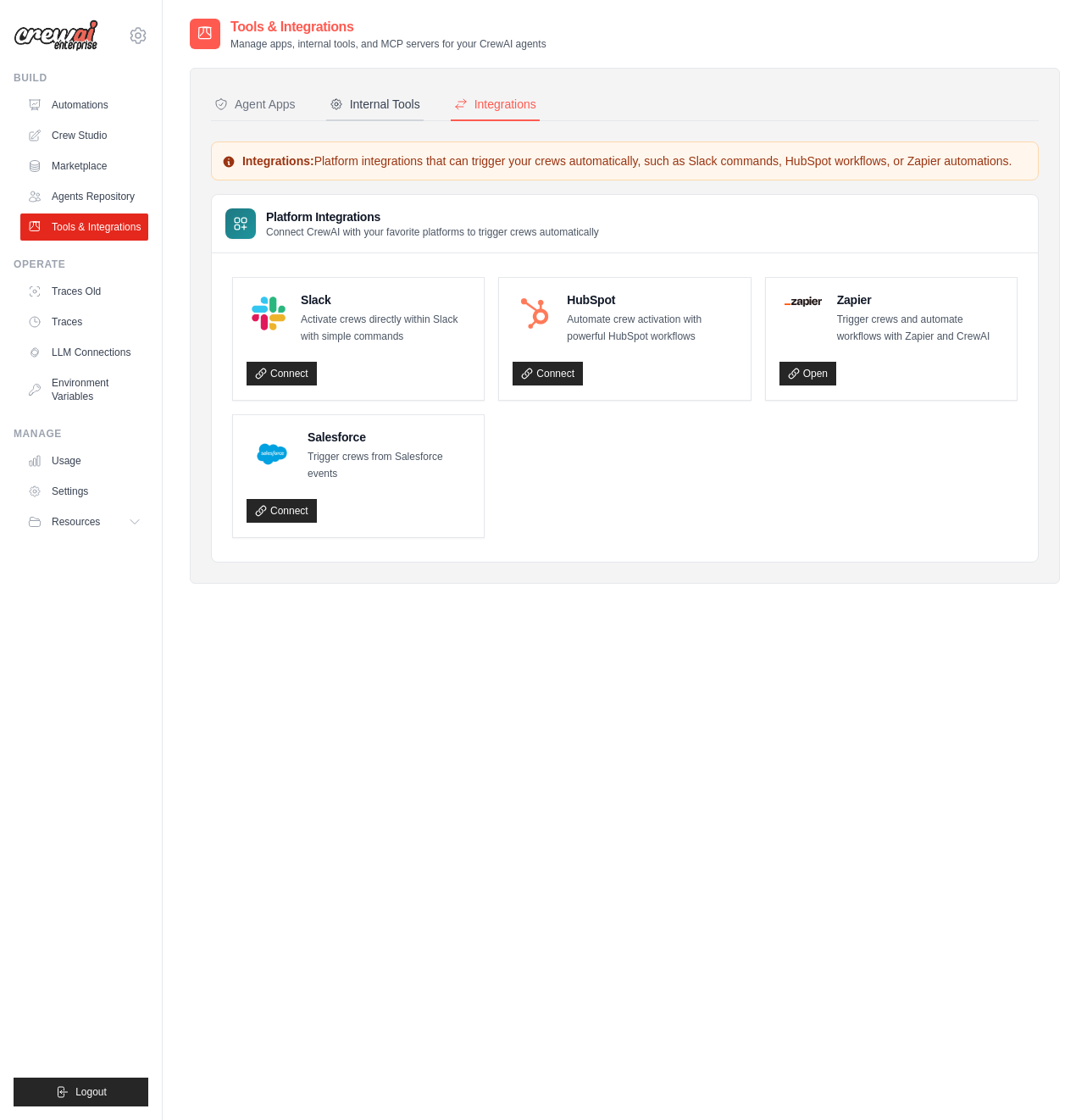
click at [376, 108] on div "Internal Tools" at bounding box center [374, 105] width 90 height 17
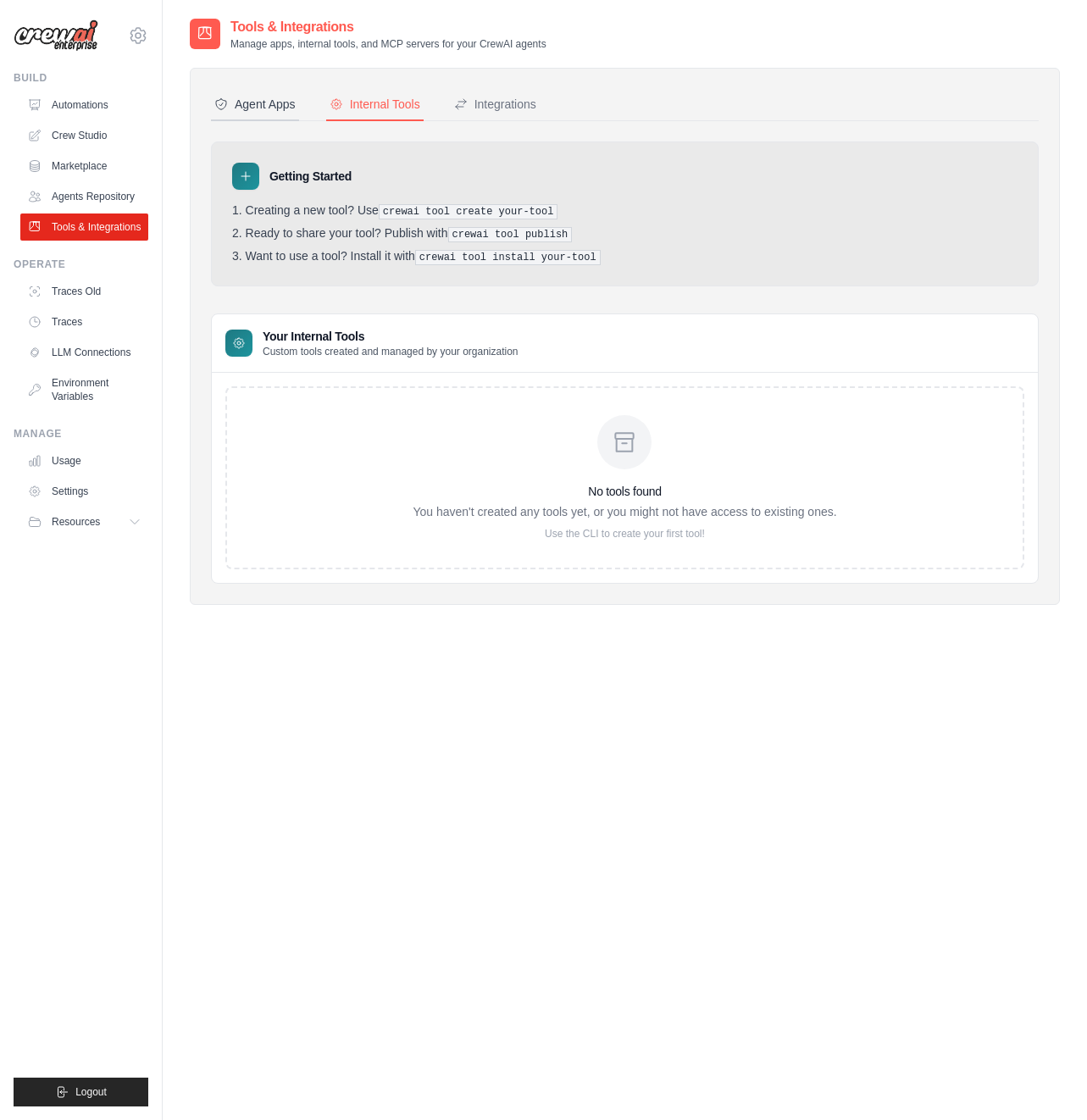
click at [241, 106] on div "Agent Apps" at bounding box center [254, 105] width 81 height 17
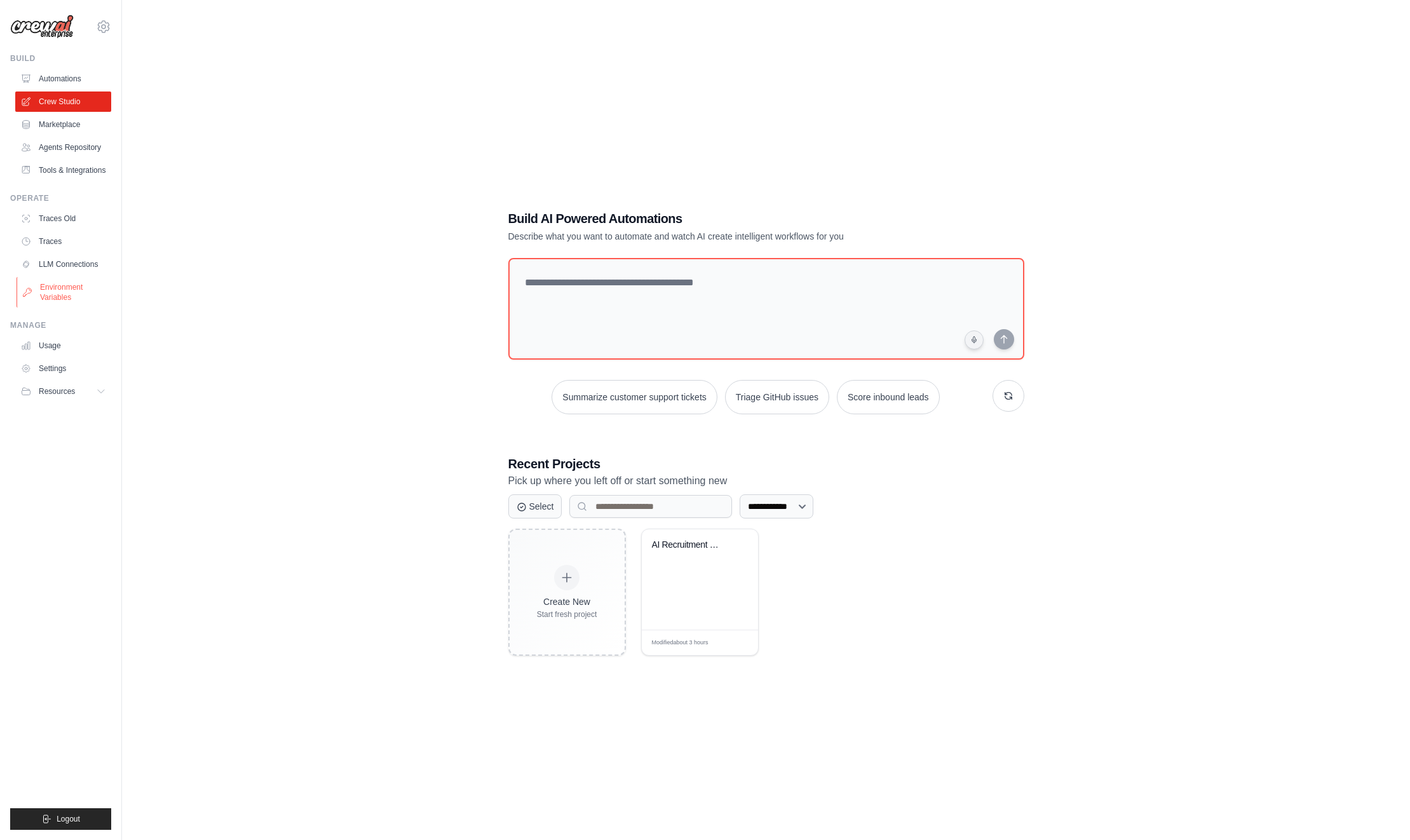
click at [62, 288] on link "Environment Variables" at bounding box center [64, 292] width 96 height 31
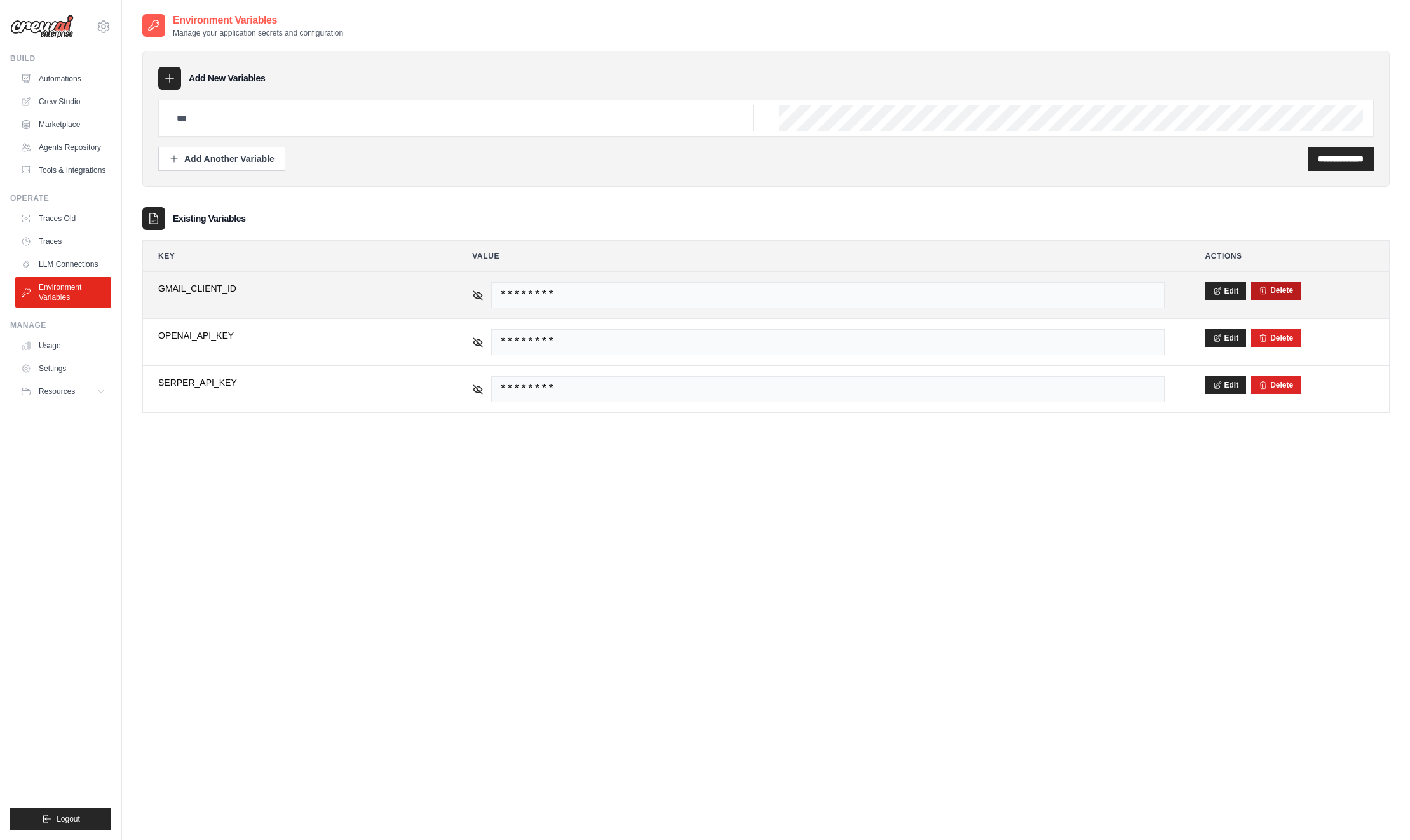
click at [1272, 292] on button "Delete" at bounding box center [1276, 290] width 34 height 10
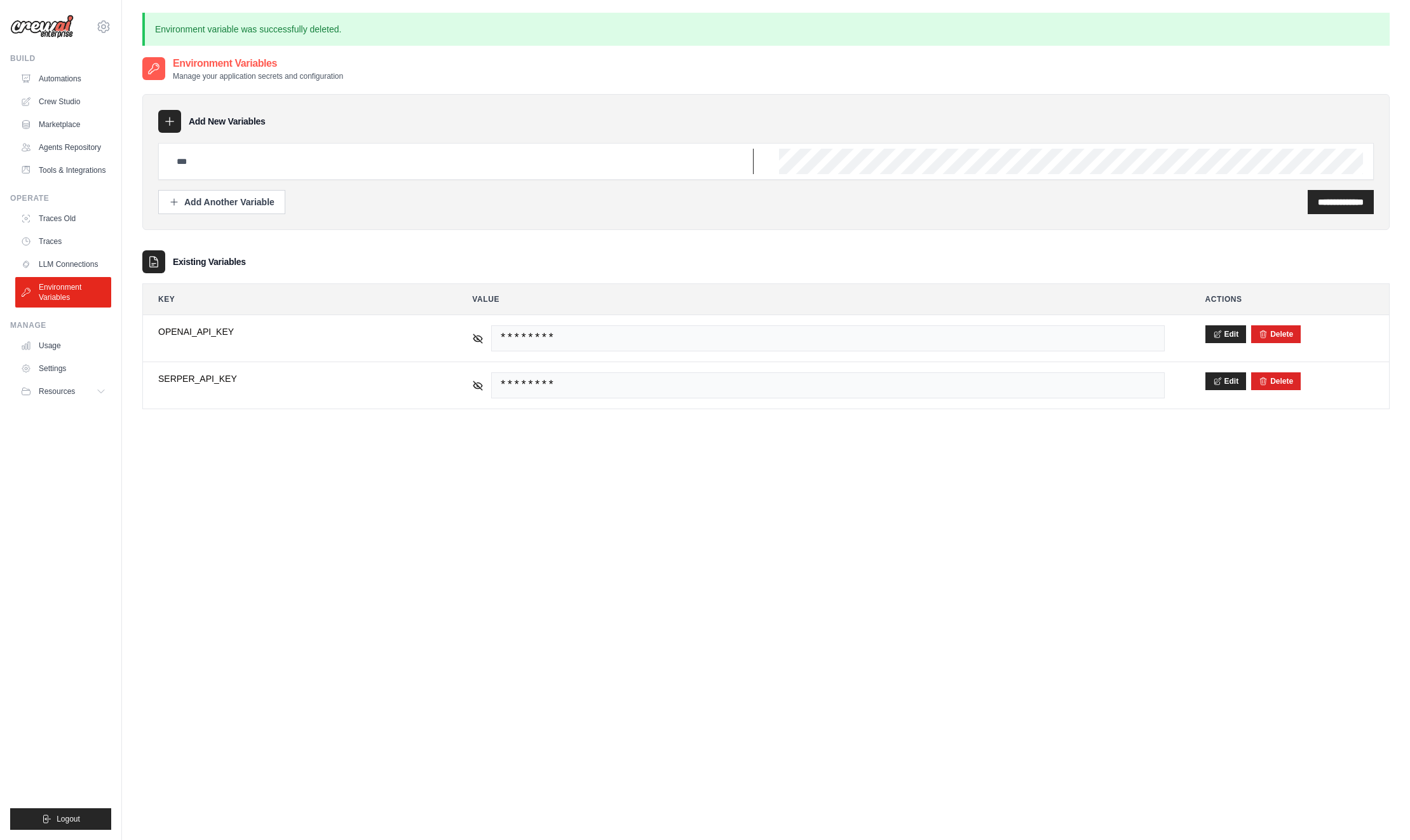
click at [271, 158] on input "text" at bounding box center [461, 161] width 585 height 26
type input "**********"
click input "**********"
click input "text"
type input "**********"
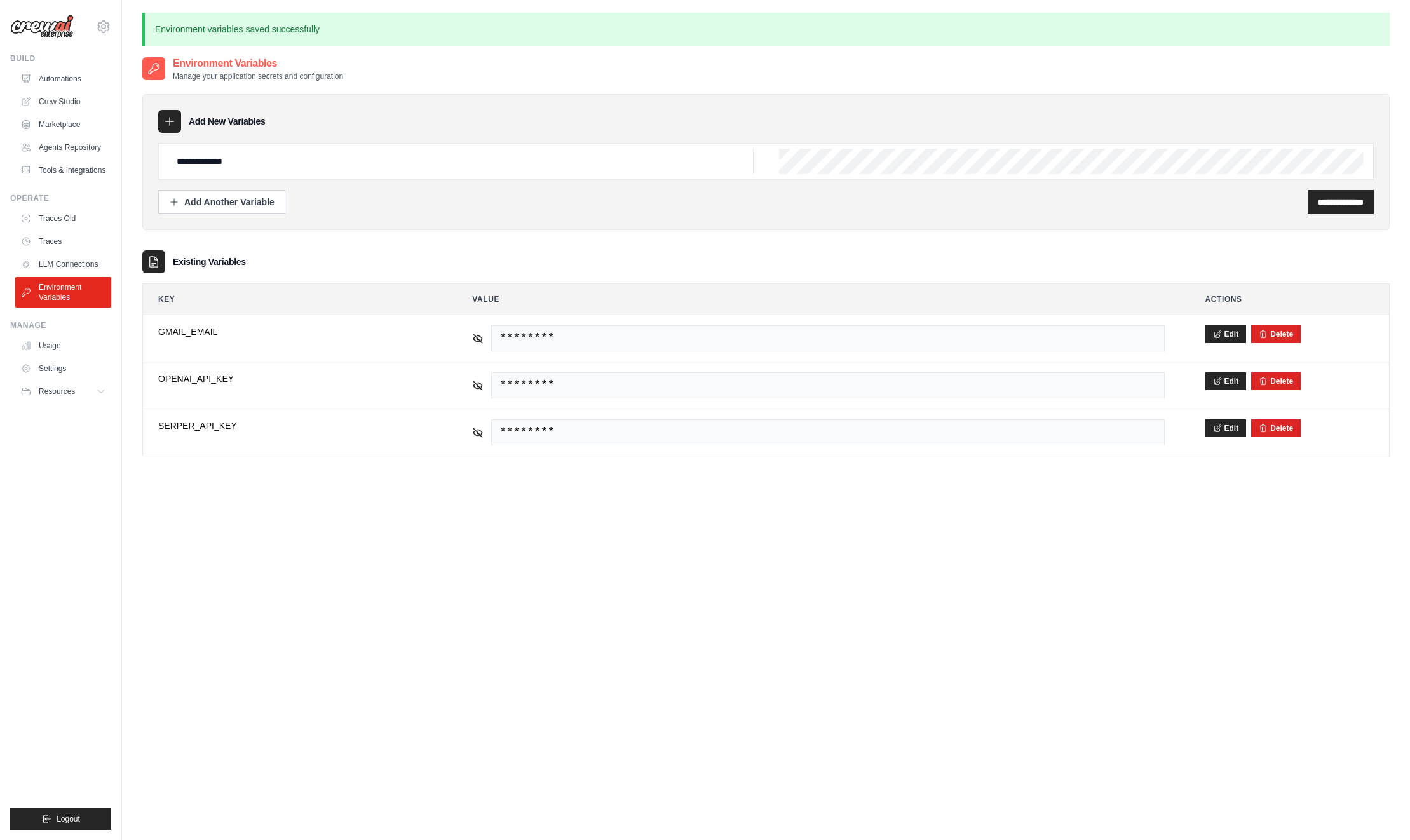
scroll to position [1, 0]
click input "**********"
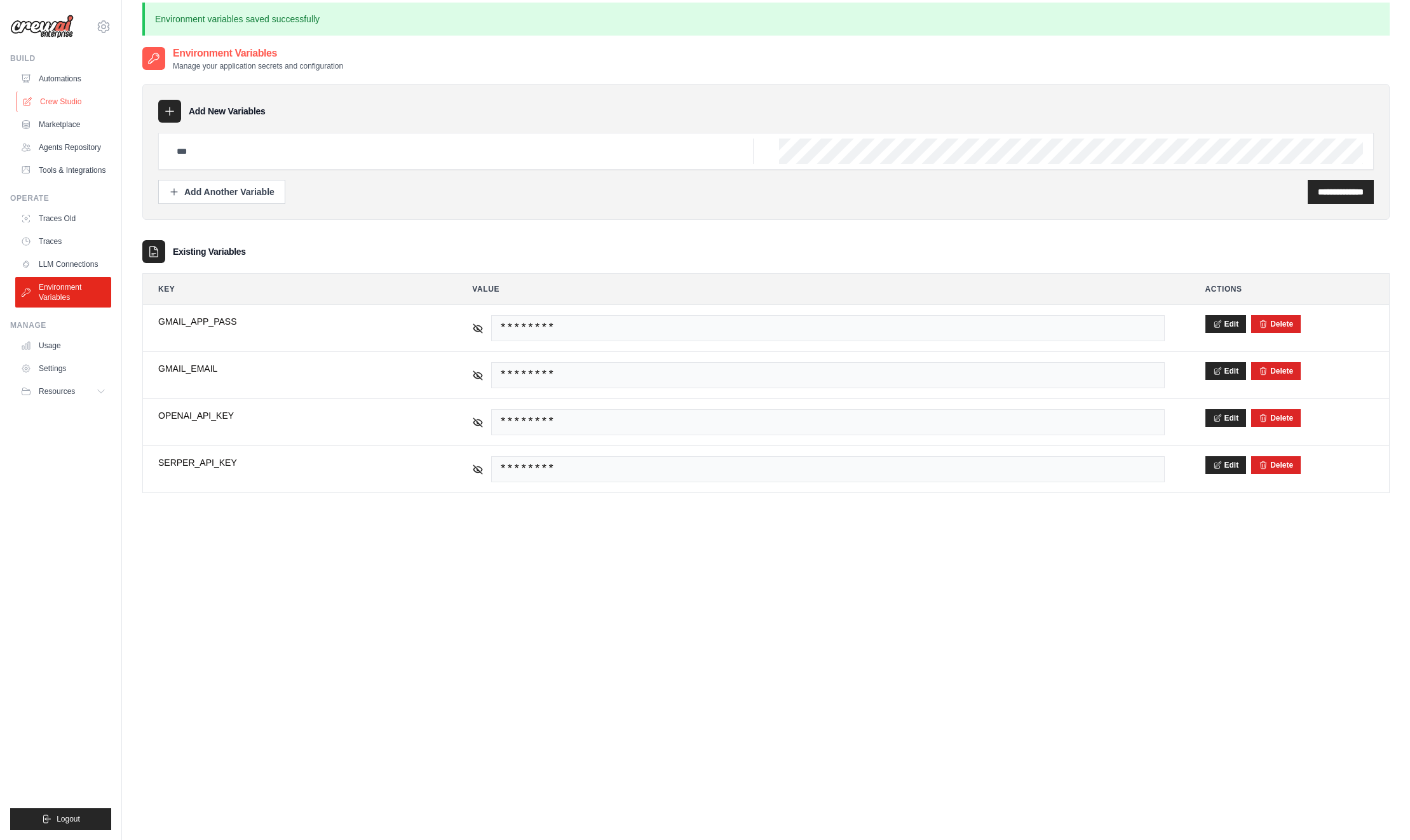
click link "Crew Studio"
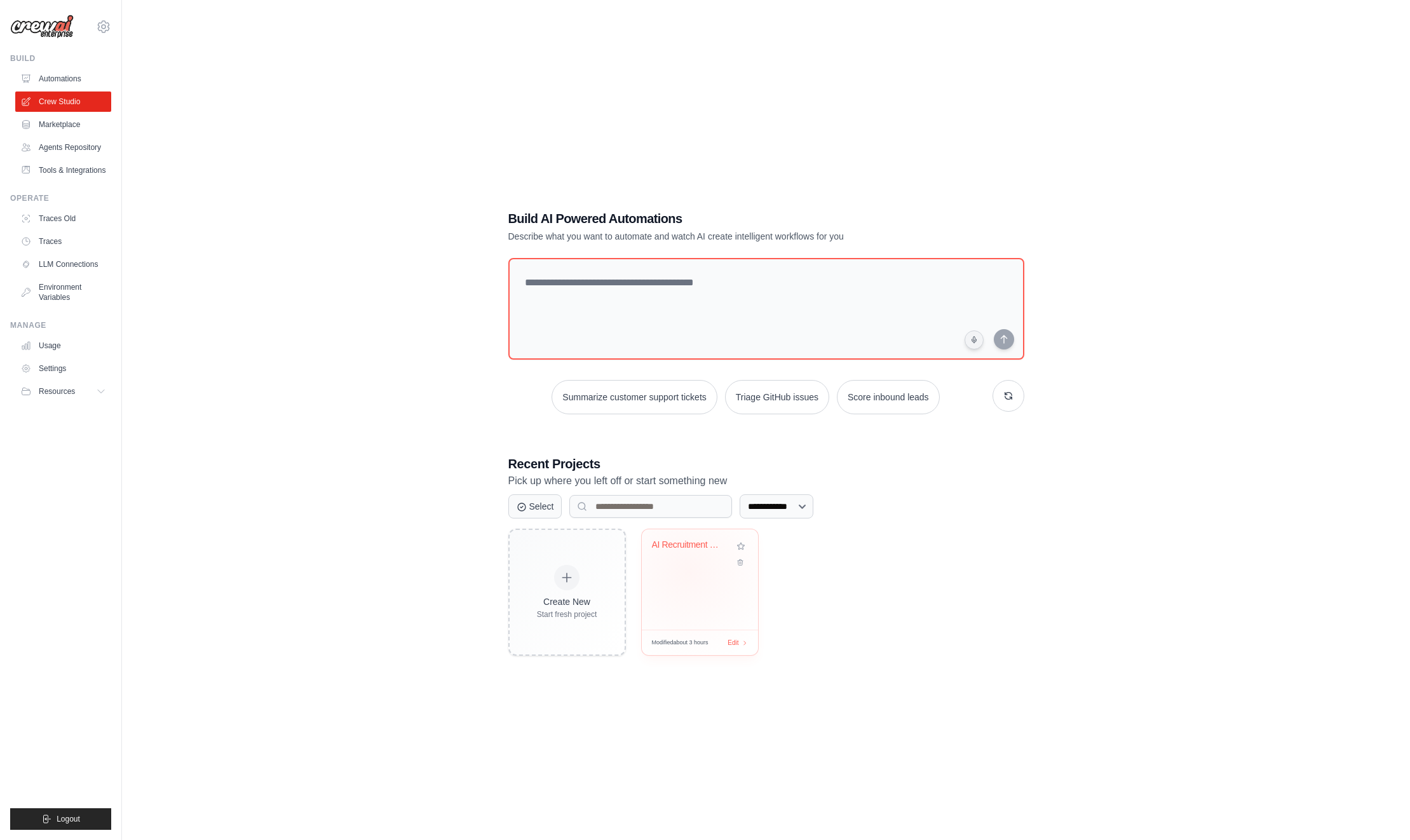
click at [689, 571] on div "AI Recruitment Crew" at bounding box center [700, 579] width 116 height 101
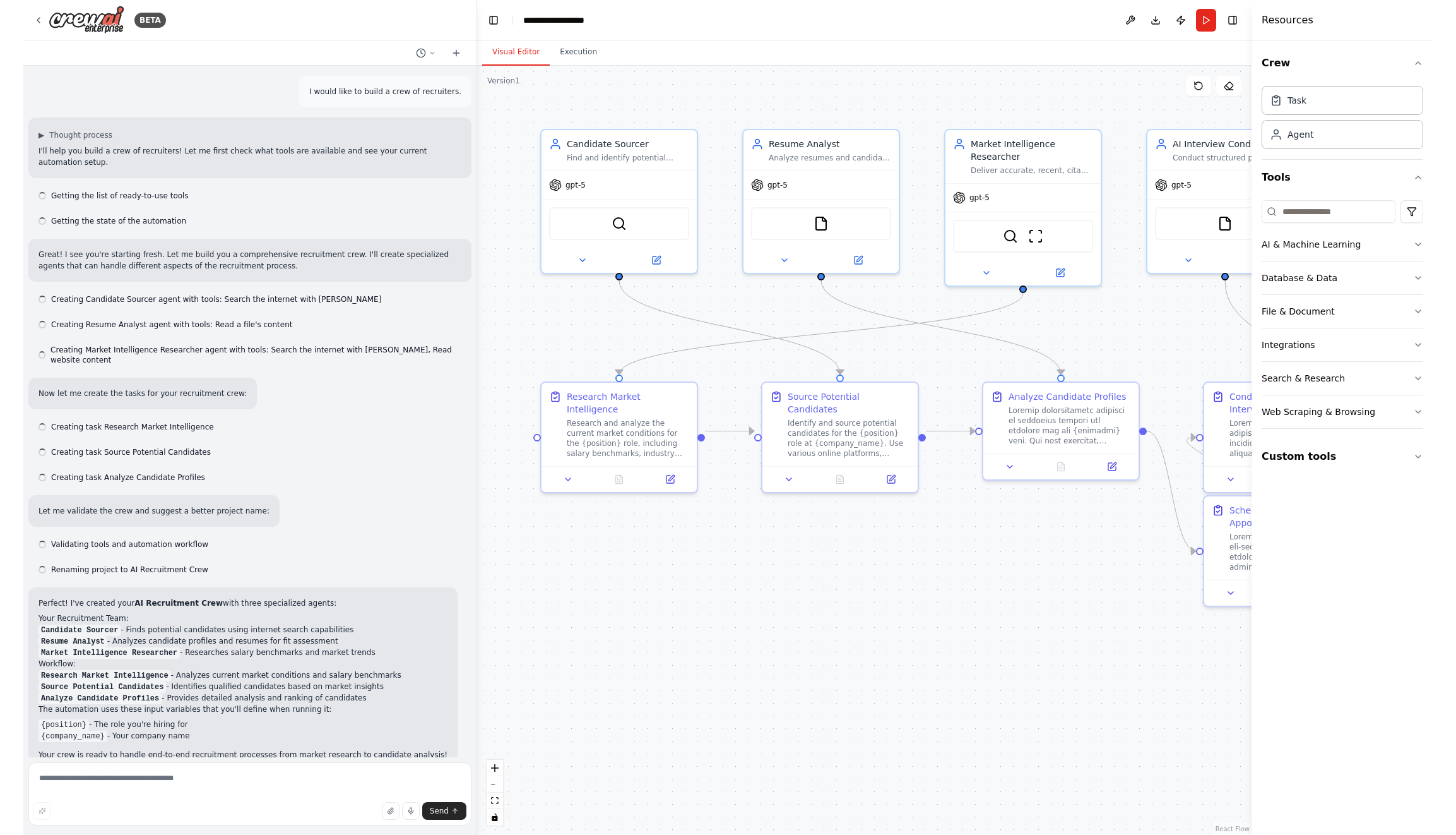
scroll to position [19445, 0]
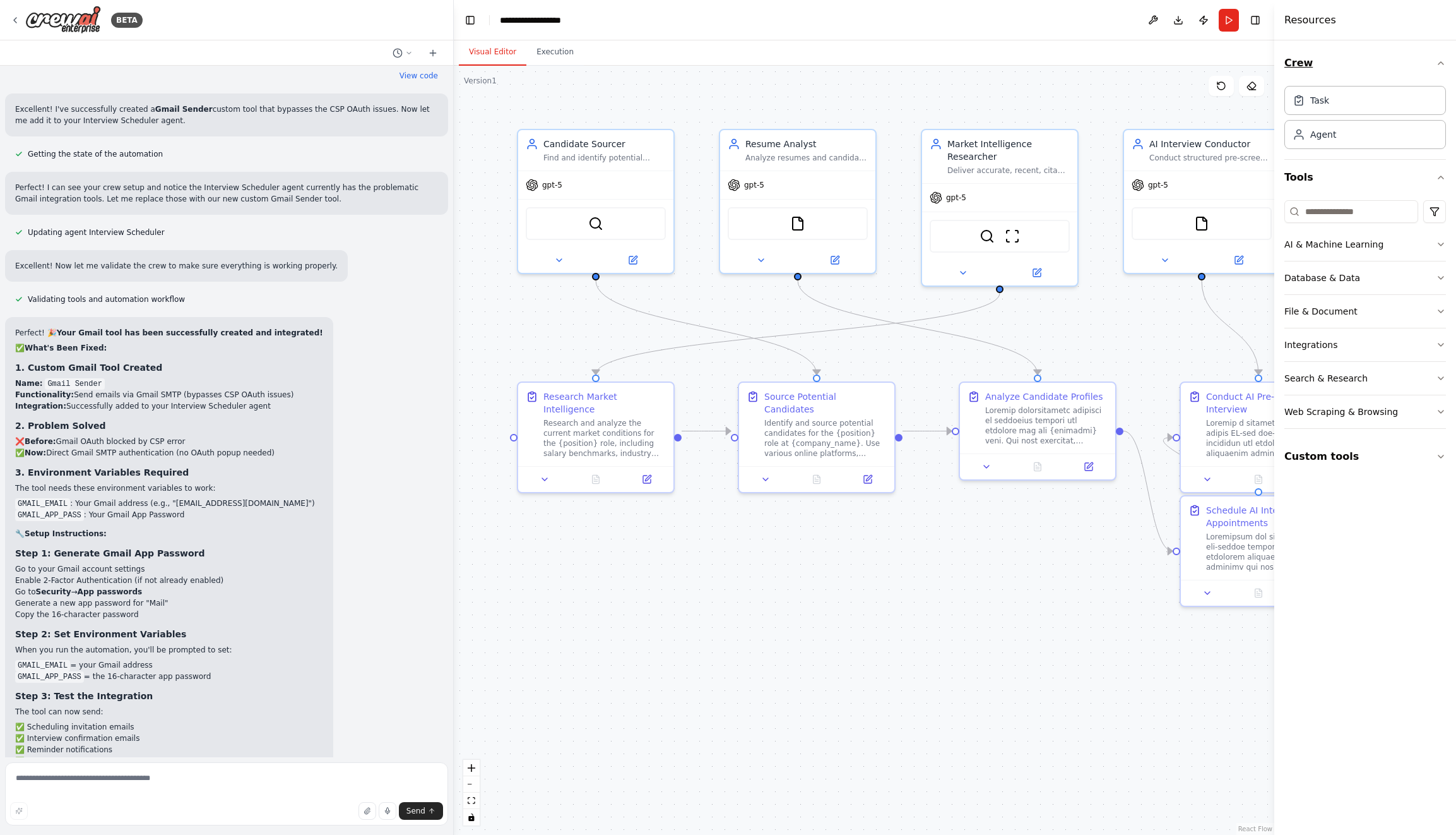
click at [1409, 62] on icon "button" at bounding box center [1441, 63] width 10 height 10
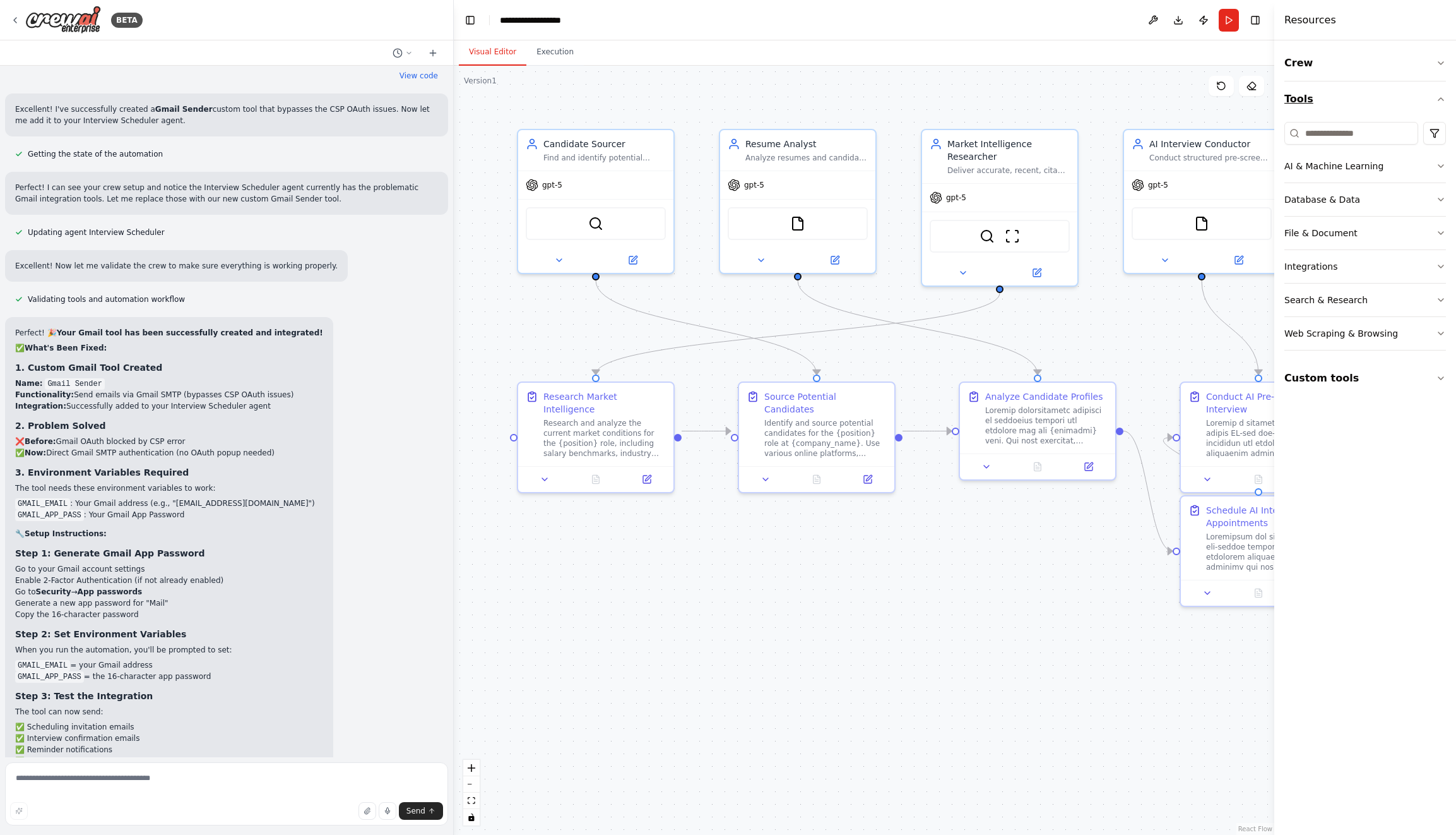
click at [1409, 102] on icon "button" at bounding box center [1441, 99] width 10 height 10
click at [1253, 20] on button "Toggle Right Sidebar" at bounding box center [1255, 20] width 18 height 18
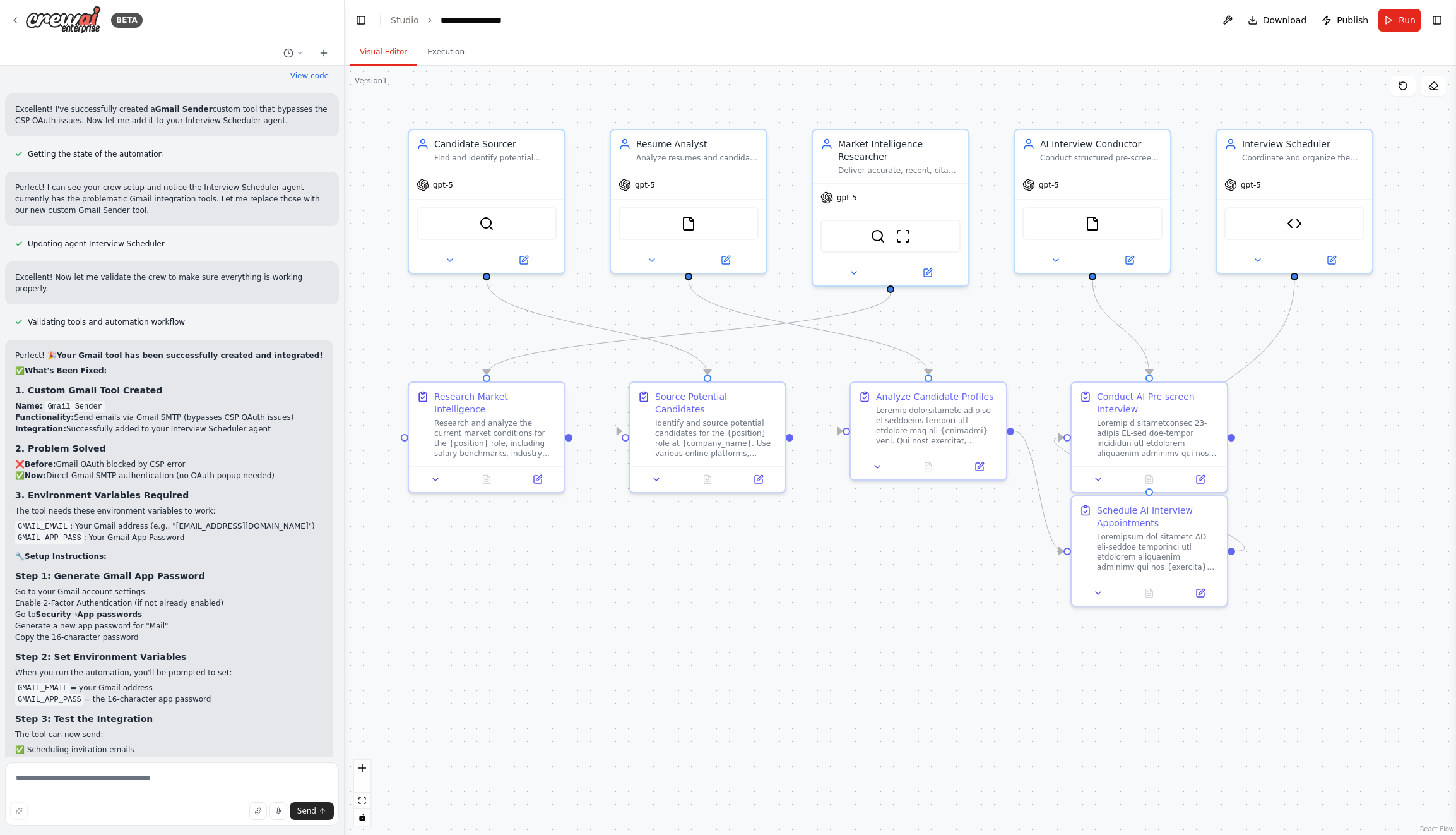
scroll to position [20611, 0]
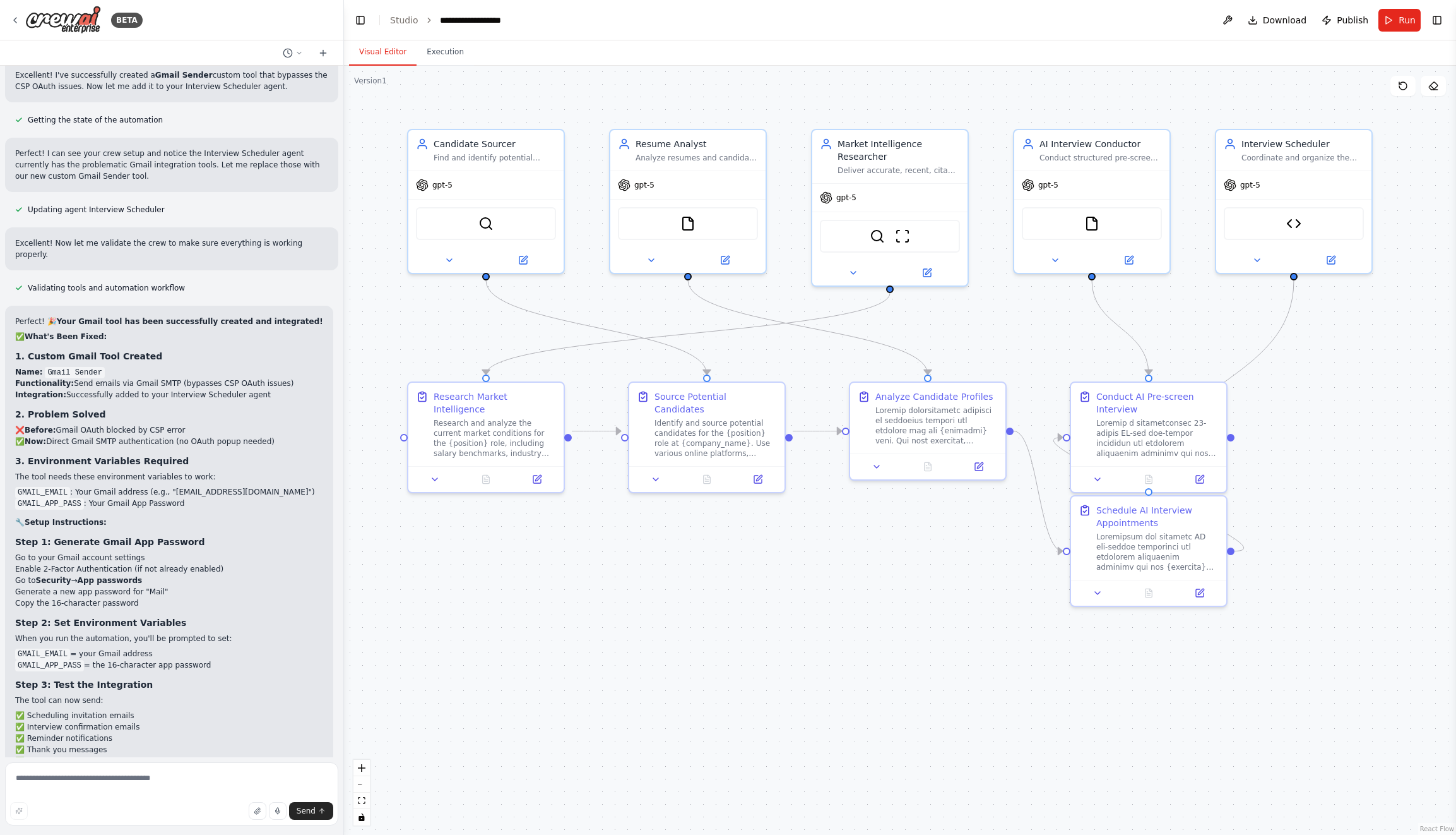
drag, startPoint x: 439, startPoint y: 144, endPoint x: 338, endPoint y: 140, distance: 101.1
click at [342, 141] on div at bounding box center [341, 417] width 5 height 835
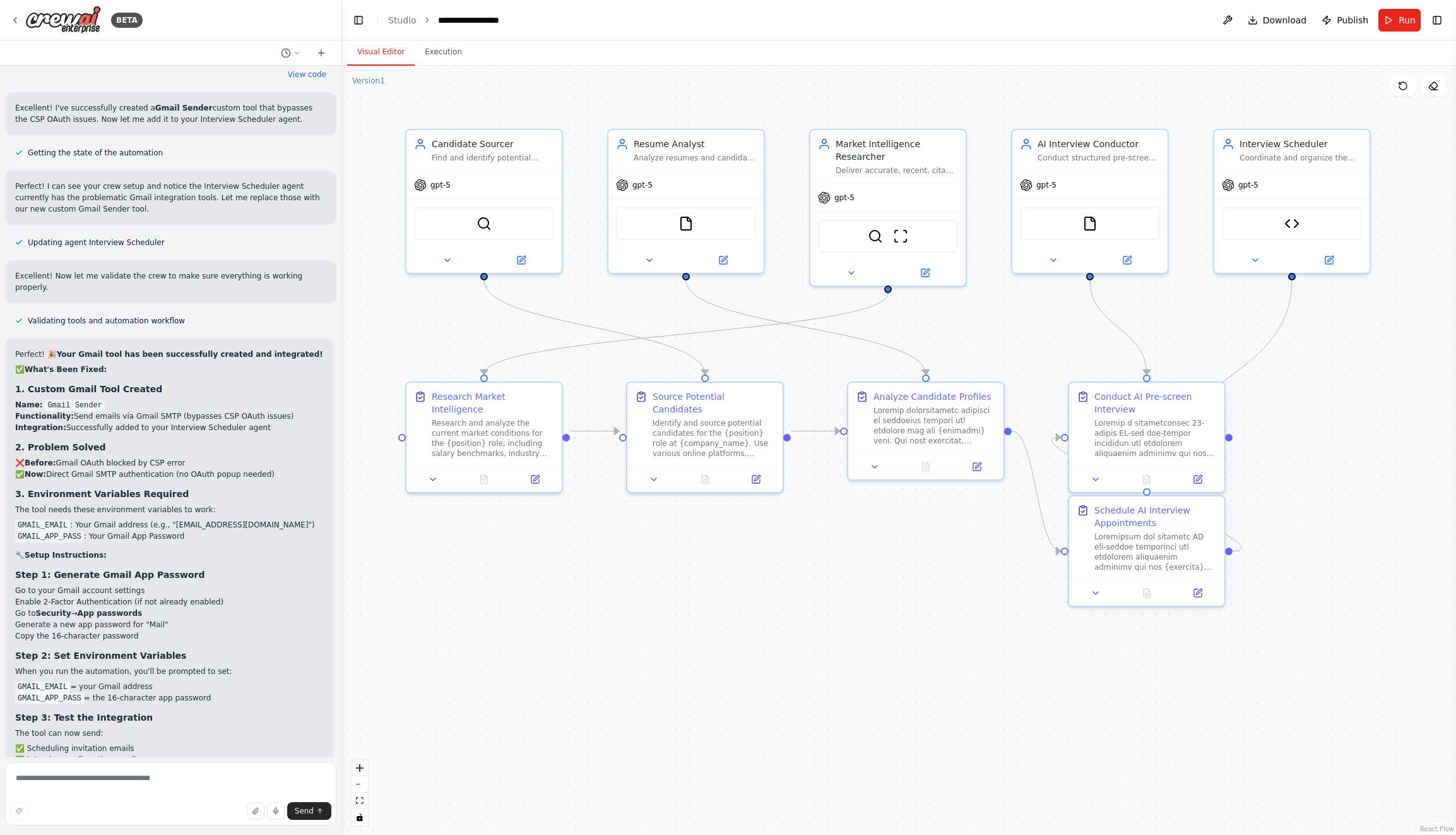
scroll to position [20634, 0]
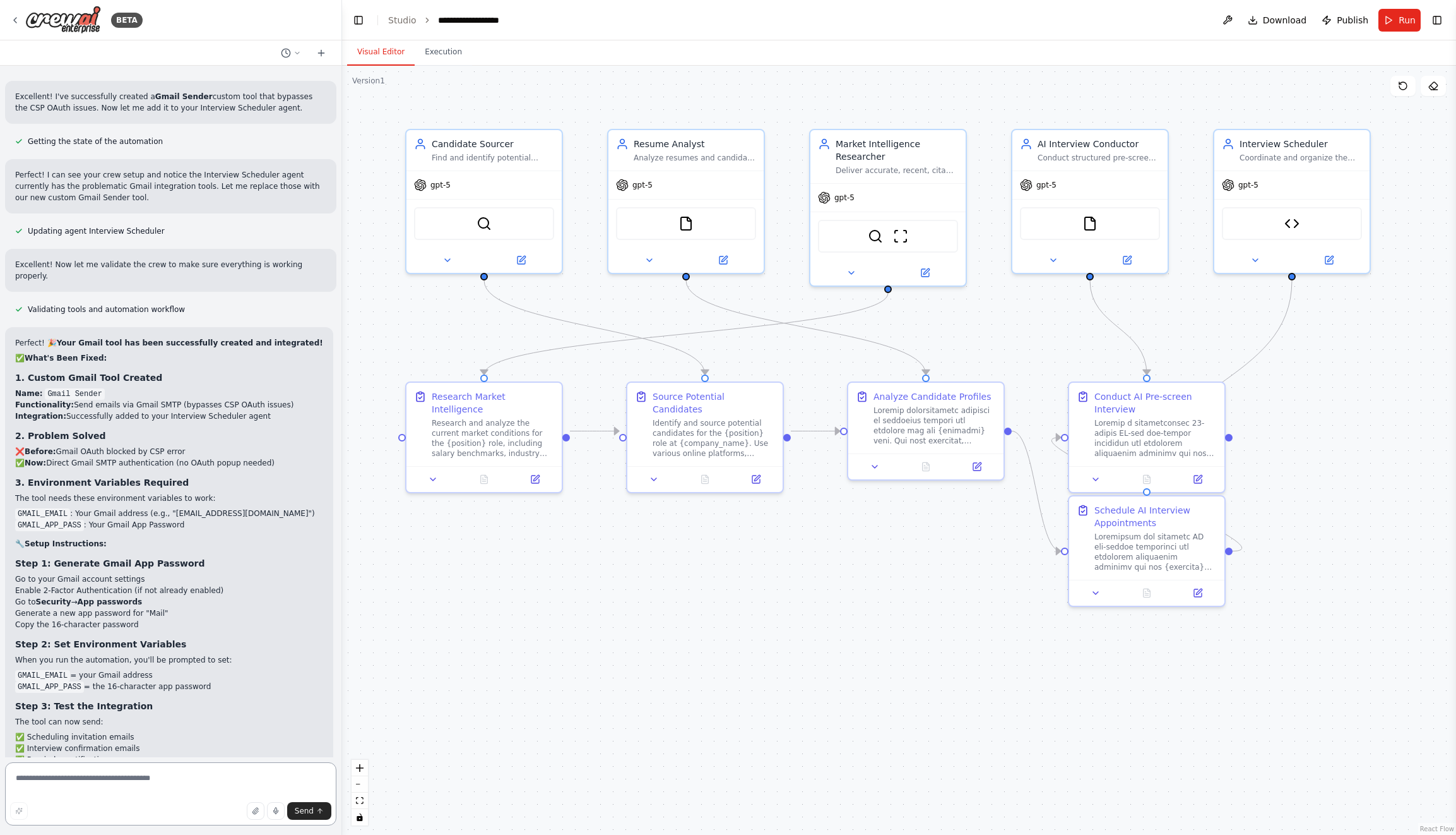
click at [116, 774] on textarea at bounding box center [170, 793] width 331 height 63
type textarea "**********"
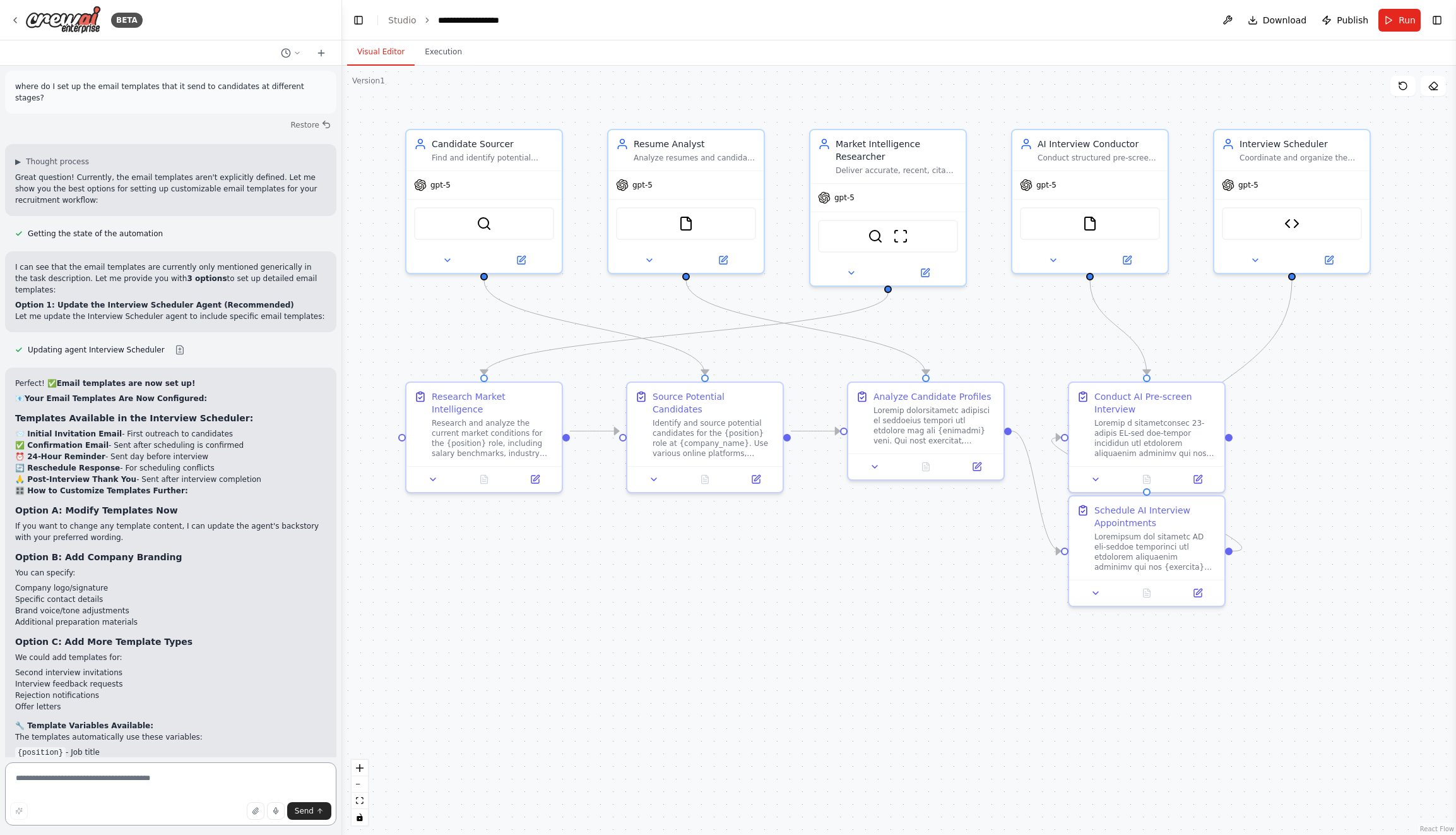
scroll to position [21455, 0]
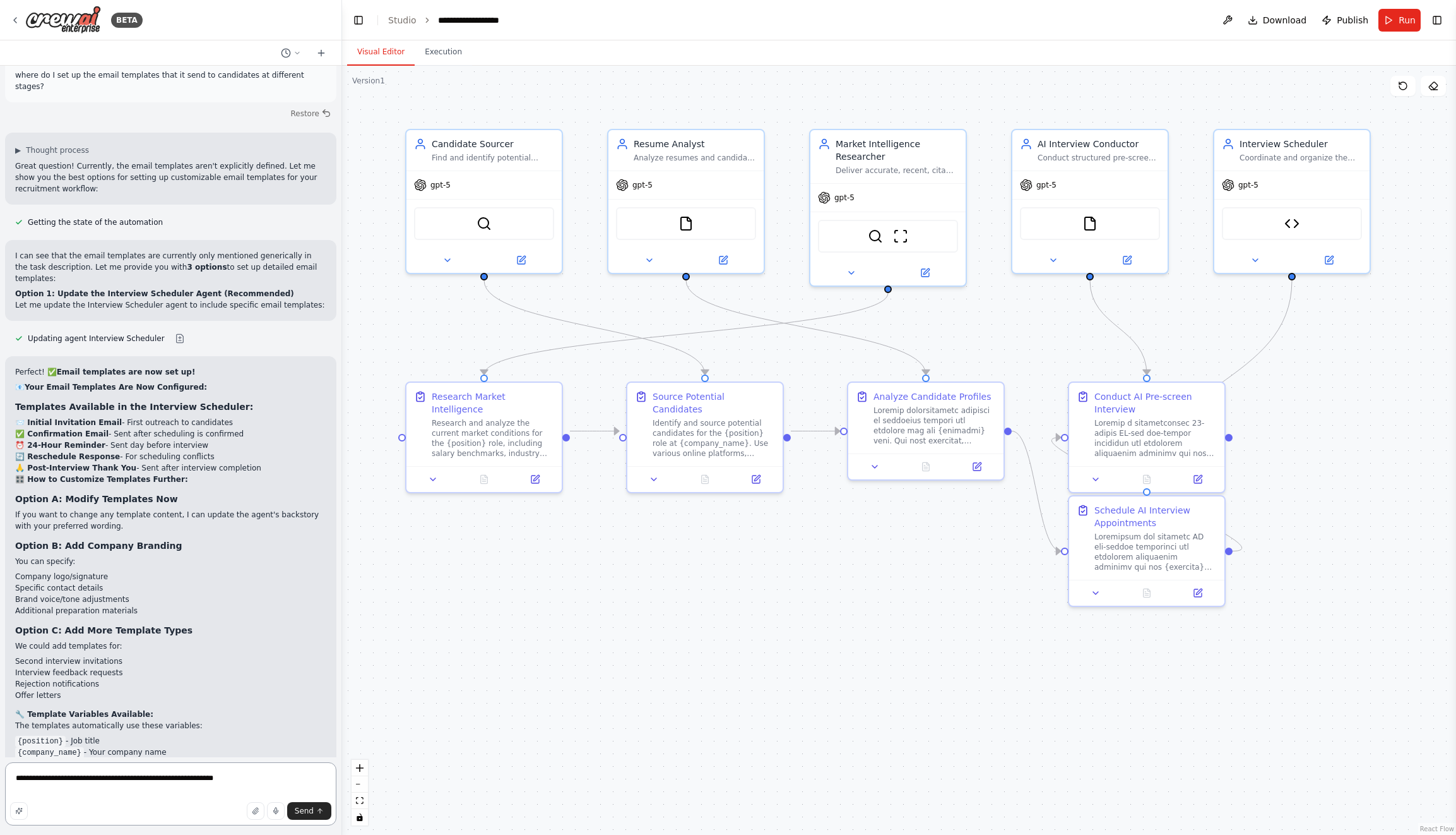
type textarea "**********"
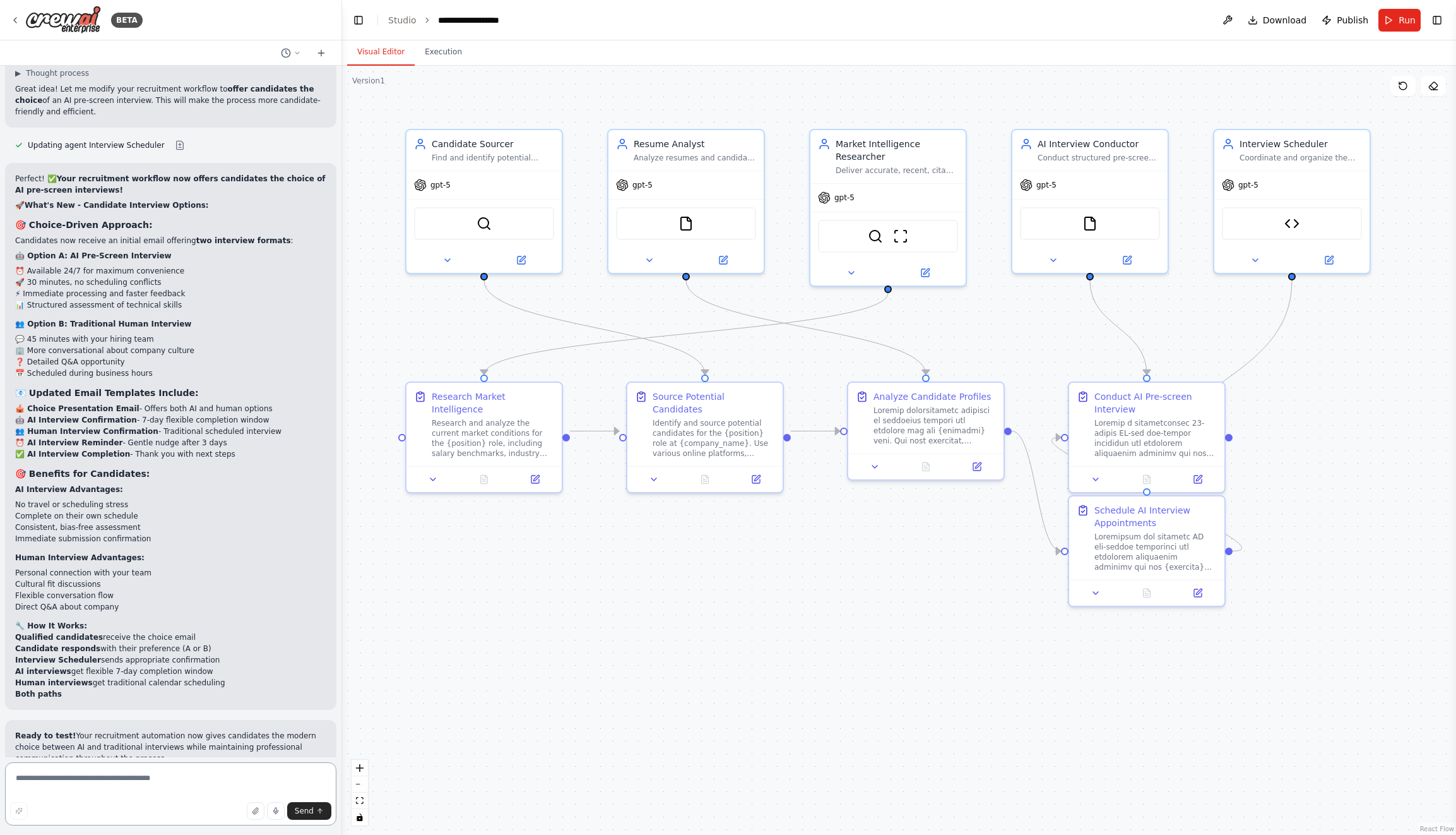
scroll to position [22364, 0]
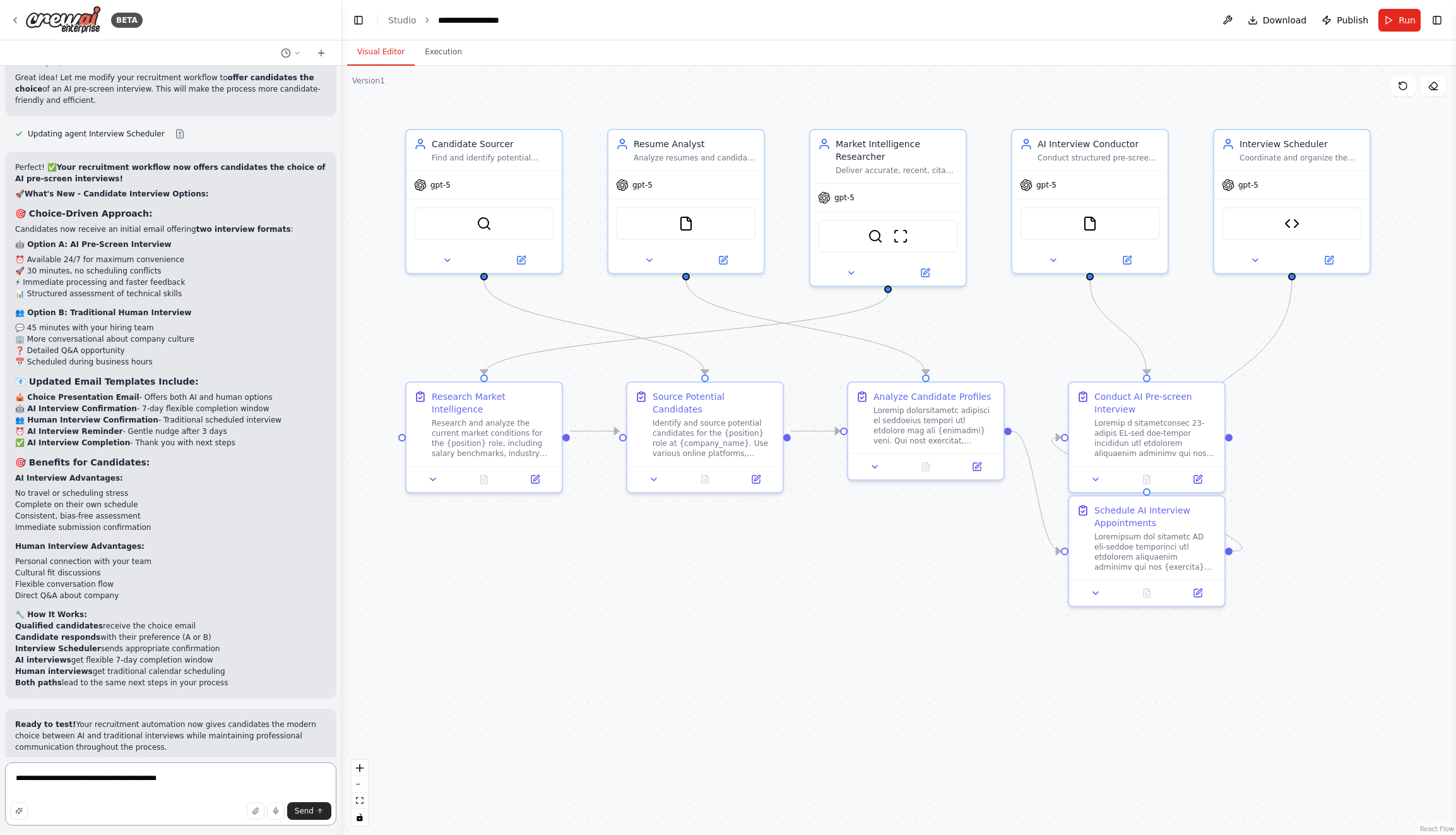
type textarea "**********"
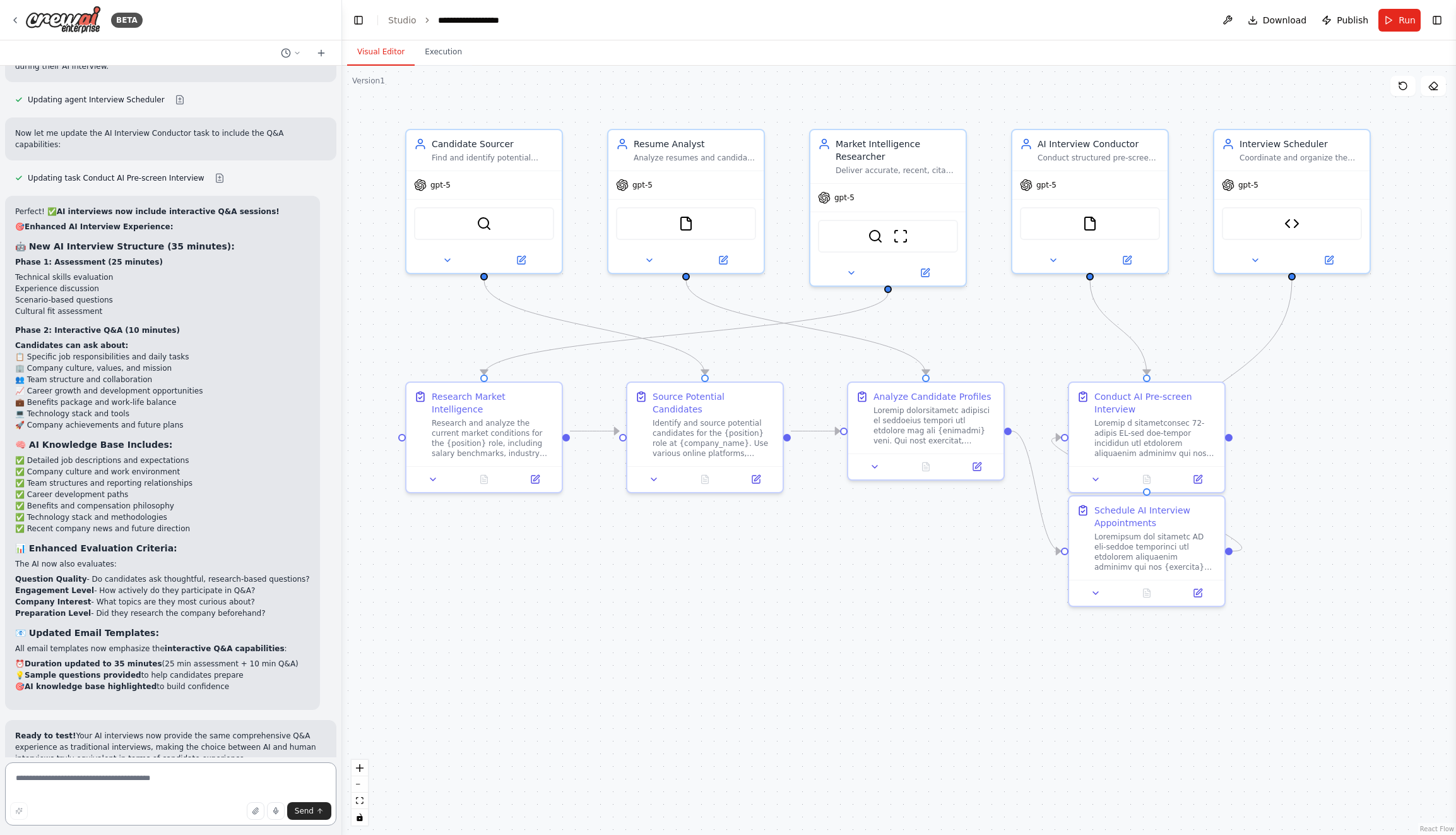
scroll to position [23227, 0]
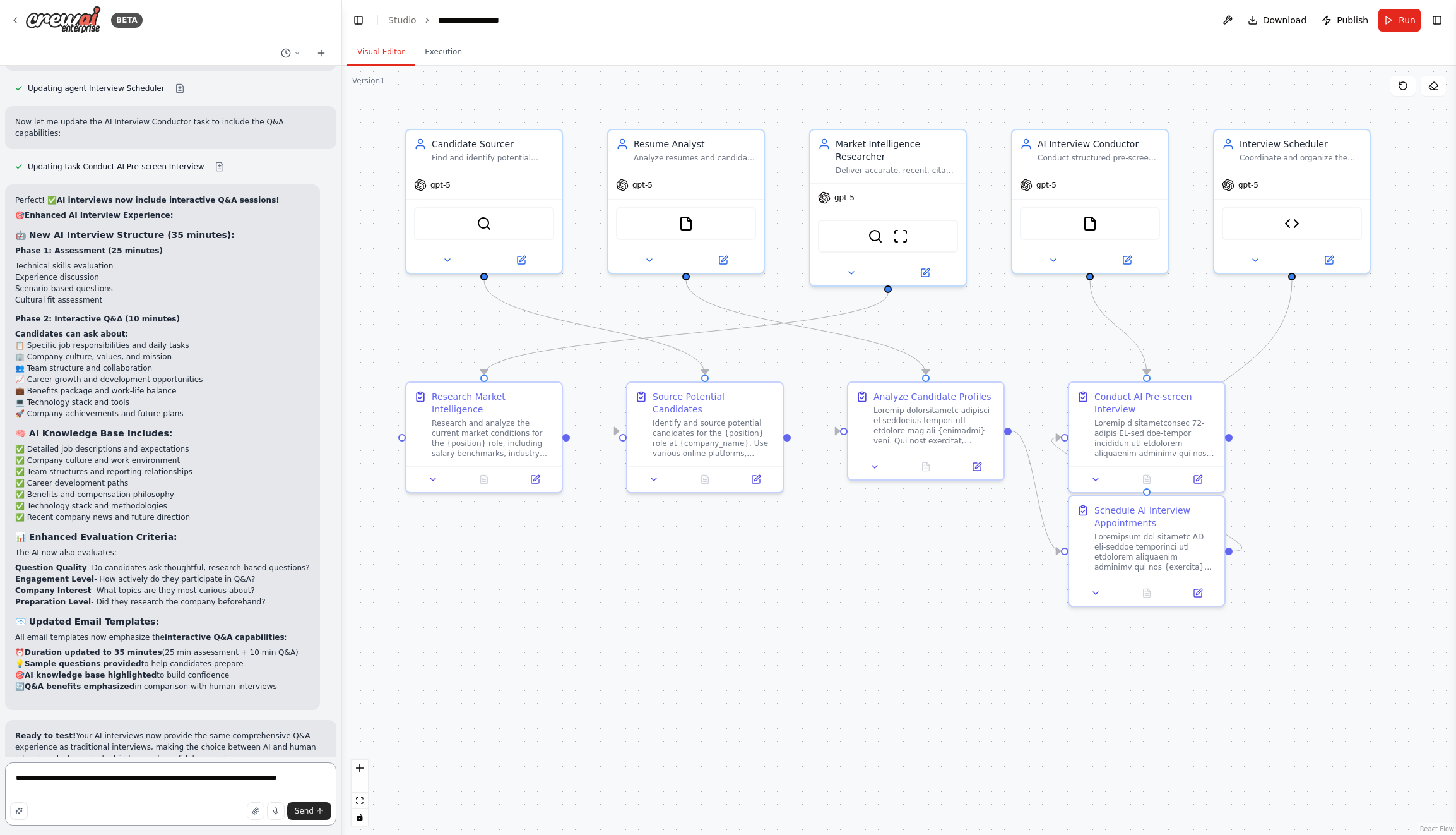
type textarea "**********"
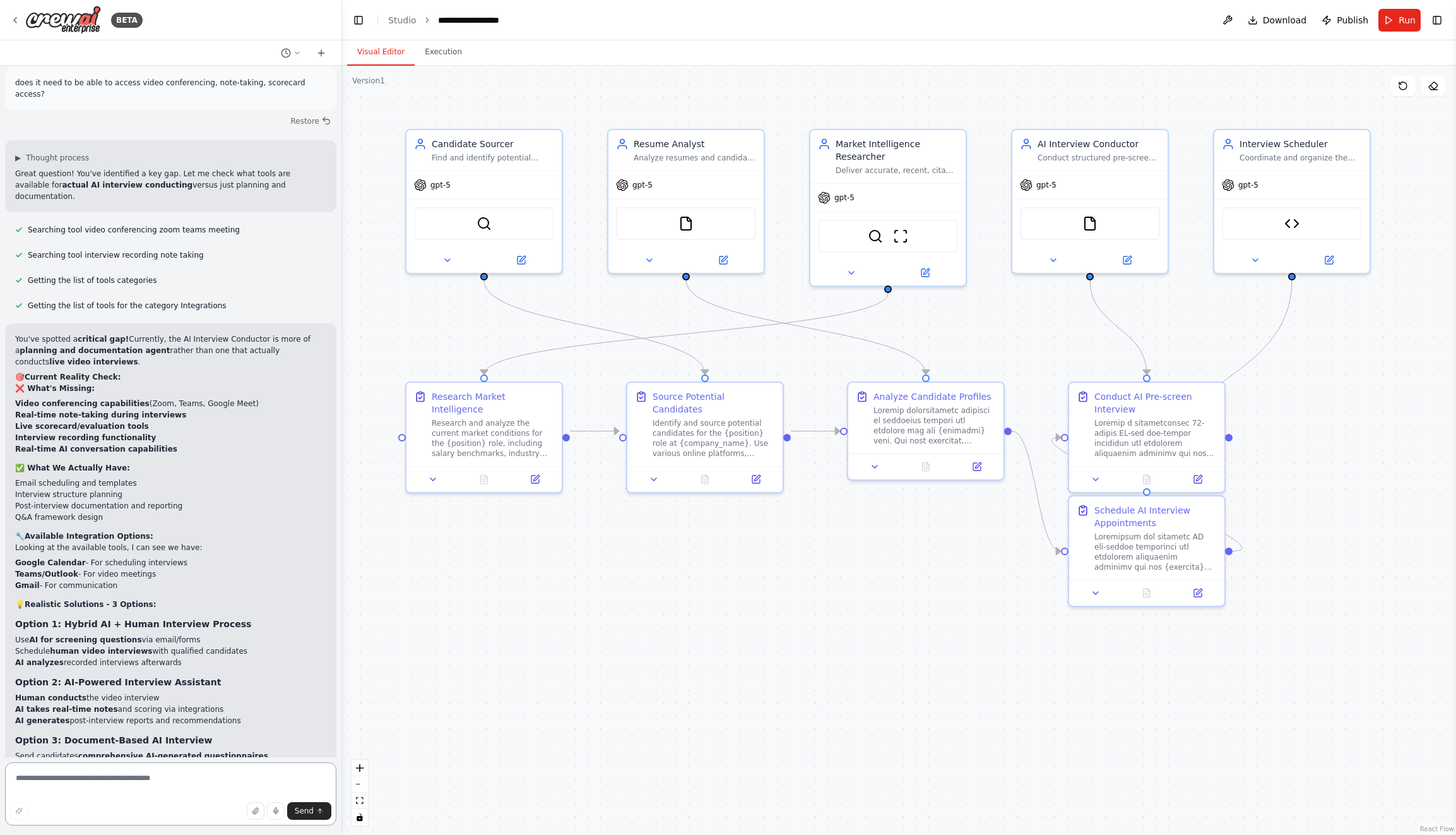
scroll to position [23982, 0]
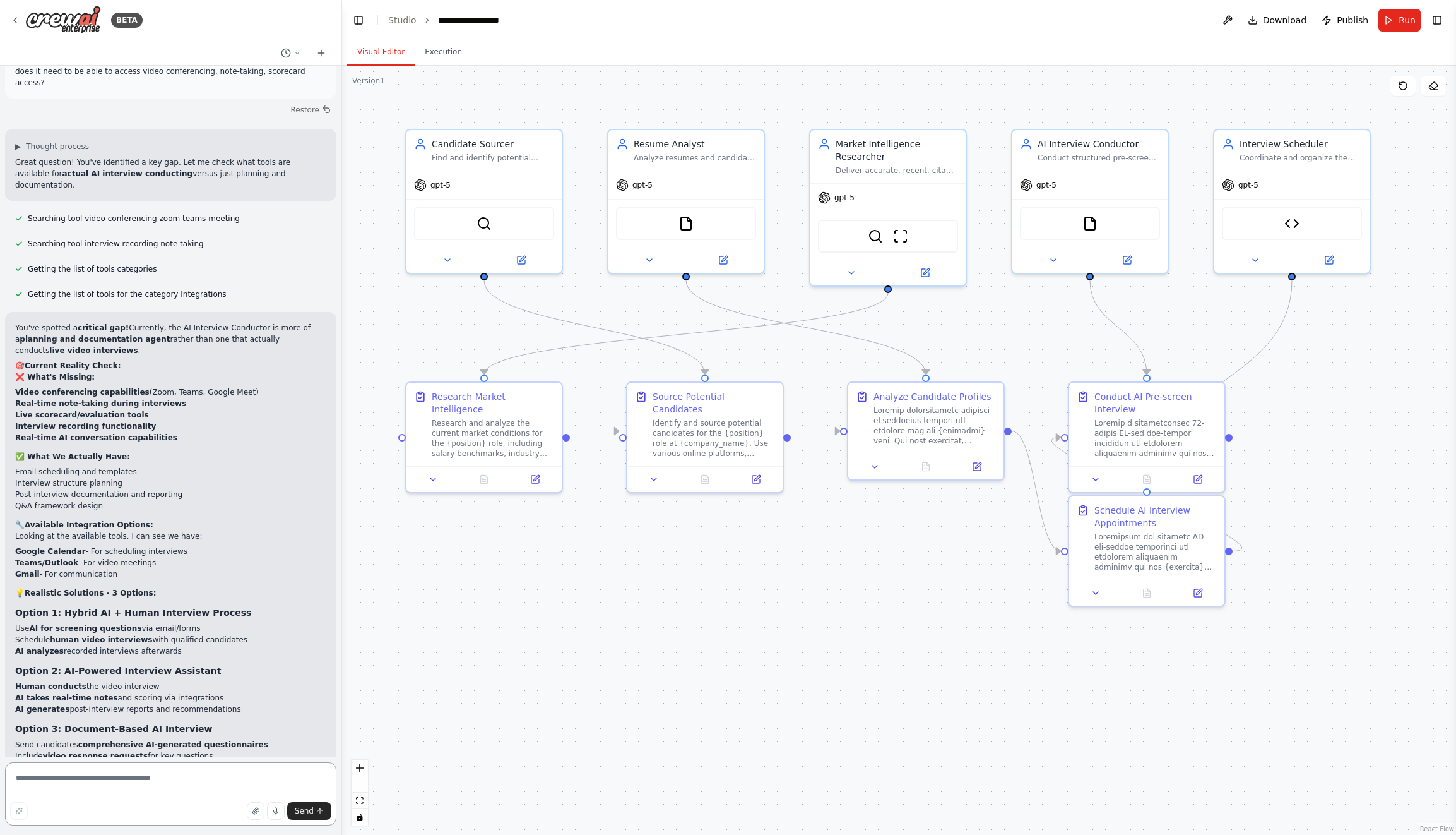
click at [163, 778] on textarea at bounding box center [170, 793] width 331 height 63
type textarea "*"
type textarea "**********"
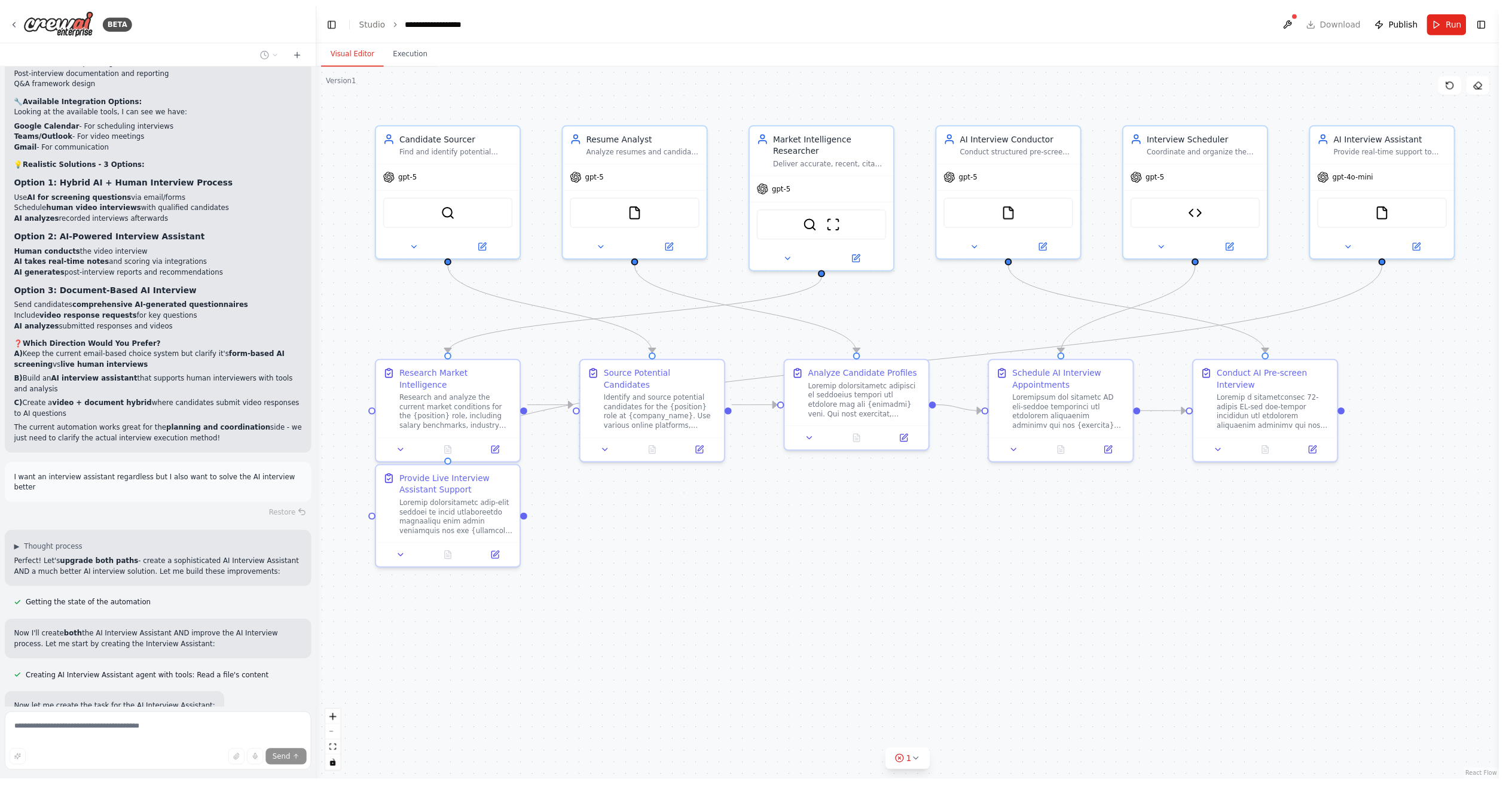
scroll to position [23141, 0]
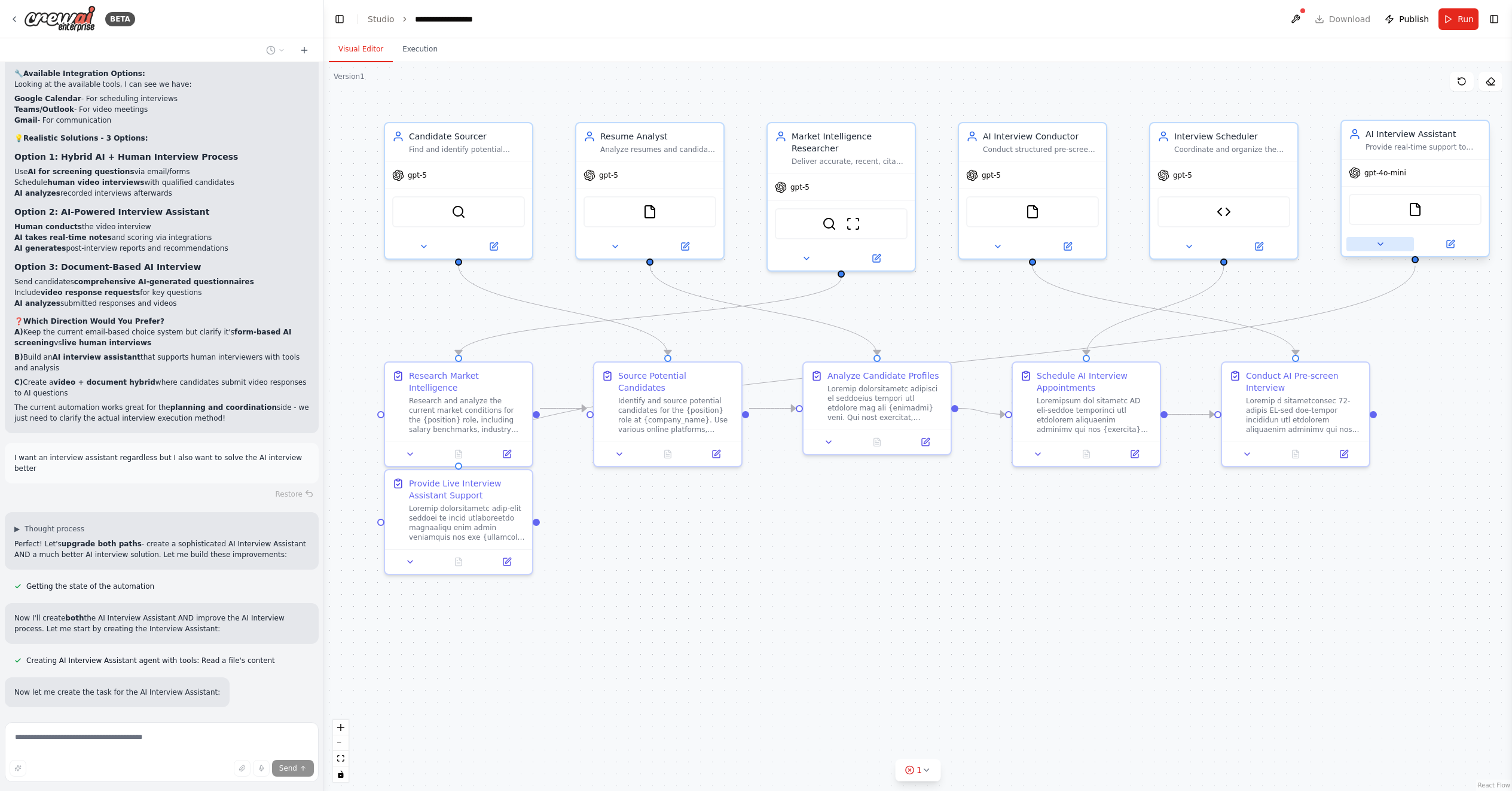
click at [1335, 246] on icon at bounding box center [1380, 244] width 9 height 9
click at [1335, 382] on span "OpenAI - gpt-4o-mini" at bounding box center [1415, 384] width 87 height 12
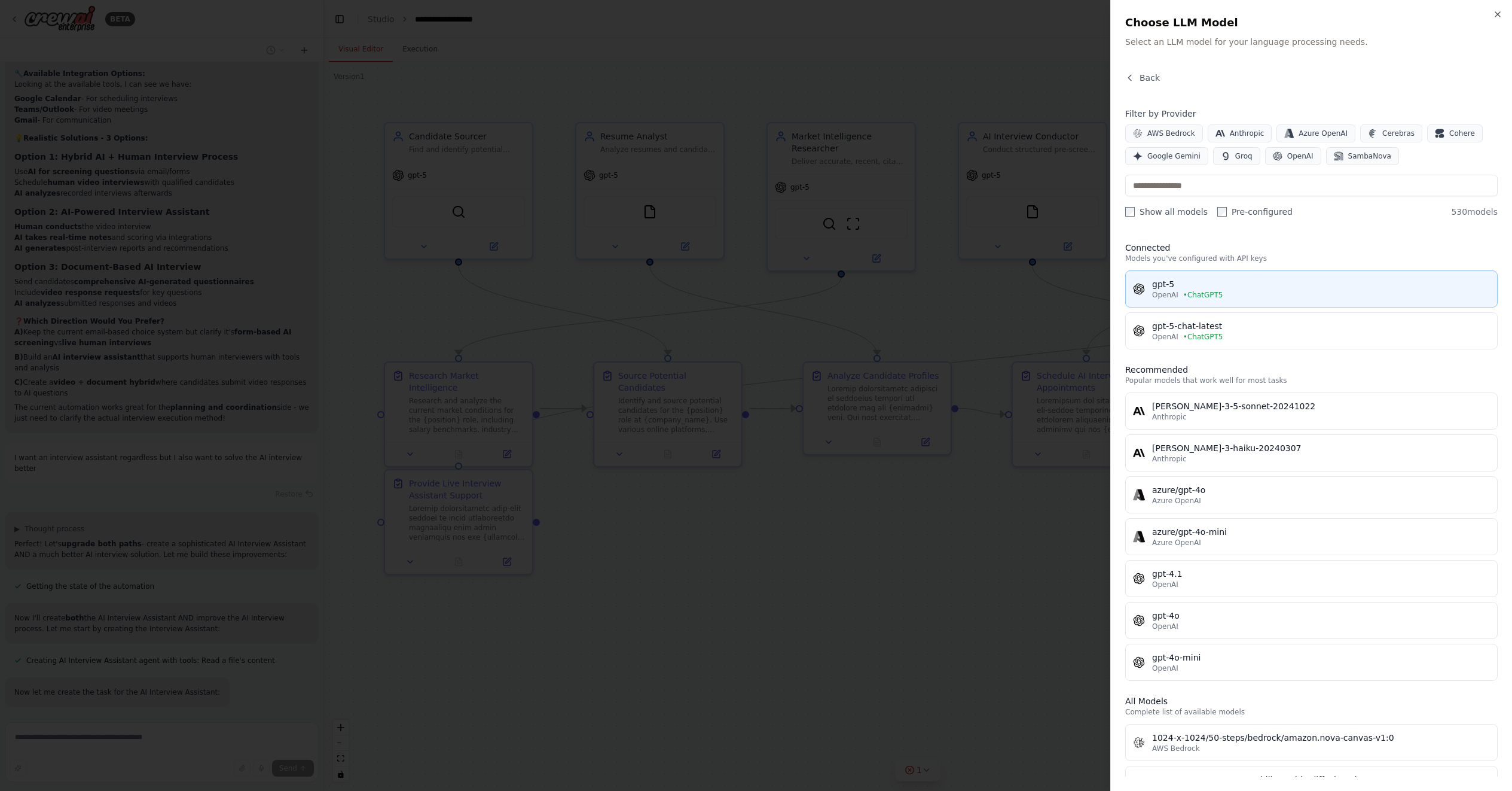
click at [1251, 282] on div "gpt-5" at bounding box center [1321, 284] width 338 height 12
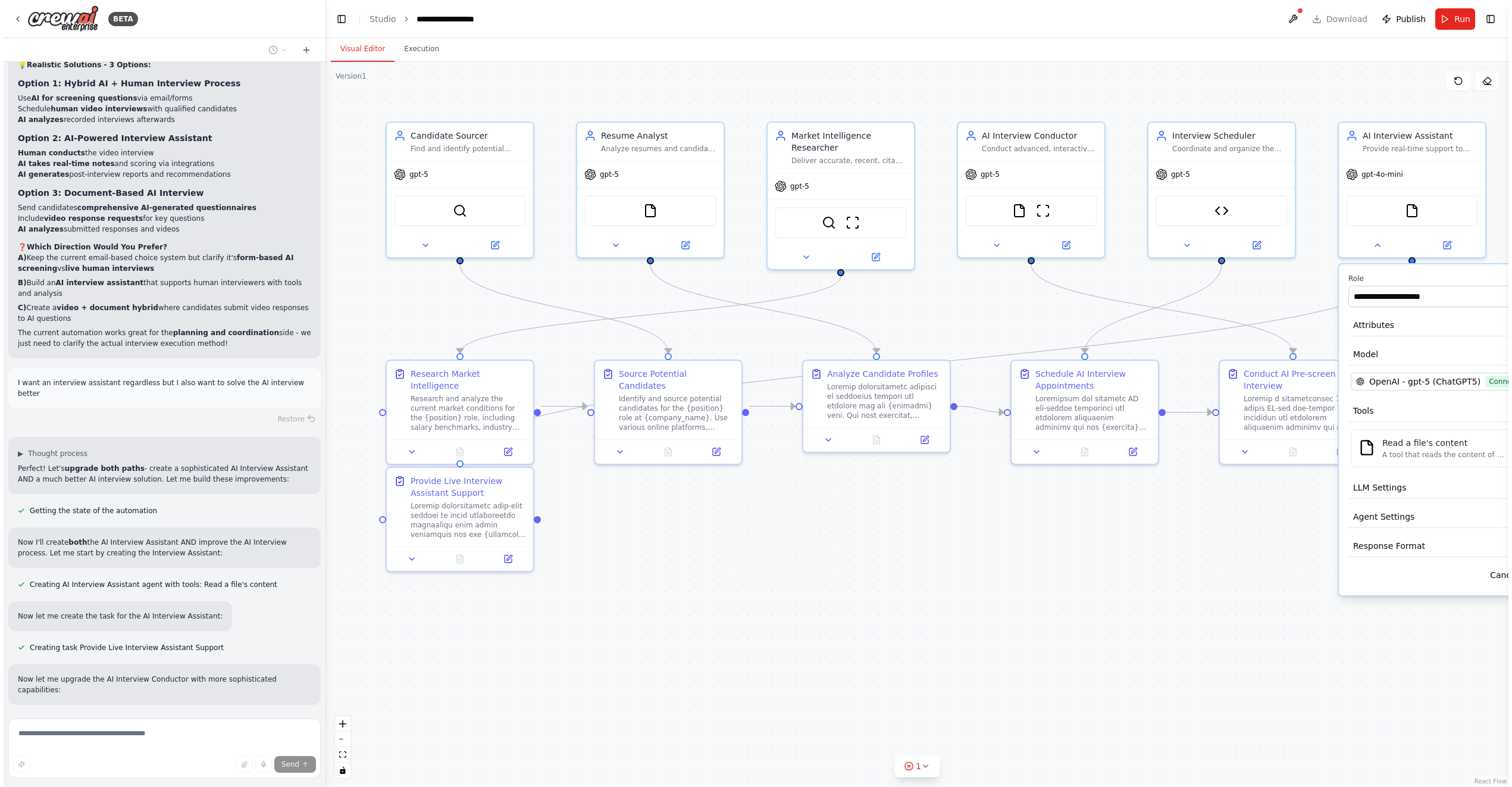
scroll to position [23108, 0]
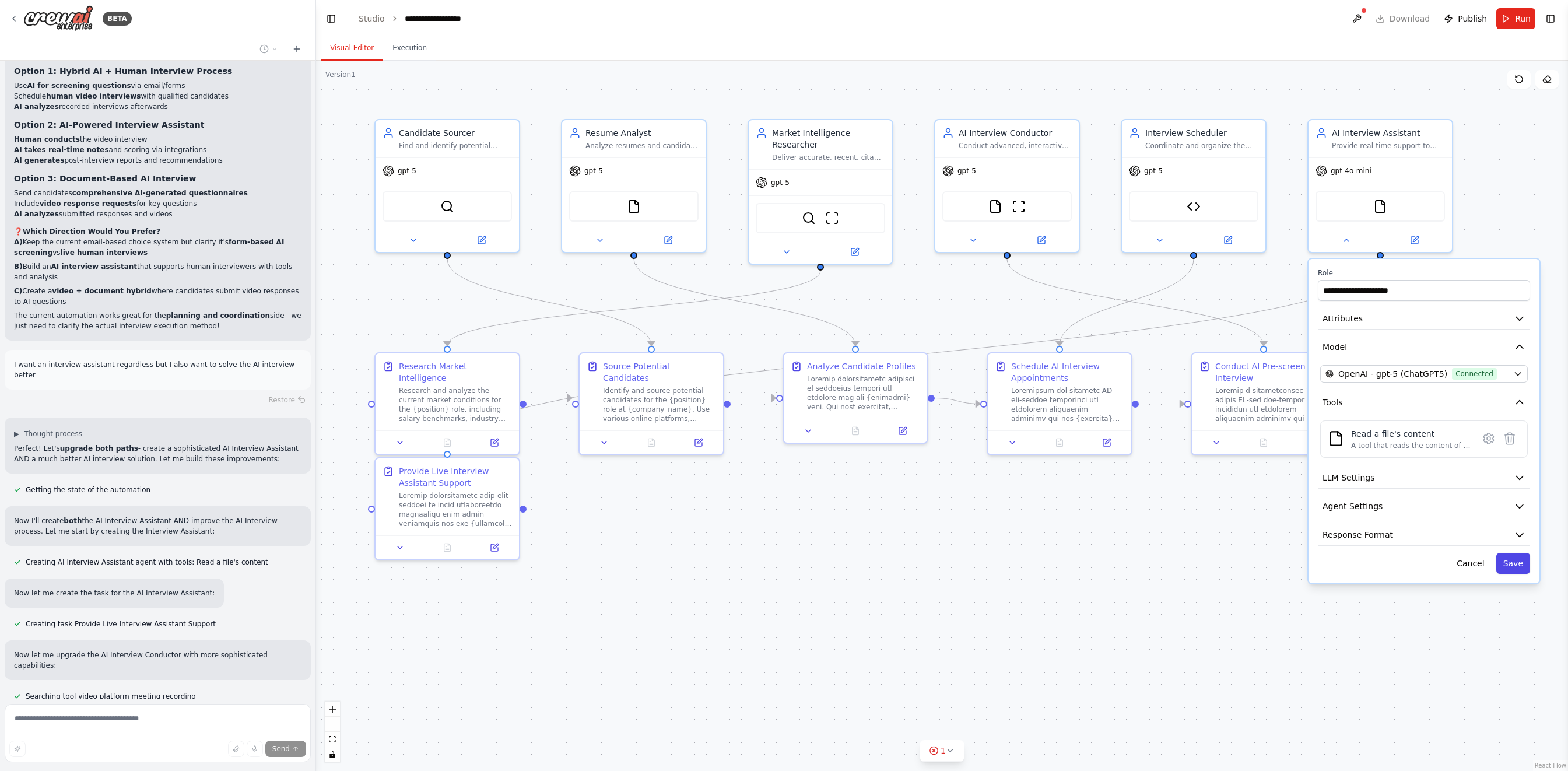
click at [1302, 561] on button "Save" at bounding box center [1514, 563] width 34 height 21
drag, startPoint x: 1535, startPoint y: 521, endPoint x: 1465, endPoint y: 516, distance: 70.2
click at [1302, 510] on div "BETA I would like to build a crew of recruiters. ▶ Thought process I'll help yo…" at bounding box center [784, 385] width 1568 height 771
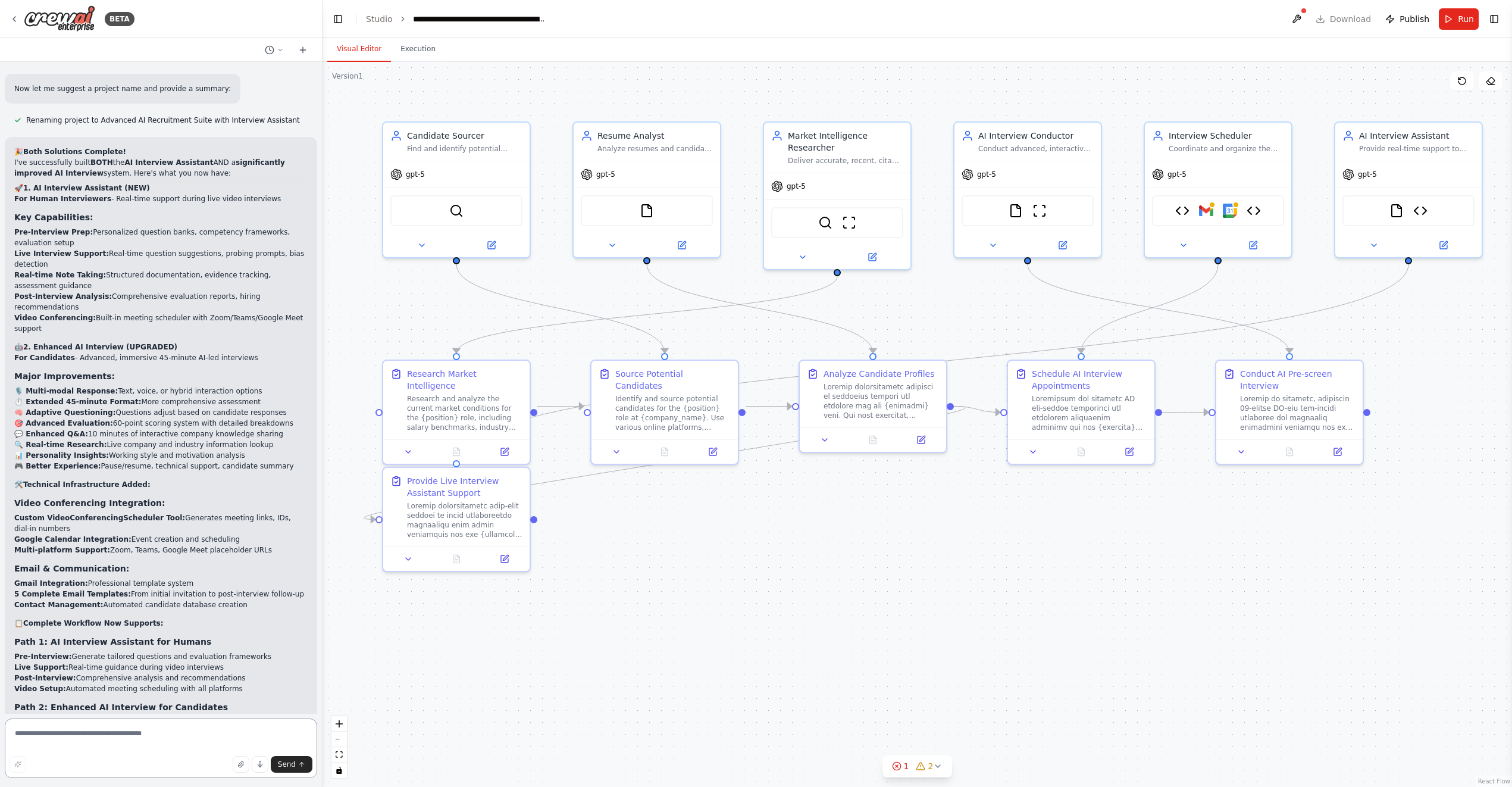
scroll to position [24735, 0]
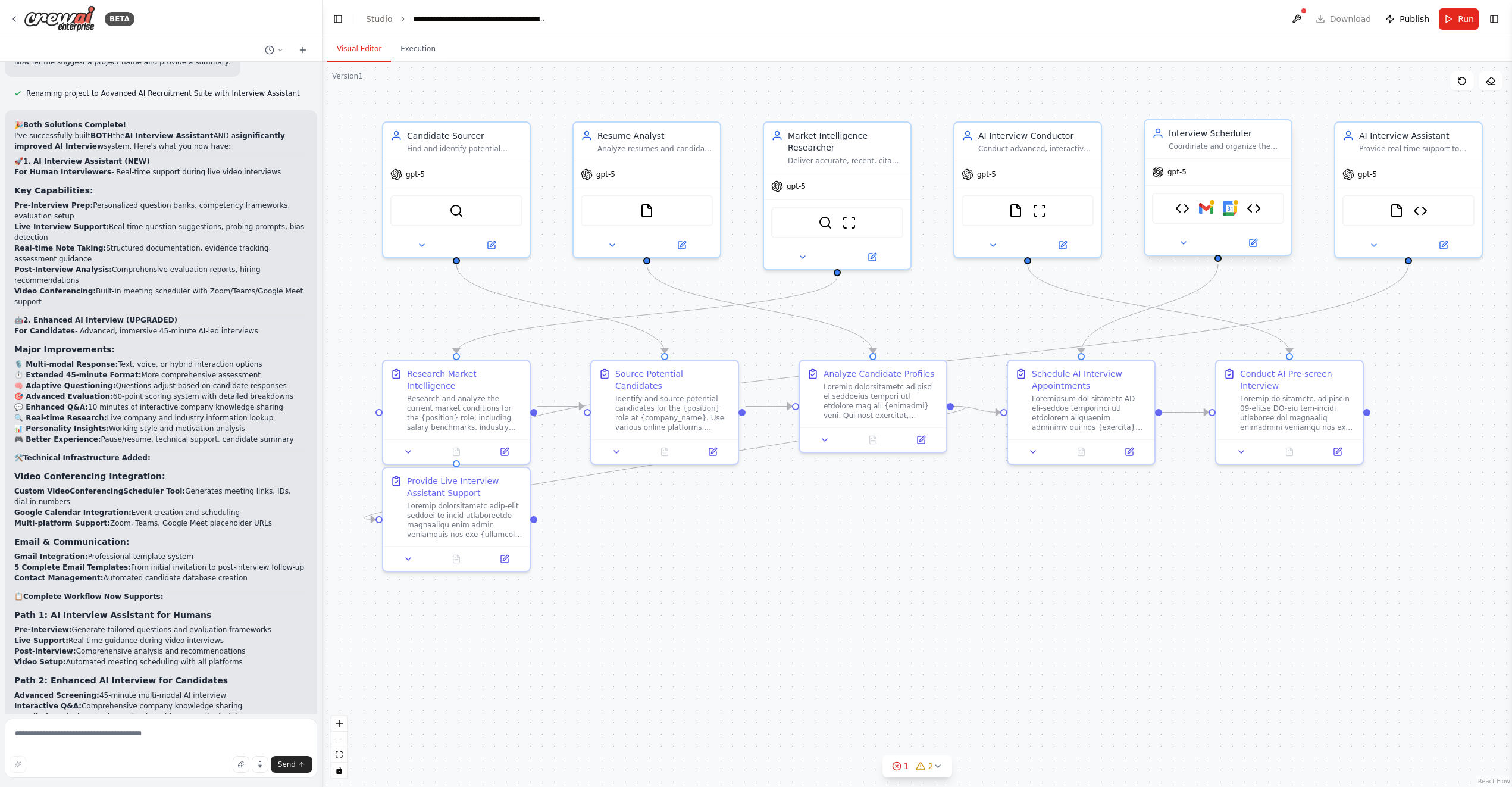
click at [1221, 211] on div "Gmail Sender Gmail Google Calendar Video Conferencing Scheduler" at bounding box center [1218, 208] width 132 height 31
click at [1214, 211] on div "Gmail Sender Gmail Google Calendar Video Conferencing Scheduler" at bounding box center [1218, 208] width 132 height 31
click at [1206, 209] on img at bounding box center [1206, 208] width 14 height 14
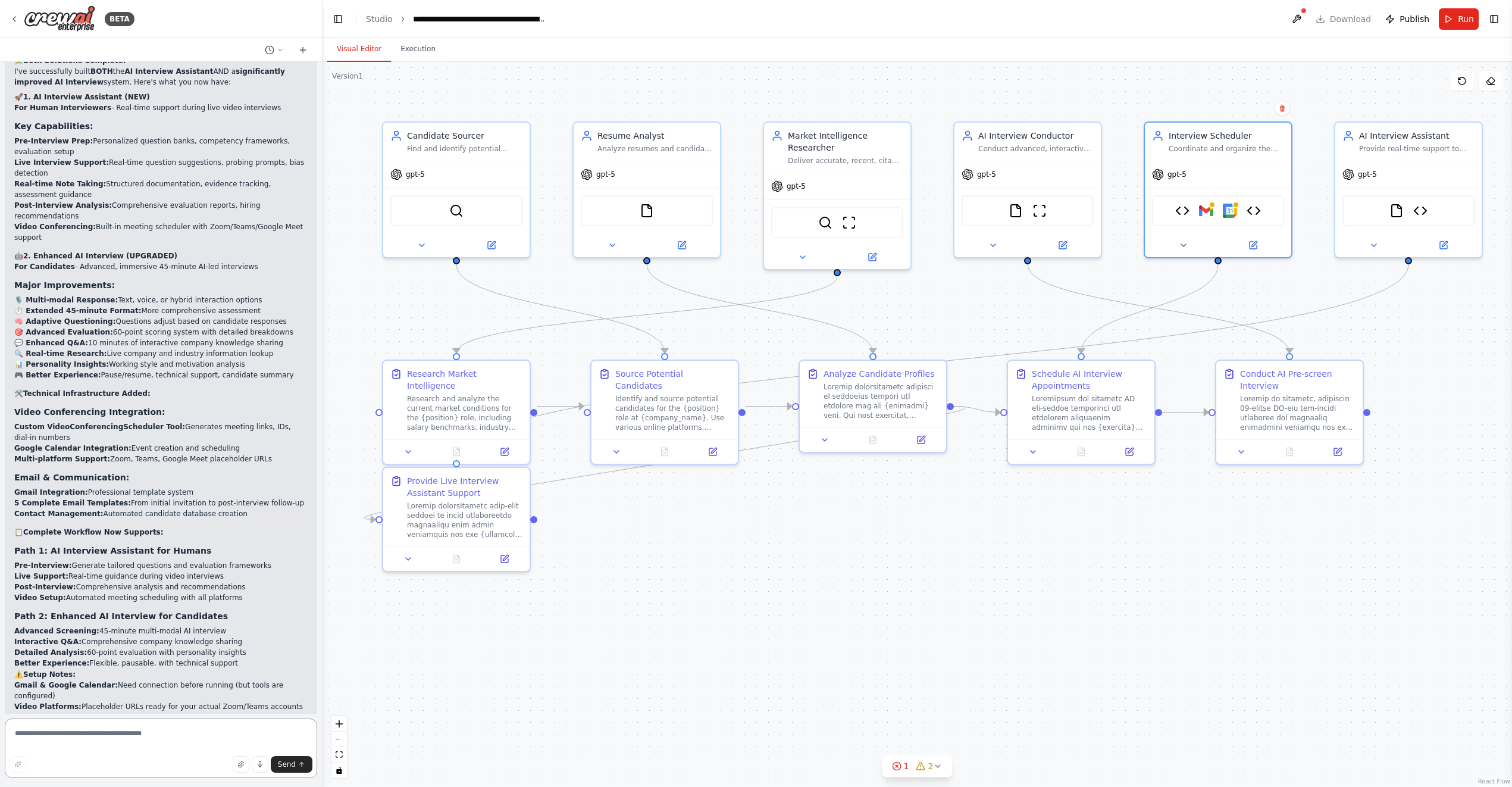
click at [201, 746] on textarea at bounding box center [160, 748] width 312 height 60
type textarea "**********"
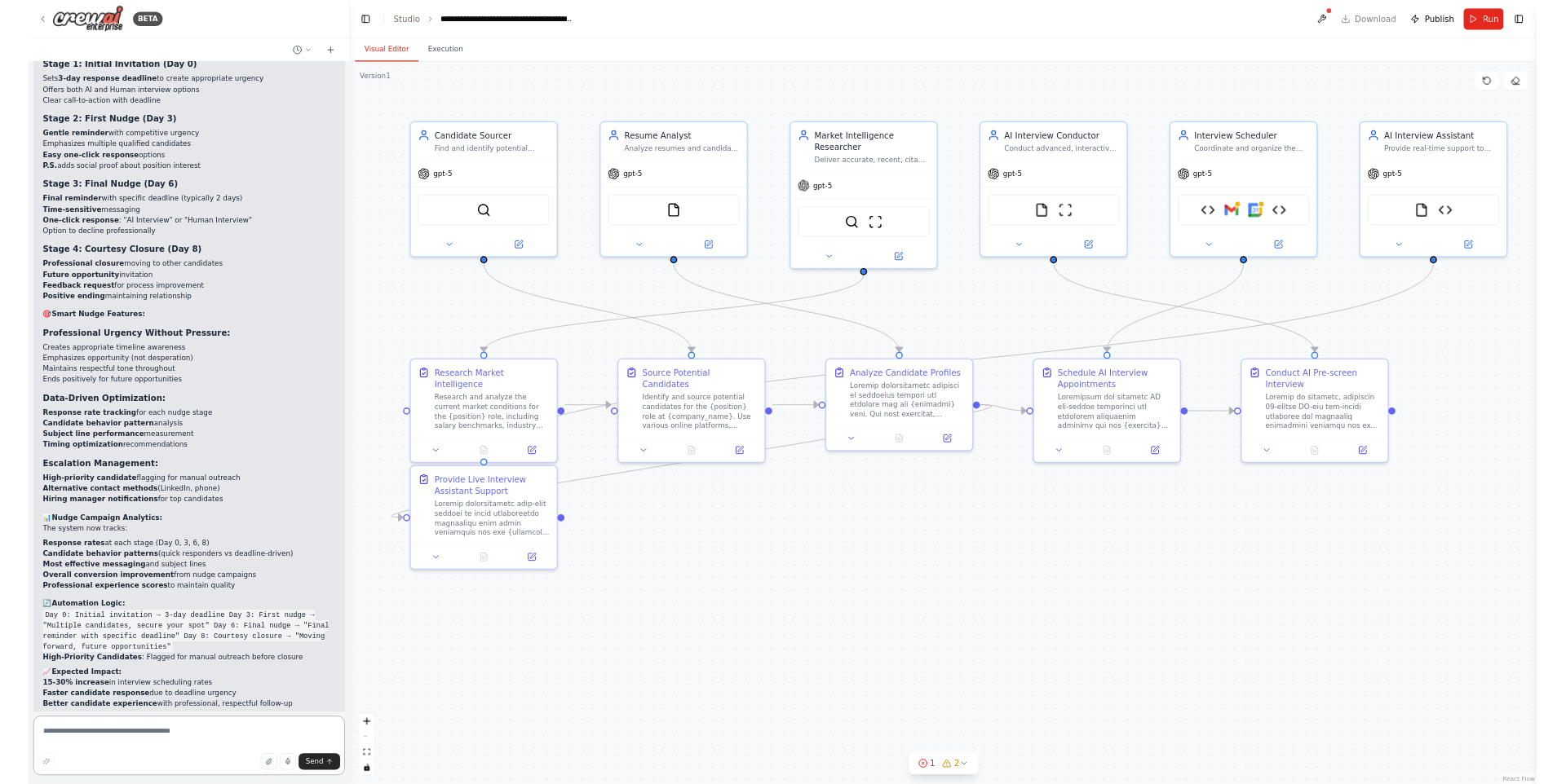
scroll to position [35540, 0]
